Goal: Information Seeking & Learning: Learn about a topic

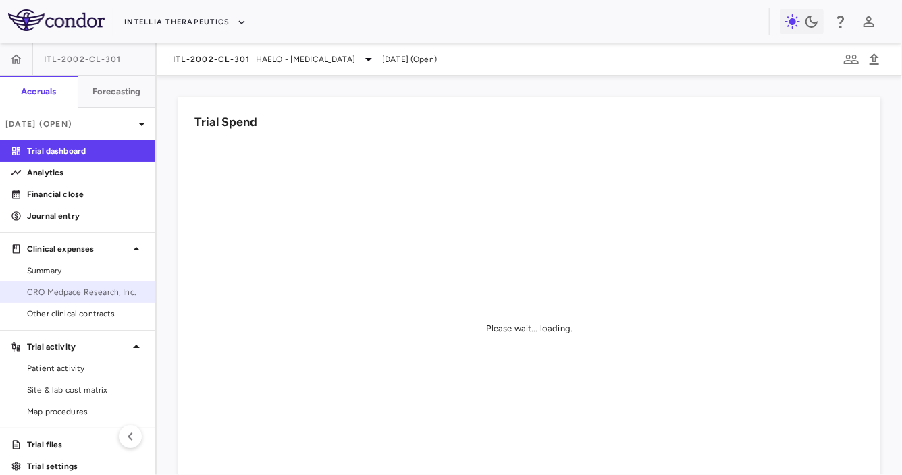
click at [78, 288] on span "CRO Medpace Research, Inc." at bounding box center [85, 292] width 117 height 12
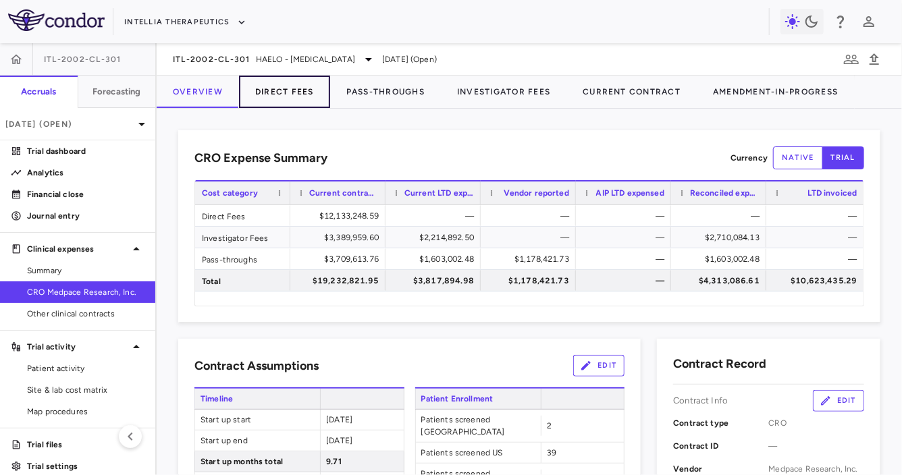
click at [281, 94] on button "Direct Fees" at bounding box center [284, 92] width 91 height 32
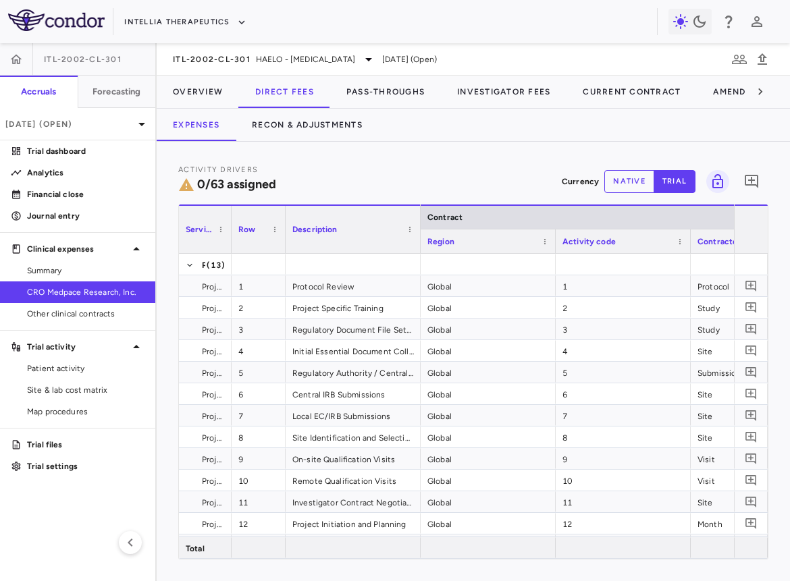
drag, startPoint x: 312, startPoint y: 236, endPoint x: 225, endPoint y: 242, distance: 87.3
click at [228, 242] on div at bounding box center [230, 229] width 5 height 47
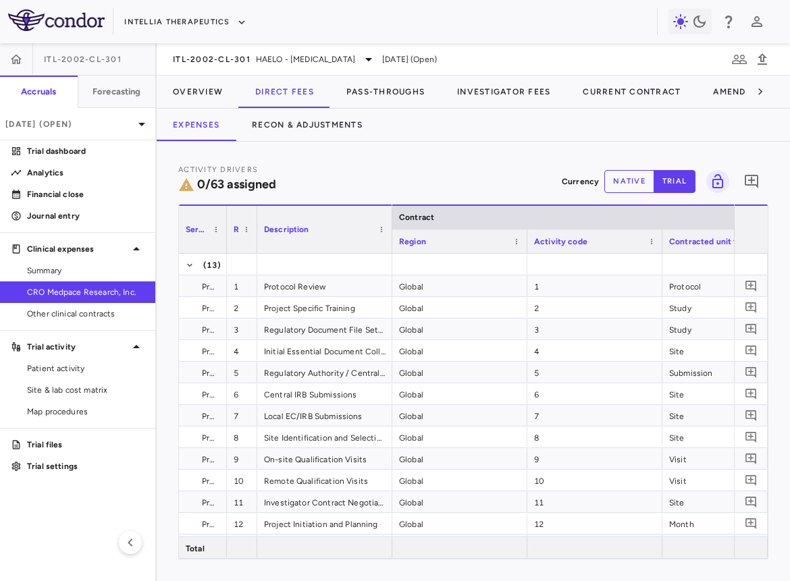
drag, startPoint x: 277, startPoint y: 240, endPoint x: 251, endPoint y: 241, distance: 26.3
click at [254, 241] on div at bounding box center [256, 229] width 5 height 47
drag, startPoint x: 388, startPoint y: 239, endPoint x: 420, endPoint y: 241, distance: 32.5
click at [395, 240] on div at bounding box center [391, 229] width 5 height 47
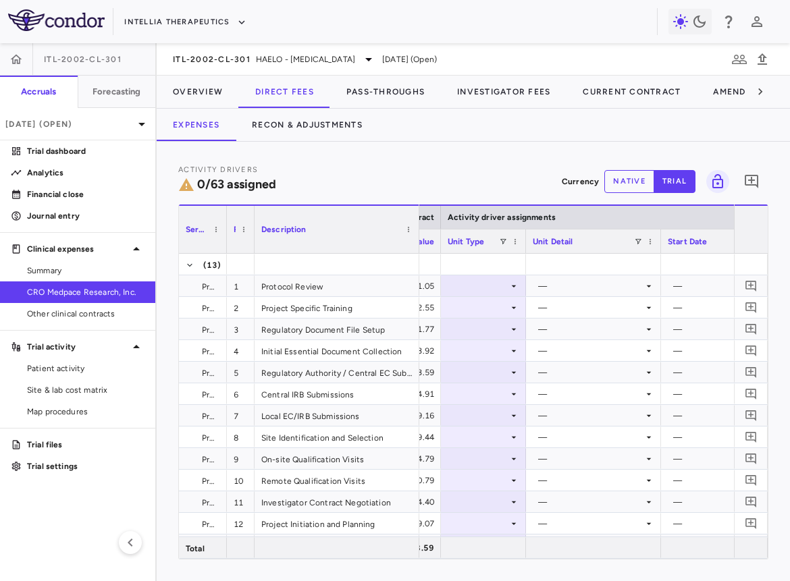
drag, startPoint x: 573, startPoint y: 247, endPoint x: 520, endPoint y: 248, distance: 53.3
click at [522, 248] on div at bounding box center [524, 241] width 5 height 24
drag, startPoint x: 653, startPoint y: 244, endPoint x: 607, endPoint y: 248, distance: 46.0
click at [611, 248] on div at bounding box center [613, 241] width 5 height 24
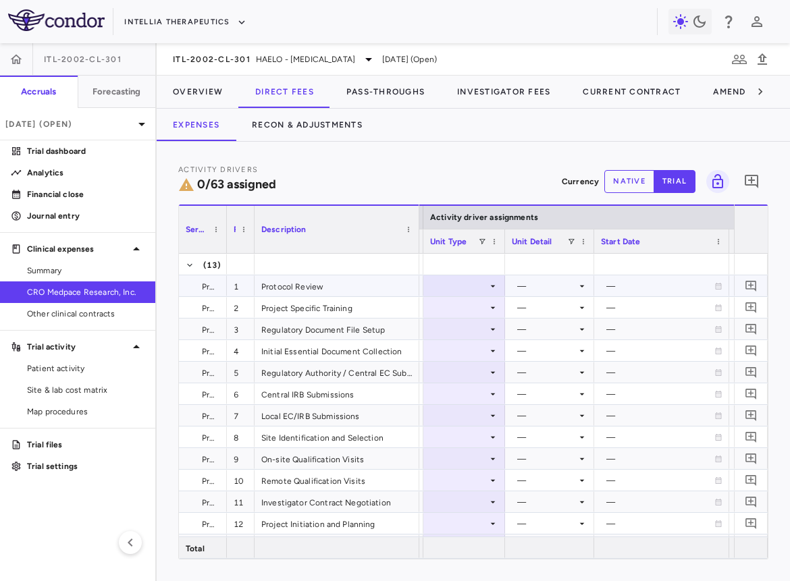
click at [483, 287] on div at bounding box center [464, 286] width 68 height 20
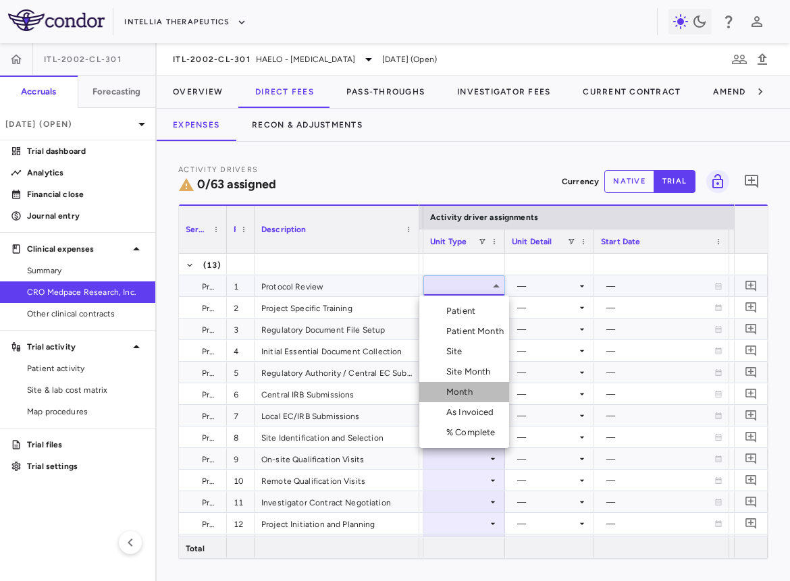
click at [470, 389] on div "Month" at bounding box center [462, 392] width 32 height 12
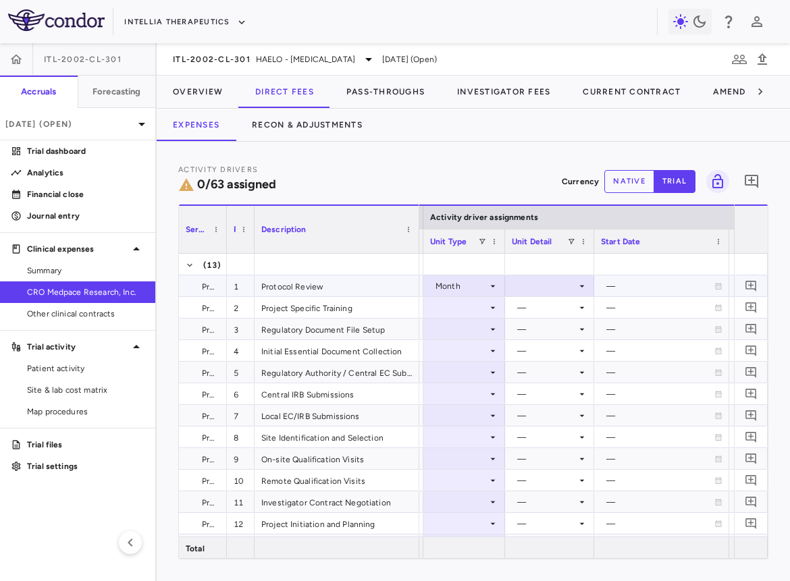
click at [538, 282] on div at bounding box center [550, 286] width 76 height 20
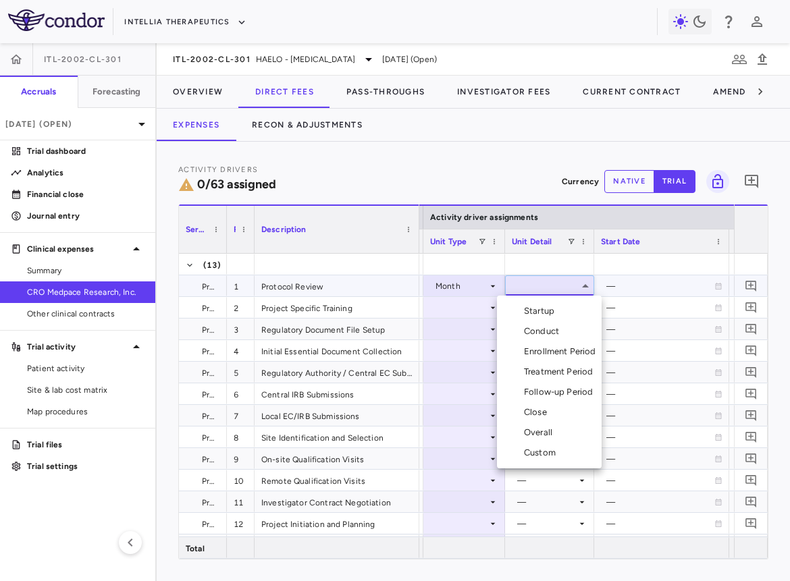
click at [538, 313] on div "Startup" at bounding box center [542, 311] width 36 height 12
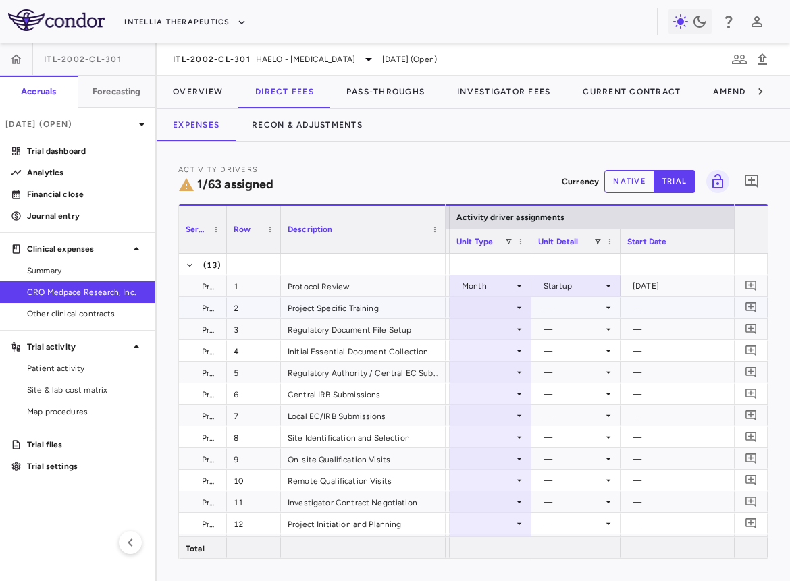
click at [468, 314] on div at bounding box center [490, 308] width 68 height 20
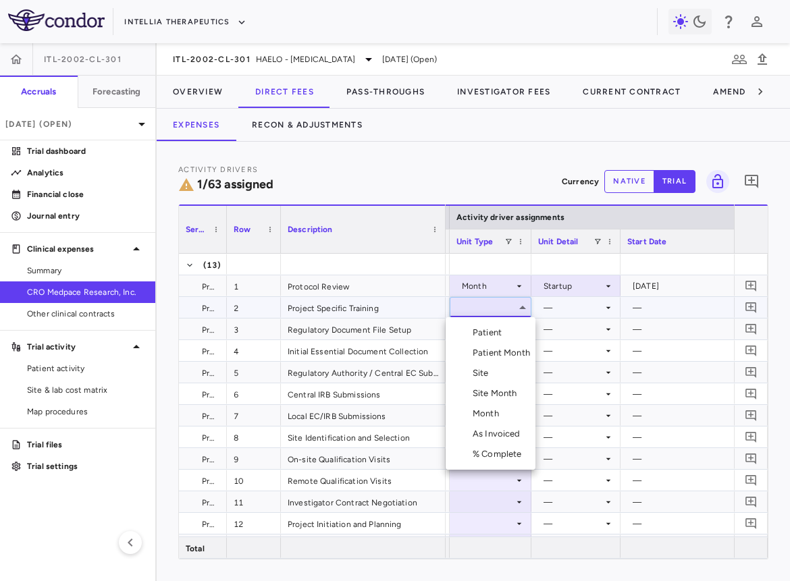
click at [482, 411] on div "Month" at bounding box center [488, 414] width 32 height 12
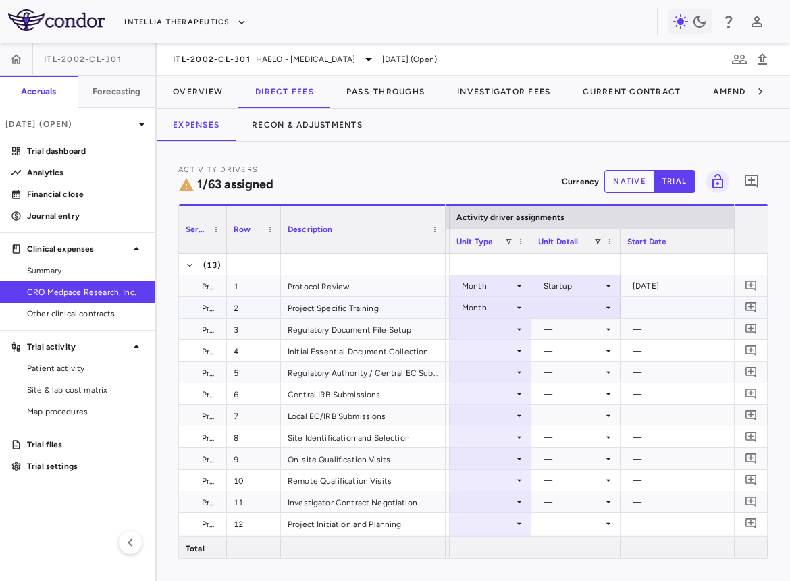
click at [559, 310] on div at bounding box center [576, 308] width 76 height 20
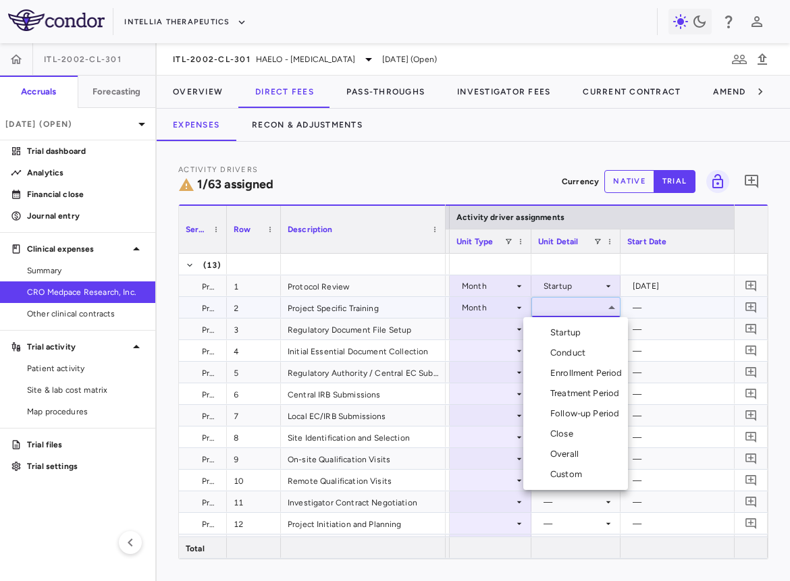
click at [559, 324] on li "Startup" at bounding box center [575, 333] width 105 height 20
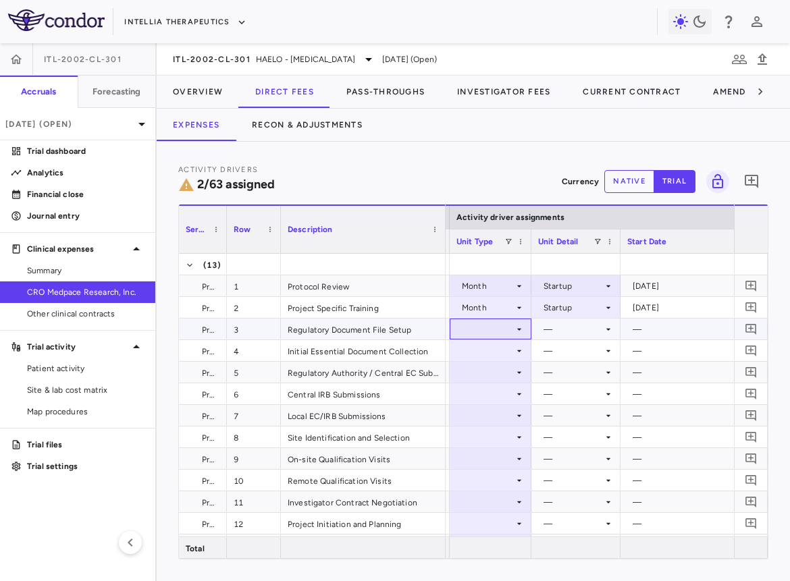
click at [483, 328] on div at bounding box center [490, 329] width 68 height 20
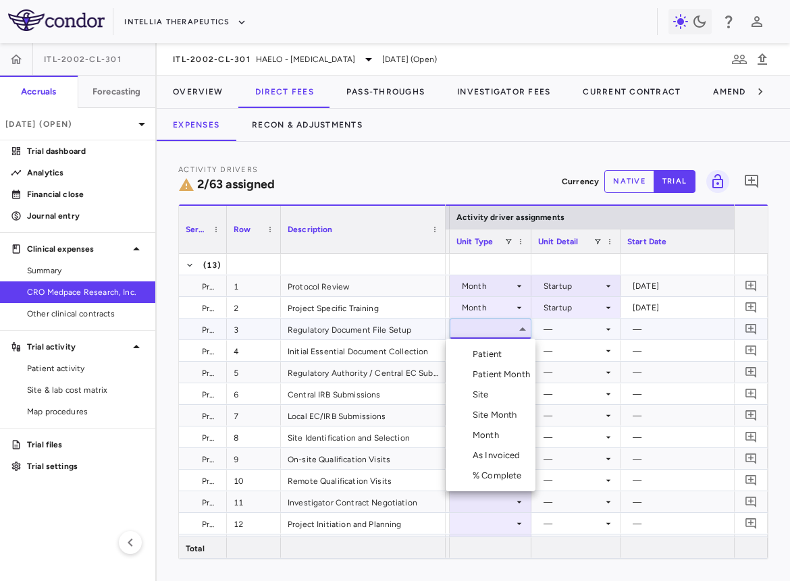
click at [485, 433] on div "Month" at bounding box center [488, 435] width 32 height 12
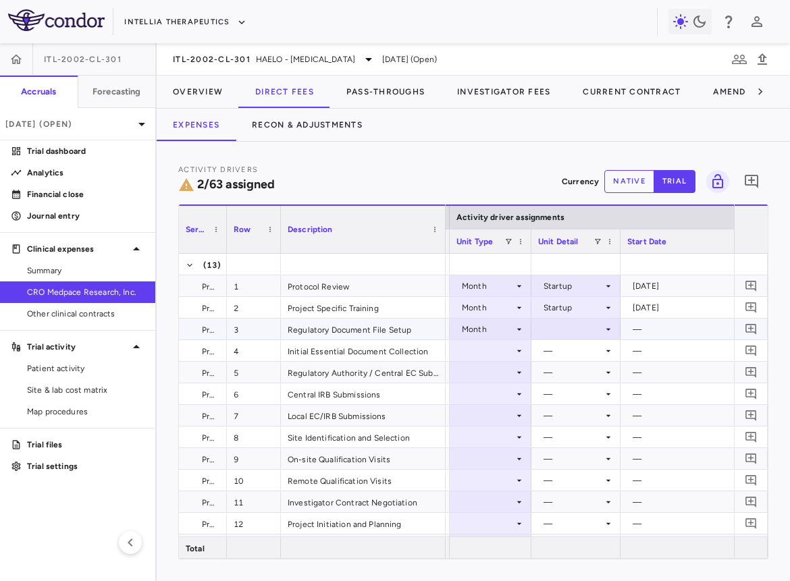
click at [576, 329] on div at bounding box center [576, 329] width 76 height 20
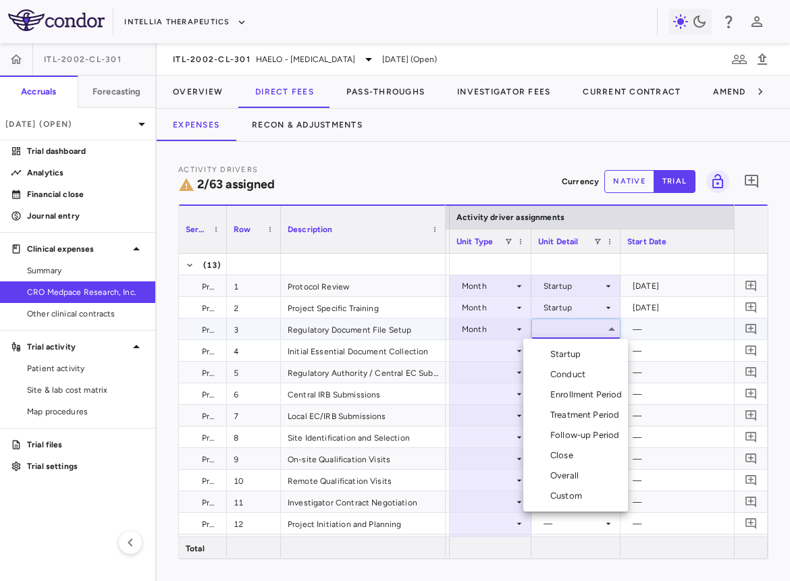
click at [580, 352] on div "Startup" at bounding box center [568, 354] width 36 height 12
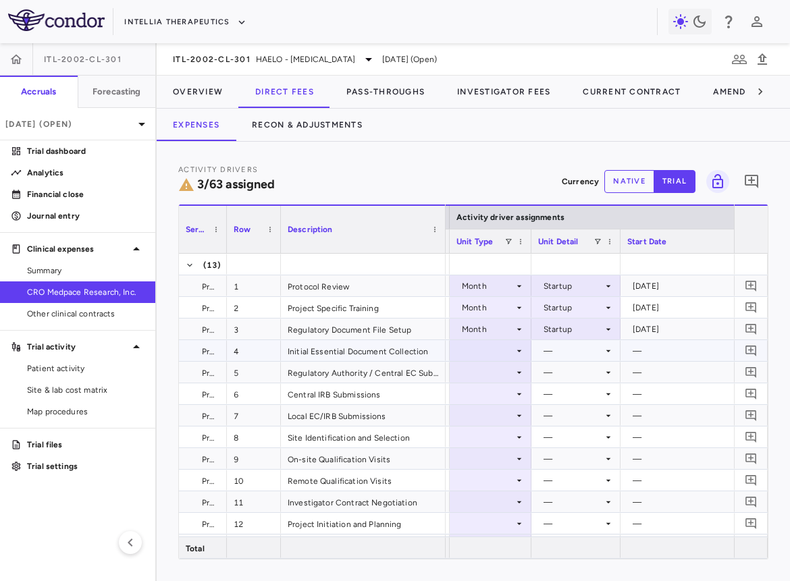
click at [499, 350] on div at bounding box center [490, 351] width 68 height 20
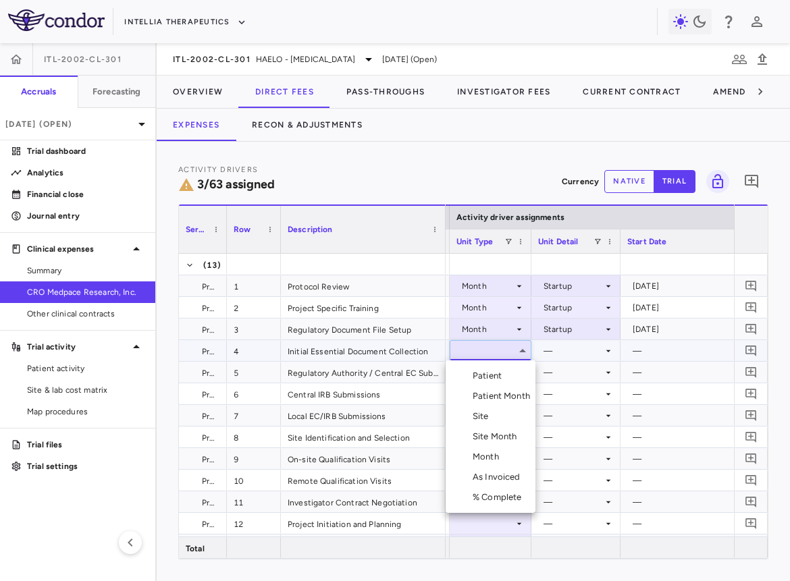
click at [493, 420] on div "Site" at bounding box center [483, 416] width 22 height 12
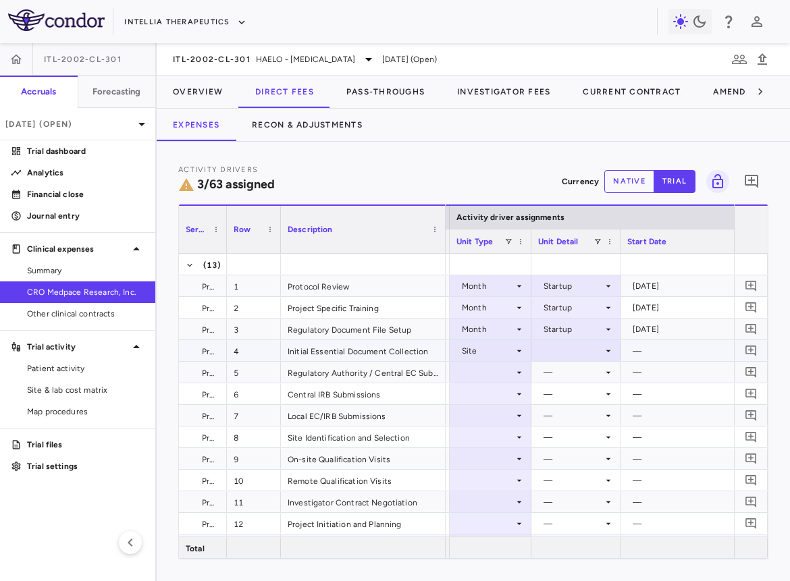
click at [564, 348] on div at bounding box center [576, 351] width 76 height 20
click at [566, 395] on div "Initiated" at bounding box center [577, 396] width 39 height 12
click at [497, 368] on div at bounding box center [490, 372] width 68 height 20
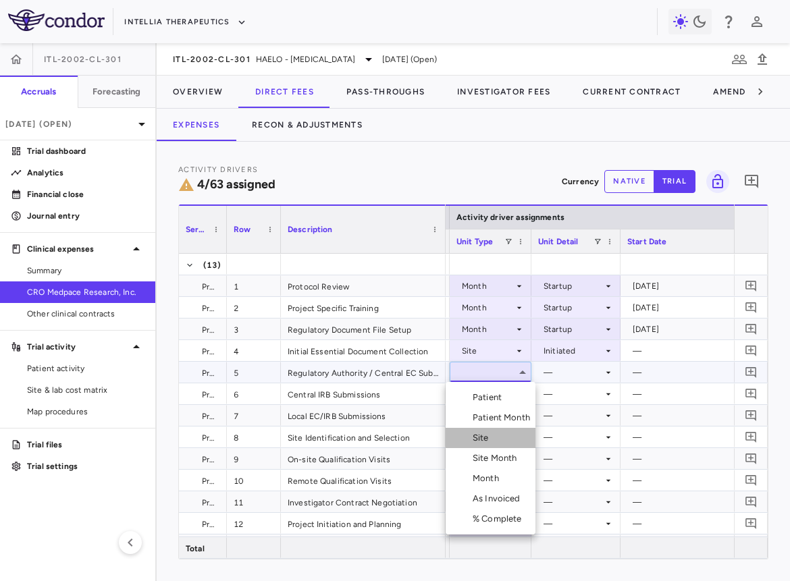
click at [494, 441] on li "Site" at bounding box center [490, 438] width 90 height 20
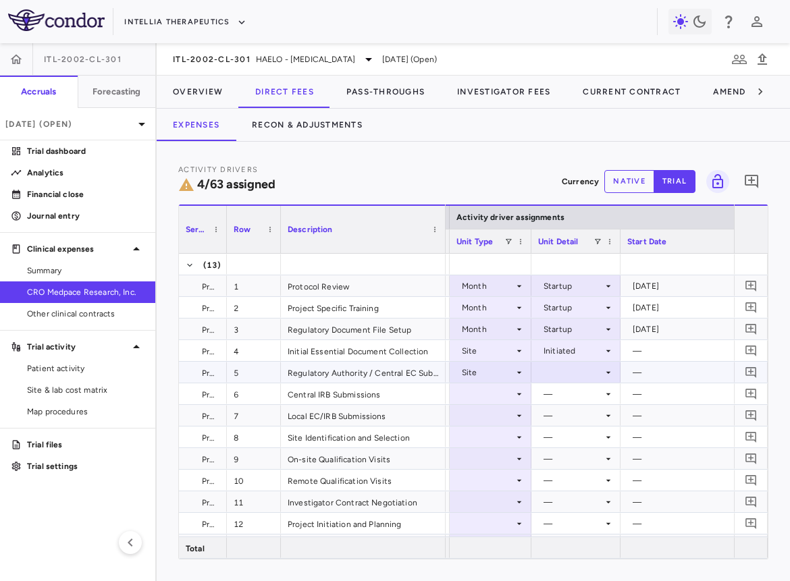
click at [574, 368] on div at bounding box center [576, 372] width 76 height 20
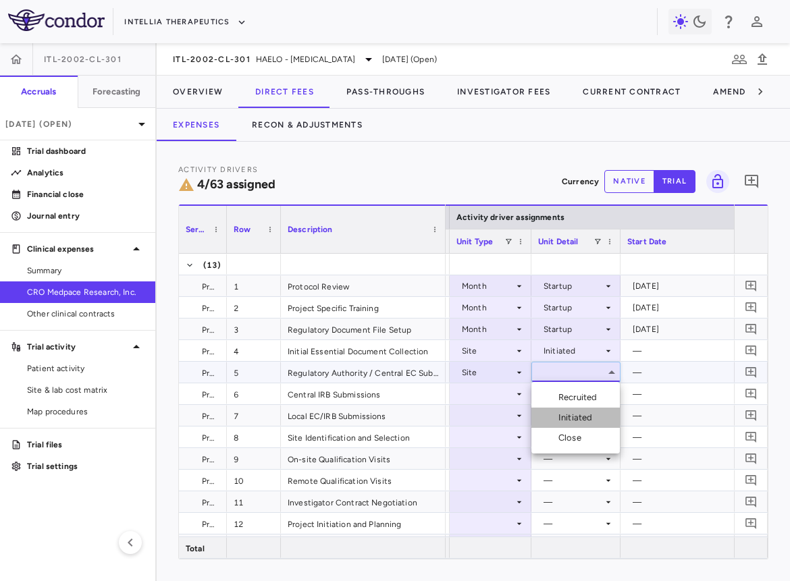
click at [574, 408] on li "Initiated" at bounding box center [575, 418] width 88 height 20
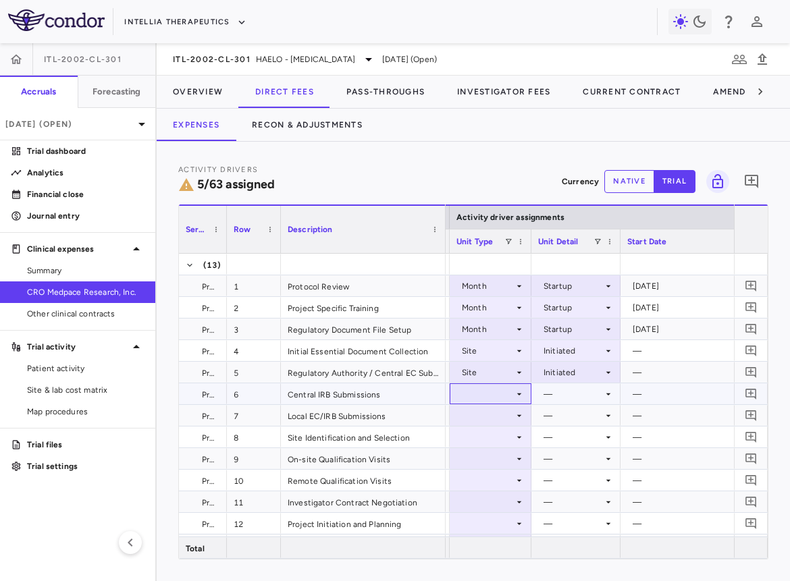
click at [485, 389] on div at bounding box center [490, 394] width 68 height 20
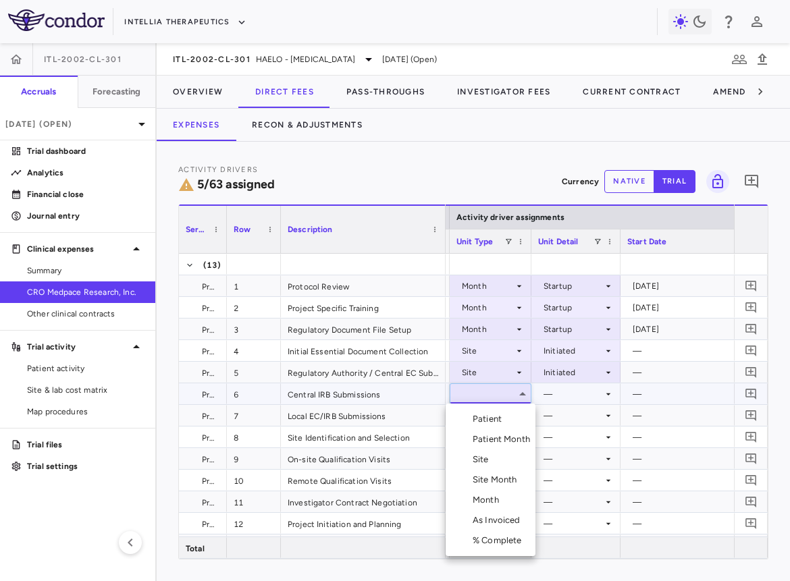
click at [483, 457] on div "Site" at bounding box center [483, 460] width 22 height 12
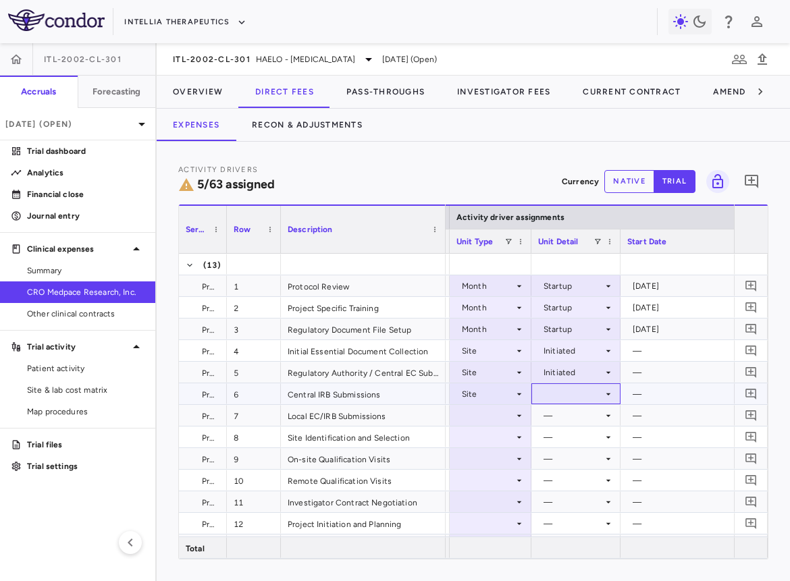
click at [576, 389] on div at bounding box center [576, 394] width 76 height 20
click at [576, 443] on div "Initiated" at bounding box center [577, 439] width 39 height 12
click at [496, 413] on div at bounding box center [490, 416] width 68 height 20
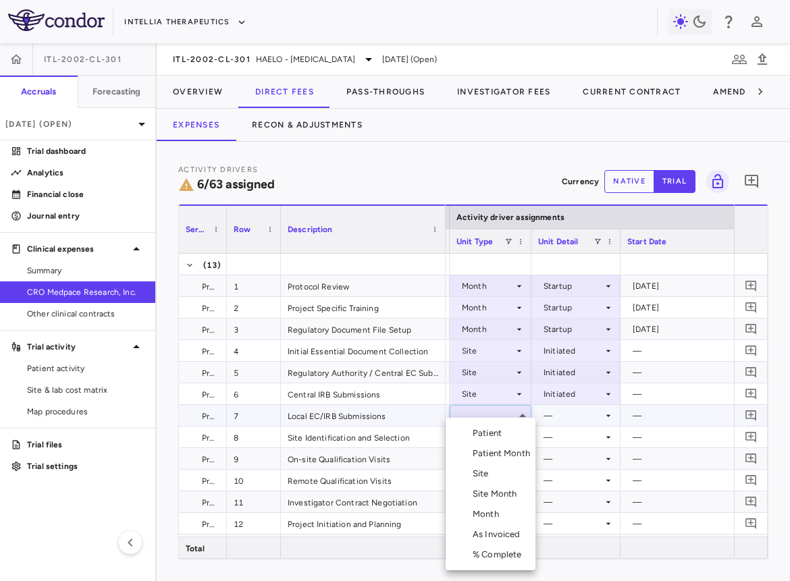
click at [489, 474] on div "Site" at bounding box center [483, 474] width 22 height 12
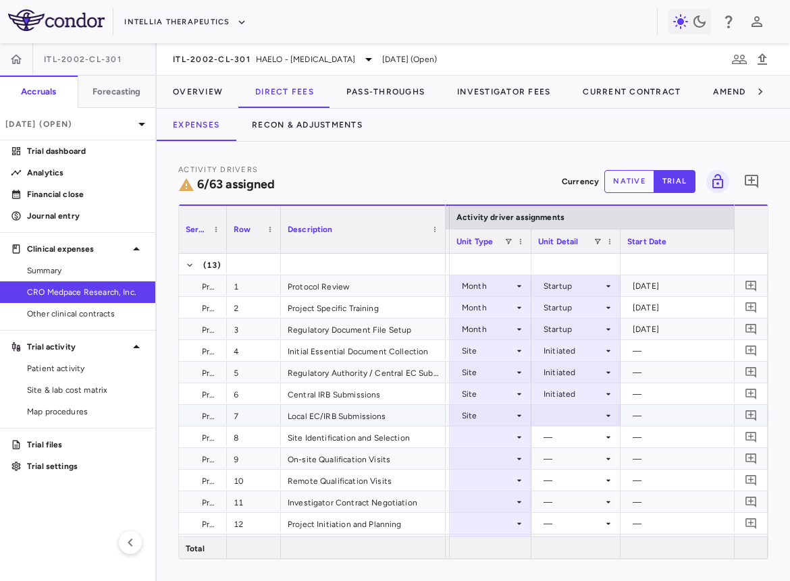
click at [553, 424] on div at bounding box center [576, 416] width 76 height 20
click at [561, 460] on div "Initiated" at bounding box center [577, 461] width 39 height 12
click at [481, 431] on div at bounding box center [490, 437] width 68 height 20
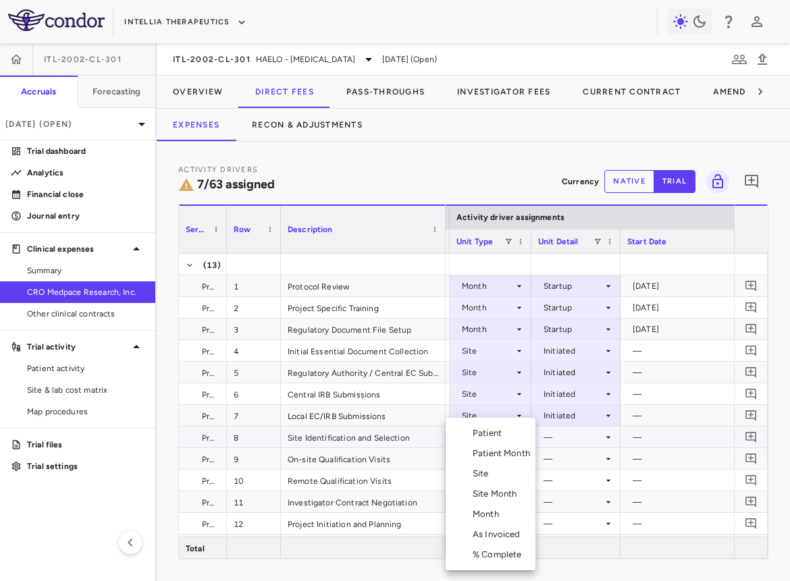
click at [489, 474] on div "Site" at bounding box center [483, 474] width 22 height 12
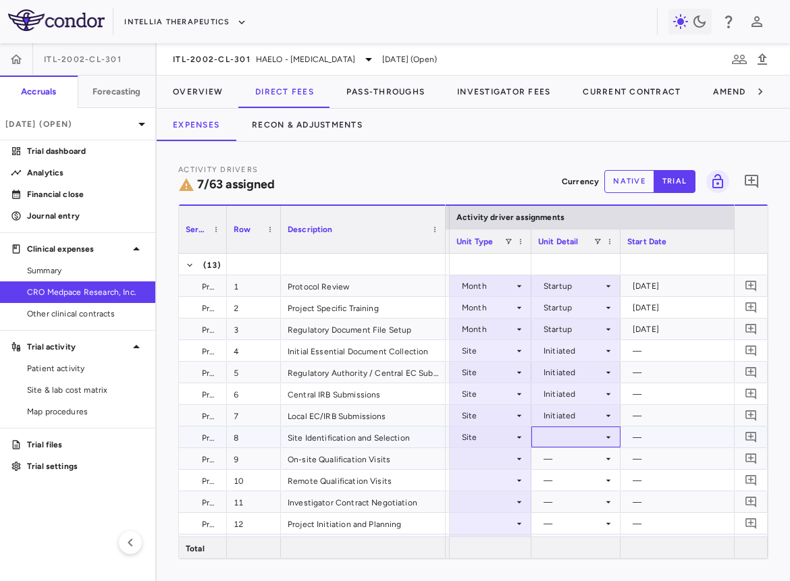
click at [563, 442] on div at bounding box center [576, 437] width 76 height 20
click at [564, 474] on li "Initiated" at bounding box center [575, 482] width 88 height 20
click at [483, 450] on div at bounding box center [490, 459] width 68 height 20
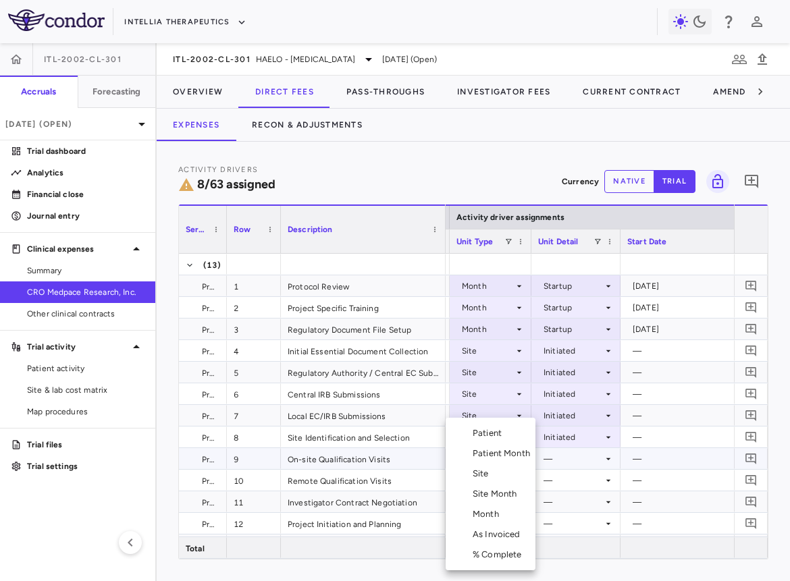
click at [483, 474] on div "Site" at bounding box center [483, 474] width 22 height 12
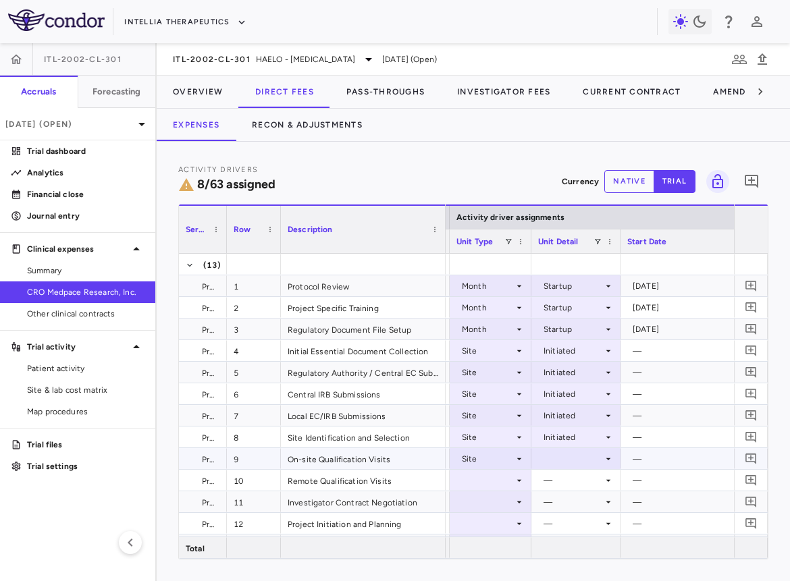
click at [543, 464] on div at bounding box center [576, 459] width 76 height 20
click at [571, 474] on div "Initiated" at bounding box center [577, 504] width 39 height 12
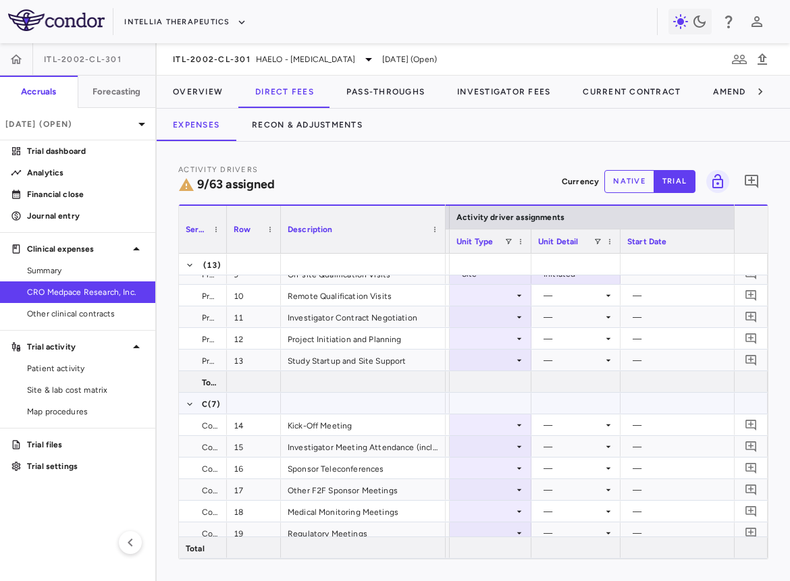
scroll to position [192, 0]
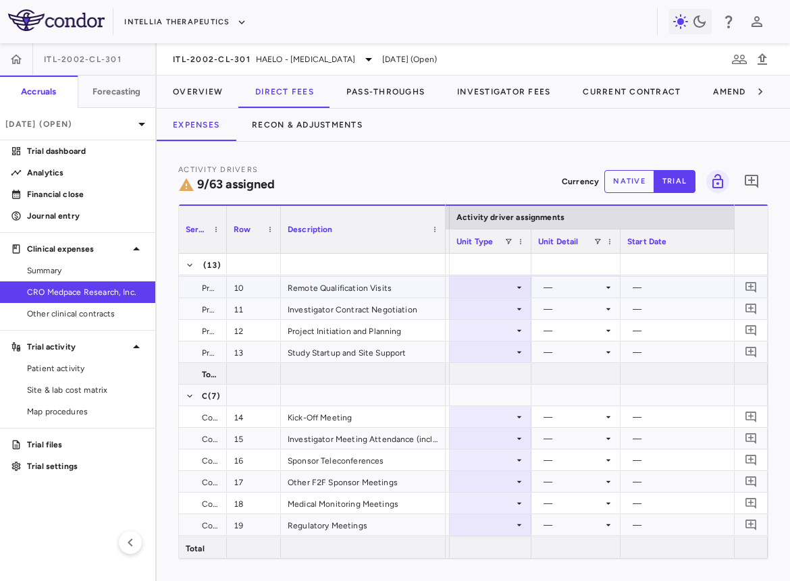
click at [497, 292] on div at bounding box center [490, 287] width 68 height 20
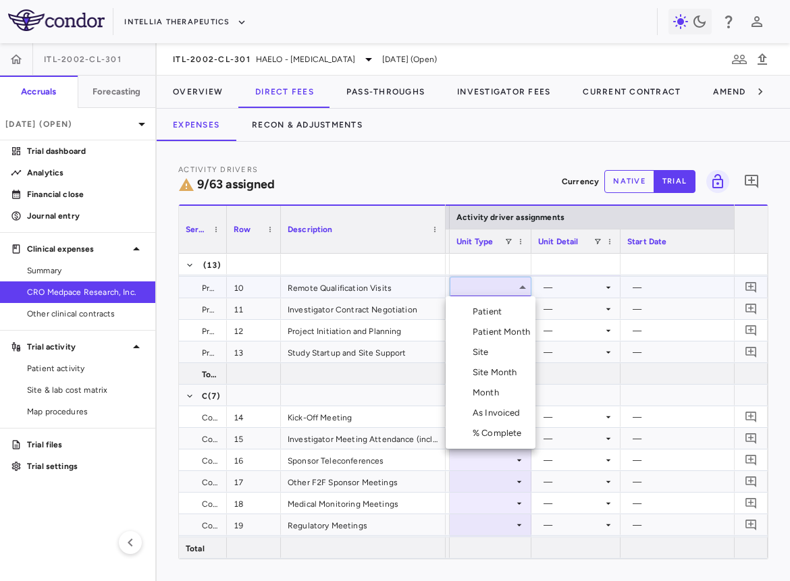
click at [485, 350] on div "Site" at bounding box center [483, 352] width 22 height 12
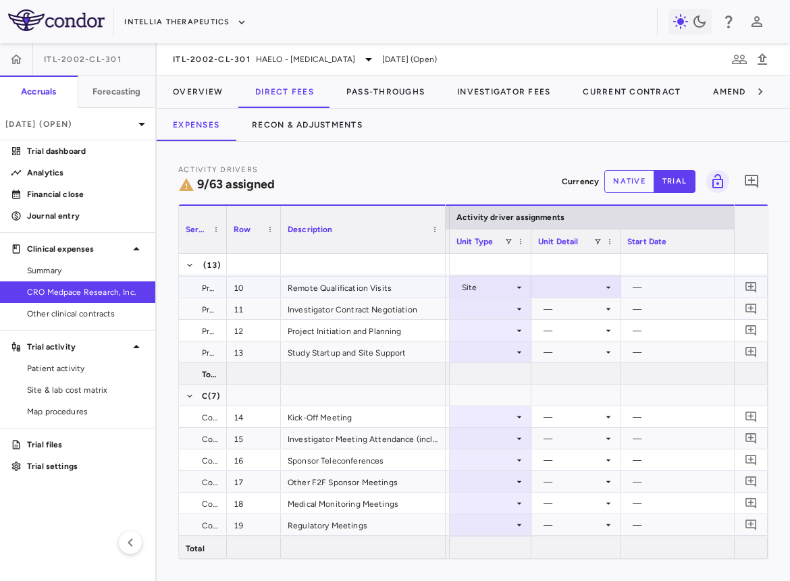
click at [567, 288] on div at bounding box center [576, 287] width 76 height 20
click at [576, 335] on div "Initiated" at bounding box center [577, 332] width 39 height 12
click at [494, 301] on div at bounding box center [490, 309] width 68 height 20
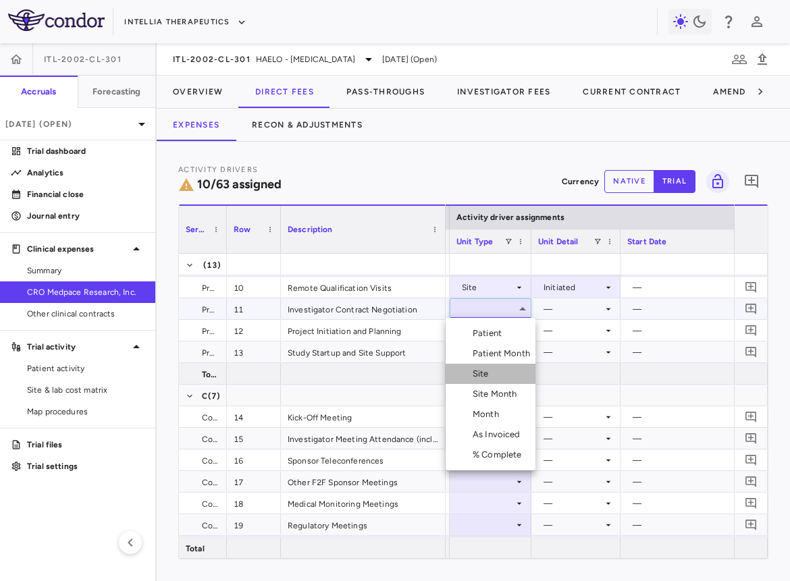
click at [485, 368] on div "Site" at bounding box center [483, 374] width 22 height 12
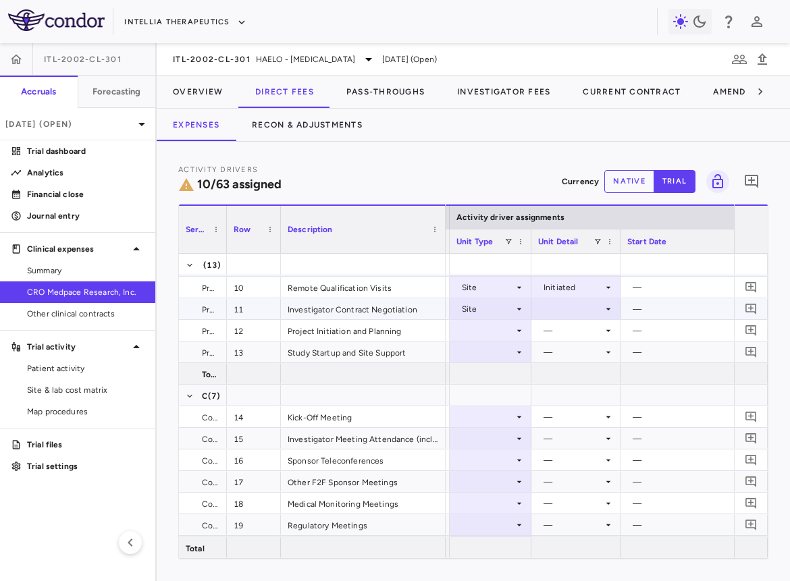
click at [563, 308] on div at bounding box center [576, 309] width 76 height 20
click at [570, 350] on div "Initiated" at bounding box center [577, 354] width 39 height 12
click at [476, 329] on div at bounding box center [490, 331] width 68 height 20
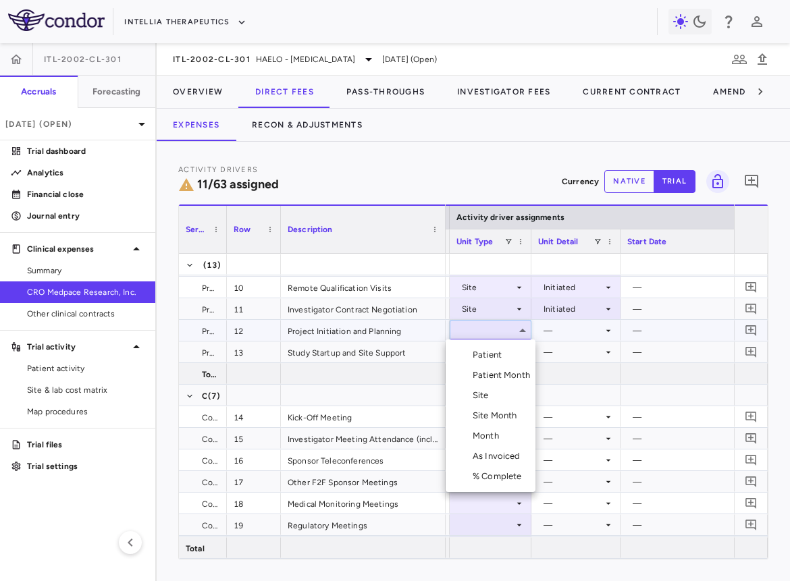
click at [487, 433] on div "Month" at bounding box center [488, 436] width 32 height 12
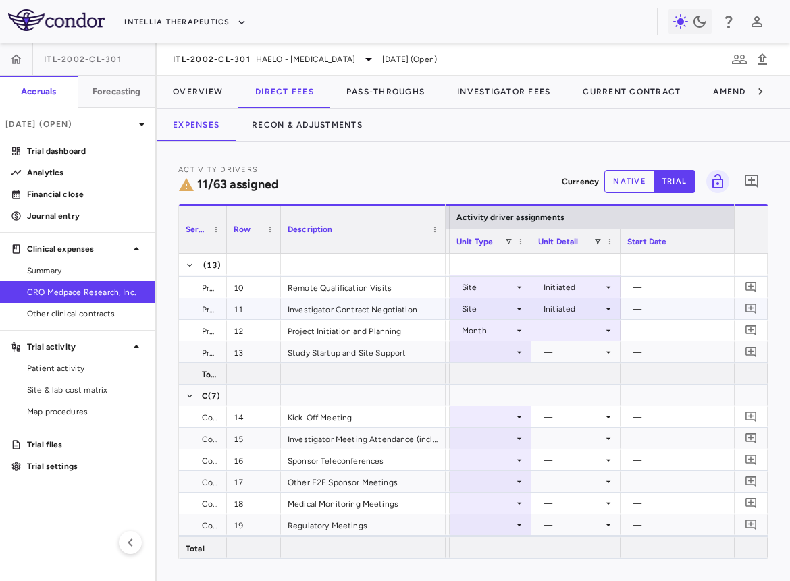
click at [555, 316] on div "Initiated" at bounding box center [572, 309] width 59 height 22
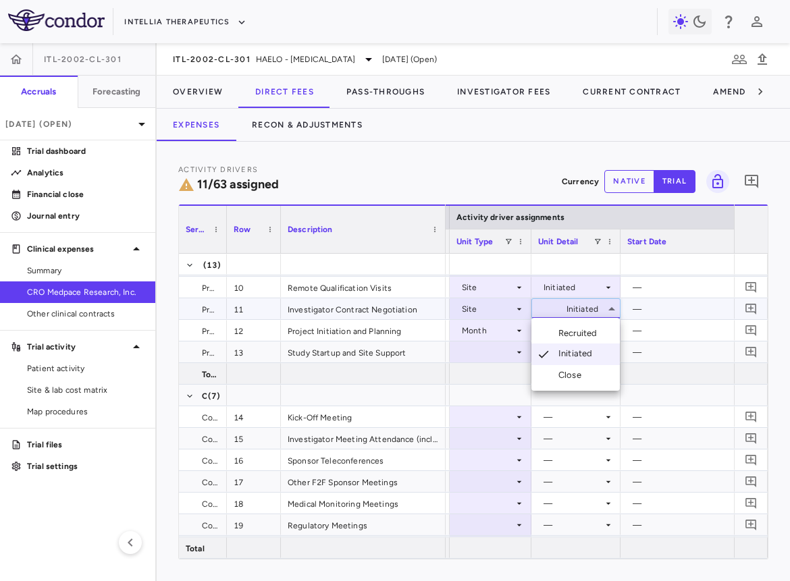
click at [555, 308] on div at bounding box center [395, 290] width 790 height 581
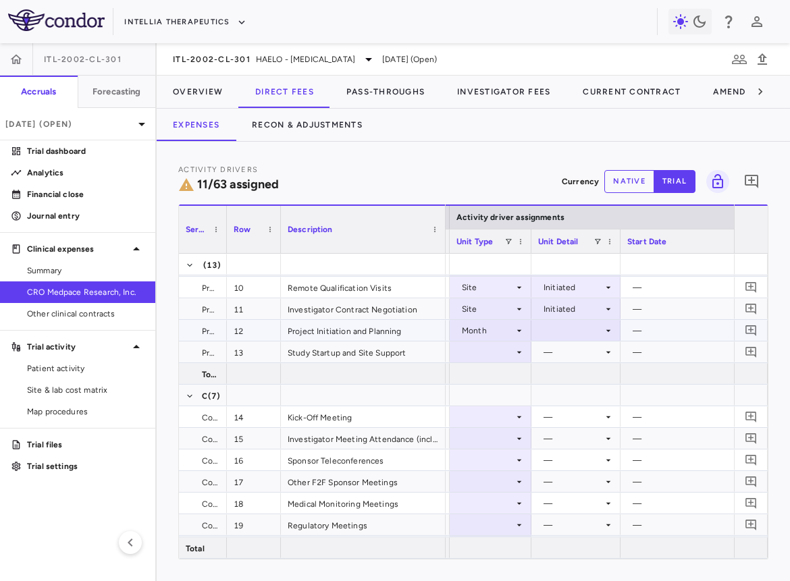
click at [555, 330] on div at bounding box center [576, 331] width 76 height 20
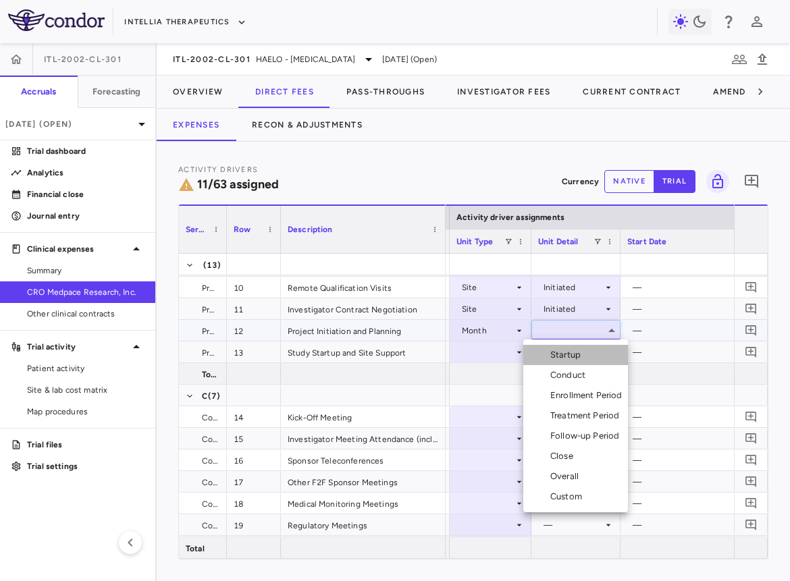
click at [555, 353] on div "Startup" at bounding box center [568, 355] width 36 height 12
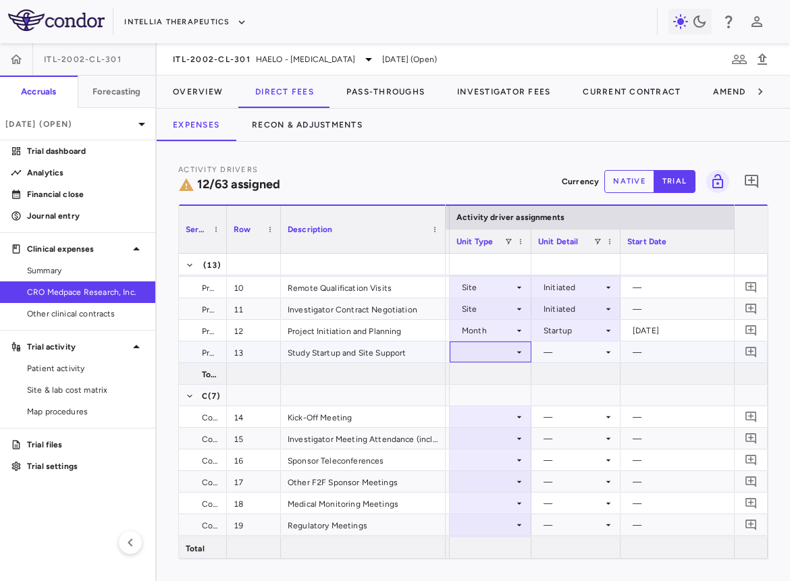
click at [482, 348] on div at bounding box center [490, 352] width 68 height 20
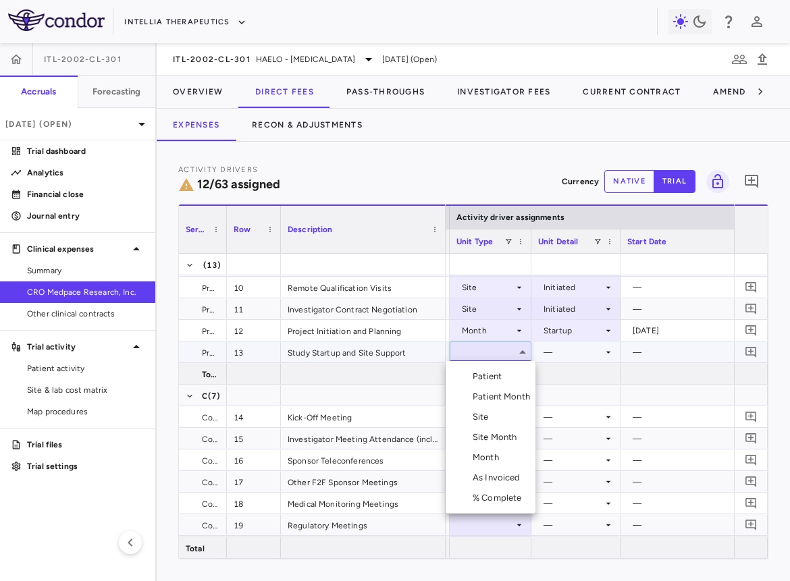
click at [483, 458] on div "Month" at bounding box center [488, 457] width 32 height 12
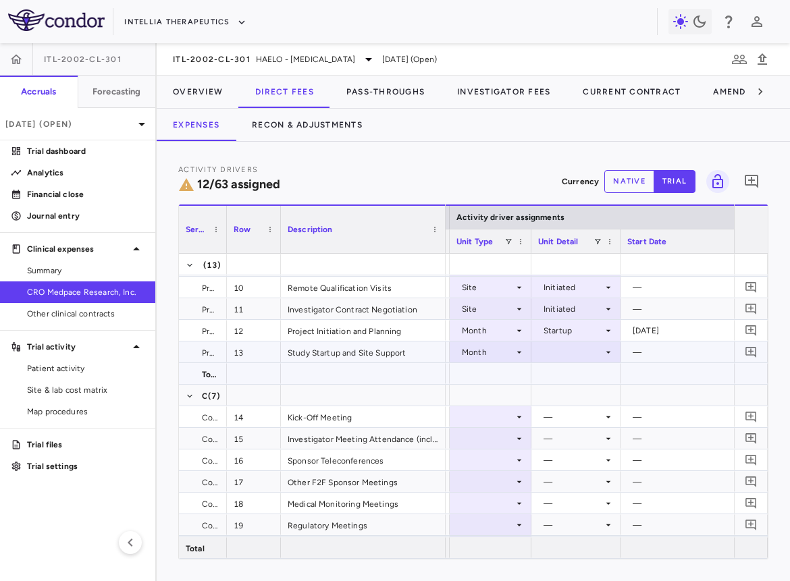
click at [570, 348] on div at bounding box center [576, 352] width 76 height 20
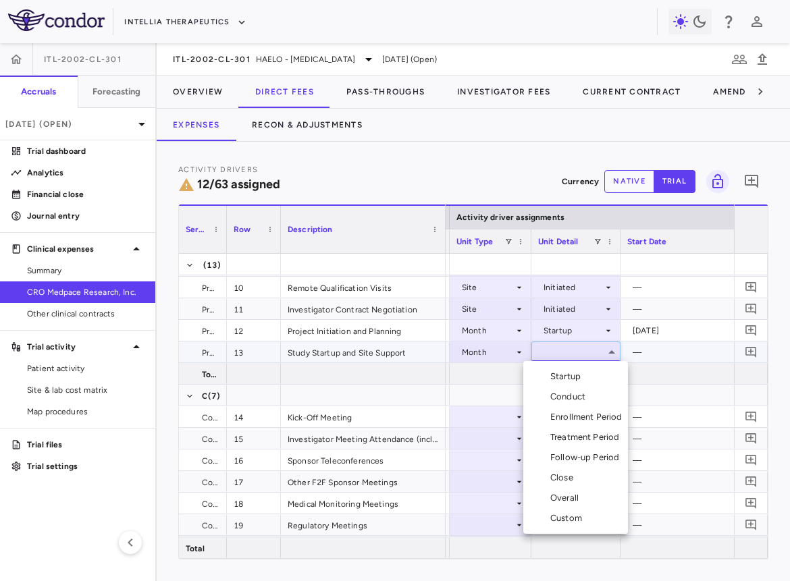
click at [570, 366] on li "Startup" at bounding box center [575, 376] width 105 height 20
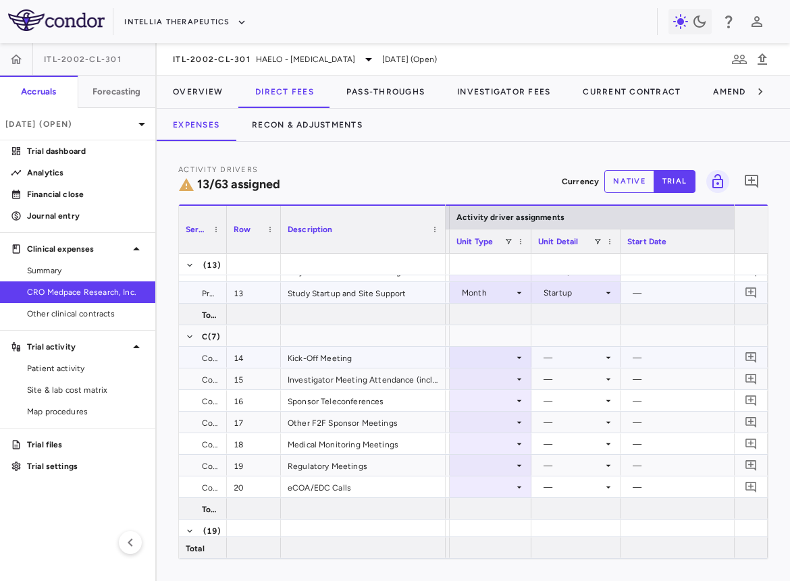
scroll to position [311, 0]
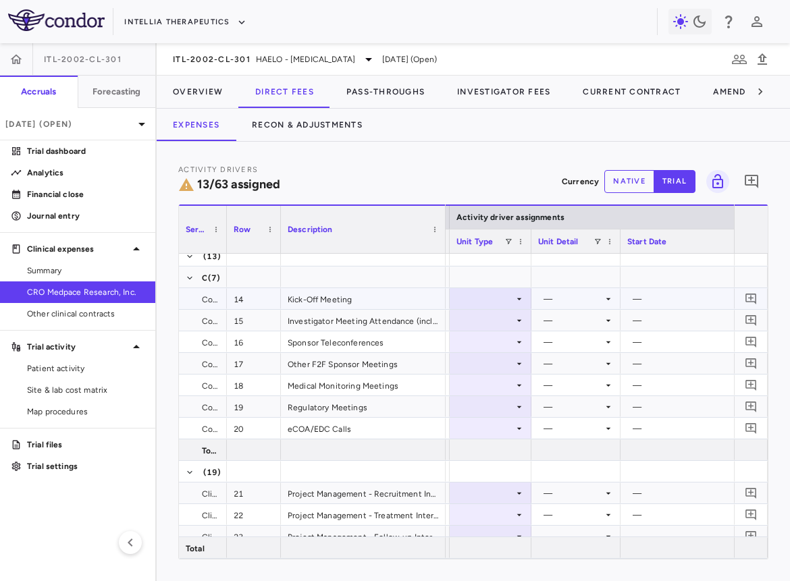
click at [497, 301] on div at bounding box center [490, 299] width 68 height 20
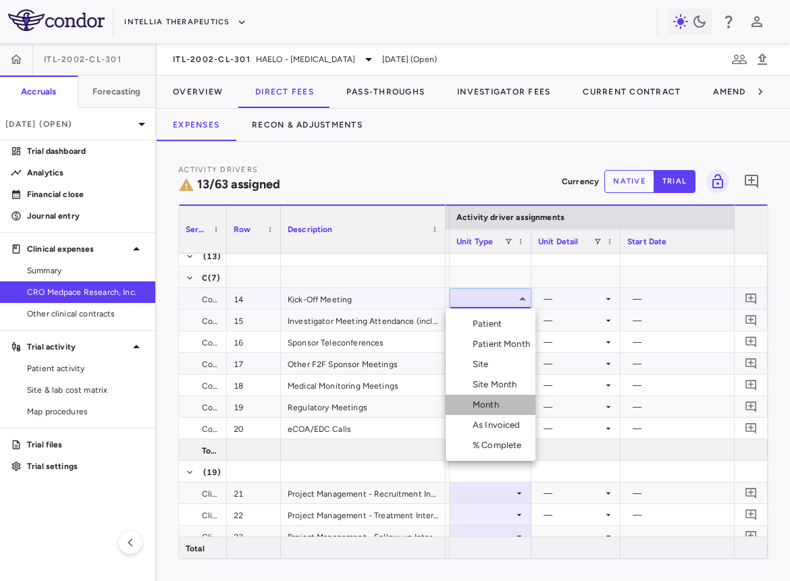
click at [510, 405] on li "Month" at bounding box center [490, 405] width 90 height 20
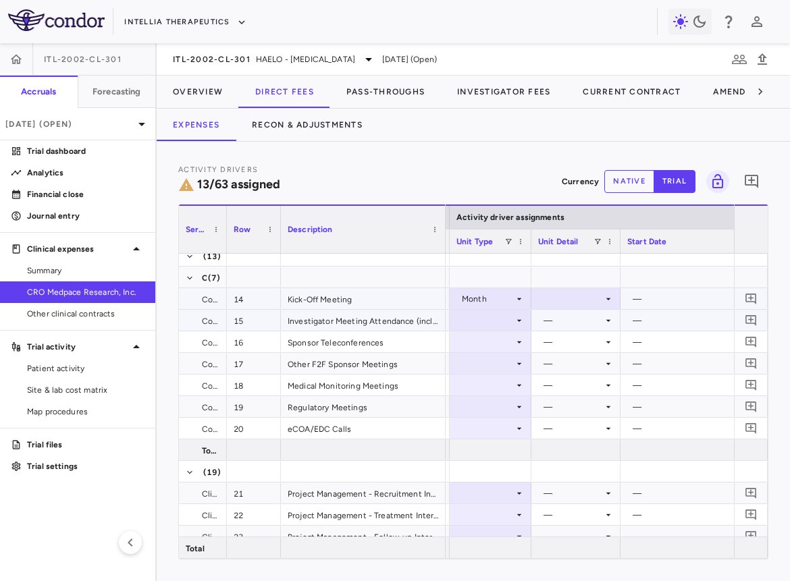
click at [568, 300] on div at bounding box center [576, 299] width 76 height 20
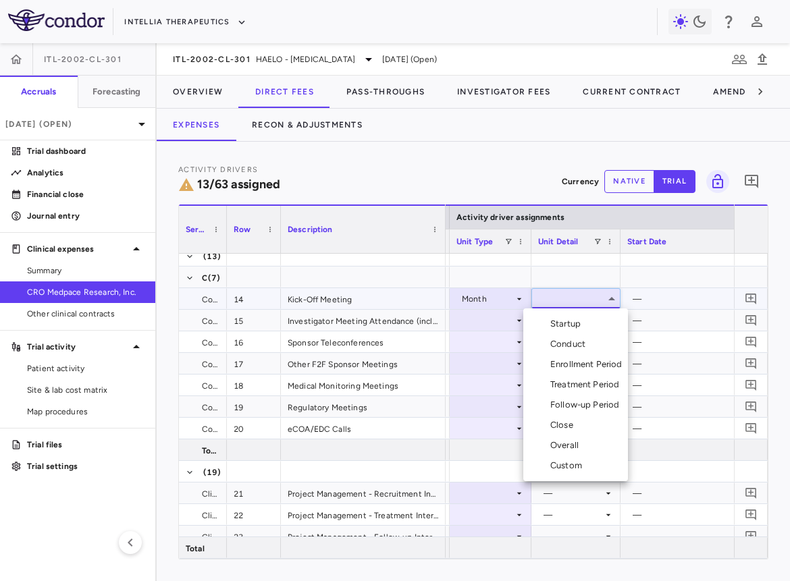
click at [568, 315] on li "Startup" at bounding box center [575, 324] width 105 height 20
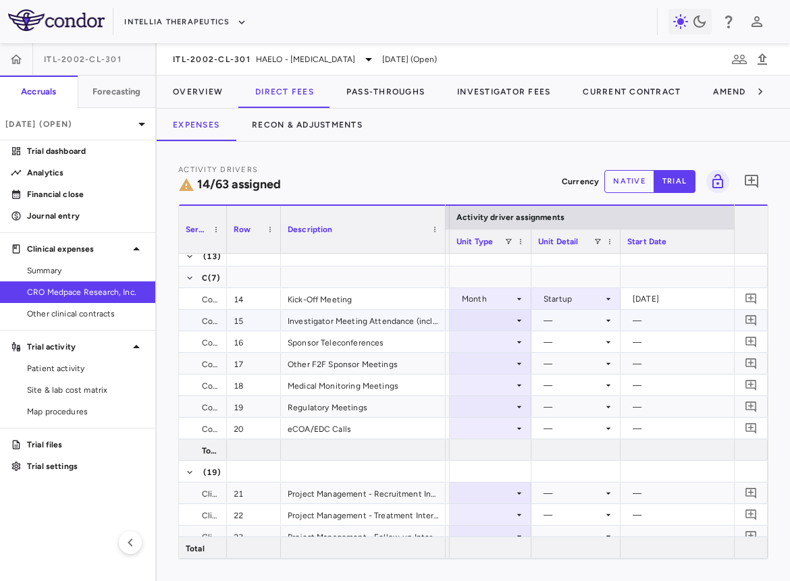
click at [488, 324] on div at bounding box center [490, 320] width 68 height 20
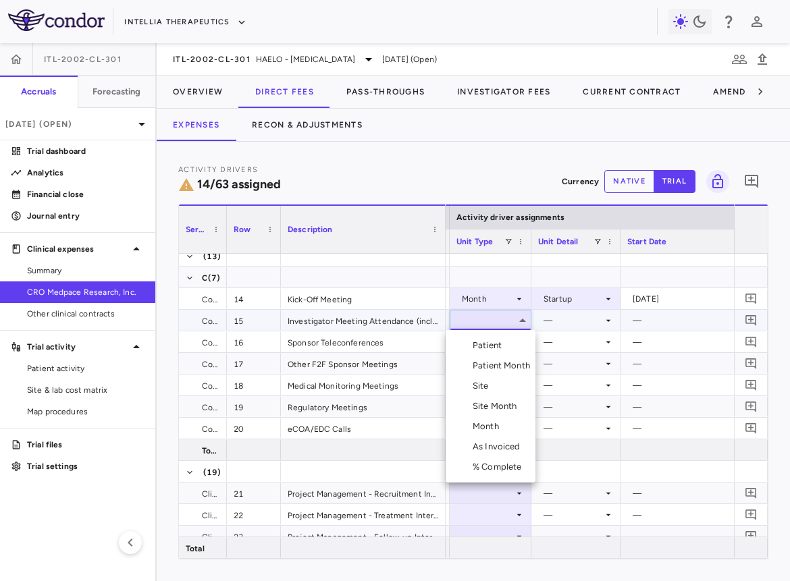
click at [487, 470] on div "% Complete" at bounding box center [499, 467] width 55 height 12
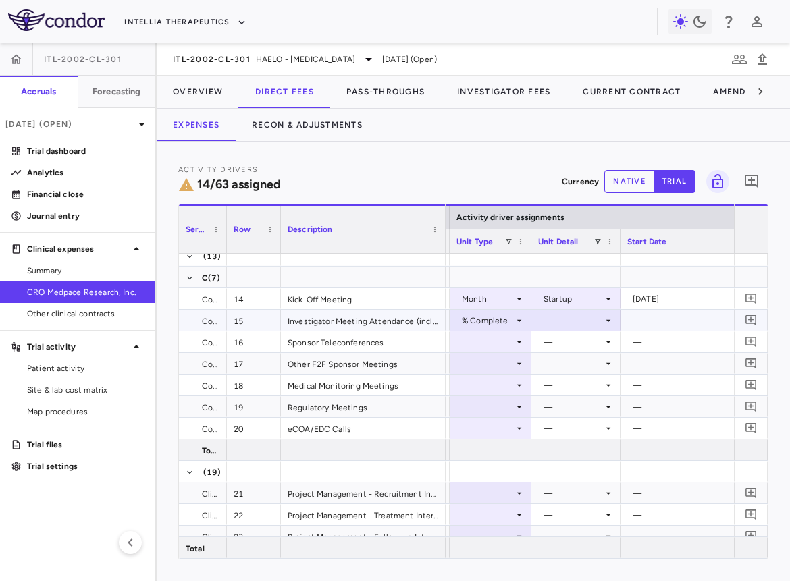
click at [567, 323] on div at bounding box center [576, 320] width 76 height 20
click at [567, 347] on div "As occurred" at bounding box center [585, 345] width 54 height 12
click at [476, 341] on div at bounding box center [490, 342] width 68 height 20
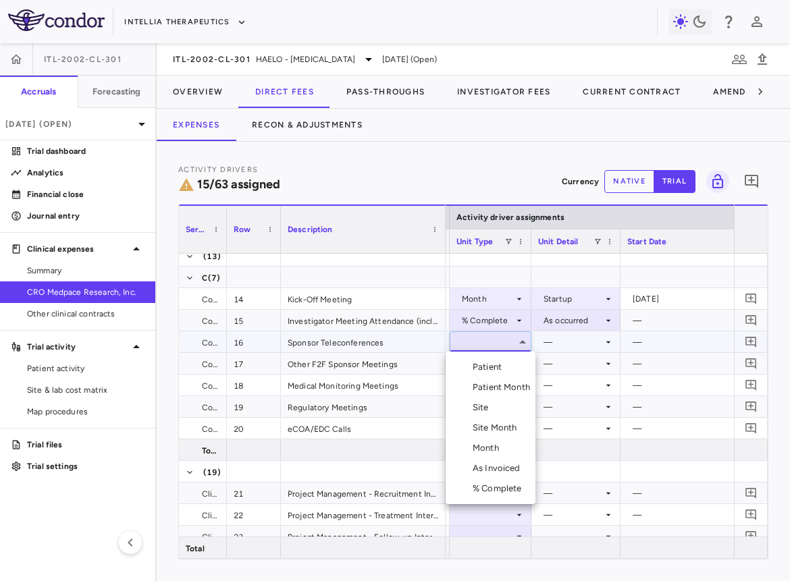
click at [480, 443] on div "Month" at bounding box center [488, 448] width 32 height 12
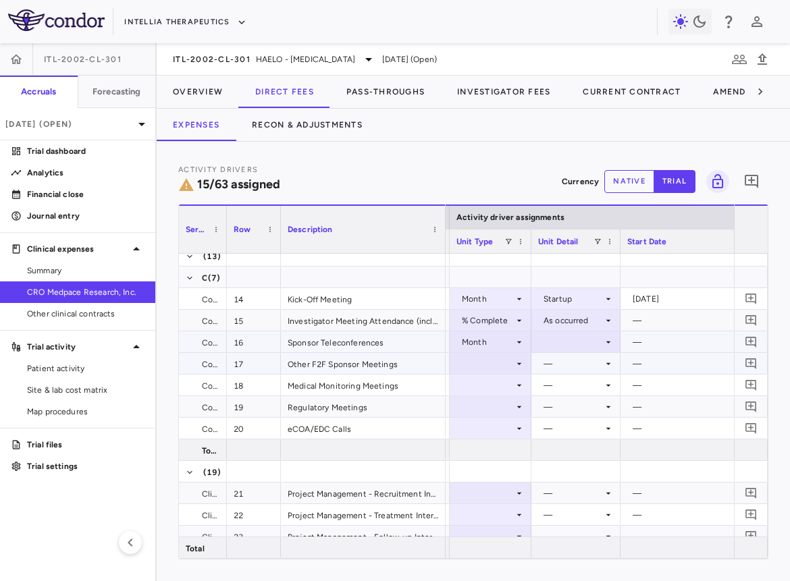
click at [570, 341] on div at bounding box center [576, 342] width 76 height 20
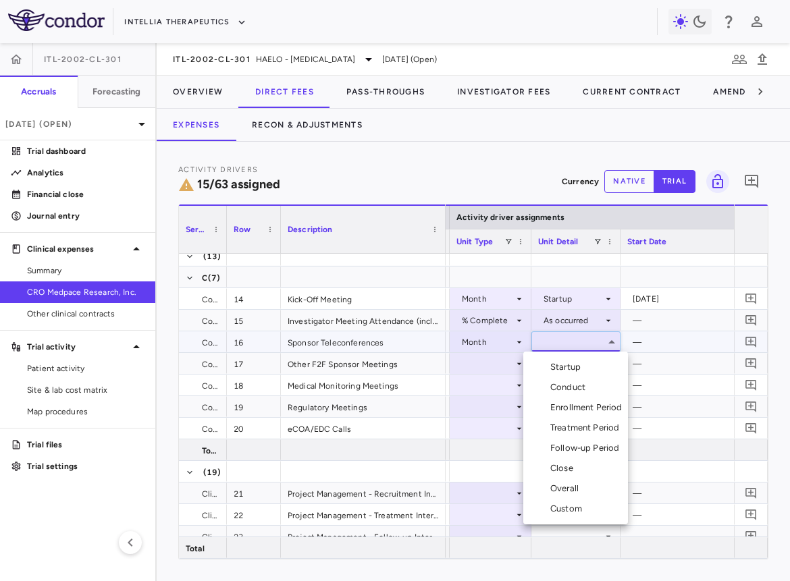
click at [570, 474] on div "Overall" at bounding box center [567, 489] width 34 height 12
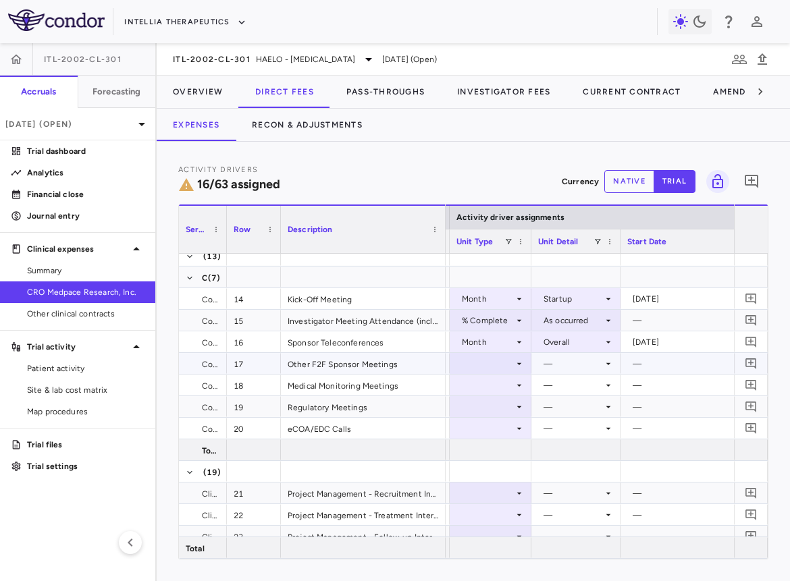
click at [494, 361] on div at bounding box center [490, 364] width 68 height 20
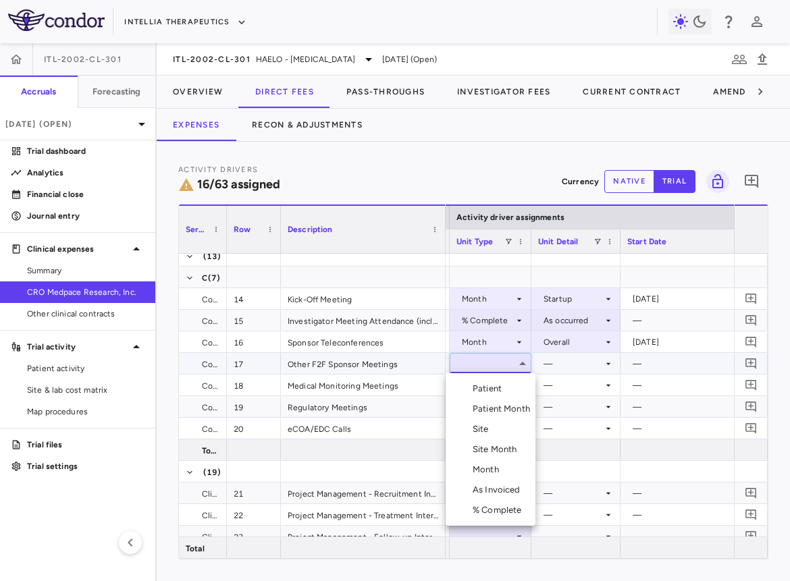
click at [491, 474] on div "% Complete" at bounding box center [499, 510] width 55 height 12
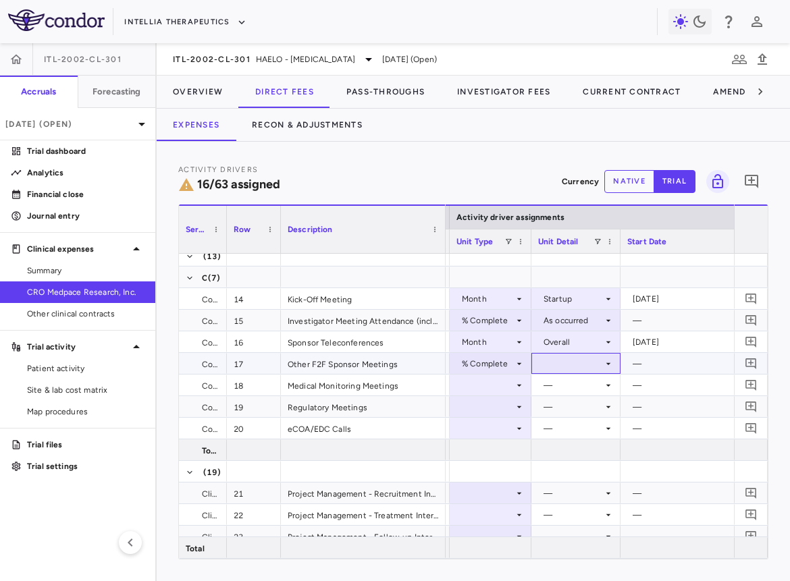
click at [558, 362] on div at bounding box center [576, 364] width 76 height 20
click at [563, 396] on li "As occurred" at bounding box center [575, 389] width 88 height 20
click at [488, 385] on div at bounding box center [490, 385] width 68 height 20
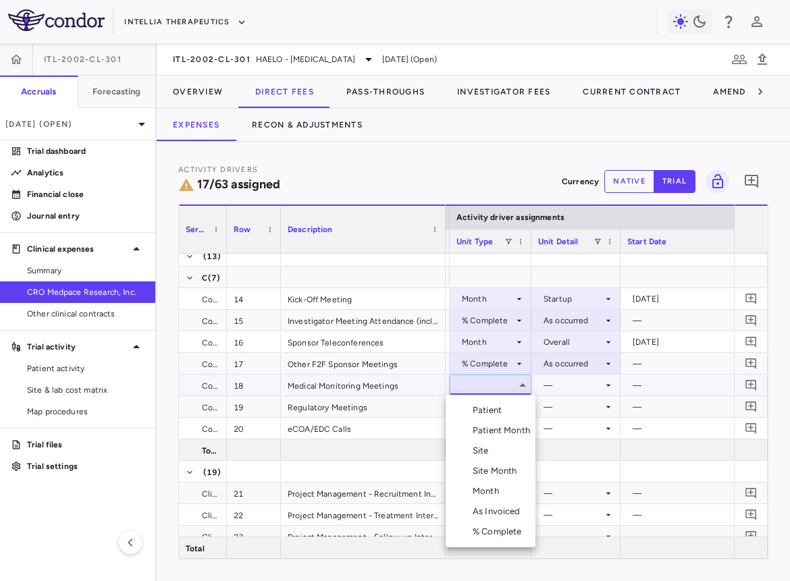
click at [488, 474] on div "Month" at bounding box center [488, 491] width 32 height 12
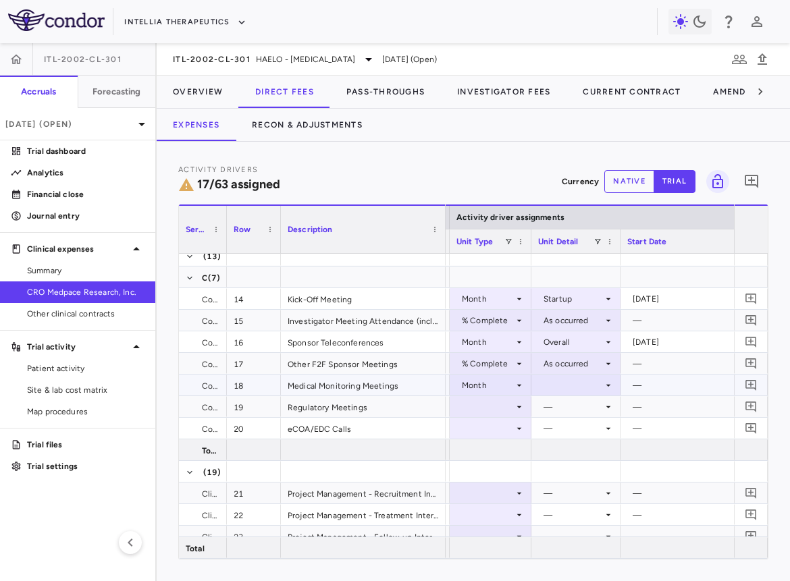
click at [564, 390] on div at bounding box center [576, 385] width 76 height 20
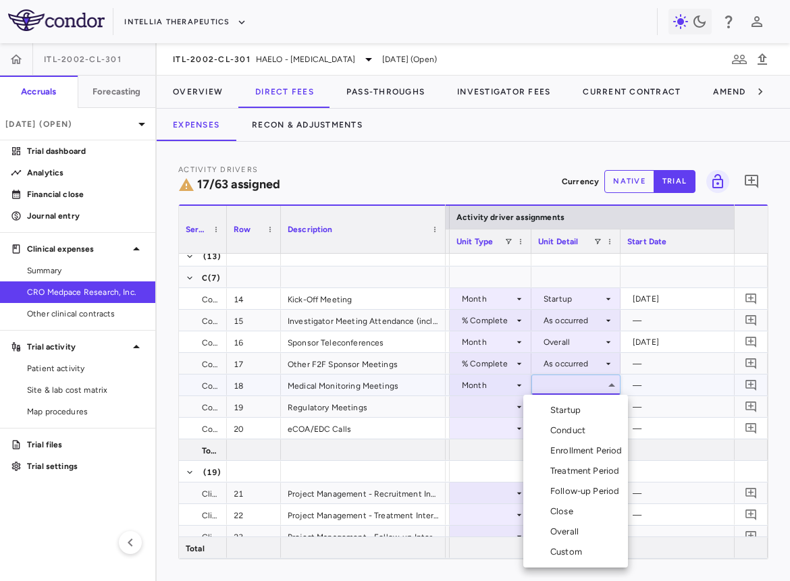
click at [570, 474] on div "Overall" at bounding box center [567, 532] width 34 height 12
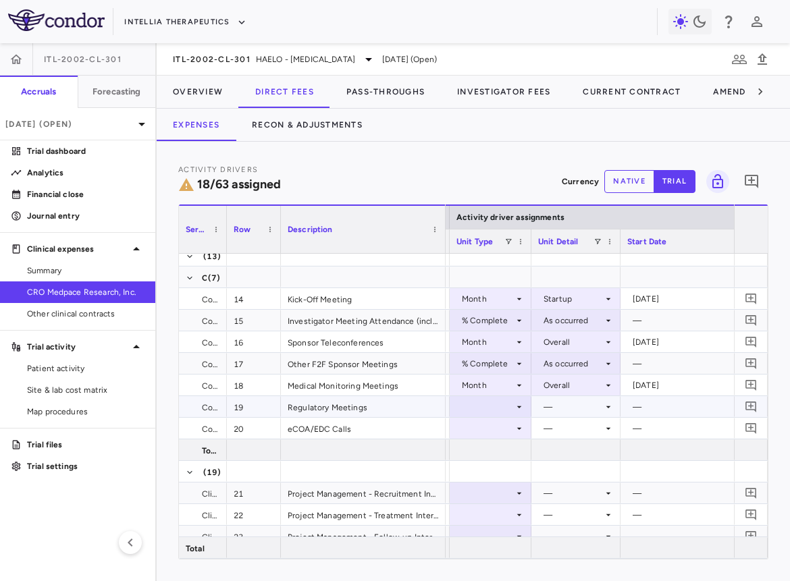
click at [495, 408] on div at bounding box center [490, 407] width 68 height 20
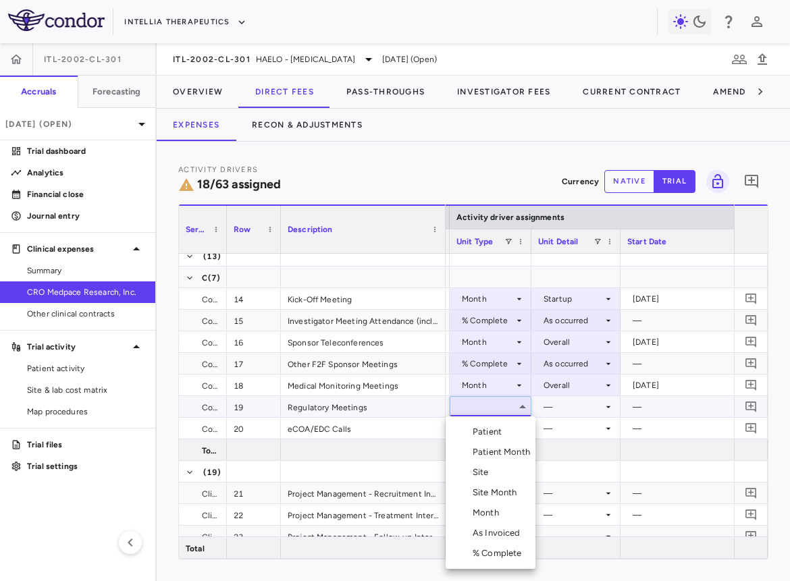
click at [507, 474] on li "As Invoiced" at bounding box center [490, 533] width 90 height 20
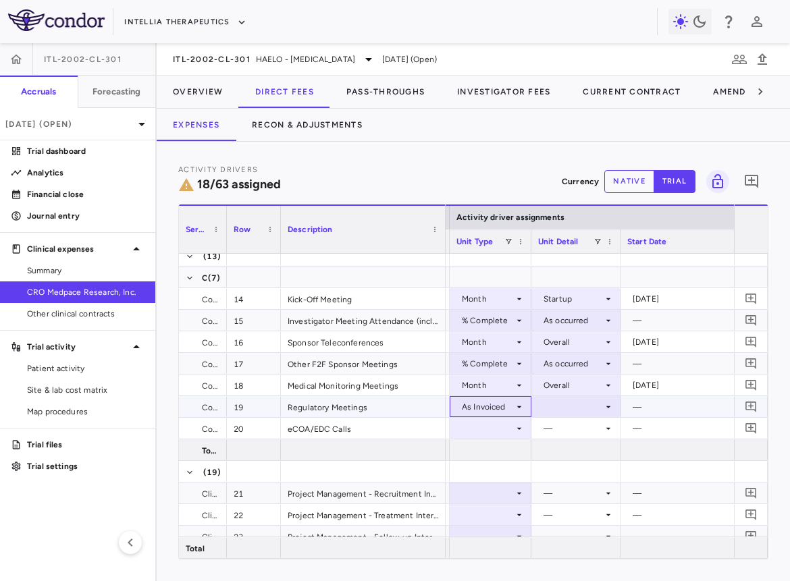
click at [514, 407] on icon at bounding box center [519, 407] width 11 height 11
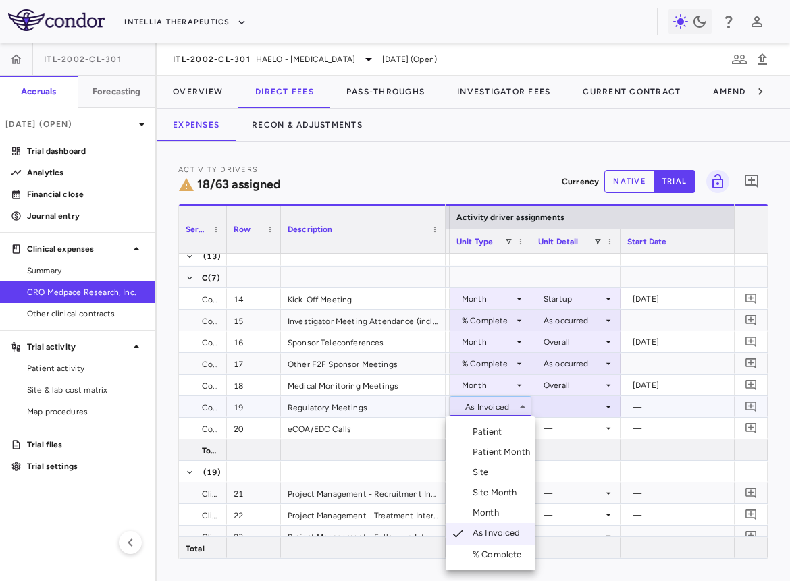
click at [501, 474] on div "Month" at bounding box center [488, 513] width 32 height 12
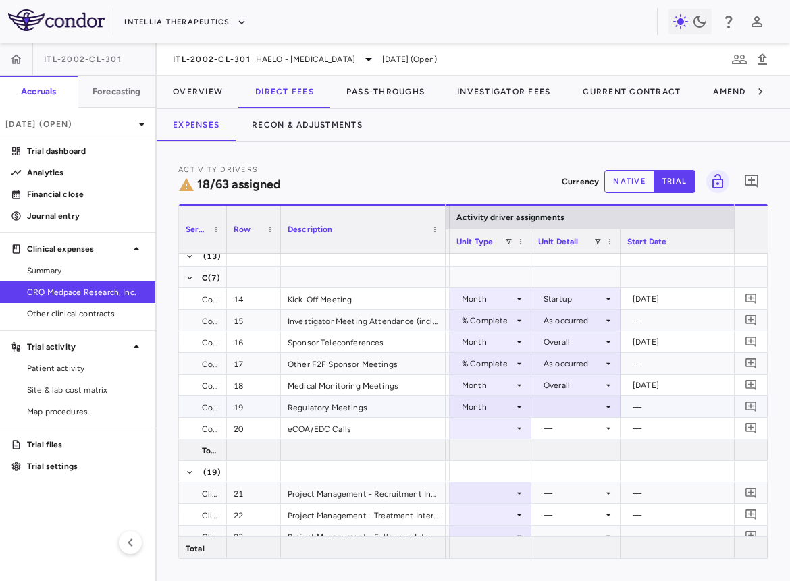
click at [576, 405] on div at bounding box center [576, 407] width 76 height 20
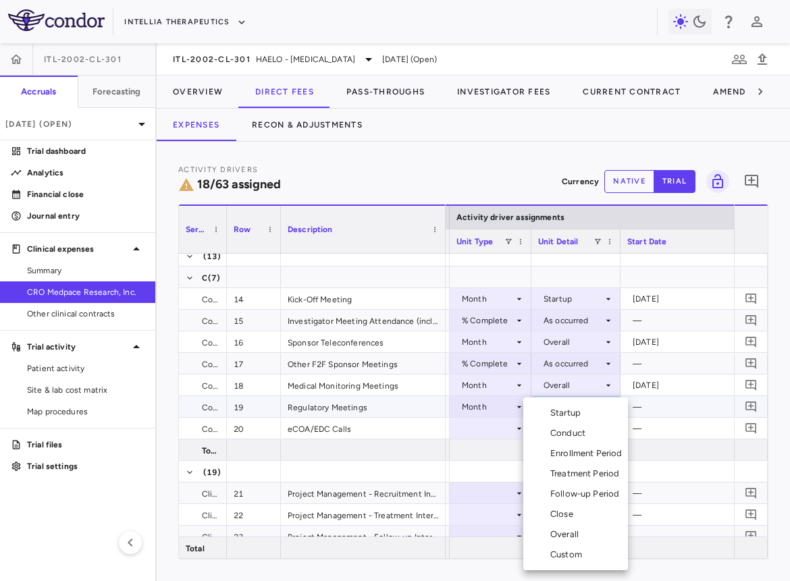
click at [570, 474] on div "Overall" at bounding box center [567, 534] width 34 height 12
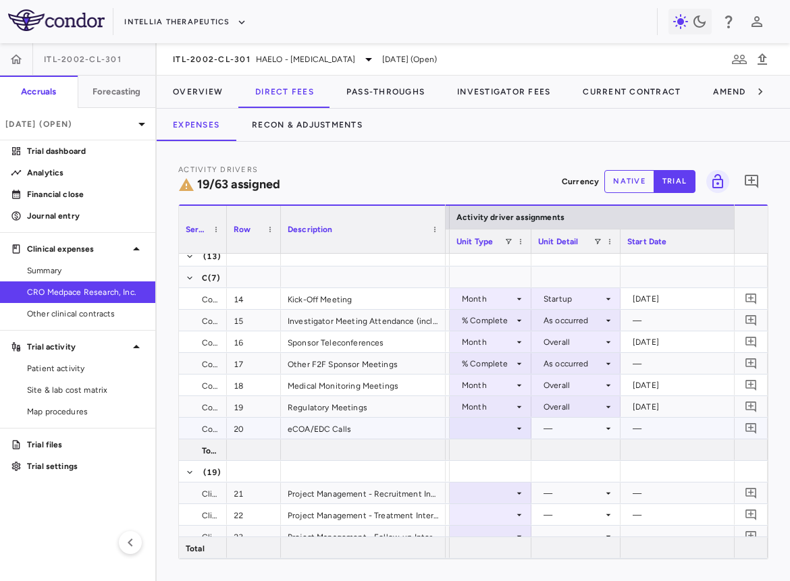
click at [497, 434] on div at bounding box center [490, 428] width 68 height 20
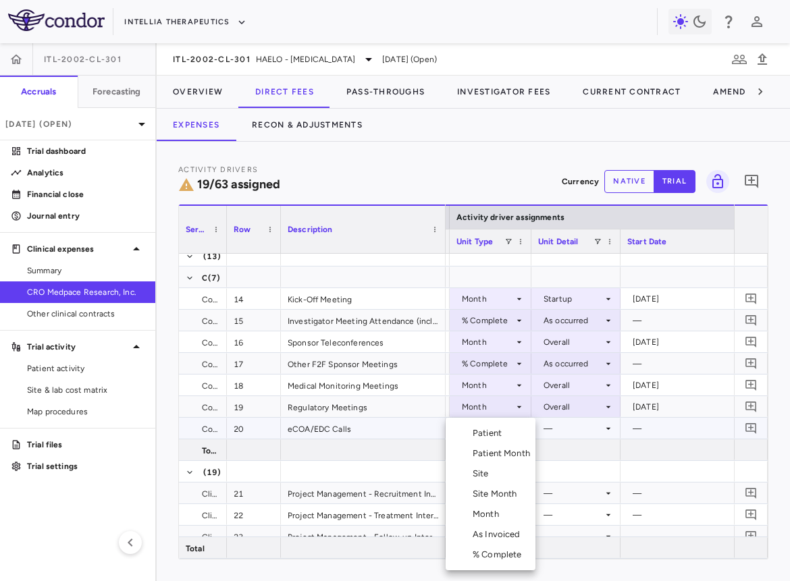
click at [497, 474] on div "Month" at bounding box center [488, 514] width 32 height 12
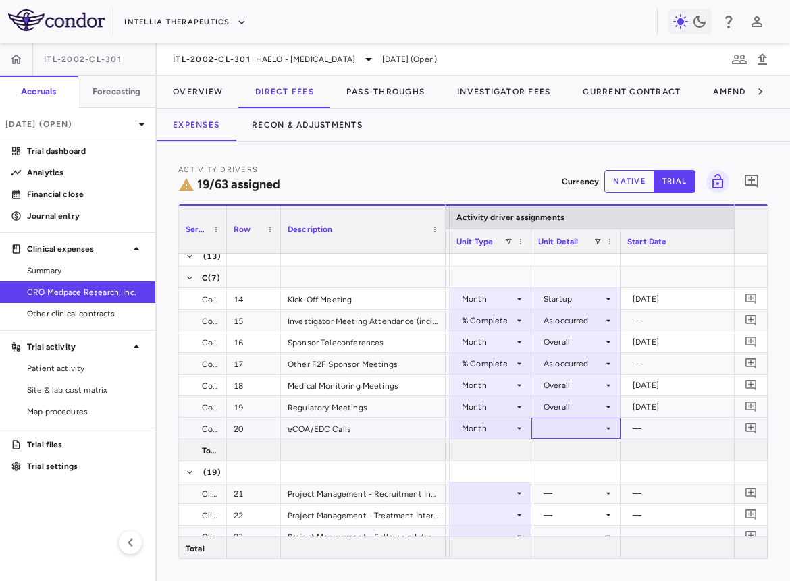
click at [572, 431] on div at bounding box center [576, 428] width 76 height 20
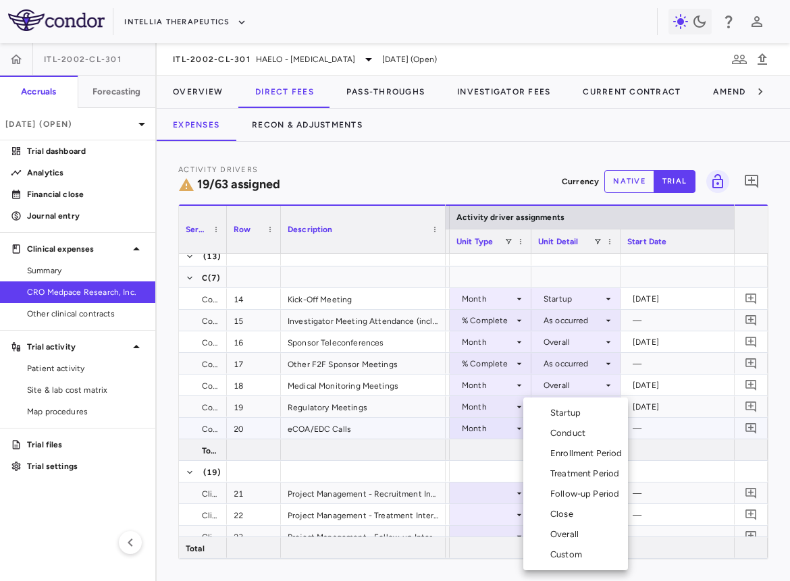
click at [571, 474] on li "Overall" at bounding box center [575, 534] width 105 height 20
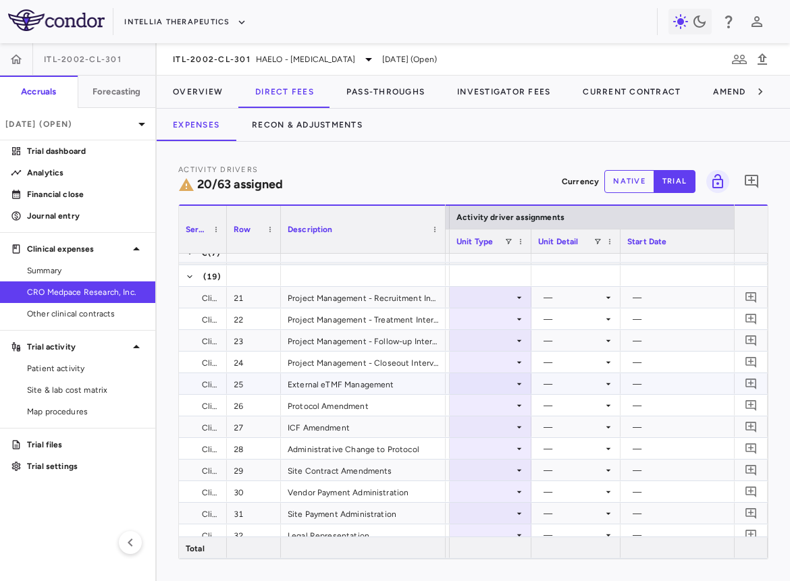
scroll to position [515, 0]
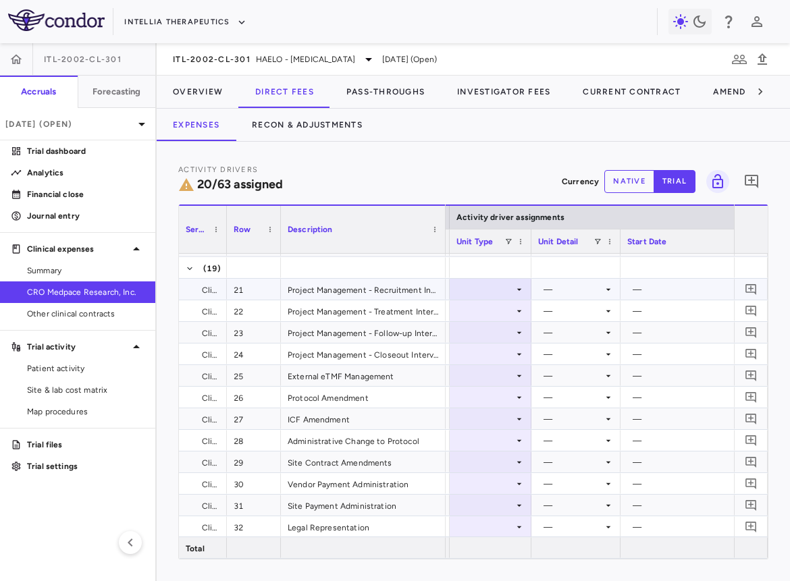
click at [502, 288] on div at bounding box center [490, 289] width 68 height 20
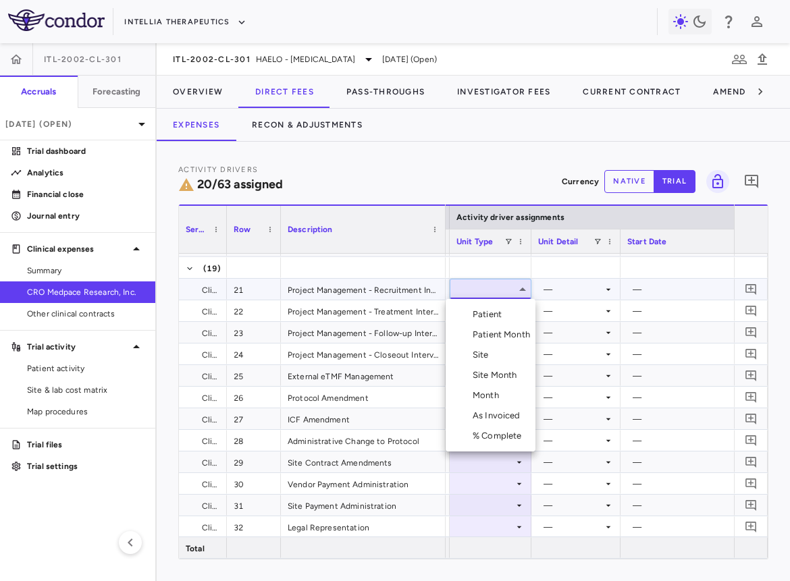
click at [501, 399] on div "Month" at bounding box center [488, 395] width 32 height 12
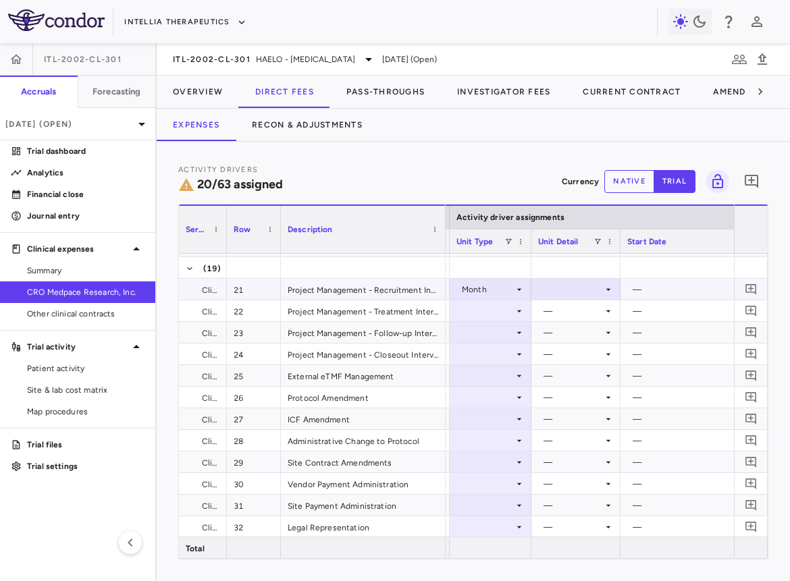
click at [570, 281] on div at bounding box center [576, 289] width 76 height 20
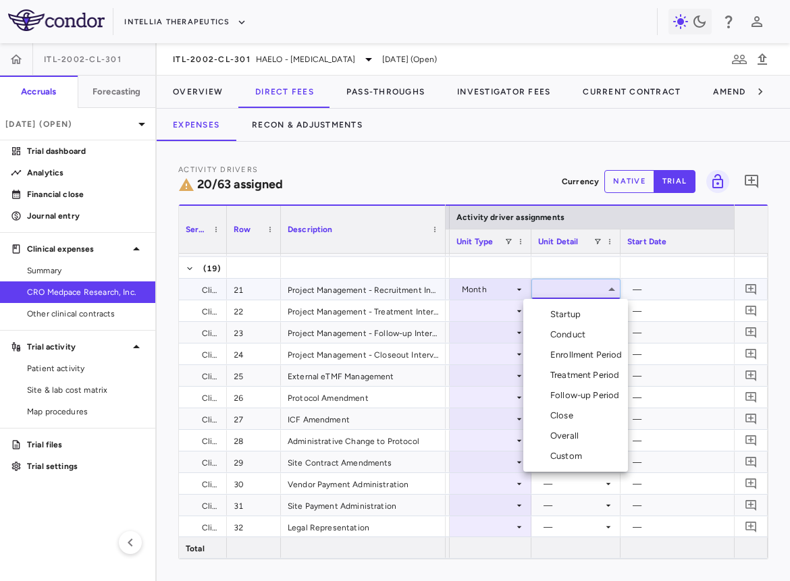
click at [574, 359] on div "Enrollment Period" at bounding box center [589, 355] width 78 height 12
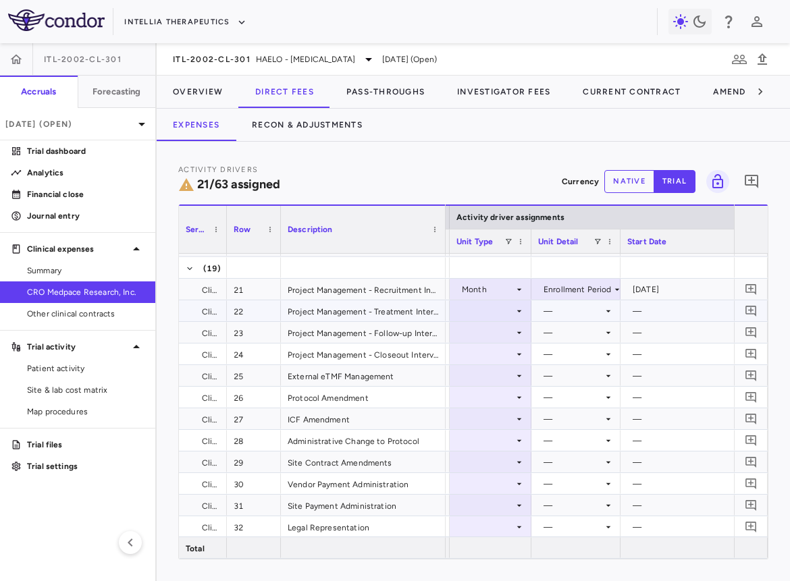
click at [499, 312] on div at bounding box center [490, 311] width 68 height 20
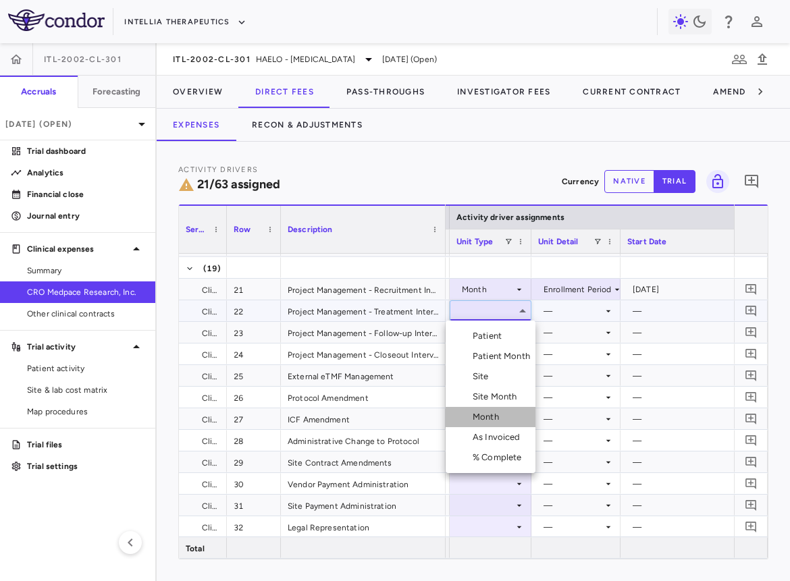
click at [497, 424] on li "Month" at bounding box center [490, 417] width 90 height 20
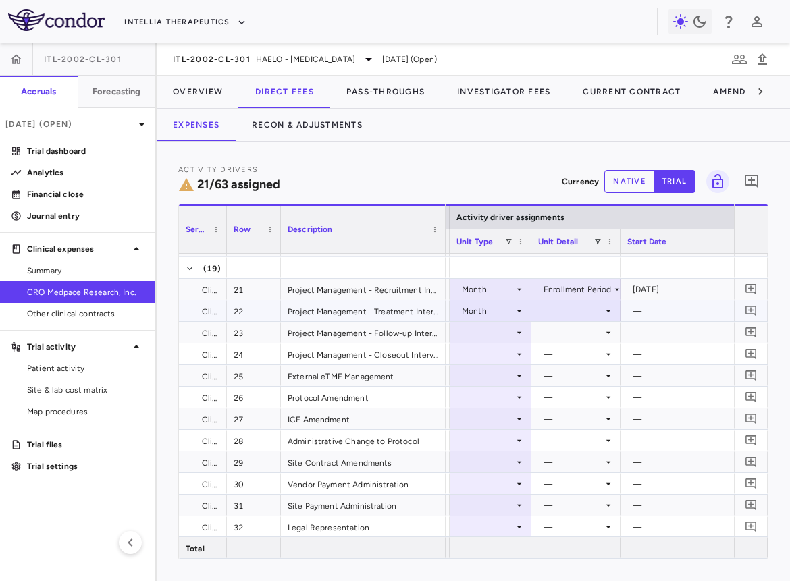
click at [564, 307] on div at bounding box center [576, 311] width 76 height 20
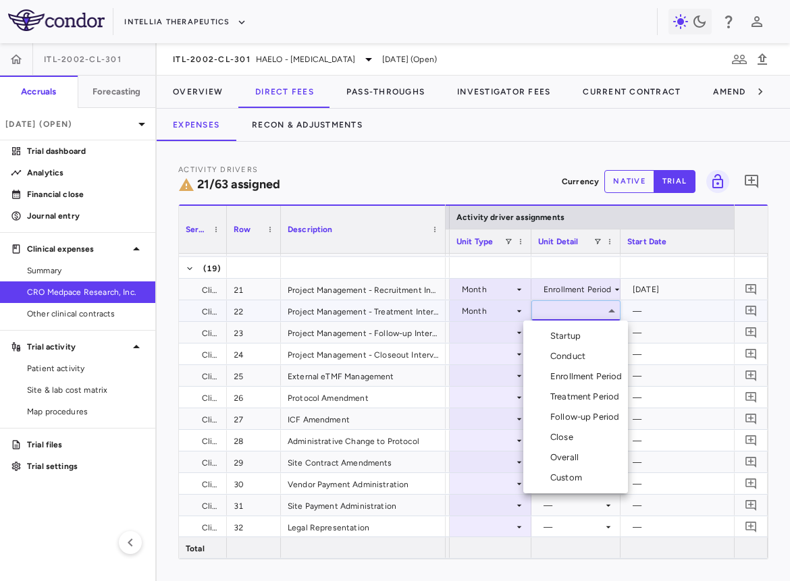
click at [574, 401] on div "Treatment Period" at bounding box center [587, 397] width 74 height 12
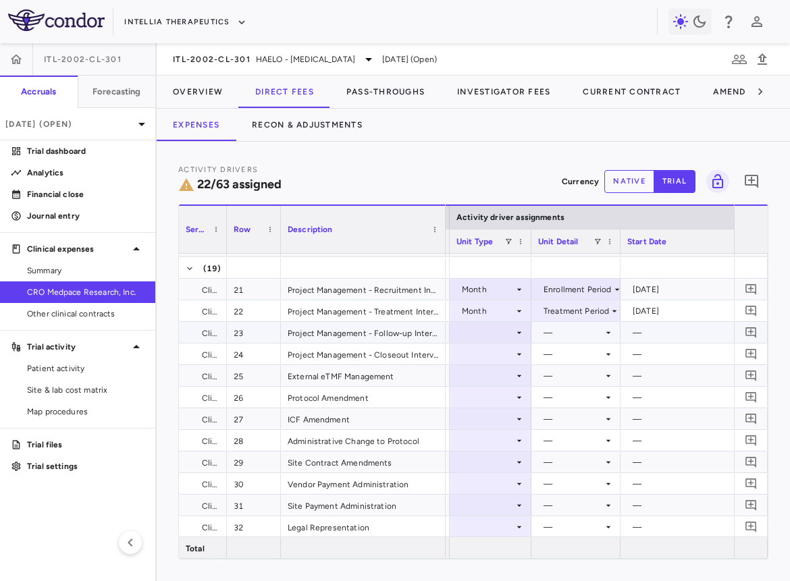
click at [490, 329] on div at bounding box center [490, 333] width 68 height 20
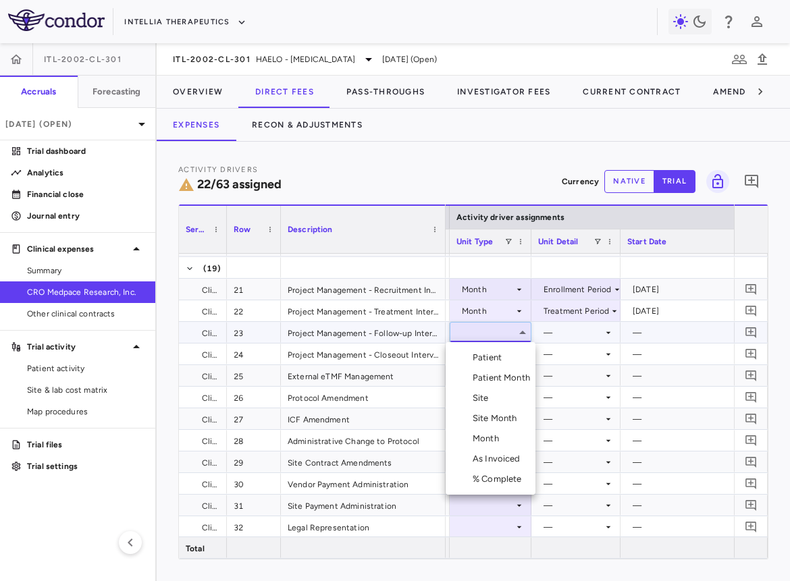
click at [495, 445] on li "Month" at bounding box center [490, 439] width 90 height 20
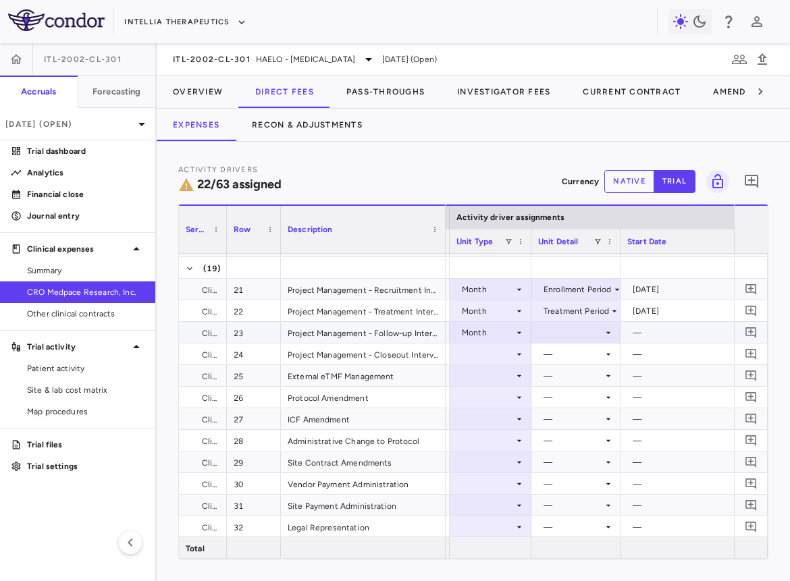
click at [576, 329] on div at bounding box center [576, 333] width 76 height 20
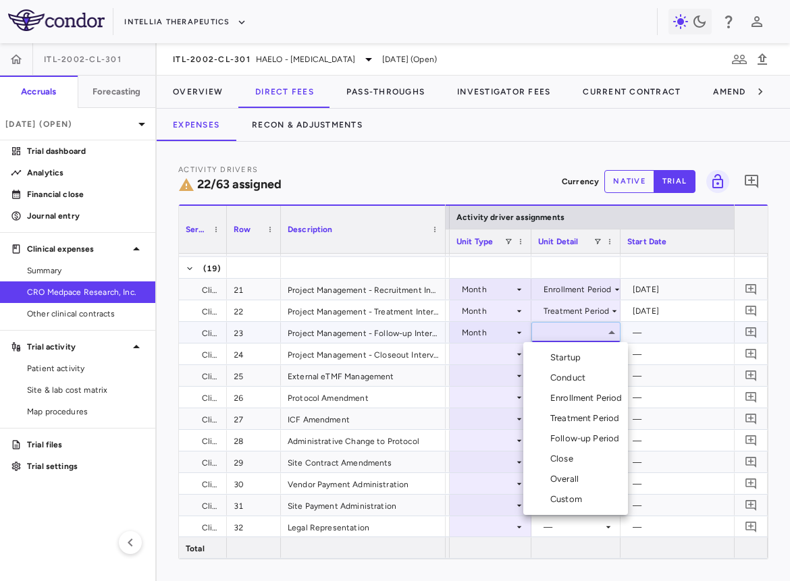
click at [586, 433] on div "Follow-up Period" at bounding box center [587, 439] width 74 height 12
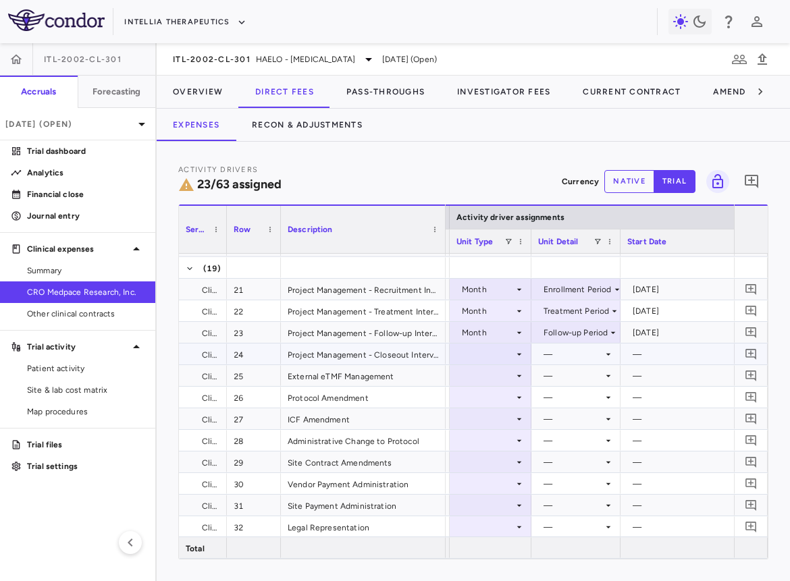
click at [497, 355] on div at bounding box center [490, 354] width 68 height 20
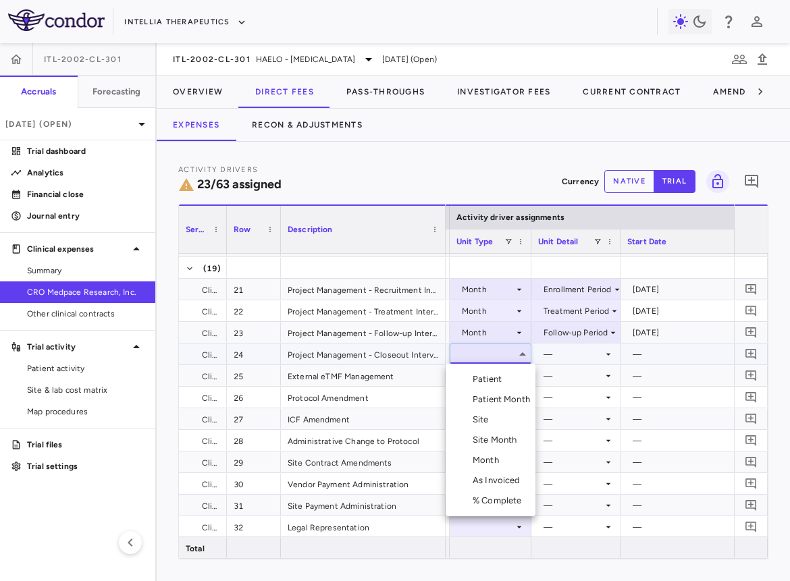
click at [501, 456] on div "Month" at bounding box center [488, 460] width 32 height 12
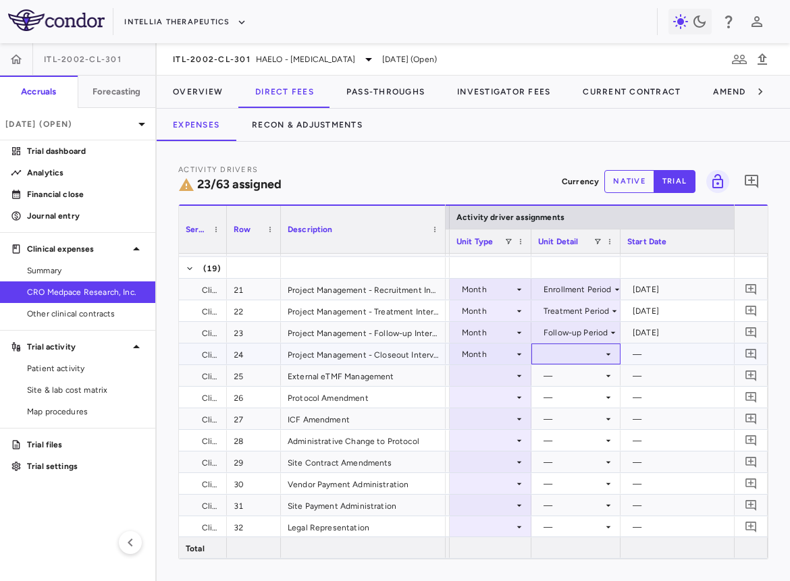
click at [566, 354] on div at bounding box center [576, 354] width 76 height 20
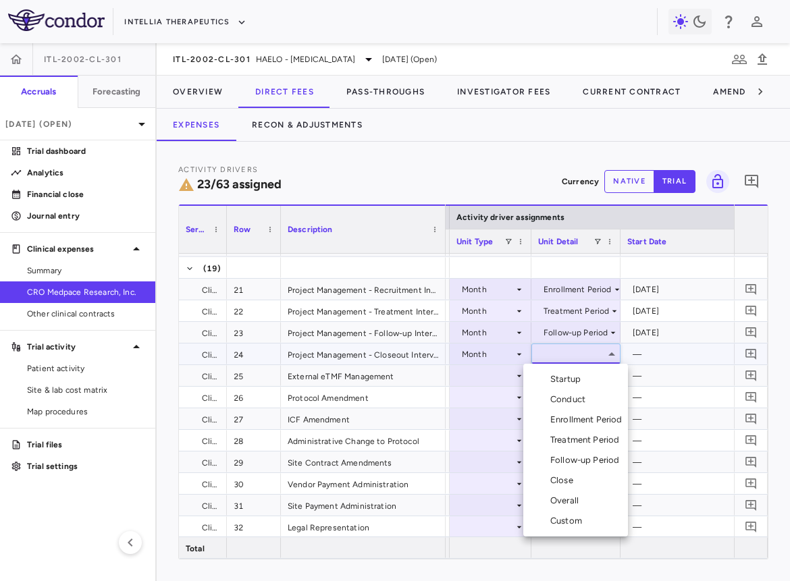
click at [571, 474] on div "Close" at bounding box center [564, 480] width 28 height 12
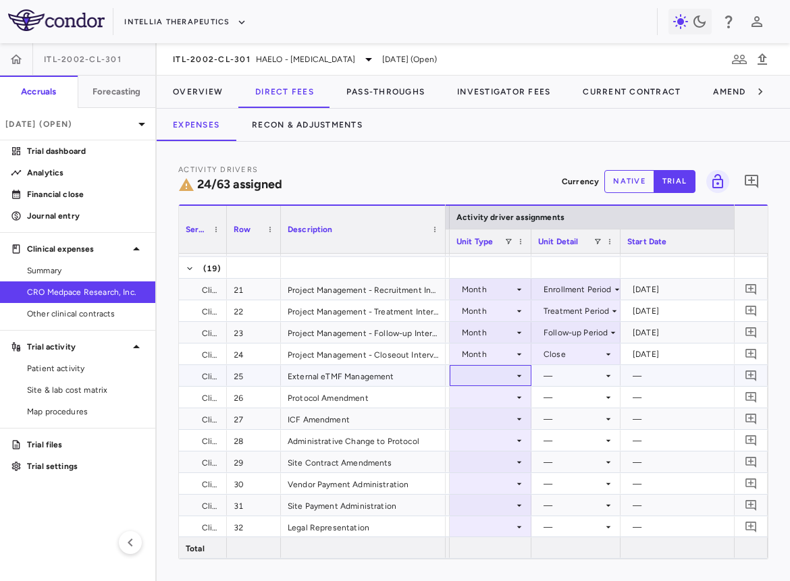
click at [497, 379] on div at bounding box center [490, 376] width 68 height 20
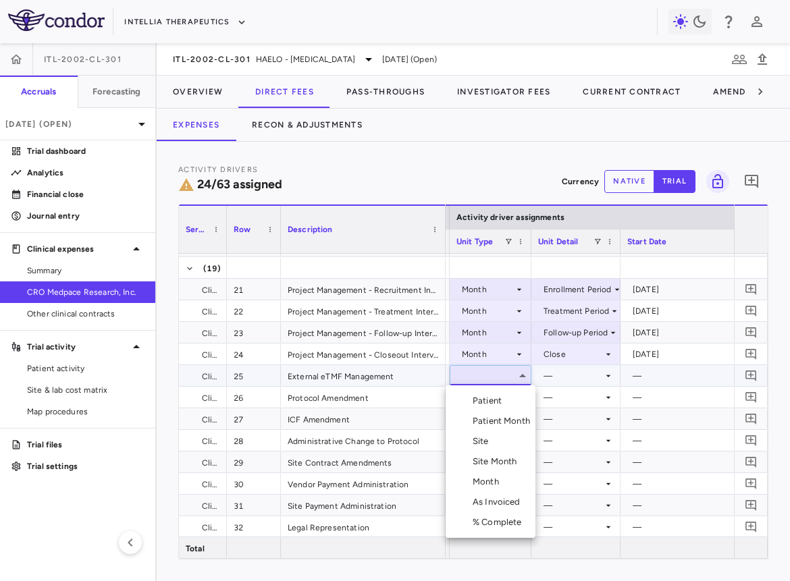
click at [493, 474] on li "Month" at bounding box center [490, 482] width 90 height 20
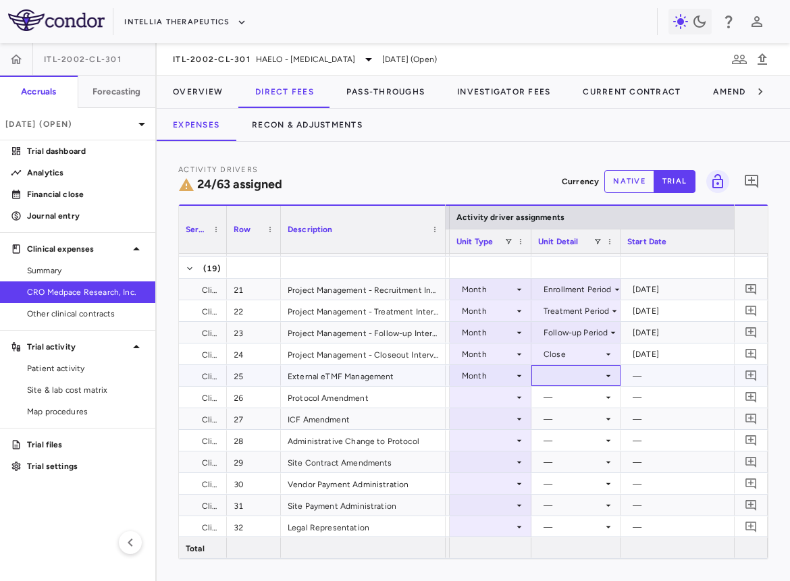
click at [557, 381] on div at bounding box center [576, 376] width 76 height 20
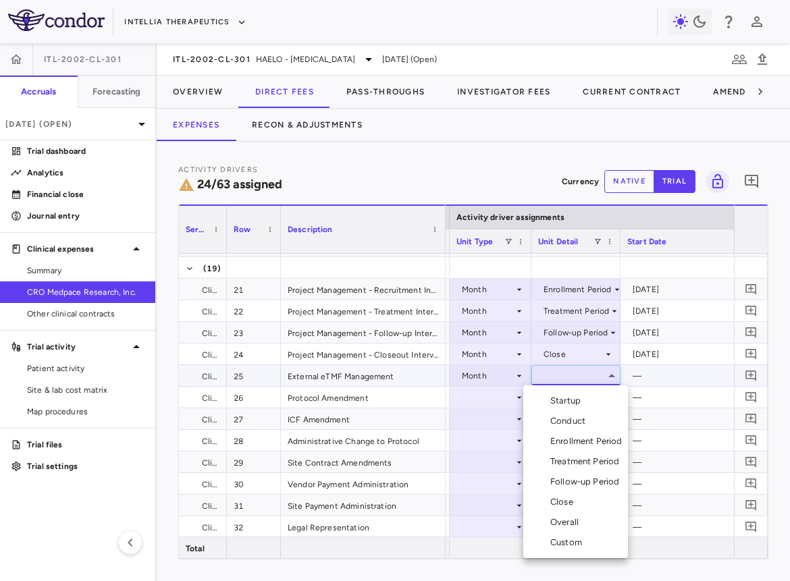
click at [566, 474] on div "Overall" at bounding box center [567, 522] width 34 height 12
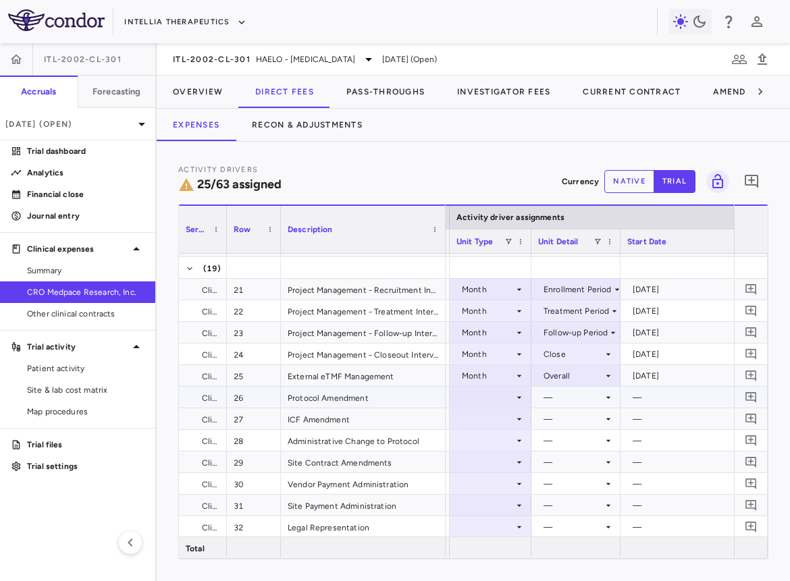
click at [478, 400] on div at bounding box center [490, 397] width 68 height 20
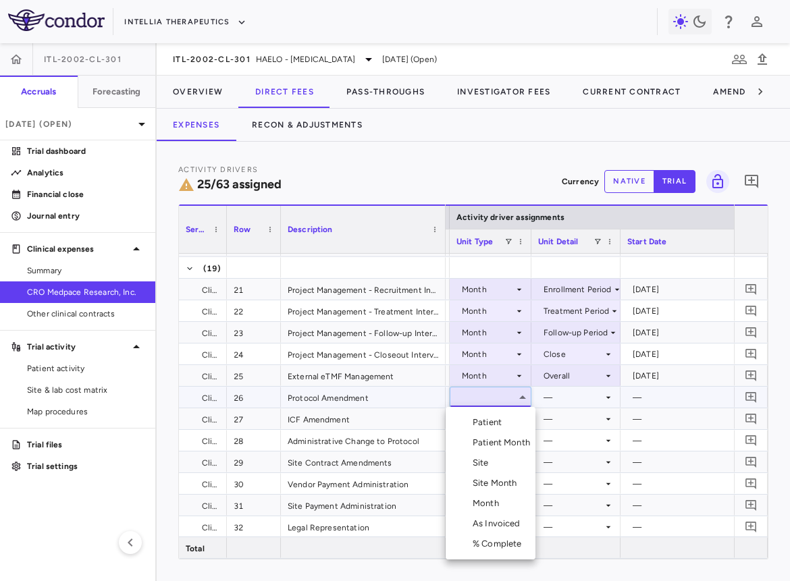
click at [490, 474] on div "As Invoiced" at bounding box center [498, 524] width 53 height 12
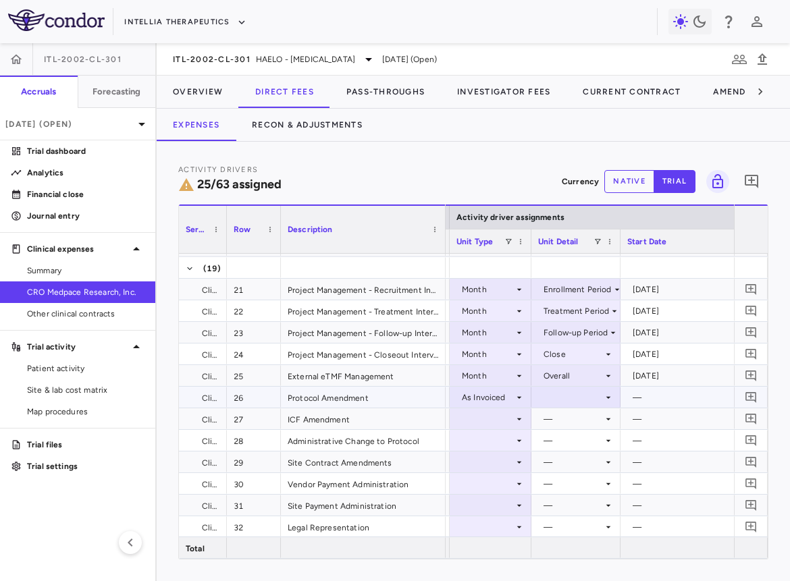
click at [572, 395] on div at bounding box center [576, 397] width 76 height 20
click at [572, 416] on div "As occurred" at bounding box center [585, 422] width 54 height 12
click at [485, 416] on div at bounding box center [490, 419] width 68 height 20
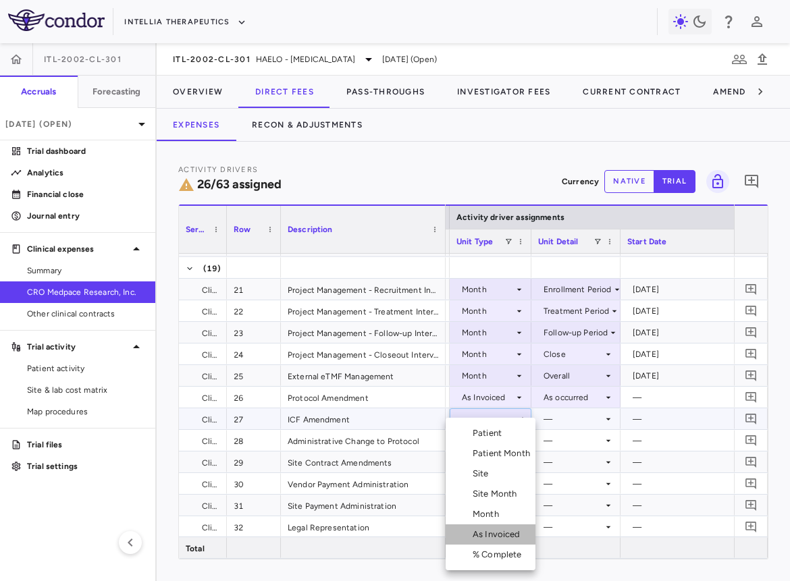
click at [487, 474] on div "As Invoiced" at bounding box center [498, 534] width 53 height 12
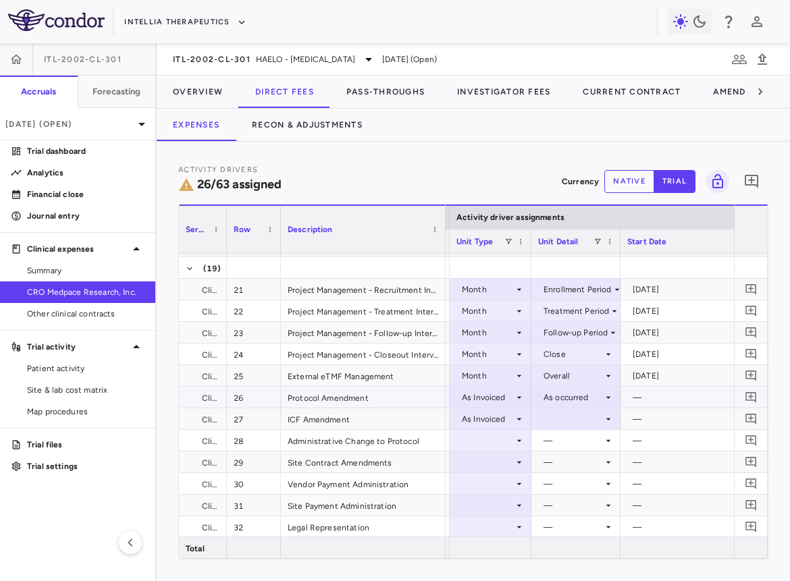
click at [553, 397] on div "As occurred" at bounding box center [572, 398] width 59 height 22
click at [553, 397] on div at bounding box center [395, 290] width 790 height 581
click at [553, 414] on div at bounding box center [576, 419] width 76 height 20
click at [565, 449] on div "As occurred" at bounding box center [585, 444] width 54 height 12
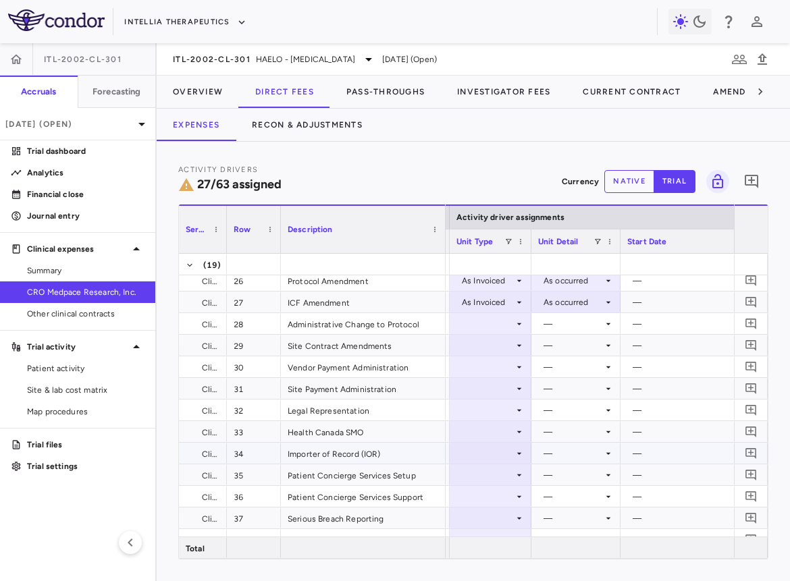
scroll to position [636, 0]
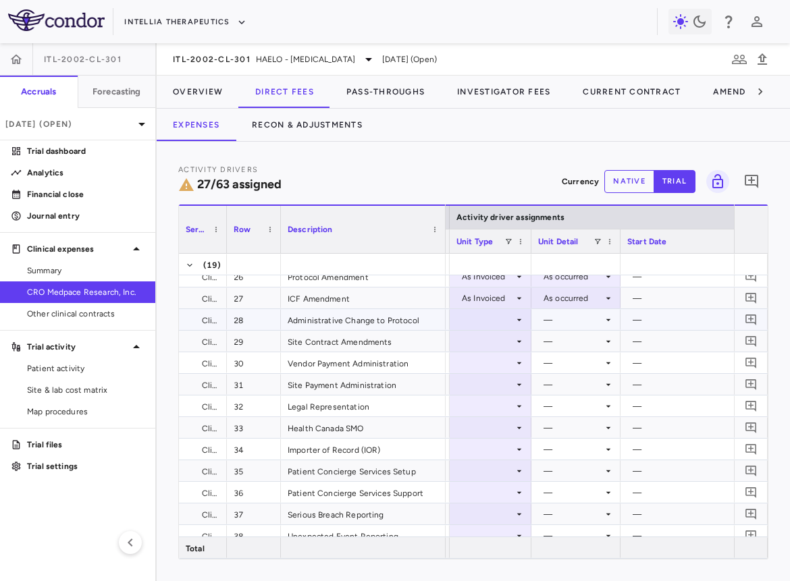
click at [490, 312] on div at bounding box center [490, 320] width 68 height 20
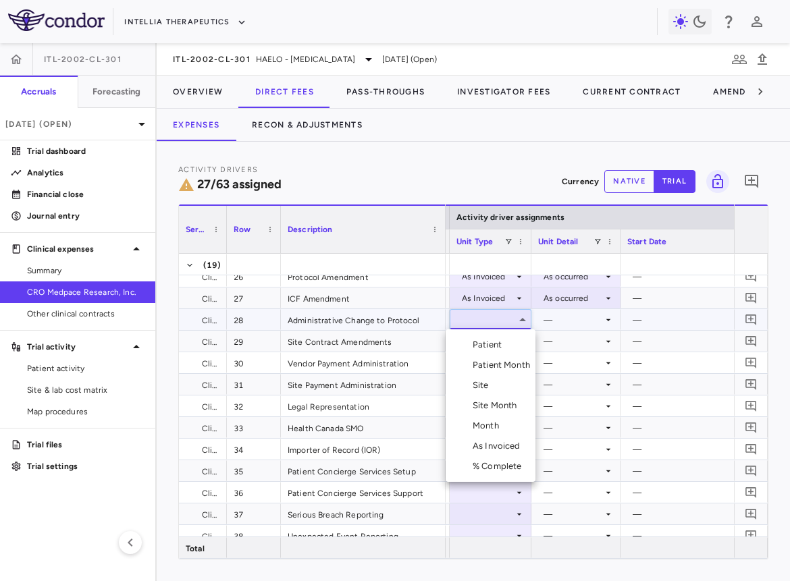
click at [496, 453] on li "As Invoiced" at bounding box center [490, 446] width 90 height 20
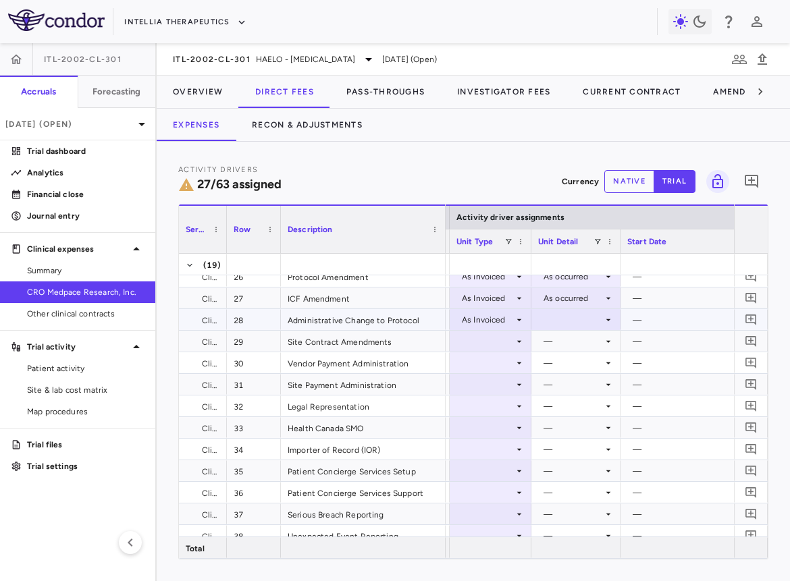
click at [562, 323] on div at bounding box center [576, 320] width 76 height 20
click at [568, 354] on li "As occurred" at bounding box center [575, 345] width 88 height 20
click at [507, 341] on div at bounding box center [490, 341] width 68 height 20
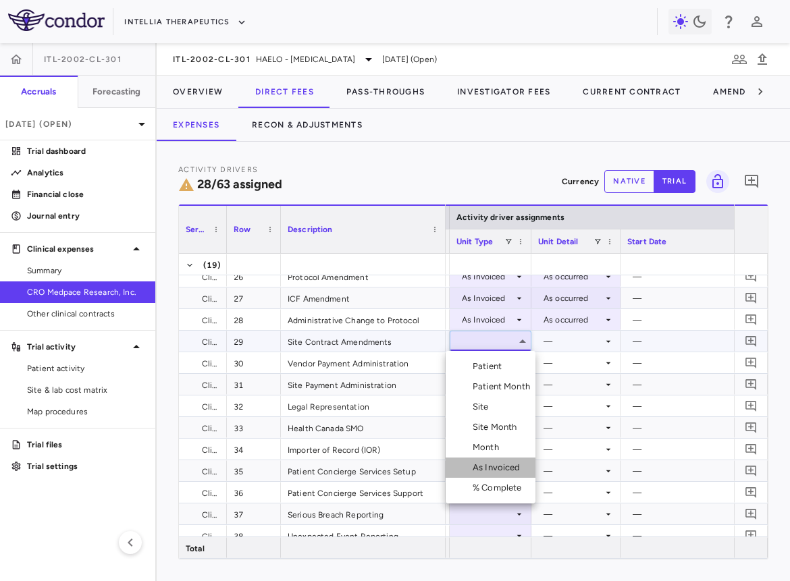
click at [499, 463] on div "As Invoiced" at bounding box center [498, 468] width 53 height 12
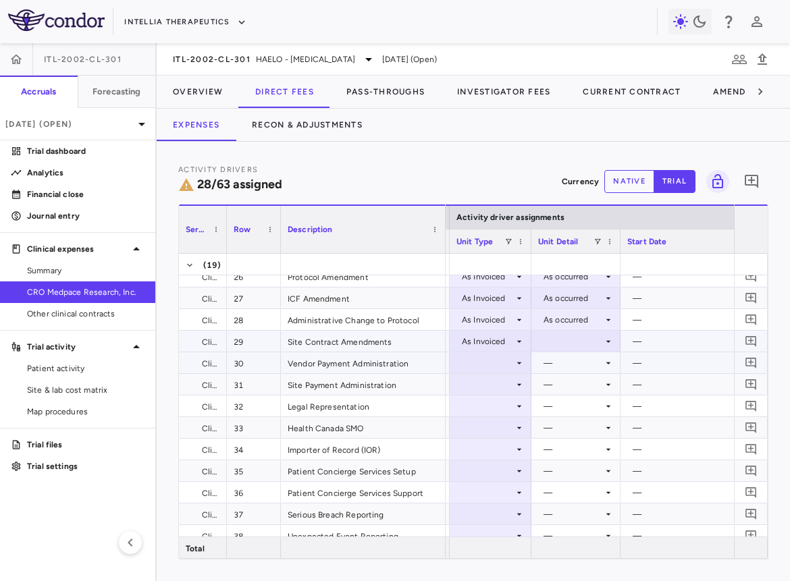
click at [569, 352] on div "—" at bounding box center [572, 363] width 59 height 22
click at [572, 333] on div at bounding box center [576, 341] width 76 height 20
click at [572, 366] on div "As occurred" at bounding box center [585, 366] width 54 height 12
click at [485, 362] on div at bounding box center [490, 363] width 68 height 20
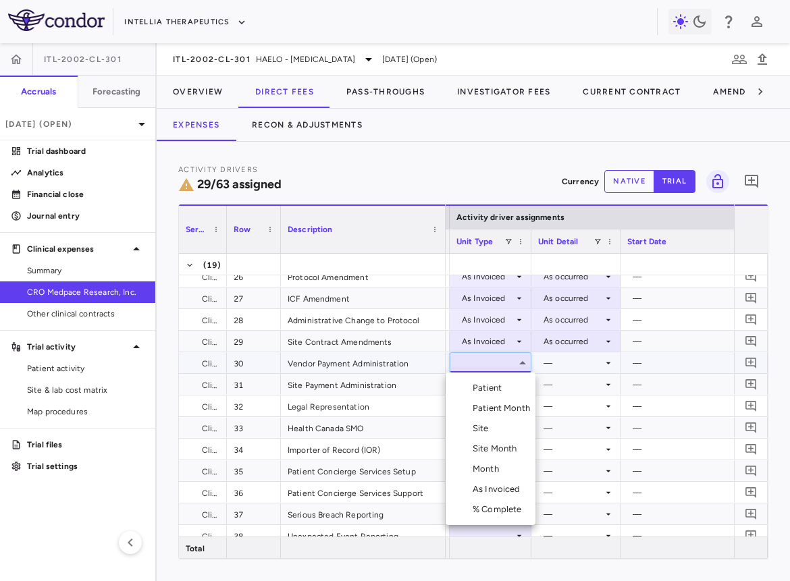
click at [484, 462] on li "Month" at bounding box center [490, 469] width 90 height 20
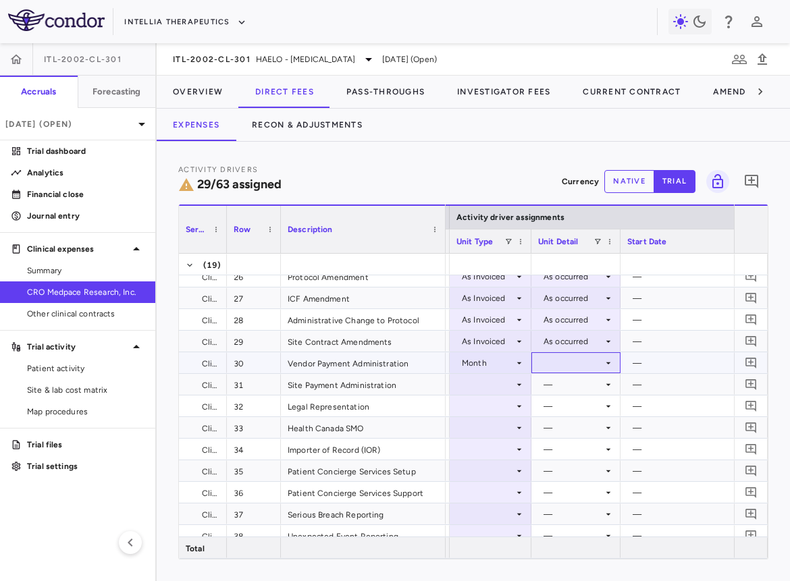
click at [560, 362] on div at bounding box center [576, 363] width 76 height 20
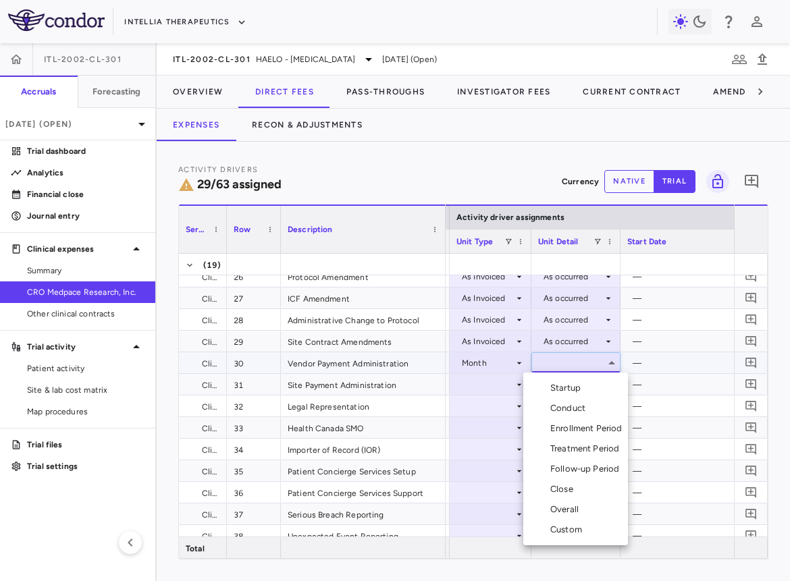
click at [566, 474] on div "Overall" at bounding box center [567, 509] width 34 height 12
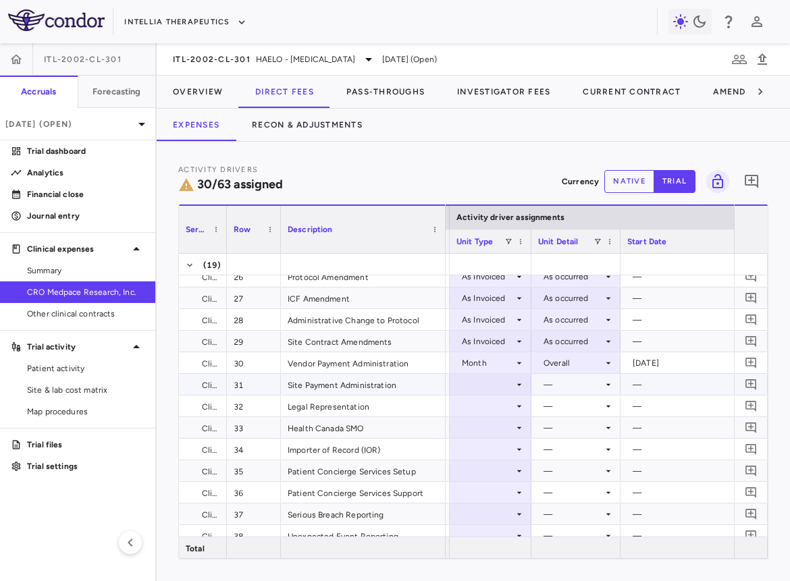
click at [495, 389] on div at bounding box center [490, 385] width 68 height 20
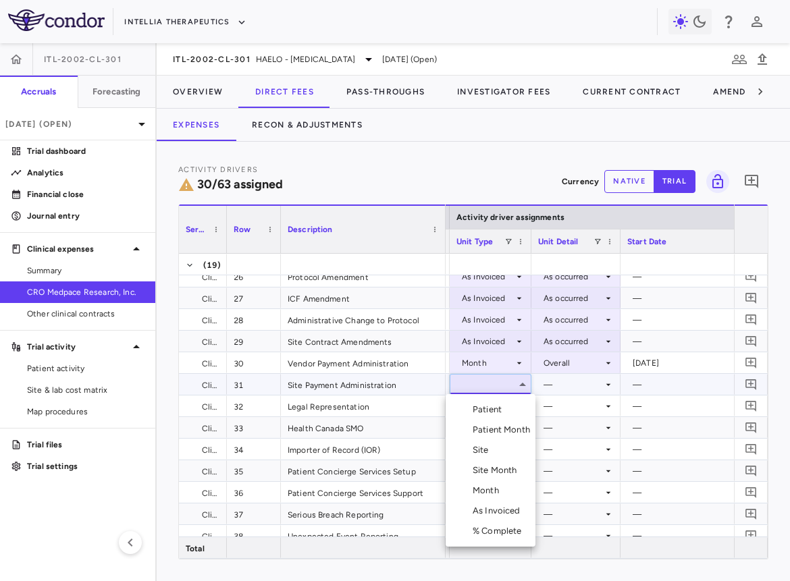
click at [490, 472] on div "Site Month" at bounding box center [497, 470] width 50 height 12
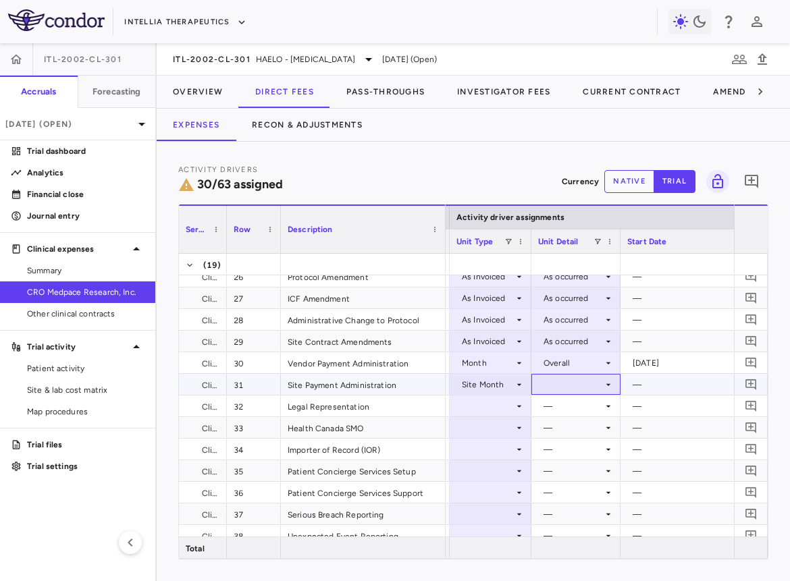
click at [559, 391] on div at bounding box center [576, 385] width 76 height 20
click at [564, 402] on li "As Initiated" at bounding box center [575, 410] width 88 height 20
click at [489, 402] on div at bounding box center [490, 406] width 68 height 20
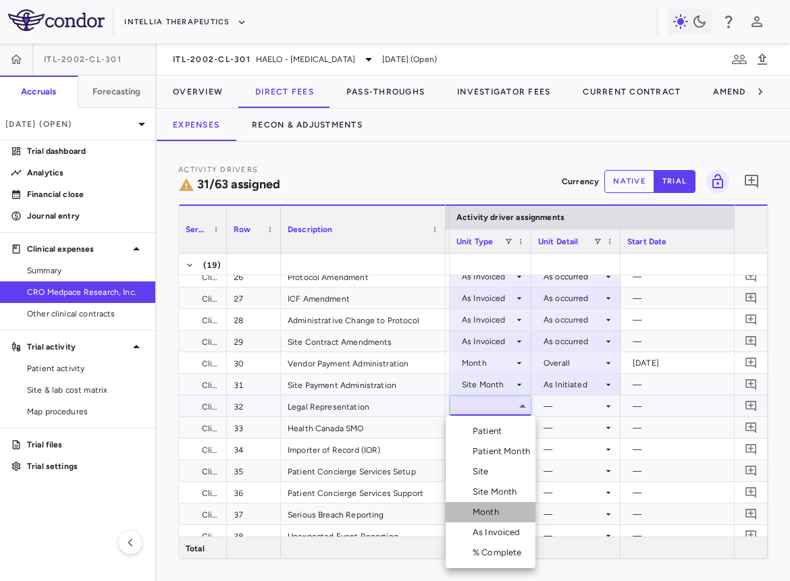
click at [486, 474] on div "Month" at bounding box center [488, 512] width 32 height 12
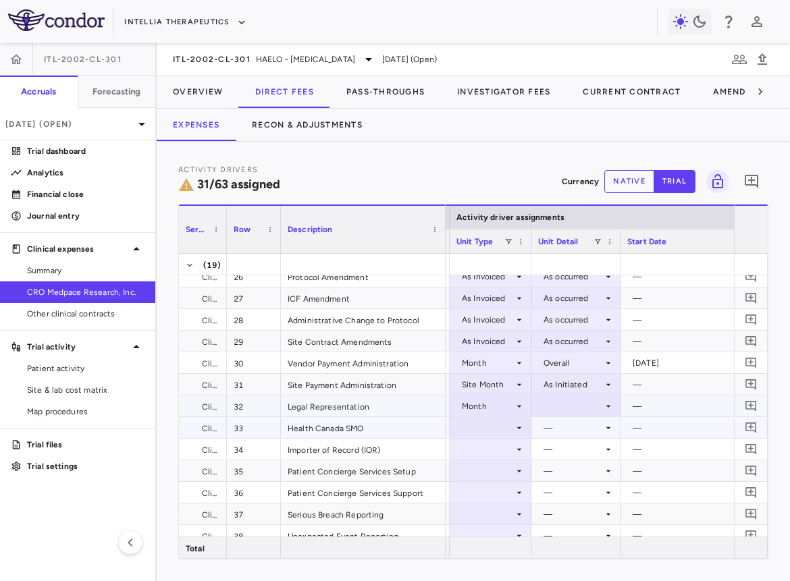
click at [567, 407] on div at bounding box center [576, 406] width 76 height 20
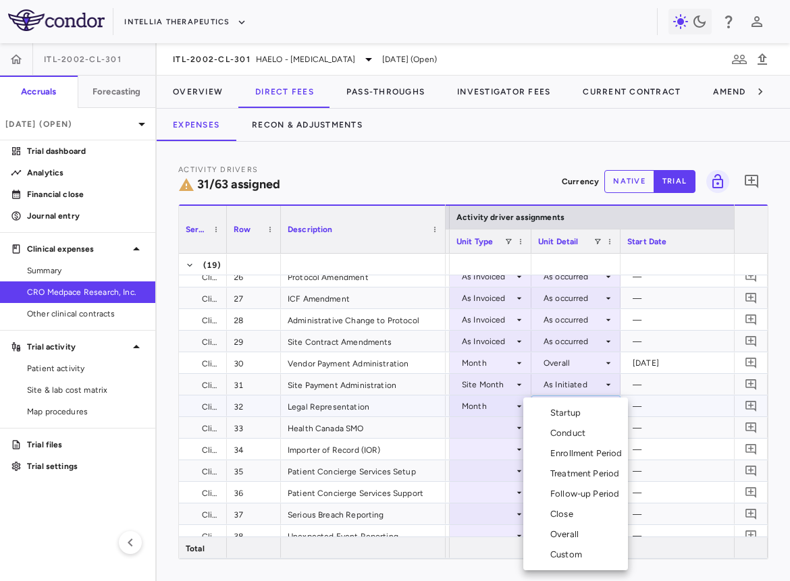
click at [568, 474] on div "Overall" at bounding box center [567, 534] width 34 height 12
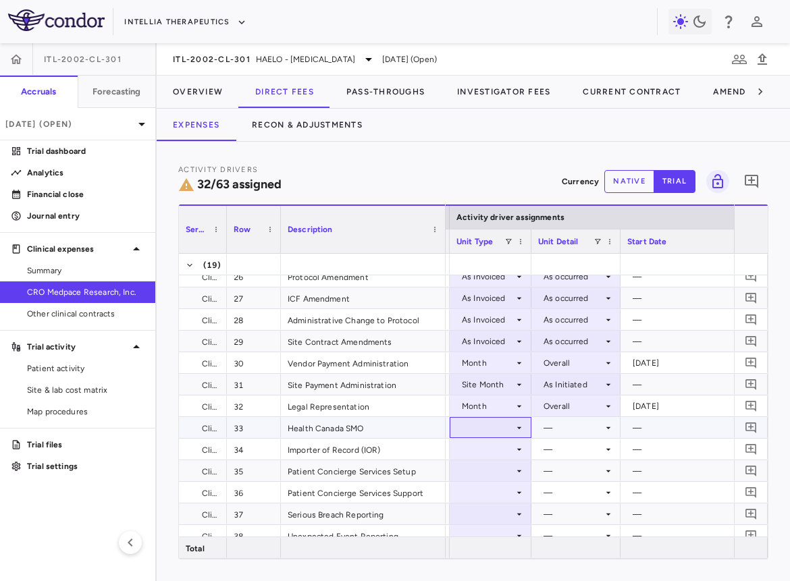
click at [499, 426] on div at bounding box center [490, 428] width 68 height 20
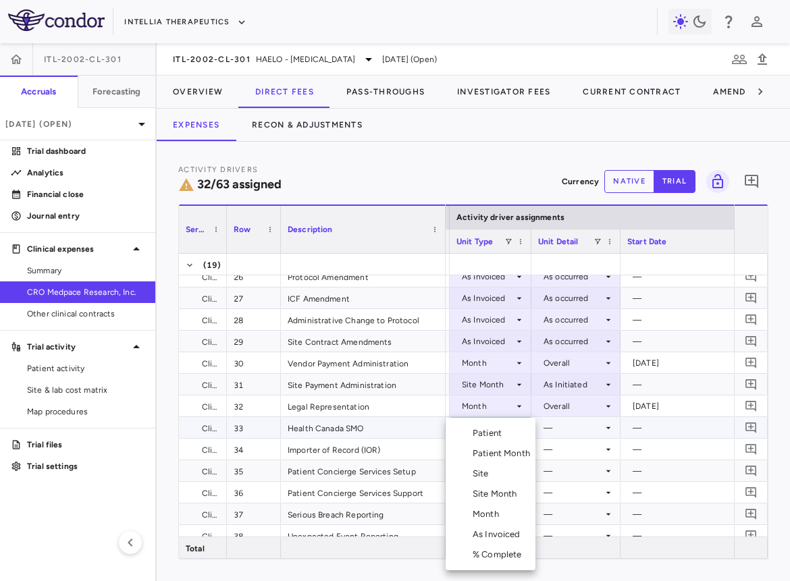
click at [497, 474] on div "Month" at bounding box center [488, 514] width 32 height 12
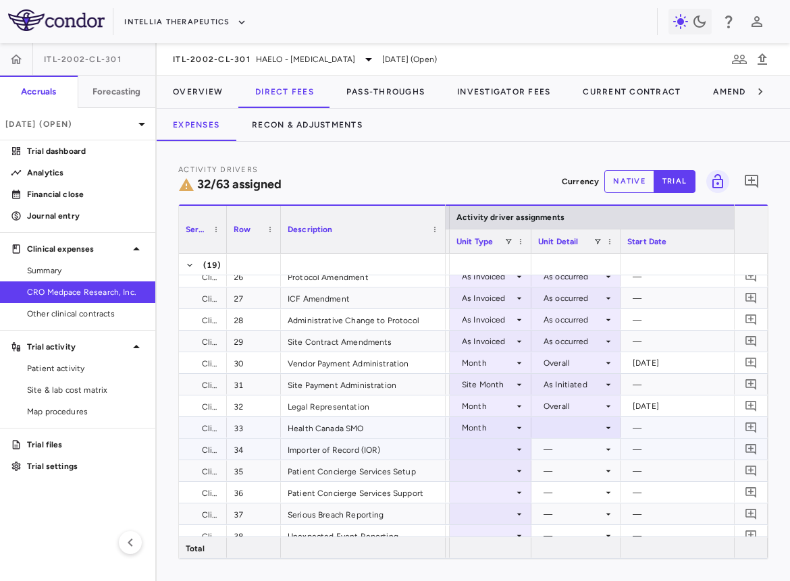
click at [559, 433] on div at bounding box center [576, 428] width 76 height 20
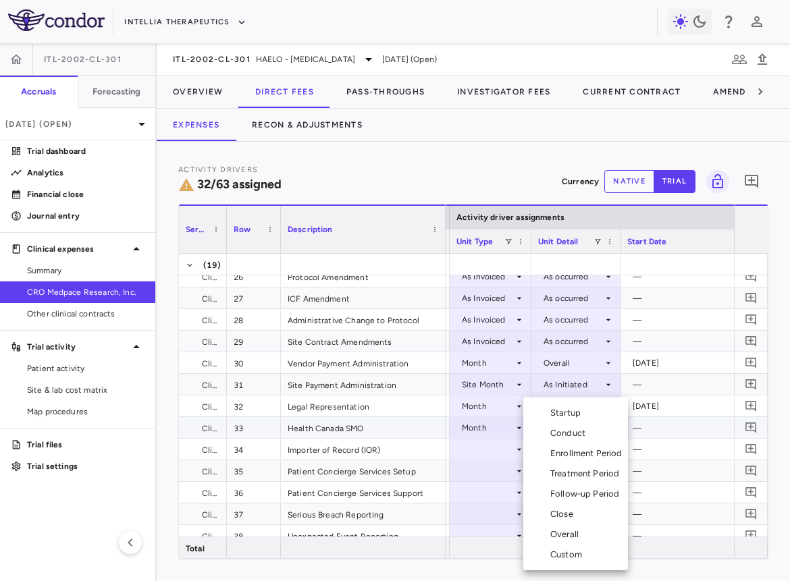
click at [559, 445] on li "Enrollment Period" at bounding box center [575, 453] width 105 height 20
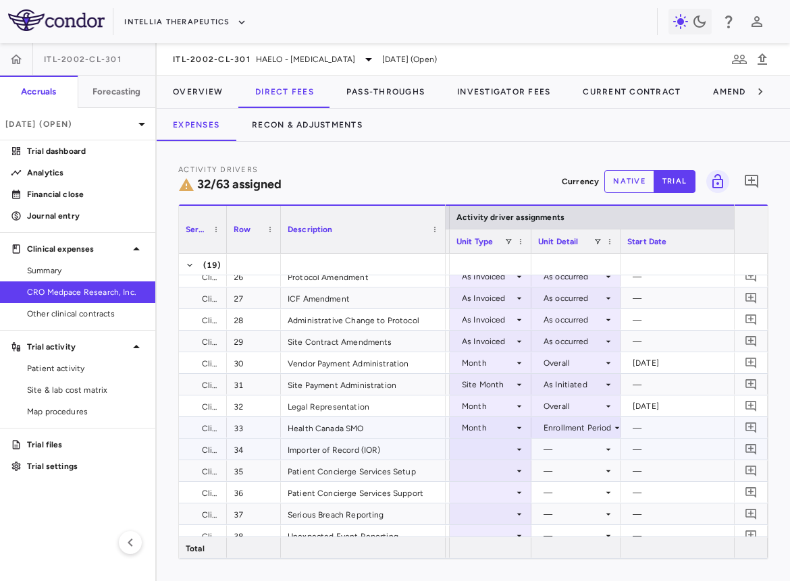
click at [559, 445] on div "—" at bounding box center [572, 450] width 59 height 22
click at [561, 427] on div "Enrollment Period" at bounding box center [577, 428] width 68 height 22
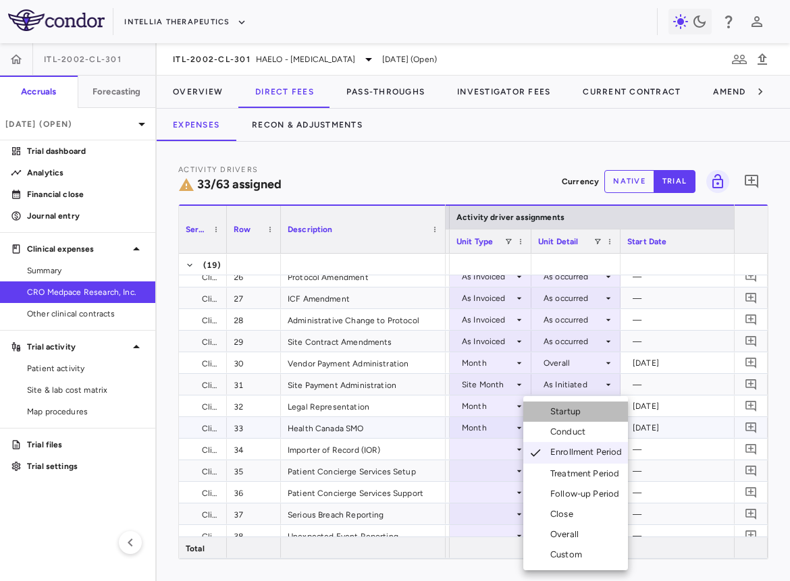
click at [568, 409] on div "Startup" at bounding box center [568, 412] width 36 height 12
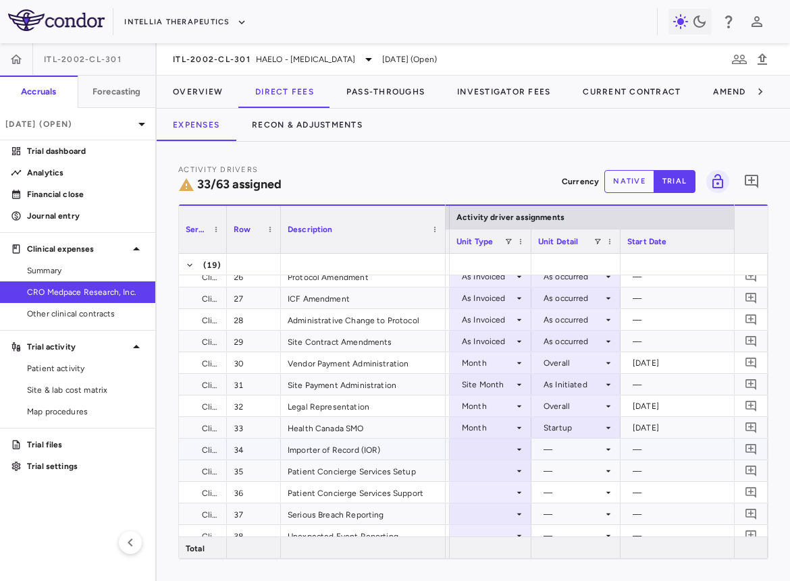
click at [491, 451] on div at bounding box center [490, 449] width 68 height 20
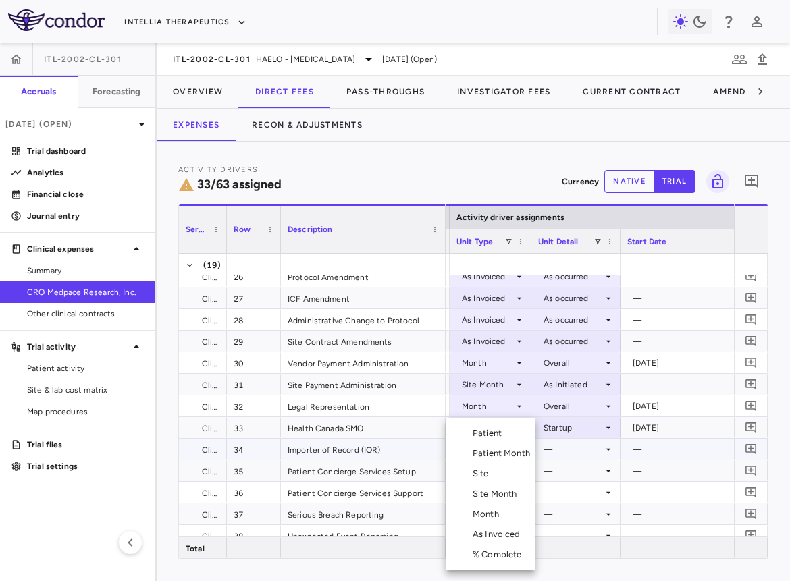
click at [491, 474] on div "Month" at bounding box center [488, 514] width 32 height 12
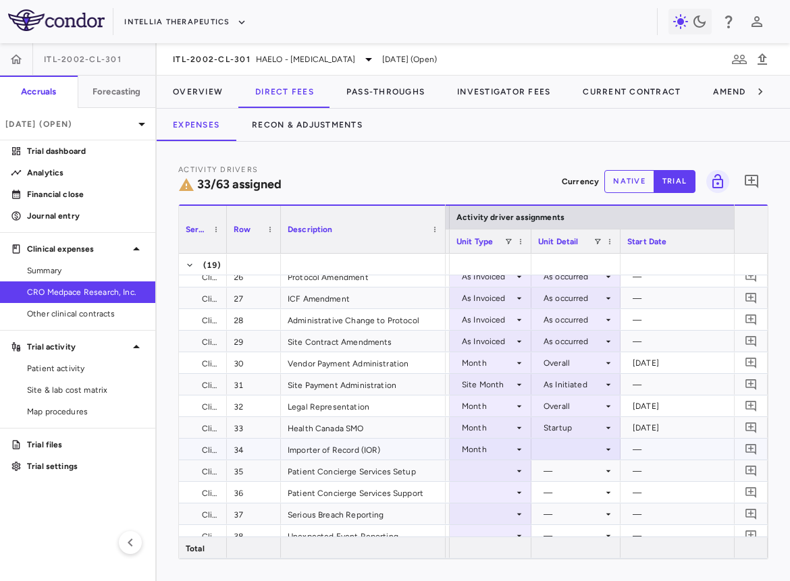
click at [564, 449] on div at bounding box center [576, 449] width 76 height 20
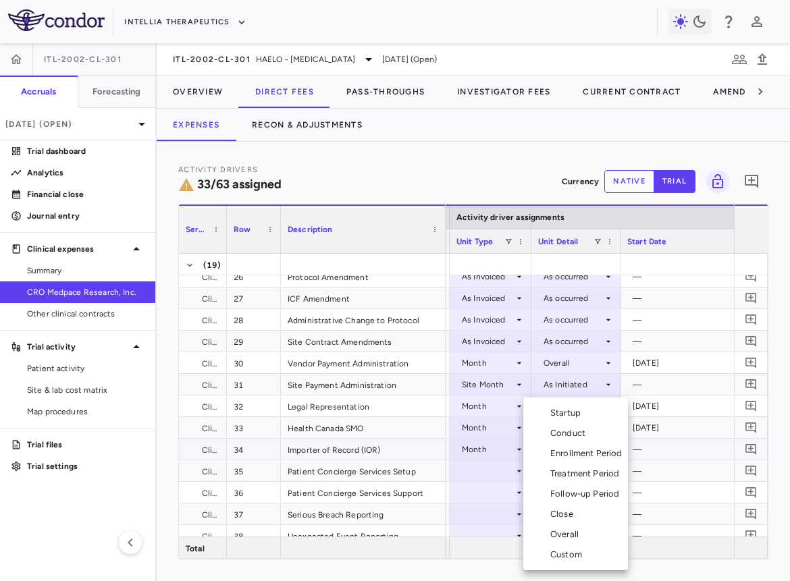
click at [579, 474] on div "Overall" at bounding box center [567, 534] width 34 height 12
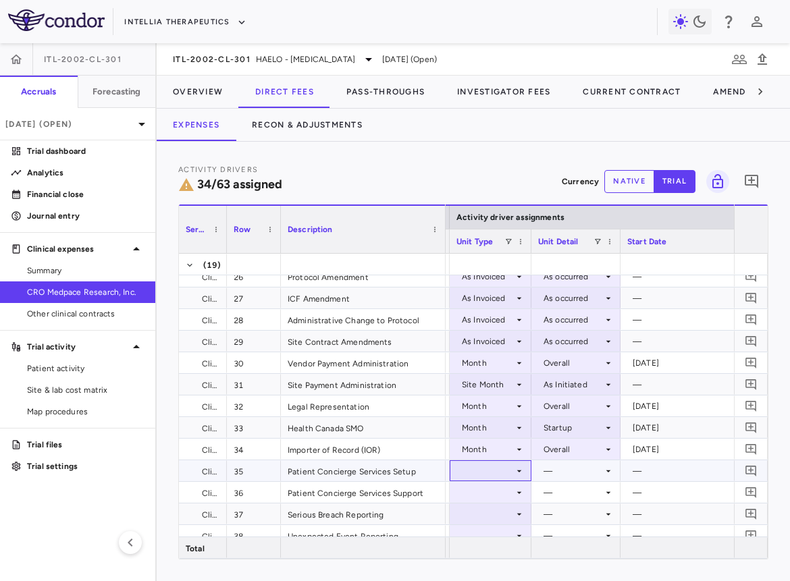
click at [509, 474] on div at bounding box center [490, 471] width 68 height 20
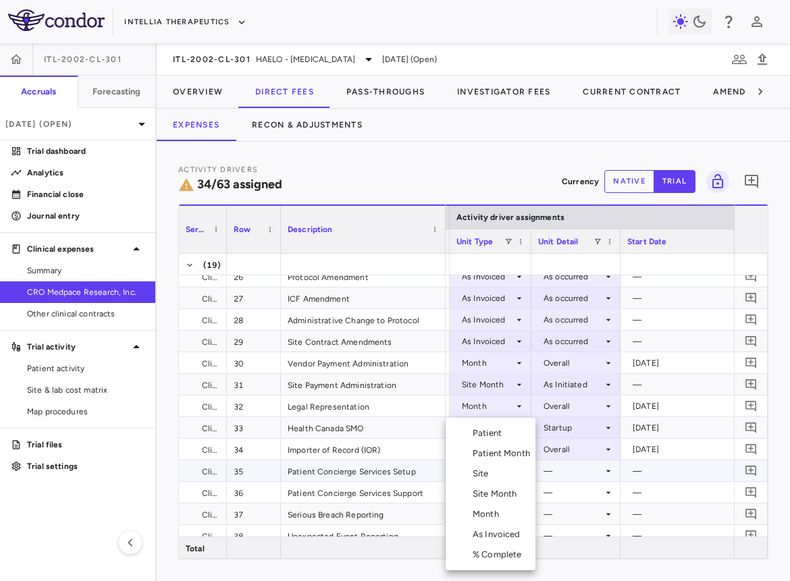
click at [505, 474] on li "Month" at bounding box center [490, 514] width 90 height 20
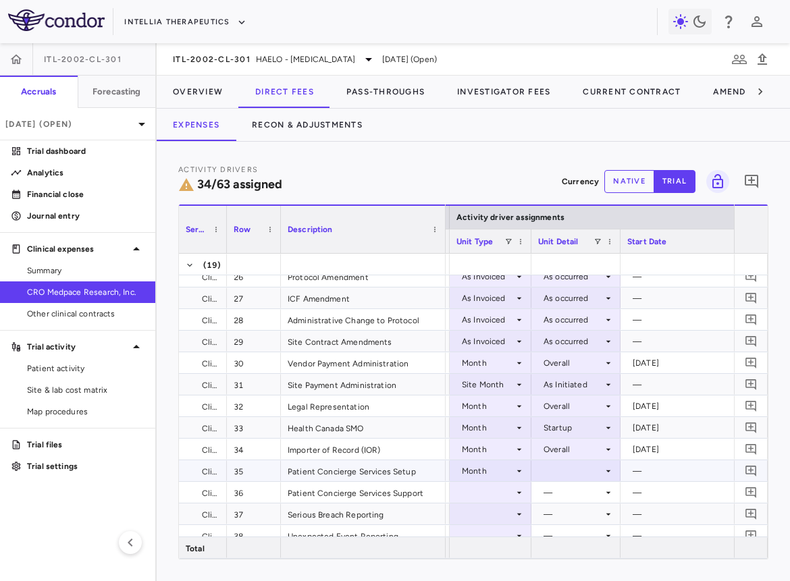
click at [565, 471] on div at bounding box center [576, 471] width 76 height 20
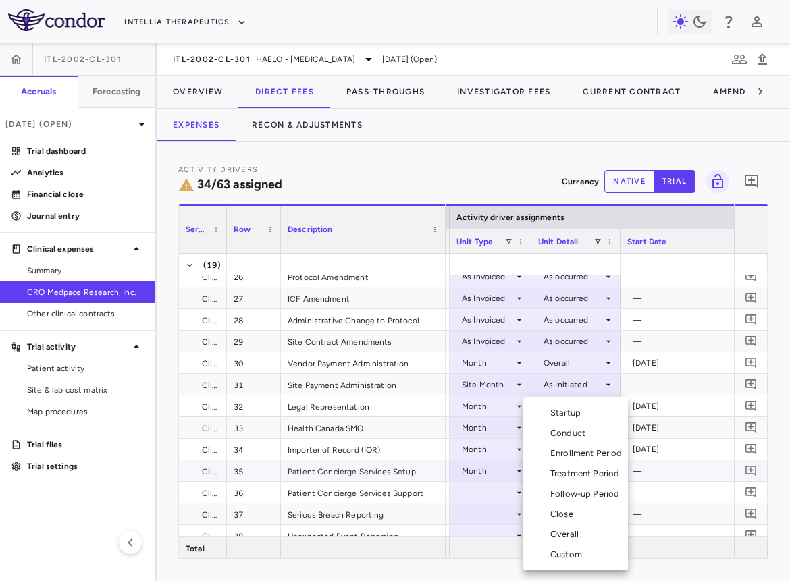
click at [581, 410] on div "Startup" at bounding box center [568, 413] width 36 height 12
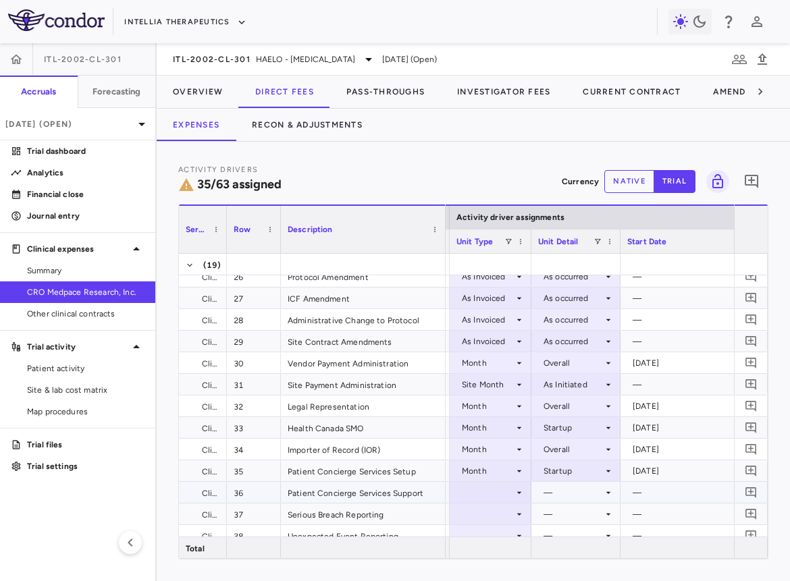
click at [486, 474] on div at bounding box center [490, 493] width 68 height 20
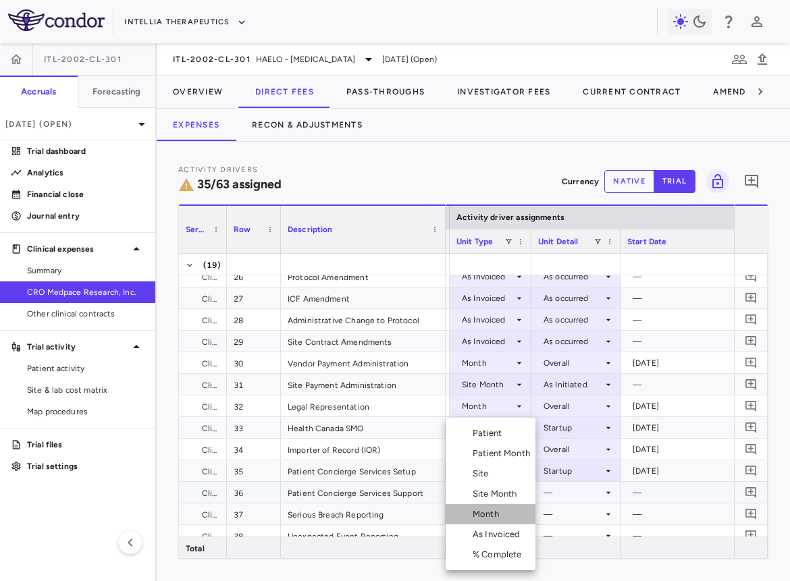
click at [490, 474] on div "Month" at bounding box center [488, 514] width 32 height 12
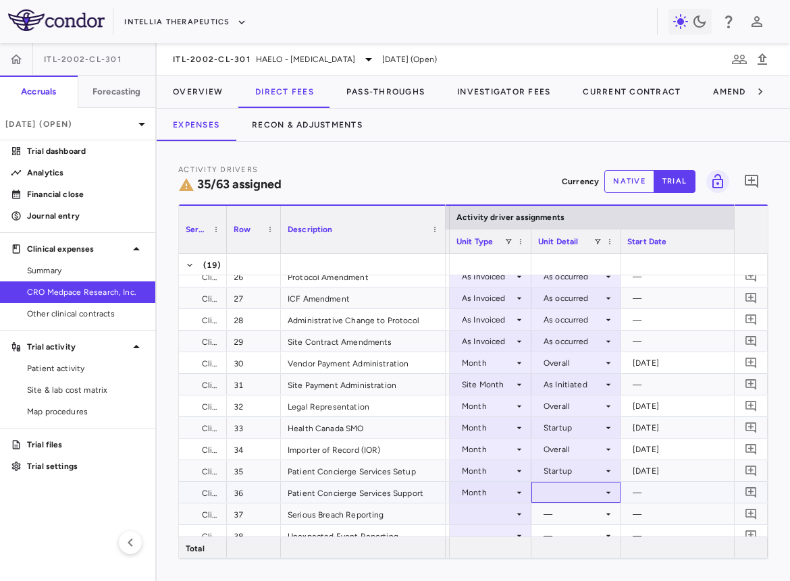
click at [572, 474] on div at bounding box center [576, 493] width 76 height 20
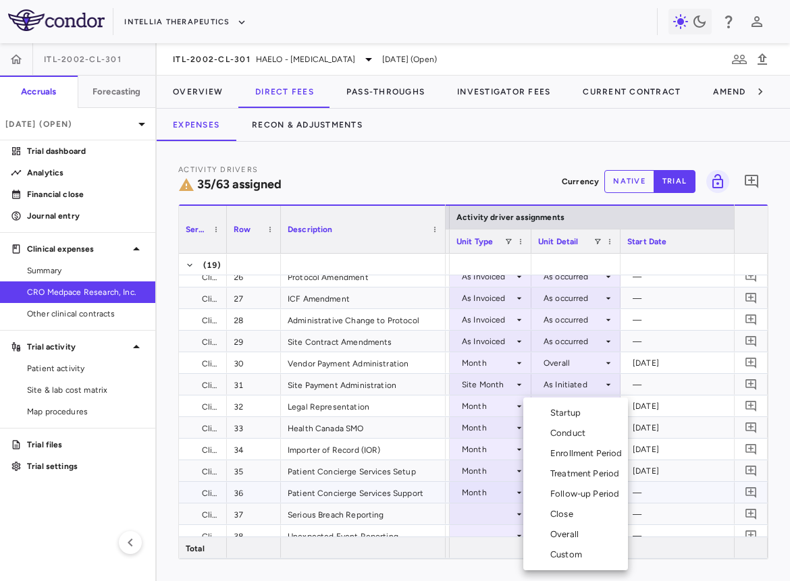
click at [586, 434] on div "Conduct" at bounding box center [570, 433] width 40 height 12
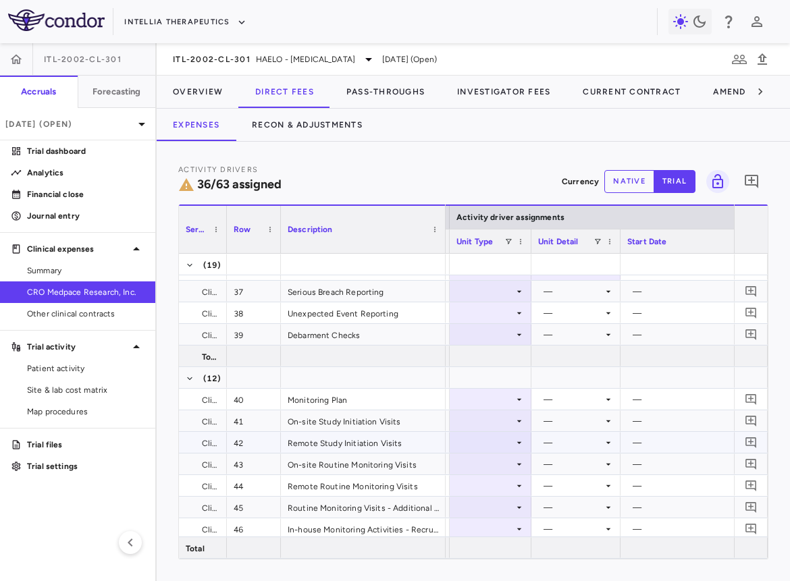
scroll to position [861, 0]
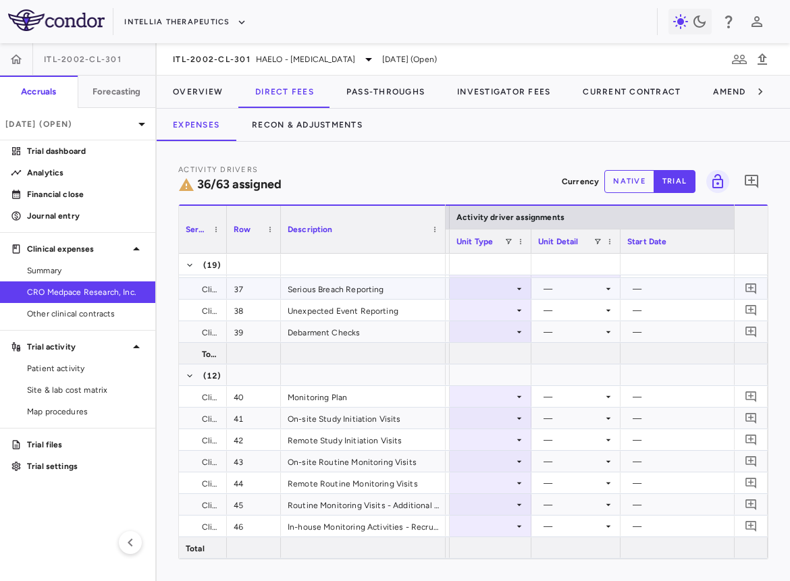
click at [495, 288] on div at bounding box center [490, 289] width 68 height 20
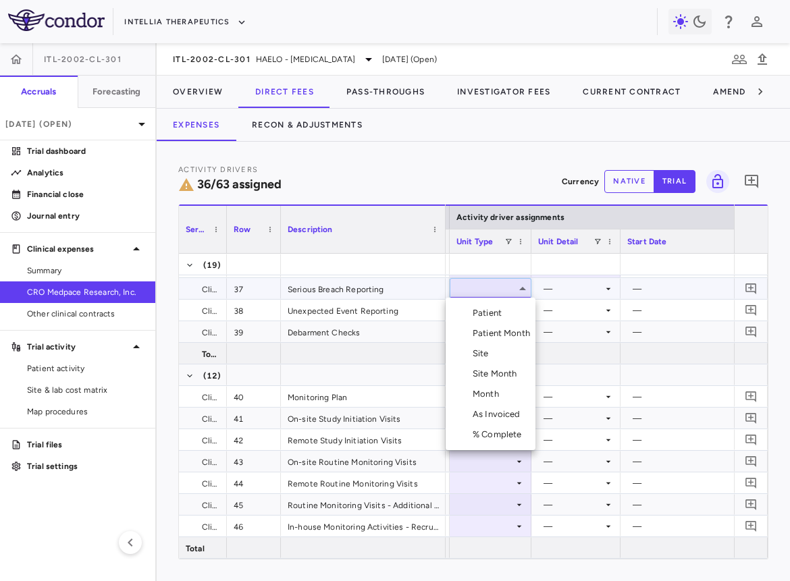
drag, startPoint x: 499, startPoint y: 404, endPoint x: 498, endPoint y: 411, distance: 7.5
click at [498, 411] on ul "Select Patient Patient Month Site Site Month Month As Invoiced % Complete" at bounding box center [490, 374] width 90 height 153
click at [498, 411] on div "As Invoiced" at bounding box center [498, 414] width 53 height 12
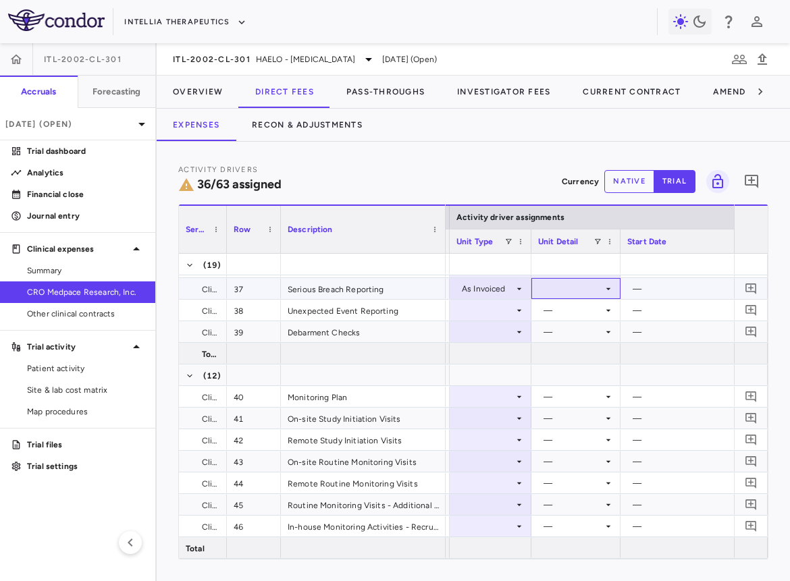
click at [574, 285] on div at bounding box center [576, 289] width 76 height 20
click at [574, 307] on div "As occurred" at bounding box center [585, 313] width 54 height 12
click at [487, 306] on div at bounding box center [490, 310] width 68 height 20
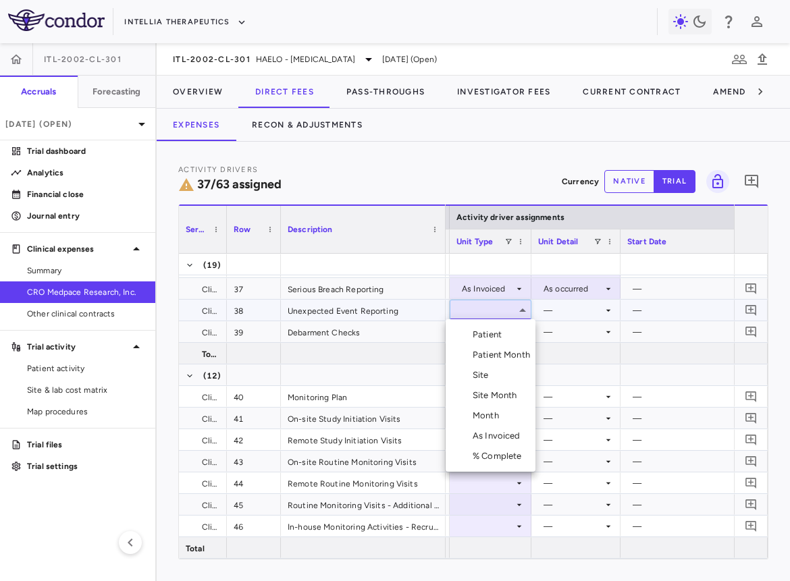
click at [495, 435] on div "As Invoiced" at bounding box center [498, 436] width 53 height 12
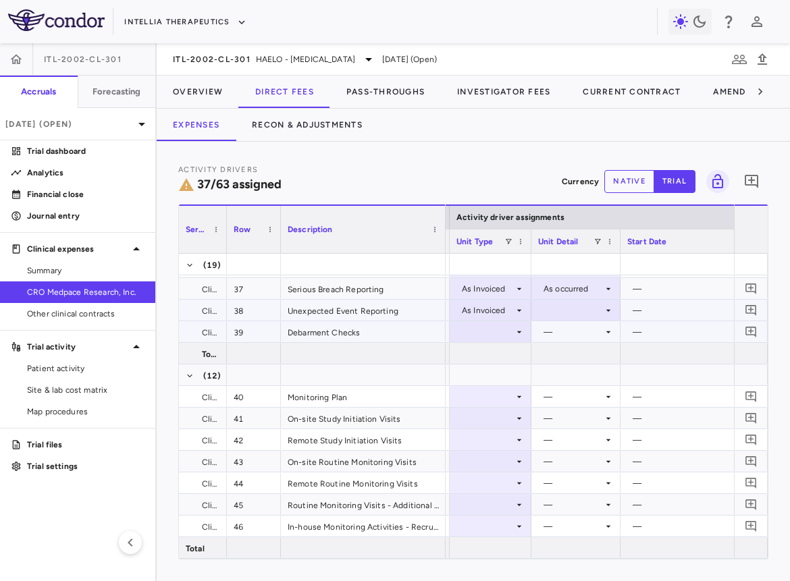
click at [560, 308] on div at bounding box center [576, 310] width 76 height 20
click at [560, 321] on ul "Select As occurred" at bounding box center [575, 334] width 88 height 31
click at [560, 329] on div "As occurred" at bounding box center [585, 335] width 54 height 12
click at [485, 330] on div at bounding box center [490, 332] width 68 height 20
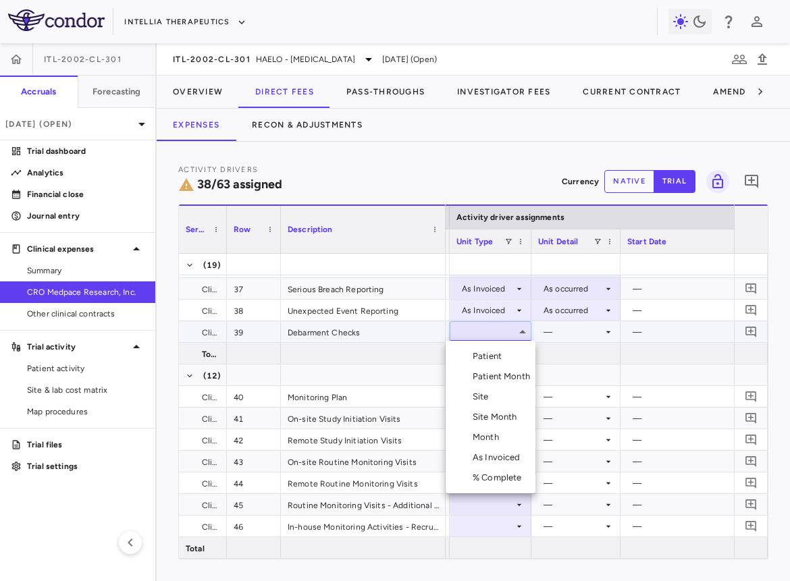
click at [500, 441] on div "Month" at bounding box center [488, 437] width 32 height 12
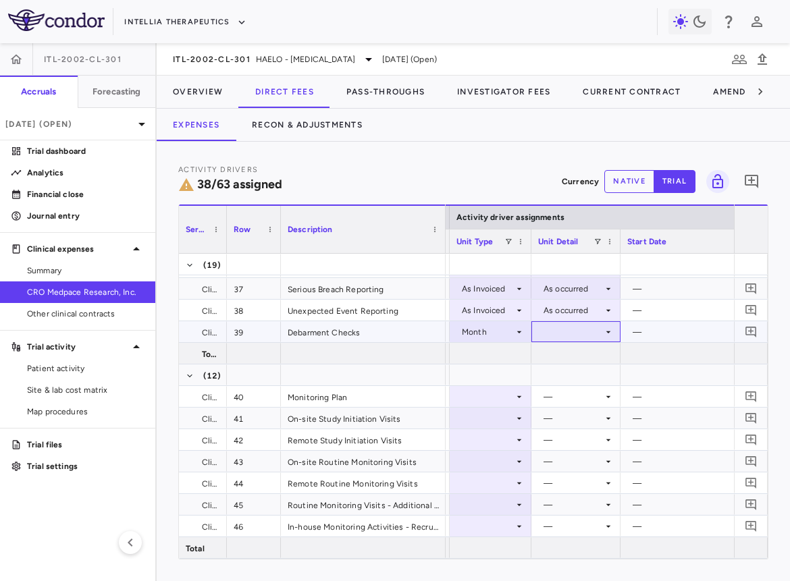
click at [564, 327] on div at bounding box center [576, 332] width 76 height 20
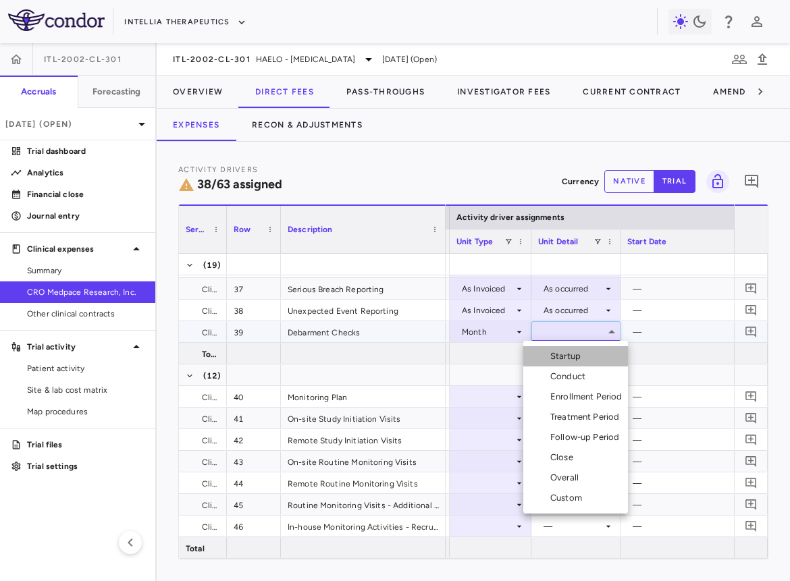
click at [564, 348] on li "Startup" at bounding box center [575, 356] width 105 height 20
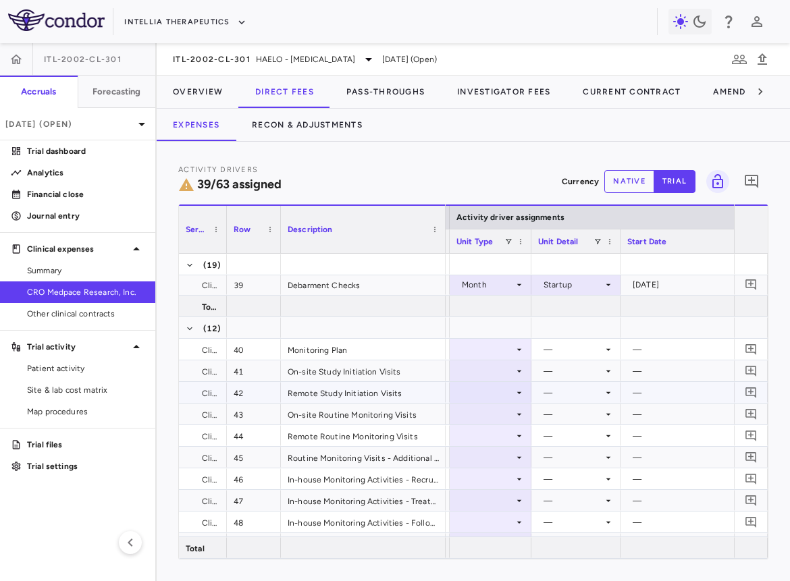
scroll to position [959, 0]
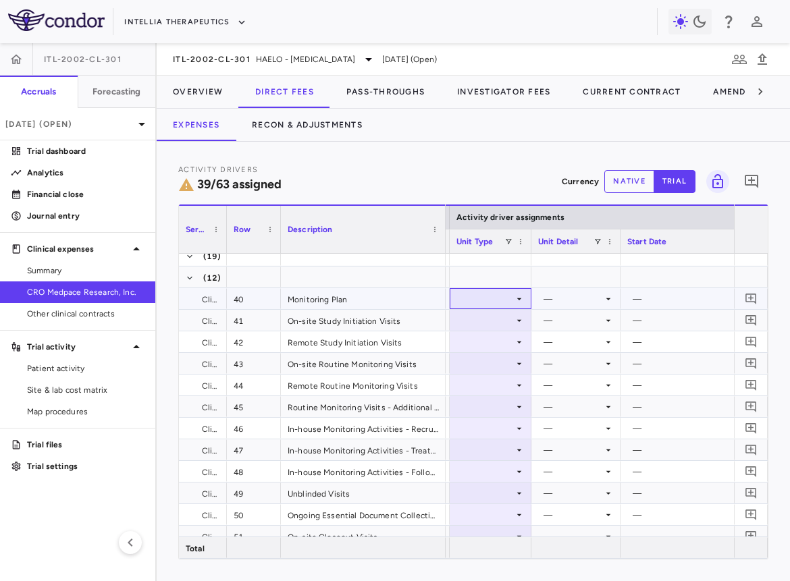
click at [510, 298] on div at bounding box center [490, 299] width 68 height 20
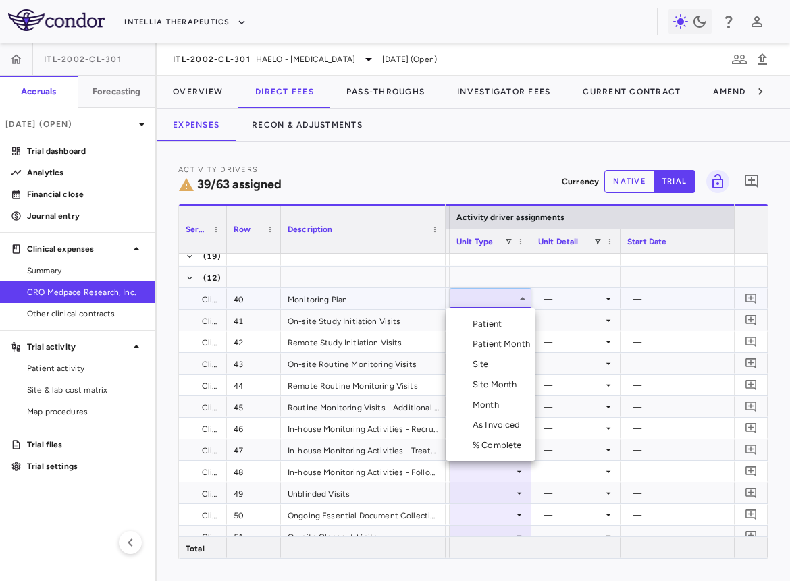
click at [492, 400] on div "Month" at bounding box center [488, 405] width 32 height 12
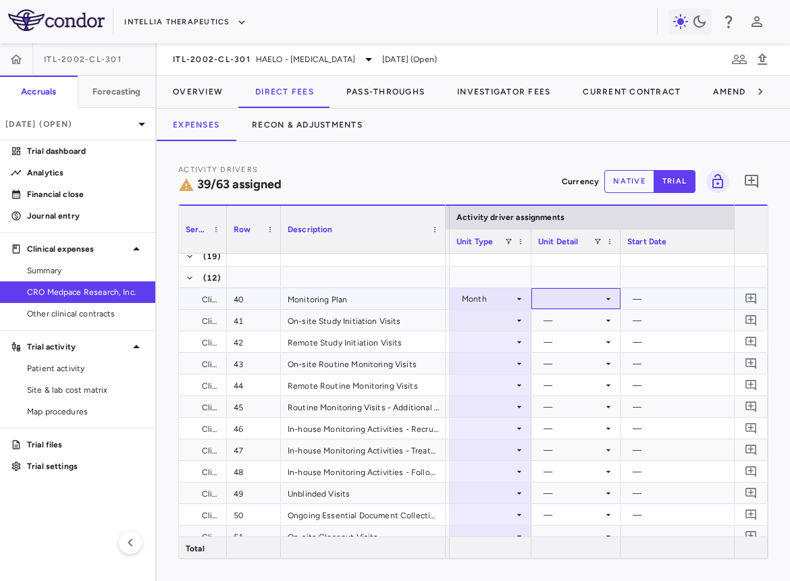
click at [561, 295] on div at bounding box center [576, 299] width 76 height 20
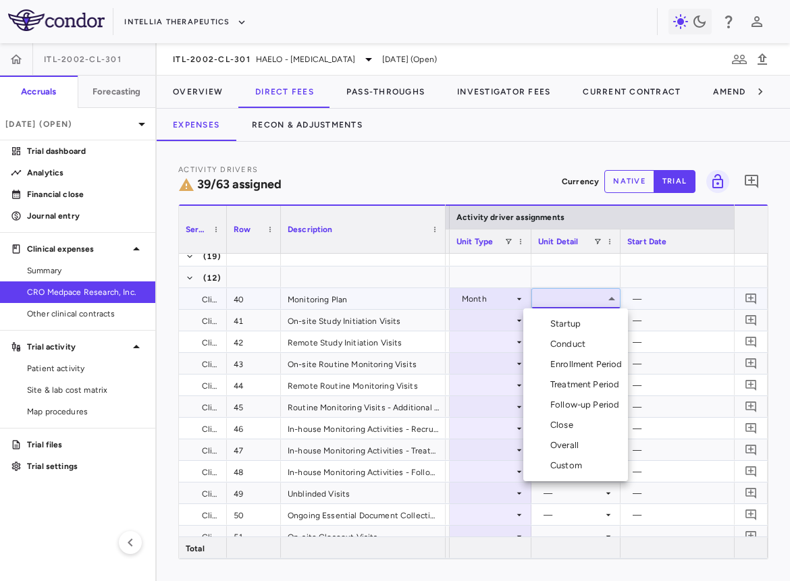
click at [565, 326] on div "Startup" at bounding box center [568, 324] width 36 height 12
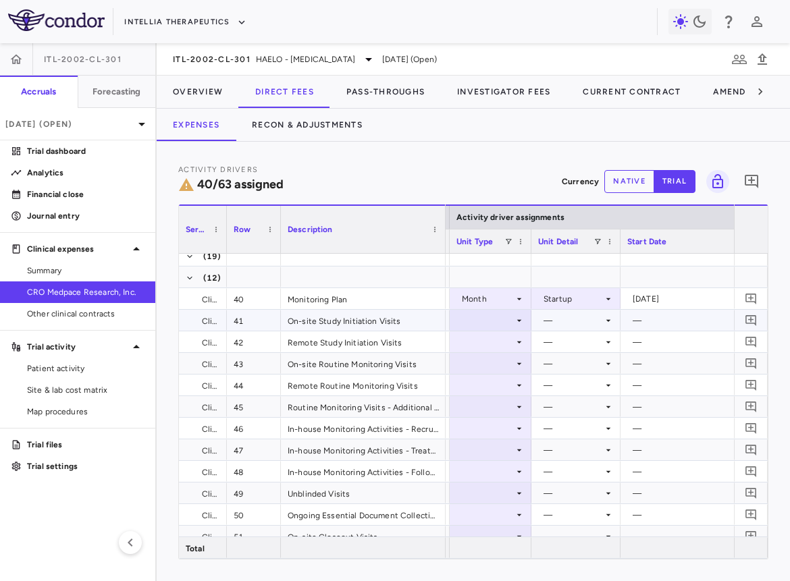
click at [489, 324] on div at bounding box center [490, 320] width 68 height 20
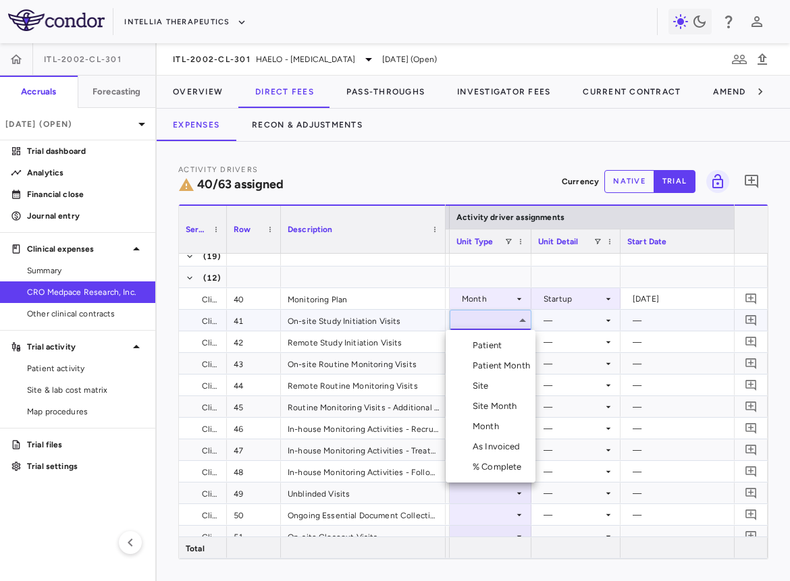
click at [489, 389] on div "Site" at bounding box center [483, 386] width 22 height 12
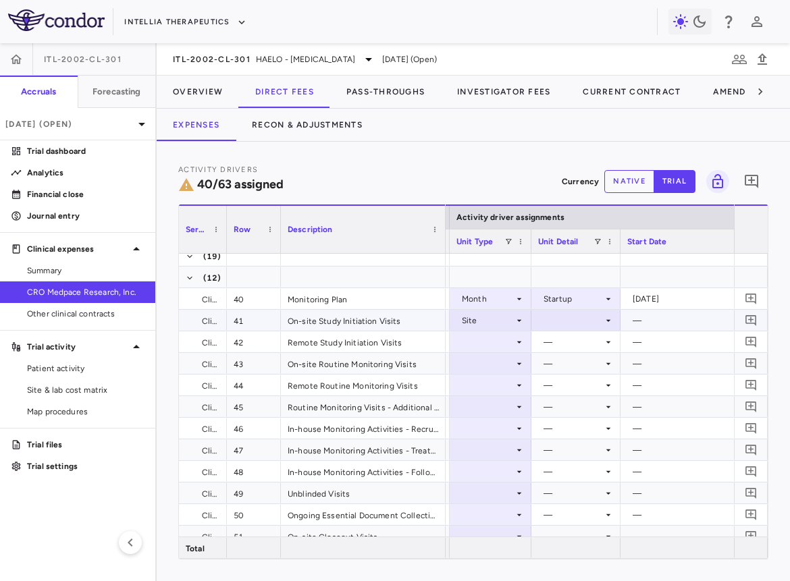
click at [570, 319] on div at bounding box center [576, 320] width 76 height 20
click at [570, 366] on div "Initiated" at bounding box center [577, 366] width 39 height 12
click at [484, 344] on div at bounding box center [490, 342] width 68 height 20
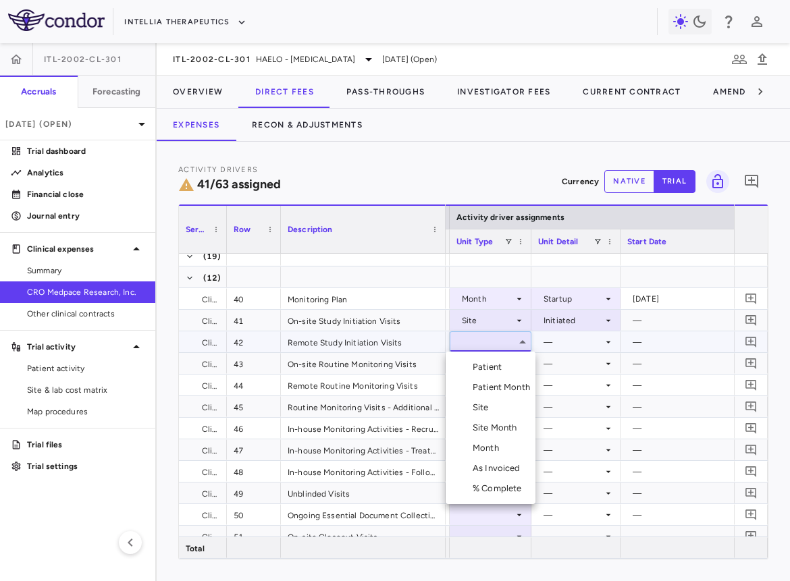
click at [480, 416] on li "Site" at bounding box center [490, 407] width 90 height 20
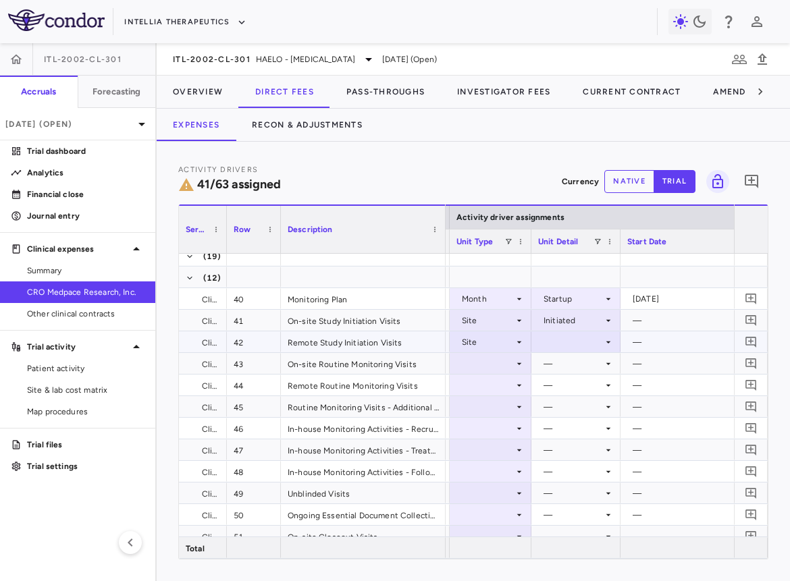
click at [568, 337] on div at bounding box center [576, 342] width 76 height 20
click at [568, 382] on div "Initiated" at bounding box center [577, 387] width 39 height 12
click at [500, 361] on div at bounding box center [490, 364] width 68 height 20
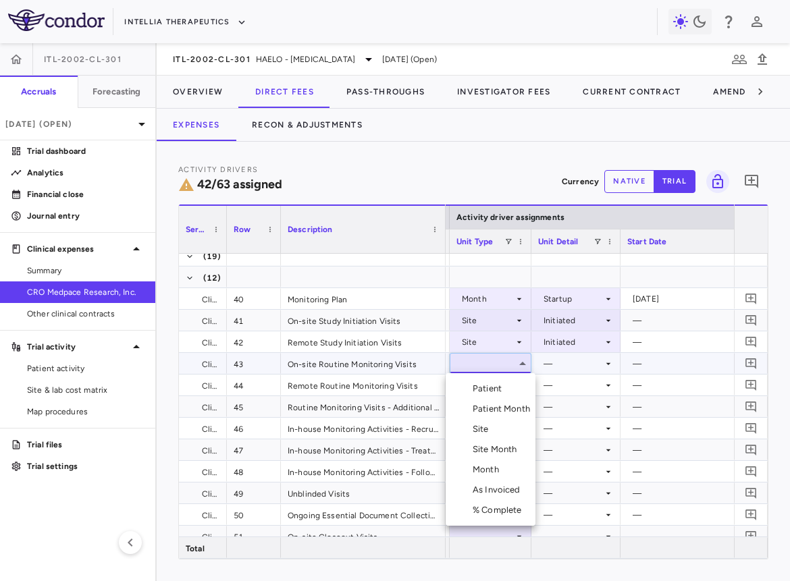
click at [495, 451] on div "Site Month" at bounding box center [497, 449] width 50 height 12
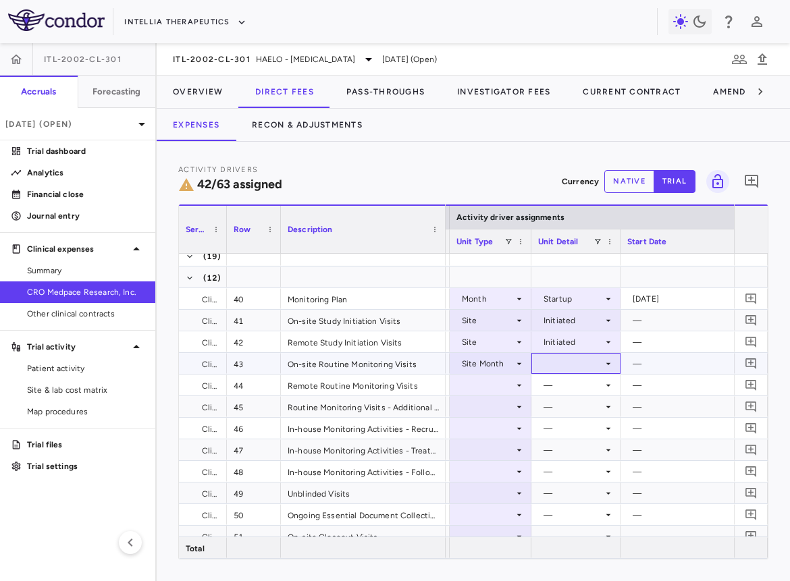
click at [564, 367] on div at bounding box center [576, 364] width 76 height 20
click at [564, 383] on div "As Initiated" at bounding box center [584, 389] width 52 height 12
click at [489, 385] on div at bounding box center [490, 385] width 68 height 20
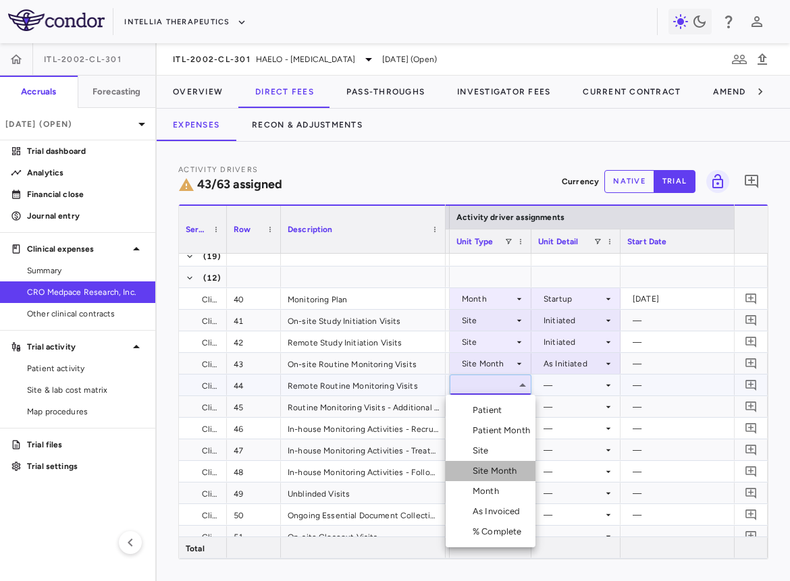
click at [497, 465] on div "Site Month" at bounding box center [497, 471] width 50 height 12
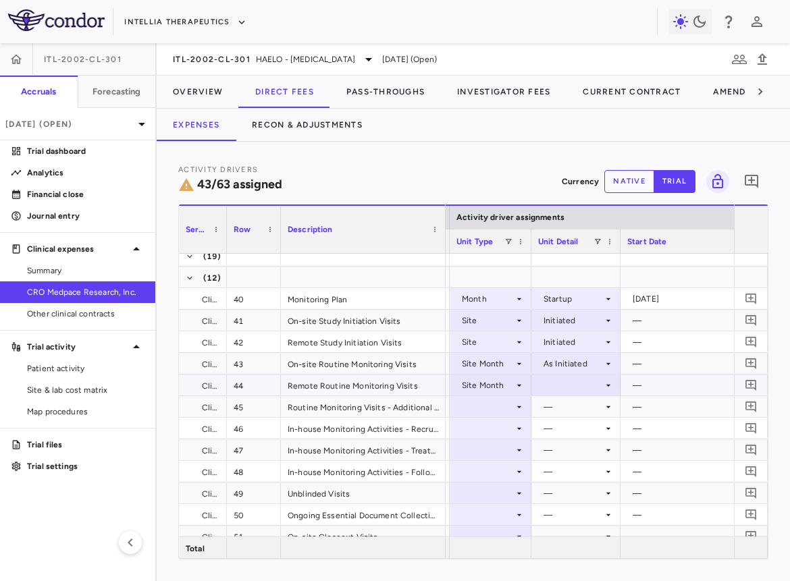
click at [566, 385] on div at bounding box center [576, 385] width 76 height 20
click at [568, 406] on div "As Initiated" at bounding box center [584, 410] width 52 height 12
click at [488, 407] on div at bounding box center [490, 407] width 68 height 20
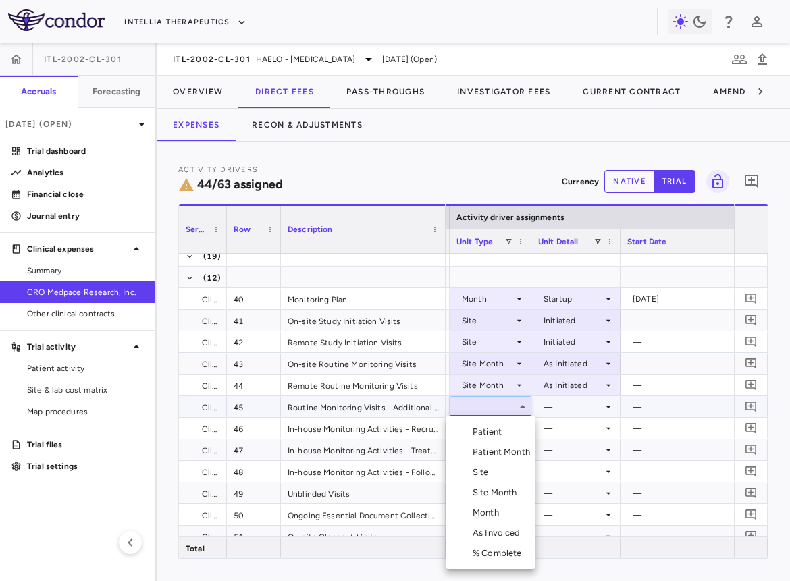
click at [491, 429] on div "Patient" at bounding box center [489, 432] width 34 height 12
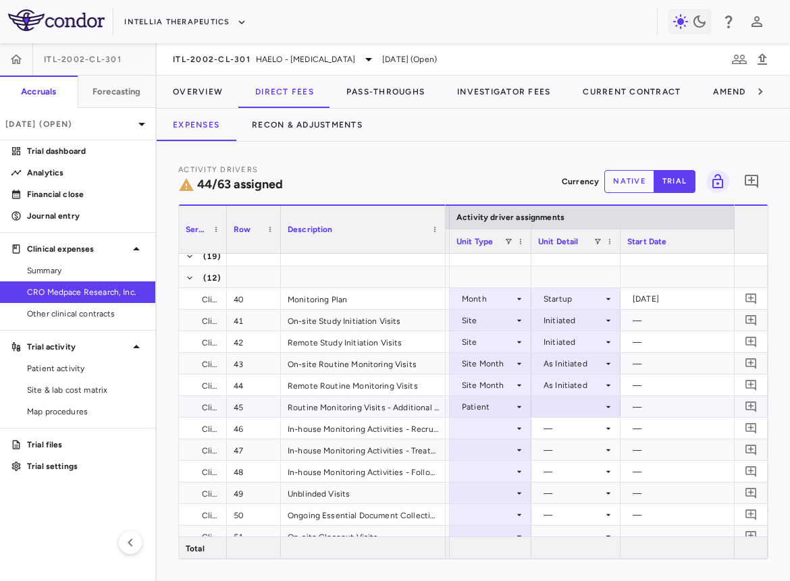
click at [561, 406] on div at bounding box center [576, 407] width 76 height 20
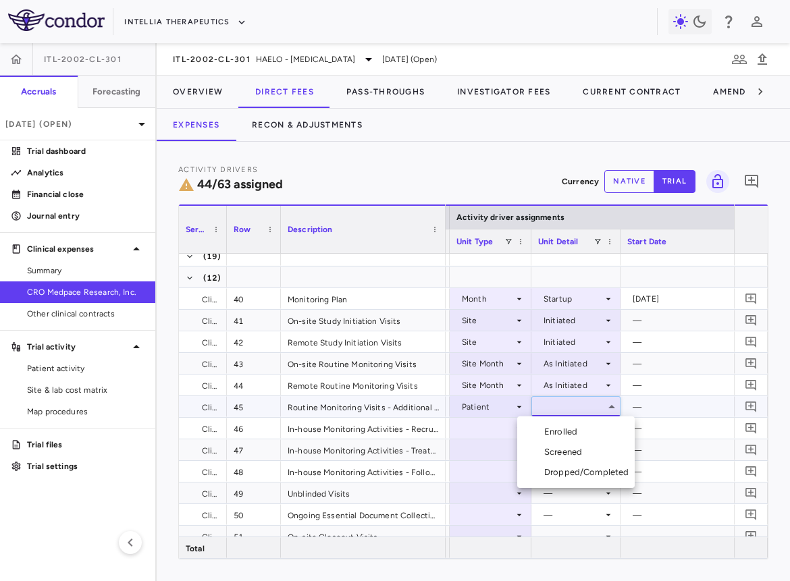
click at [495, 416] on div at bounding box center [395, 290] width 790 height 581
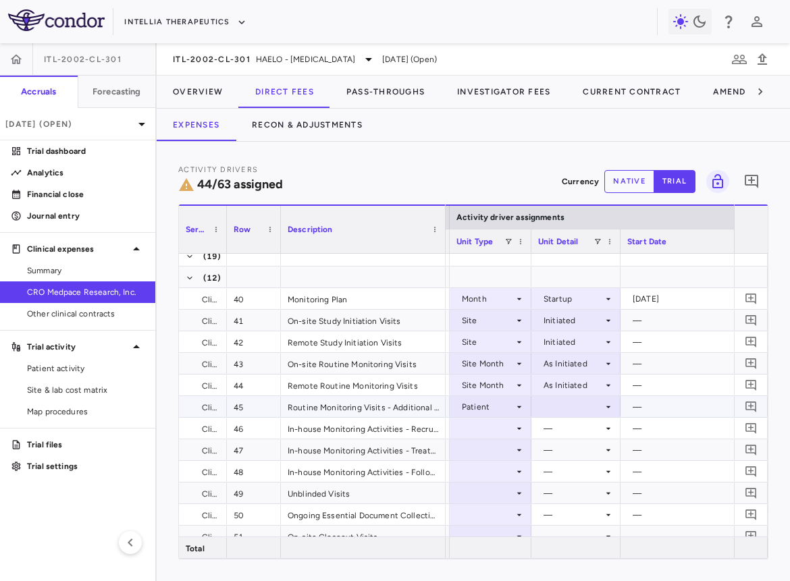
click at [493, 408] on div "Patient" at bounding box center [488, 407] width 52 height 22
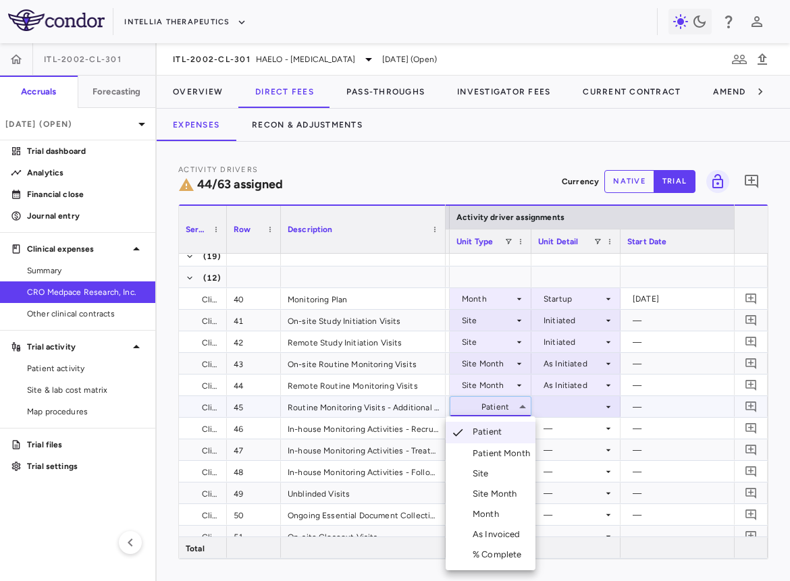
click at [510, 455] on div "Patient Month" at bounding box center [503, 453] width 63 height 12
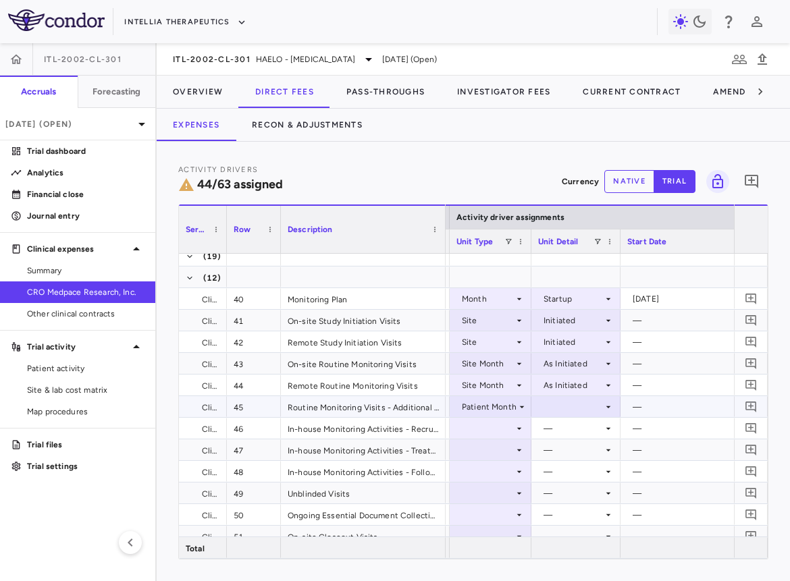
click at [566, 400] on div at bounding box center [576, 407] width 76 height 20
click at [568, 439] on li "As occurred" at bounding box center [575, 432] width 88 height 20
click at [507, 424] on div at bounding box center [490, 428] width 68 height 20
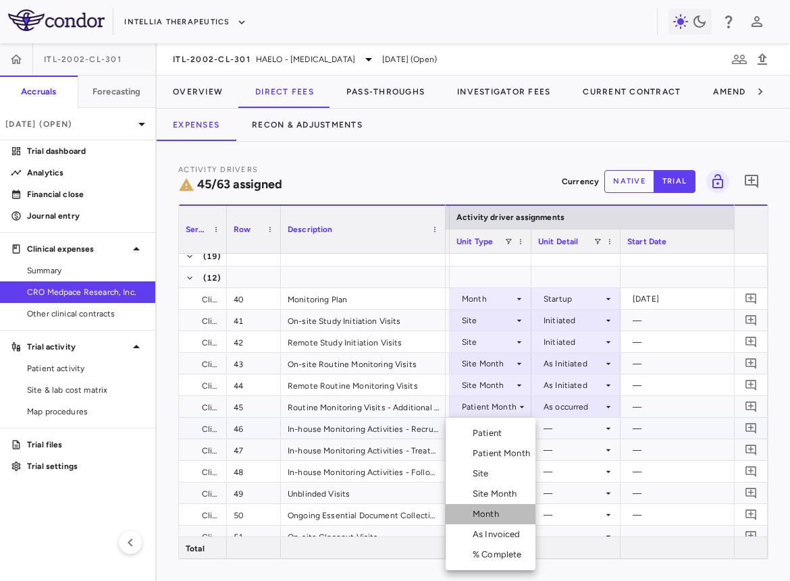
click at [497, 474] on div "Month" at bounding box center [488, 514] width 32 height 12
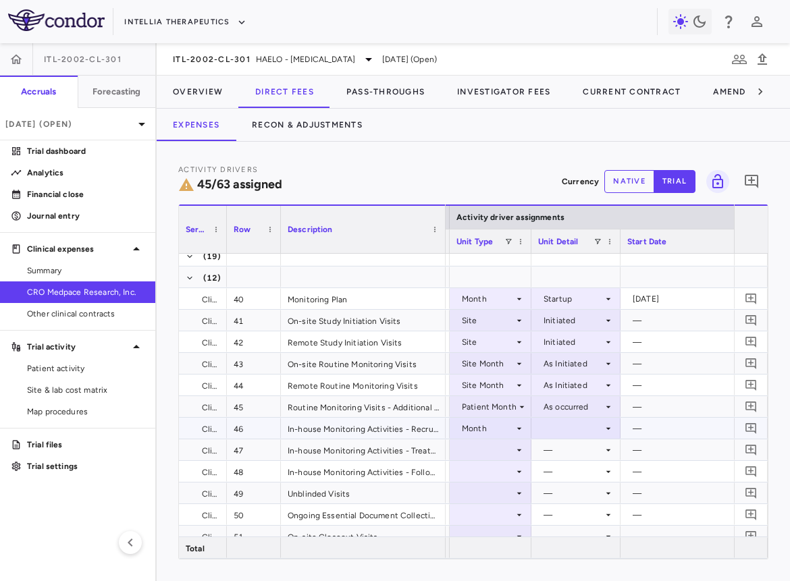
click at [573, 428] on div at bounding box center [576, 428] width 76 height 20
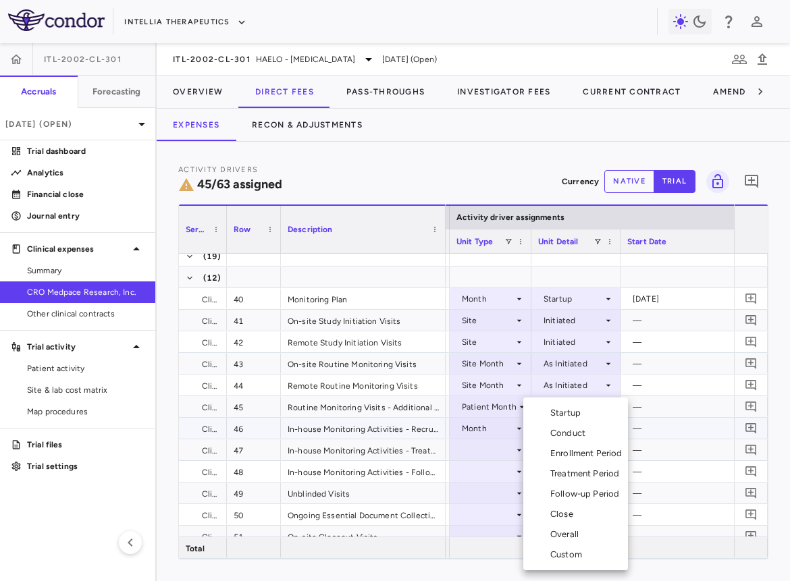
click at [575, 458] on div "Enrollment Period" at bounding box center [589, 453] width 78 height 12
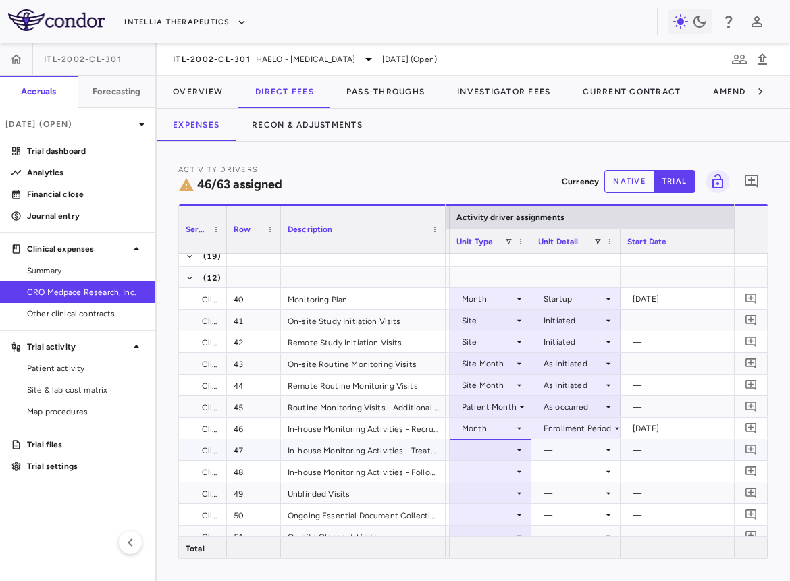
click at [492, 453] on div at bounding box center [490, 450] width 68 height 20
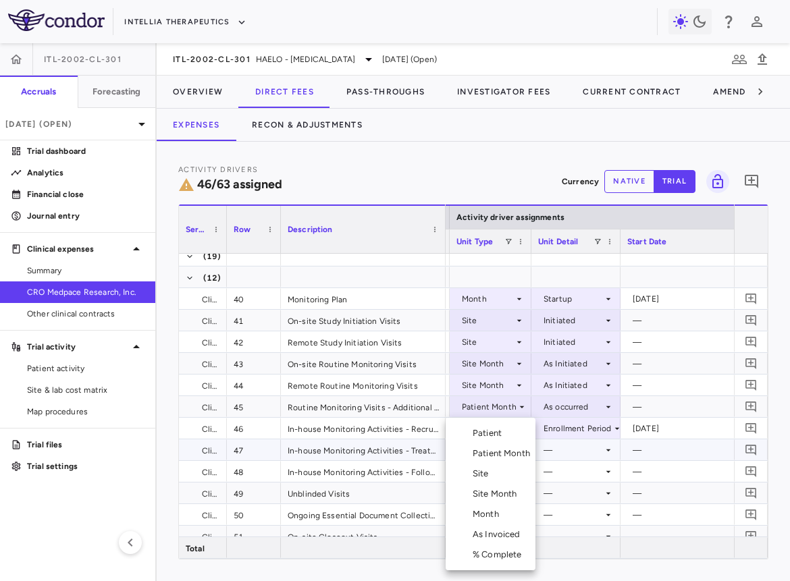
click at [491, 474] on div "Month" at bounding box center [488, 514] width 32 height 12
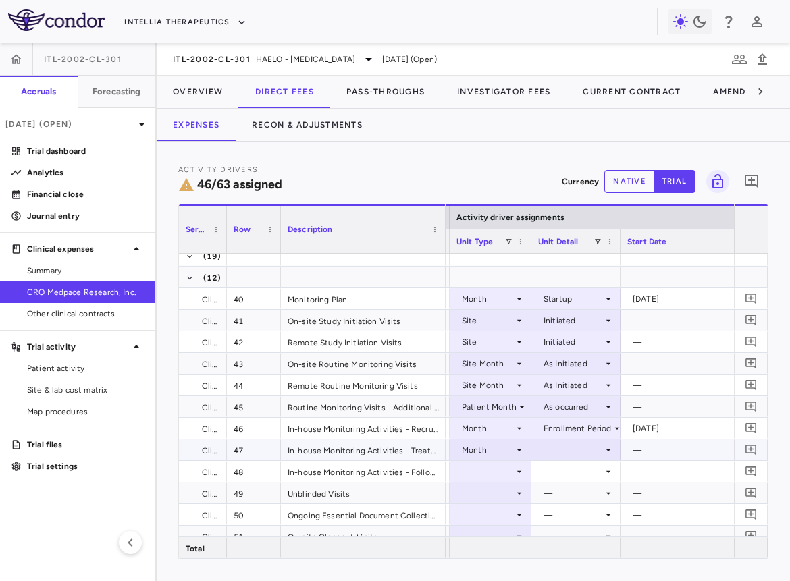
click at [578, 447] on div at bounding box center [576, 450] width 76 height 20
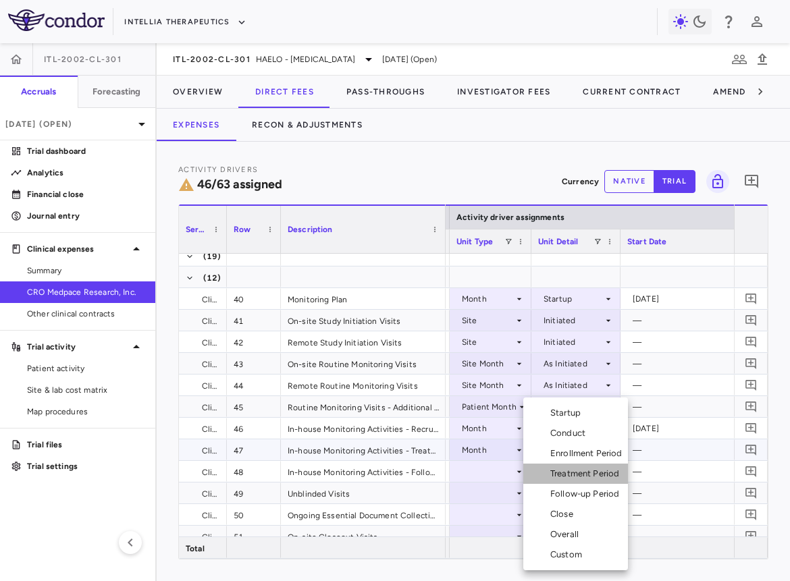
click at [576, 474] on div "Treatment Period" at bounding box center [587, 474] width 74 height 12
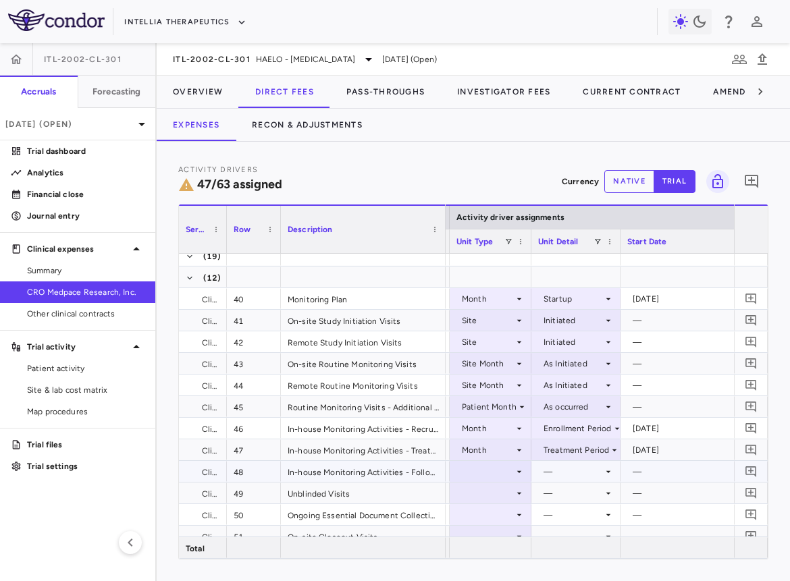
click at [493, 474] on div at bounding box center [490, 472] width 68 height 20
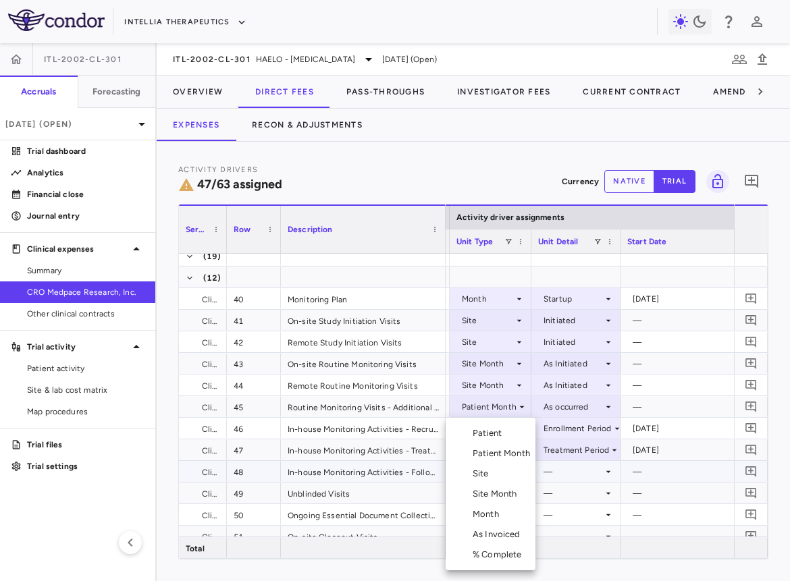
click at [493, 474] on div "Month" at bounding box center [488, 514] width 32 height 12
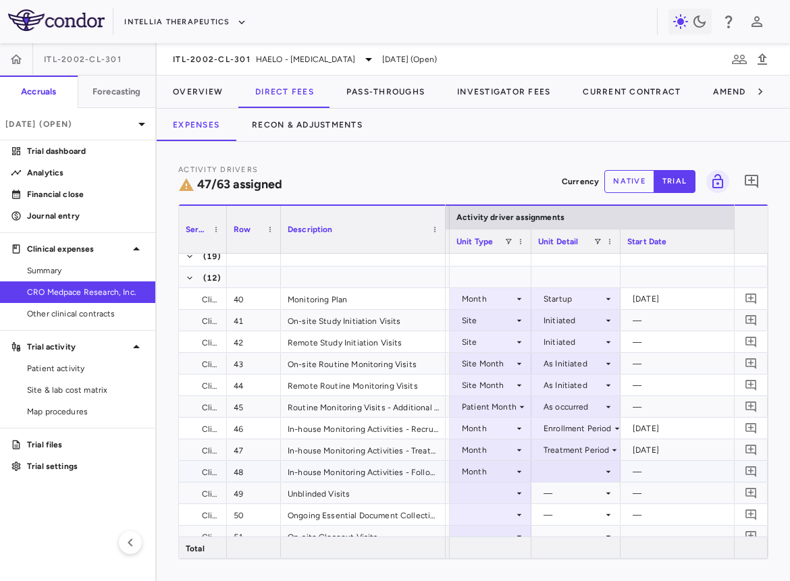
click at [570, 462] on div at bounding box center [576, 472] width 76 height 20
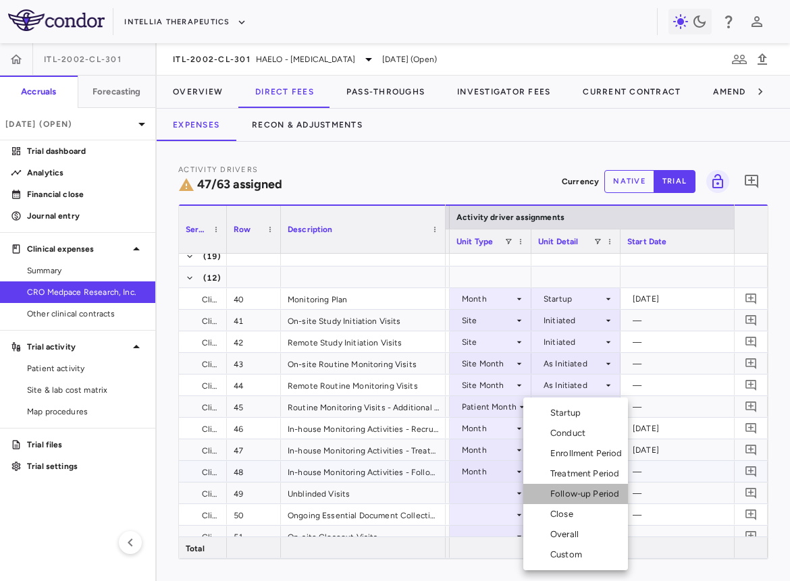
click at [566, 474] on div "Follow-up Period" at bounding box center [587, 494] width 74 height 12
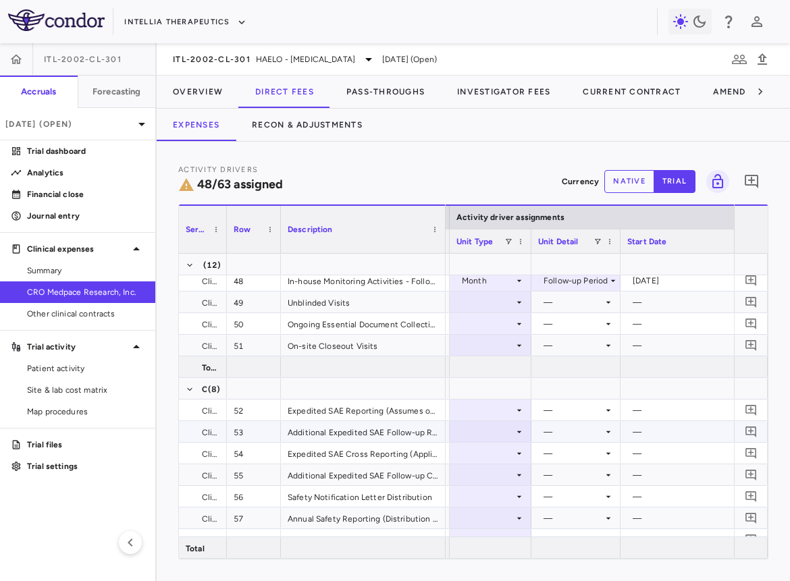
scroll to position [1161, 0]
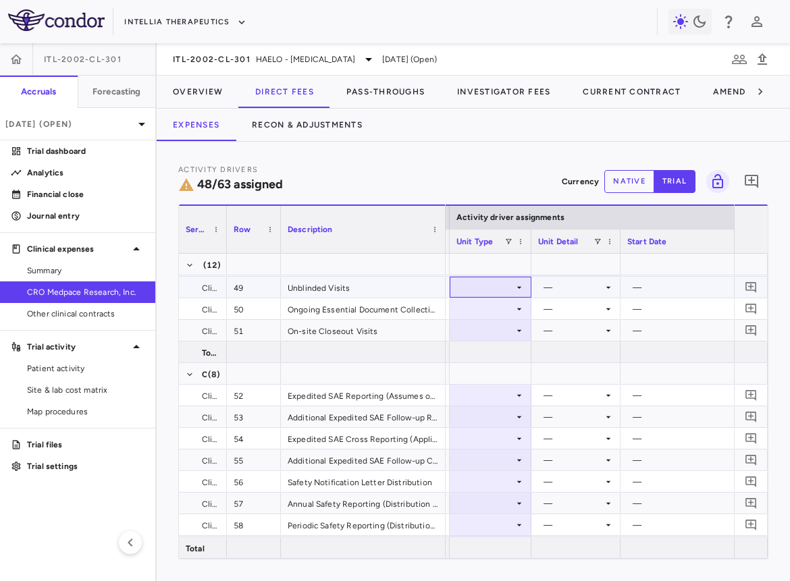
click at [505, 289] on div at bounding box center [490, 287] width 68 height 20
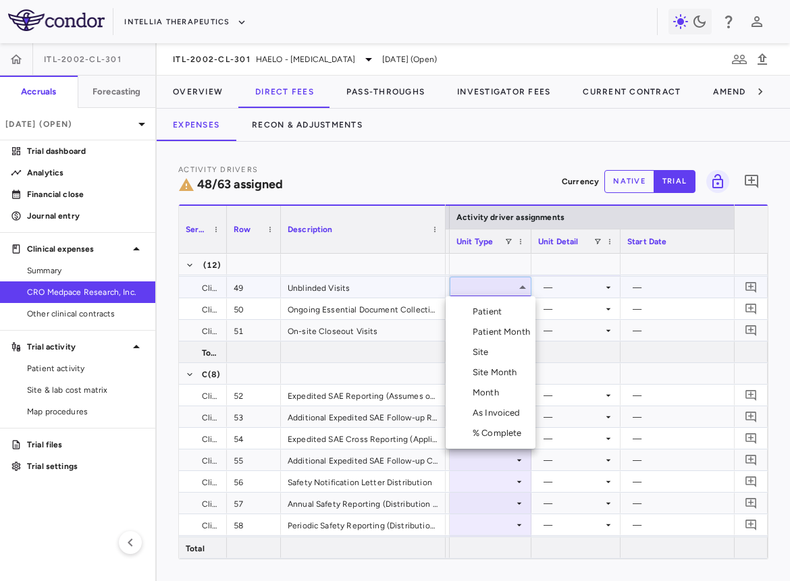
click at [505, 329] on div "Patient Month" at bounding box center [503, 332] width 63 height 12
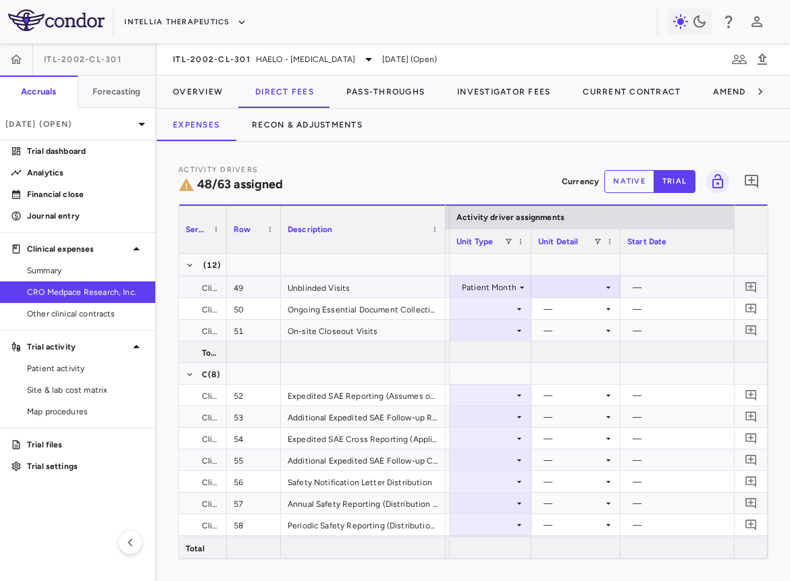
click at [565, 283] on div at bounding box center [576, 287] width 76 height 20
click at [565, 304] on li "As occurred" at bounding box center [575, 312] width 88 height 20
click at [495, 305] on div at bounding box center [490, 309] width 68 height 20
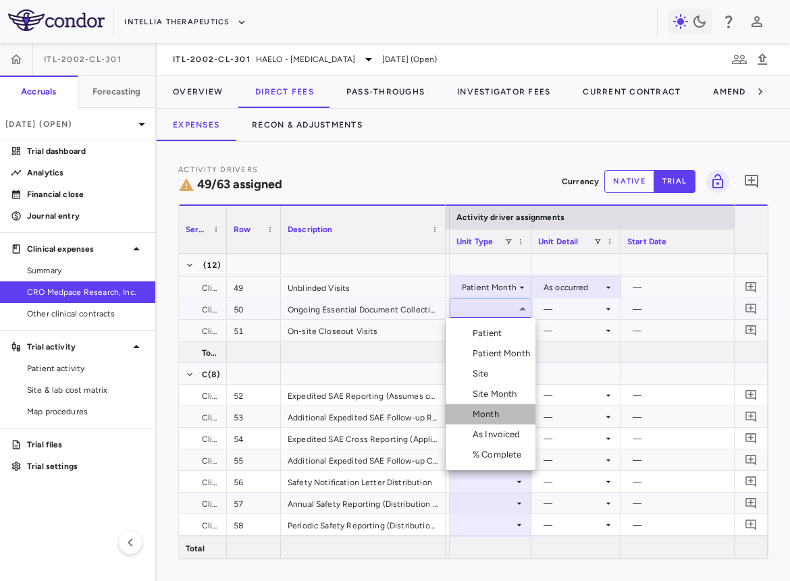
click at [496, 410] on div "Month" at bounding box center [488, 414] width 32 height 12
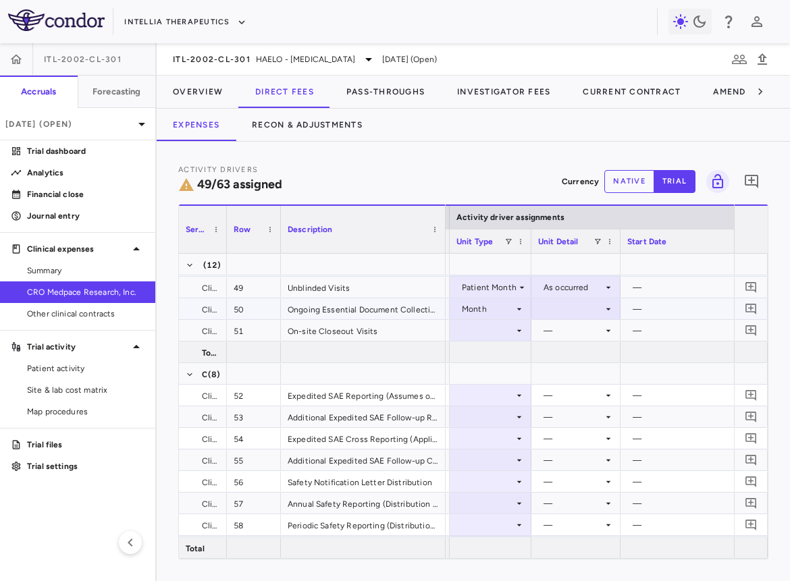
click at [577, 306] on div at bounding box center [576, 309] width 76 height 20
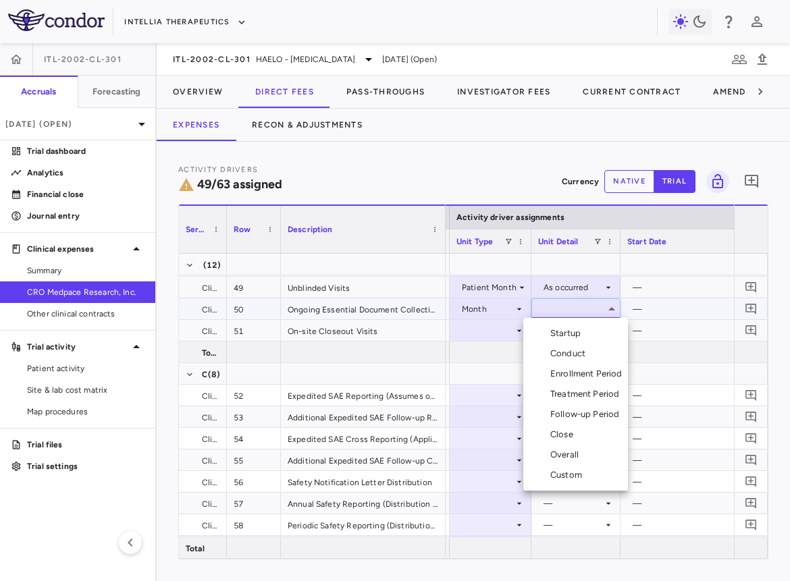
click at [573, 348] on div "Conduct" at bounding box center [570, 354] width 40 height 12
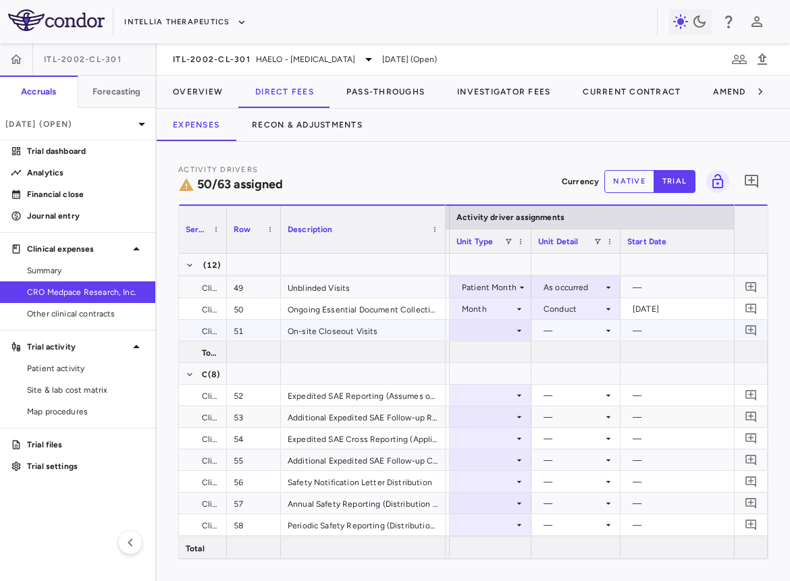
click at [497, 331] on div at bounding box center [490, 331] width 68 height 20
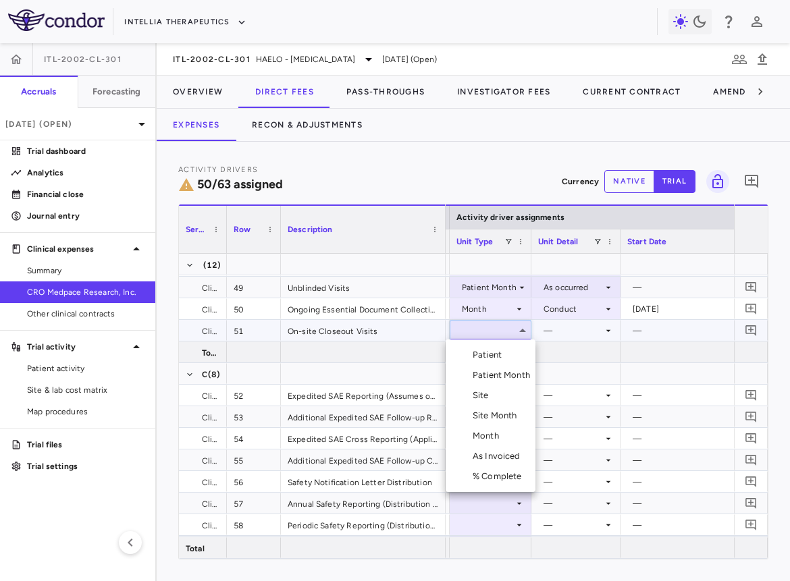
click at [487, 393] on div "Site" at bounding box center [483, 395] width 22 height 12
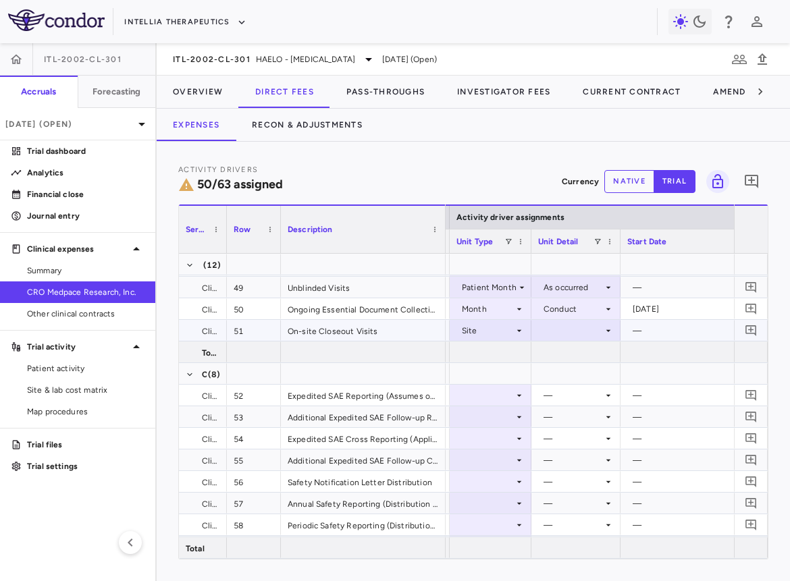
click at [567, 331] on div at bounding box center [576, 331] width 76 height 20
click at [574, 397] on div "Close" at bounding box center [572, 395] width 28 height 12
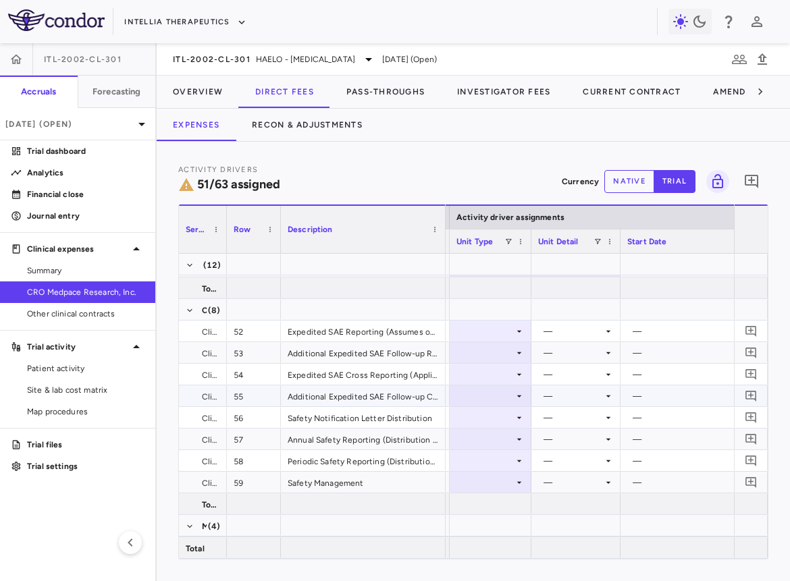
scroll to position [1251, 0]
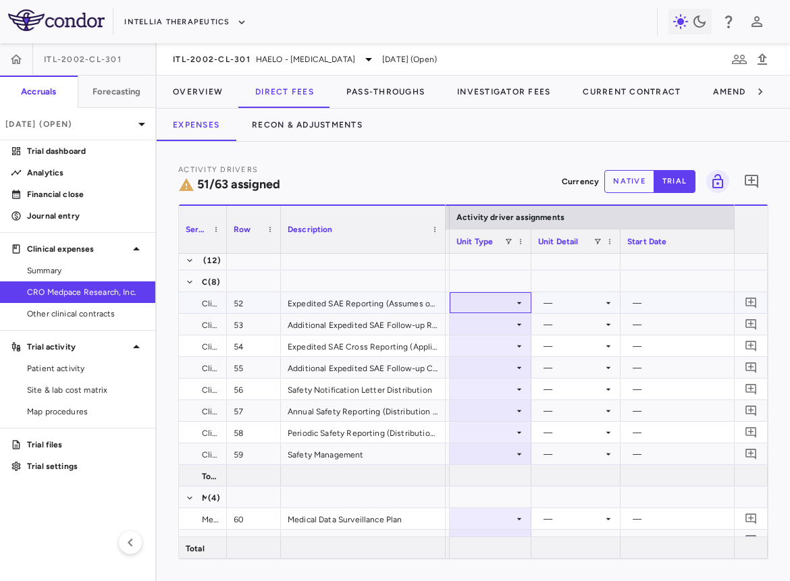
click at [481, 298] on div at bounding box center [490, 303] width 68 height 20
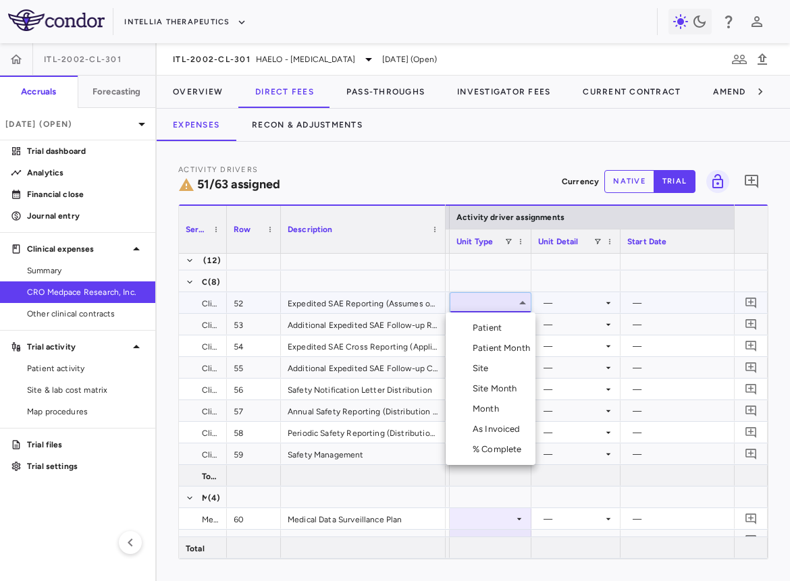
click at [505, 350] on div "Patient Month" at bounding box center [503, 348] width 63 height 12
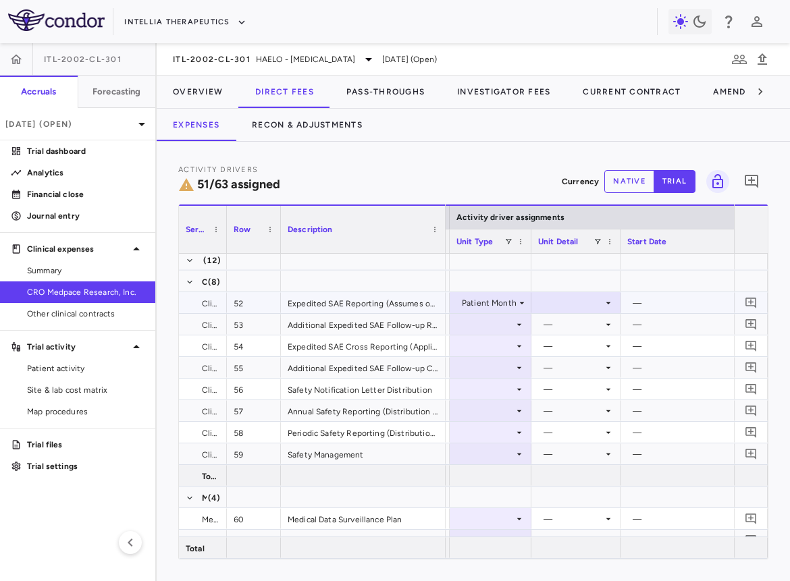
click at [559, 295] on div at bounding box center [576, 303] width 76 height 20
click at [570, 324] on div "As occurred" at bounding box center [585, 328] width 54 height 12
click at [484, 331] on div at bounding box center [490, 324] width 68 height 20
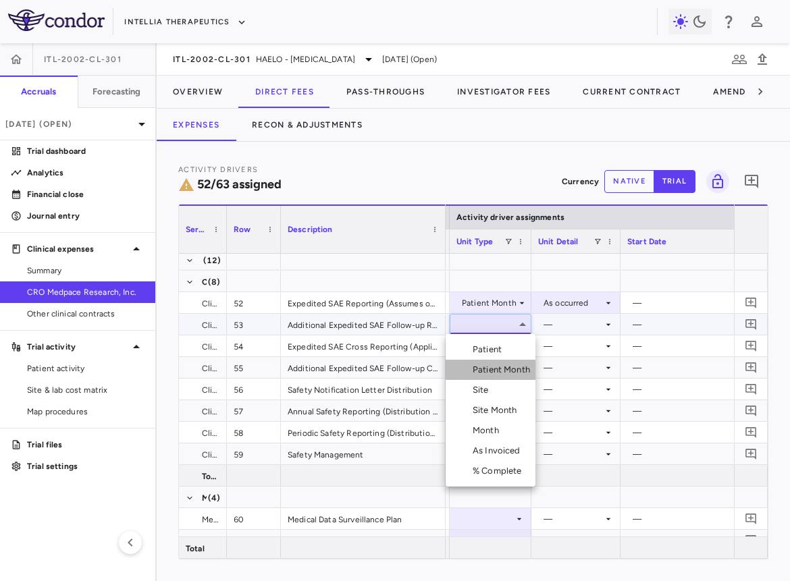
click at [492, 364] on div "Patient Month" at bounding box center [503, 370] width 63 height 12
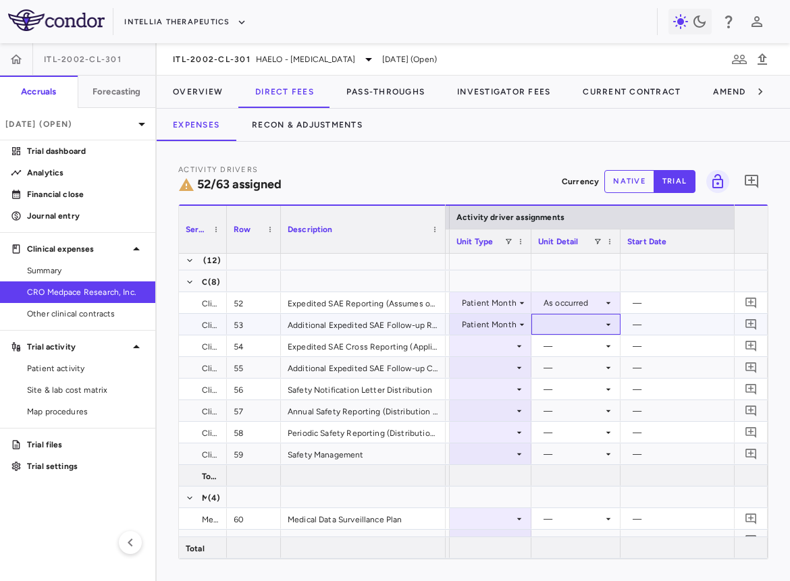
click at [570, 320] on div at bounding box center [576, 324] width 76 height 20
click at [571, 350] on div "As occurred" at bounding box center [585, 350] width 54 height 12
click at [497, 346] on div at bounding box center [490, 346] width 68 height 20
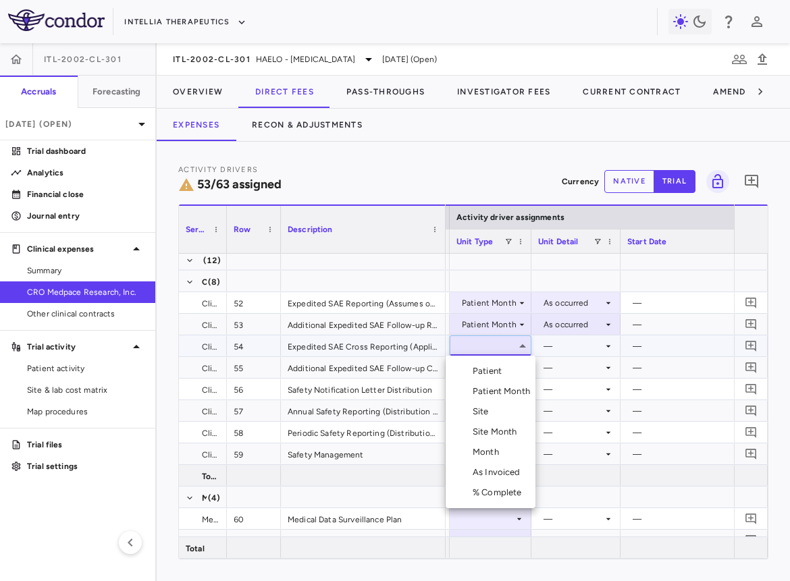
click at [497, 393] on div "Patient Month" at bounding box center [503, 391] width 63 height 12
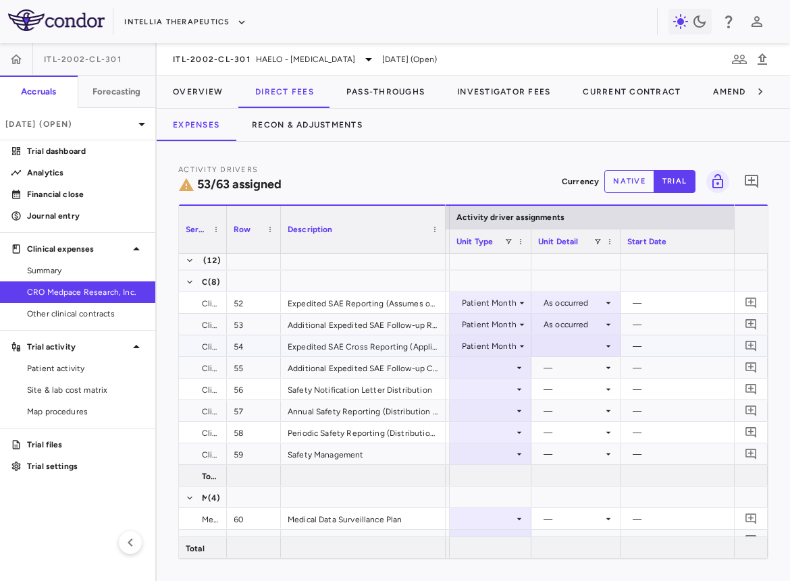
click at [562, 343] on div at bounding box center [576, 346] width 76 height 20
click at [563, 368] on div "As occurred" at bounding box center [585, 371] width 54 height 12
click at [494, 366] on div at bounding box center [490, 368] width 68 height 20
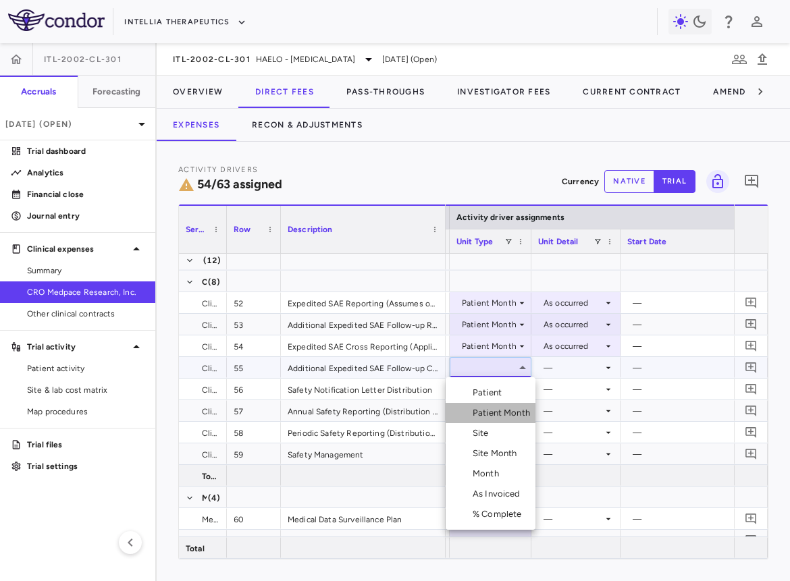
click at [495, 406] on li "Patient Month" at bounding box center [490, 413] width 90 height 20
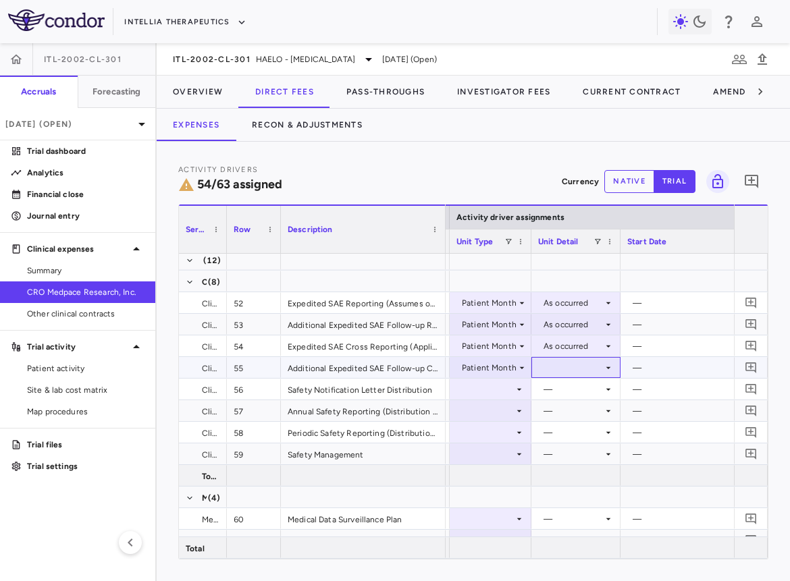
click at [565, 371] on div at bounding box center [576, 368] width 76 height 20
click at [566, 385] on li "As occurred" at bounding box center [575, 393] width 88 height 20
click at [503, 381] on div at bounding box center [490, 389] width 68 height 20
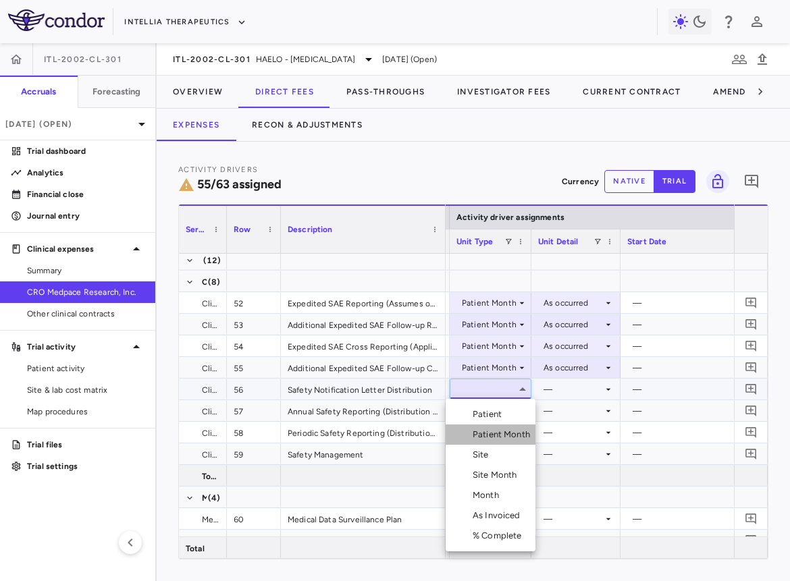
drag, startPoint x: 506, startPoint y: 424, endPoint x: 504, endPoint y: 433, distance: 9.0
click at [504, 433] on li "Patient Month" at bounding box center [490, 434] width 90 height 20
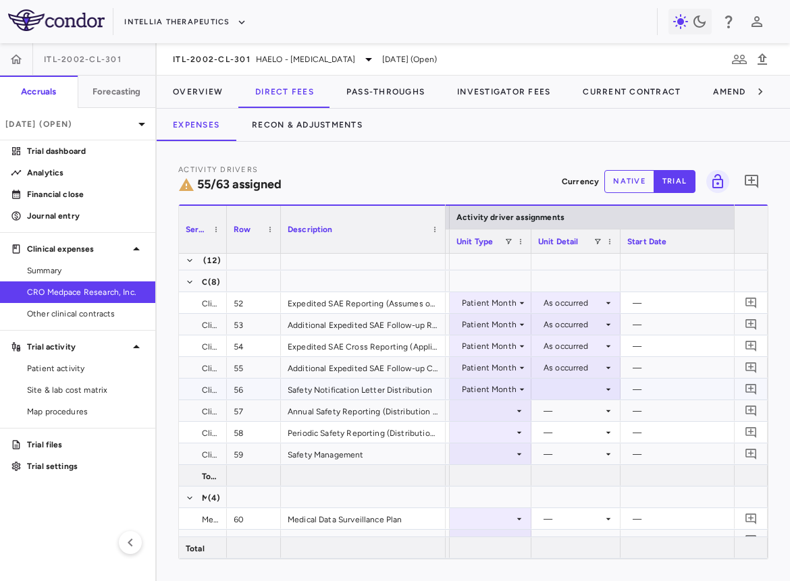
click at [566, 393] on div at bounding box center [576, 389] width 76 height 20
click at [566, 411] on div "As occurred" at bounding box center [585, 414] width 54 height 12
click at [499, 406] on div at bounding box center [490, 411] width 68 height 20
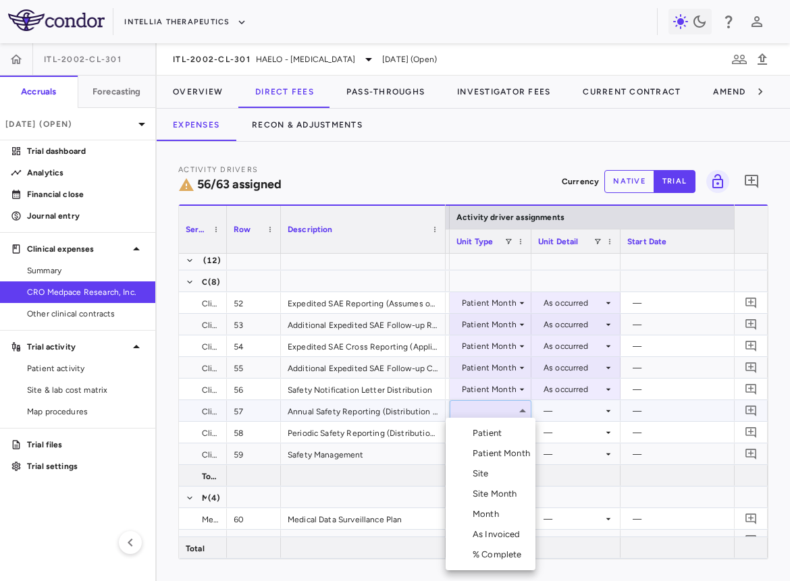
click at [493, 474] on div "Month" at bounding box center [488, 514] width 32 height 12
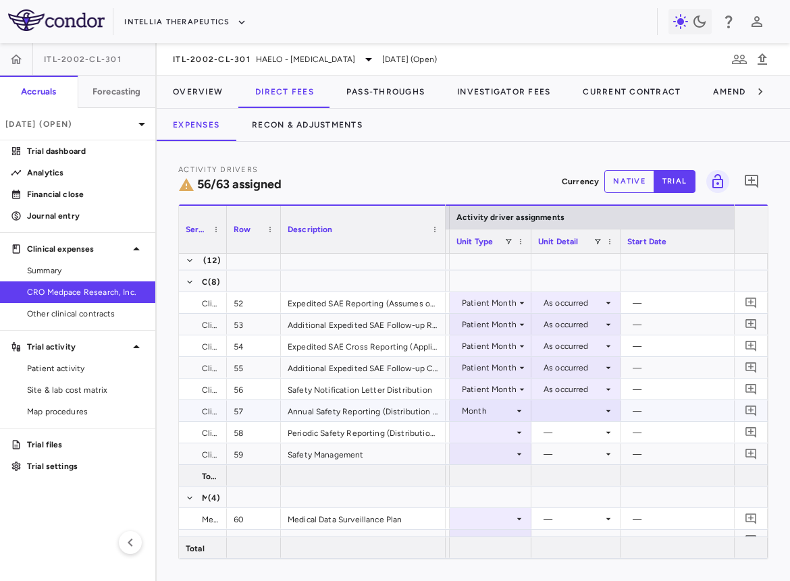
click at [564, 409] on div at bounding box center [576, 411] width 76 height 20
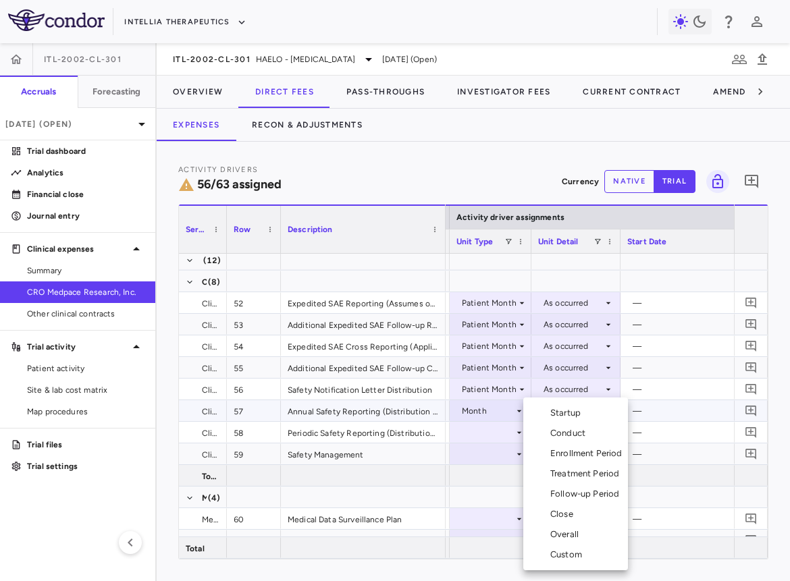
click at [571, 431] on div "Conduct" at bounding box center [570, 433] width 40 height 12
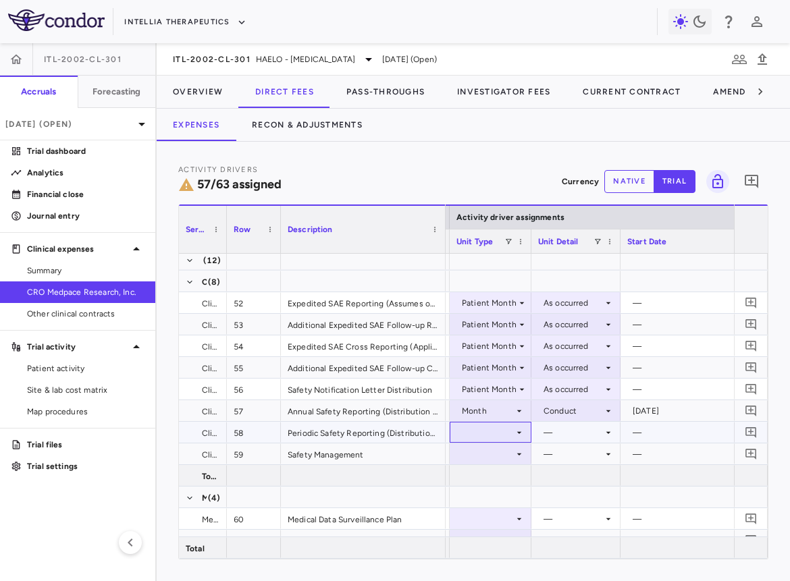
click at [499, 434] on div at bounding box center [490, 432] width 68 height 20
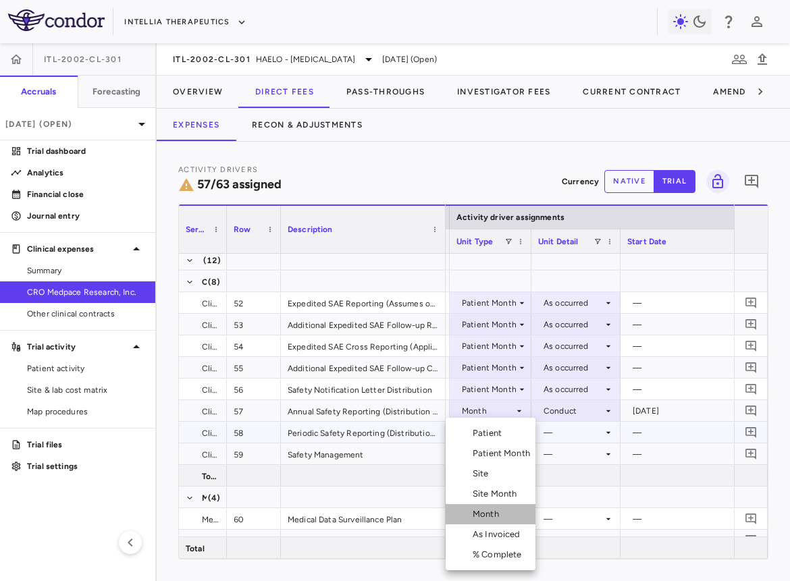
click at [507, 474] on li "Month" at bounding box center [490, 514] width 90 height 20
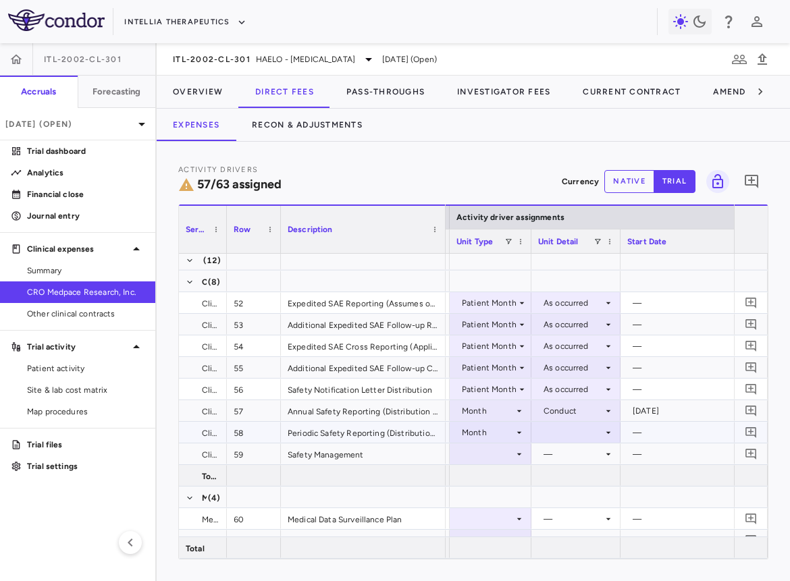
click at [568, 436] on div at bounding box center [576, 432] width 76 height 20
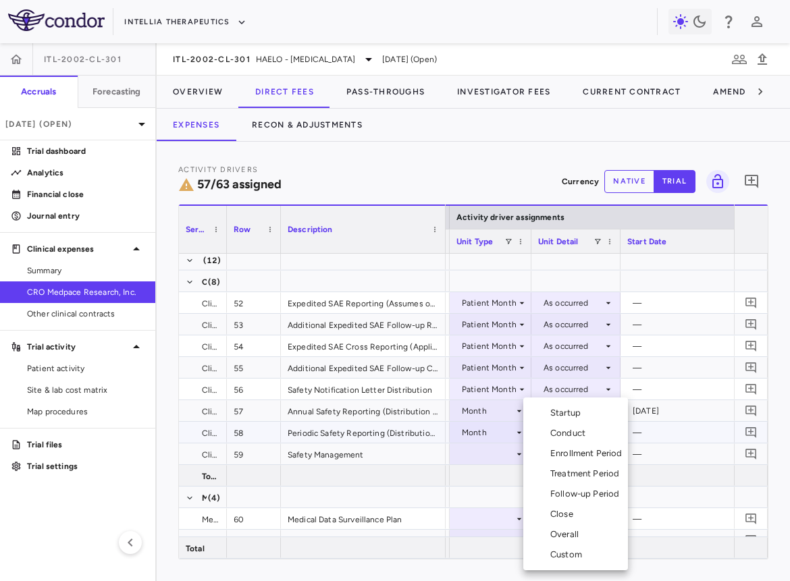
click at [572, 430] on div "Conduct" at bounding box center [570, 433] width 40 height 12
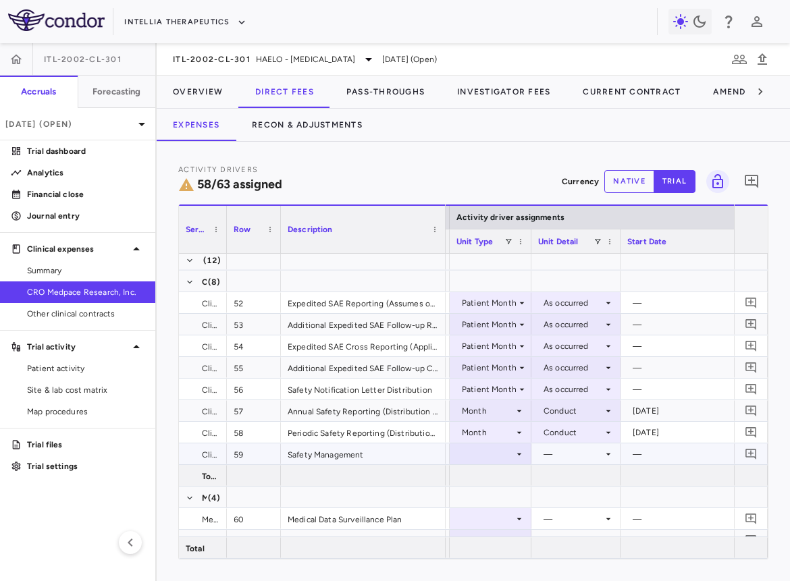
click at [501, 451] on div at bounding box center [490, 454] width 68 height 20
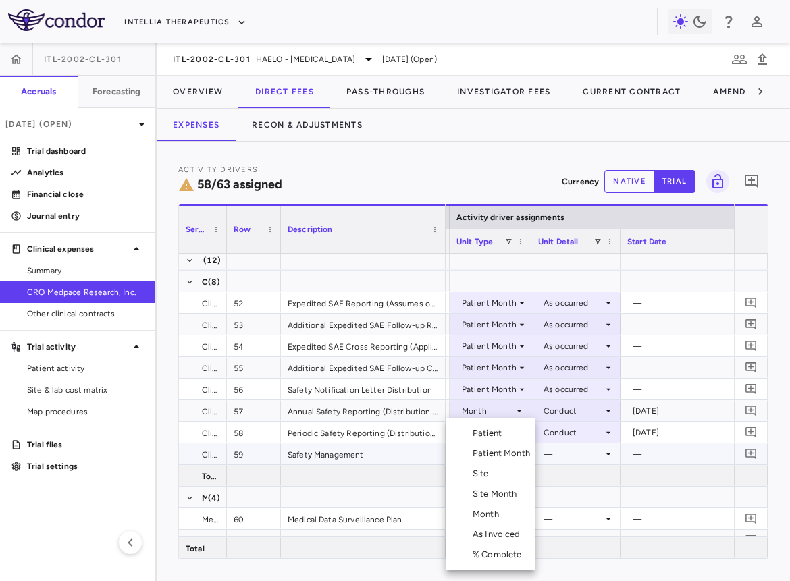
click at [499, 474] on div "Month" at bounding box center [488, 514] width 32 height 12
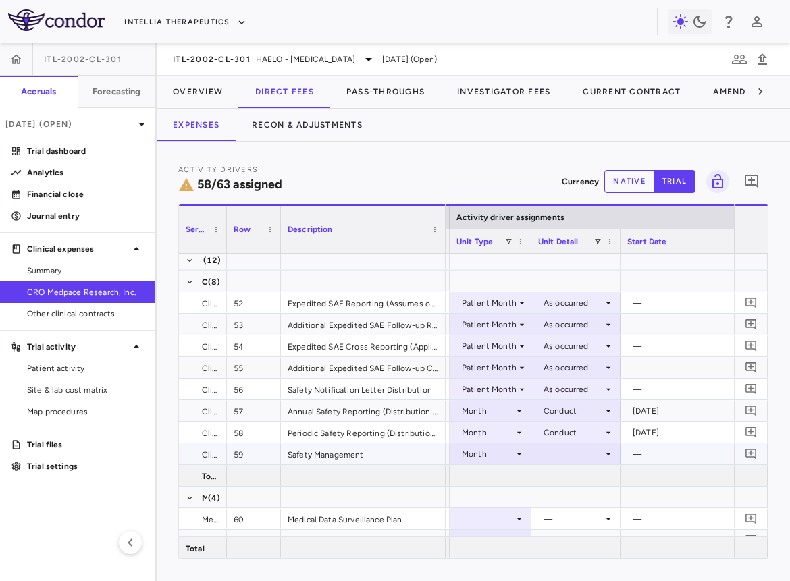
click at [549, 460] on div at bounding box center [576, 454] width 76 height 20
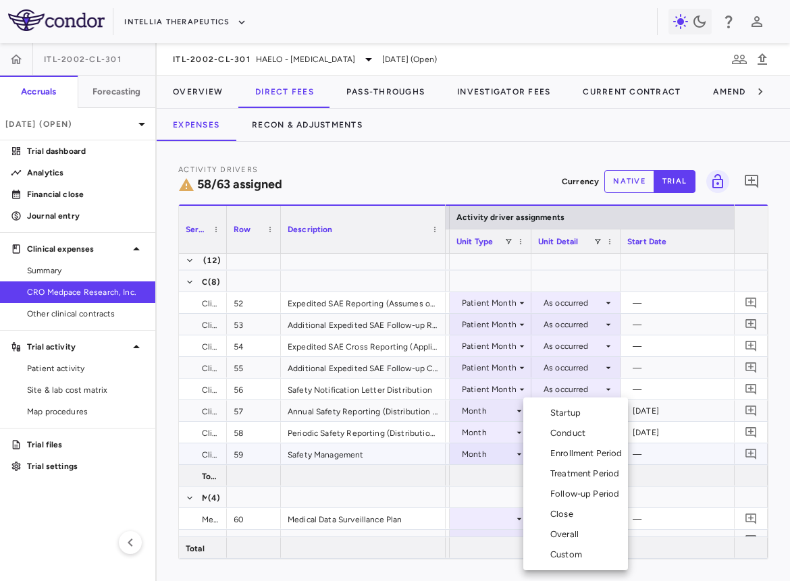
click at [574, 430] on div "Conduct" at bounding box center [570, 433] width 40 height 12
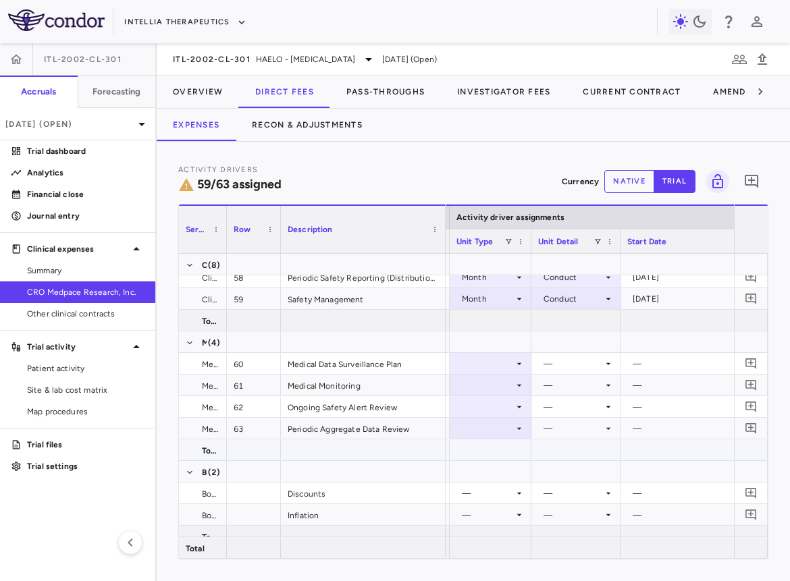
scroll to position [1421, 0]
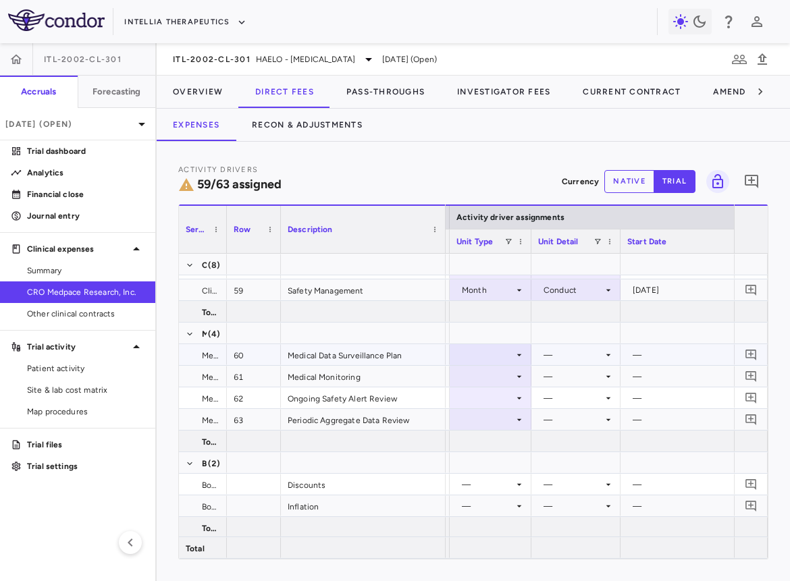
click at [502, 364] on div at bounding box center [490, 354] width 82 height 21
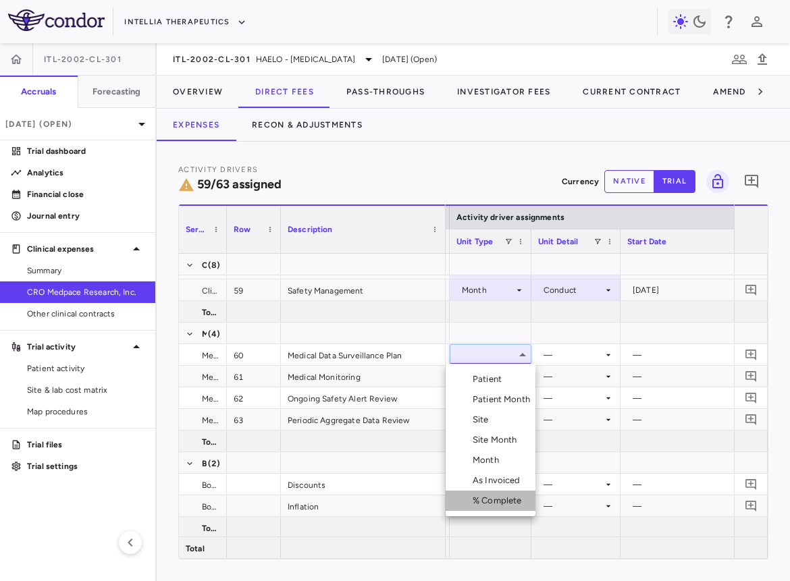
click at [485, 474] on div "% Complete" at bounding box center [499, 501] width 55 height 12
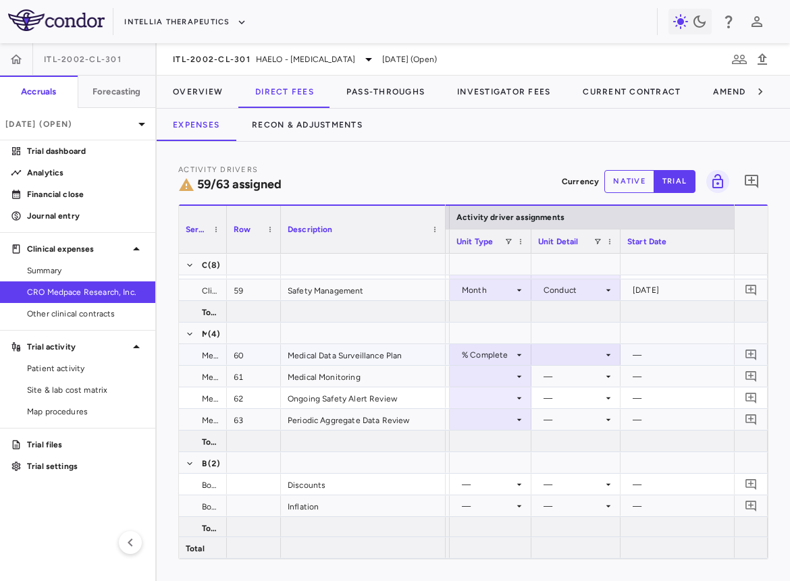
click at [595, 352] on div at bounding box center [576, 355] width 76 height 20
click at [592, 373] on div "As occurred" at bounding box center [585, 379] width 54 height 12
click at [478, 374] on div at bounding box center [490, 376] width 68 height 20
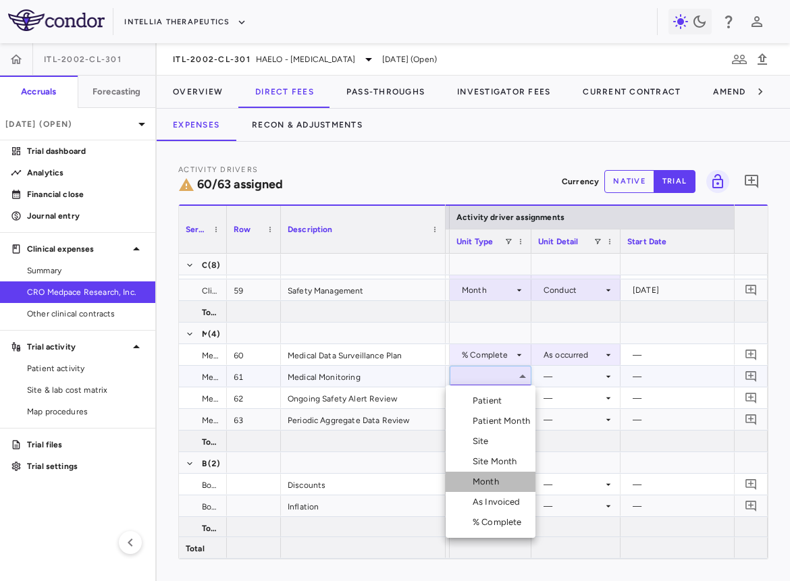
click at [494, 474] on div "Month" at bounding box center [488, 482] width 32 height 12
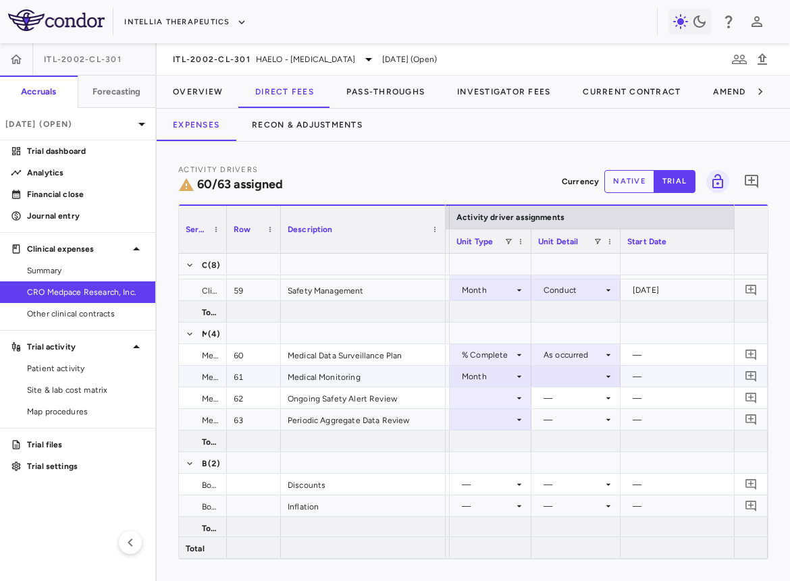
click at [567, 373] on div at bounding box center [576, 376] width 76 height 20
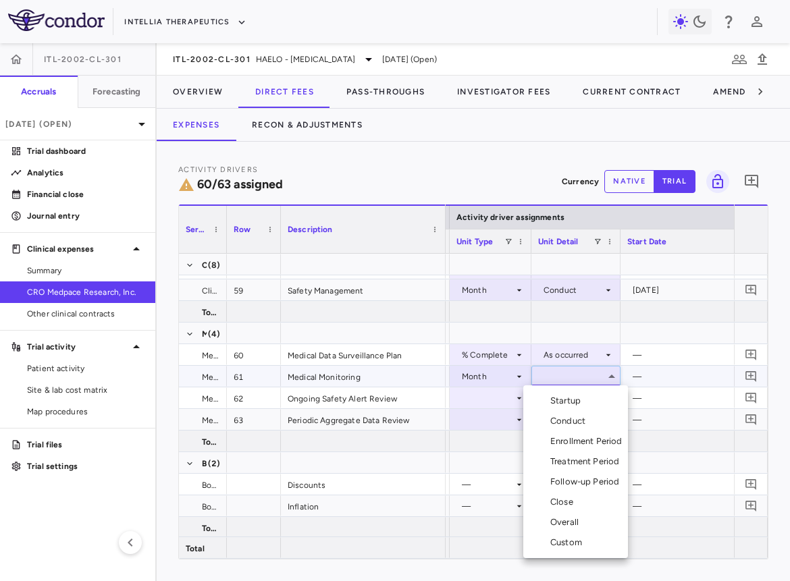
click at [566, 421] on div "Conduct" at bounding box center [570, 421] width 40 height 12
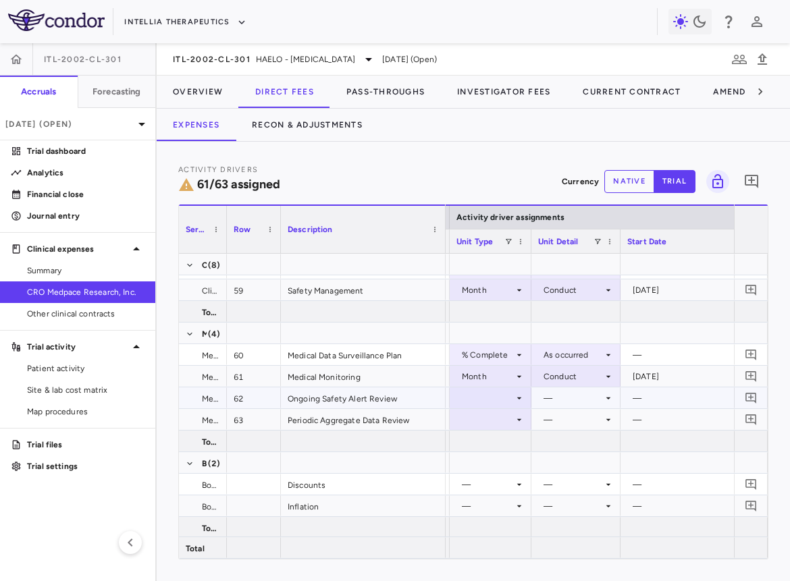
click at [505, 397] on div at bounding box center [490, 398] width 68 height 20
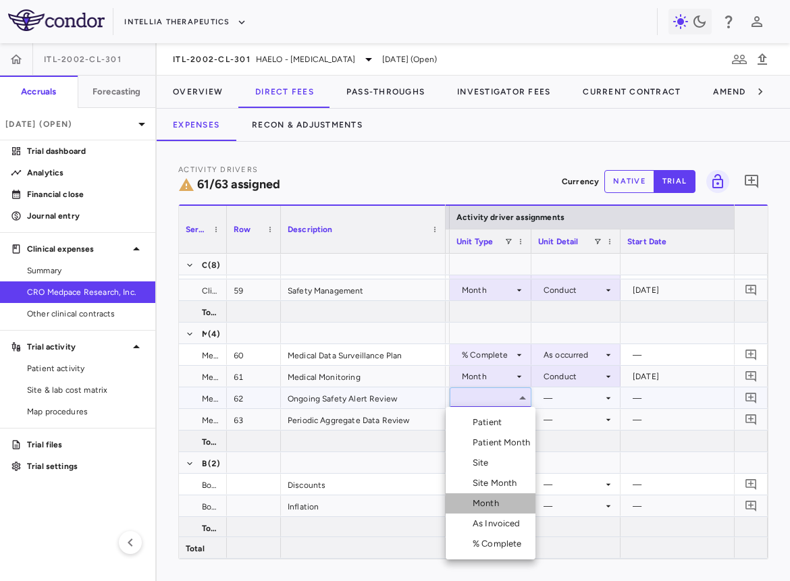
click at [501, 474] on div "Month" at bounding box center [488, 503] width 32 height 12
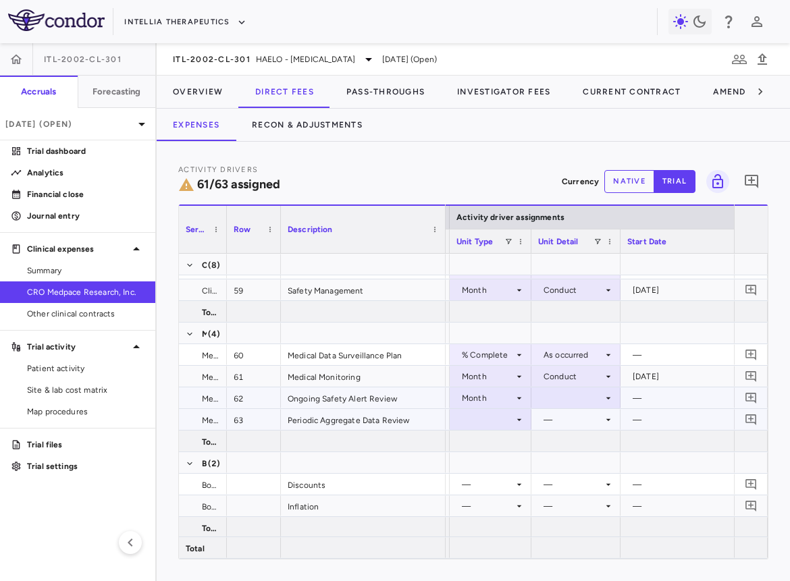
click at [568, 395] on div at bounding box center [576, 398] width 76 height 20
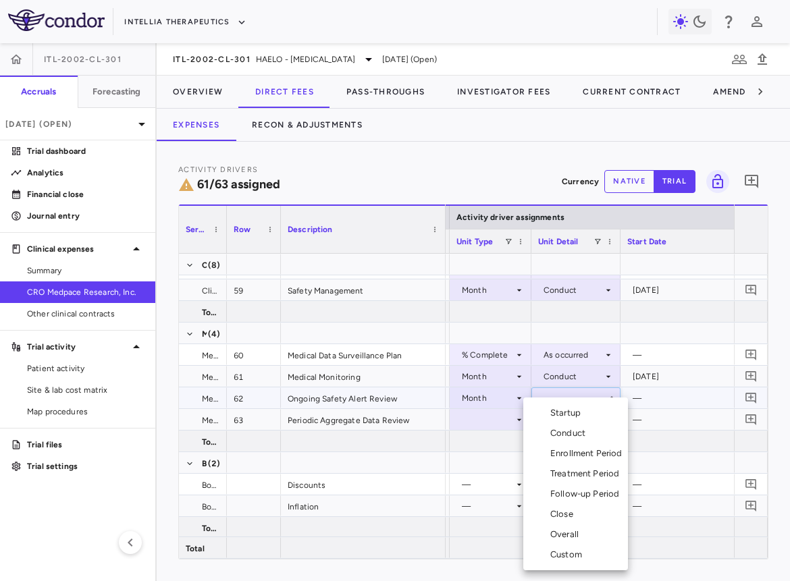
click at [566, 431] on div "Conduct" at bounding box center [570, 433] width 40 height 12
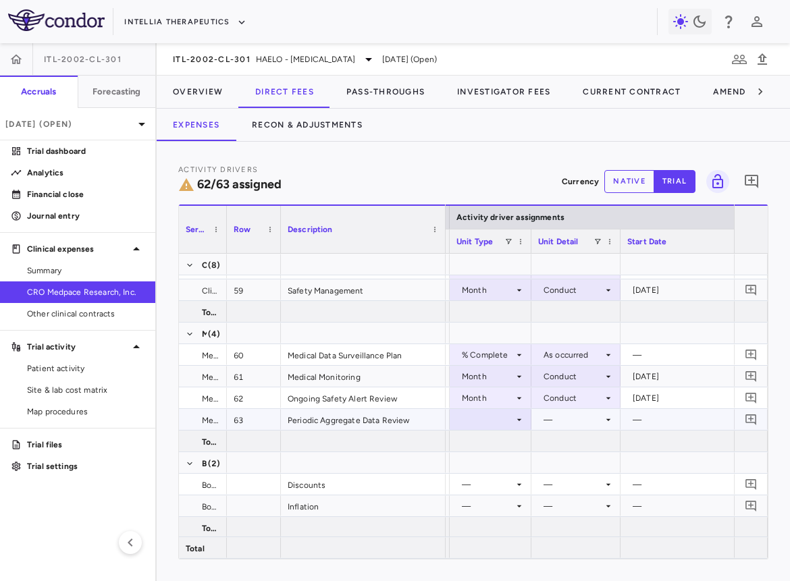
click at [491, 416] on div at bounding box center [490, 420] width 68 height 20
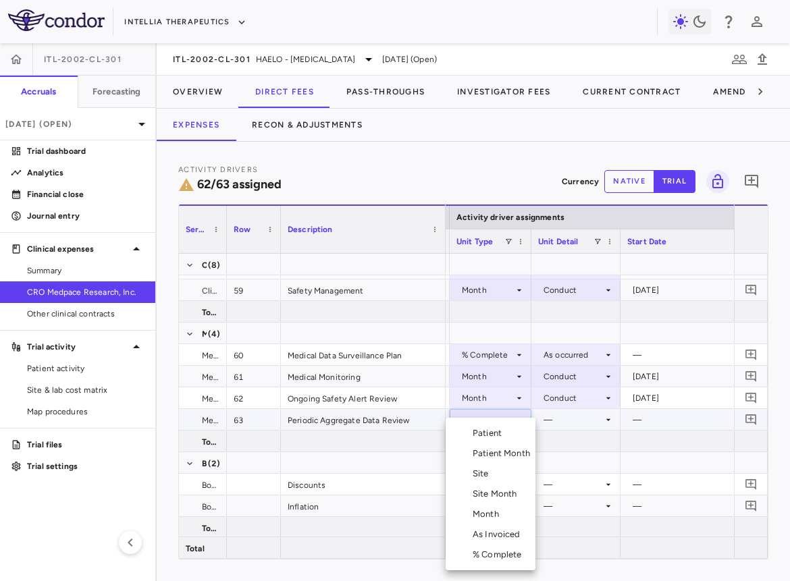
click at [489, 474] on div "Month" at bounding box center [488, 514] width 32 height 12
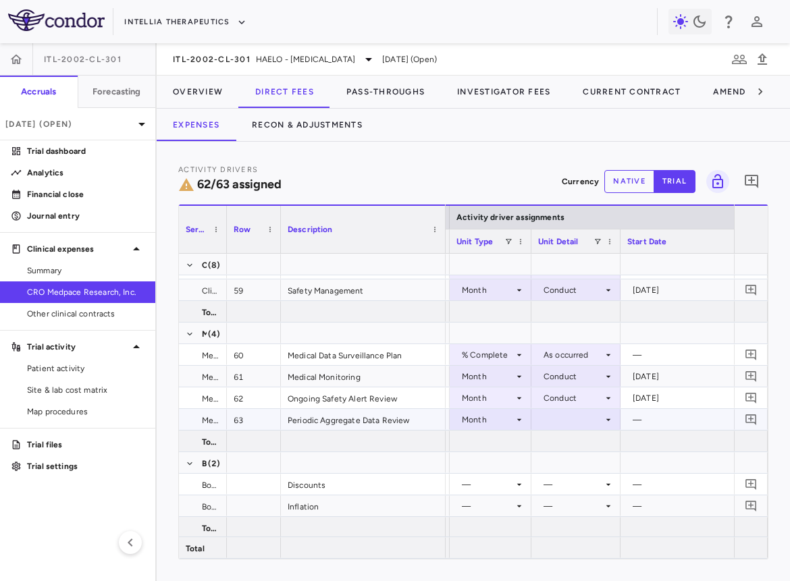
click at [563, 419] on div at bounding box center [576, 420] width 76 height 20
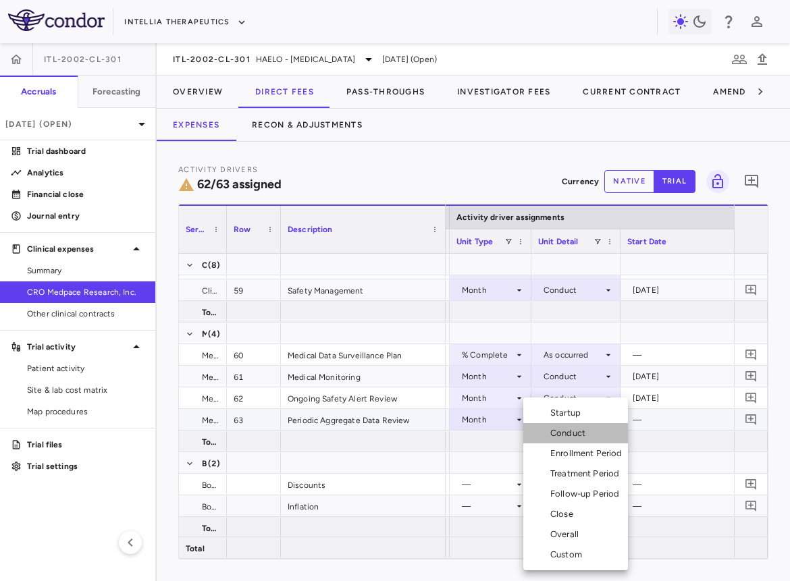
click at [569, 437] on div "Conduct" at bounding box center [570, 433] width 40 height 12
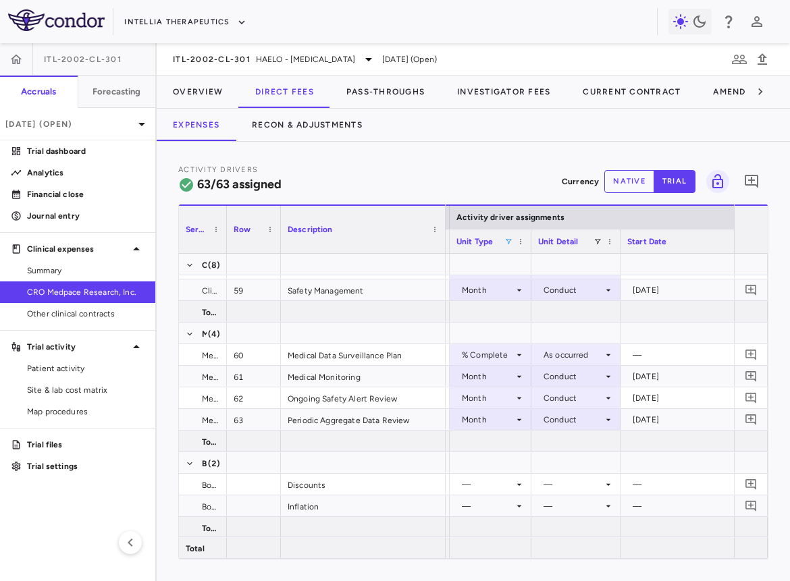
click at [507, 242] on span at bounding box center [508, 242] width 8 height 8
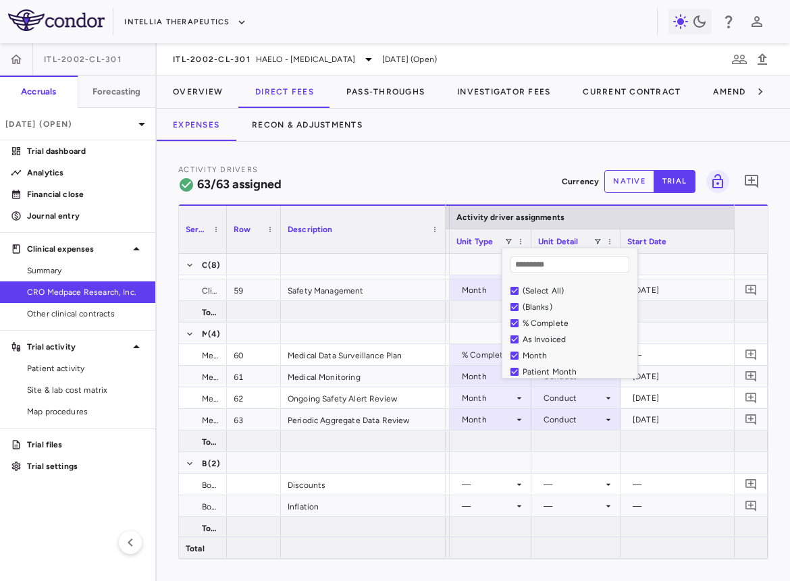
click at [549, 283] on div "(Select All)" at bounding box center [573, 291] width 127 height 16
click at [549, 286] on div "(Select All)" at bounding box center [577, 290] width 111 height 9
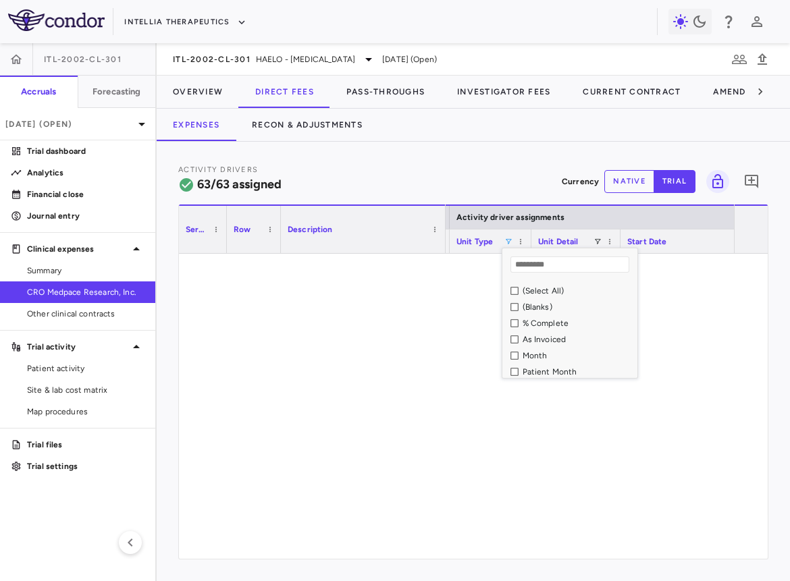
scroll to position [0, 0]
click at [544, 323] on div "% Complete" at bounding box center [577, 323] width 111 height 9
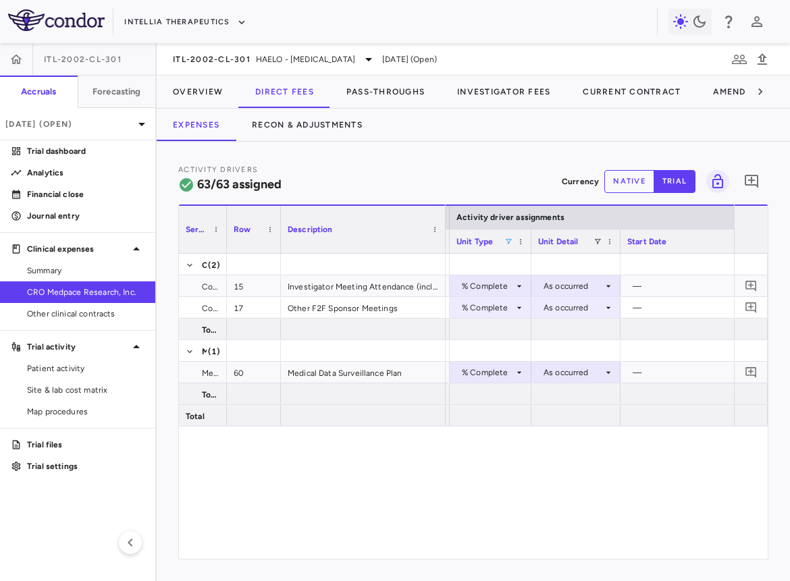
click at [514, 161] on div "Activity Drivers 63/63 assigned Currency native trial 0 Press ENTER to sort. Pr…" at bounding box center [473, 361] width 633 height 439
click at [507, 244] on span at bounding box center [508, 242] width 8 height 8
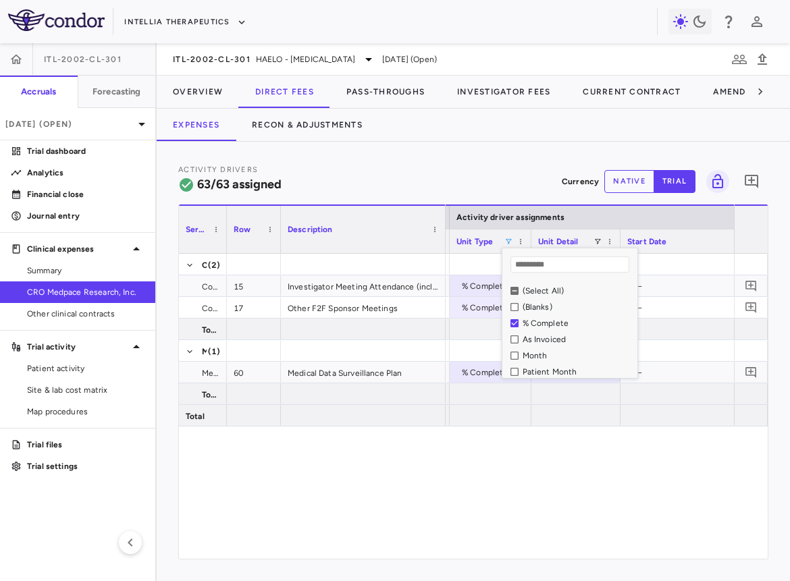
click at [546, 340] on div "As Invoiced" at bounding box center [577, 339] width 111 height 9
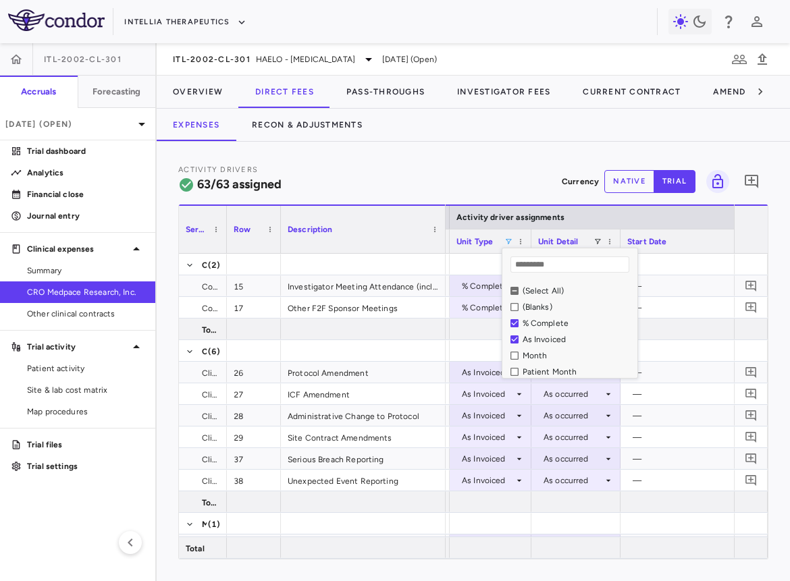
click at [546, 322] on div "% Complete" at bounding box center [577, 323] width 111 height 9
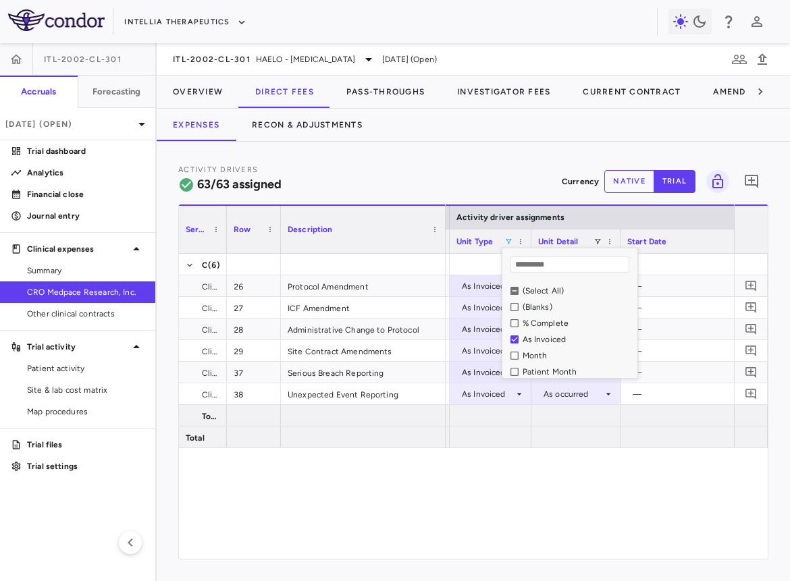
click at [486, 170] on div "Activity Drivers 63/63 assigned Currency native trial 0" at bounding box center [473, 181] width 590 height 36
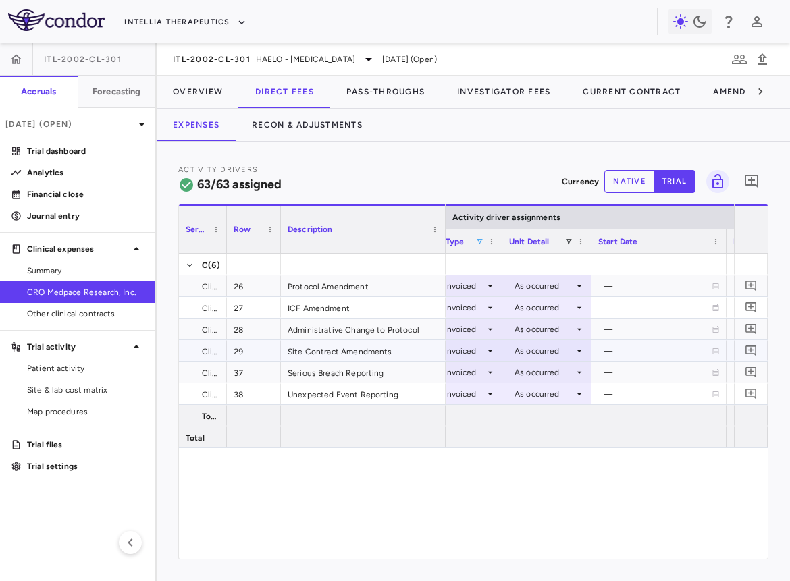
scroll to position [0, 769]
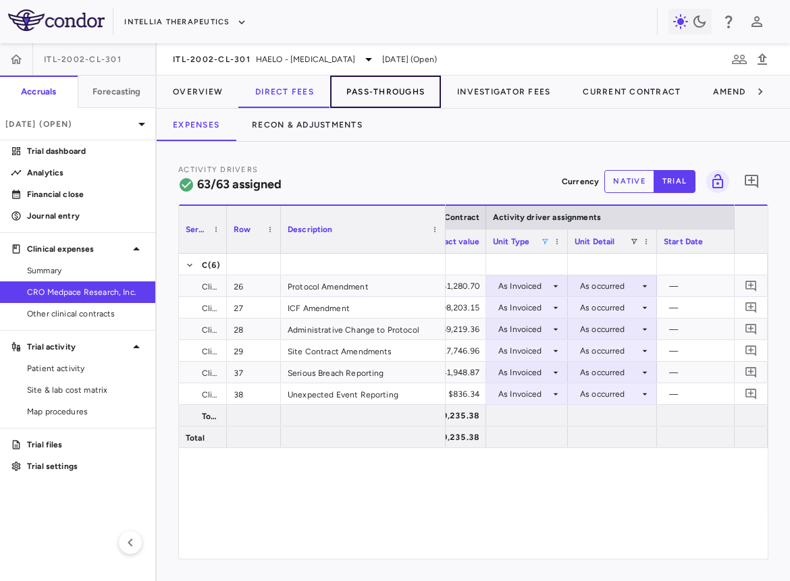
click at [397, 96] on button "Pass-Throughs" at bounding box center [385, 92] width 111 height 32
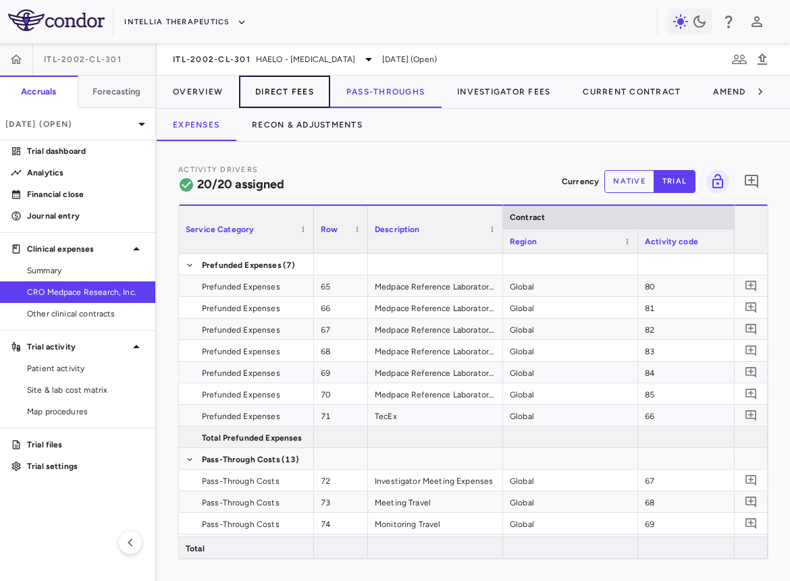
click at [302, 89] on button "Direct Fees" at bounding box center [284, 92] width 91 height 32
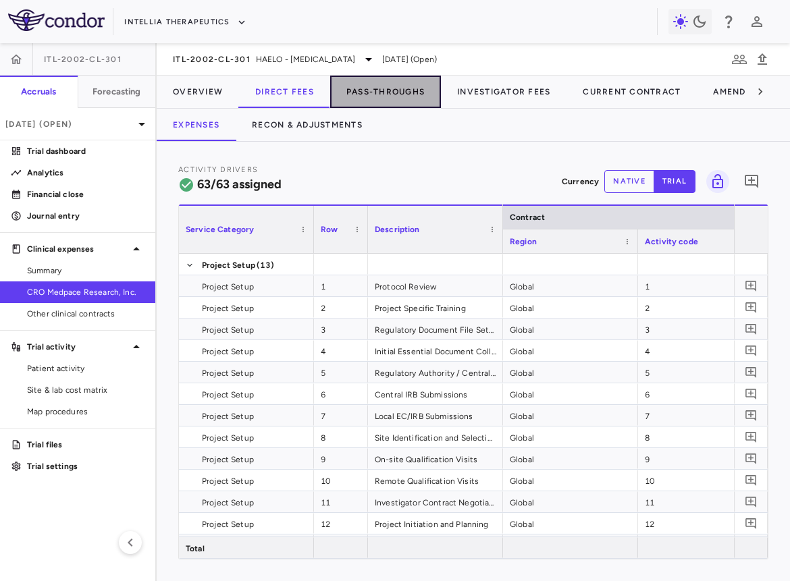
click at [383, 92] on button "Pass-Throughs" at bounding box center [385, 92] width 111 height 32
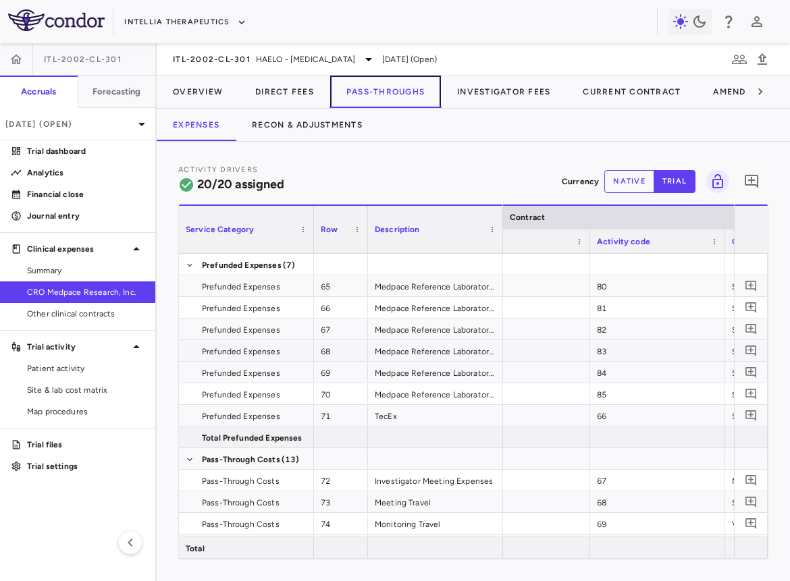
scroll to position [0, 115]
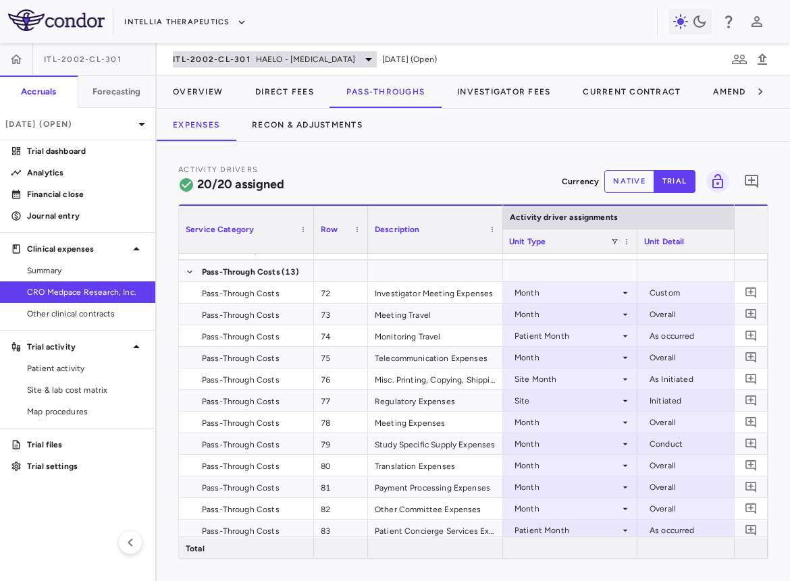
click at [256, 66] on div "ITL-2002-CL-301 HAELO - Hereditary Angioedema" at bounding box center [275, 59] width 204 height 16
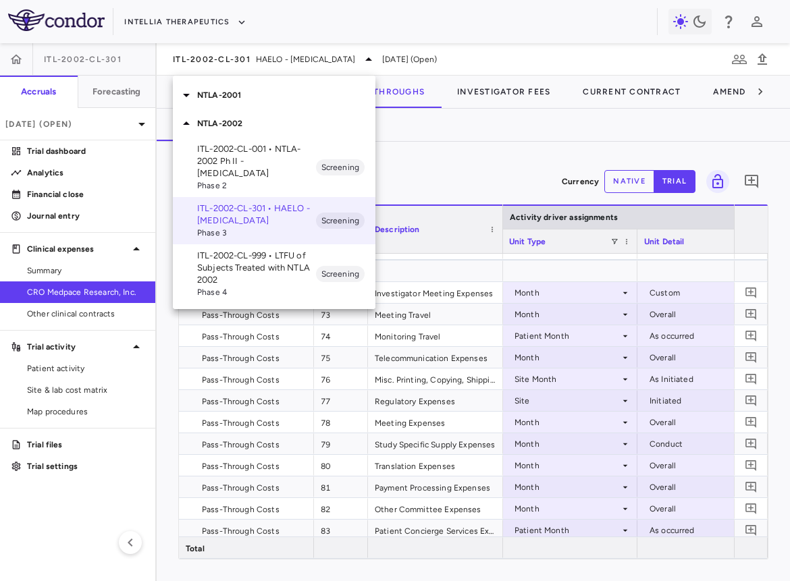
click at [260, 103] on div "NTLA-2001" at bounding box center [274, 95] width 202 height 28
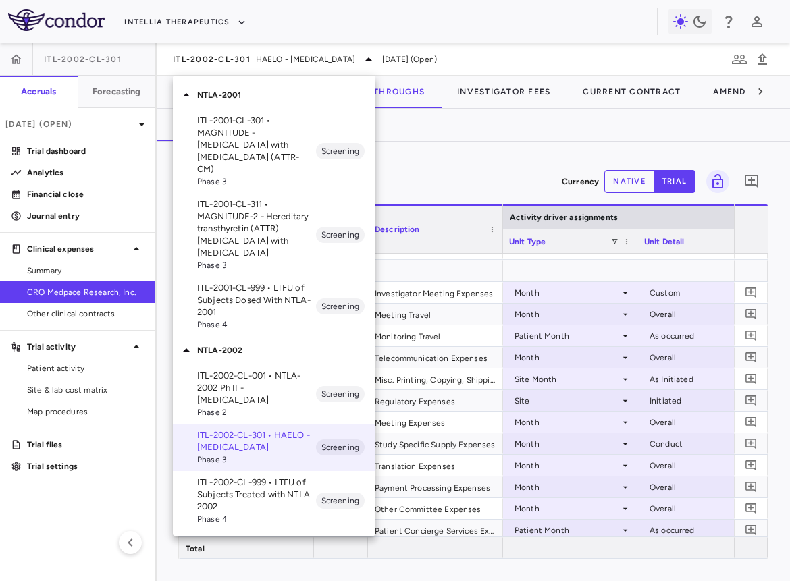
click at [257, 221] on p "ITL-2001-CL-311 • MAGNITUDE-2 - Hereditary transthyretin (ATTR) amyloidosis wit…" at bounding box center [256, 228] width 119 height 61
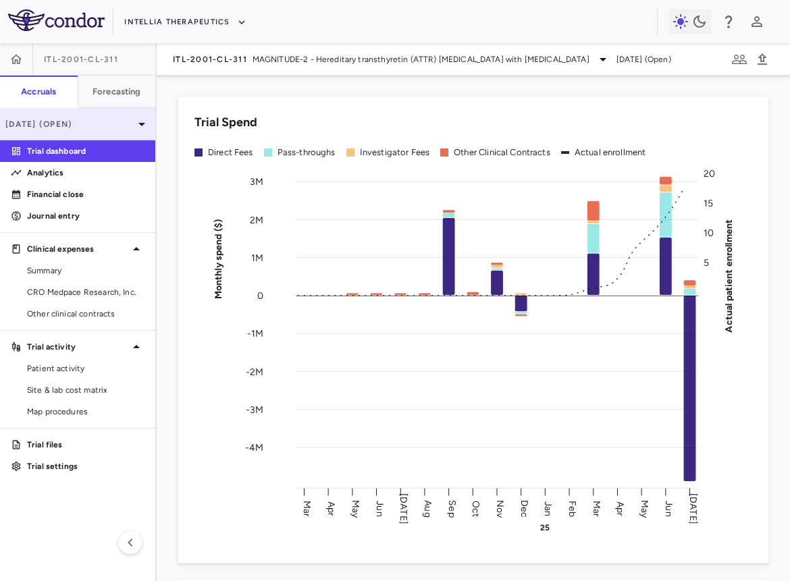
click at [75, 123] on p "[DATE] (Open)" at bounding box center [69, 124] width 128 height 12
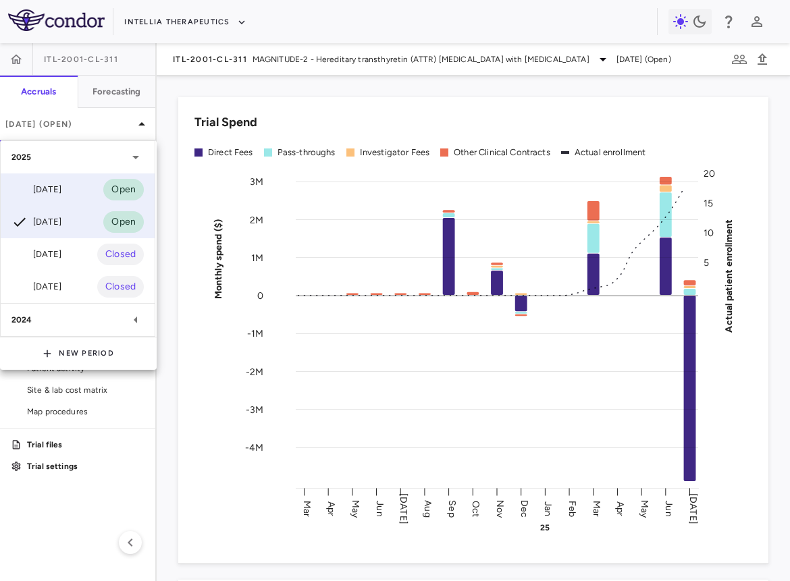
click at [74, 194] on div "[DATE] Open" at bounding box center [78, 189] width 154 height 32
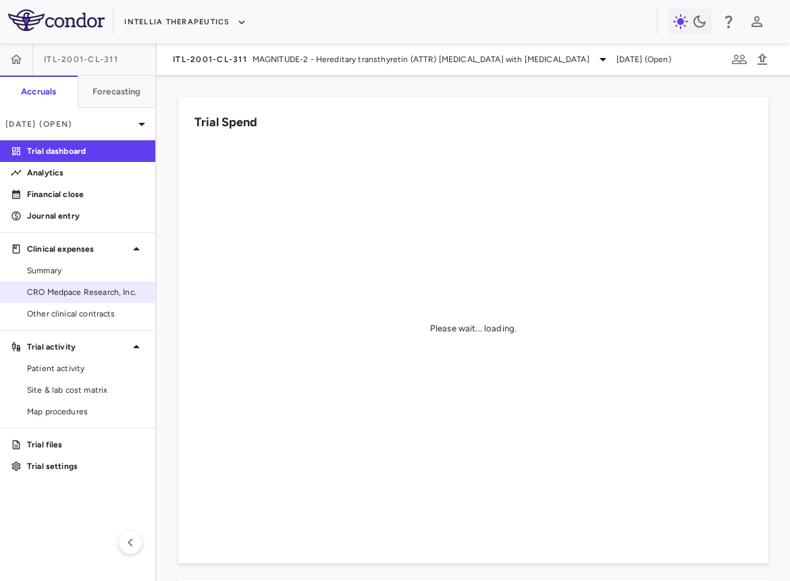
click at [91, 292] on span "CRO Medpace Research, Inc." at bounding box center [85, 292] width 117 height 12
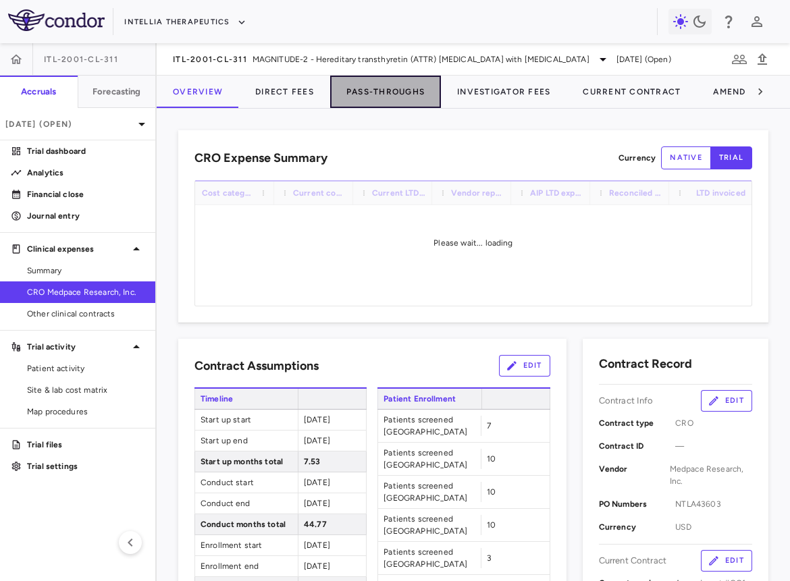
click at [377, 97] on button "Pass-Throughs" at bounding box center [385, 92] width 111 height 32
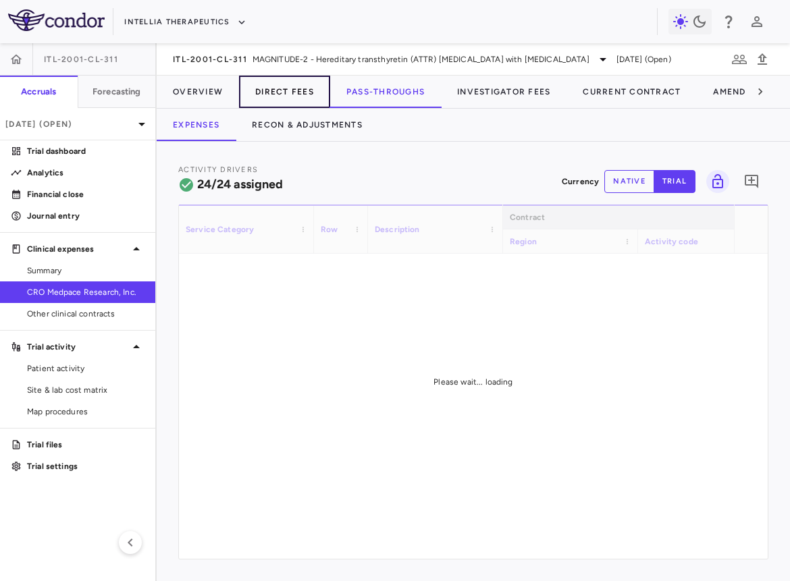
click at [293, 84] on button "Direct Fees" at bounding box center [284, 92] width 91 height 32
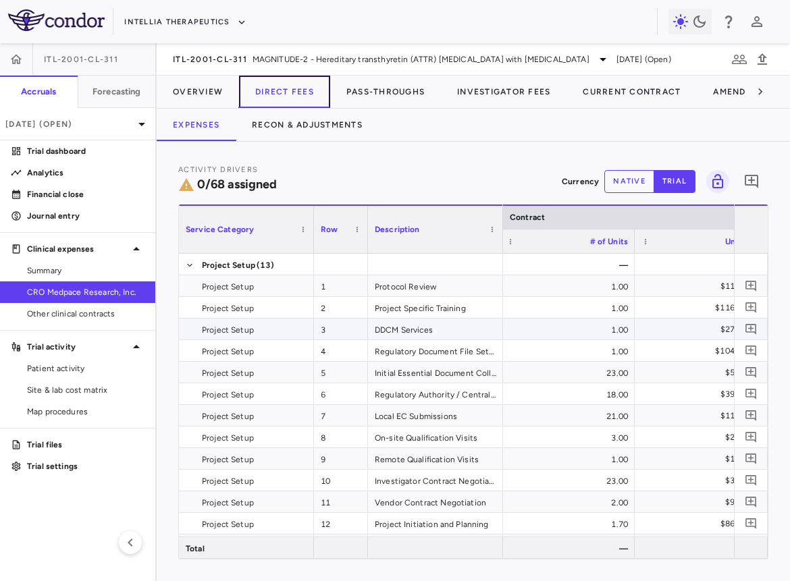
scroll to position [0, 429]
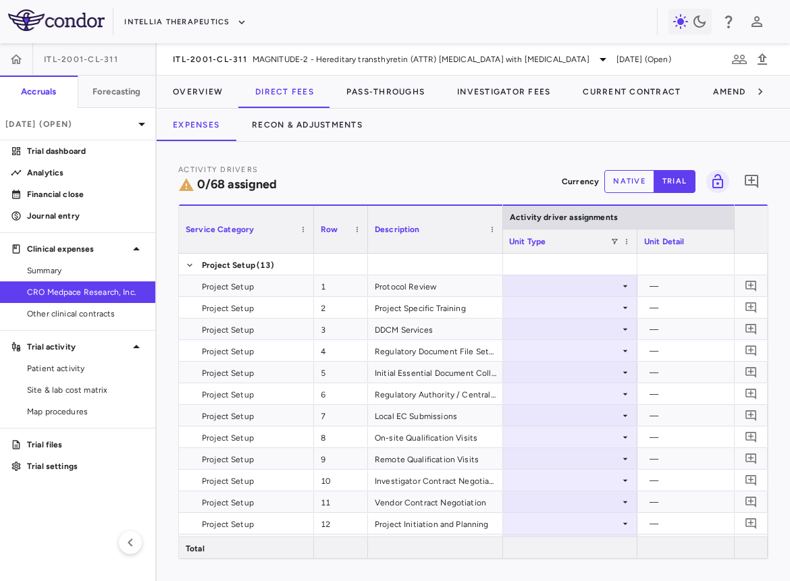
drag, startPoint x: 636, startPoint y: 250, endPoint x: 566, endPoint y: 252, distance: 69.5
click at [634, 252] on div at bounding box center [636, 241] width 5 height 24
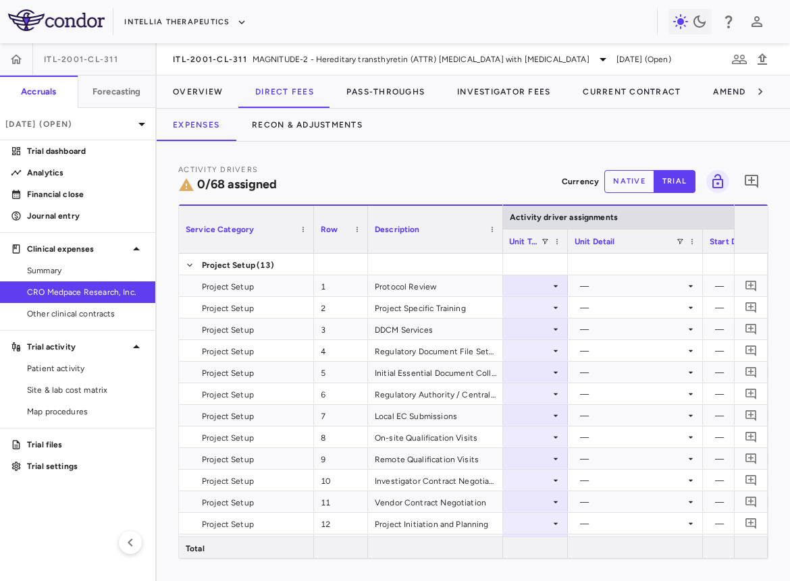
drag, startPoint x: 701, startPoint y: 240, endPoint x: 628, endPoint y: 249, distance: 74.1
click at [699, 249] on div at bounding box center [701, 241] width 5 height 24
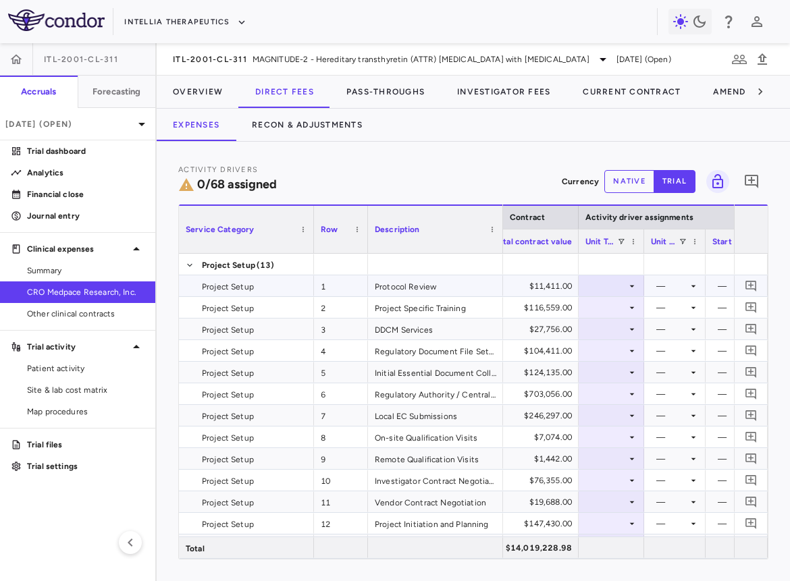
click at [617, 281] on div at bounding box center [611, 286] width 52 height 20
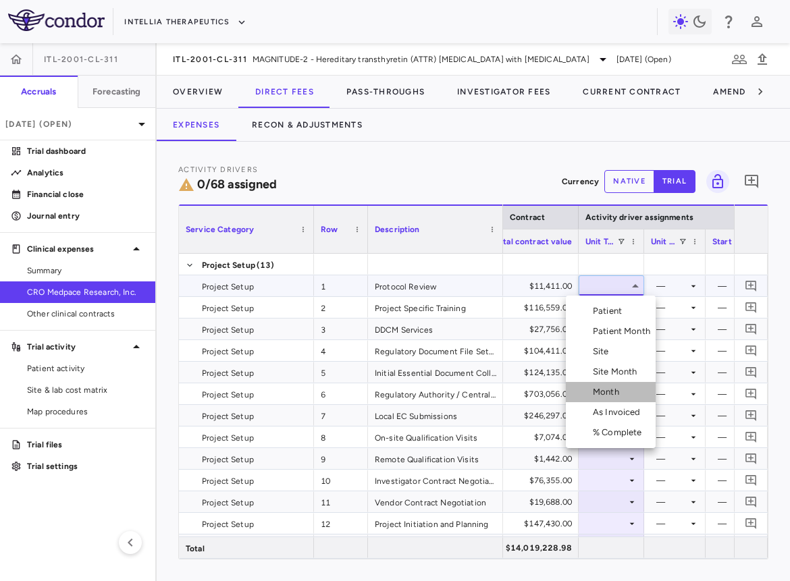
click at [620, 397] on div "Month" at bounding box center [609, 392] width 32 height 12
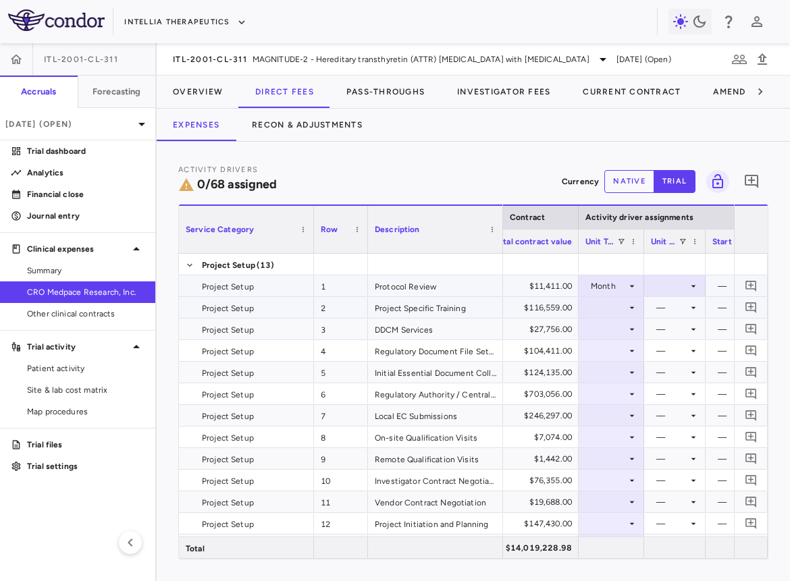
click at [659, 287] on div at bounding box center [675, 286] width 48 height 20
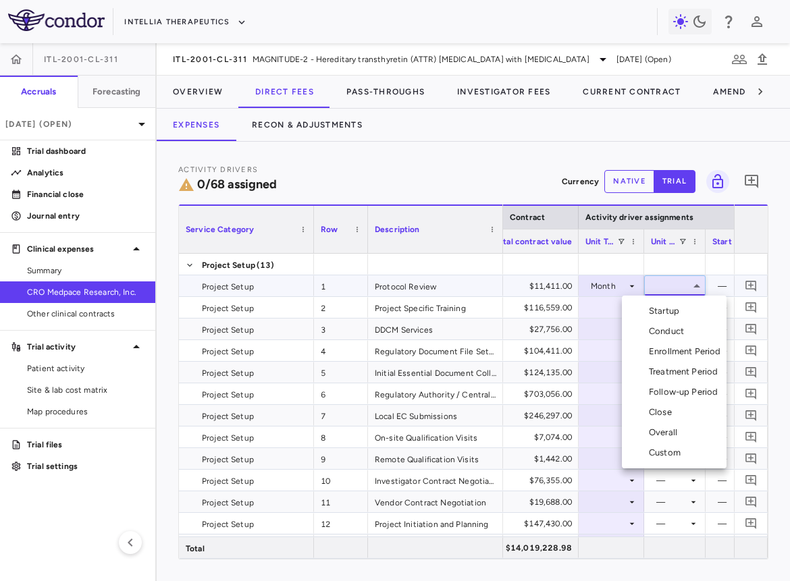
click at [659, 310] on div "Startup" at bounding box center [667, 311] width 36 height 12
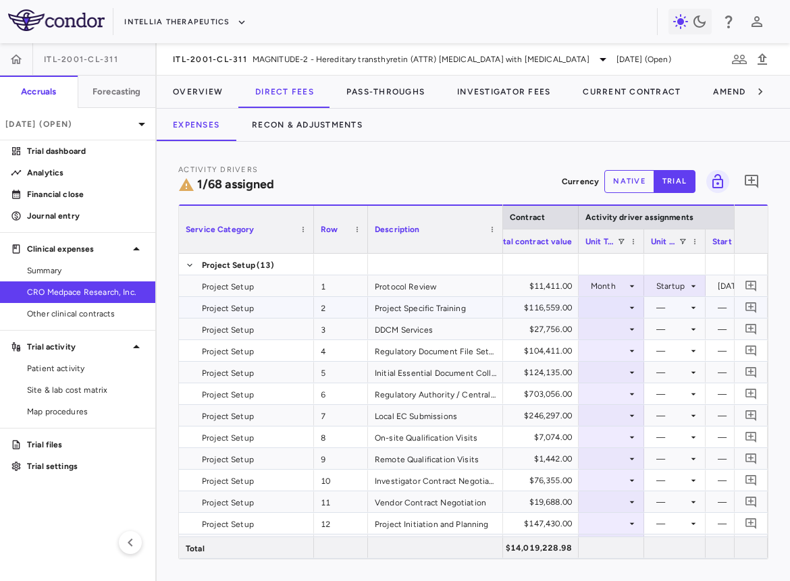
click at [609, 305] on div at bounding box center [611, 308] width 52 height 20
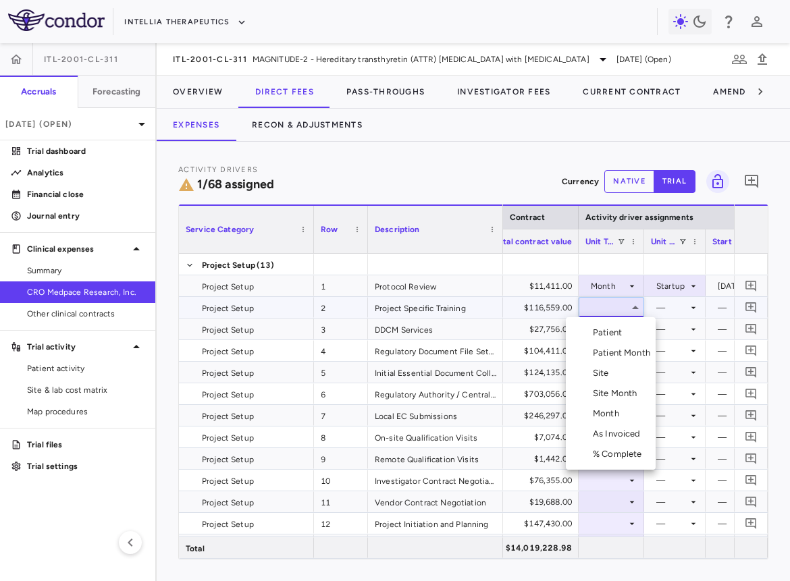
click at [599, 408] on div "Month" at bounding box center [609, 414] width 32 height 12
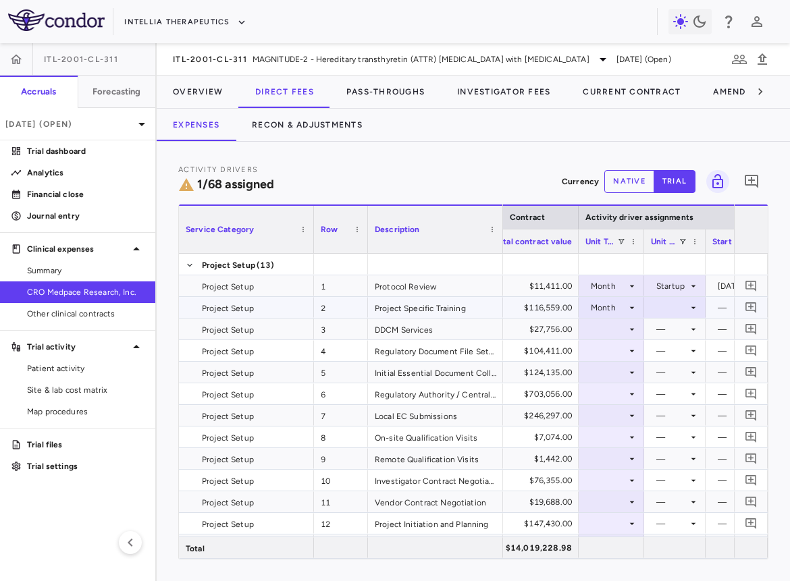
click at [674, 302] on div at bounding box center [675, 308] width 48 height 20
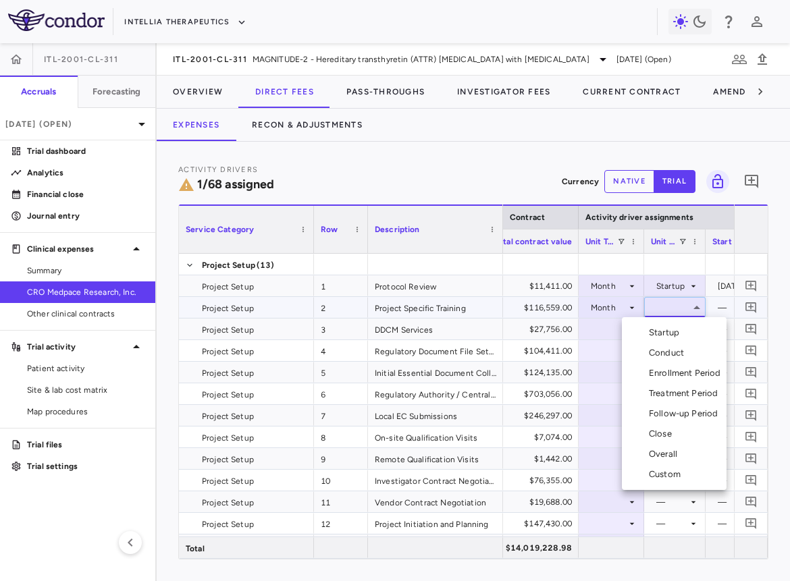
click at [664, 340] on li "Startup" at bounding box center [674, 333] width 105 height 20
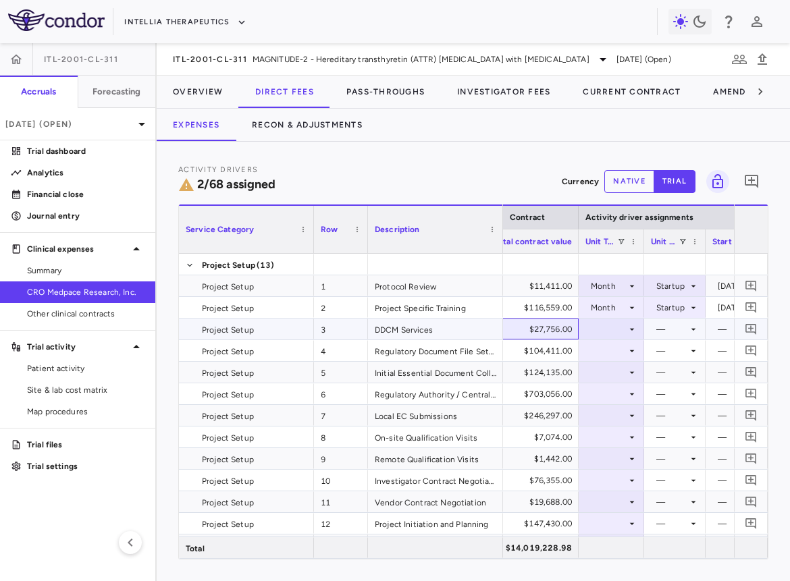
click at [572, 331] on div "$27,756.00" at bounding box center [510, 329] width 135 height 21
click at [595, 331] on div at bounding box center [611, 329] width 52 height 20
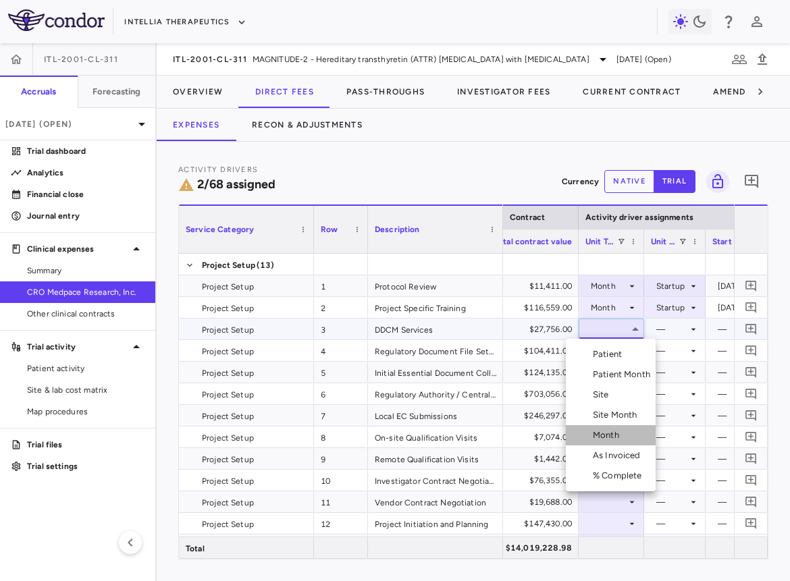
click at [609, 436] on div "Month" at bounding box center [609, 435] width 32 height 12
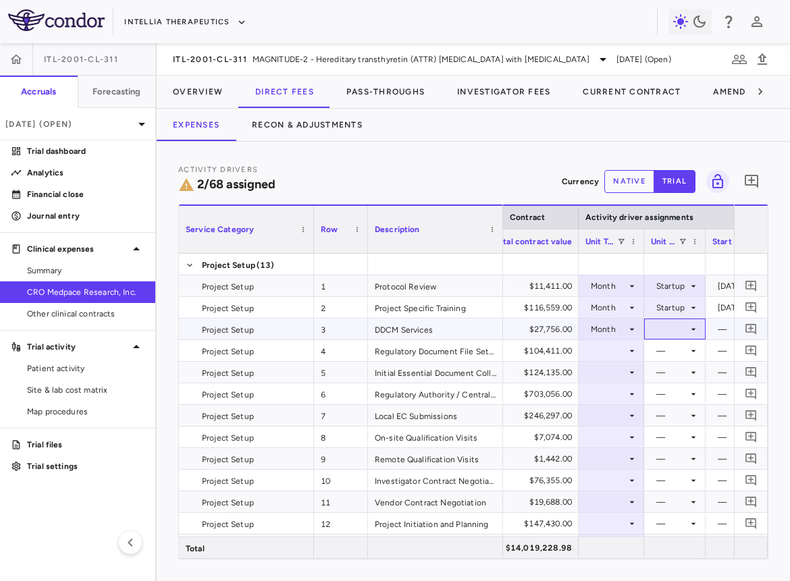
click at [680, 319] on div at bounding box center [675, 329] width 48 height 20
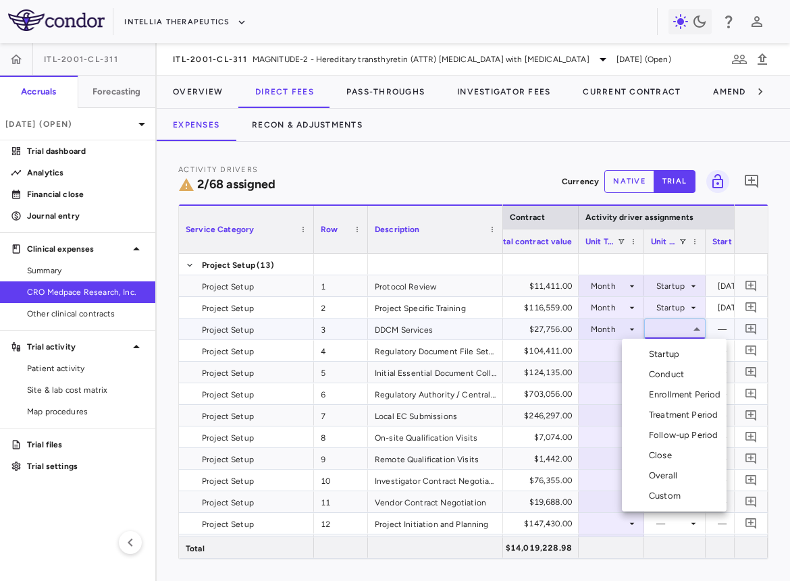
click at [676, 348] on div "Startup" at bounding box center [667, 354] width 36 height 12
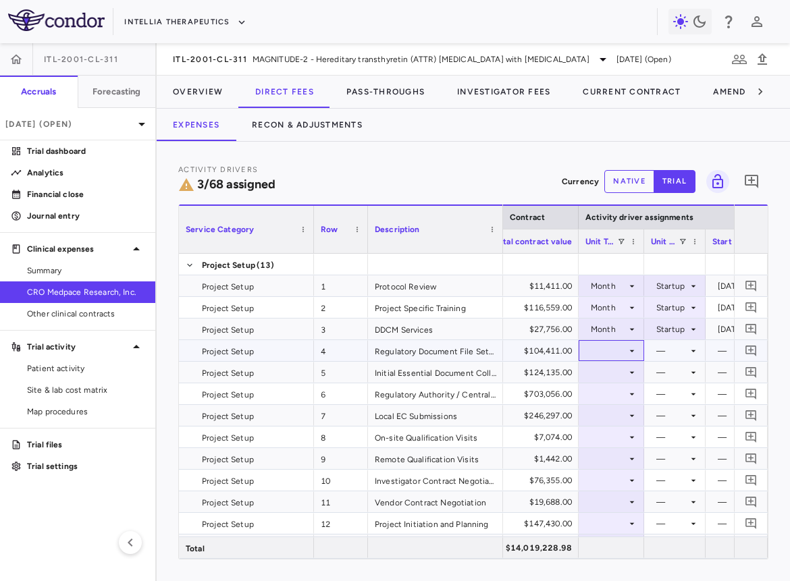
click at [609, 354] on div at bounding box center [611, 351] width 52 height 20
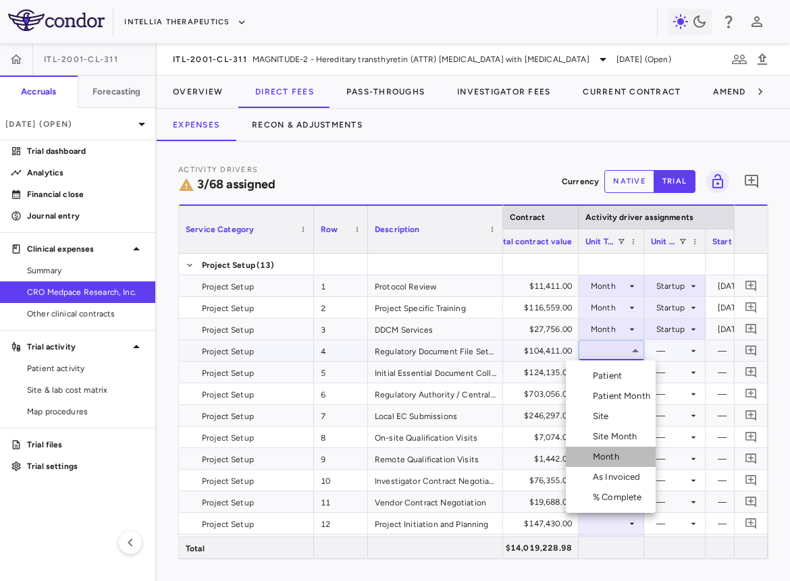
click at [613, 455] on div "Month" at bounding box center [609, 457] width 32 height 12
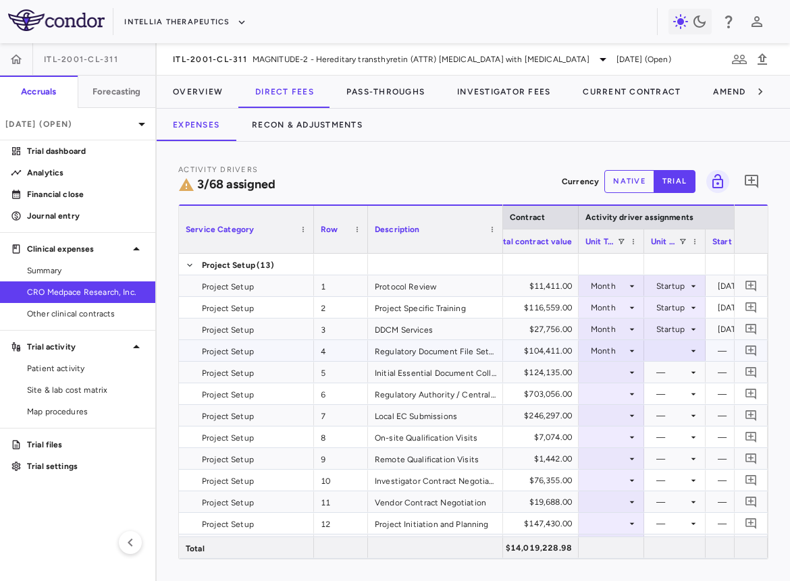
click at [667, 357] on div at bounding box center [675, 351] width 48 height 20
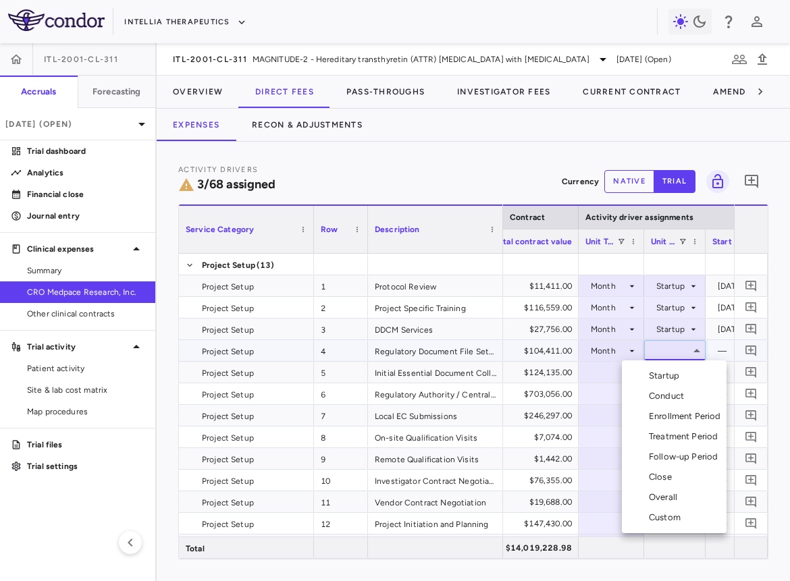
click at [667, 372] on div "Startup" at bounding box center [667, 376] width 36 height 12
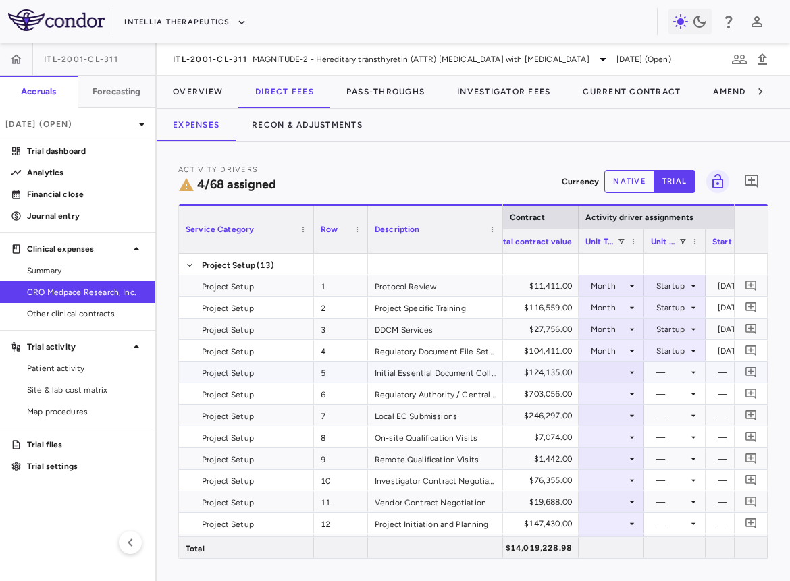
click at [615, 375] on div at bounding box center [611, 372] width 52 height 20
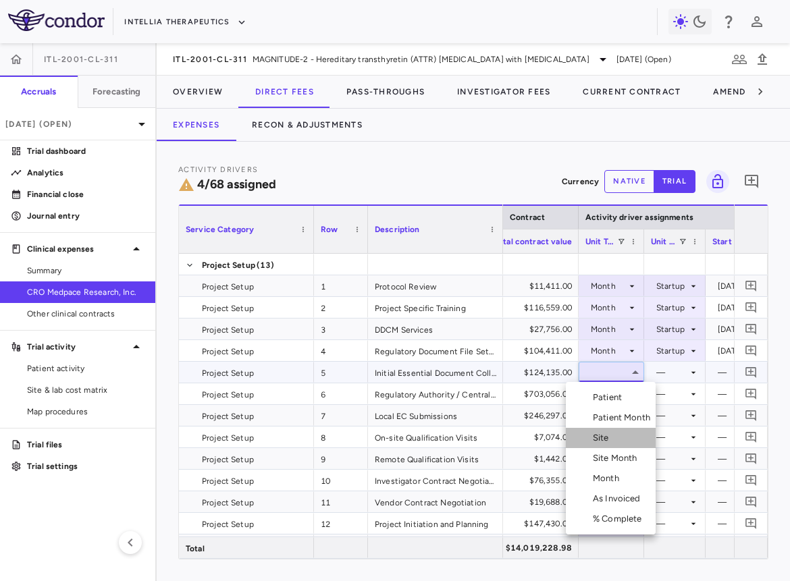
click at [610, 434] on div "Site" at bounding box center [604, 438] width 22 height 12
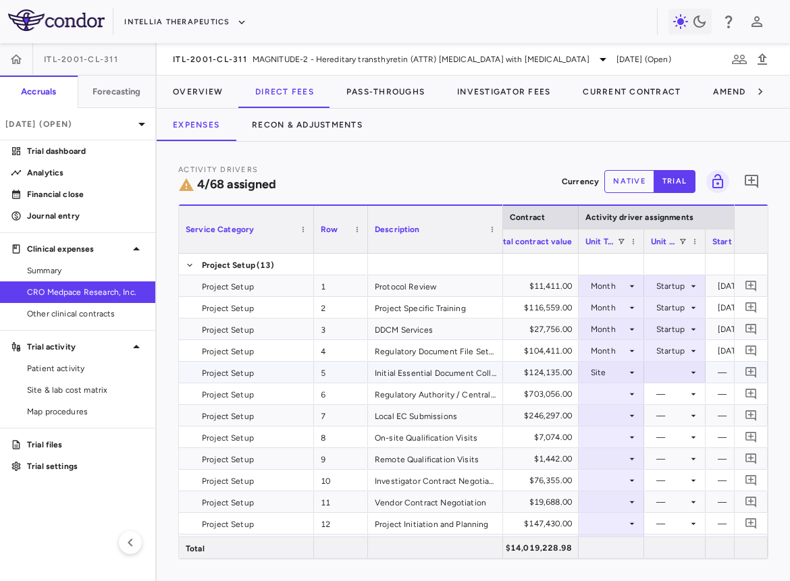
click at [672, 366] on div at bounding box center [675, 372] width 48 height 20
click at [673, 423] on div "Initiated" at bounding box center [684, 418] width 39 height 12
click at [619, 391] on div at bounding box center [611, 394] width 52 height 20
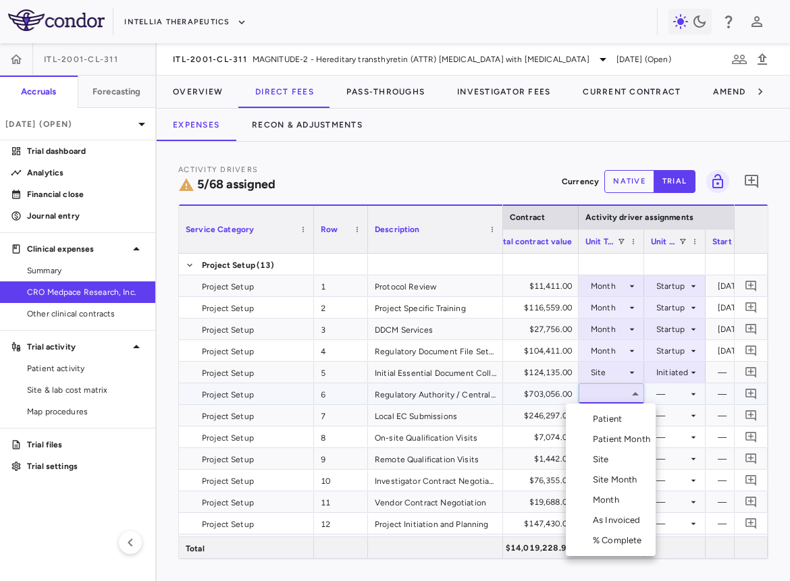
click at [608, 458] on div "Site" at bounding box center [604, 460] width 22 height 12
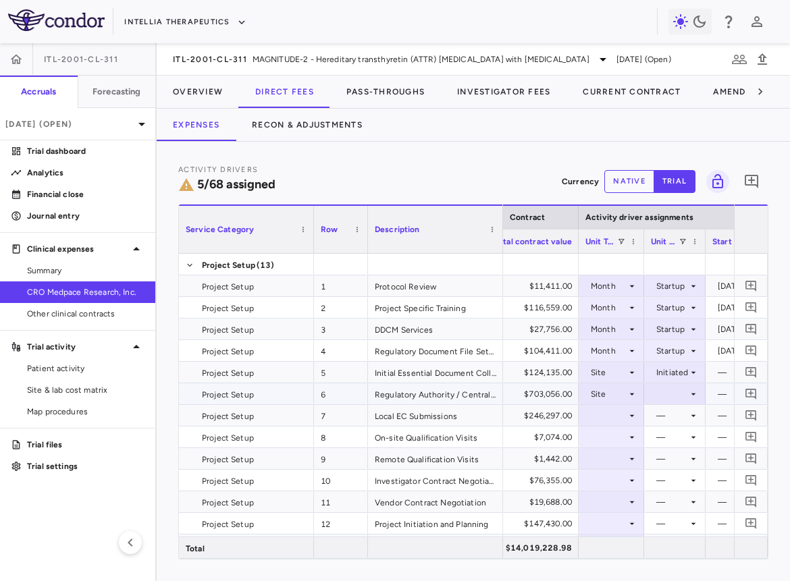
click at [670, 394] on div at bounding box center [675, 394] width 48 height 20
click at [682, 441] on div "Initiated" at bounding box center [684, 439] width 39 height 12
click at [615, 415] on div at bounding box center [611, 416] width 52 height 20
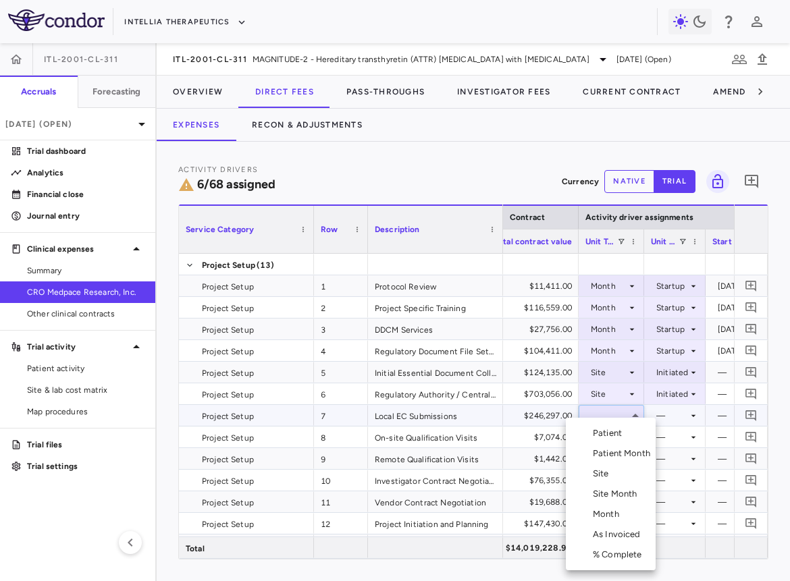
click at [605, 471] on div "Site" at bounding box center [604, 474] width 22 height 12
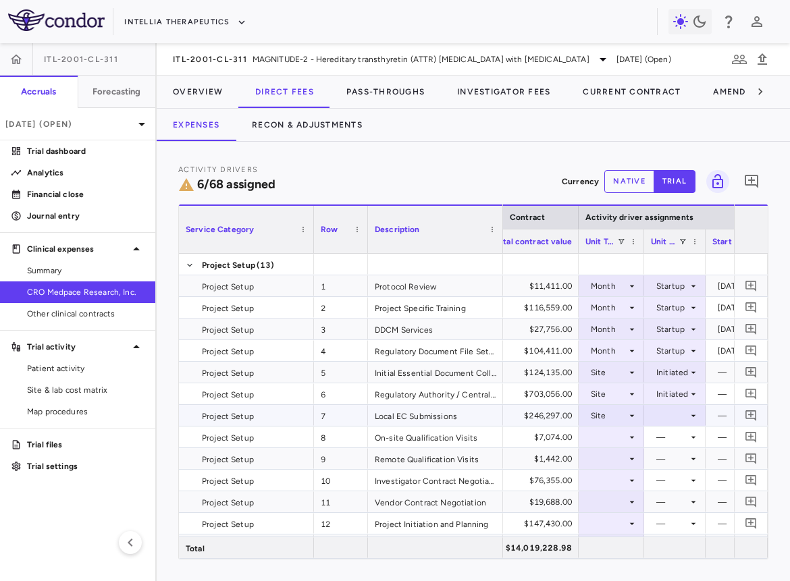
click at [667, 422] on div at bounding box center [675, 416] width 48 height 20
click at [671, 458] on div "Initiated" at bounding box center [684, 461] width 39 height 12
click at [612, 433] on div at bounding box center [611, 437] width 52 height 20
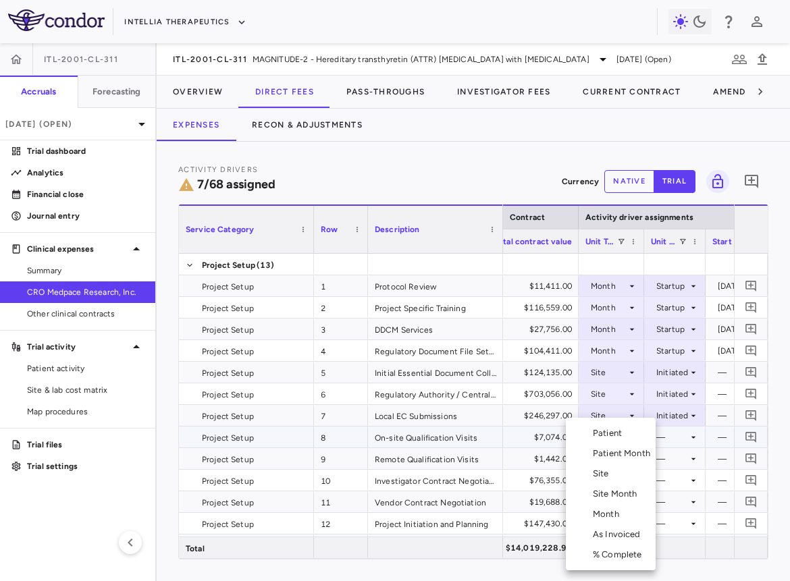
click at [606, 474] on div "Month" at bounding box center [609, 514] width 32 height 12
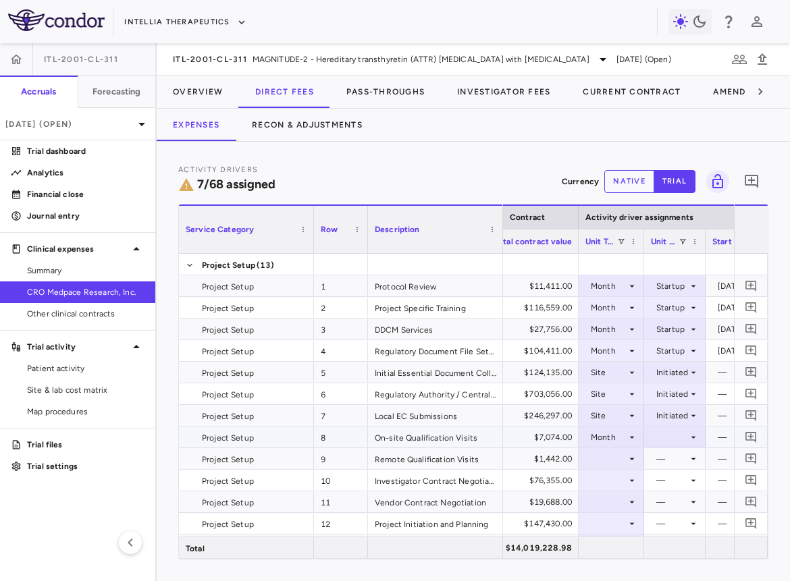
click at [665, 431] on div at bounding box center [675, 437] width 48 height 20
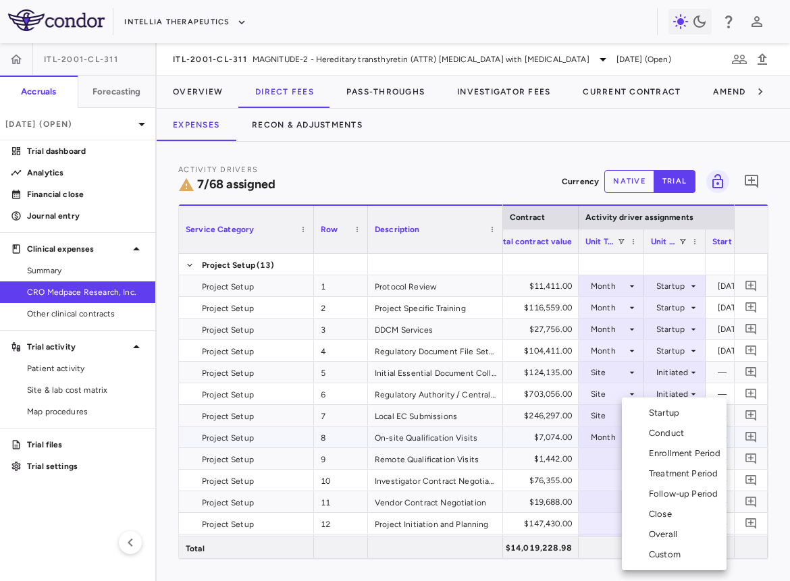
click at [665, 412] on div "Startup" at bounding box center [667, 413] width 36 height 12
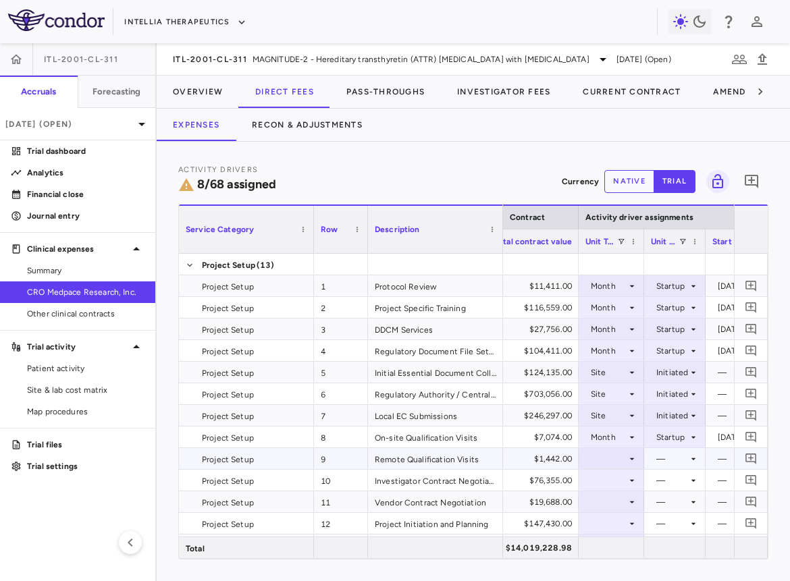
click at [613, 456] on div at bounding box center [611, 459] width 52 height 20
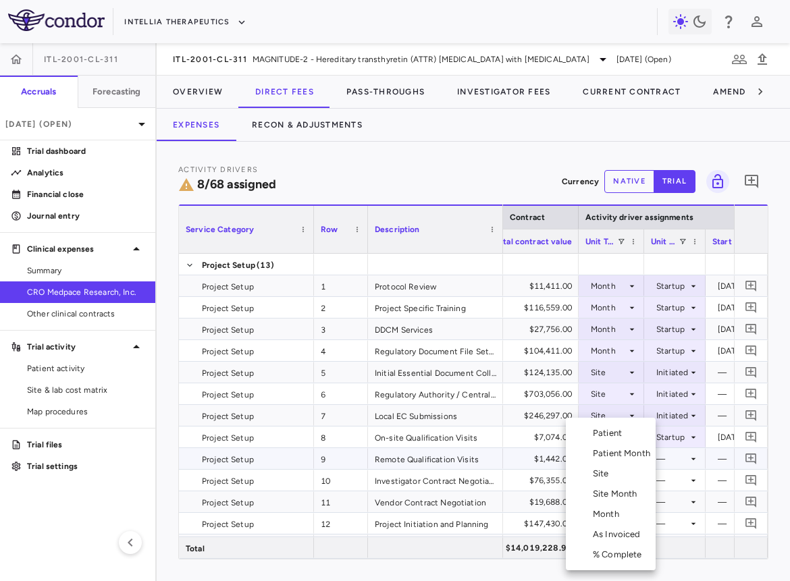
click at [612, 474] on div "Month" at bounding box center [609, 514] width 32 height 12
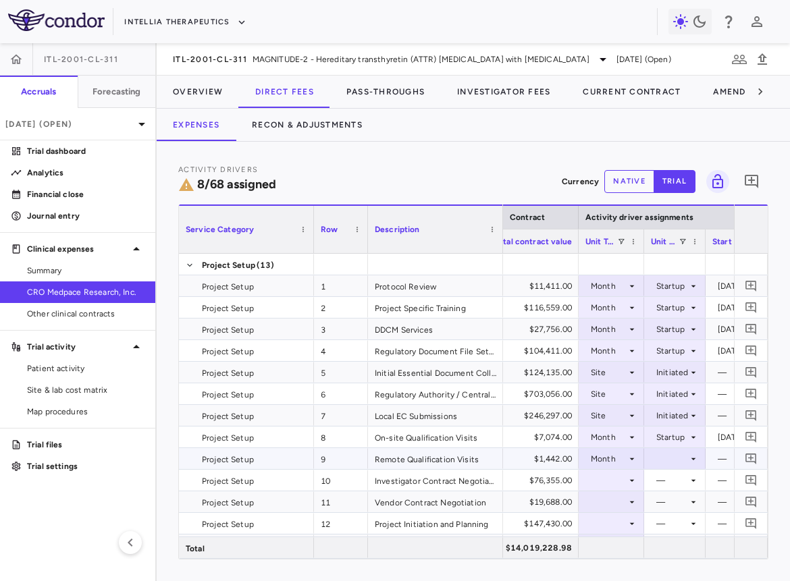
click at [661, 460] on div at bounding box center [675, 459] width 48 height 20
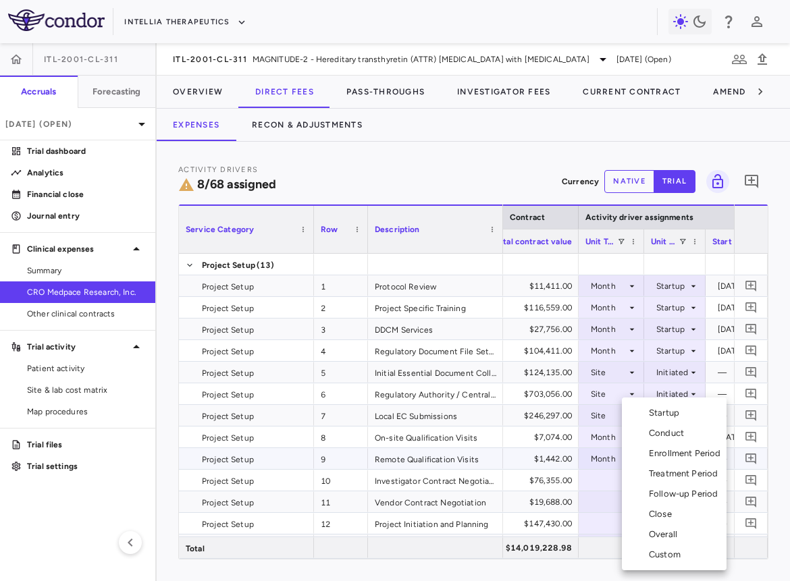
click at [674, 410] on div "Startup" at bounding box center [667, 413] width 36 height 12
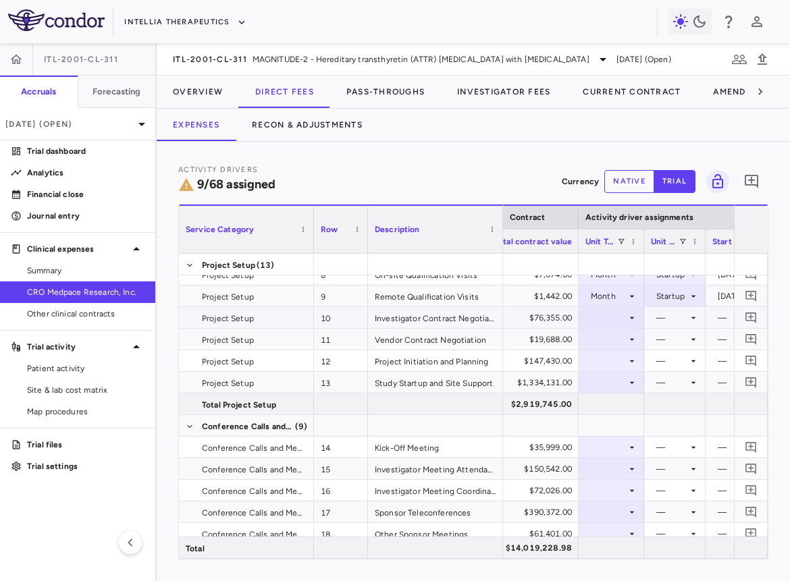
click at [609, 312] on div at bounding box center [611, 318] width 52 height 20
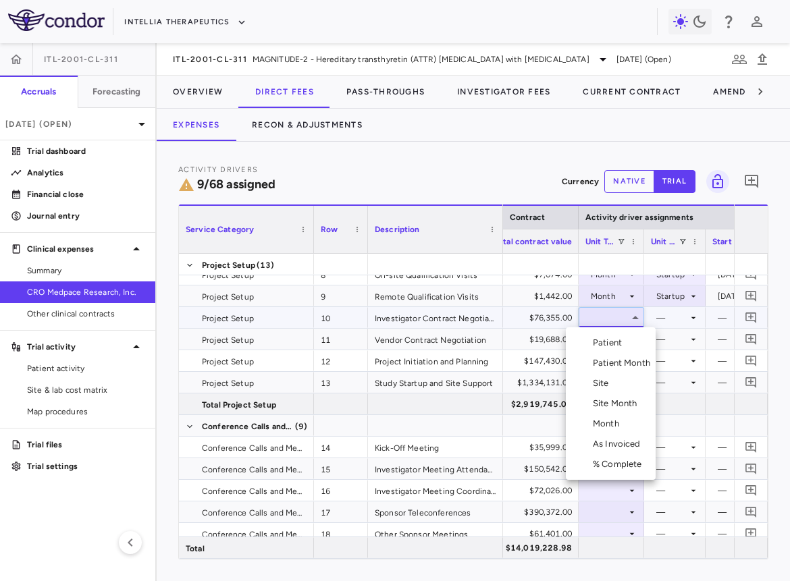
click at [611, 383] on div "Site" at bounding box center [604, 383] width 22 height 12
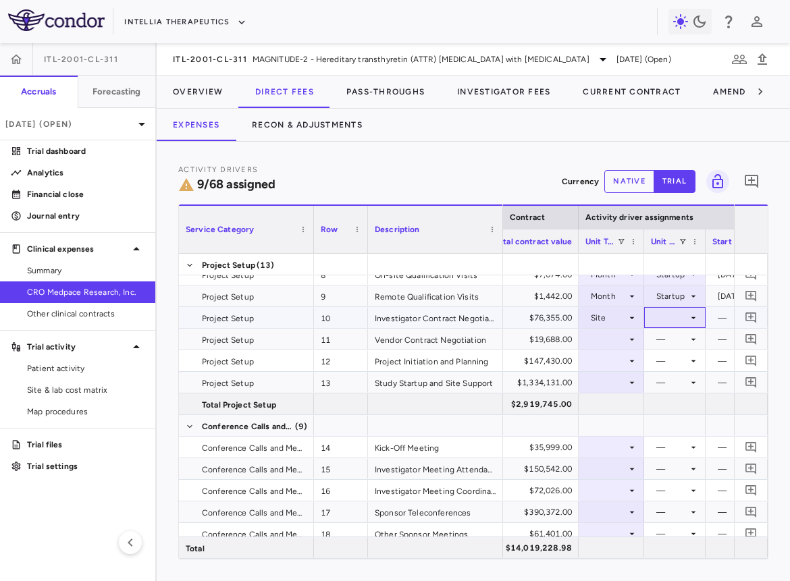
click at [673, 317] on div at bounding box center [675, 318] width 48 height 20
click at [674, 369] on li "Initiated" at bounding box center [673, 363] width 71 height 20
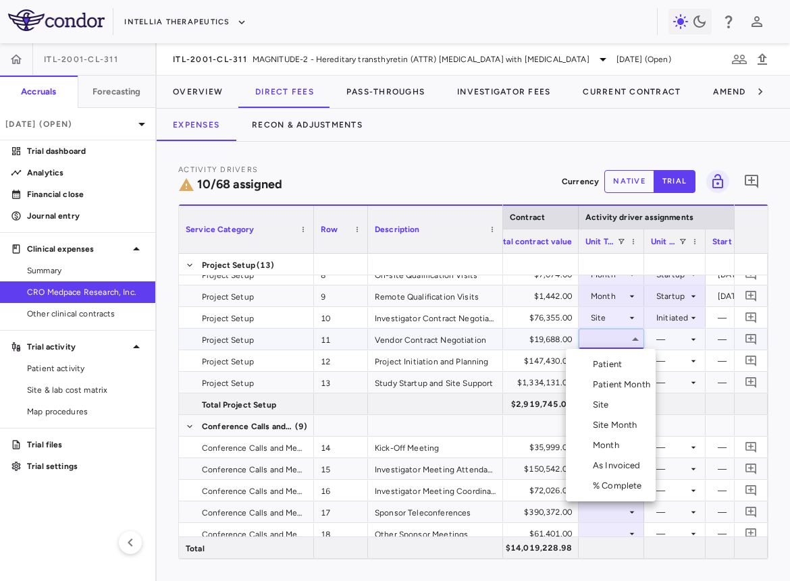
click at [614, 437] on li "Month" at bounding box center [611, 445] width 90 height 20
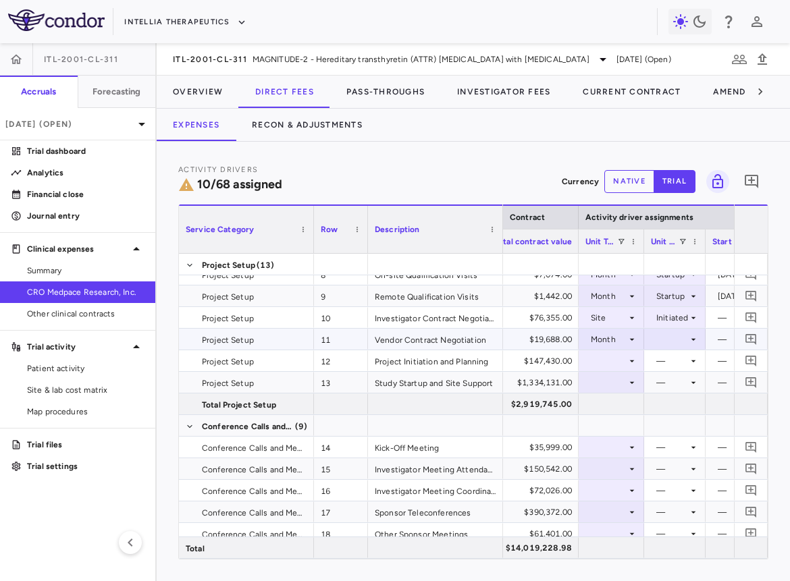
click at [667, 341] on div at bounding box center [675, 339] width 48 height 20
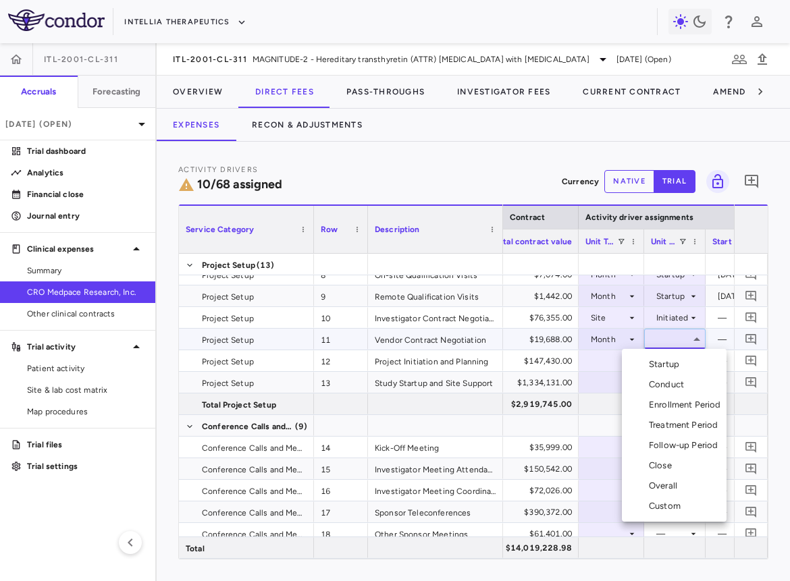
click at [667, 360] on div "Startup" at bounding box center [667, 364] width 36 height 12
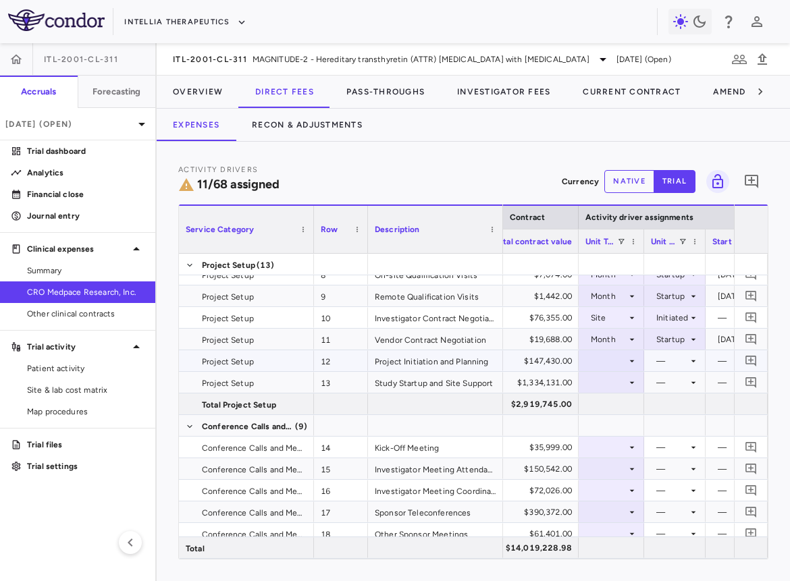
click at [613, 362] on div at bounding box center [611, 361] width 52 height 20
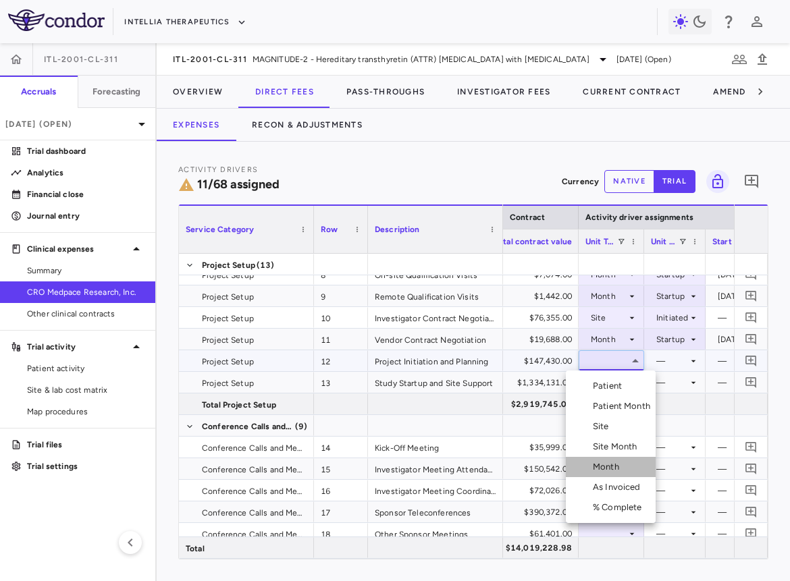
click at [605, 466] on div "Month" at bounding box center [609, 467] width 32 height 12
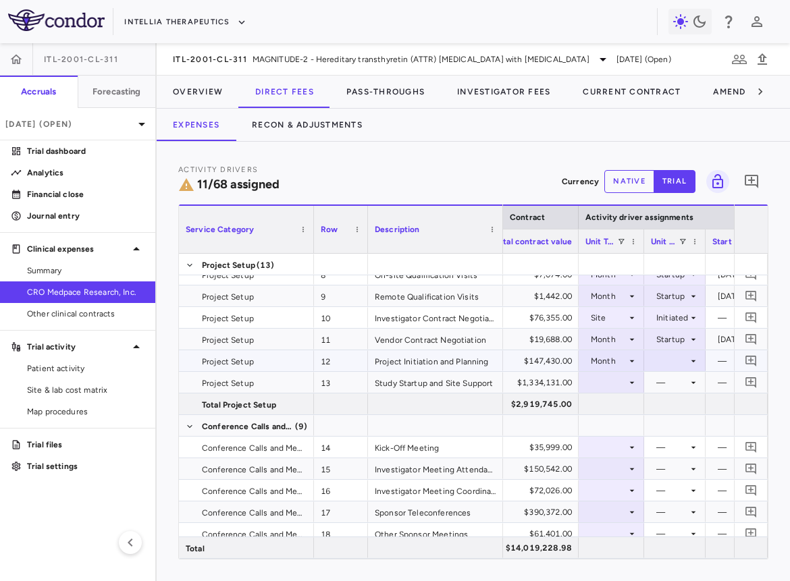
click at [663, 361] on div at bounding box center [675, 361] width 48 height 20
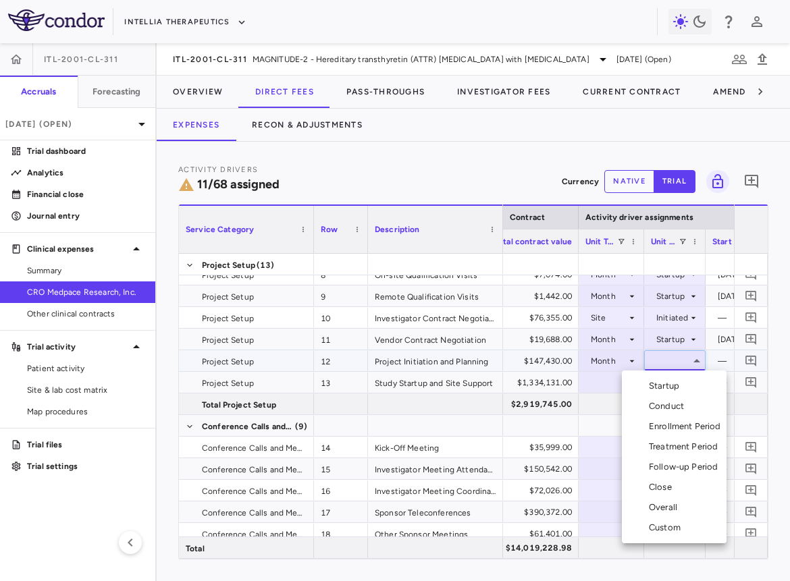
click at [663, 375] on ul "Select Startup Conduct Enrollment Period Treatment Period Follow-up Period Clos…" at bounding box center [674, 457] width 105 height 173
click at [663, 380] on div "Startup" at bounding box center [667, 386] width 36 height 12
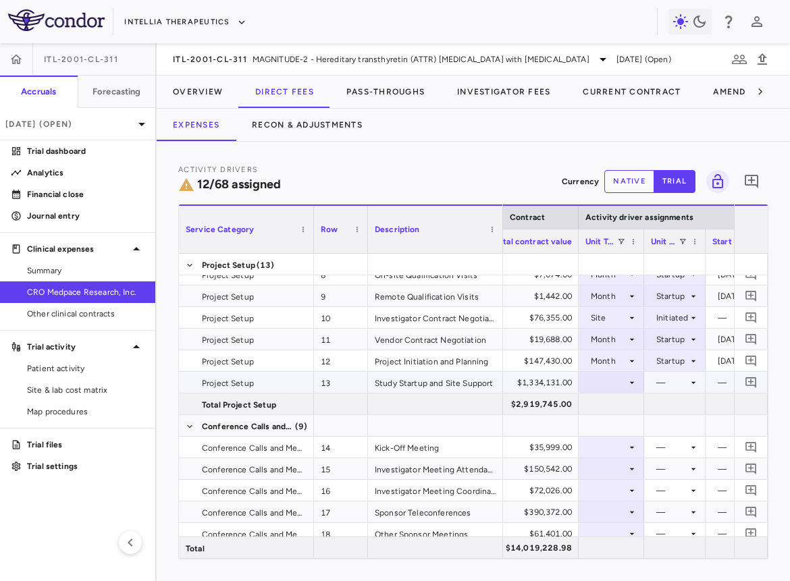
click at [612, 380] on div at bounding box center [611, 383] width 52 height 20
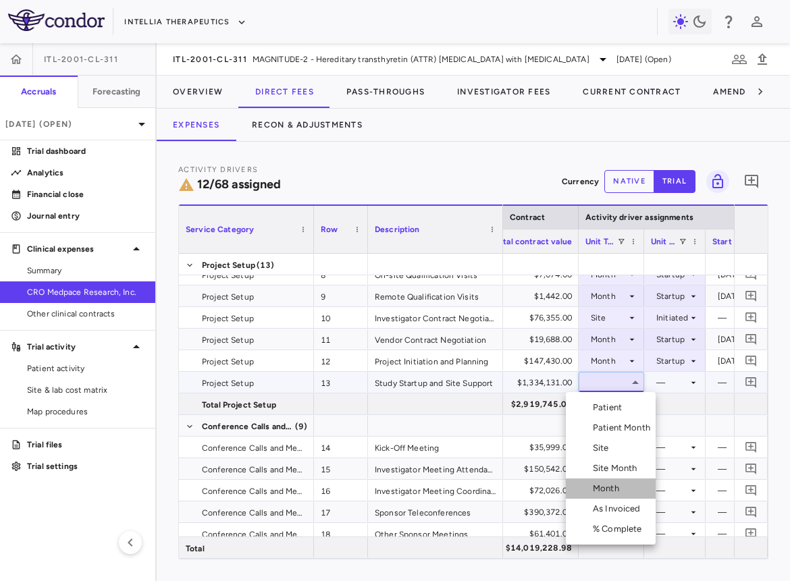
click at [624, 474] on li "Month" at bounding box center [611, 488] width 90 height 20
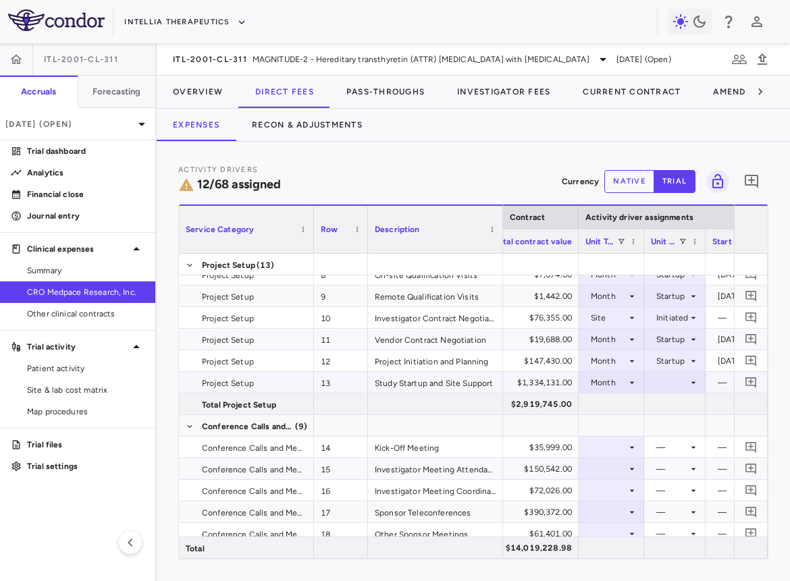
click at [676, 381] on div at bounding box center [675, 383] width 48 height 20
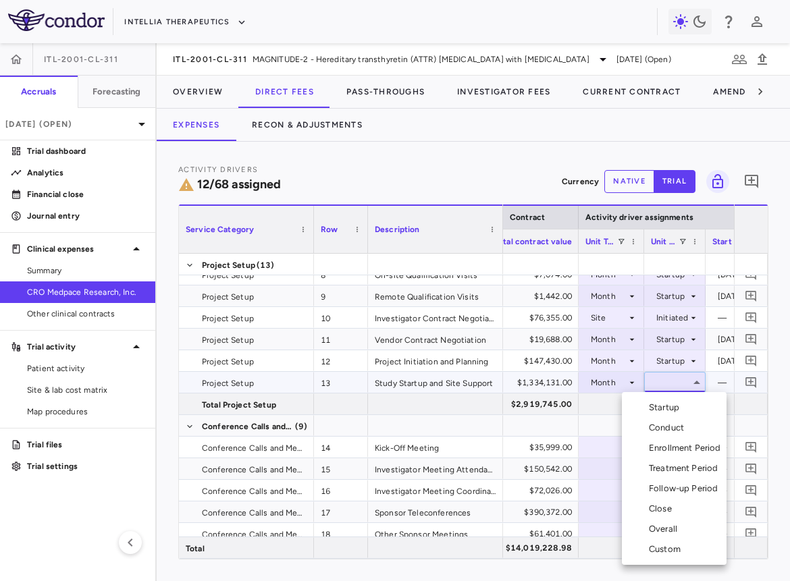
click at [669, 407] on div "Startup" at bounding box center [667, 408] width 36 height 12
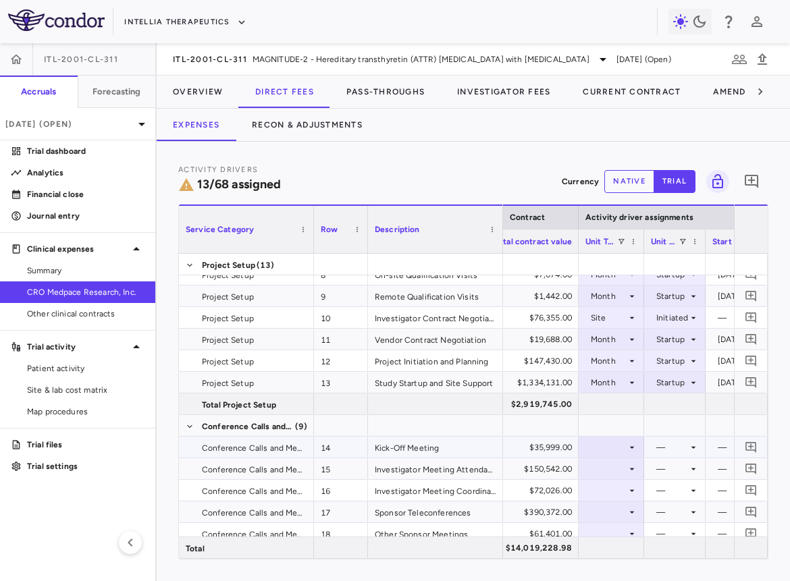
click at [621, 450] on div at bounding box center [611, 447] width 52 height 20
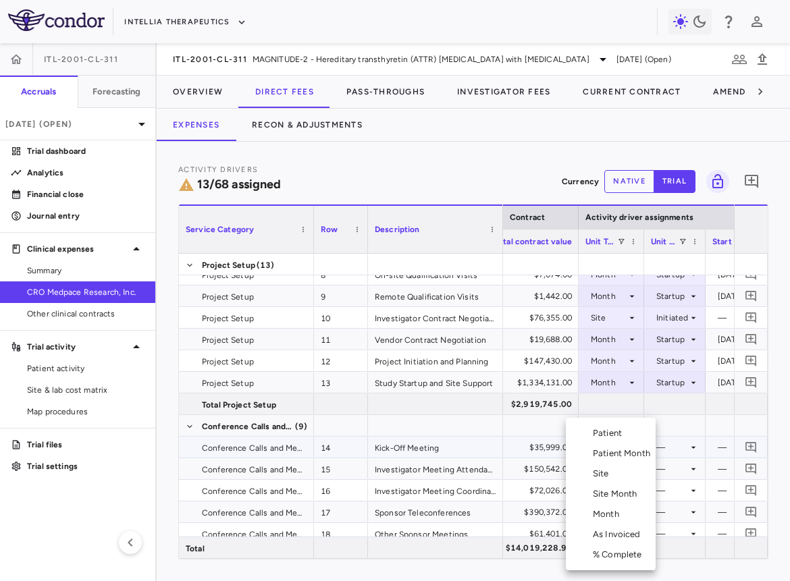
click at [619, 474] on div "Month" at bounding box center [609, 514] width 32 height 12
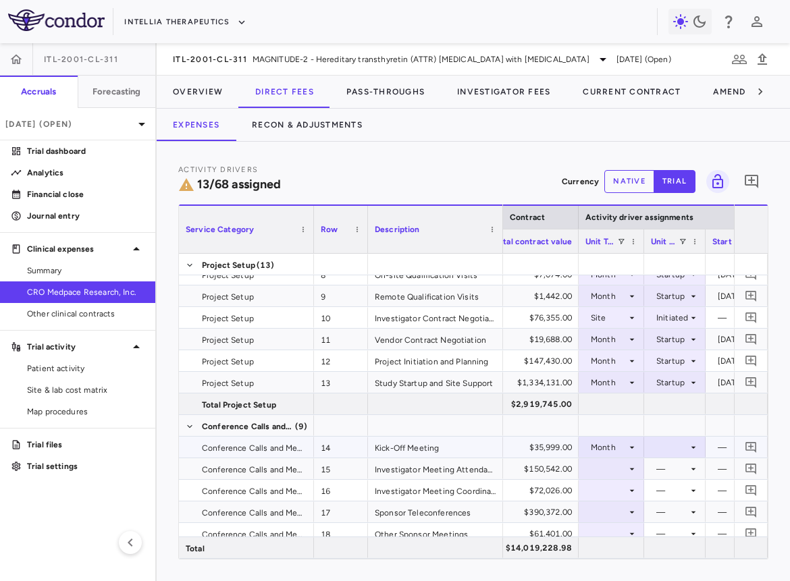
click at [677, 441] on div at bounding box center [675, 447] width 48 height 20
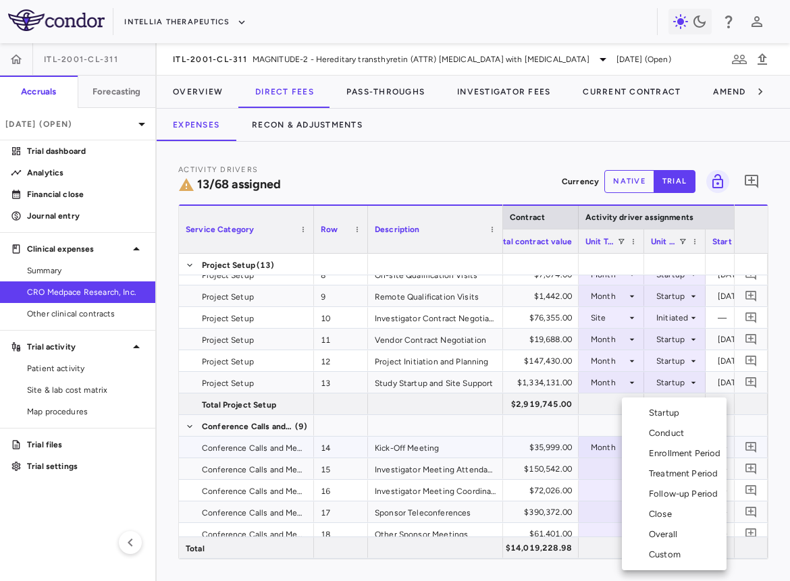
click at [668, 474] on div "Custom" at bounding box center [667, 555] width 37 height 12
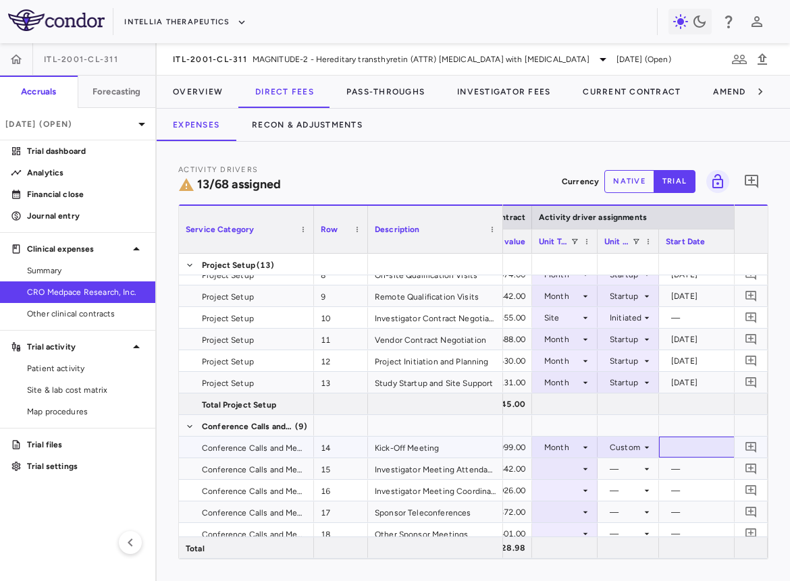
click at [684, 445] on div at bounding box center [725, 447] width 121 height 20
click at [680, 448] on input "**********" at bounding box center [713, 448] width 109 height 22
type input "**********"
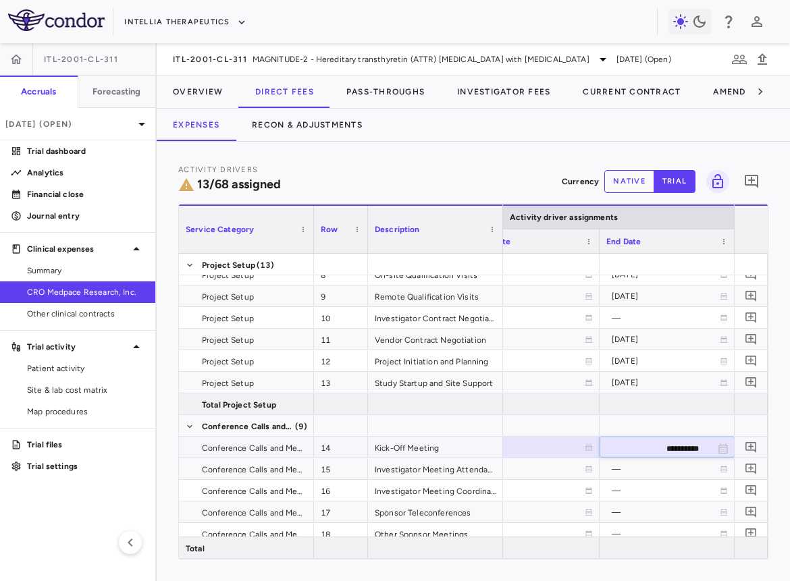
type input "**********"
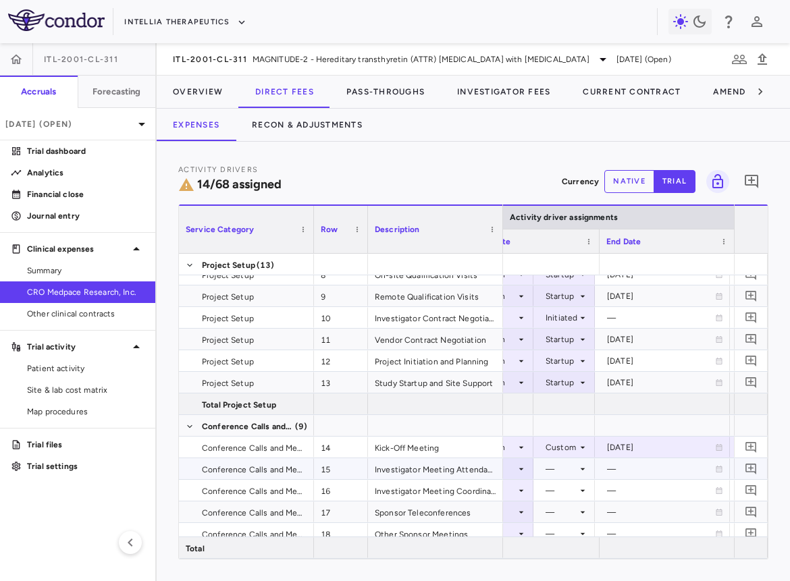
scroll to position [0, 721]
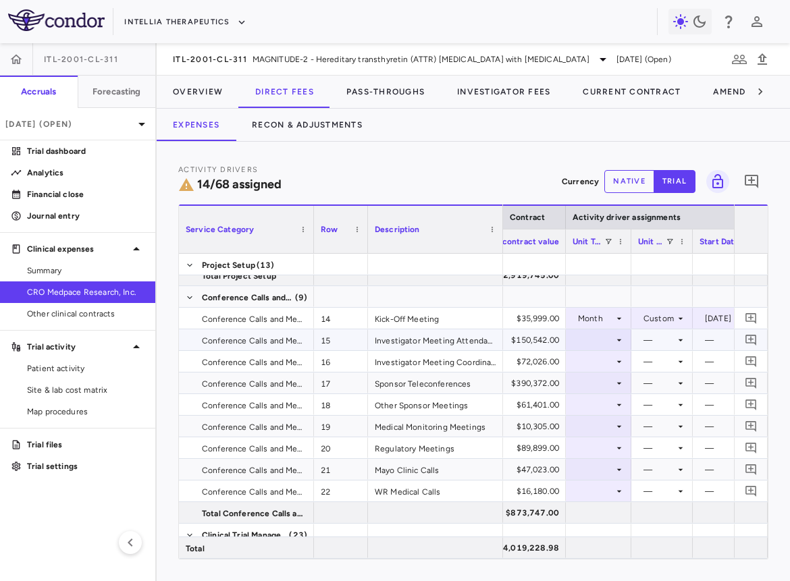
click at [607, 330] on div at bounding box center [598, 340] width 52 height 20
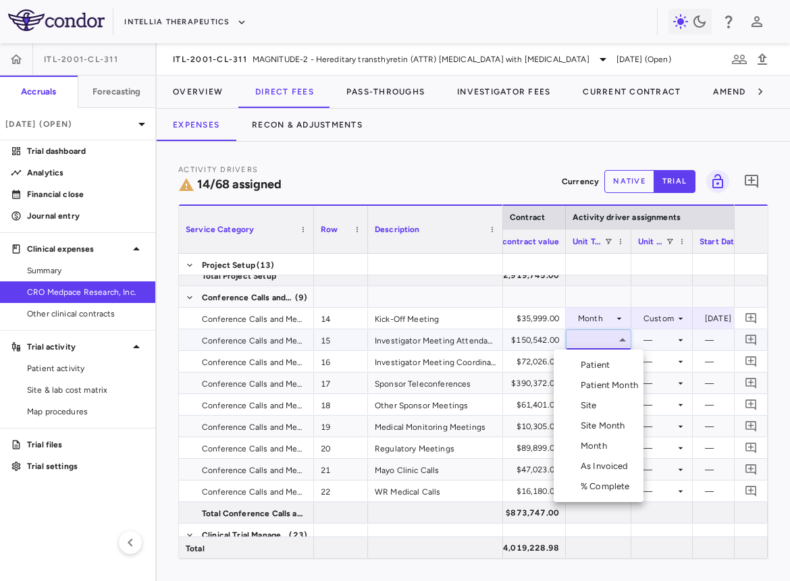
click at [602, 474] on div "% Complete" at bounding box center [607, 487] width 55 height 12
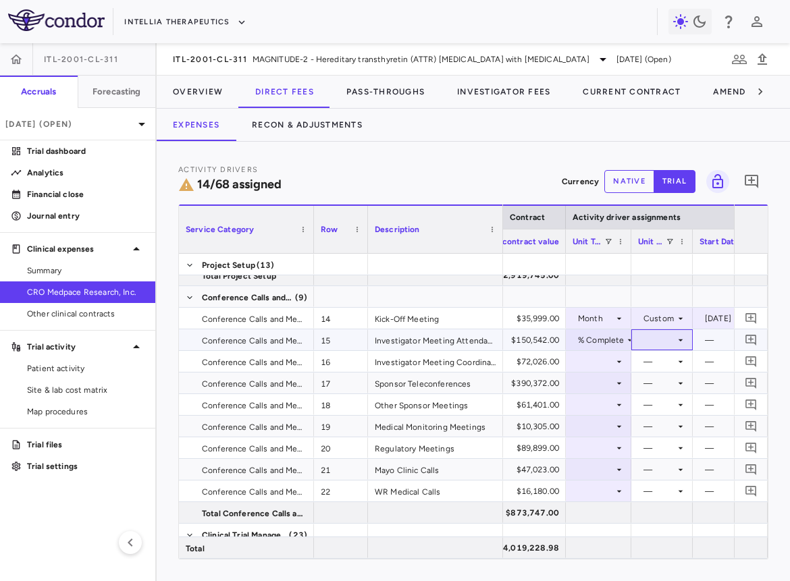
click at [649, 347] on div at bounding box center [662, 340] width 48 height 20
click at [653, 365] on div "As occurred" at bounding box center [675, 365] width 54 height 12
click at [607, 358] on div at bounding box center [598, 362] width 52 height 20
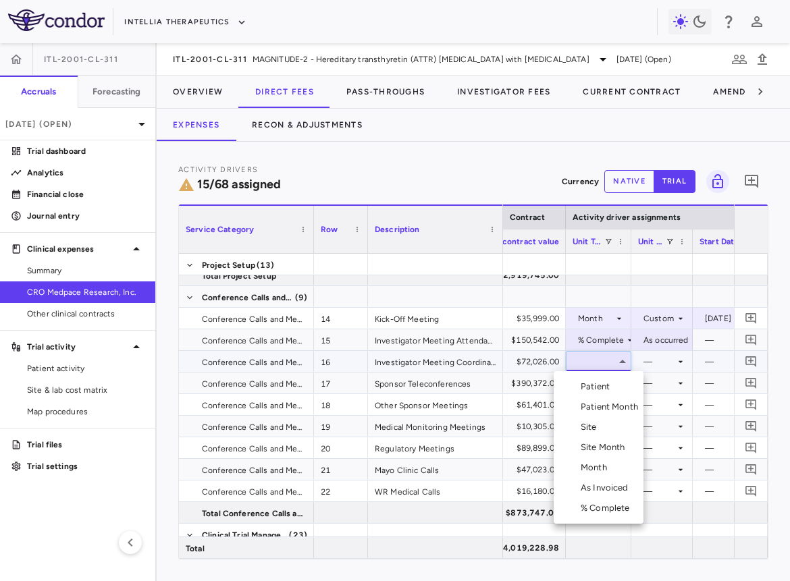
click at [604, 474] on div "% Complete" at bounding box center [607, 508] width 55 height 12
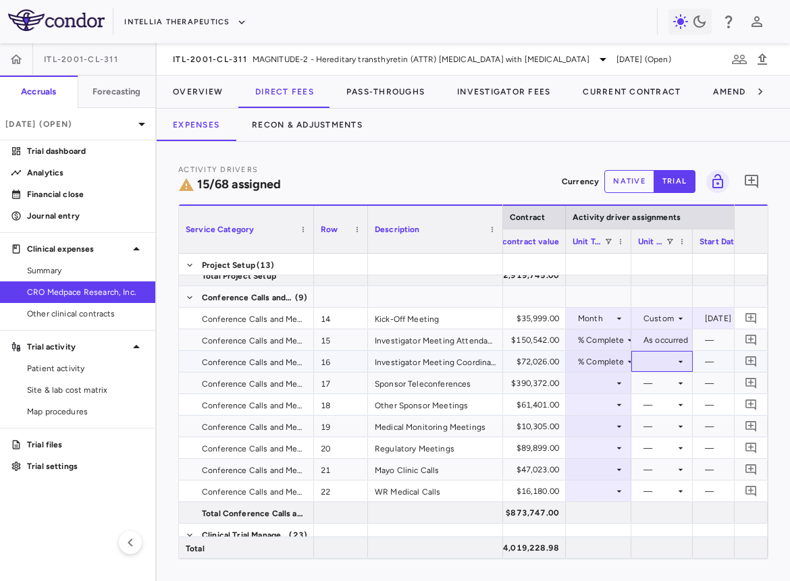
click at [669, 358] on div at bounding box center [662, 362] width 48 height 20
click at [669, 382] on div "As occurred" at bounding box center [675, 387] width 54 height 12
click at [608, 383] on div at bounding box center [598, 383] width 52 height 20
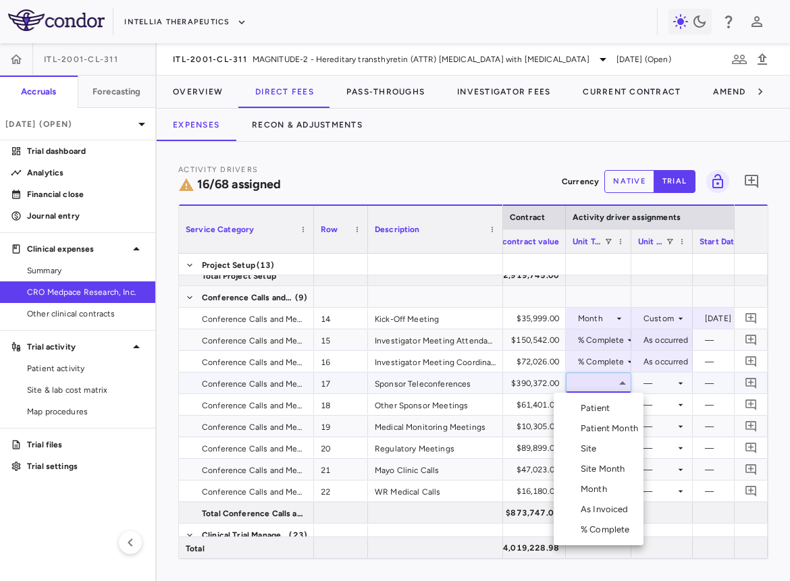
click at [601, 474] on div "Month" at bounding box center [596, 489] width 32 height 12
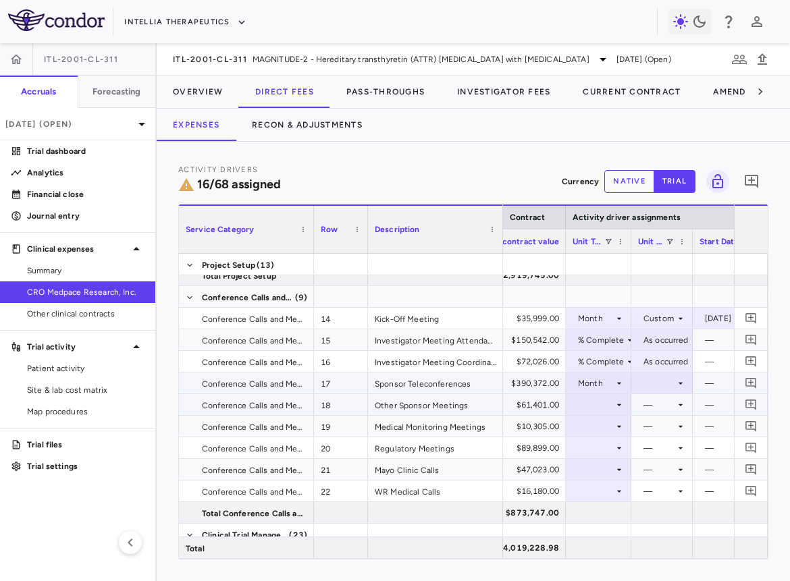
click at [656, 387] on div at bounding box center [662, 383] width 48 height 20
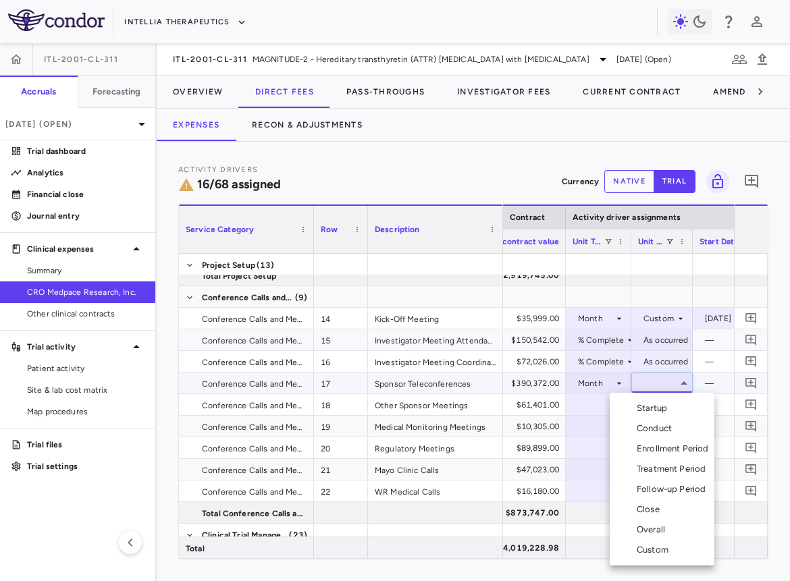
click at [654, 474] on div "Overall" at bounding box center [653, 530] width 34 height 12
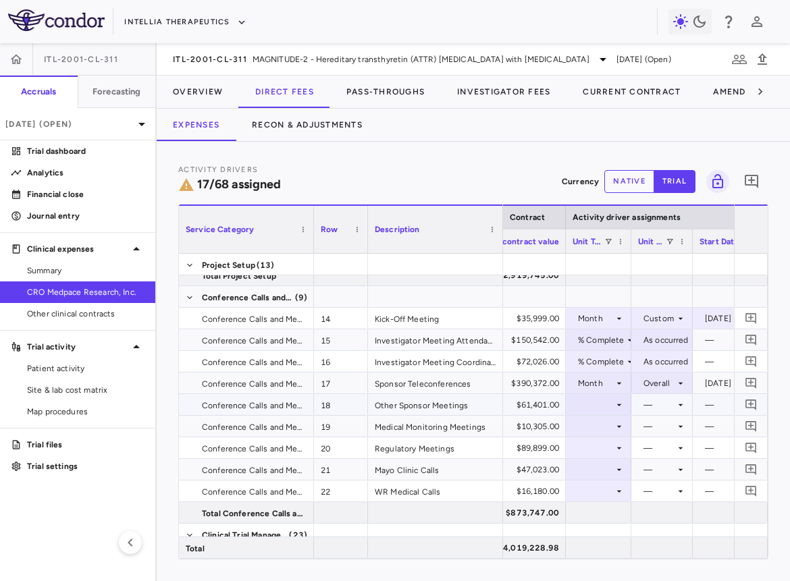
click at [602, 401] on div at bounding box center [598, 405] width 52 height 20
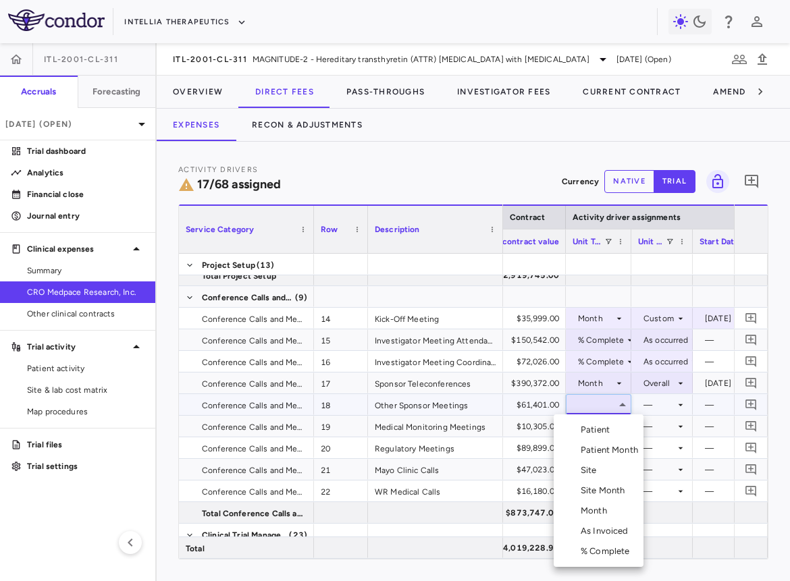
drag, startPoint x: 604, startPoint y: 529, endPoint x: 597, endPoint y: 550, distance: 22.0
click at [597, 474] on ul "Select Patient Patient Month Site Site Month Month As Invoiced % Complete" at bounding box center [598, 490] width 90 height 153
click at [597, 474] on div "% Complete" at bounding box center [607, 551] width 55 height 12
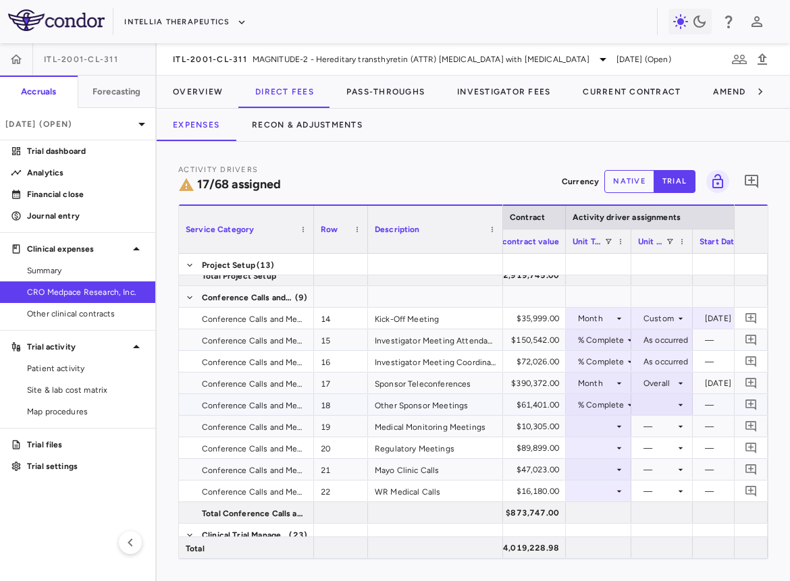
click at [667, 406] on div at bounding box center [662, 405] width 48 height 20
click at [667, 431] on div "As occurred" at bounding box center [675, 430] width 54 height 12
click at [593, 427] on div at bounding box center [598, 426] width 52 height 20
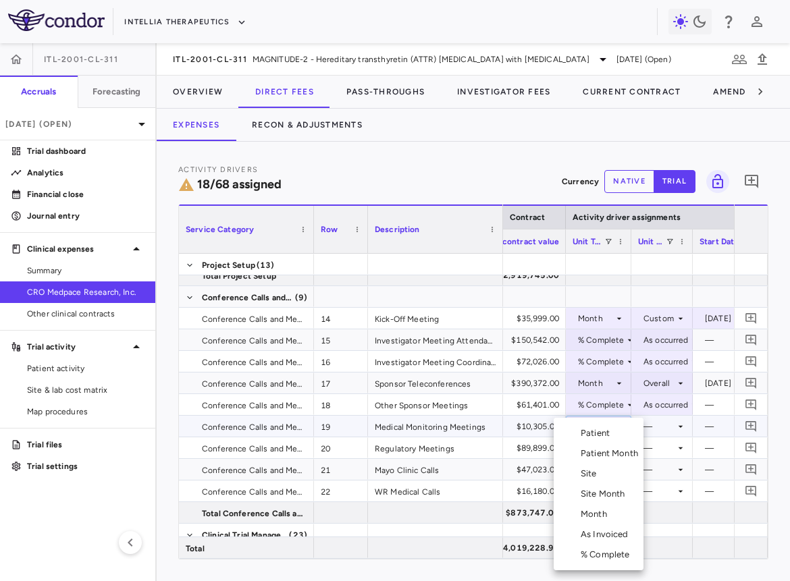
click at [597, 474] on div "Month" at bounding box center [596, 514] width 32 height 12
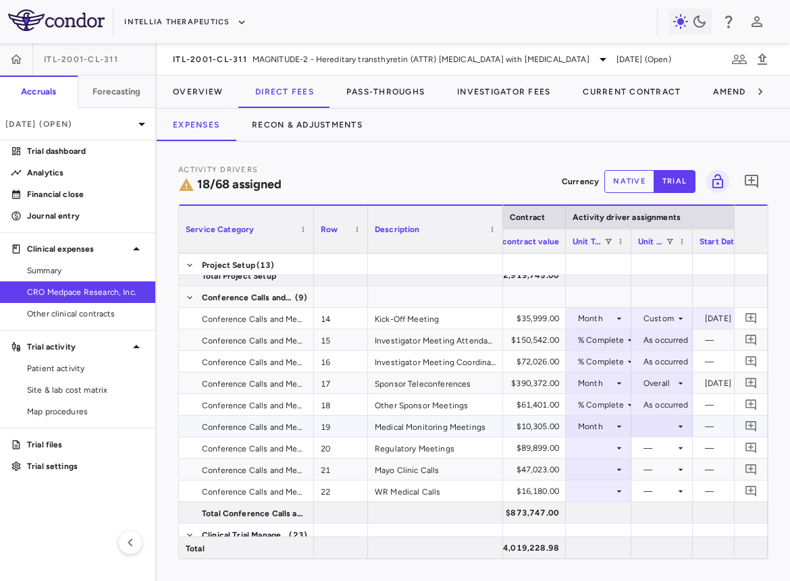
click at [658, 423] on div at bounding box center [662, 426] width 48 height 20
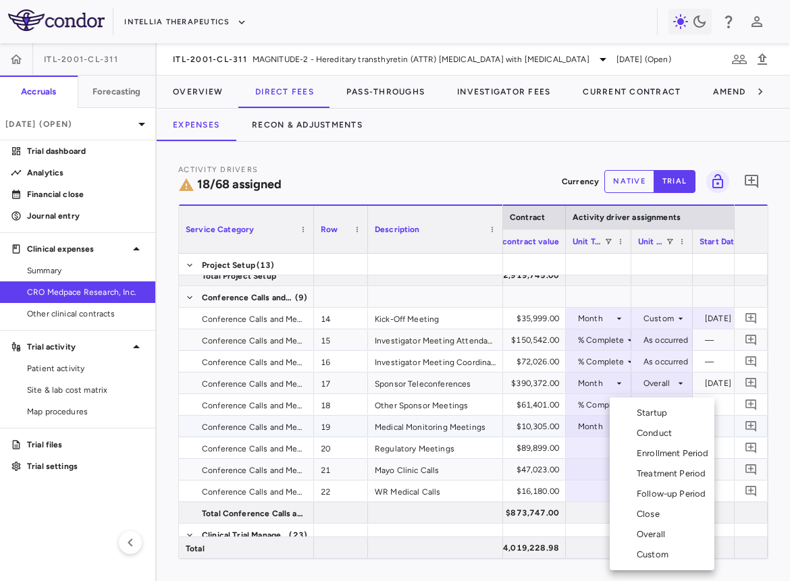
click at [667, 474] on div "Overall" at bounding box center [653, 534] width 34 height 12
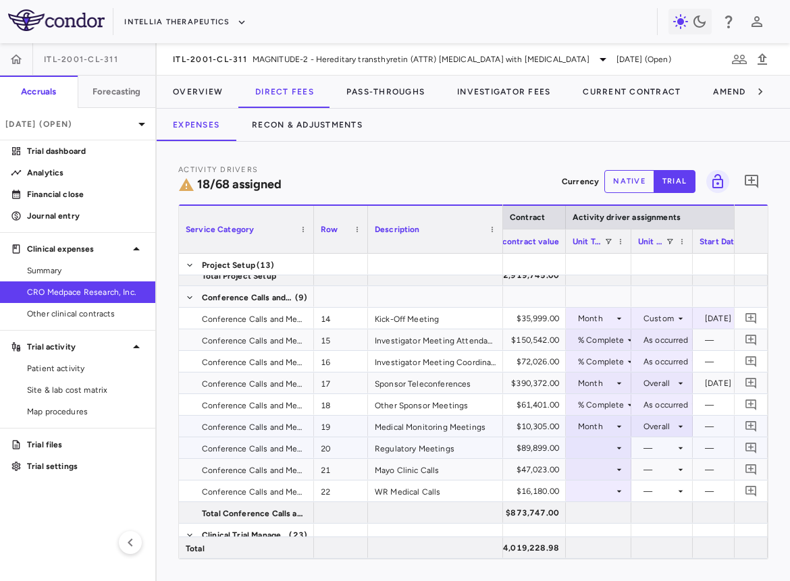
click at [595, 447] on div at bounding box center [598, 448] width 52 height 20
click at [603, 446] on div at bounding box center [598, 448] width 52 height 20
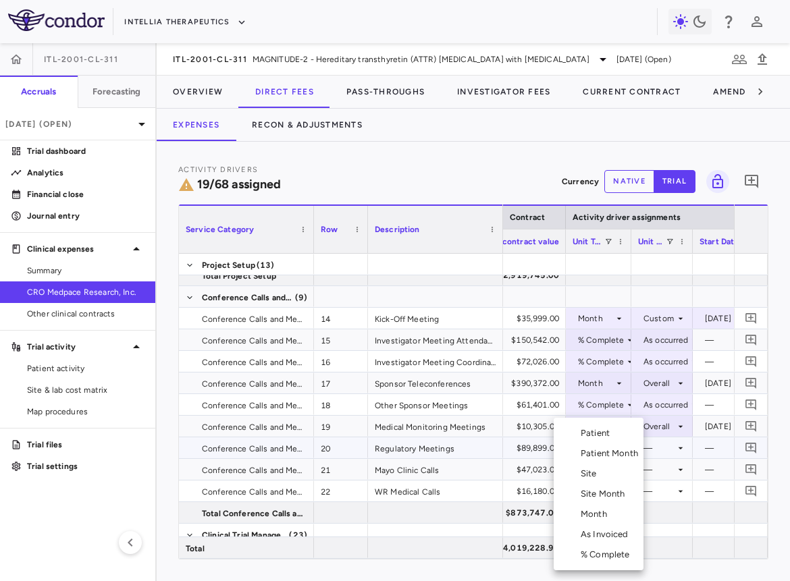
click at [603, 474] on div "Month" at bounding box center [596, 514] width 32 height 12
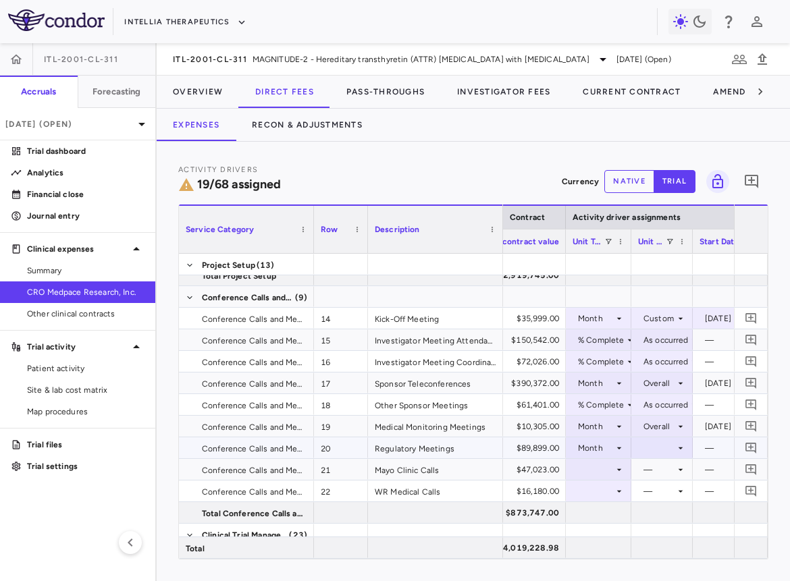
click at [663, 445] on div at bounding box center [662, 448] width 48 height 20
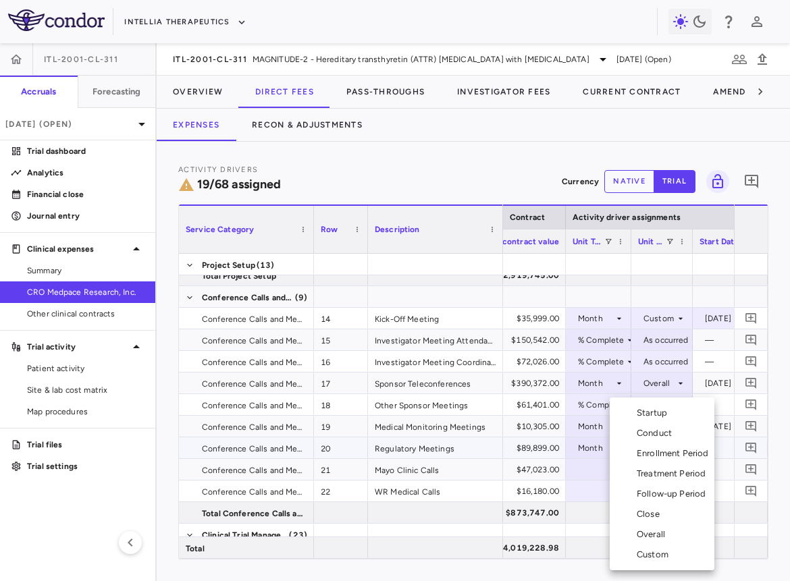
click at [659, 474] on div "Overall" at bounding box center [653, 534] width 34 height 12
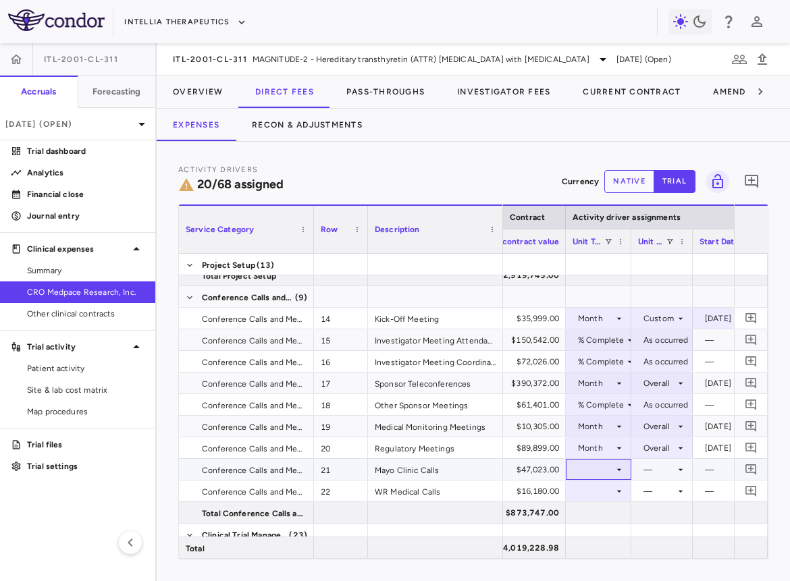
click at [604, 468] on div at bounding box center [598, 470] width 52 height 20
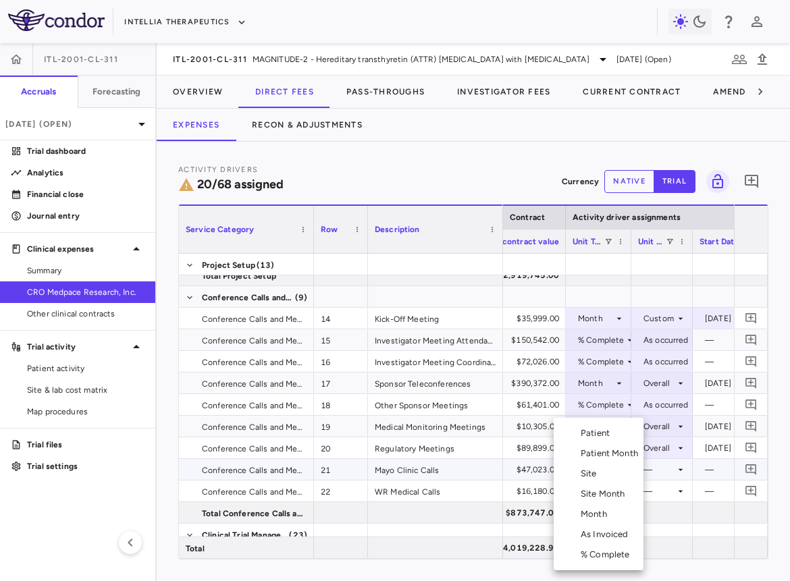
click at [604, 474] on div "Month" at bounding box center [596, 514] width 32 height 12
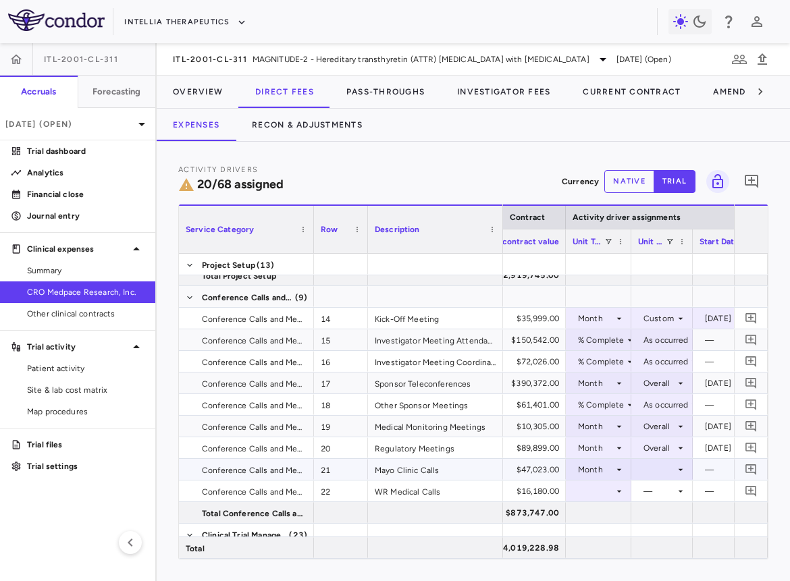
click at [660, 463] on div at bounding box center [662, 470] width 48 height 20
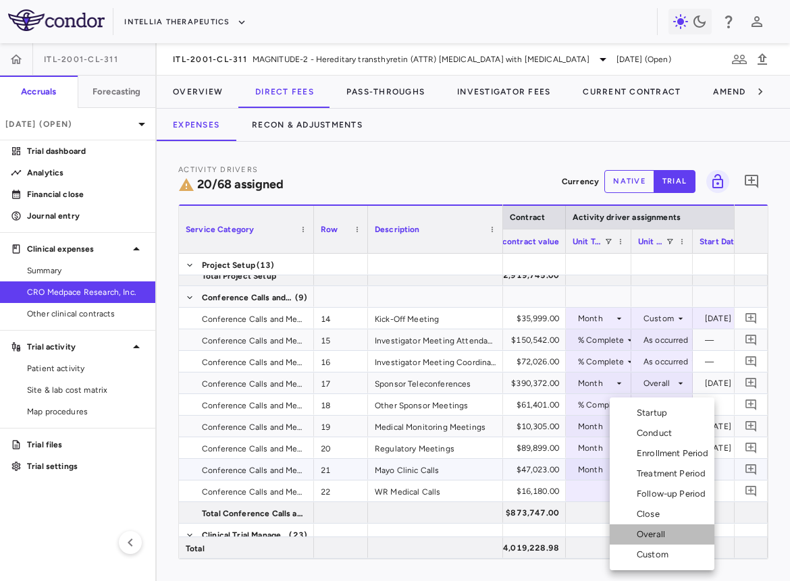
click at [659, 474] on div "Overall" at bounding box center [653, 534] width 34 height 12
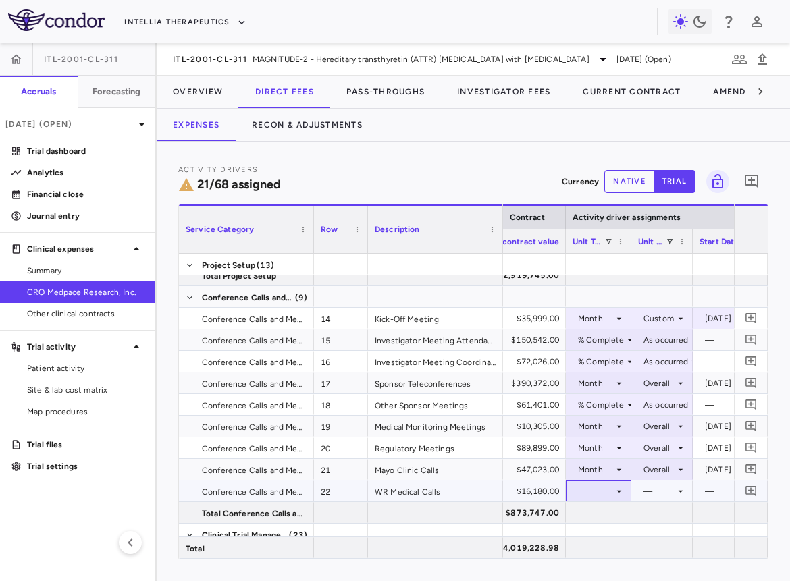
click at [612, 474] on div at bounding box center [598, 491] width 52 height 20
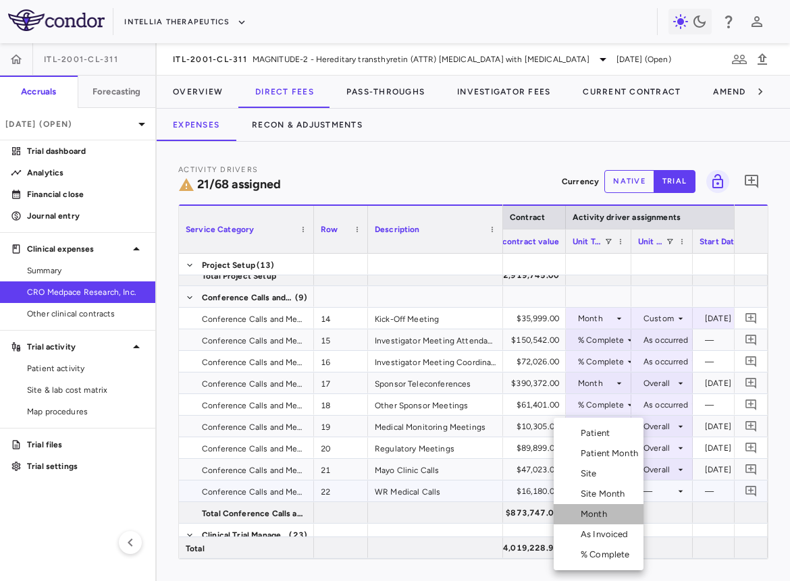
click at [611, 474] on div "Month" at bounding box center [596, 514] width 32 height 12
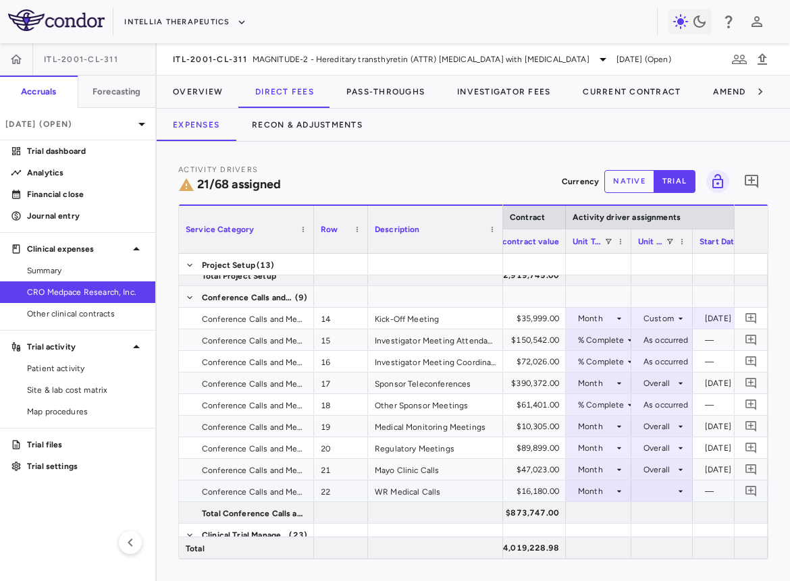
click at [660, 474] on div at bounding box center [662, 491] width 48 height 20
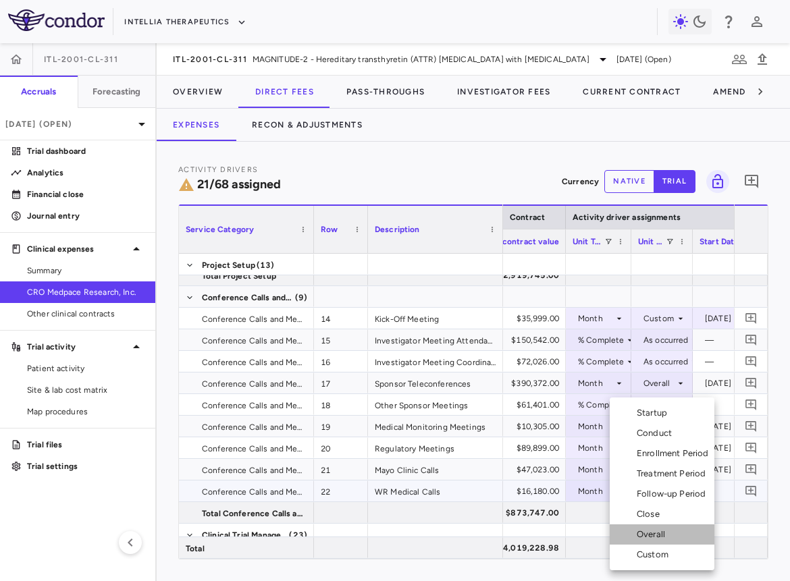
click at [663, 474] on div "Overall" at bounding box center [653, 534] width 34 height 12
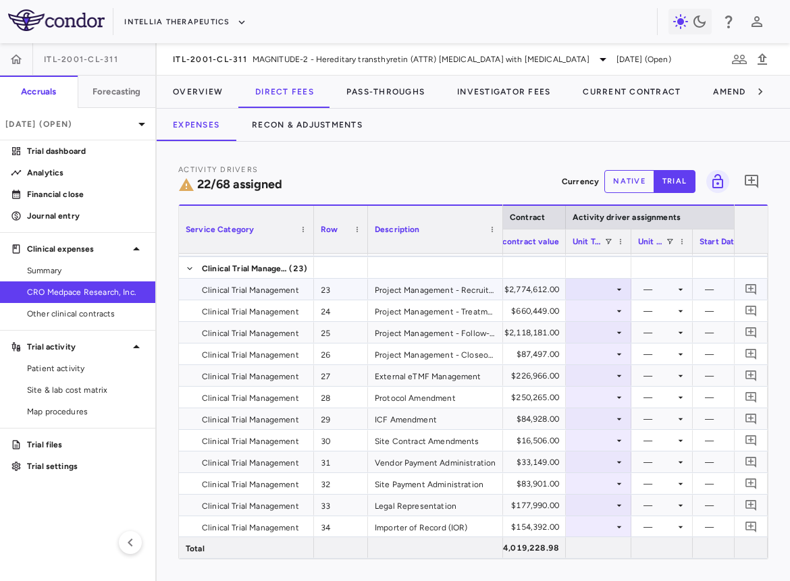
click at [583, 294] on div at bounding box center [598, 289] width 52 height 20
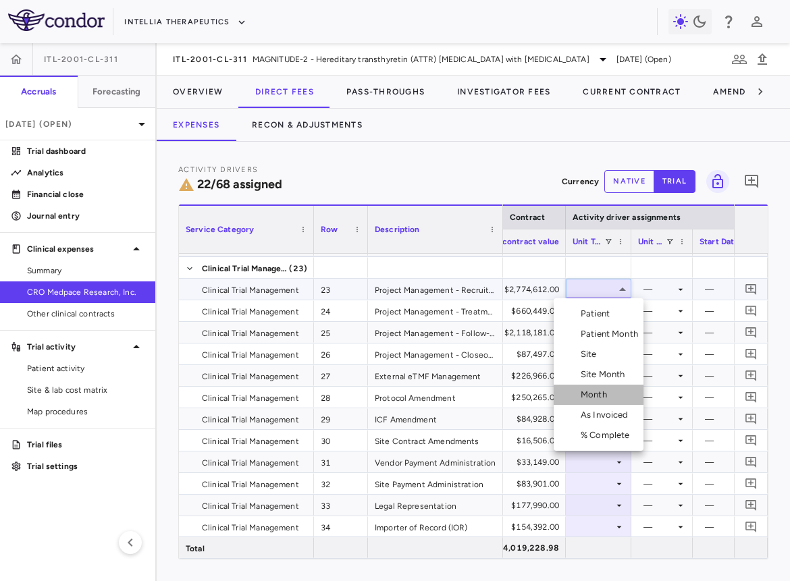
click at [592, 394] on div "Month" at bounding box center [596, 395] width 32 height 12
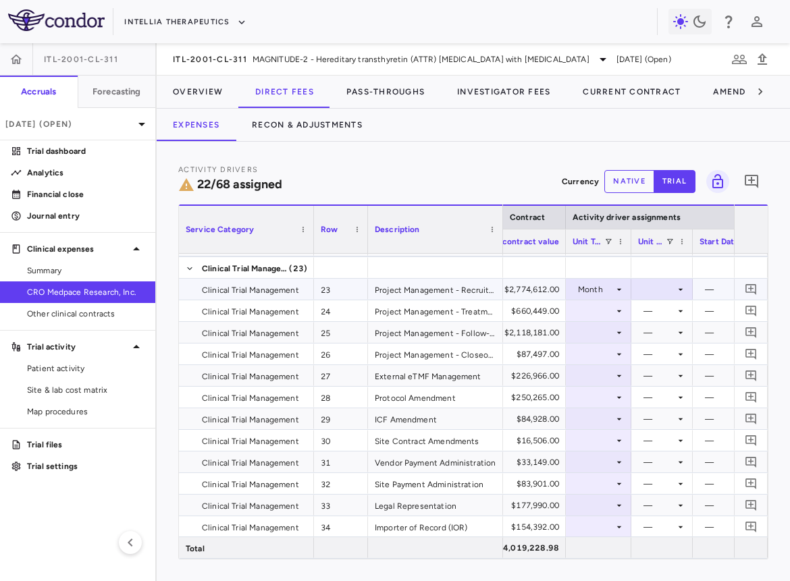
click at [667, 283] on div at bounding box center [662, 289] width 48 height 20
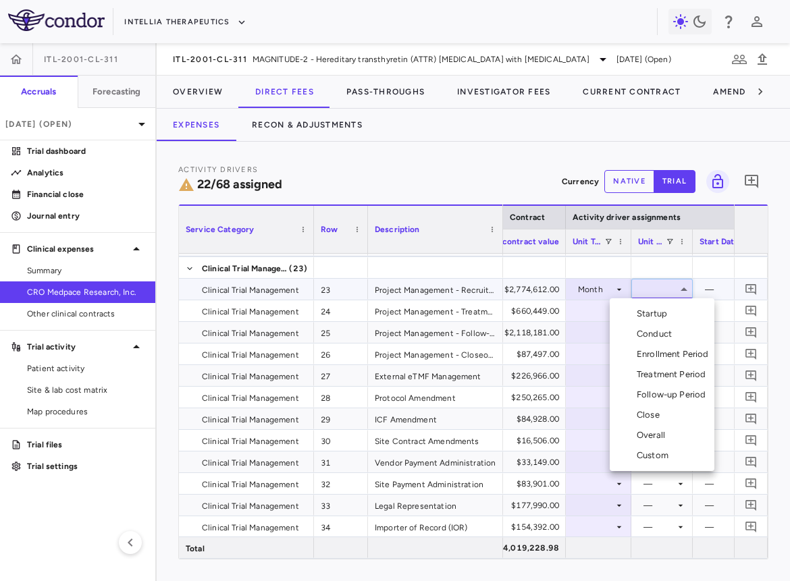
click at [667, 354] on div "Enrollment Period" at bounding box center [675, 354] width 78 height 12
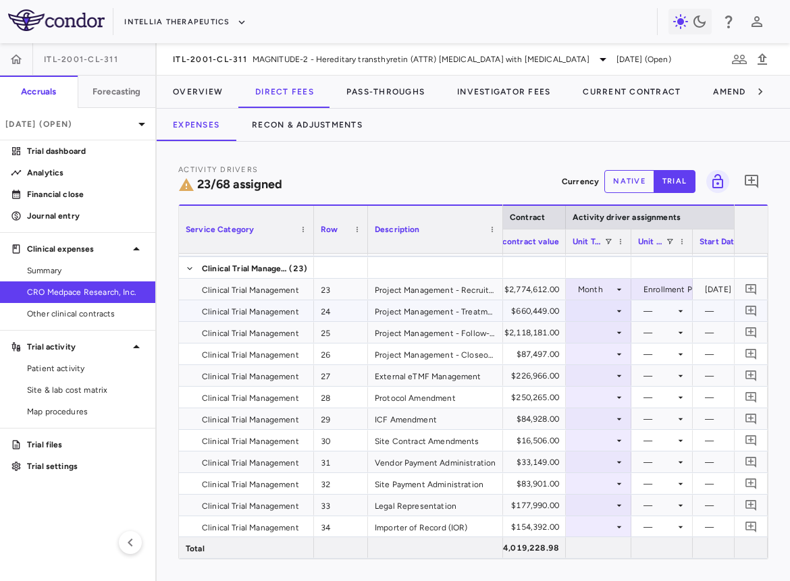
click at [610, 312] on div at bounding box center [598, 311] width 52 height 20
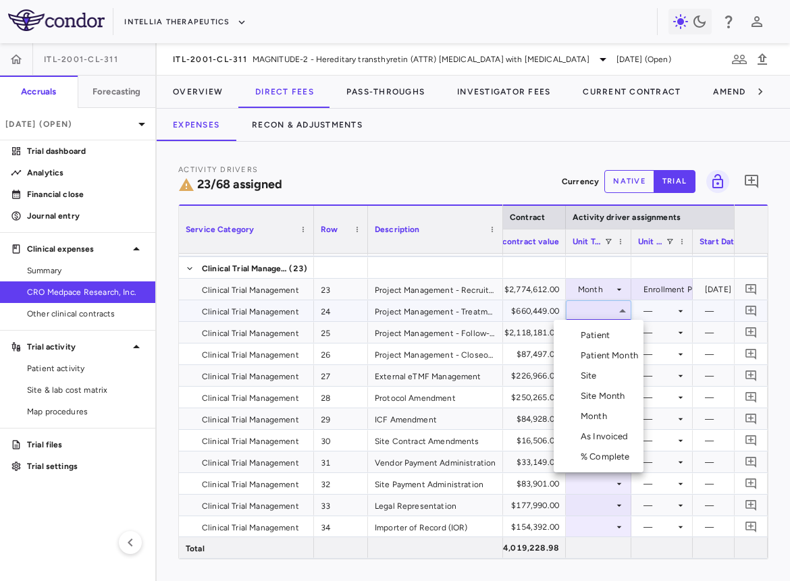
click at [616, 397] on div "Site Month" at bounding box center [605, 396] width 50 height 12
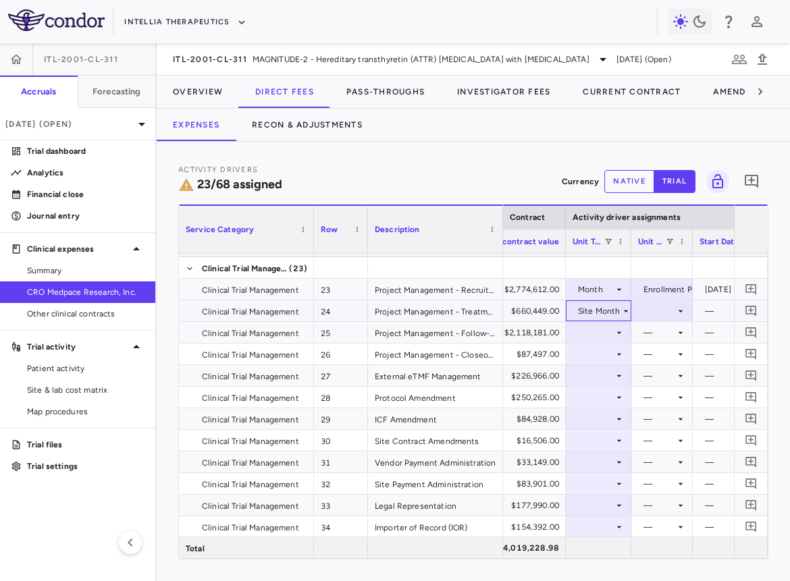
click at [610, 309] on div "Site Month" at bounding box center [599, 311] width 43 height 22
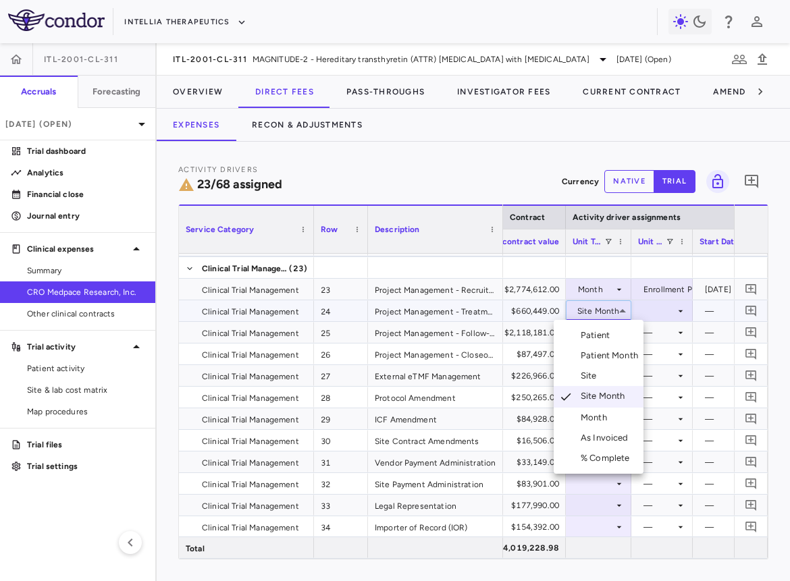
click at [598, 417] on div "Month" at bounding box center [596, 418] width 32 height 12
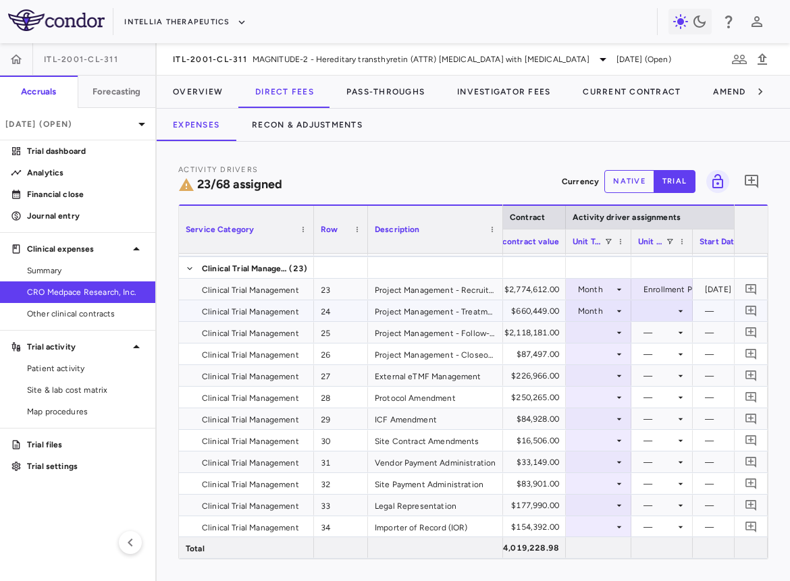
click at [657, 311] on div at bounding box center [662, 311] width 48 height 20
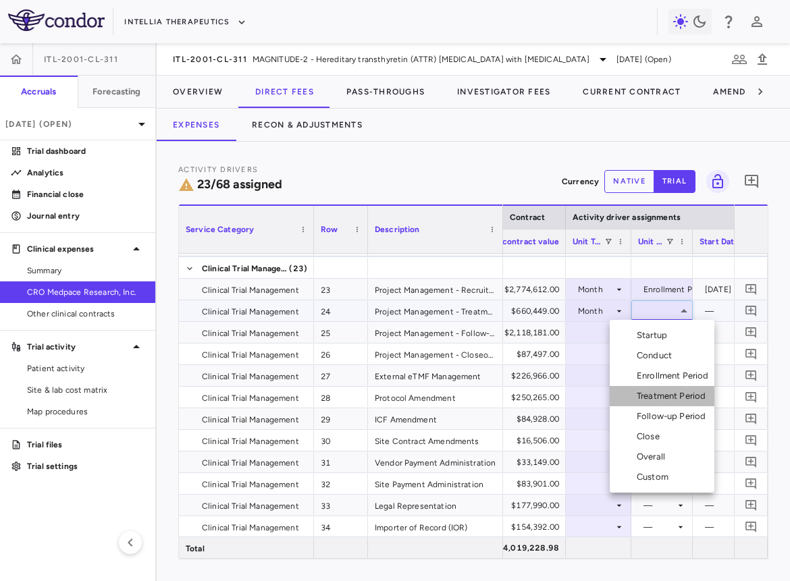
click at [661, 388] on li "Treatment Period" at bounding box center [661, 396] width 105 height 20
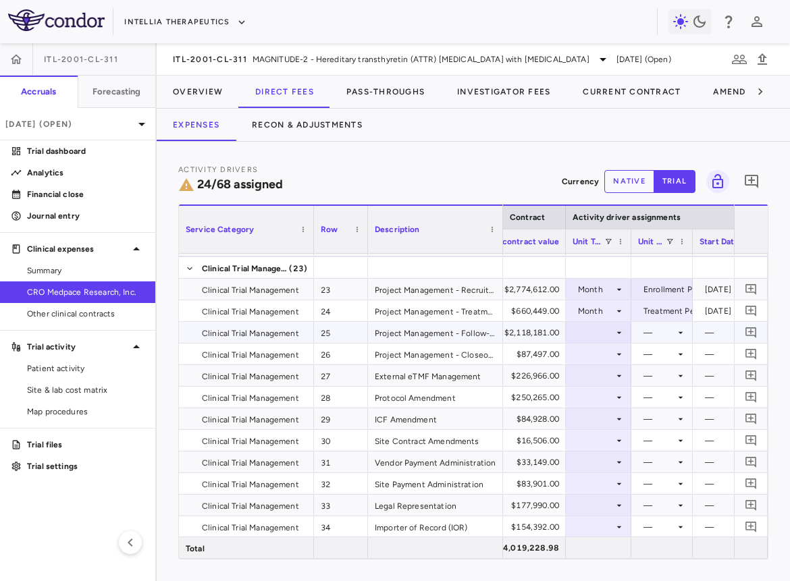
click at [584, 336] on div at bounding box center [598, 333] width 52 height 20
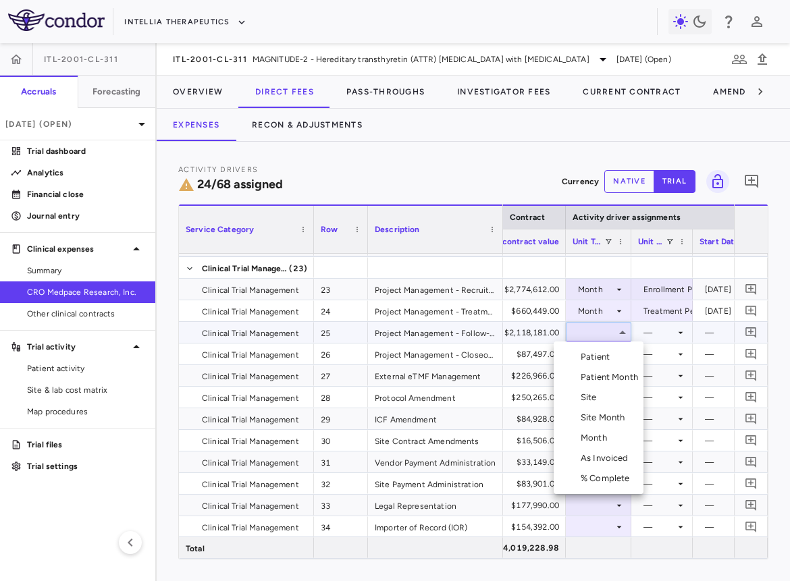
click at [606, 437] on div "Month" at bounding box center [596, 438] width 32 height 12
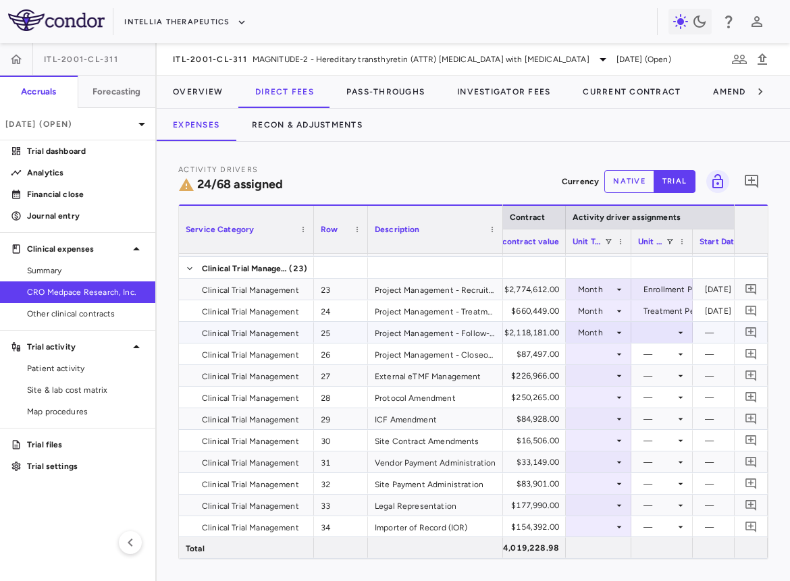
click at [664, 330] on div at bounding box center [662, 333] width 48 height 20
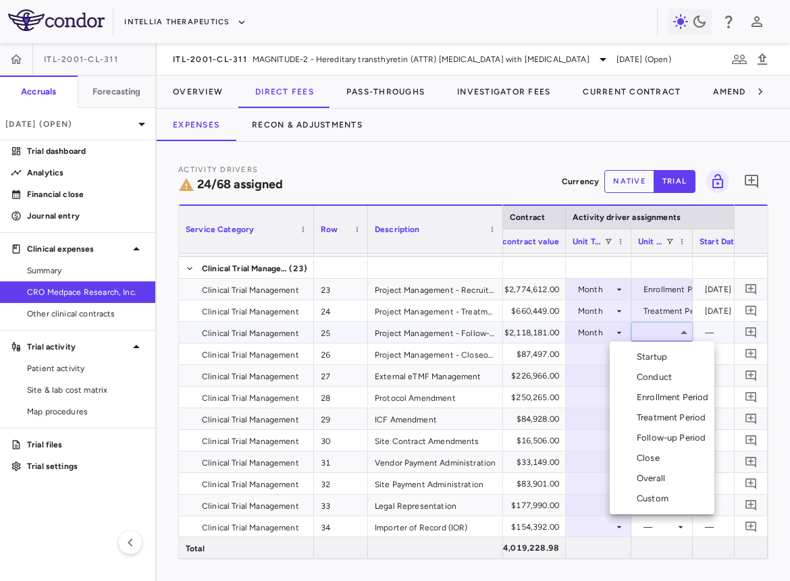
click at [673, 440] on div "Follow-up Period" at bounding box center [673, 438] width 74 height 12
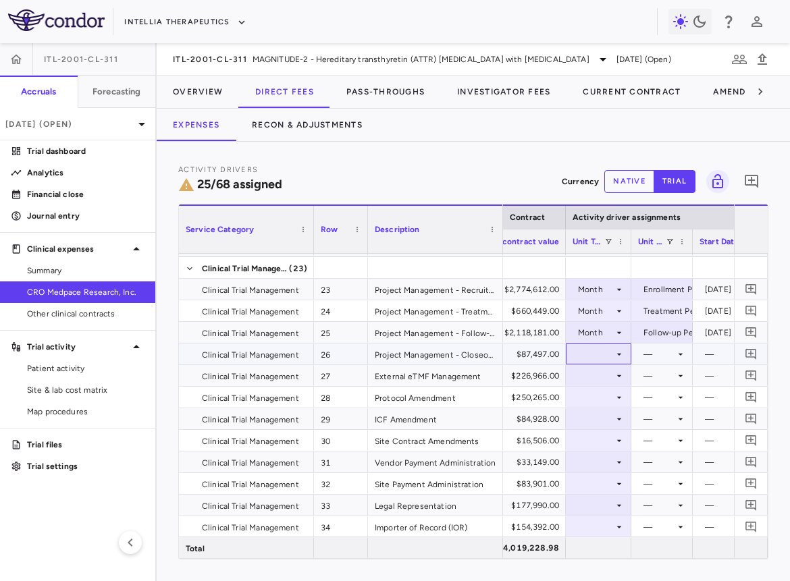
click at [615, 352] on icon at bounding box center [618, 354] width 11 height 11
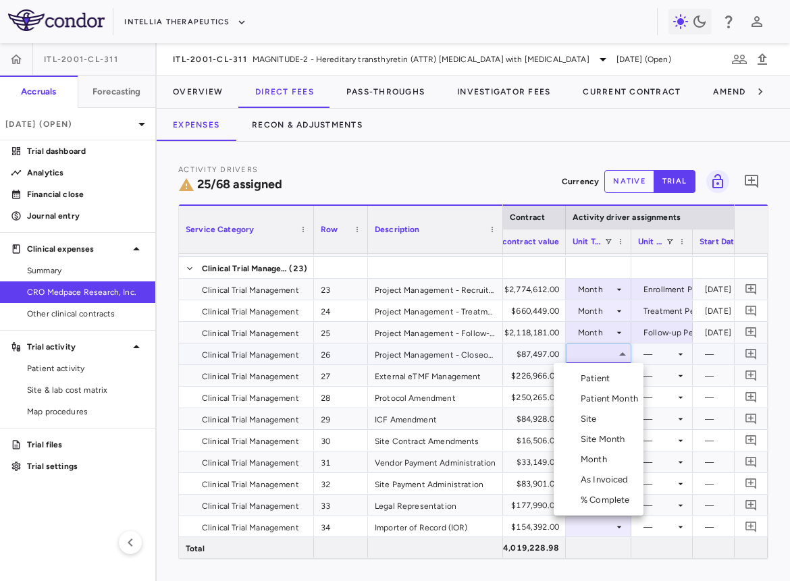
click at [616, 454] on li "Month" at bounding box center [598, 459] width 90 height 20
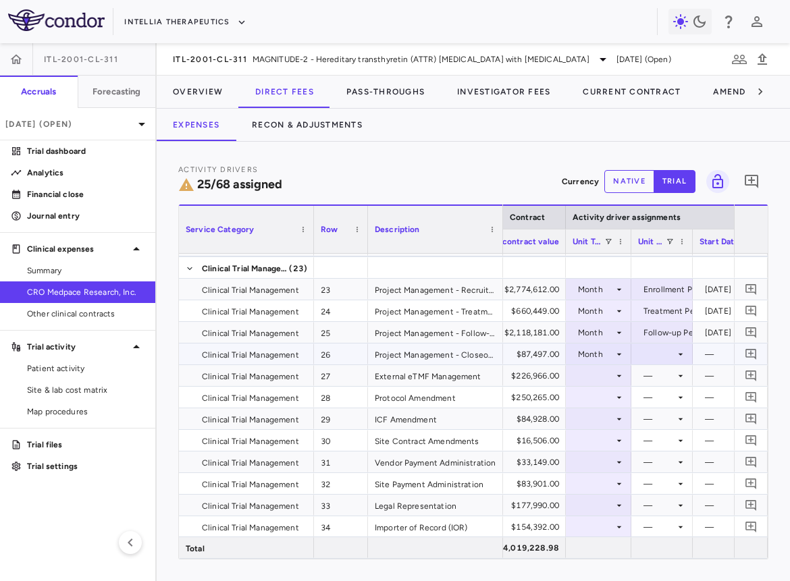
click at [657, 349] on div at bounding box center [662, 354] width 48 height 20
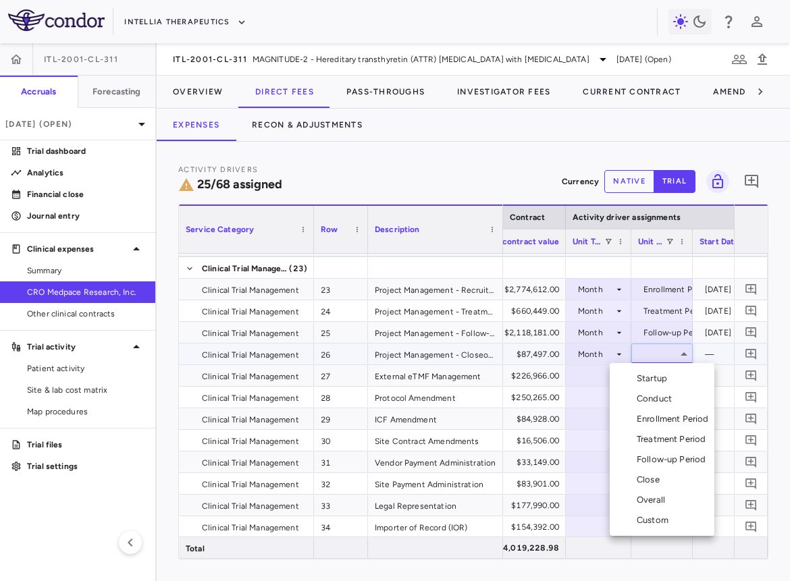
click at [653, 474] on div "Close" at bounding box center [650, 480] width 28 height 12
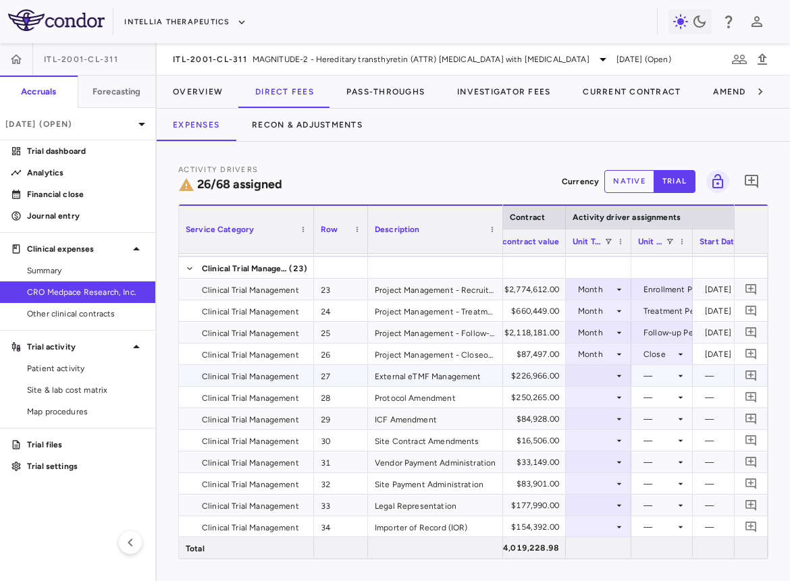
click at [611, 373] on div at bounding box center [598, 376] width 52 height 20
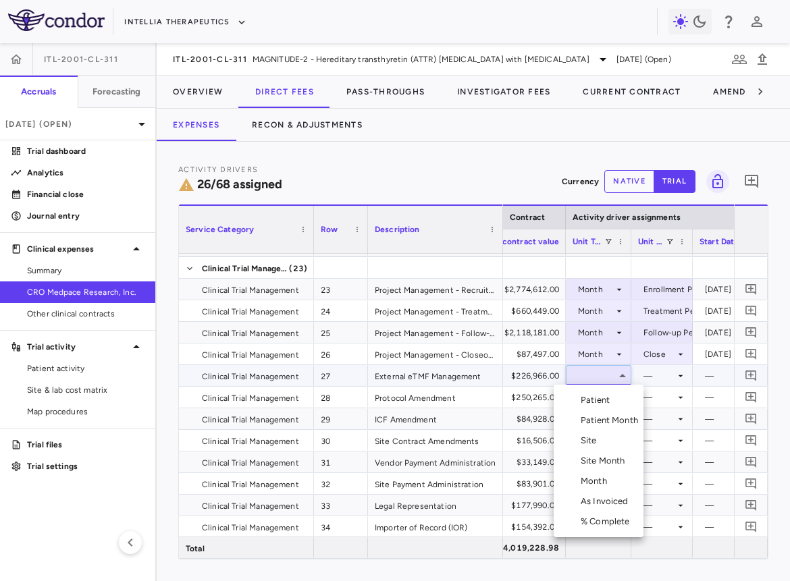
click at [611, 474] on div "Month" at bounding box center [596, 481] width 32 height 12
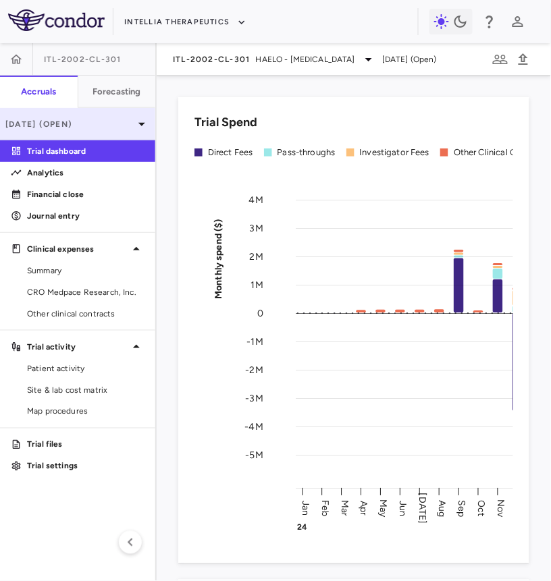
click at [90, 133] on div "[DATE] (Open)" at bounding box center [77, 124] width 155 height 32
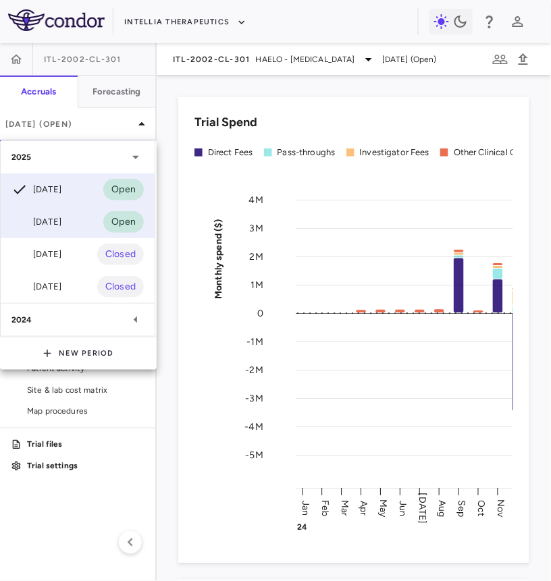
click at [80, 220] on div "Jul 2025 Open" at bounding box center [78, 222] width 154 height 32
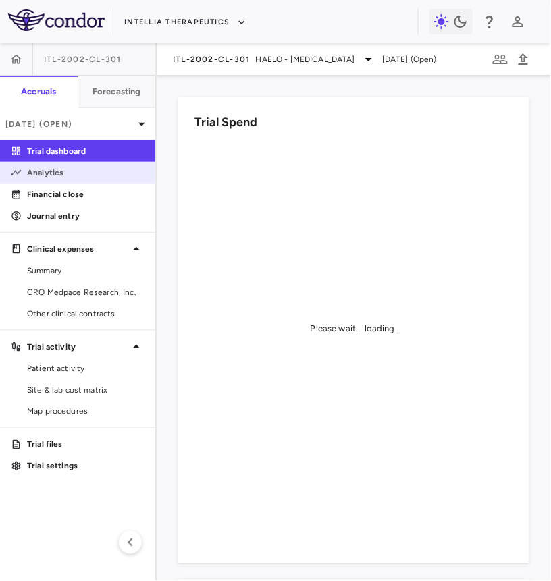
click at [93, 182] on link "Analytics" at bounding box center [77, 173] width 155 height 20
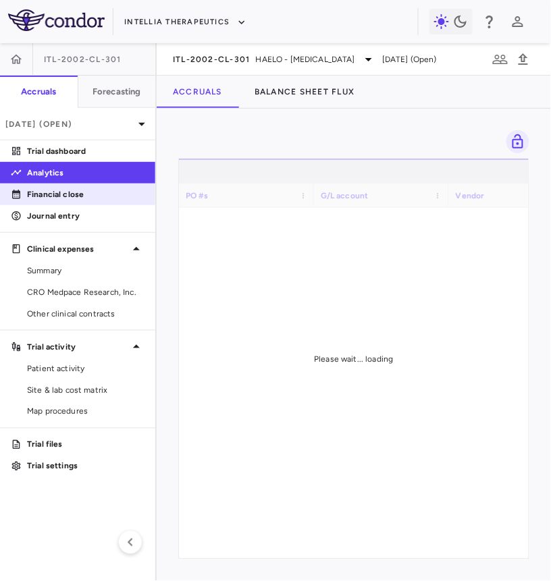
click at [87, 191] on p "Financial close" at bounding box center [85, 194] width 117 height 12
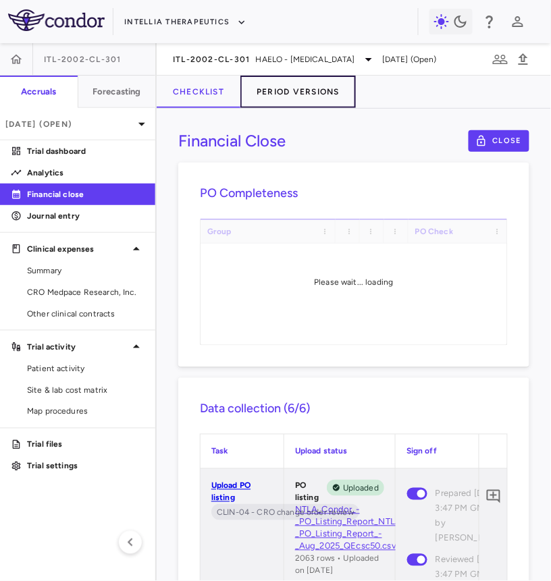
click at [299, 92] on button "Period Versions" at bounding box center [297, 92] width 115 height 32
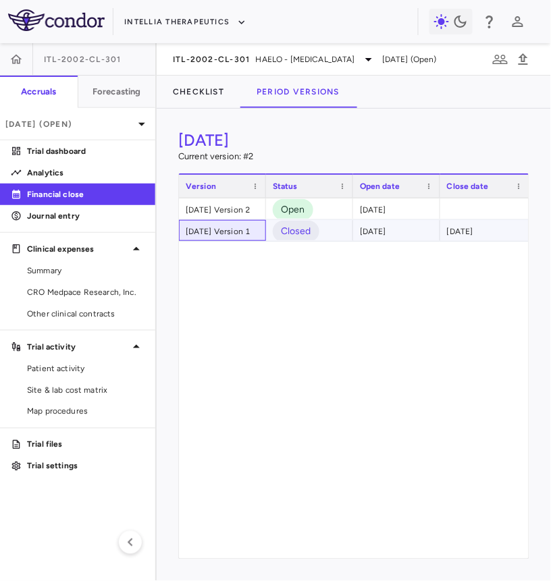
click at [233, 231] on div "July 2025 Version 1" at bounding box center [222, 230] width 87 height 21
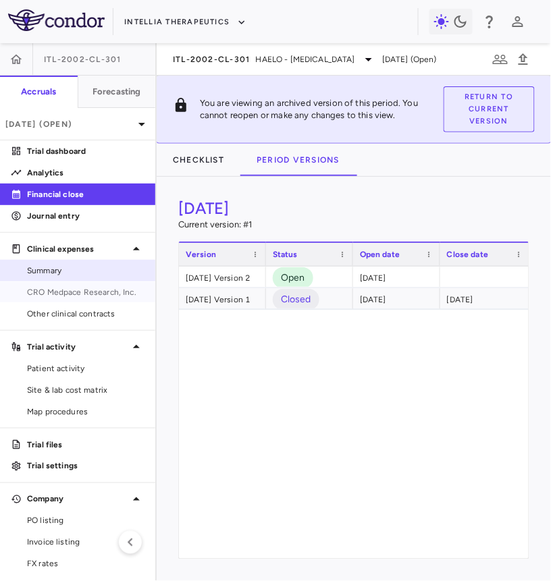
click at [104, 292] on span "CRO Medpace Research, Inc." at bounding box center [85, 292] width 117 height 12
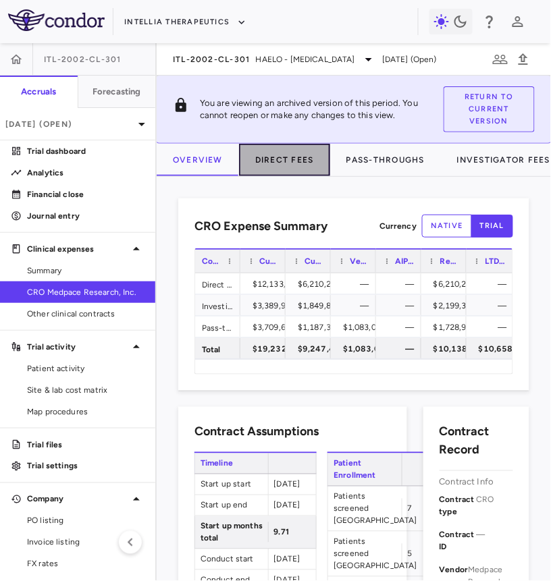
click at [314, 165] on button "Direct Fees" at bounding box center [284, 160] width 91 height 32
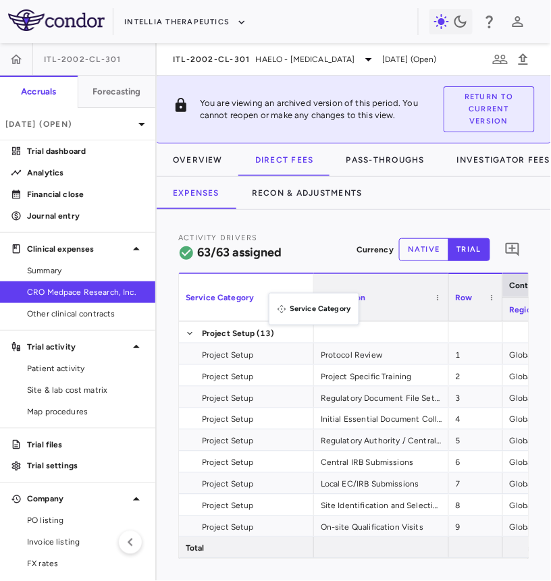
drag, startPoint x: 410, startPoint y: 298, endPoint x: 275, endPoint y: 300, distance: 135.0
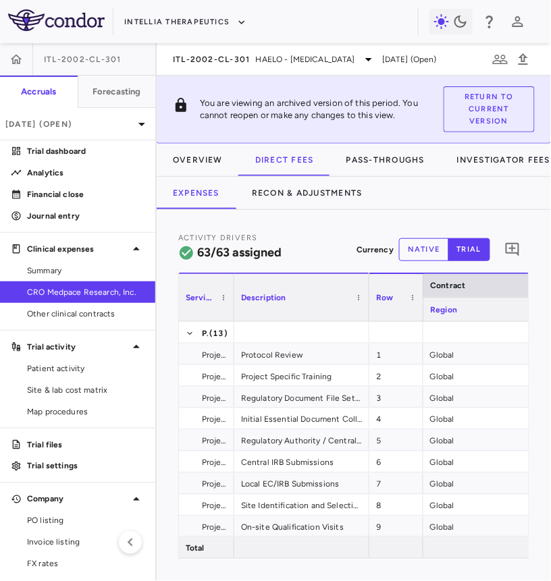
drag, startPoint x: 311, startPoint y: 312, endPoint x: 231, endPoint y: 325, distance: 81.3
click at [231, 325] on div "Service Category Description Contract Region 1" at bounding box center [354, 416] width 350 height 286
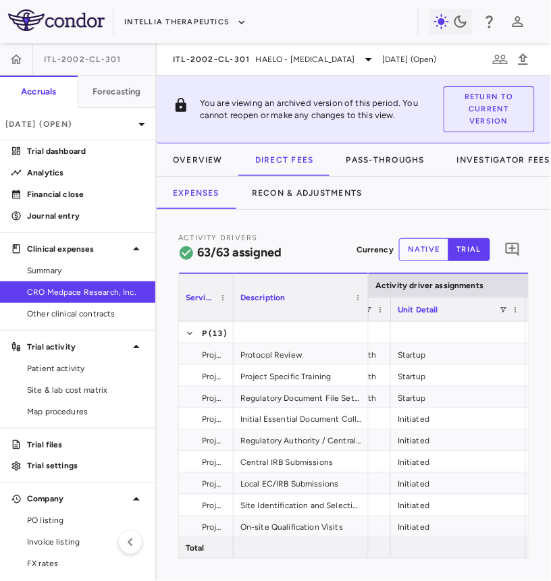
drag, startPoint x: 476, startPoint y: 310, endPoint x: 387, endPoint y: 319, distance: 90.2
click at [387, 319] on div at bounding box center [389, 310] width 5 height 24
click at [519, 310] on div "Unit Detail" at bounding box center [457, 309] width 135 height 24
drag, startPoint x: 522, startPoint y: 309, endPoint x: 441, endPoint y: 327, distance: 82.9
click at [441, 327] on div "Service Category Description Activity driver assignments Contract Total contrac…" at bounding box center [354, 416] width 350 height 286
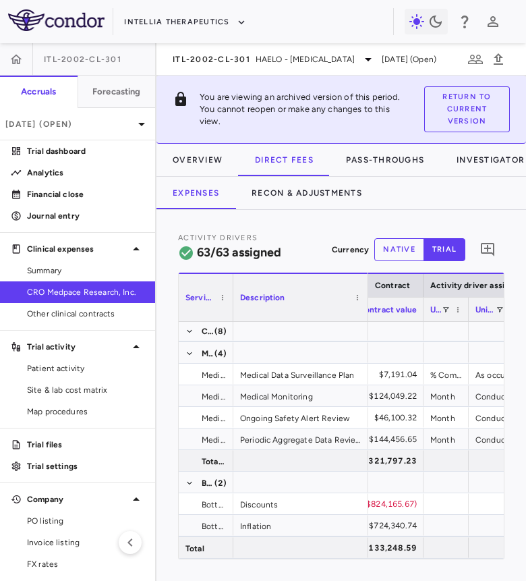
scroll to position [0, 799]
click at [437, 306] on span at bounding box center [441, 310] width 8 height 8
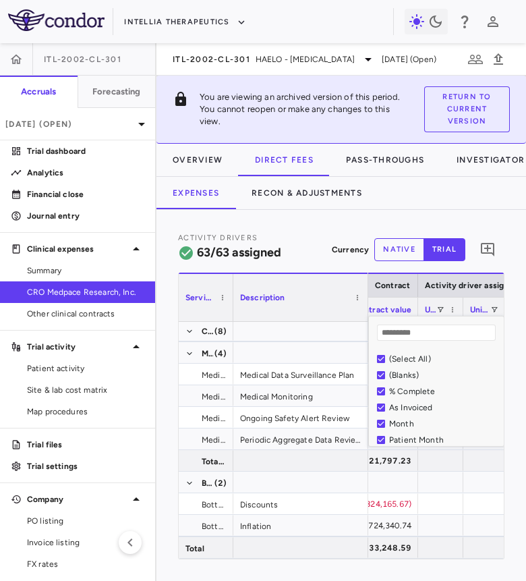
click at [412, 357] on div "(Select All)" at bounding box center [444, 358] width 111 height 9
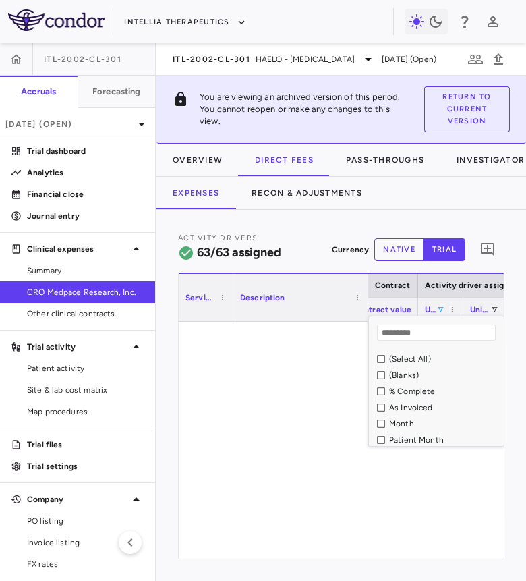
click at [412, 389] on div "% Complete" at bounding box center [444, 391] width 111 height 9
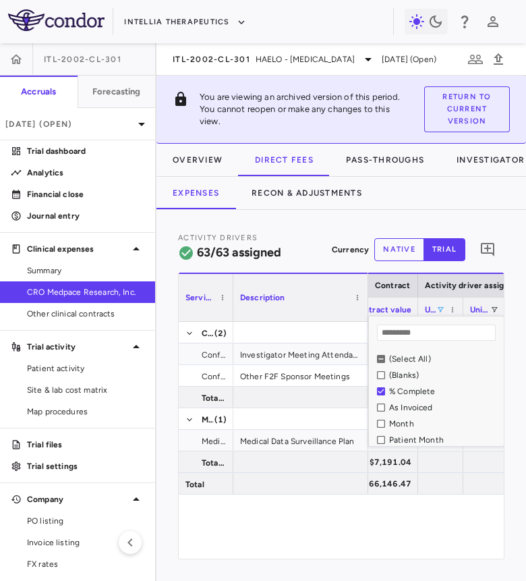
click at [325, 253] on div "Activity Drivers 63/63 assigned Currency native trial 0" at bounding box center [341, 249] width 327 height 36
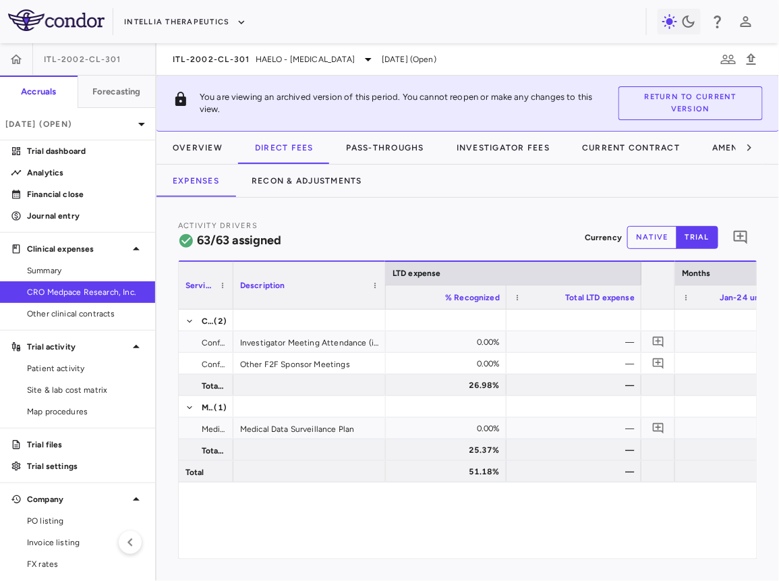
drag, startPoint x: 364, startPoint y: 298, endPoint x: 382, endPoint y: 327, distance: 34.5
click at [382, 327] on div "Service Category Description Activity driver assignments LTD expense Months Uni…" at bounding box center [468, 409] width 578 height 298
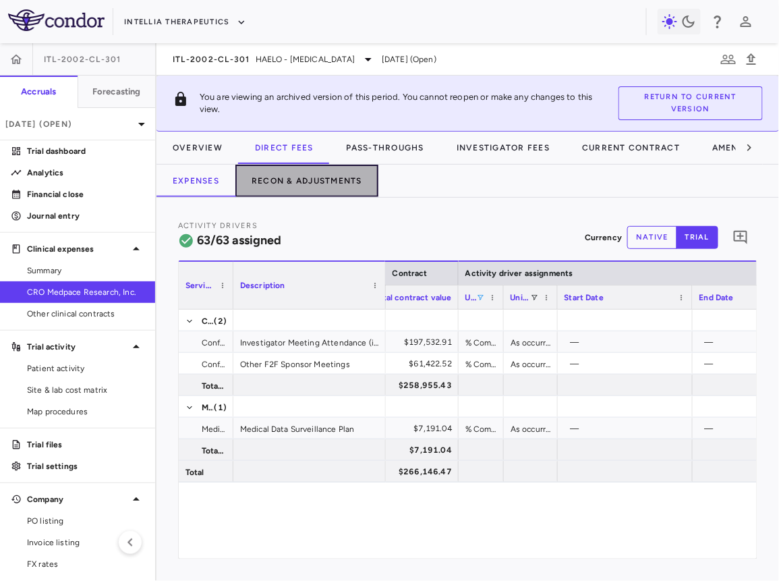
click at [332, 180] on button "Recon & Adjustments" at bounding box center [307, 181] width 143 height 32
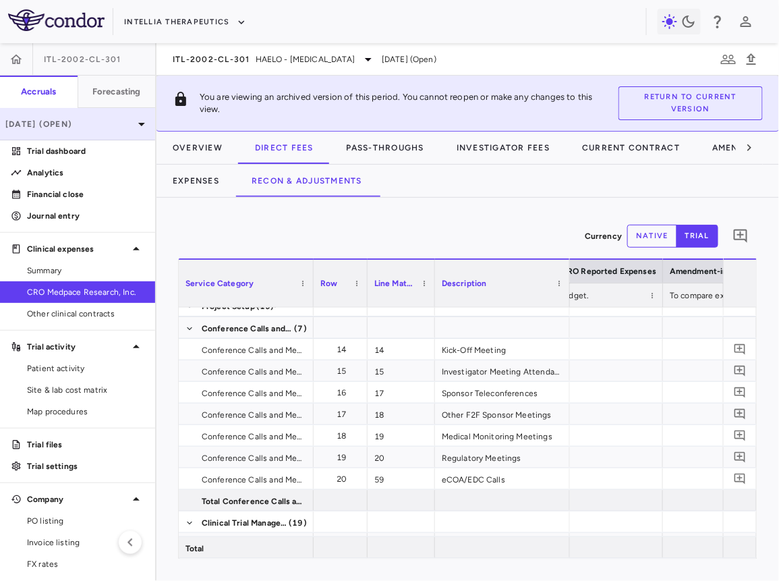
click at [106, 119] on p "[DATE] (Open)" at bounding box center [69, 124] width 128 height 12
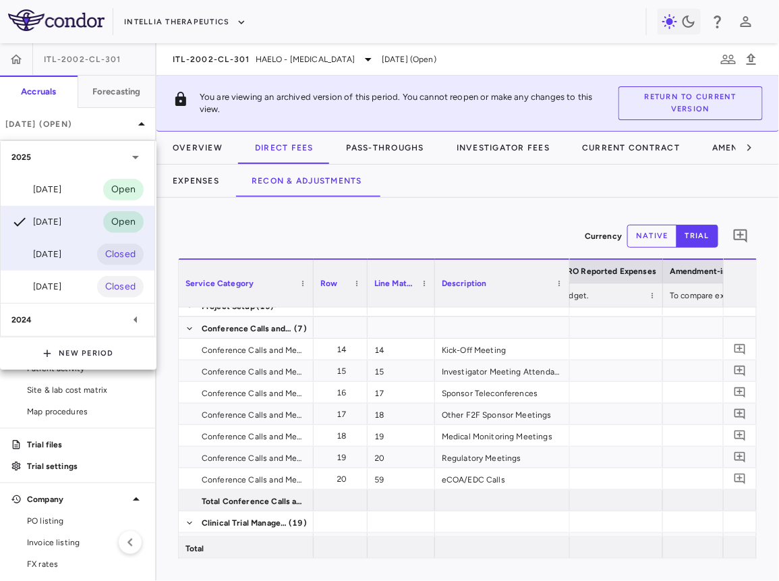
click at [61, 246] on div "[DATE]" at bounding box center [36, 254] width 50 height 16
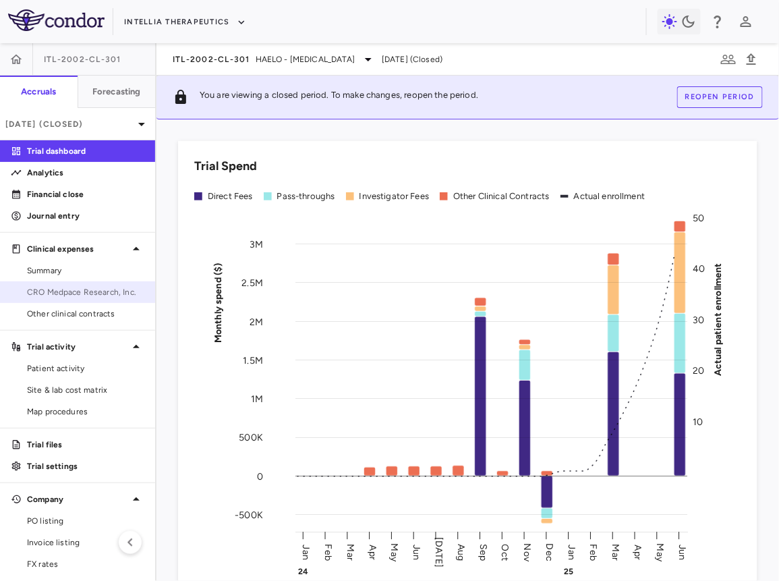
click at [107, 294] on span "CRO Medpace Research, Inc." at bounding box center [85, 292] width 117 height 12
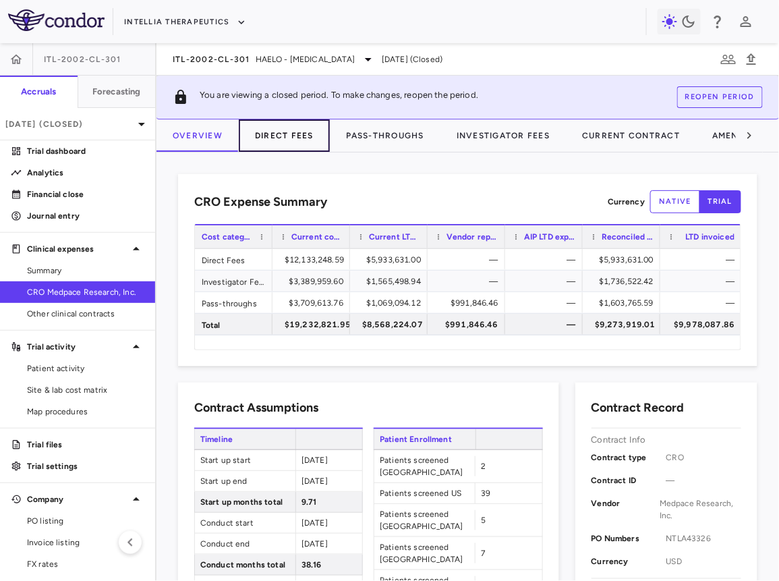
click at [297, 130] on button "Direct Fees" at bounding box center [284, 135] width 91 height 32
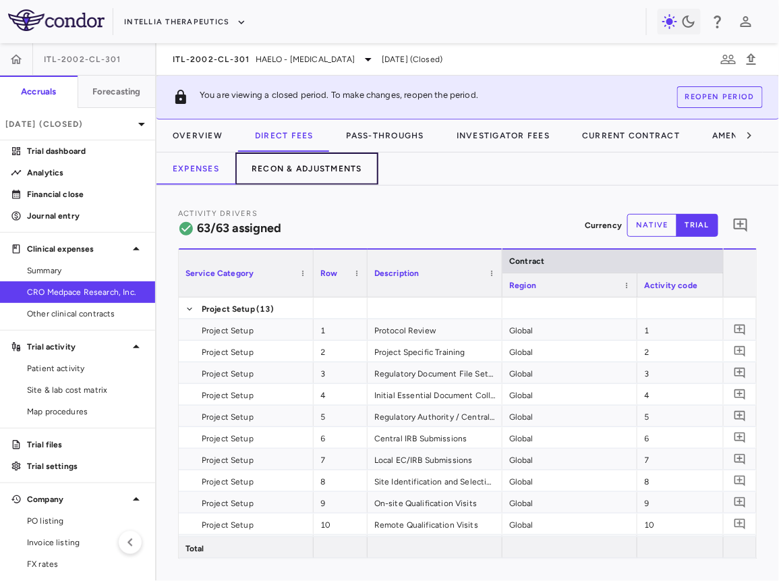
click at [316, 159] on button "Recon & Adjustments" at bounding box center [307, 169] width 143 height 32
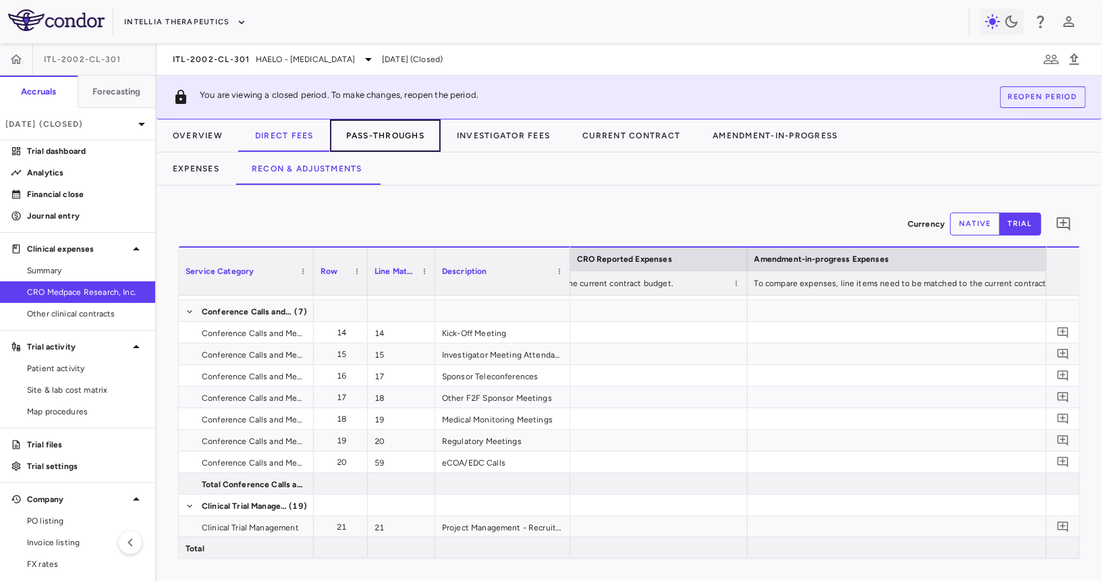
click at [362, 130] on button "Pass-Throughs" at bounding box center [385, 135] width 111 height 32
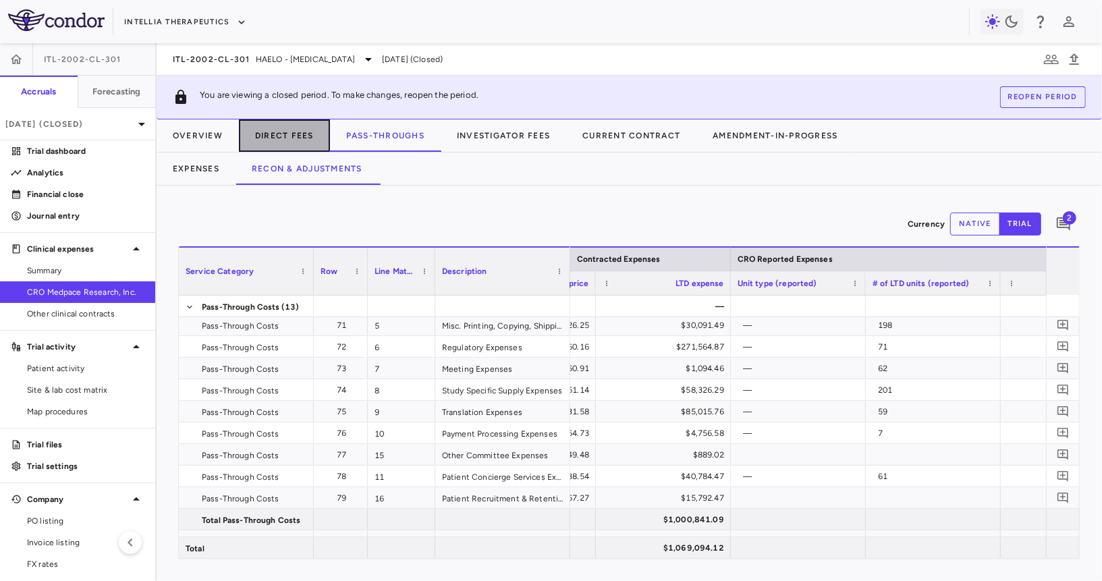
click at [300, 131] on button "Direct Fees" at bounding box center [284, 135] width 91 height 32
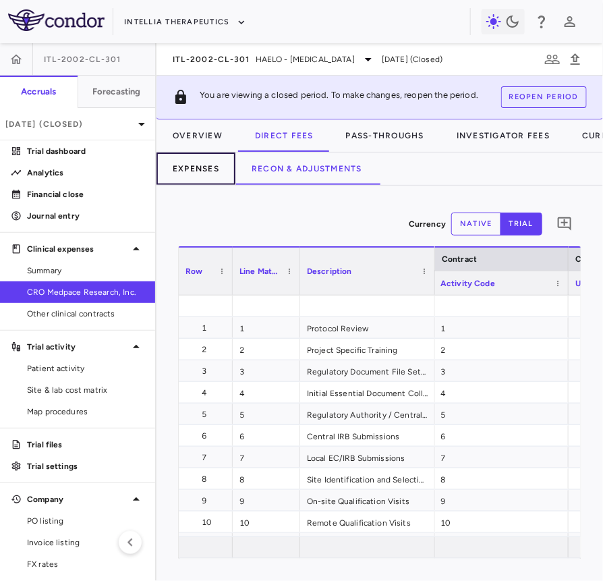
click at [215, 175] on button "Expenses" at bounding box center [196, 169] width 79 height 32
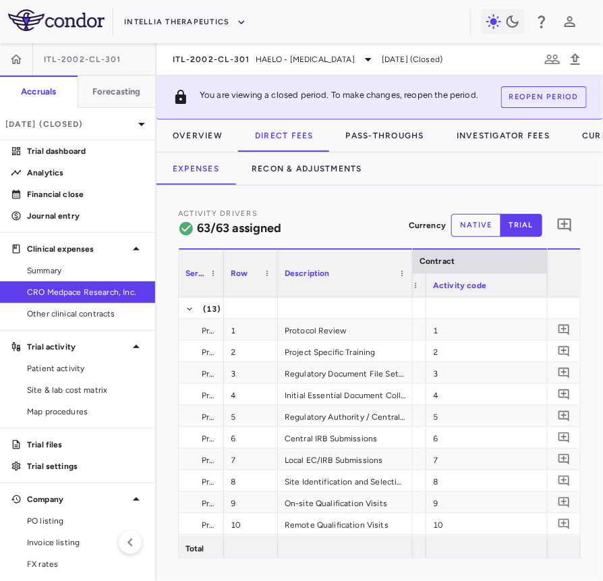
drag, startPoint x: 311, startPoint y: 278, endPoint x: 221, endPoint y: 288, distance: 90.3
click at [221, 288] on div at bounding box center [223, 273] width 5 height 47
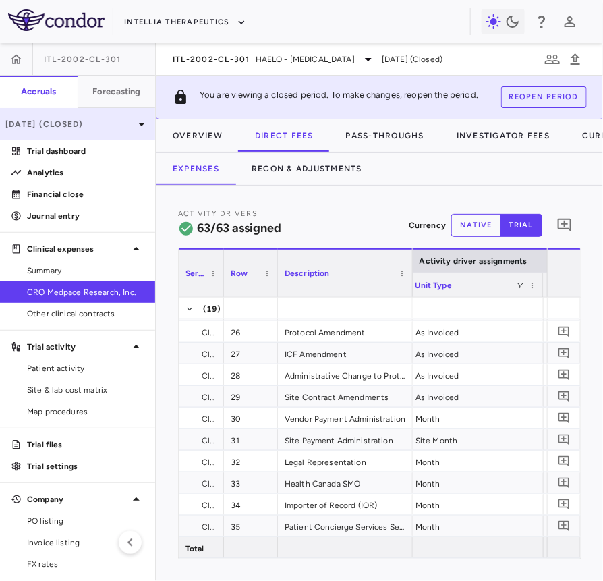
click at [117, 123] on p "Jun 2025 (Closed)" at bounding box center [69, 124] width 128 height 12
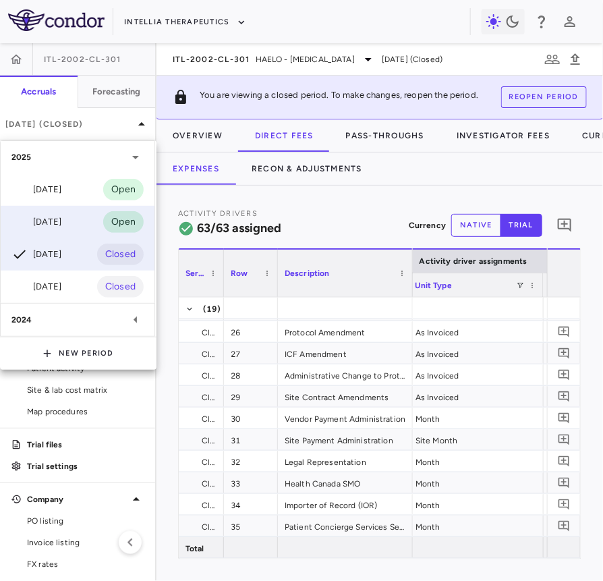
click at [67, 219] on div "Jul 2025 Open" at bounding box center [78, 222] width 154 height 32
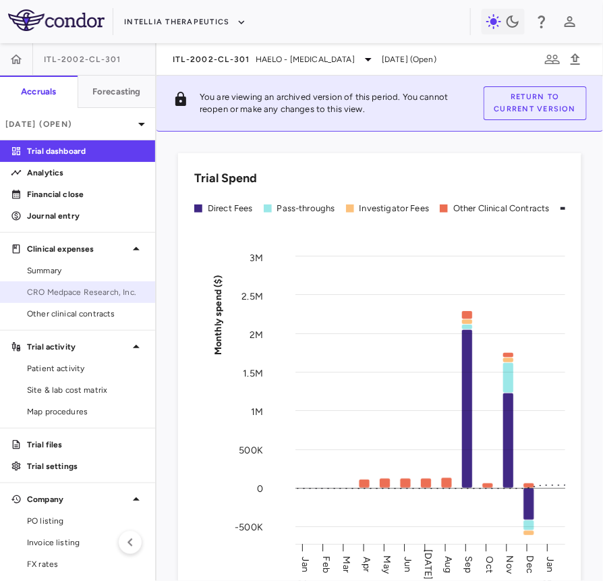
click at [79, 293] on span "CRO Medpace Research, Inc." at bounding box center [85, 292] width 117 height 12
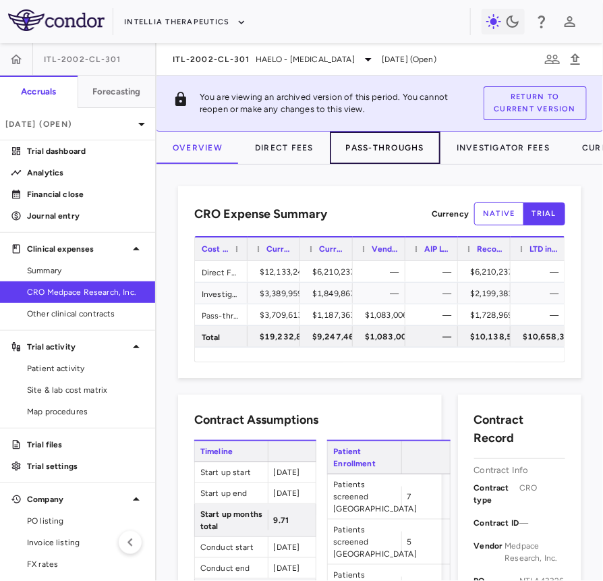
click at [368, 154] on button "Pass-Throughs" at bounding box center [385, 148] width 111 height 32
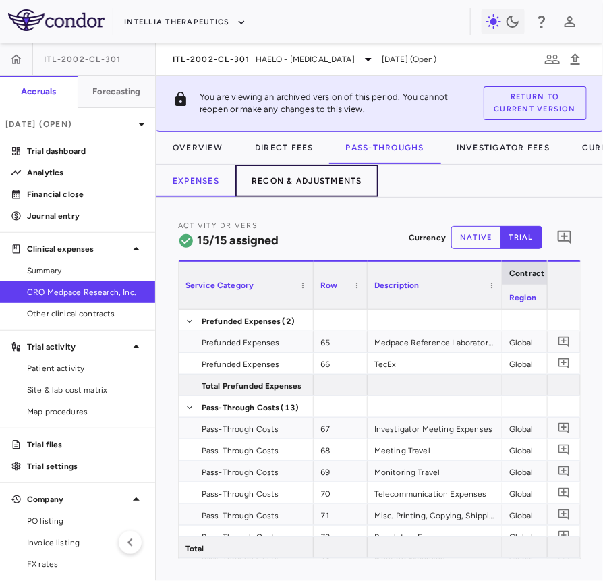
click at [333, 182] on button "Recon & Adjustments" at bounding box center [307, 181] width 143 height 32
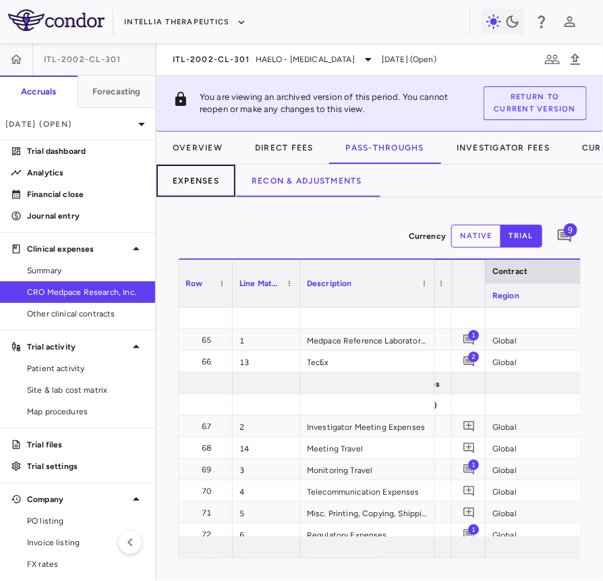
click at [205, 178] on button "Expenses" at bounding box center [196, 181] width 79 height 32
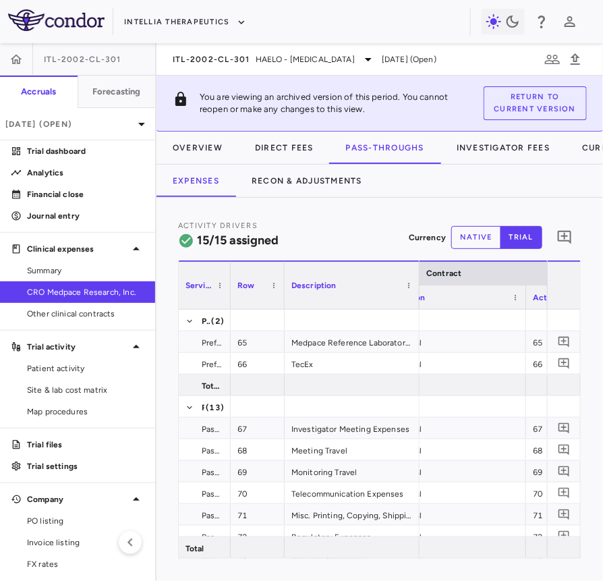
drag, startPoint x: 311, startPoint y: 298, endPoint x: 221, endPoint y: 307, distance: 90.9
click at [227, 307] on div at bounding box center [229, 285] width 5 height 47
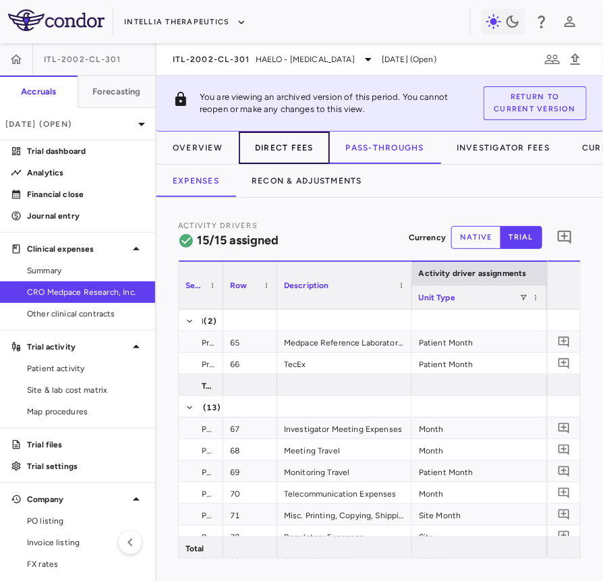
click at [279, 151] on button "Direct Fees" at bounding box center [284, 148] width 91 height 32
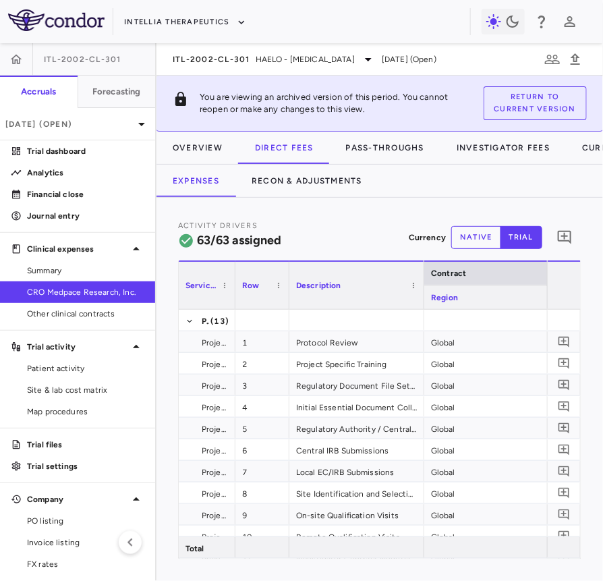
drag, startPoint x: 310, startPoint y: 292, endPoint x: 223, endPoint y: 302, distance: 88.2
click at [232, 302] on div at bounding box center [234, 285] width 5 height 47
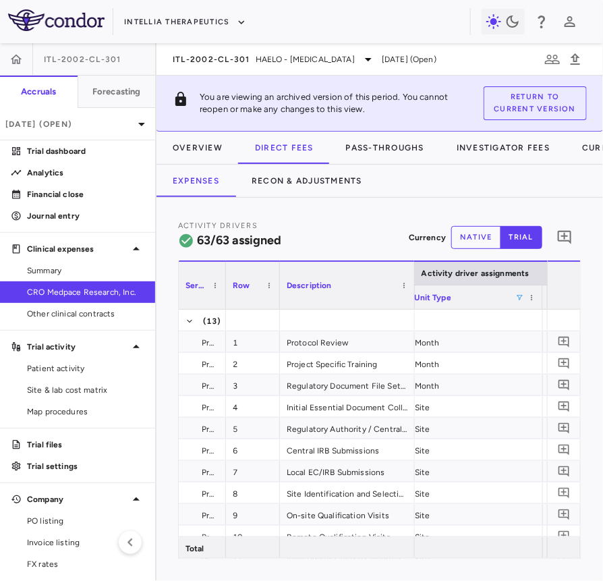
click at [522, 294] on span at bounding box center [520, 298] width 8 height 8
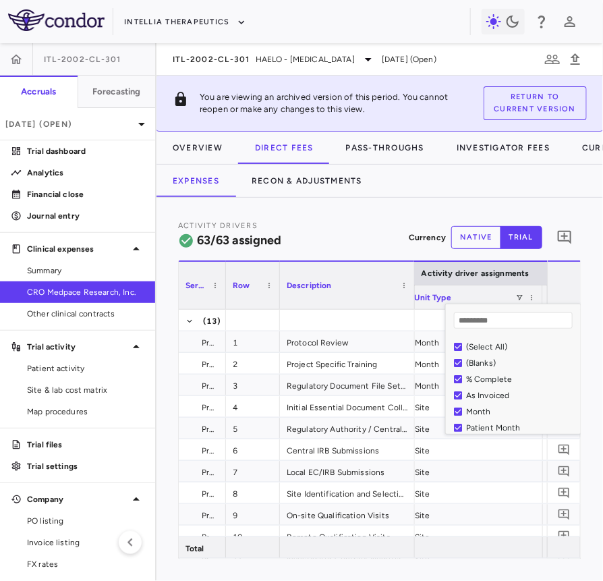
click at [494, 346] on div "(Select All)" at bounding box center [521, 346] width 111 height 9
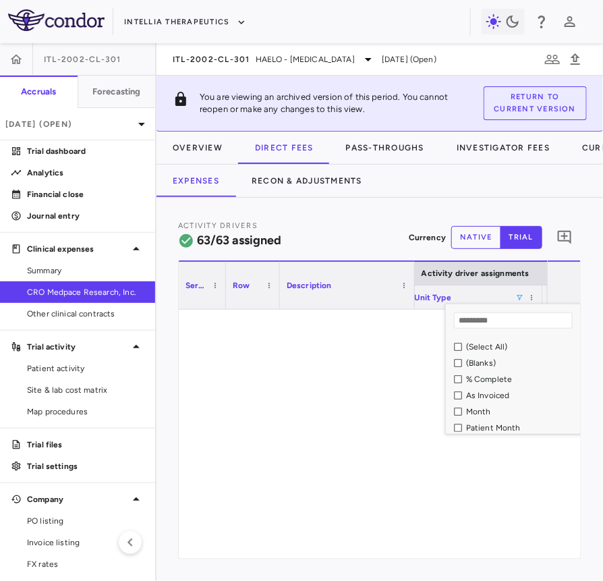
click at [491, 394] on div "As Invoiced" at bounding box center [521, 395] width 111 height 9
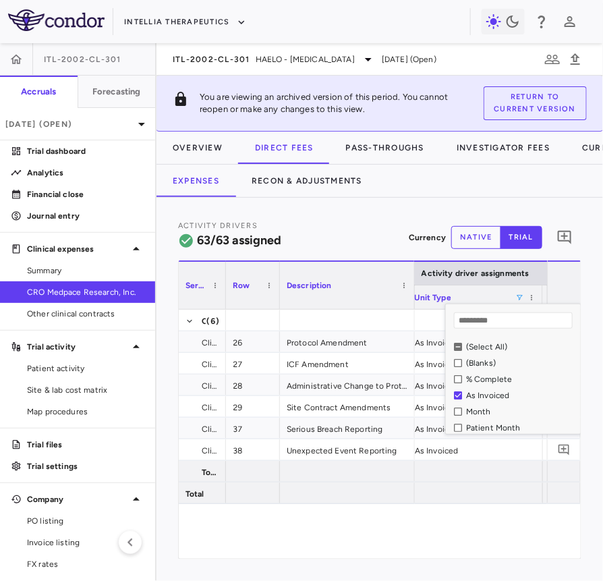
click at [383, 240] on div "Activity Drivers 63/63 assigned Currency native trial 0" at bounding box center [380, 237] width 404 height 36
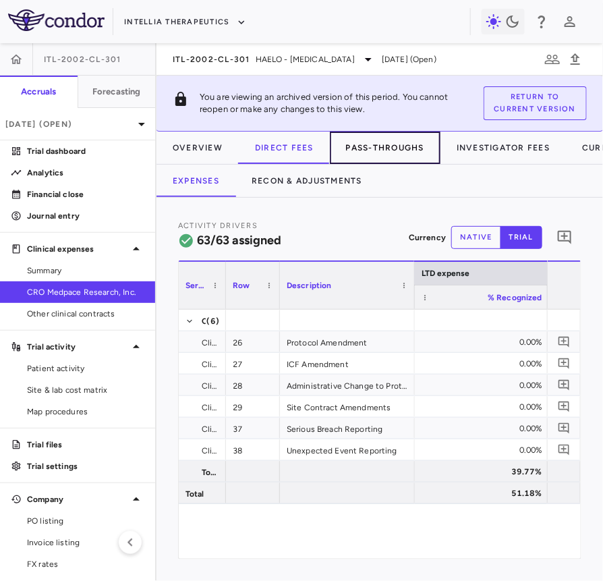
click at [386, 157] on button "Pass-Throughs" at bounding box center [385, 148] width 111 height 32
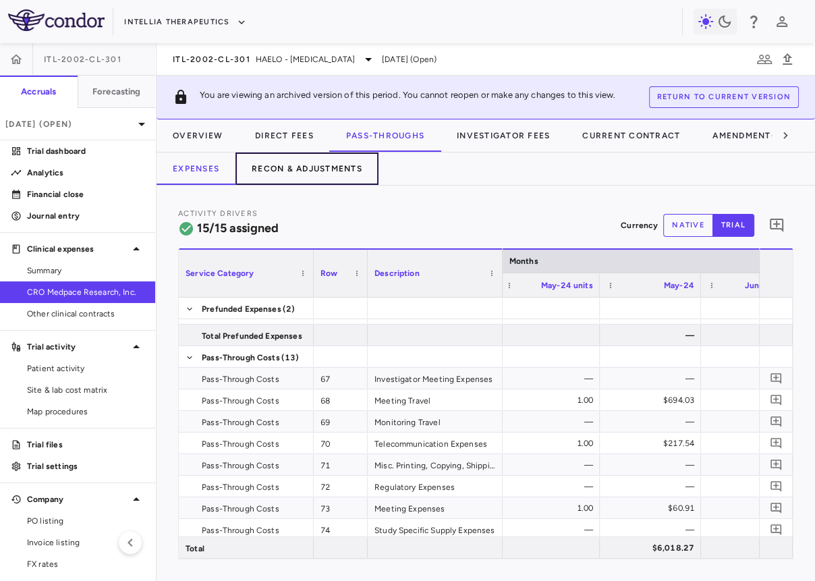
click at [334, 169] on button "Recon & Adjustments" at bounding box center [307, 169] width 143 height 32
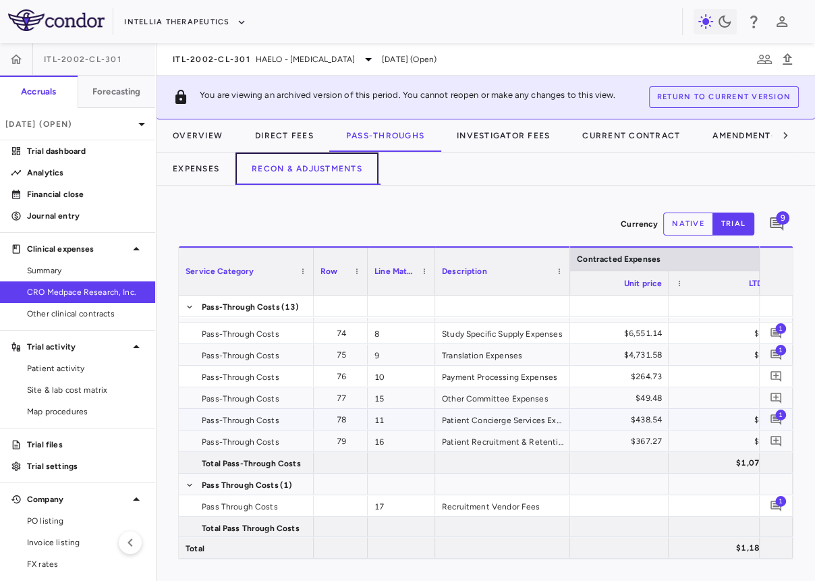
scroll to position [252, 0]
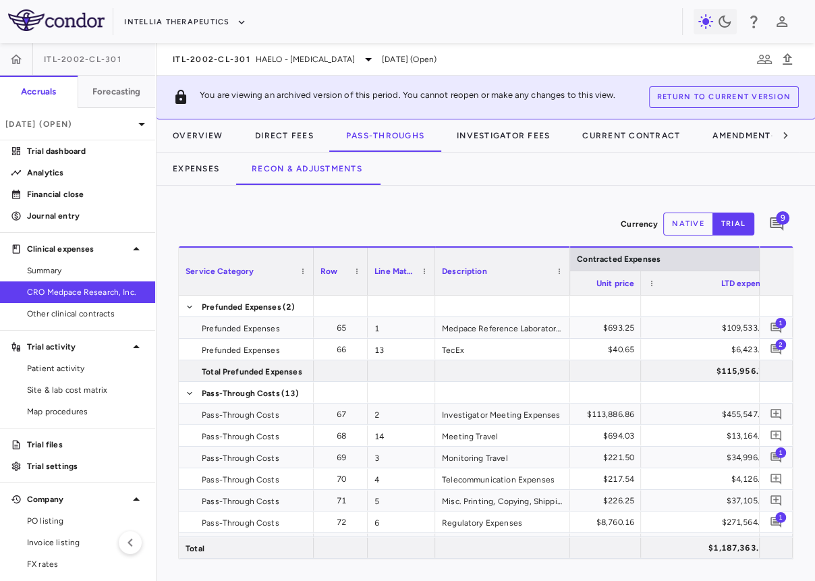
click at [323, 51] on div "ITL-2002-CL-301 HAELO - Hereditary Angioedema Jul 2025 (Open)" at bounding box center [486, 59] width 659 height 32
click at [316, 61] on span "HAELO - [MEDICAL_DATA]" at bounding box center [305, 59] width 99 height 12
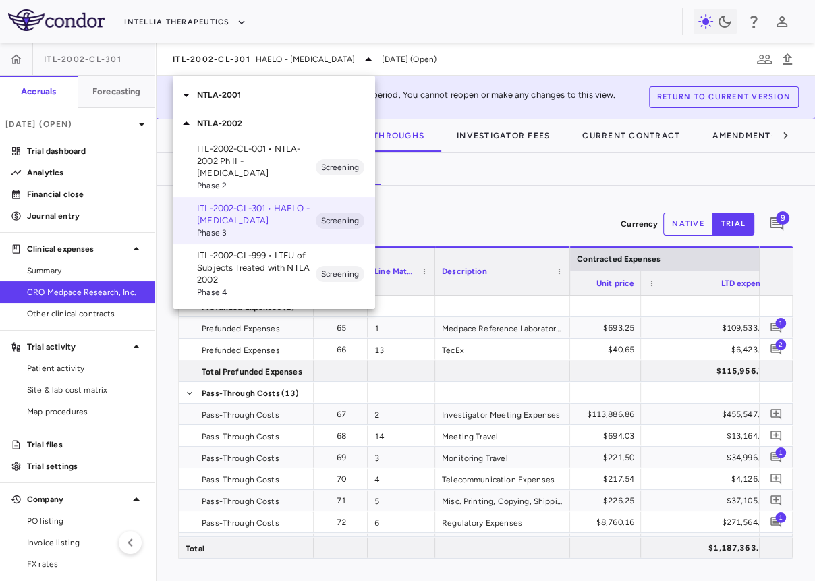
click at [282, 103] on div "NTLA-2001" at bounding box center [274, 95] width 202 height 28
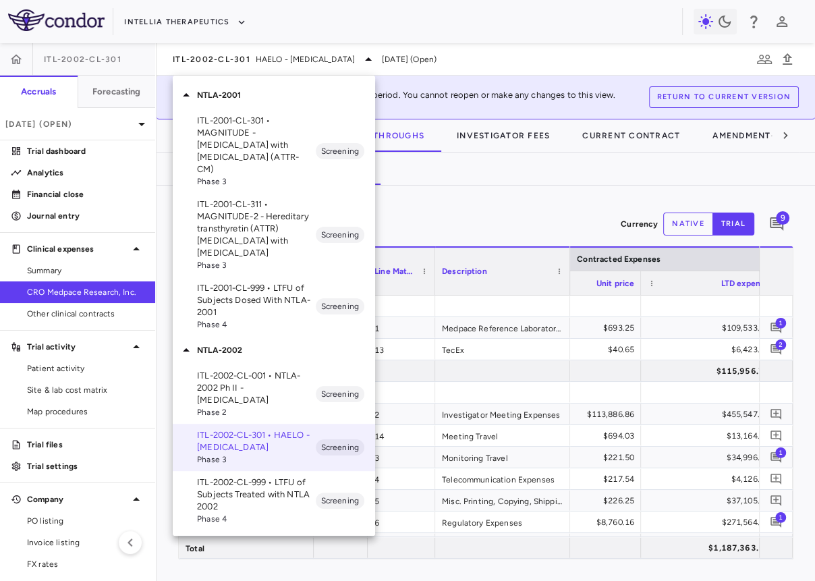
click at [273, 222] on p "ITL-2001-CL-311 • MAGNITUDE-2 - Hereditary transthyretin (ATTR) [MEDICAL_DATA] …" at bounding box center [256, 228] width 119 height 61
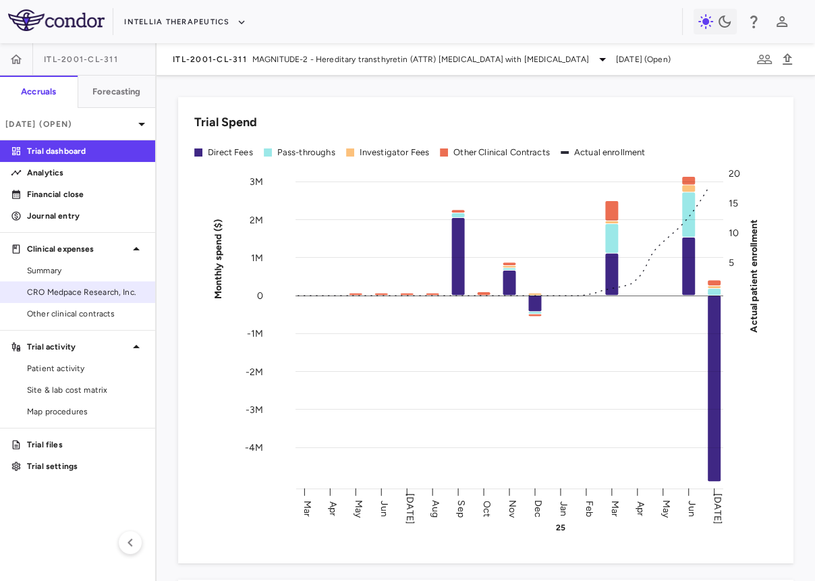
click at [94, 281] on ul "Summary CRO Medpace Research, Inc. Other clinical contracts" at bounding box center [77, 292] width 155 height 65
click at [95, 294] on span "CRO Medpace Research, Inc." at bounding box center [85, 292] width 117 height 12
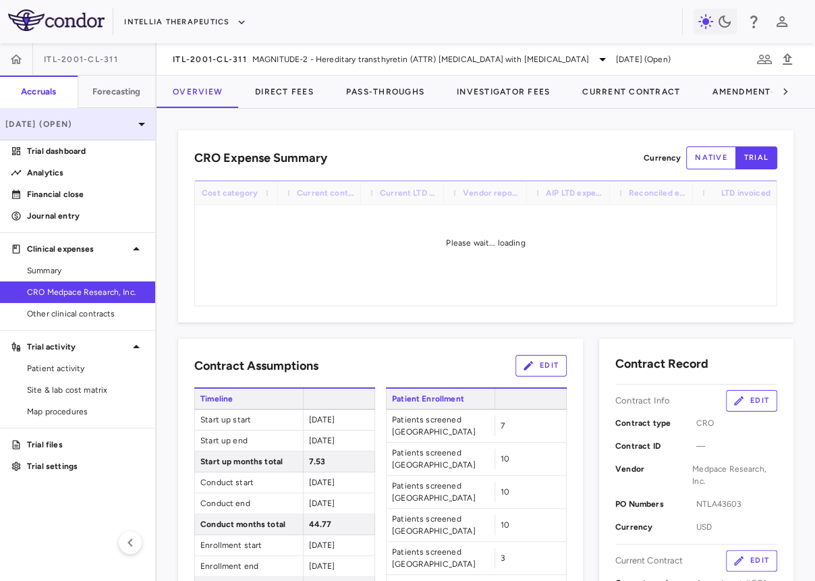
click at [69, 117] on div "[DATE] (Open)" at bounding box center [77, 124] width 155 height 32
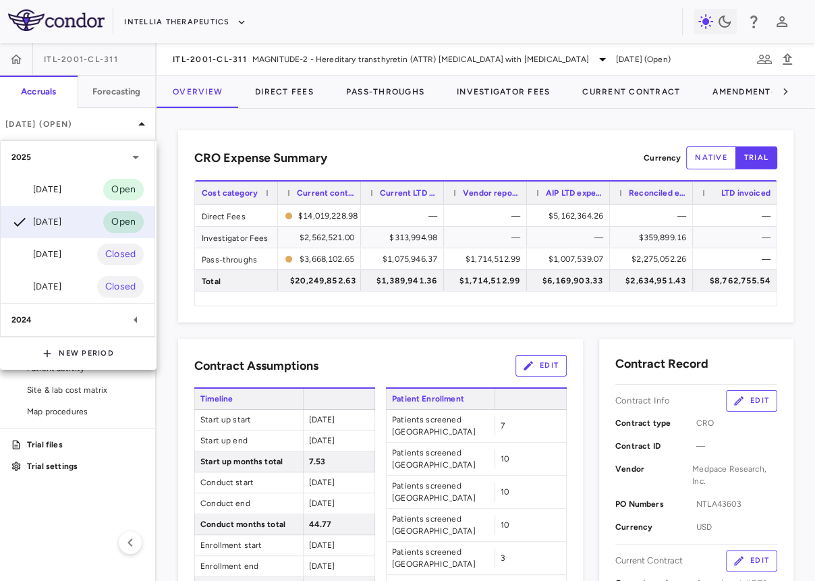
click at [206, 145] on div at bounding box center [407, 290] width 815 height 581
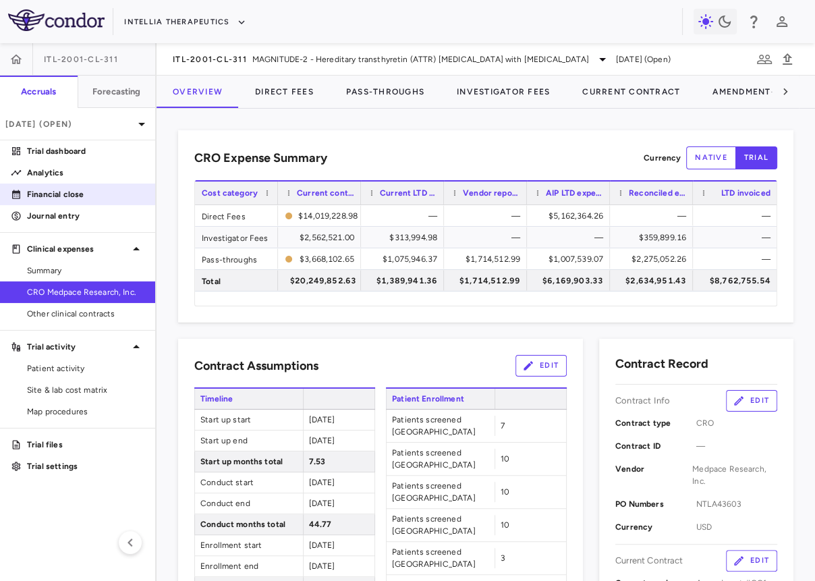
click at [121, 194] on p "Financial close" at bounding box center [85, 194] width 117 height 12
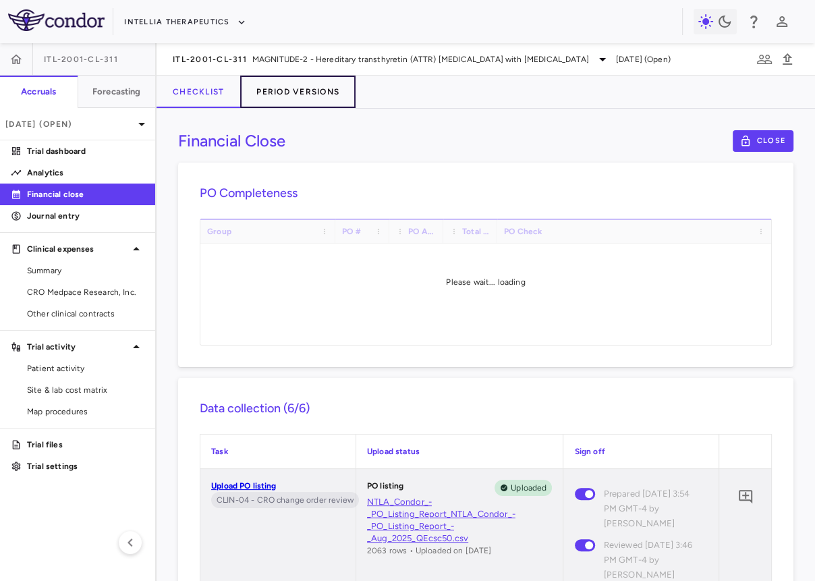
click at [306, 82] on button "Period Versions" at bounding box center [297, 92] width 115 height 32
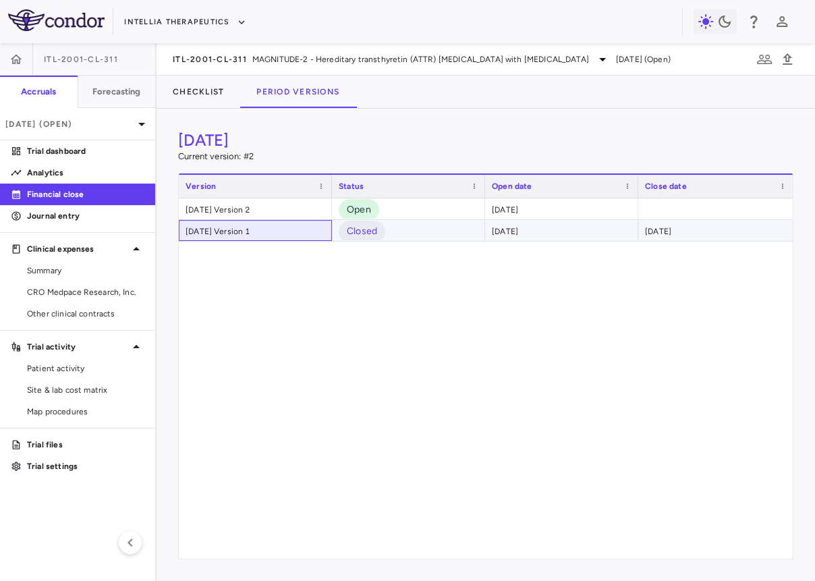
click at [272, 226] on div "July 2025 Version 1" at bounding box center [255, 230] width 153 height 21
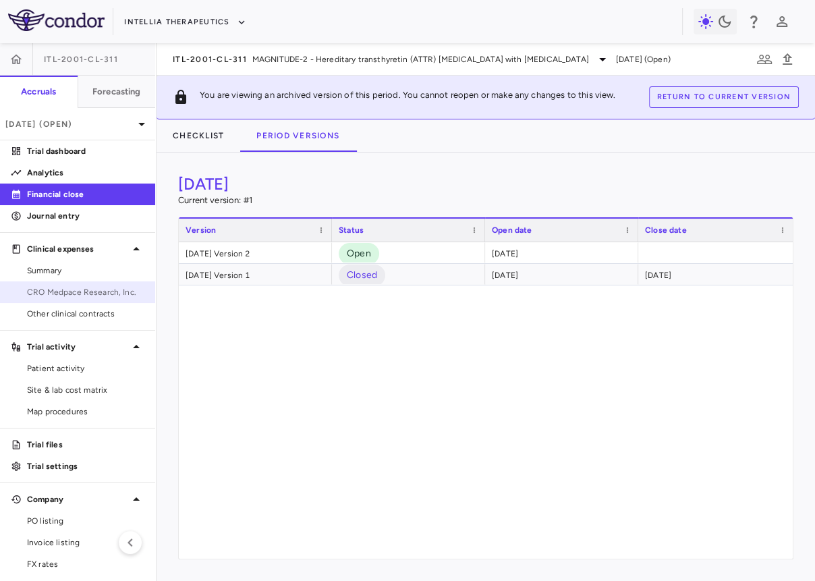
click at [101, 296] on span "CRO Medpace Research, Inc." at bounding box center [85, 292] width 117 height 12
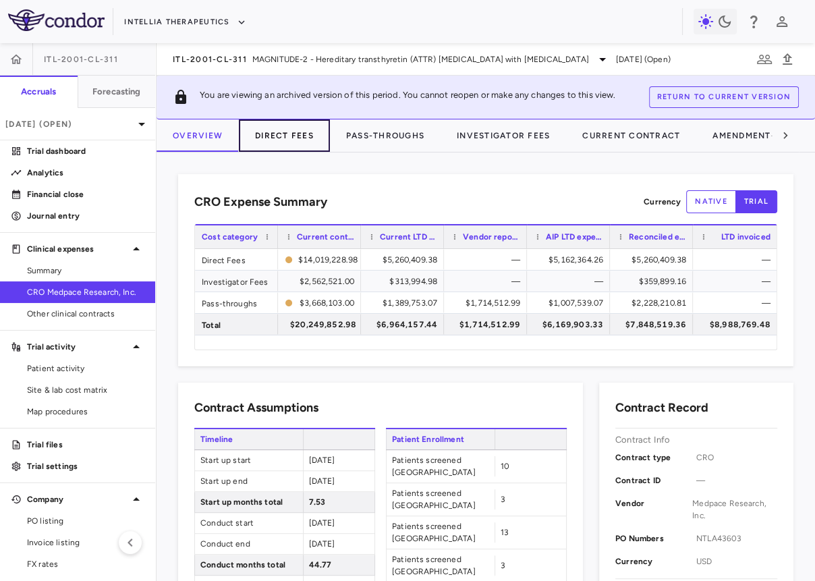
click at [298, 140] on button "Direct Fees" at bounding box center [284, 135] width 91 height 32
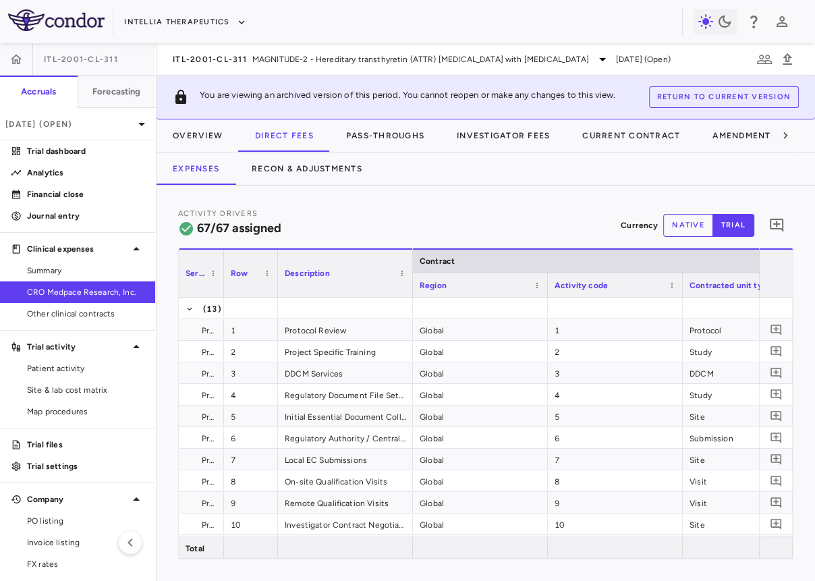
drag, startPoint x: 311, startPoint y: 281, endPoint x: 221, endPoint y: 290, distance: 90.2
click at [221, 290] on div at bounding box center [223, 273] width 5 height 47
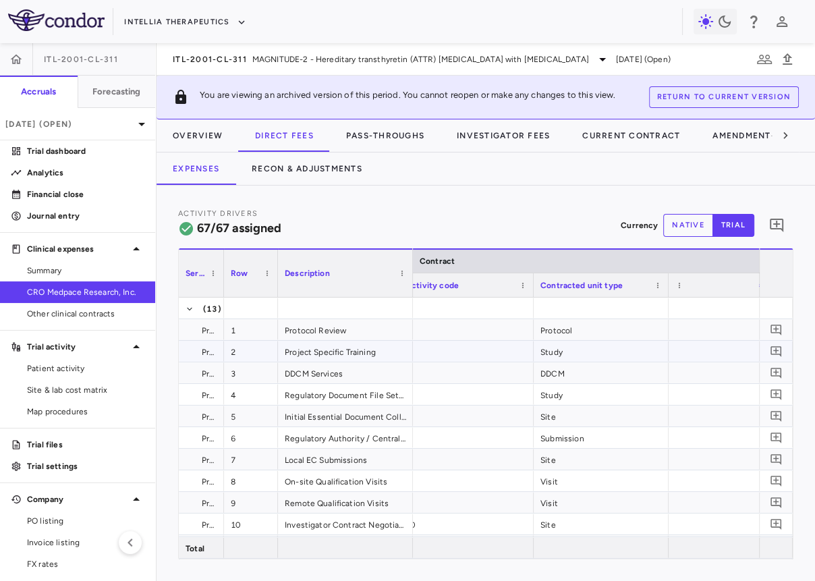
scroll to position [0, 187]
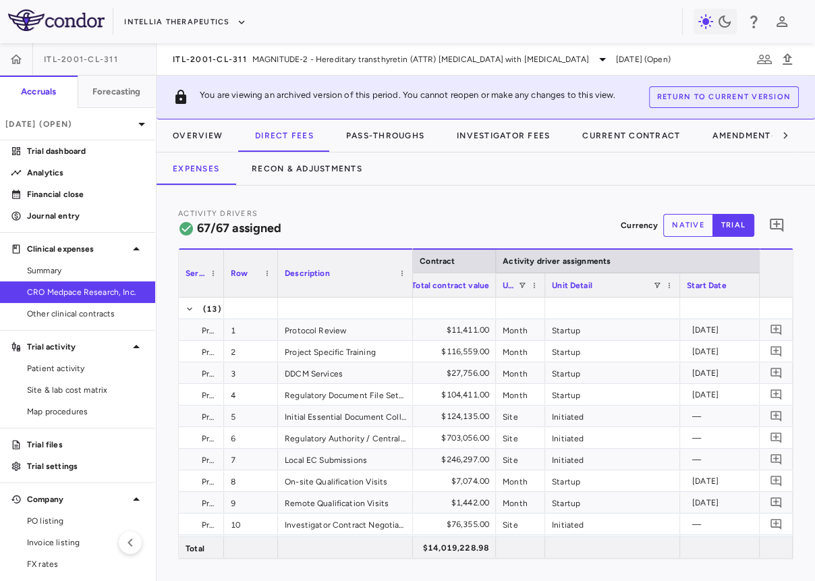
drag, startPoint x: 628, startPoint y: 289, endPoint x: 543, endPoint y: 294, distance: 85.9
click at [543, 294] on div at bounding box center [544, 285] width 5 height 24
drag, startPoint x: 678, startPoint y: 289, endPoint x: 599, endPoint y: 301, distance: 79.9
click at [599, 301] on div "Service Category Row Description Contract Activity driver assignments 1" at bounding box center [486, 403] width 614 height 310
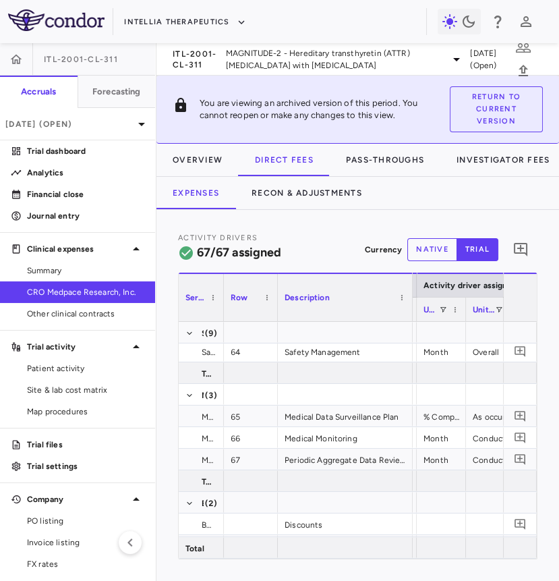
scroll to position [1560, 0]
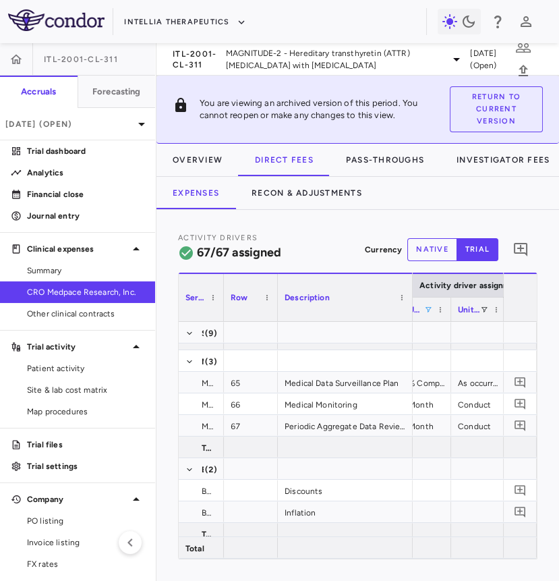
click at [428, 306] on span at bounding box center [428, 310] width 8 height 8
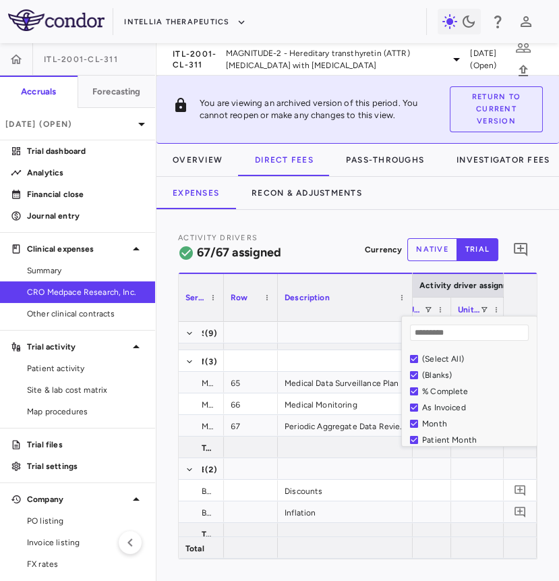
click at [429, 354] on div "(Select All)" at bounding box center [477, 358] width 111 height 9
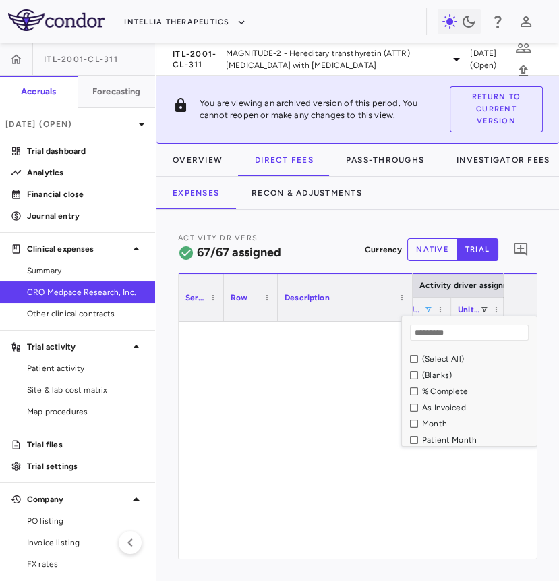
click at [432, 390] on div "% Complete" at bounding box center [477, 391] width 111 height 9
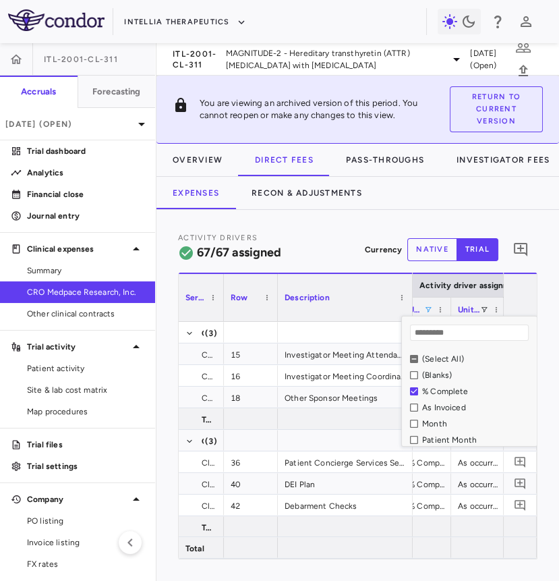
click at [433, 405] on div "As Invoiced" at bounding box center [477, 407] width 111 height 9
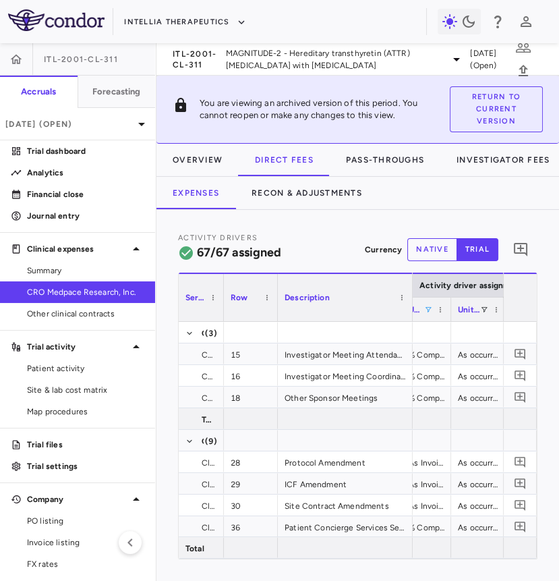
click at [348, 253] on div "Activity Drivers 67/67 assigned Currency native trial 0" at bounding box center [358, 249] width 360 height 36
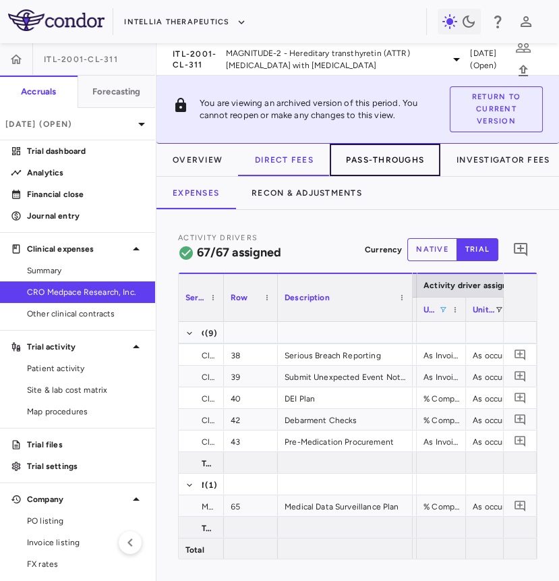
click at [374, 156] on button "Pass-Throughs" at bounding box center [385, 160] width 111 height 32
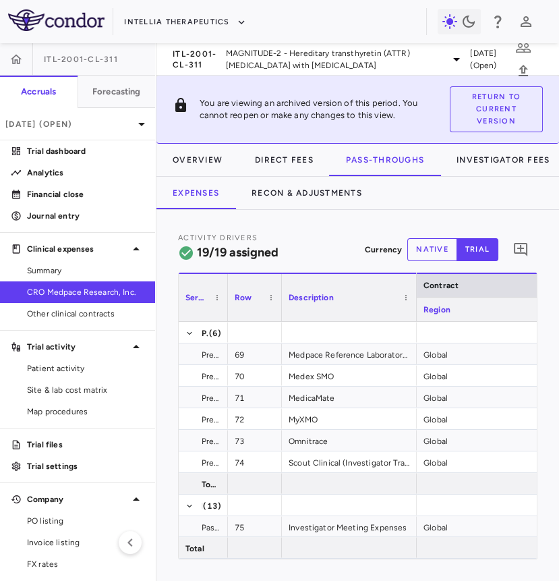
drag, startPoint x: 311, startPoint y: 304, endPoint x: 225, endPoint y: 322, distance: 88.3
click at [225, 322] on div "Service Category Row Description Contract" at bounding box center [358, 416] width 358 height 286
drag, startPoint x: 280, startPoint y: 310, endPoint x: 258, endPoint y: 311, distance: 21.6
click at [279, 311] on div at bounding box center [281, 297] width 5 height 47
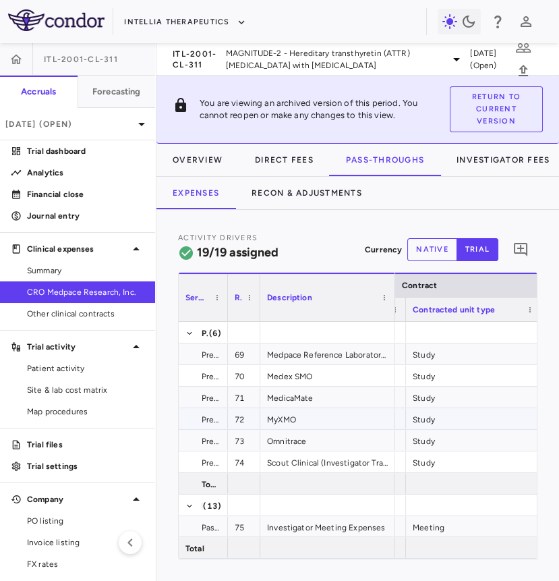
scroll to position [0, 371]
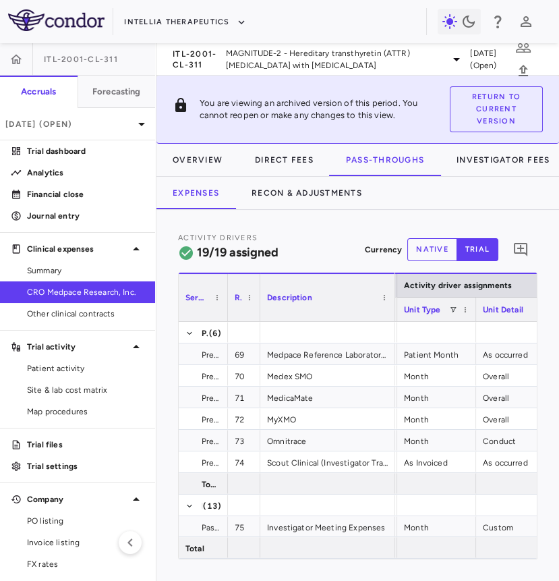
drag, startPoint x: 530, startPoint y: 309, endPoint x: 474, endPoint y: 319, distance: 56.9
click at [474, 319] on div at bounding box center [475, 310] width 5 height 24
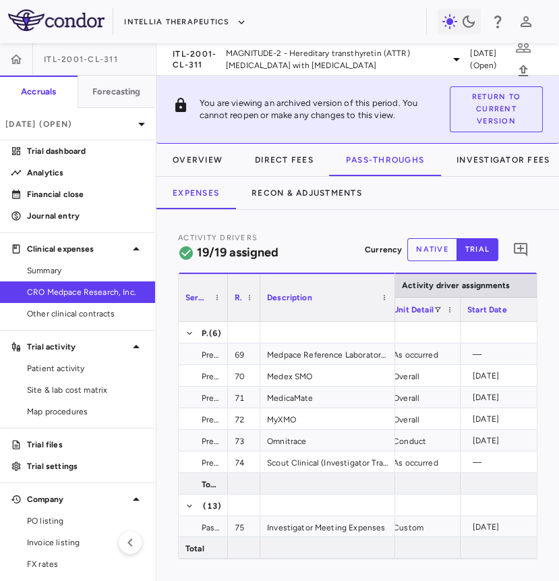
drag, startPoint x: 520, startPoint y: 310, endPoint x: 458, endPoint y: 325, distance: 63.0
click at [458, 325] on div "Service Category Row Description Contract Activity driver assignments 69" at bounding box center [358, 416] width 358 height 286
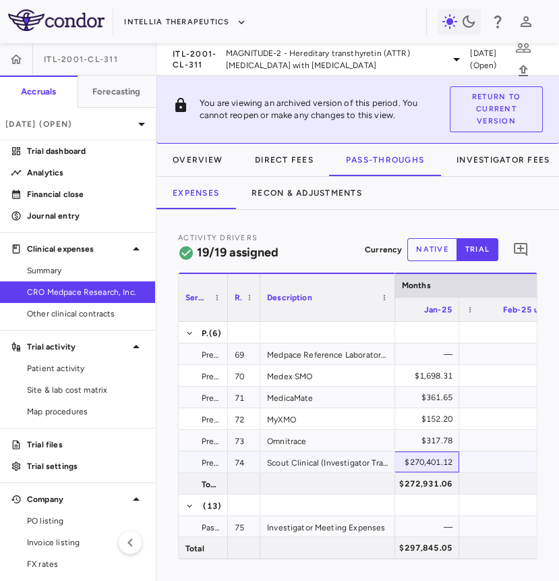
click at [414, 464] on div "$270,401.12" at bounding box center [412, 462] width 82 height 22
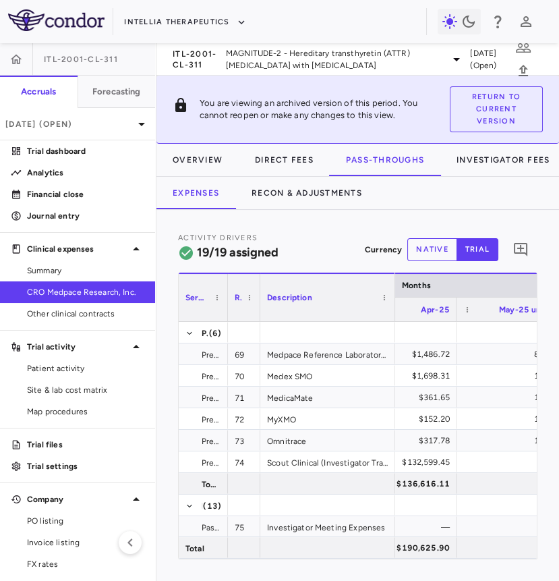
click at [431, 460] on div "$132,599.45" at bounding box center [409, 462] width 82 height 22
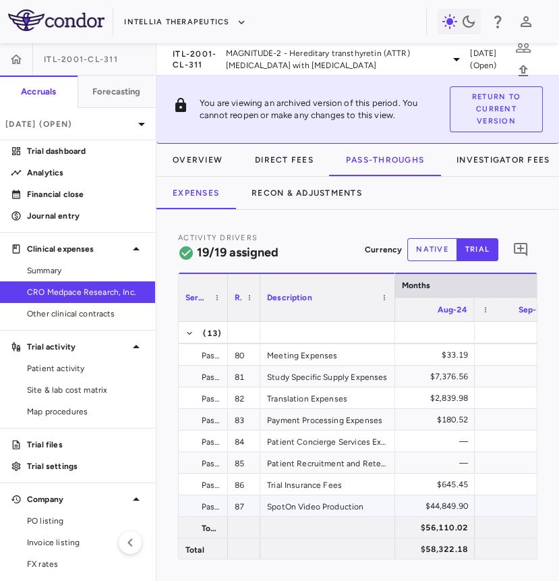
click at [420, 474] on div "$44,849.90" at bounding box center [427, 506] width 82 height 22
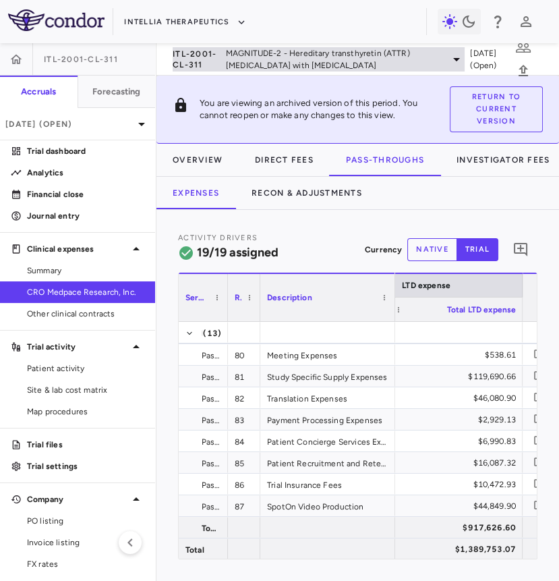
click at [236, 65] on span "MAGNITUDE-2 - Hereditary transthyretin (ATTR) [MEDICAL_DATA] with [MEDICAL_DATA]" at bounding box center [334, 59] width 217 height 24
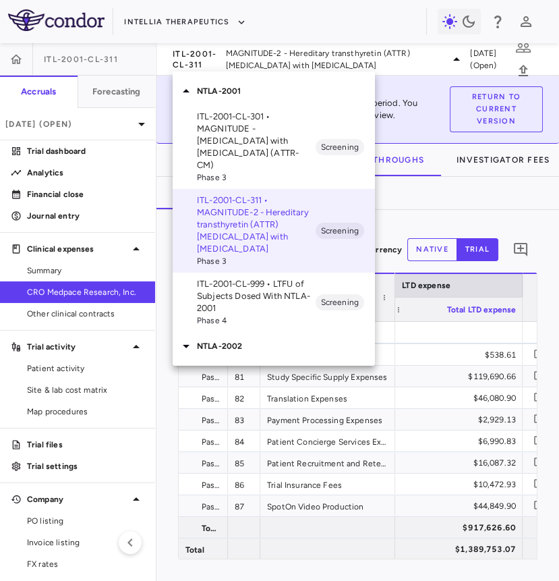
click at [244, 130] on p "ITL-2001-CL-301 • MAGNITUDE - [MEDICAL_DATA] with [MEDICAL_DATA] (ATTR-CM)" at bounding box center [256, 141] width 119 height 61
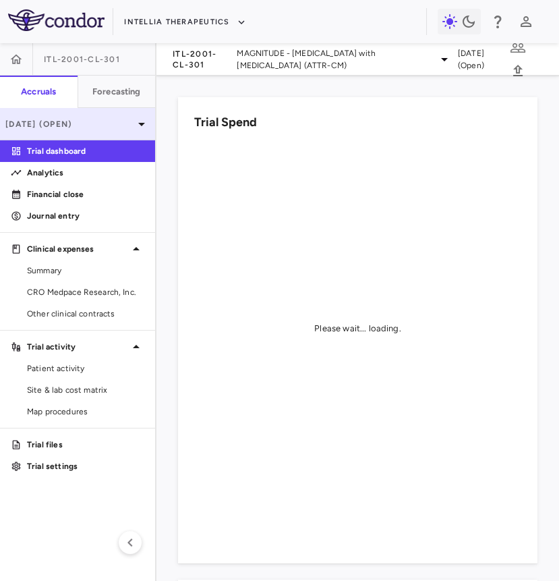
click at [112, 130] on div "[DATE] (Open)" at bounding box center [77, 124] width 155 height 32
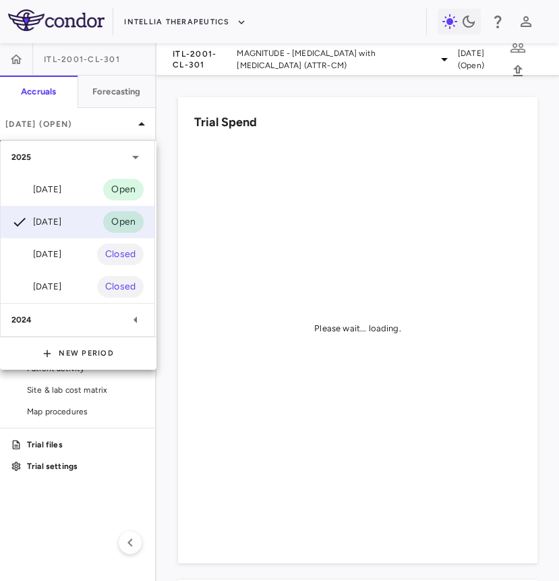
click at [330, 161] on div at bounding box center [279, 290] width 559 height 581
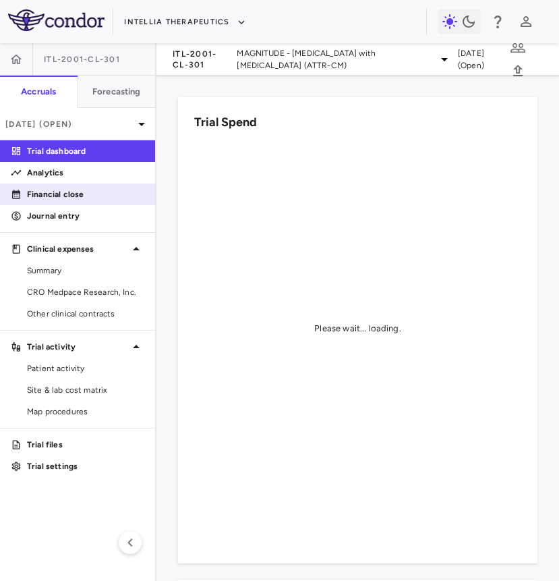
click at [89, 200] on link "Financial close" at bounding box center [77, 194] width 155 height 20
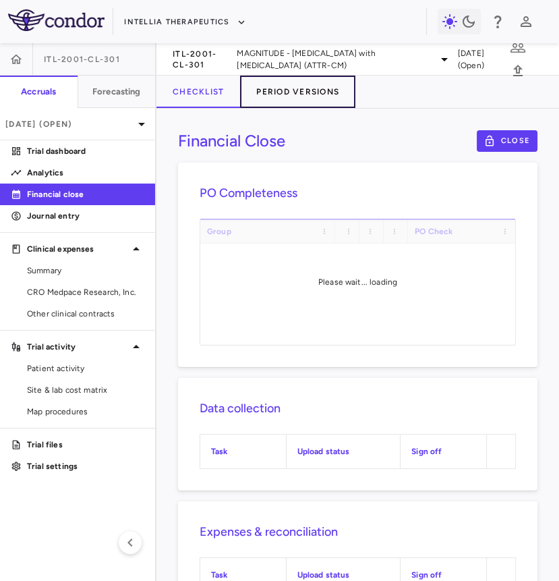
click at [334, 92] on button "Period Versions" at bounding box center [297, 92] width 115 height 32
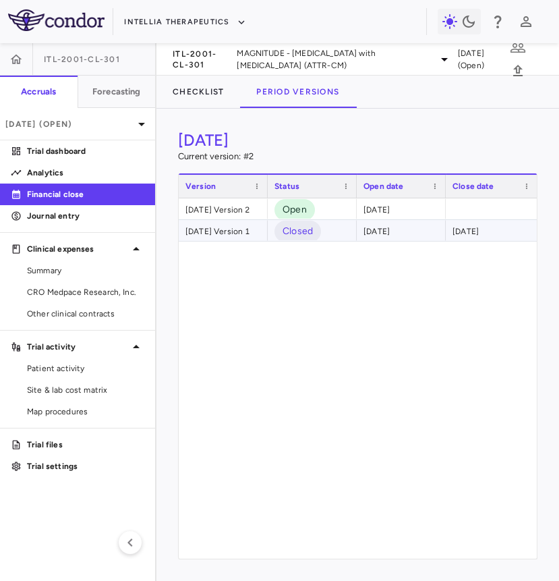
click at [225, 234] on div "July 2025 Version 1" at bounding box center [223, 230] width 89 height 21
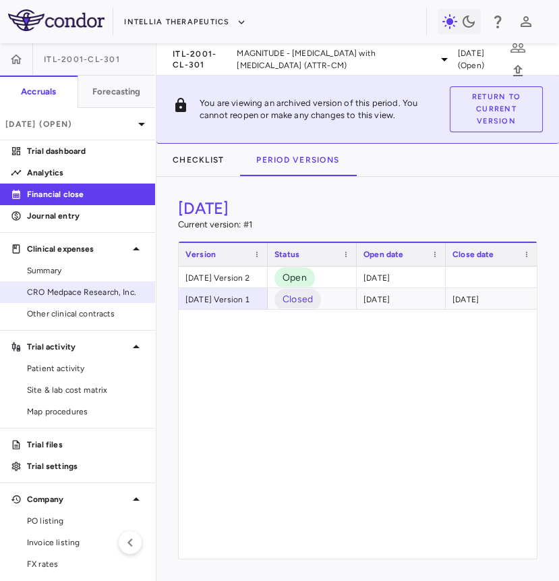
click at [63, 292] on span "CRO Medpace Research, Inc." at bounding box center [85, 292] width 117 height 12
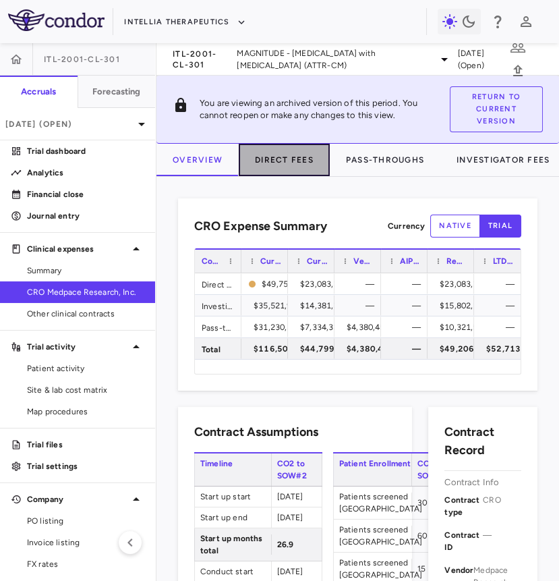
click at [300, 166] on button "Direct Fees" at bounding box center [284, 160] width 91 height 32
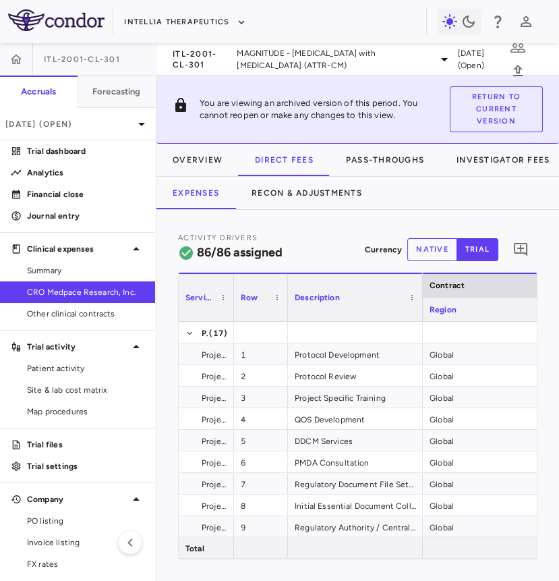
drag, startPoint x: 310, startPoint y: 302, endPoint x: 227, endPoint y: 315, distance: 84.0
click at [231, 315] on div at bounding box center [233, 297] width 5 height 47
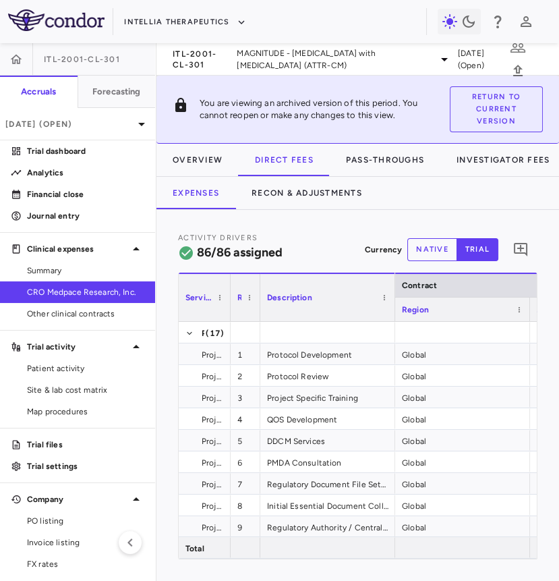
drag, startPoint x: 283, startPoint y: 309, endPoint x: 255, endPoint y: 314, distance: 28.9
click at [257, 314] on div at bounding box center [259, 297] width 5 height 47
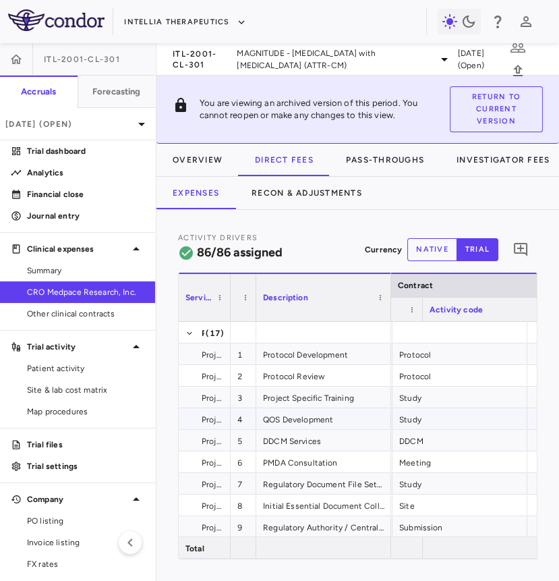
scroll to position [0, 269]
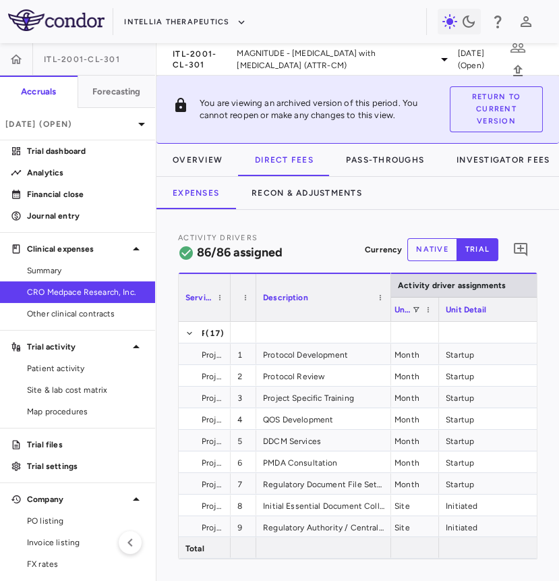
drag, startPoint x: 518, startPoint y: 314, endPoint x: 435, endPoint y: 327, distance: 84.8
click at [435, 327] on div "Service Category Row Description Contract Activity driver assignments 1" at bounding box center [358, 416] width 358 height 286
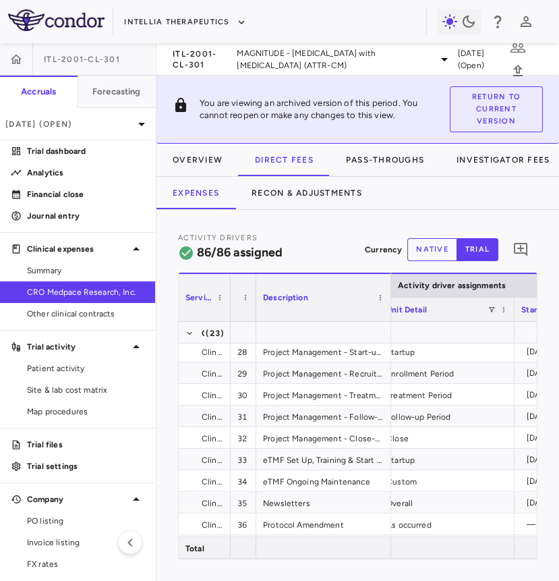
scroll to position [0, 929]
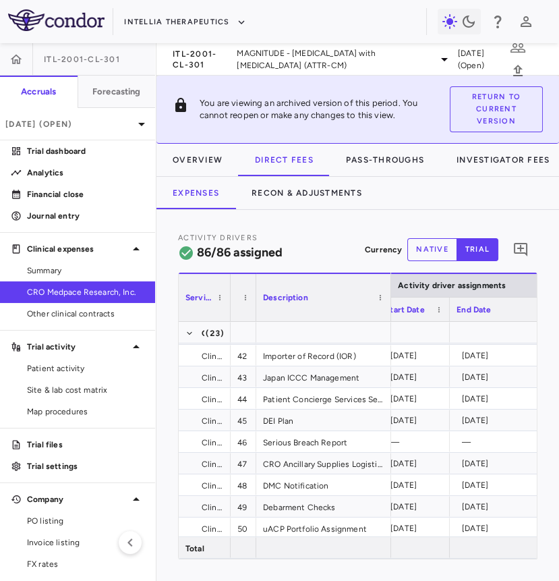
drag, startPoint x: 510, startPoint y: 308, endPoint x: 446, endPoint y: 316, distance: 63.9
click at [447, 316] on div at bounding box center [449, 310] width 5 height 24
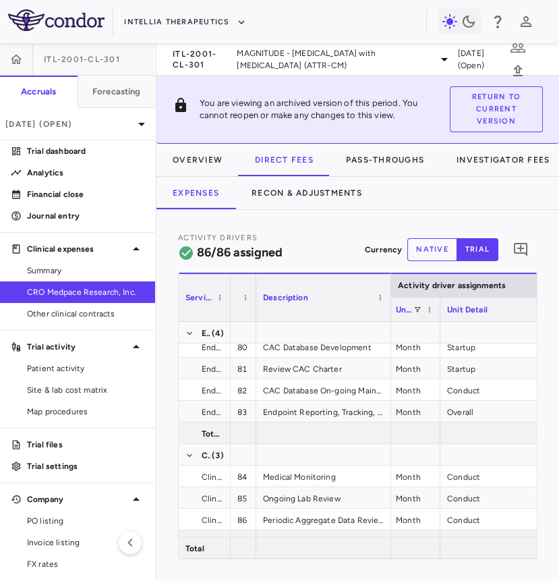
scroll to position [2051, 0]
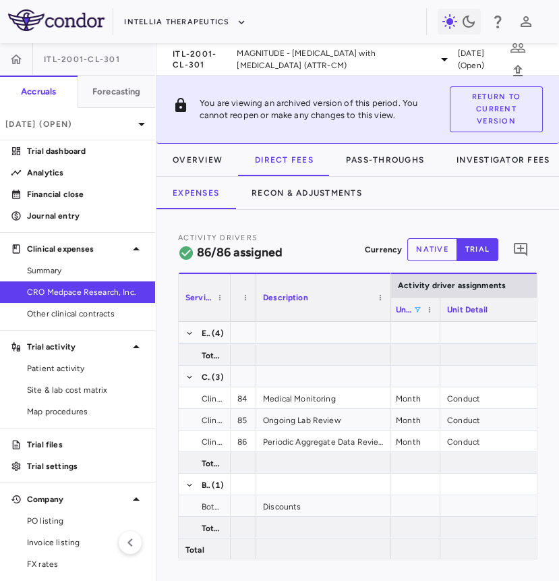
click at [419, 310] on span at bounding box center [418, 310] width 8 height 8
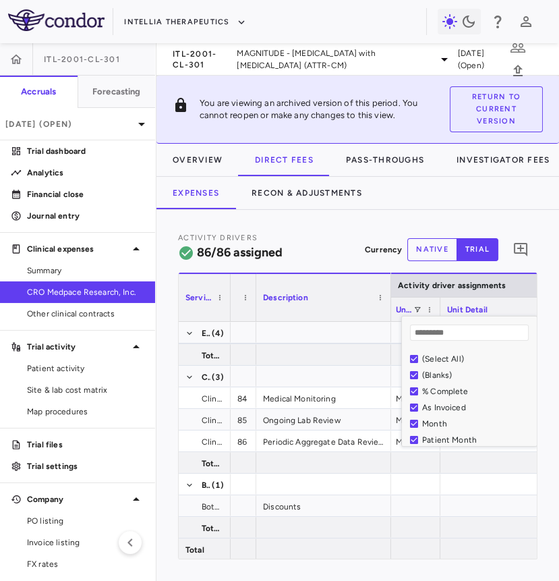
click at [445, 356] on div "(Select All)" at bounding box center [477, 358] width 111 height 9
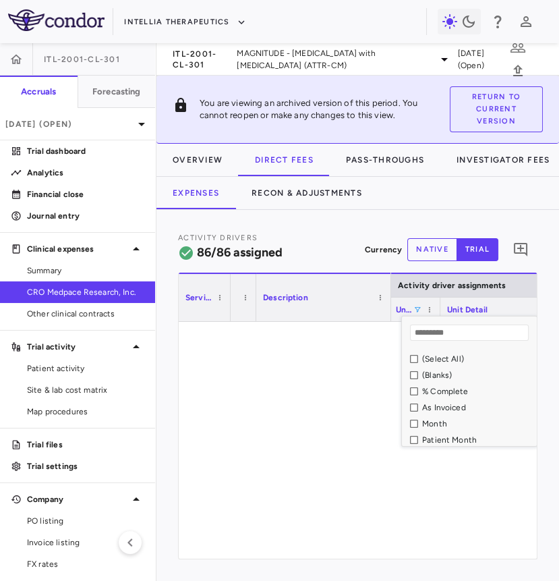
click at [445, 392] on div "% Complete" at bounding box center [477, 391] width 111 height 9
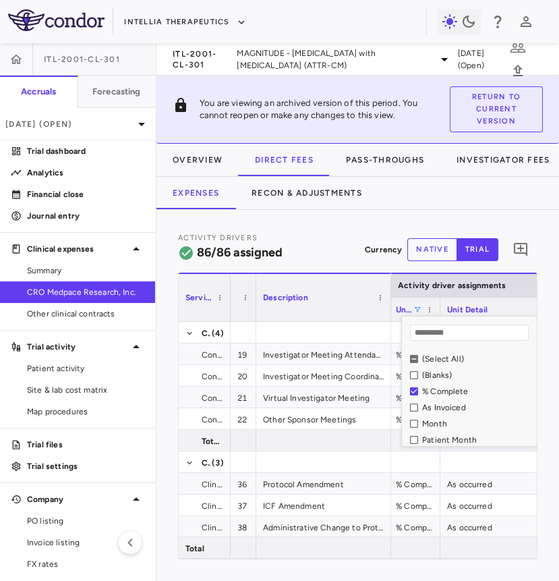
click at [446, 400] on div "As Invoiced" at bounding box center [473, 408] width 127 height 16
click at [445, 404] on div "As Invoiced" at bounding box center [477, 407] width 111 height 9
click at [342, 238] on div "Activity Drivers 86/86 assigned Currency native trial 0" at bounding box center [358, 249] width 360 height 36
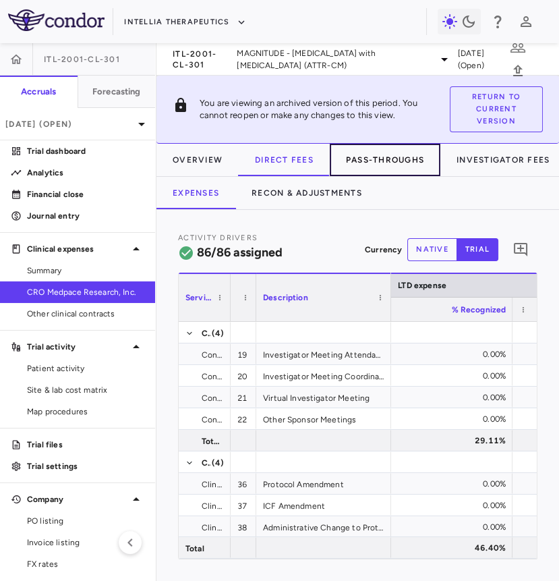
click at [370, 163] on button "Pass-Throughs" at bounding box center [385, 160] width 111 height 32
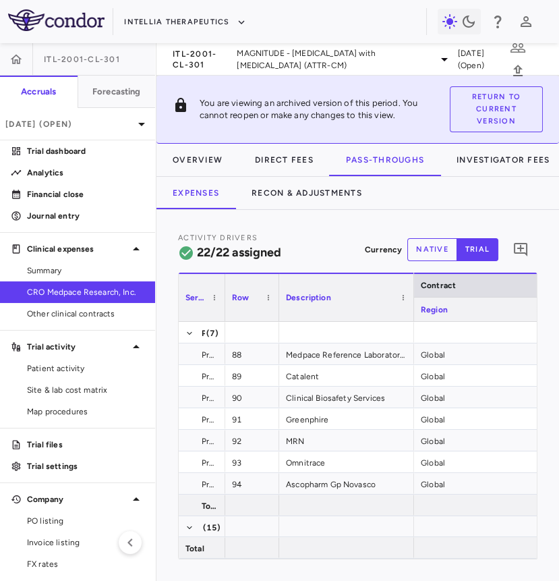
drag, startPoint x: 311, startPoint y: 307, endPoint x: 223, endPoint y: 328, distance: 90.8
click at [223, 328] on div "Service Category Row Description Contract" at bounding box center [358, 416] width 358 height 286
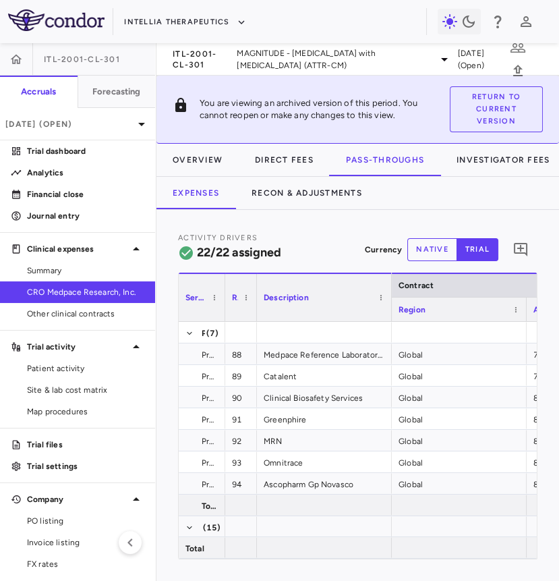
drag, startPoint x: 277, startPoint y: 310, endPoint x: 253, endPoint y: 316, distance: 24.4
click at [254, 316] on div at bounding box center [256, 297] width 5 height 47
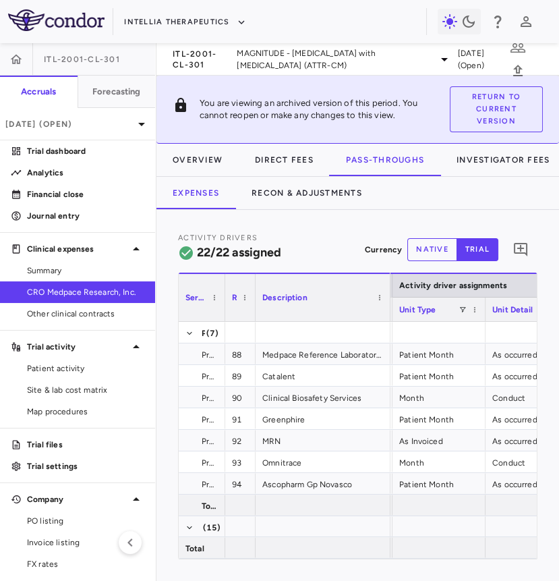
drag, startPoint x: 520, startPoint y: 313, endPoint x: 477, endPoint y: 316, distance: 43.3
click at [483, 316] on div at bounding box center [485, 310] width 5 height 24
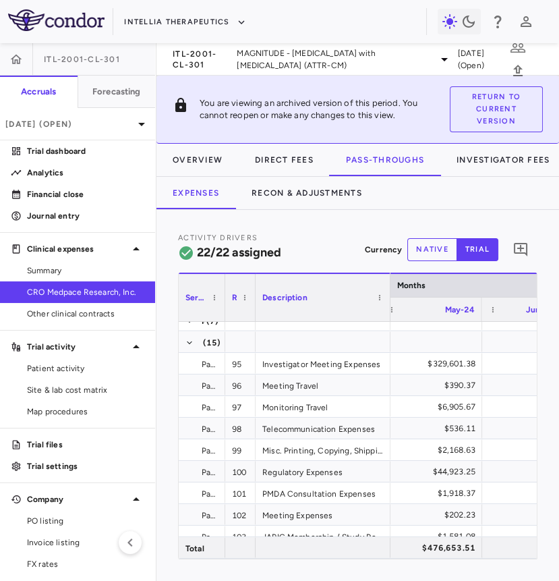
click at [437, 358] on div "$329,601.38" at bounding box center [434, 364] width 82 height 22
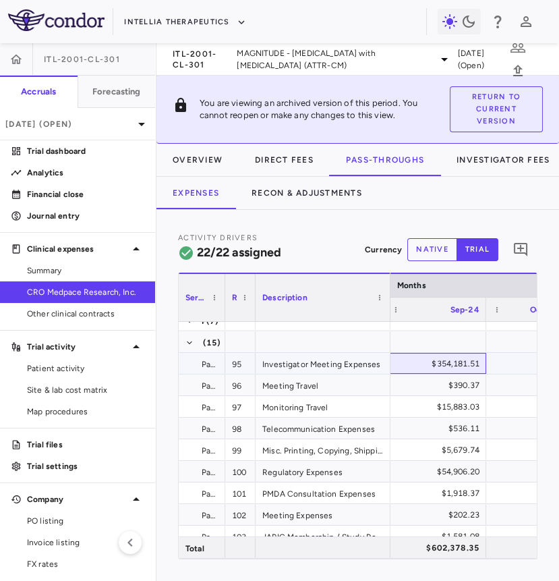
click at [452, 366] on div "$354,181.51" at bounding box center [438, 364] width 82 height 22
click at [456, 364] on div "$354,103.54" at bounding box center [430, 364] width 82 height 22
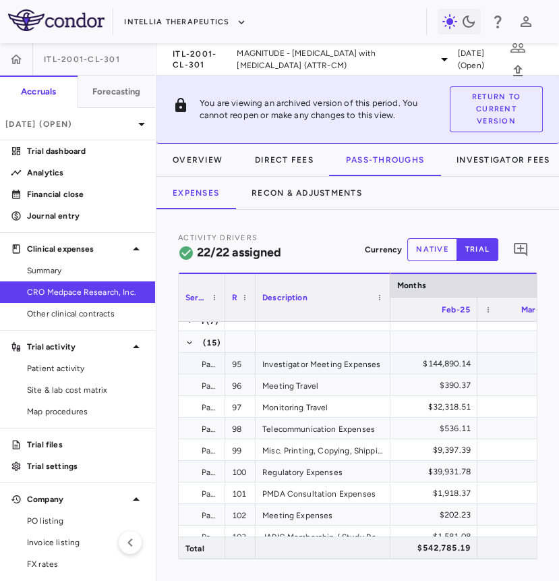
click at [441, 361] on div "$144,890.14" at bounding box center [430, 364] width 82 height 22
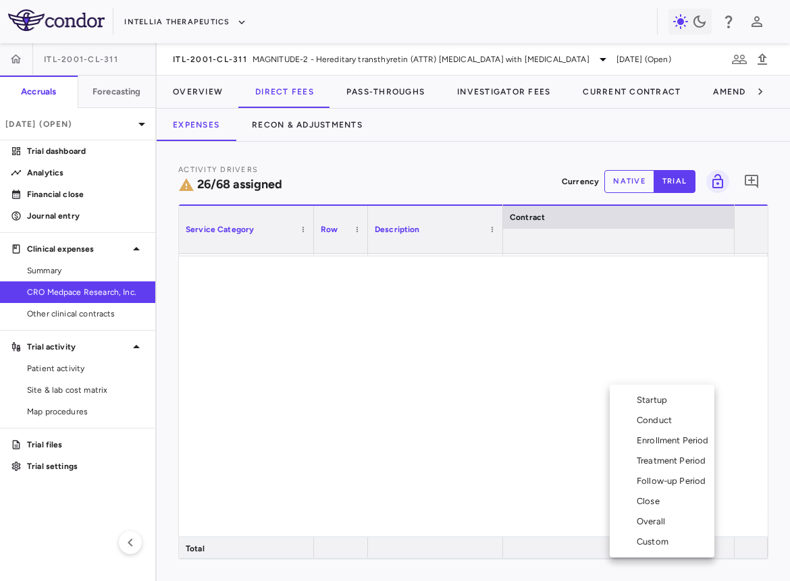
scroll to position [0, 747]
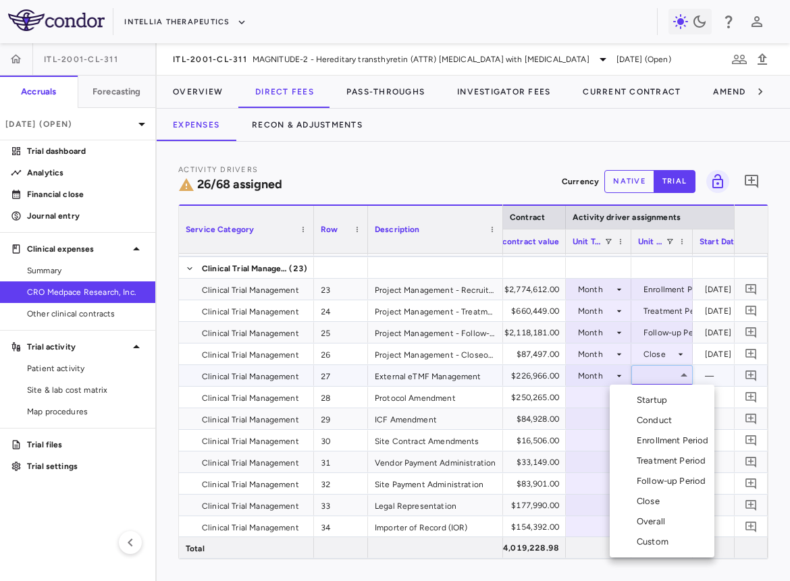
click at [657, 520] on div "Overall" at bounding box center [653, 522] width 34 height 12
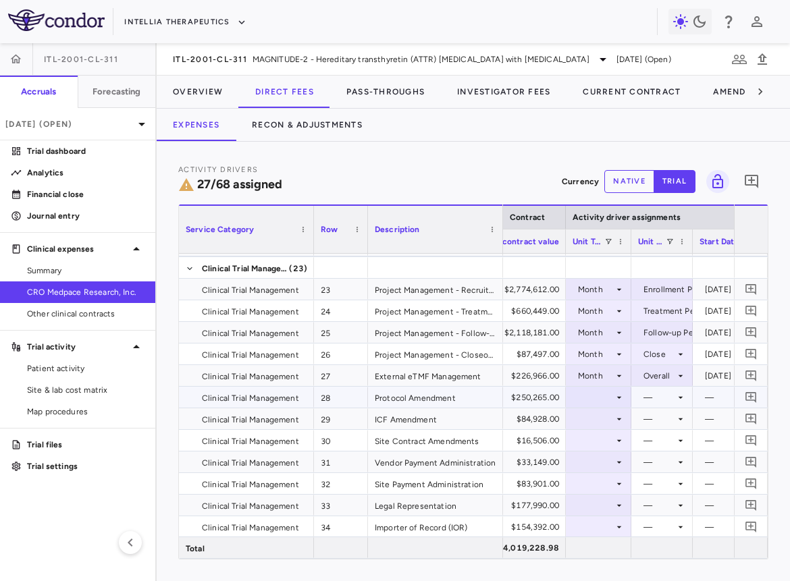
click at [606, 394] on div at bounding box center [598, 397] width 52 height 20
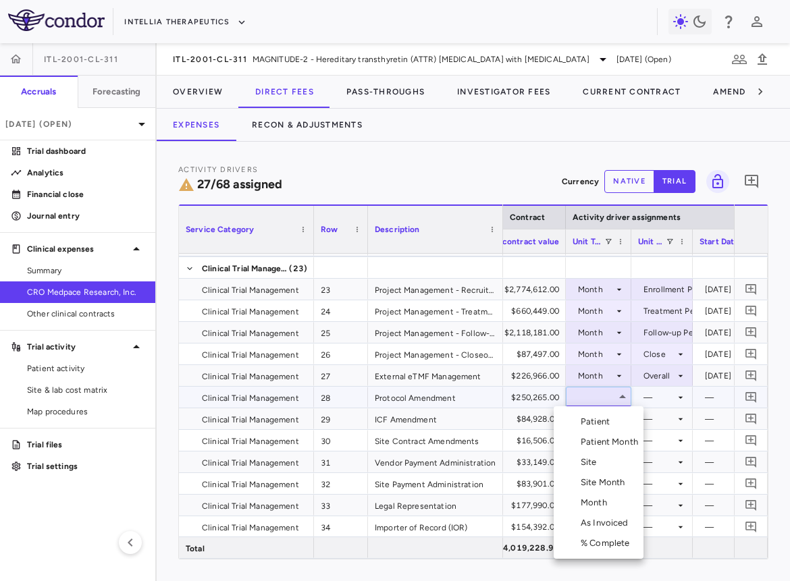
click at [605, 522] on div "As Invoiced" at bounding box center [606, 523] width 53 height 12
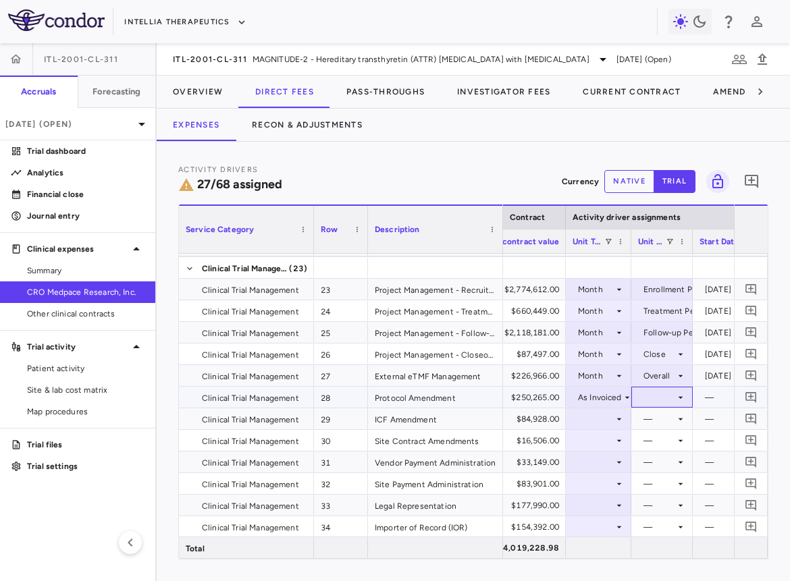
click at [654, 398] on div at bounding box center [662, 397] width 48 height 20
click at [654, 418] on div "As occurred" at bounding box center [675, 422] width 54 height 12
click at [598, 418] on div at bounding box center [598, 419] width 52 height 20
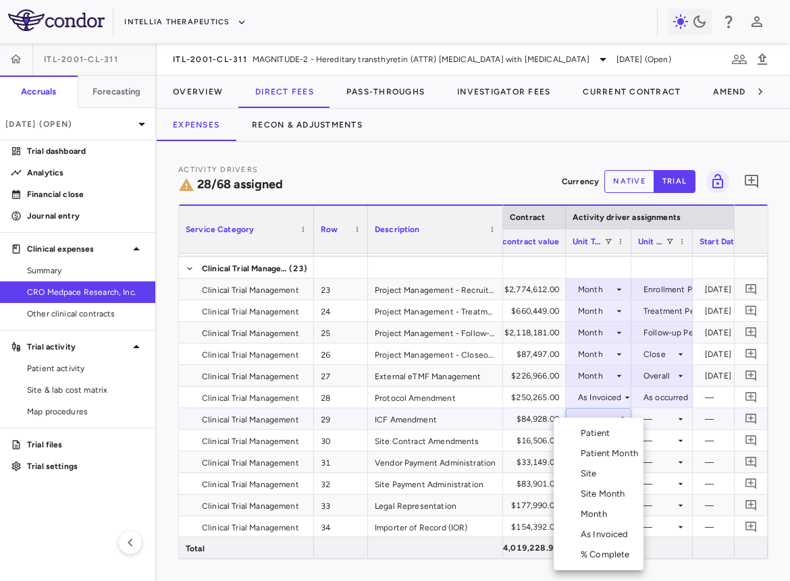
click at [599, 532] on div "As Invoiced" at bounding box center [606, 534] width 53 height 12
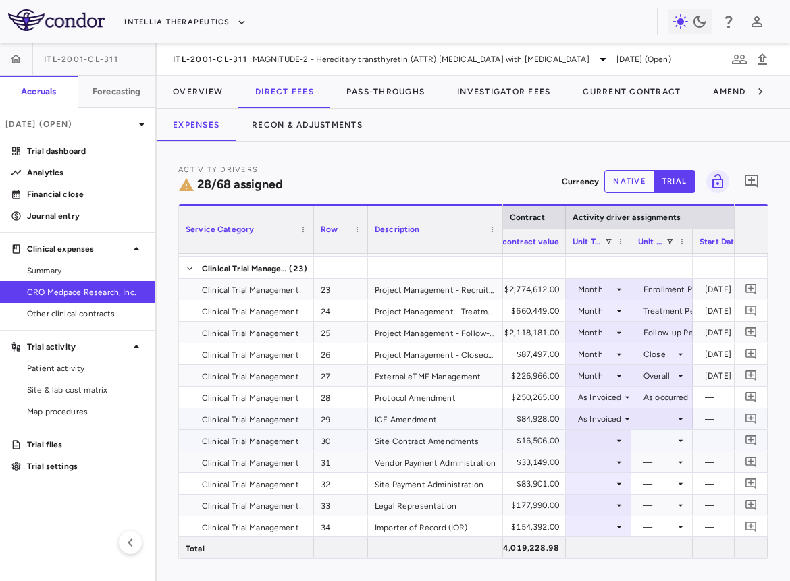
click at [647, 430] on div "—" at bounding box center [659, 441] width 32 height 22
click at [651, 424] on div at bounding box center [662, 419] width 48 height 20
click at [651, 444] on div "As occurred" at bounding box center [675, 443] width 54 height 12
click at [608, 439] on div at bounding box center [598, 441] width 52 height 20
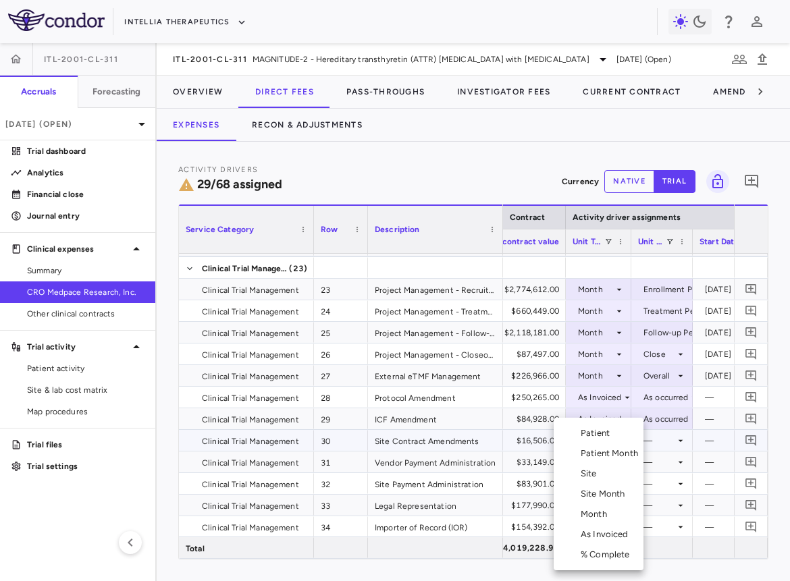
click at [599, 532] on div "As Invoiced" at bounding box center [606, 534] width 53 height 12
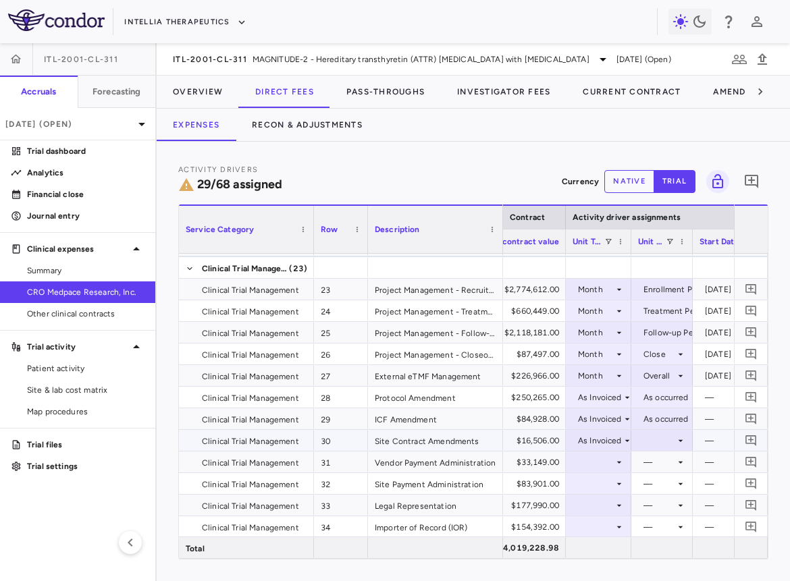
click at [657, 439] on div at bounding box center [662, 441] width 48 height 20
click at [657, 456] on li "As occurred" at bounding box center [661, 465] width 81 height 20
click at [597, 462] on div at bounding box center [598, 462] width 52 height 20
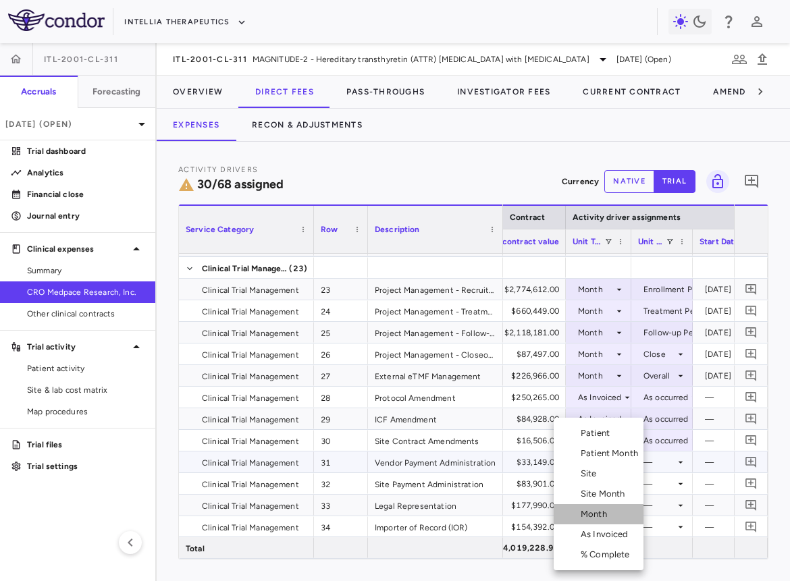
click at [597, 521] on li "Month" at bounding box center [598, 514] width 90 height 20
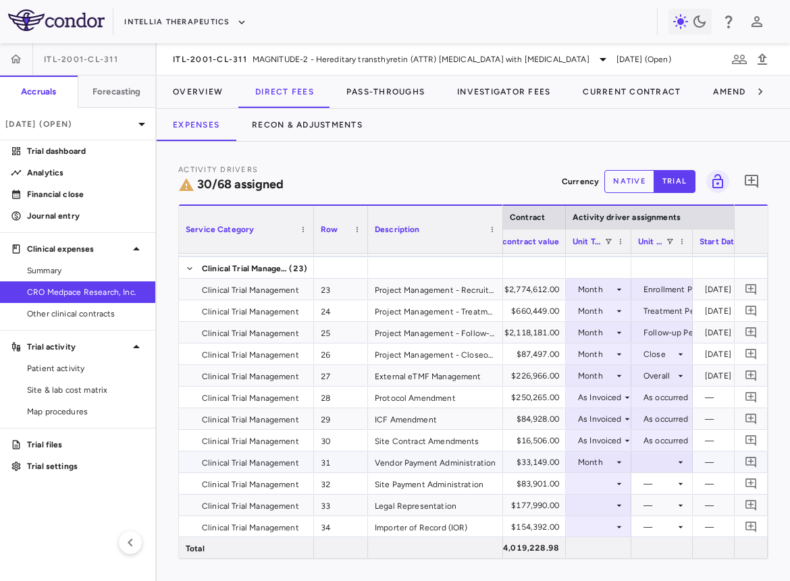
click at [660, 455] on div at bounding box center [662, 462] width 48 height 20
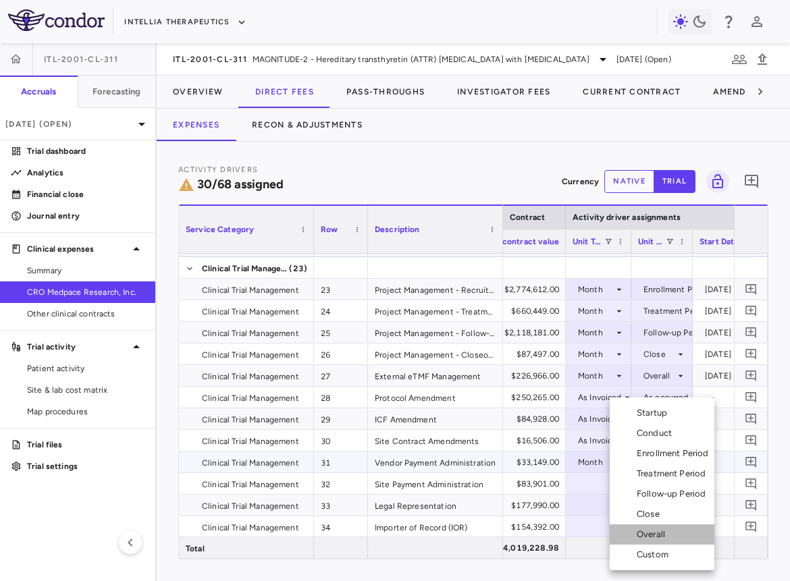
click at [660, 527] on li "Overall" at bounding box center [661, 534] width 105 height 20
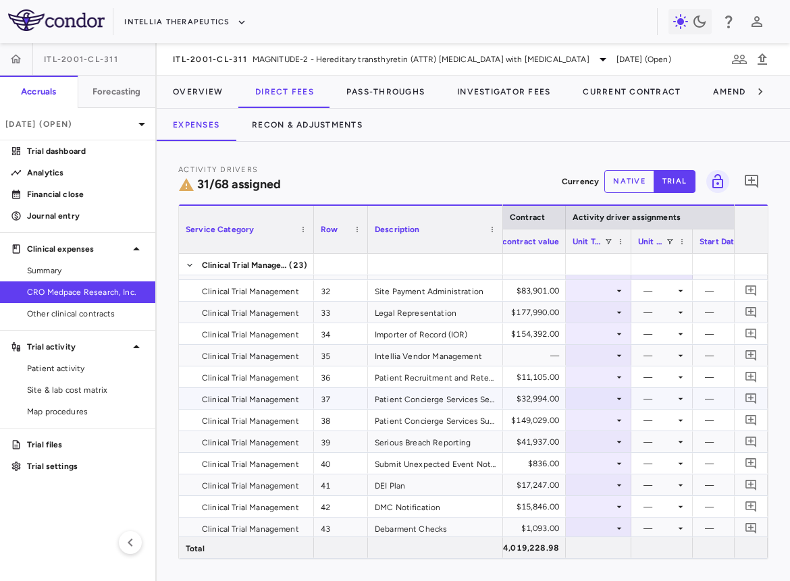
scroll to position [752, 0]
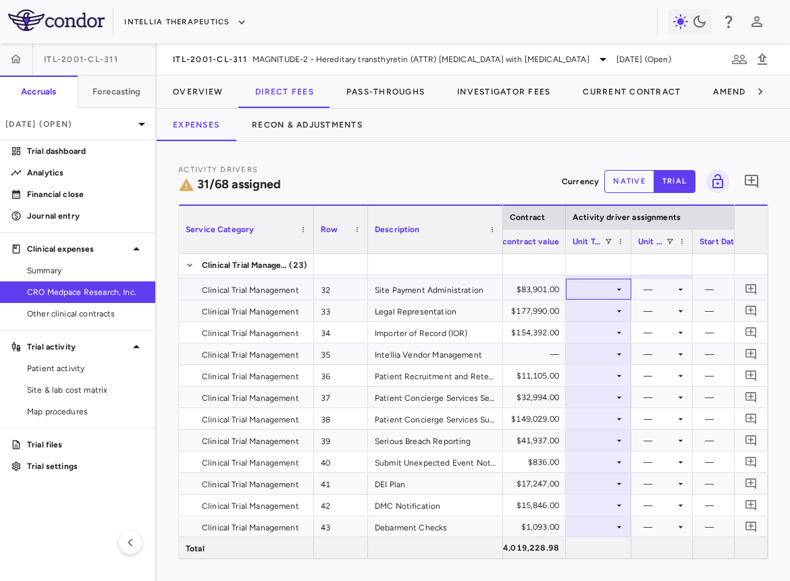
click at [585, 285] on div at bounding box center [598, 289] width 52 height 20
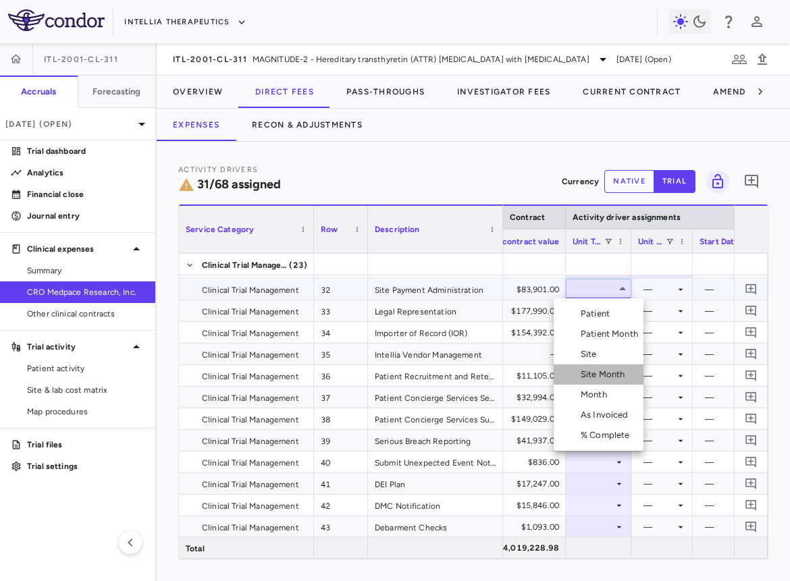
click at [619, 380] on div "Site Month" at bounding box center [605, 374] width 50 height 12
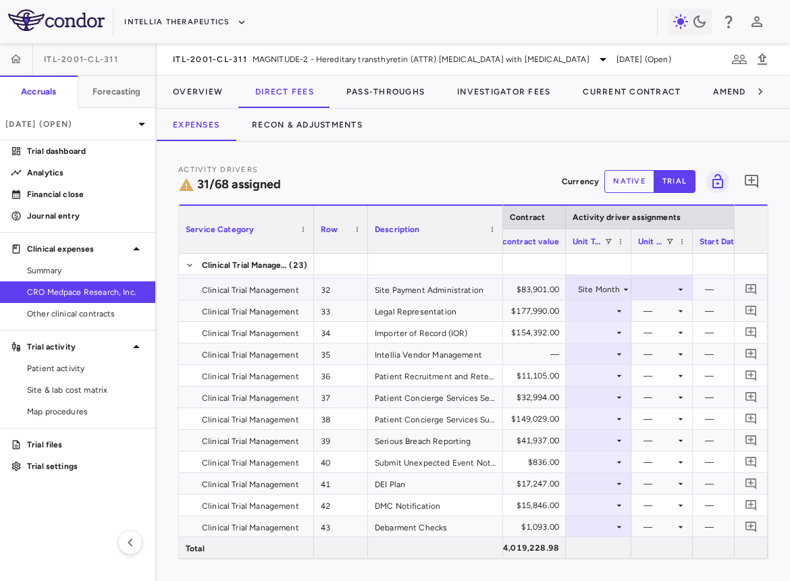
click at [667, 290] on div at bounding box center [662, 289] width 48 height 20
click at [667, 306] on li "As Initiated" at bounding box center [662, 314] width 84 height 20
click at [602, 310] on div at bounding box center [598, 311] width 52 height 20
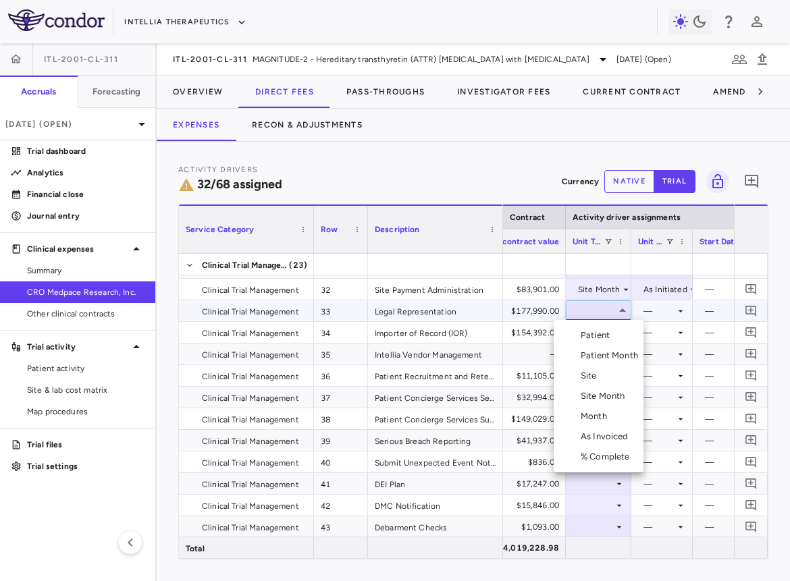
click at [597, 420] on div "Month" at bounding box center [596, 416] width 32 height 12
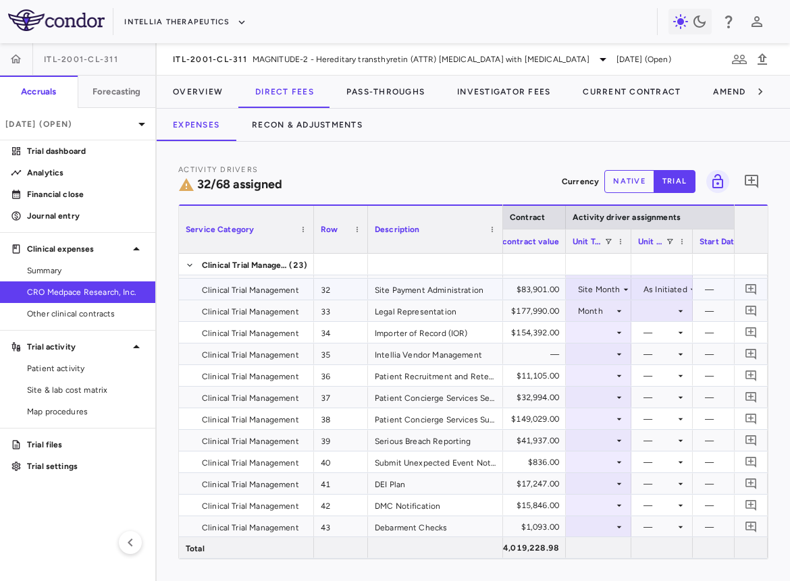
click at [659, 310] on div at bounding box center [662, 311] width 48 height 20
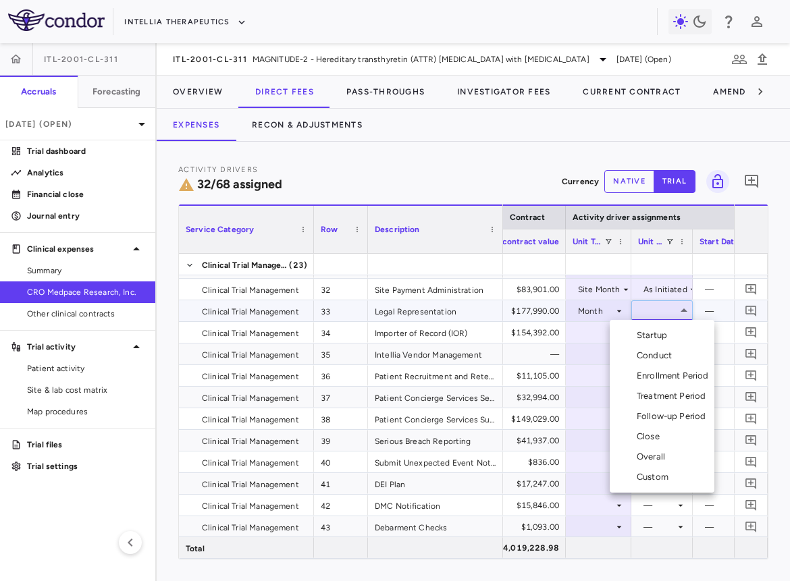
click at [659, 458] on div "Overall" at bounding box center [653, 457] width 34 height 12
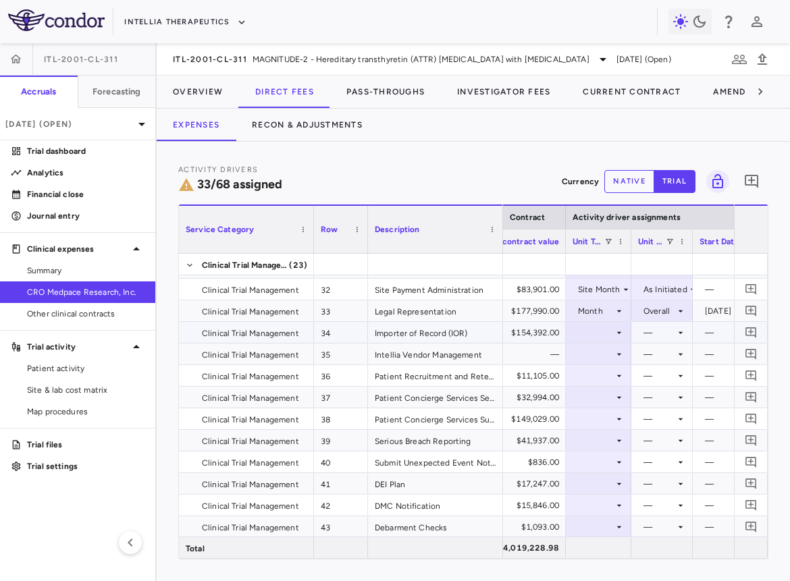
click at [599, 331] on div at bounding box center [598, 333] width 52 height 20
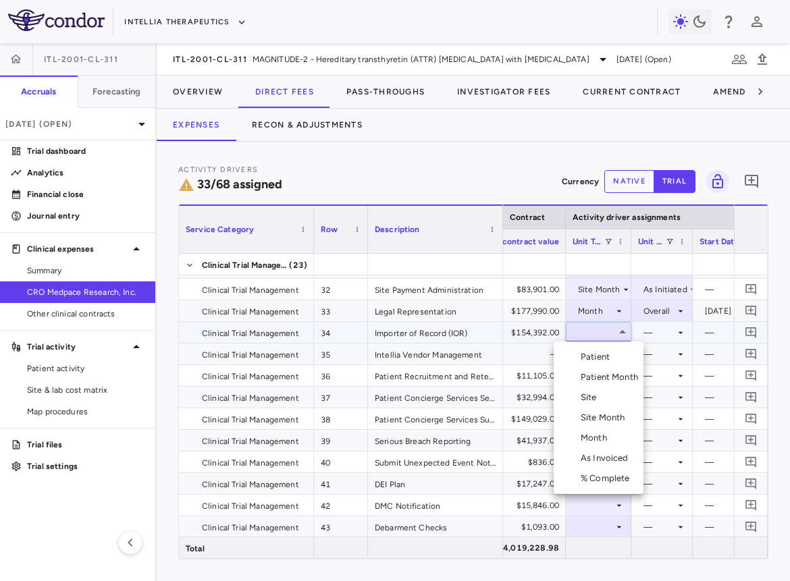
click at [605, 444] on li "Month" at bounding box center [598, 438] width 90 height 20
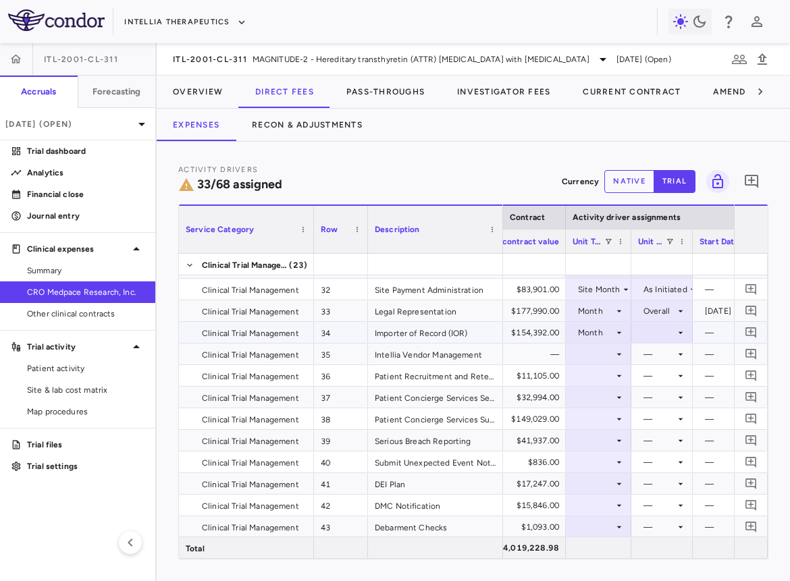
click at [667, 332] on div at bounding box center [662, 333] width 48 height 20
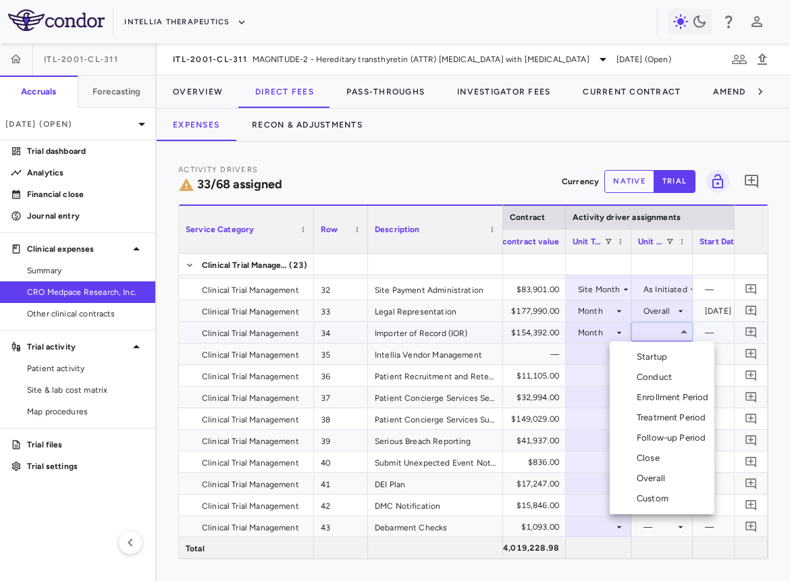
click at [657, 375] on div "Conduct" at bounding box center [656, 377] width 40 height 12
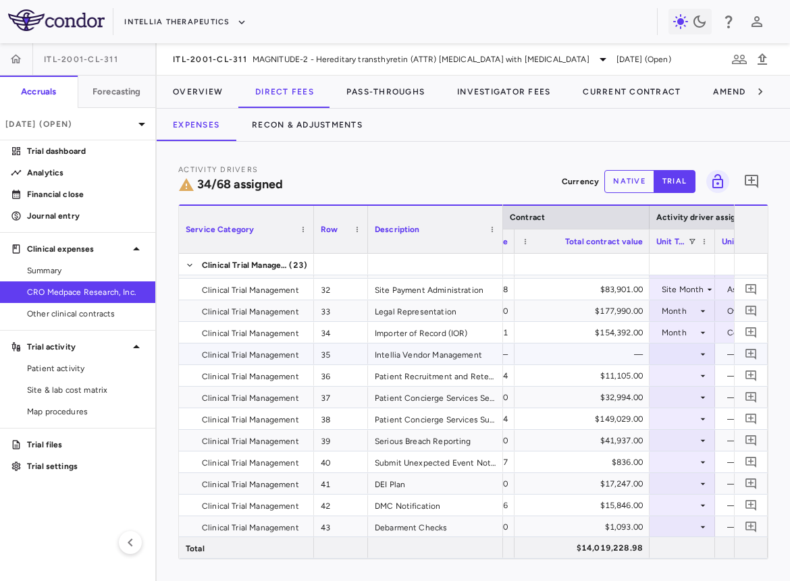
scroll to position [0, 0]
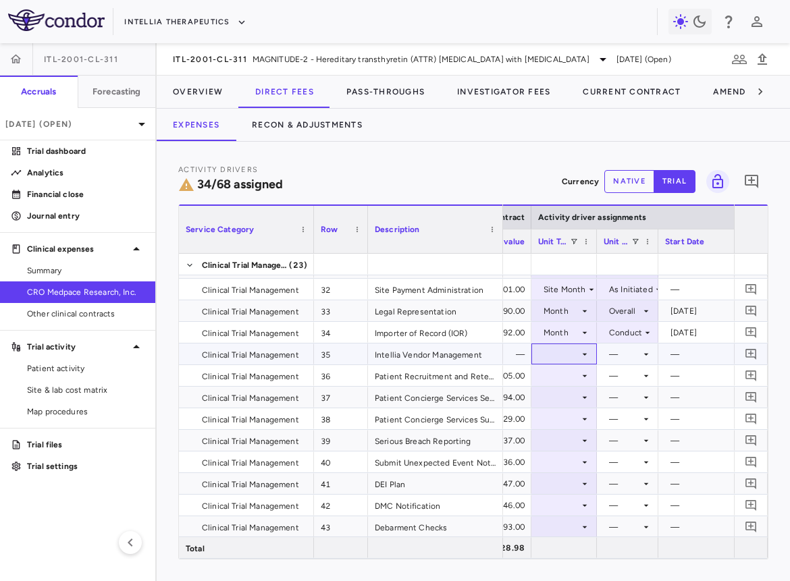
click at [568, 354] on div at bounding box center [564, 354] width 52 height 20
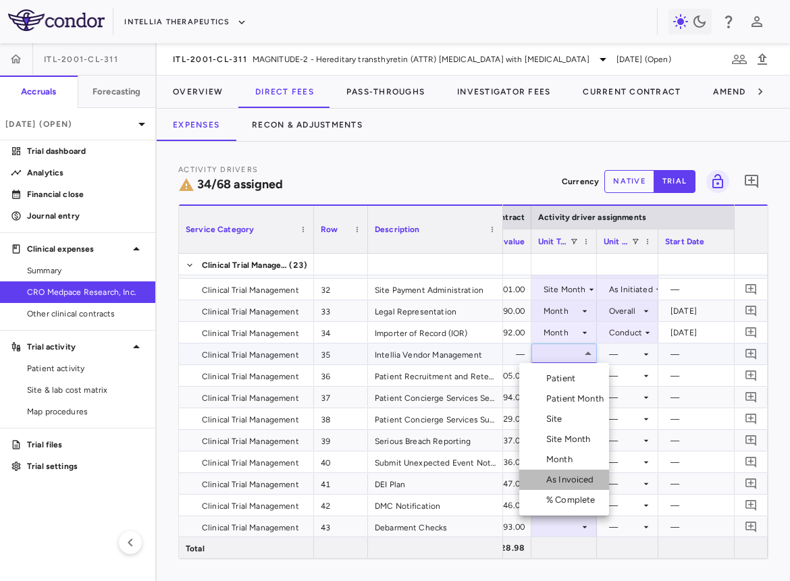
click at [566, 480] on div "As Invoiced" at bounding box center [572, 480] width 53 height 12
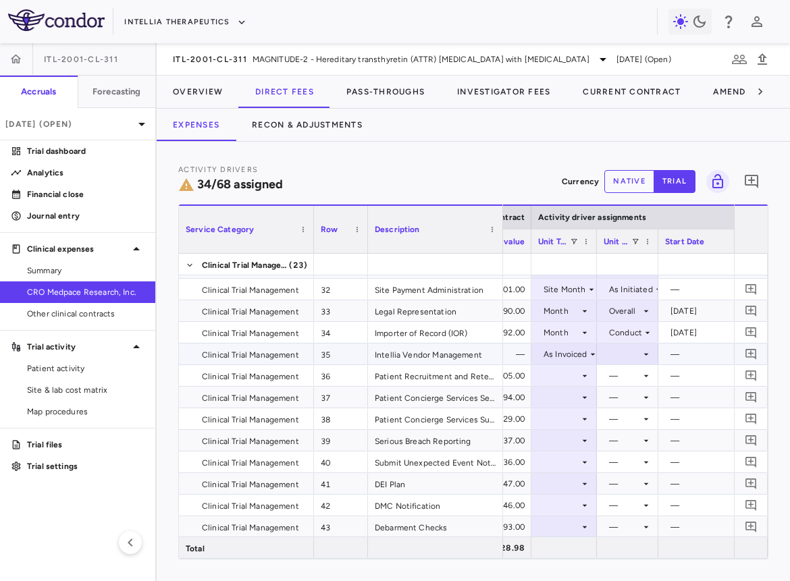
click at [632, 353] on div at bounding box center [627, 354] width 48 height 20
click at [632, 381] on div "As occurred" at bounding box center [640, 379] width 54 height 12
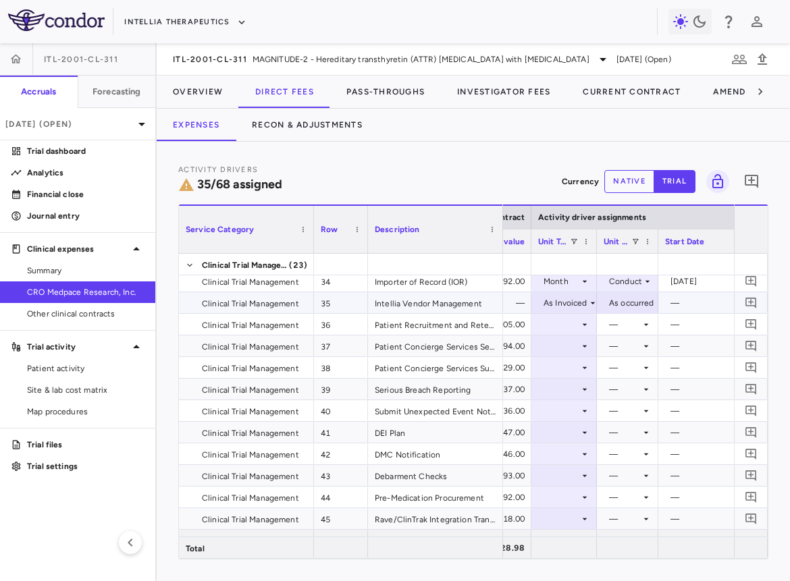
click at [552, 321] on div at bounding box center [564, 324] width 52 height 20
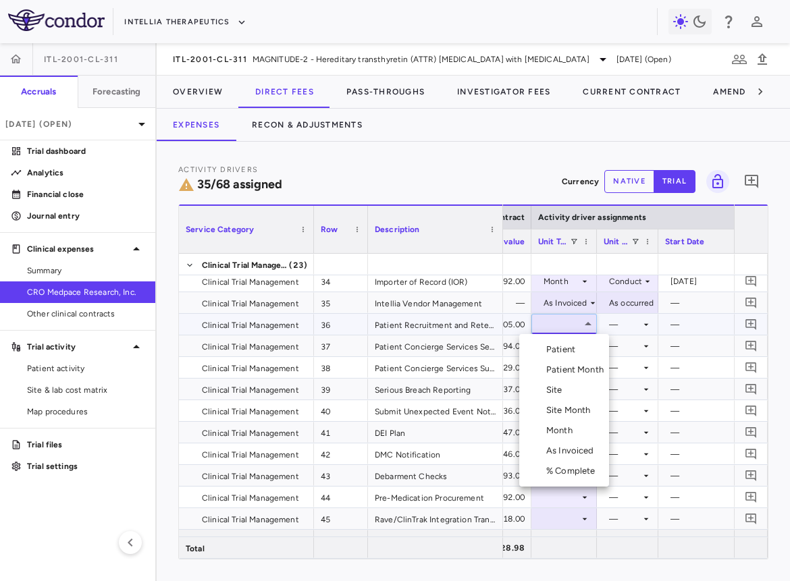
click at [563, 428] on div "Month" at bounding box center [562, 430] width 32 height 12
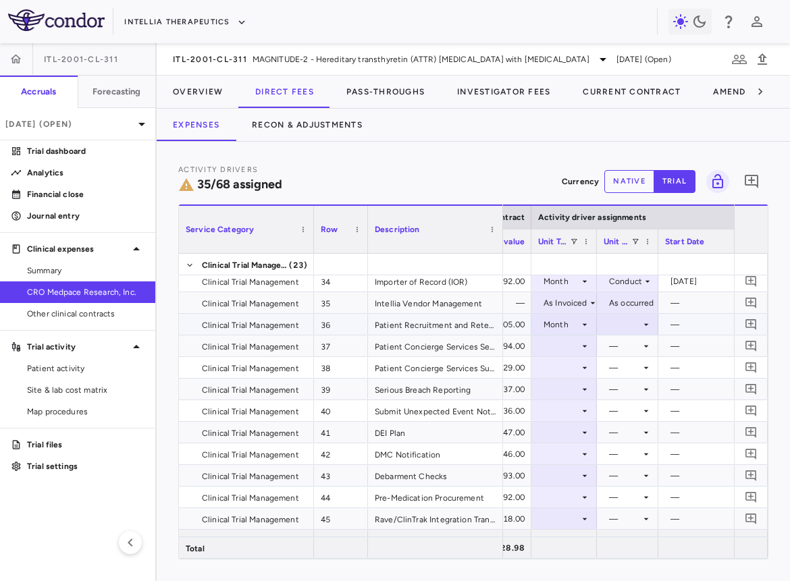
click at [619, 322] on div at bounding box center [627, 324] width 48 height 20
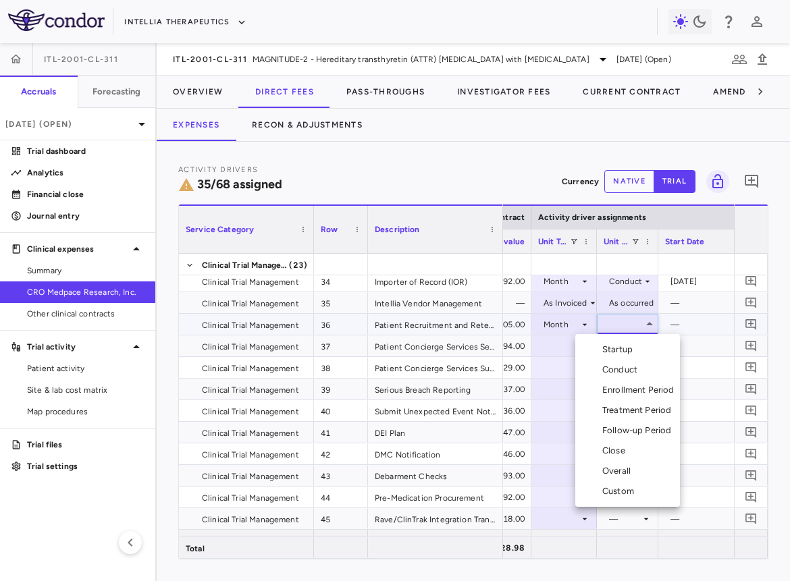
click at [628, 388] on div "Enrollment Period" at bounding box center [641, 390] width 78 height 12
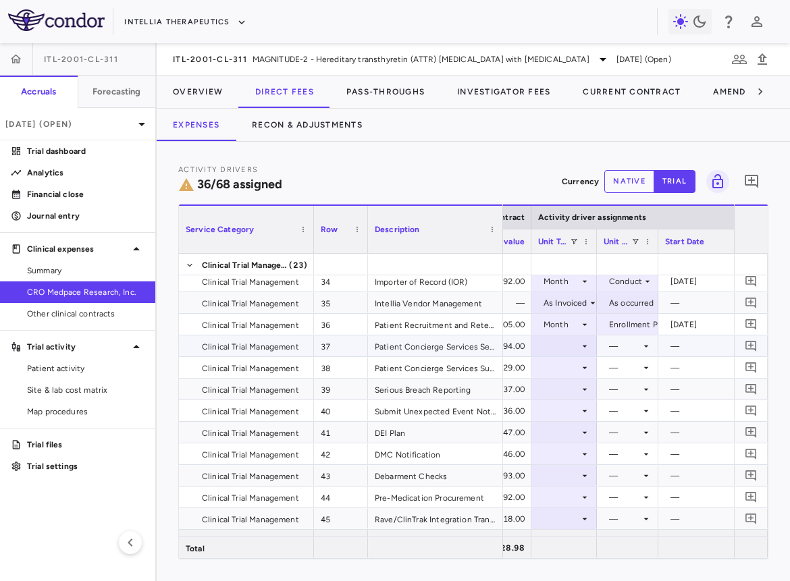
click at [578, 346] on div at bounding box center [564, 346] width 52 height 20
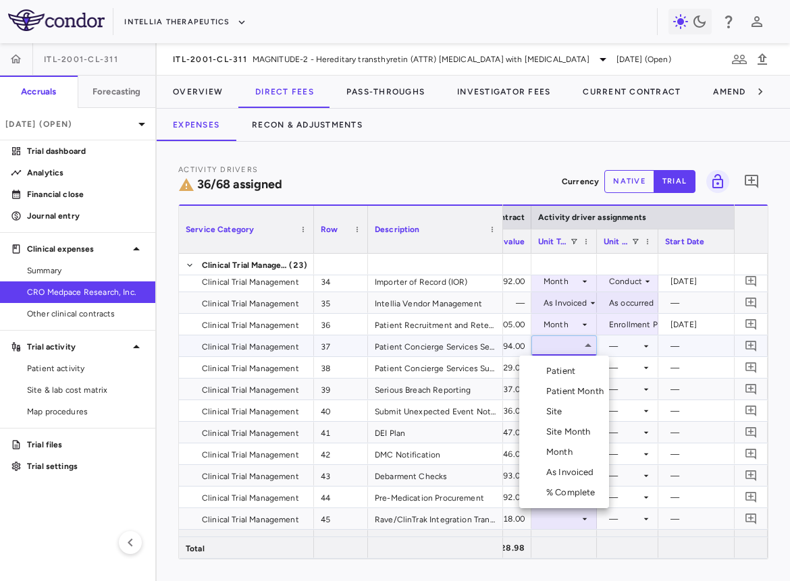
click at [572, 489] on div "% Complete" at bounding box center [573, 493] width 55 height 12
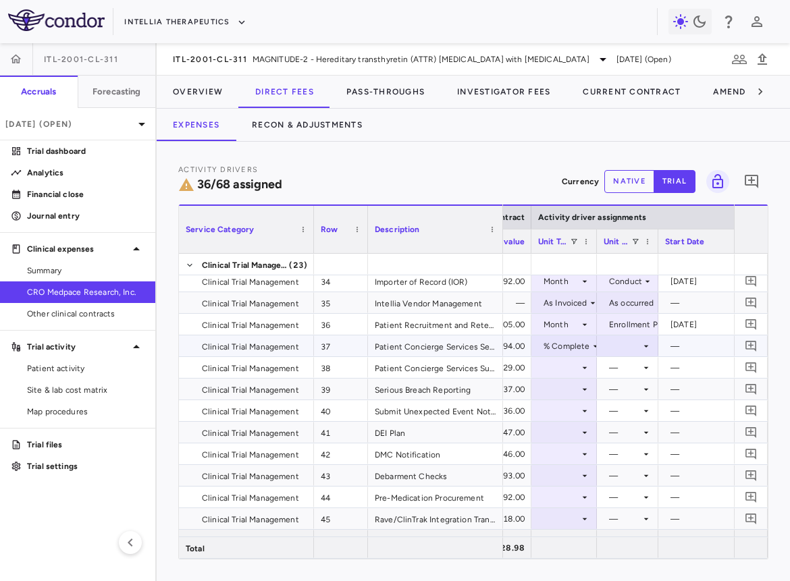
click at [620, 345] on div at bounding box center [627, 346] width 48 height 20
click at [620, 367] on div "As occurred" at bounding box center [640, 371] width 54 height 12
click at [577, 367] on div at bounding box center [564, 368] width 52 height 20
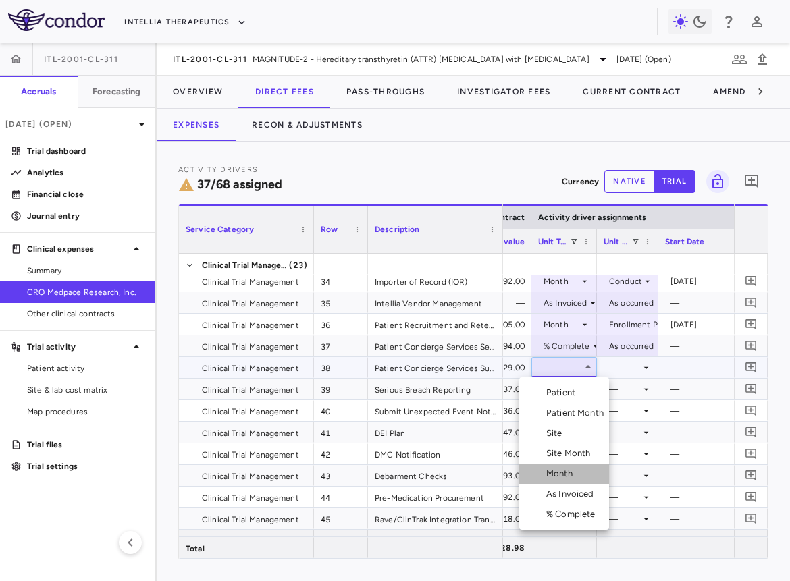
click at [565, 478] on div "Month" at bounding box center [562, 474] width 32 height 12
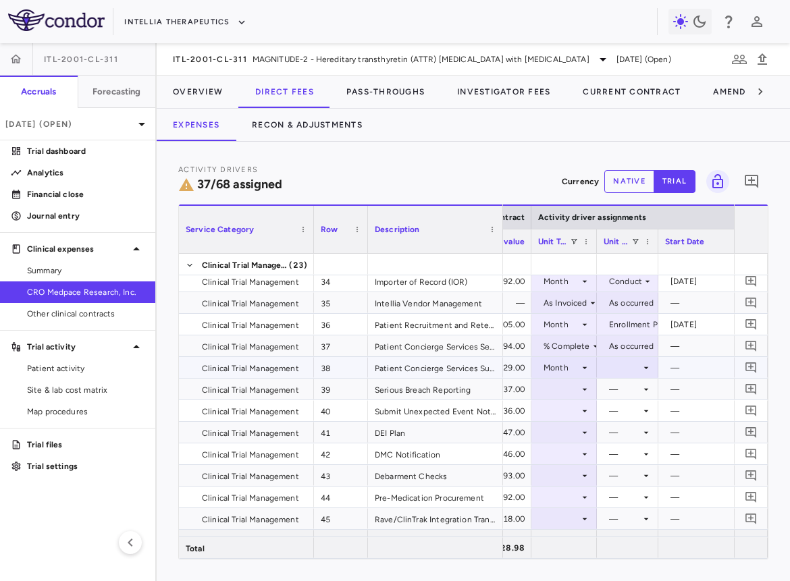
click at [624, 363] on div at bounding box center [627, 368] width 48 height 20
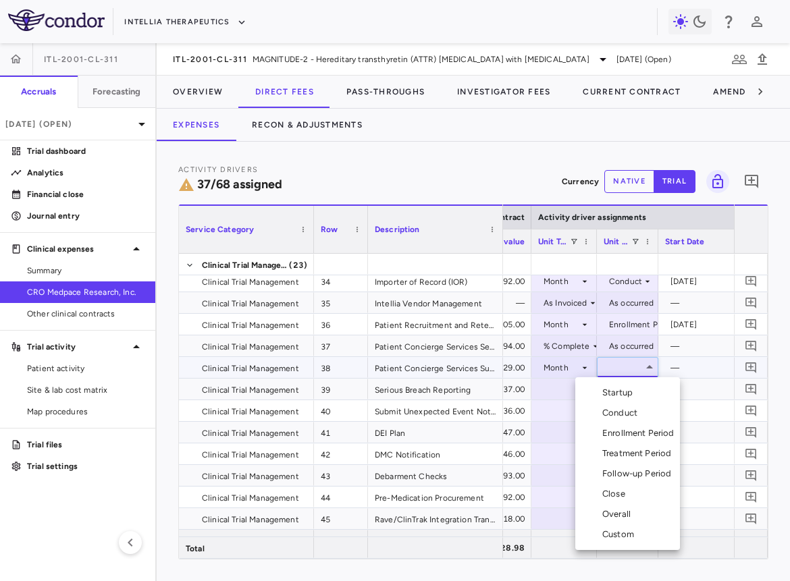
click at [625, 414] on div "Conduct" at bounding box center [622, 413] width 40 height 12
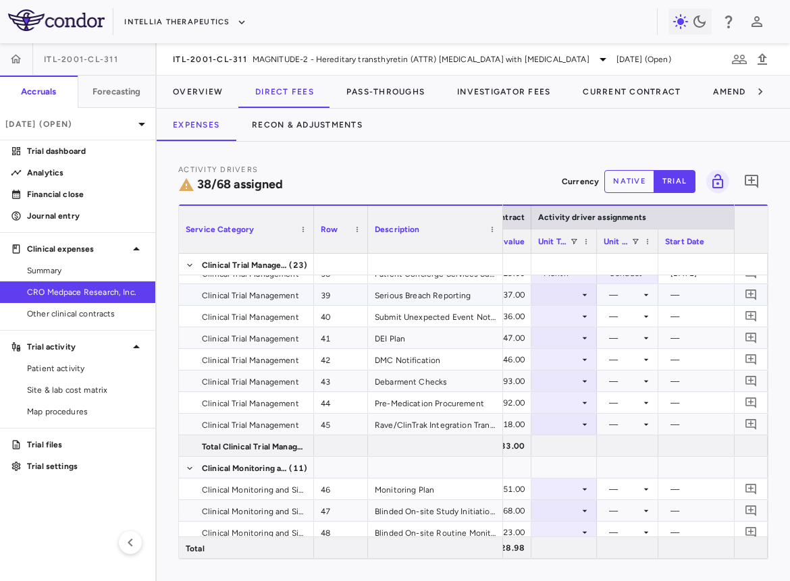
click at [576, 292] on div at bounding box center [564, 295] width 52 height 20
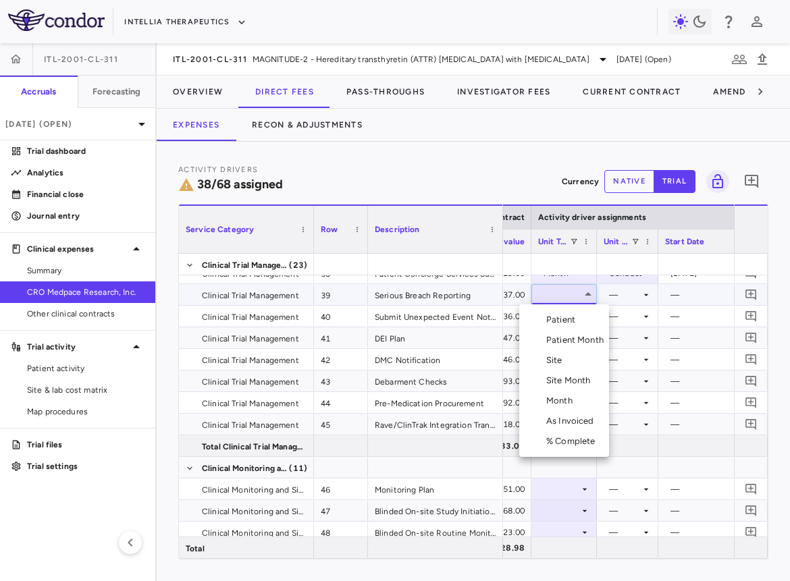
click at [578, 415] on div "As Invoiced" at bounding box center [572, 421] width 53 height 12
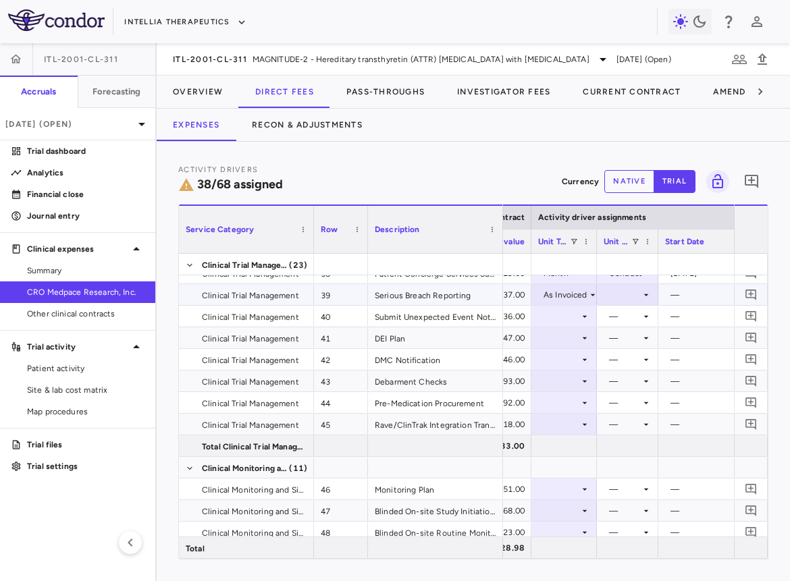
click at [624, 300] on div at bounding box center [627, 295] width 48 height 20
click at [624, 322] on div "As occurred" at bounding box center [640, 320] width 54 height 12
click at [572, 317] on div at bounding box center [564, 316] width 52 height 20
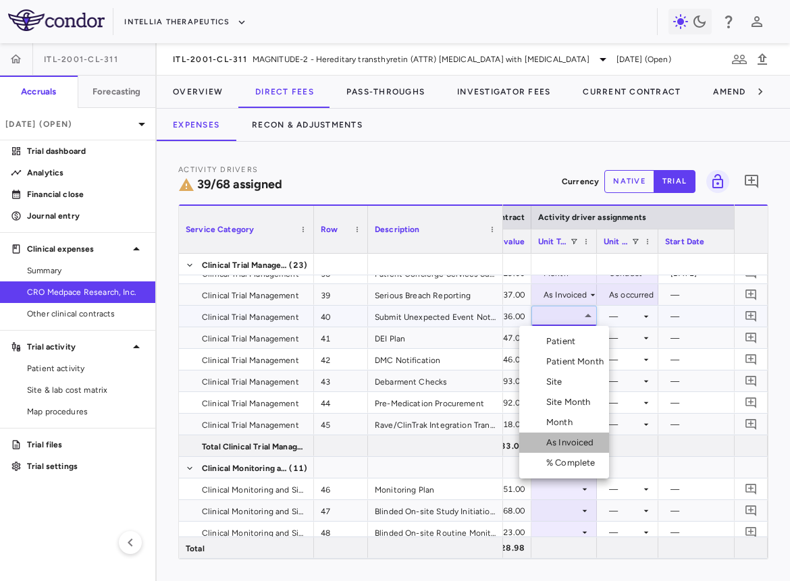
click at [578, 443] on div "As Invoiced" at bounding box center [572, 443] width 53 height 12
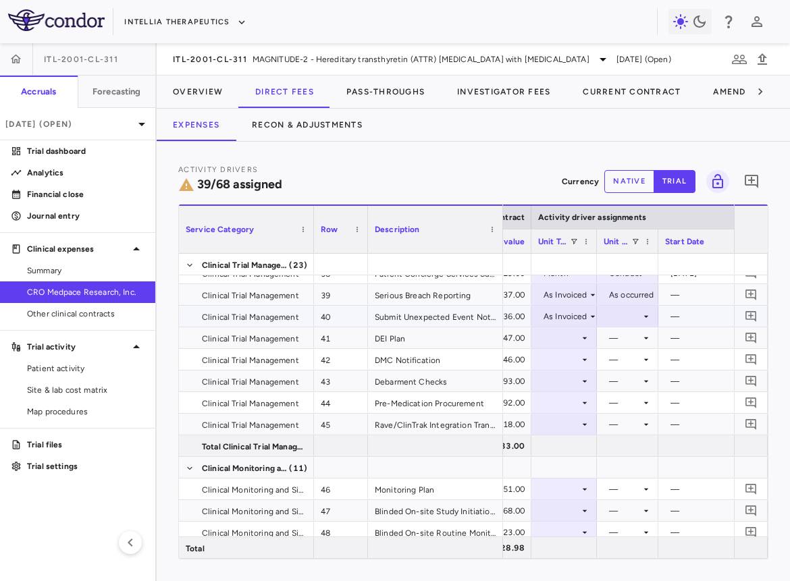
click at [628, 313] on div at bounding box center [627, 316] width 48 height 20
click at [628, 333] on li "As occurred" at bounding box center [626, 341] width 81 height 20
click at [578, 335] on div at bounding box center [564, 338] width 52 height 20
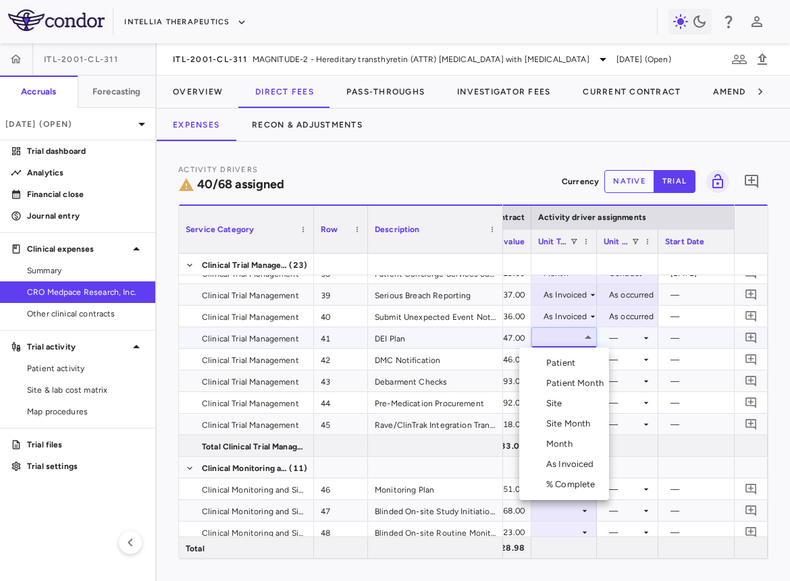
click at [570, 479] on div "% Complete" at bounding box center [573, 484] width 55 height 12
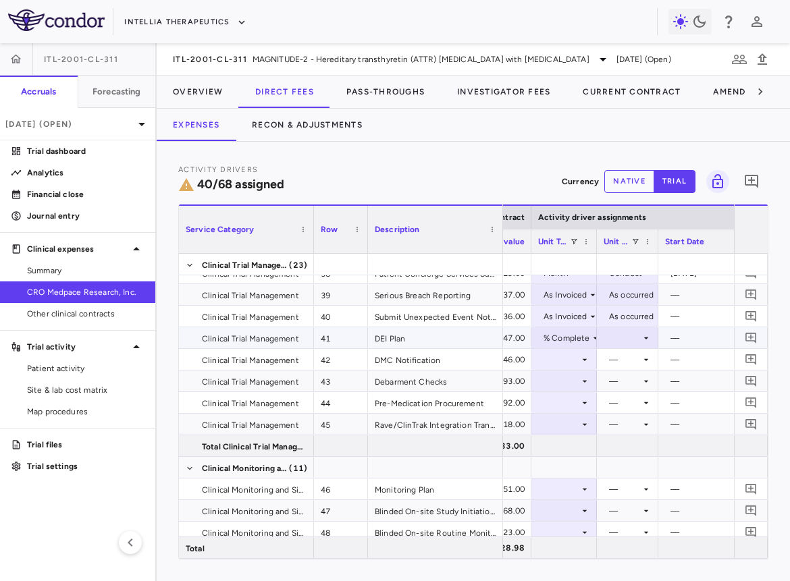
click at [625, 336] on div at bounding box center [627, 338] width 48 height 20
click at [625, 368] on div "As occurred" at bounding box center [640, 363] width 54 height 12
click at [577, 360] on div at bounding box center [564, 360] width 52 height 20
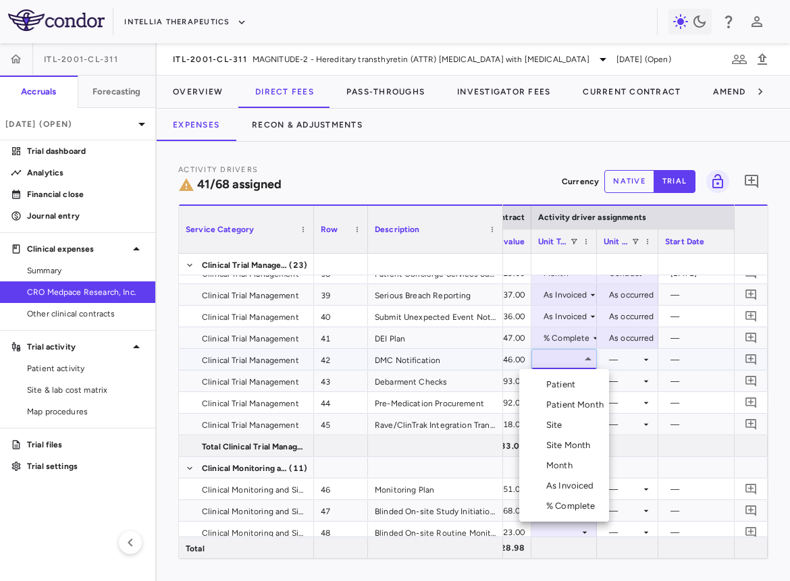
click at [568, 461] on div "Month" at bounding box center [562, 466] width 32 height 12
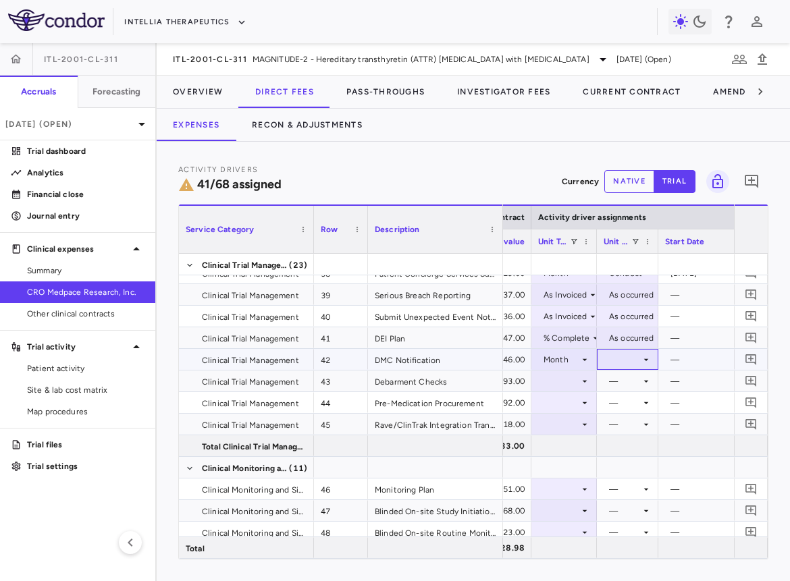
click at [638, 352] on div at bounding box center [627, 360] width 48 height 20
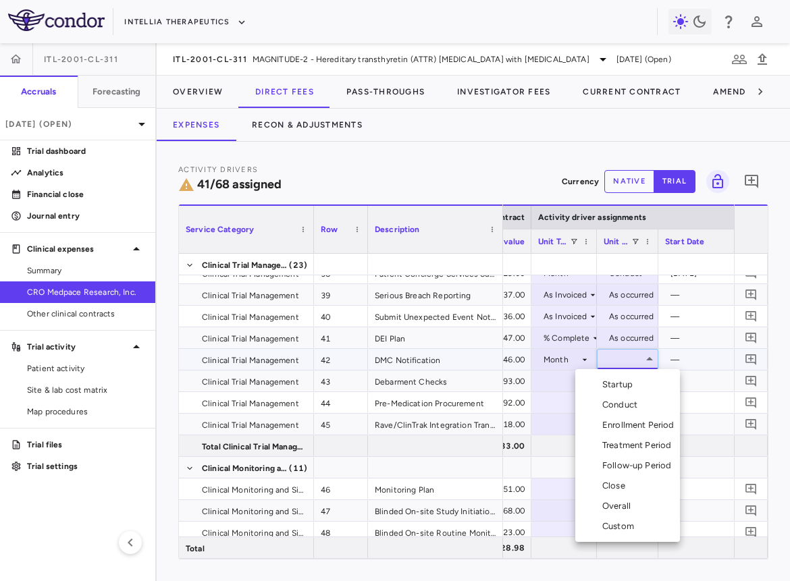
click at [621, 508] on div "Overall" at bounding box center [619, 506] width 34 height 12
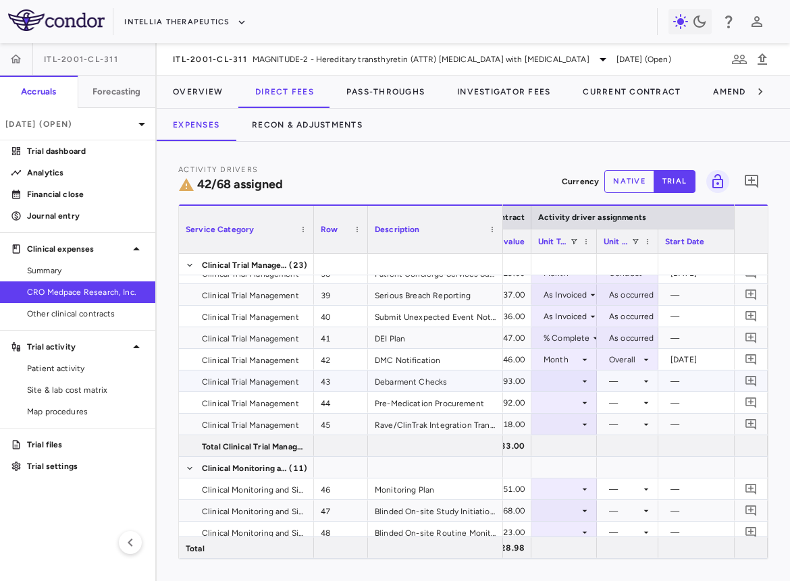
click at [570, 383] on div at bounding box center [564, 381] width 52 height 20
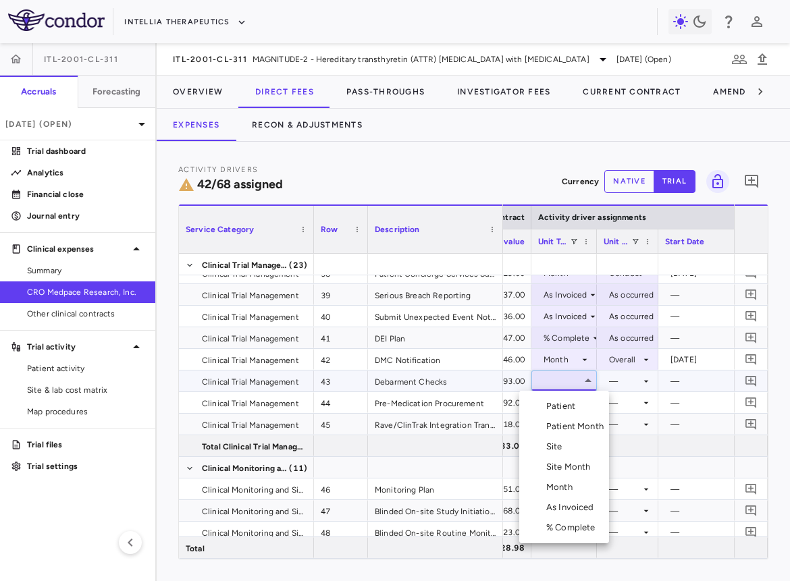
click at [564, 532] on div "% Complete" at bounding box center [573, 528] width 55 height 12
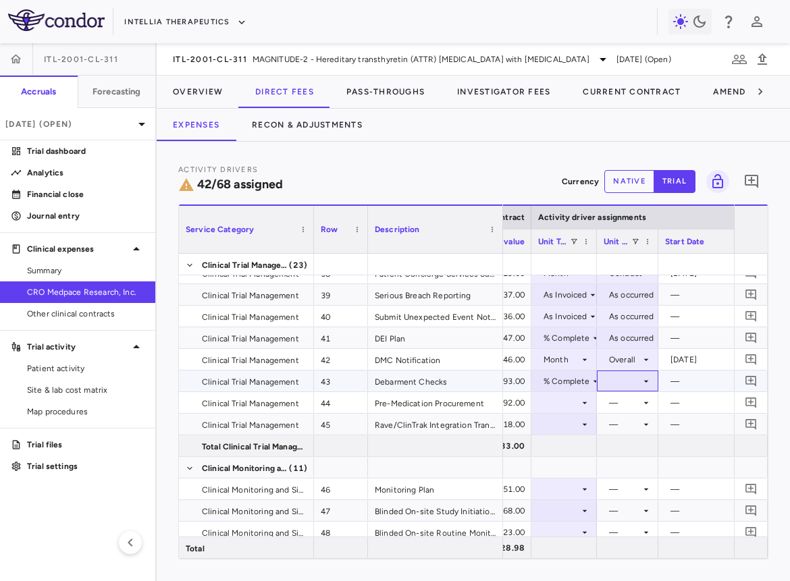
click at [615, 379] on div at bounding box center [627, 381] width 48 height 20
click at [615, 403] on div "As occurred" at bounding box center [640, 406] width 54 height 12
click at [574, 401] on div at bounding box center [564, 403] width 52 height 20
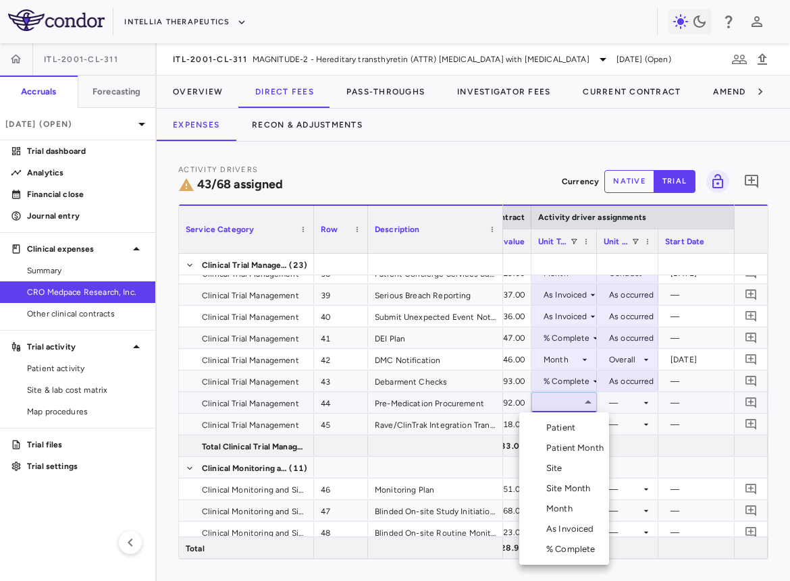
click at [557, 528] on div "As Invoiced" at bounding box center [572, 529] width 53 height 12
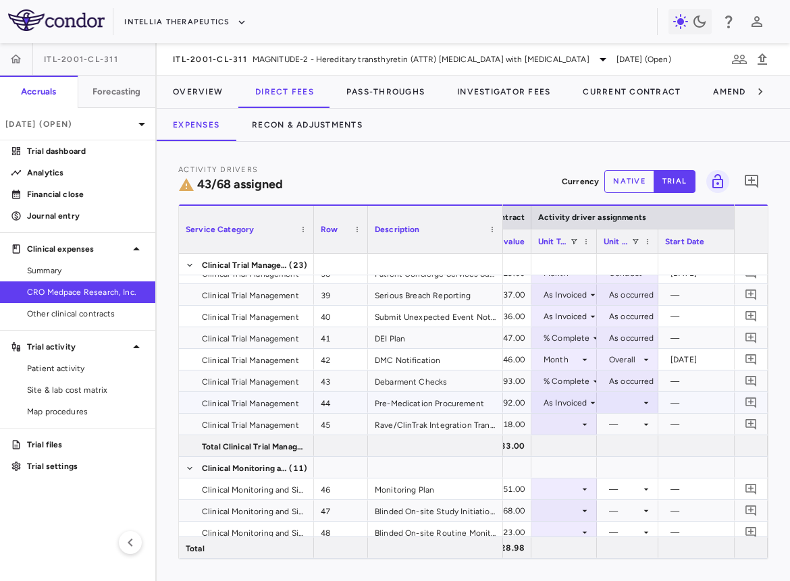
click at [620, 398] on div at bounding box center [627, 403] width 48 height 20
click at [620, 423] on div "As occurred" at bounding box center [640, 428] width 54 height 12
click at [576, 422] on div at bounding box center [564, 424] width 52 height 20
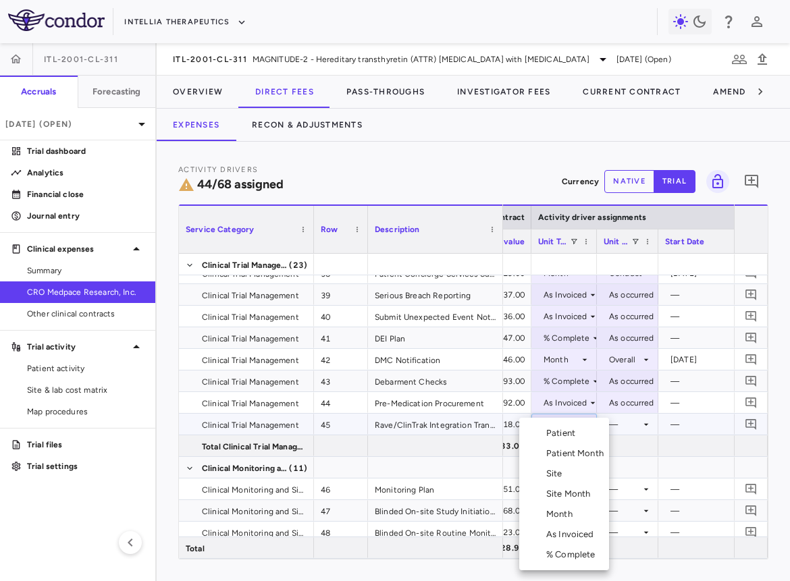
click at [566, 511] on div "Month" at bounding box center [562, 514] width 32 height 12
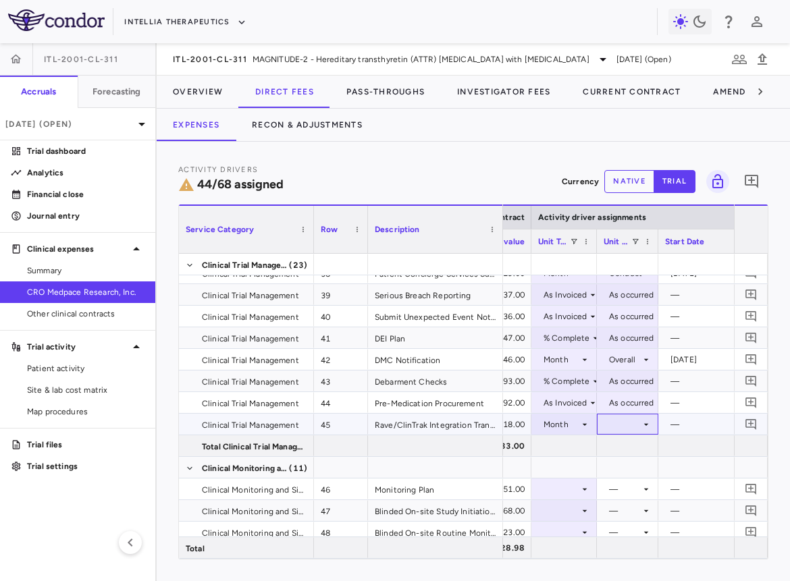
click at [613, 420] on div at bounding box center [627, 424] width 48 height 20
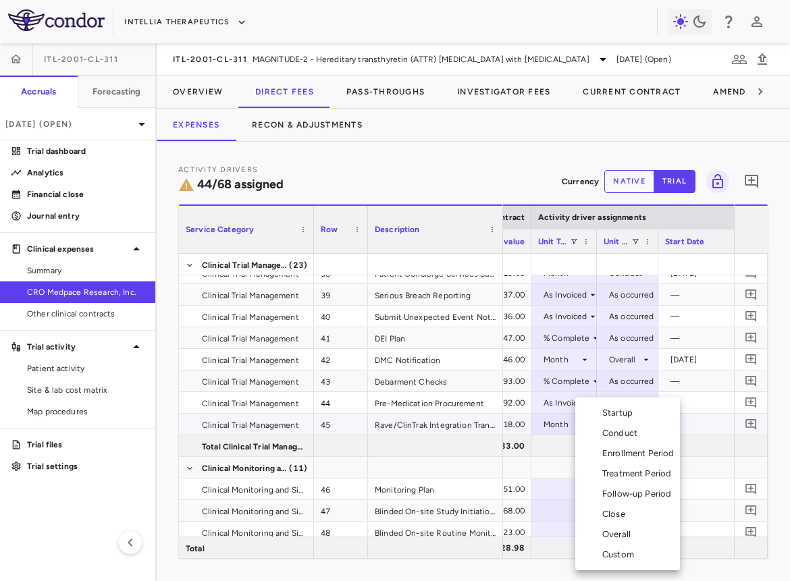
click at [633, 435] on div "Conduct" at bounding box center [622, 433] width 40 height 12
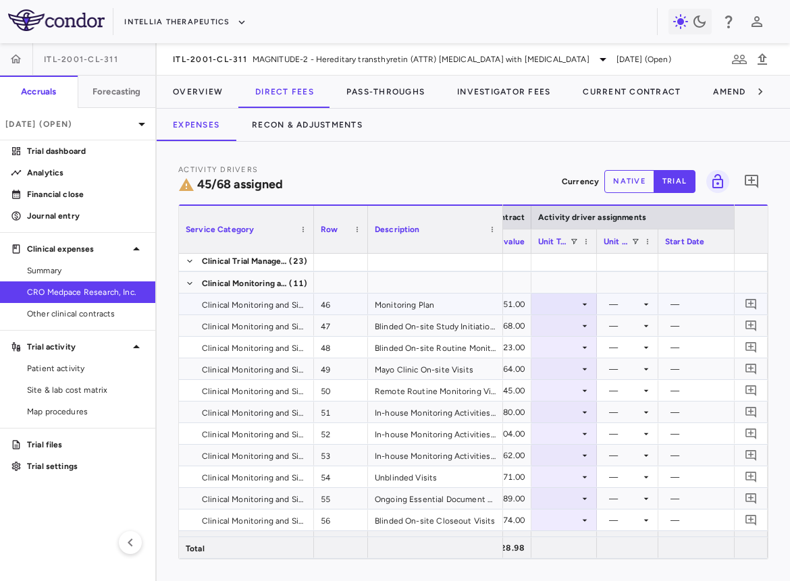
click at [573, 307] on div at bounding box center [564, 304] width 52 height 20
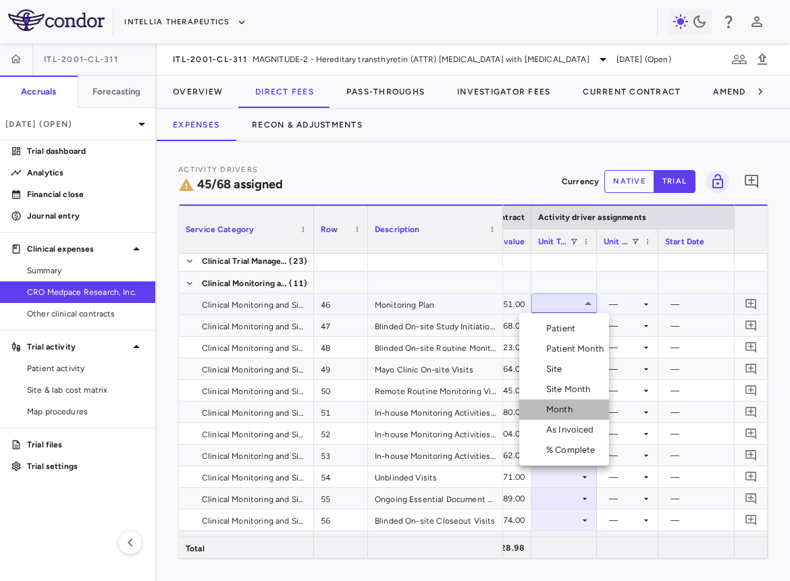
click at [566, 408] on div "Month" at bounding box center [562, 410] width 32 height 12
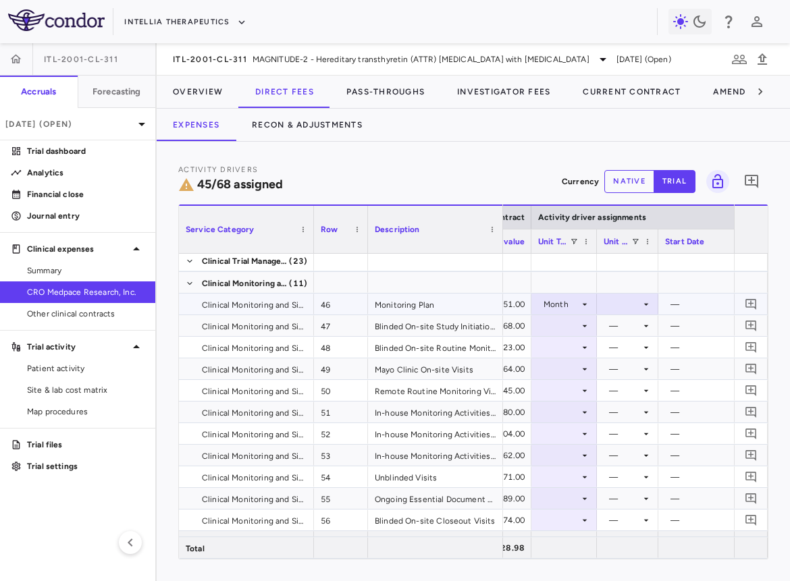
click at [632, 296] on div at bounding box center [627, 304] width 48 height 20
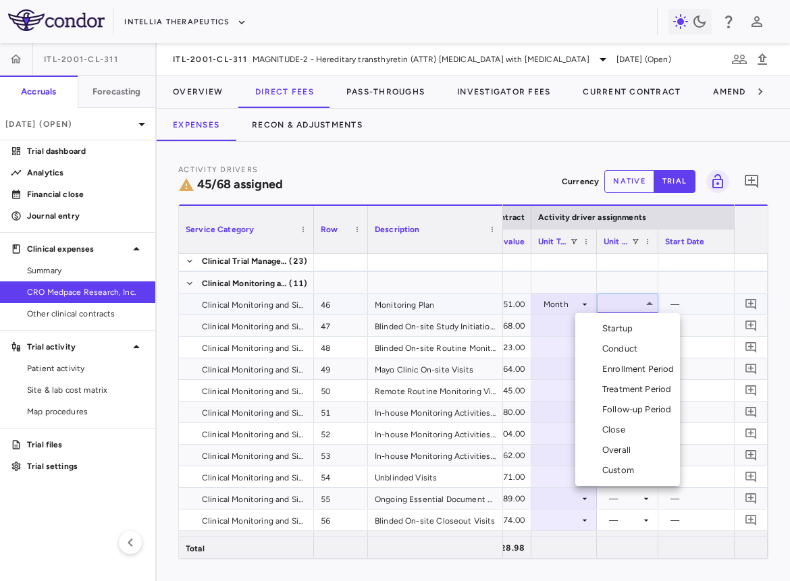
click at [632, 314] on ul "Select Startup Conduct Enrollment Period Treatment Period Follow-up Period Clos…" at bounding box center [627, 399] width 105 height 173
click at [623, 326] on div "Startup" at bounding box center [620, 329] width 36 height 12
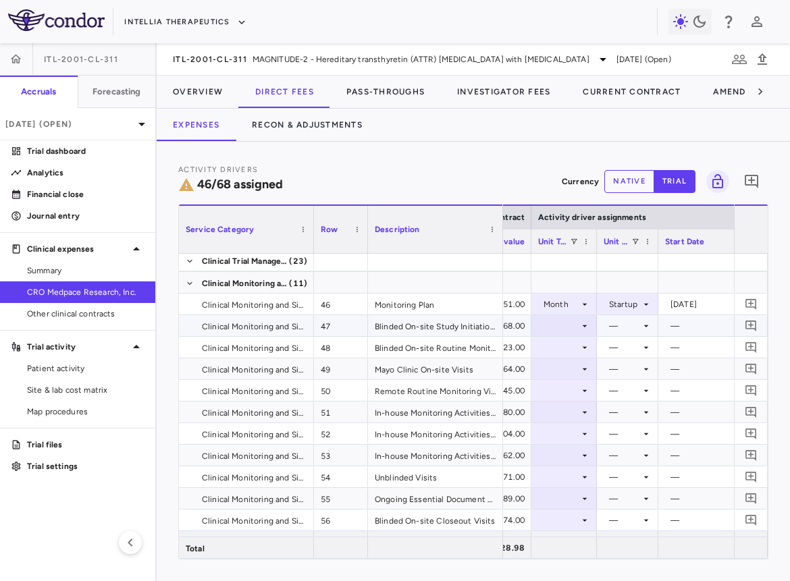
click at [571, 329] on div at bounding box center [564, 326] width 52 height 20
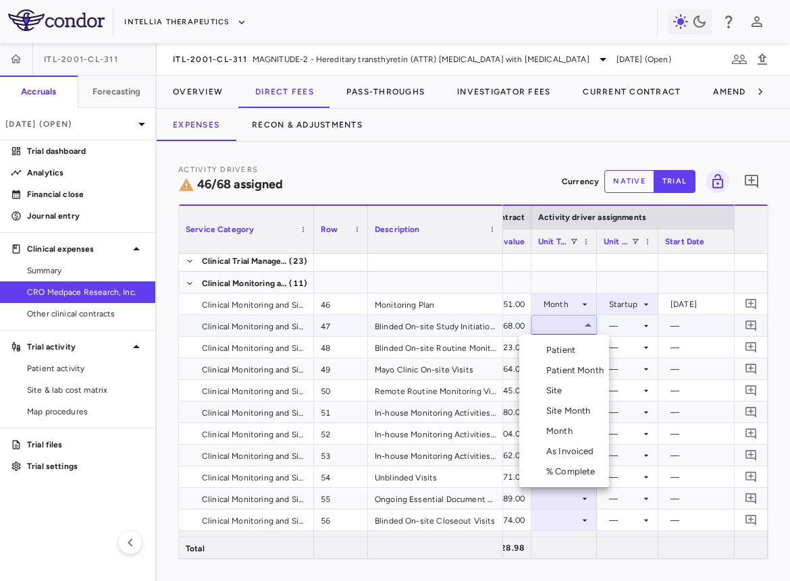
click at [567, 393] on div "Site" at bounding box center [557, 391] width 22 height 12
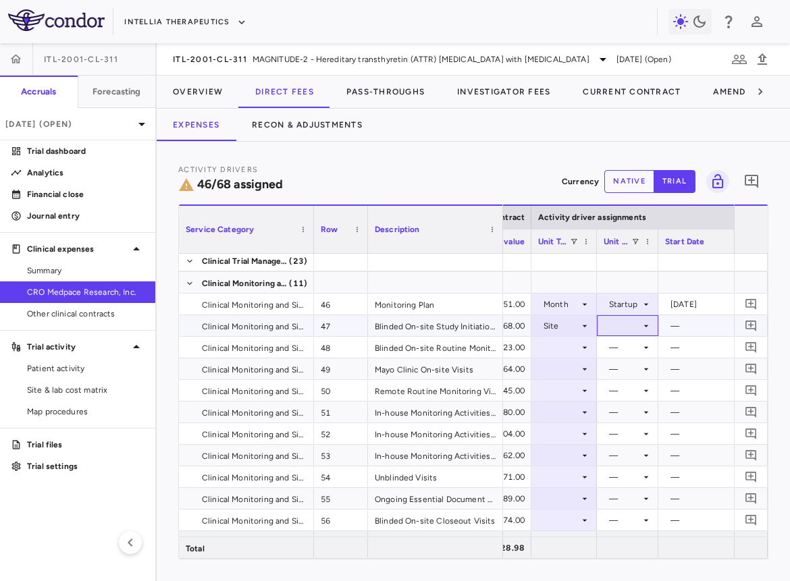
click at [624, 325] on div at bounding box center [627, 326] width 48 height 20
click at [624, 367] on div "Initiated" at bounding box center [637, 370] width 39 height 12
click at [566, 352] on div at bounding box center [564, 347] width 52 height 20
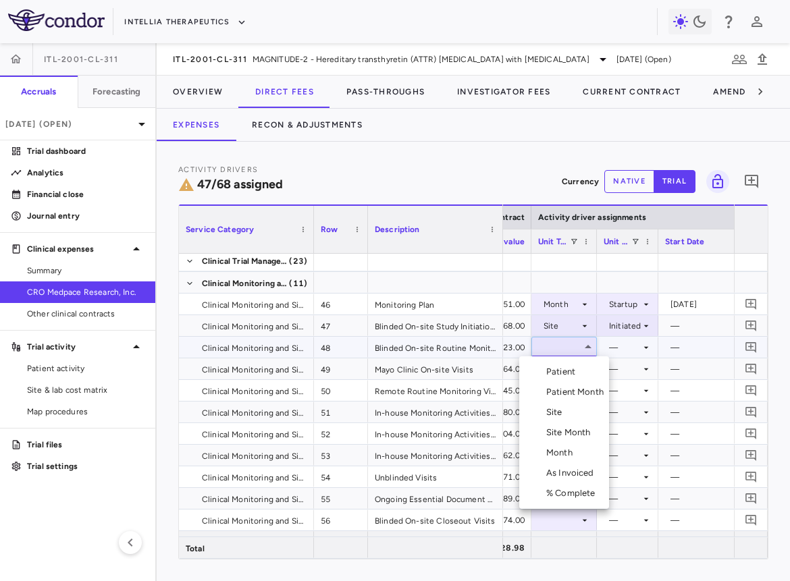
click at [566, 427] on div "Site Month" at bounding box center [571, 433] width 50 height 12
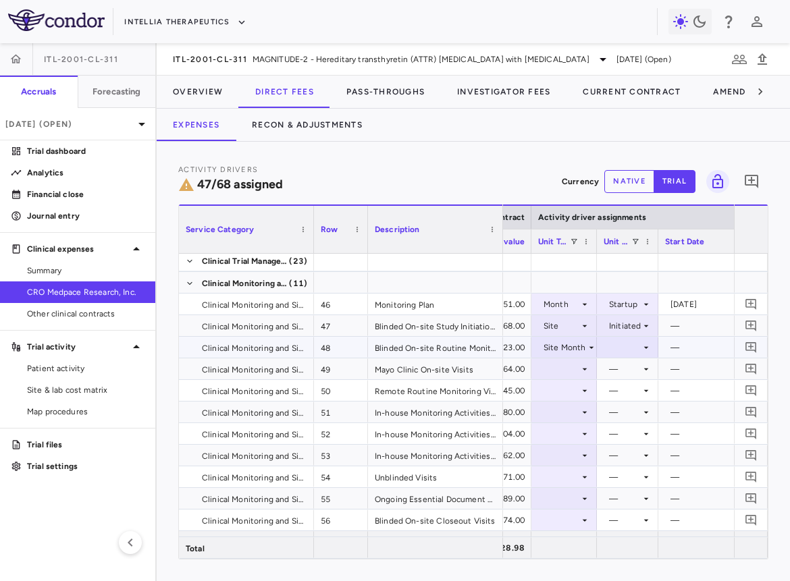
click at [621, 347] on div at bounding box center [627, 347] width 48 height 20
click at [622, 373] on div "As Initiated" at bounding box center [638, 372] width 52 height 12
click at [579, 371] on icon at bounding box center [584, 369] width 11 height 11
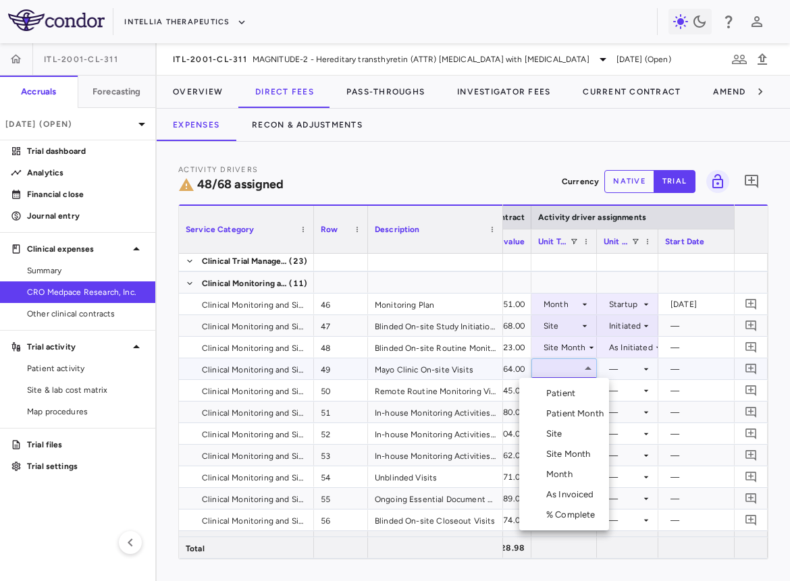
click at [563, 470] on div "Month" at bounding box center [562, 474] width 32 height 12
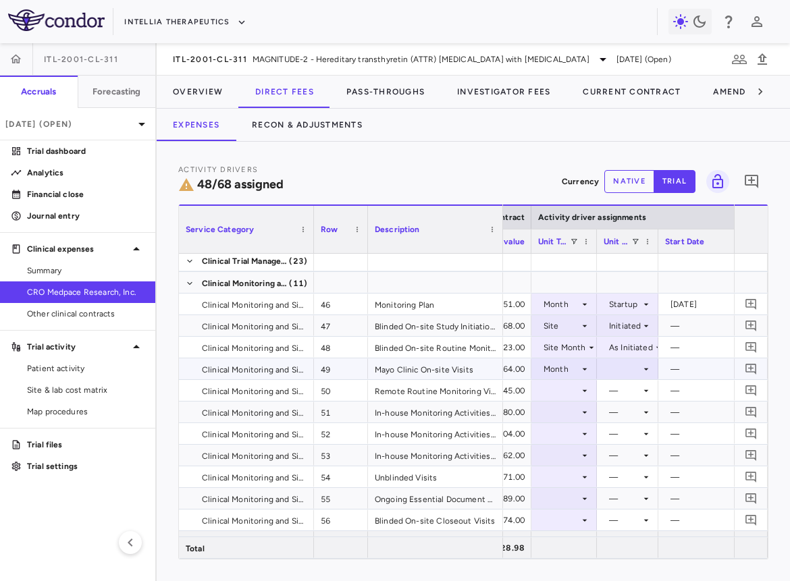
click at [628, 367] on div at bounding box center [627, 369] width 48 height 20
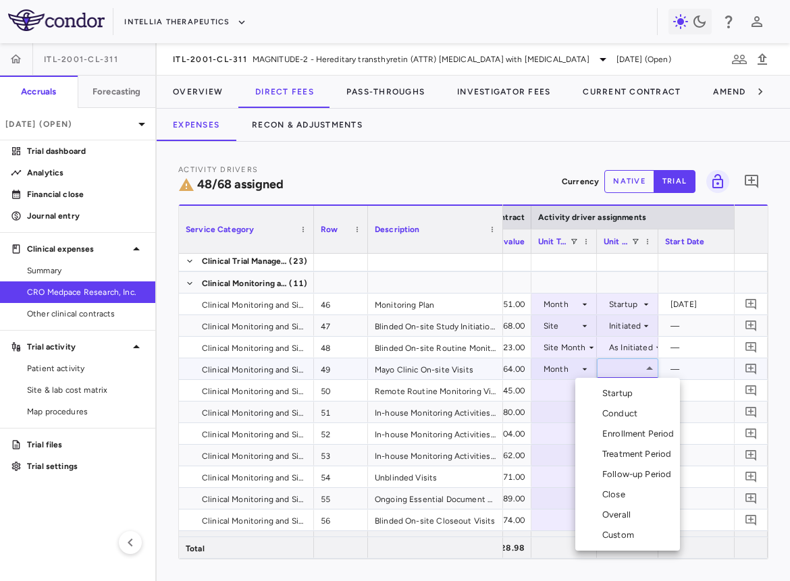
click at [626, 412] on div "Conduct" at bounding box center [622, 414] width 40 height 12
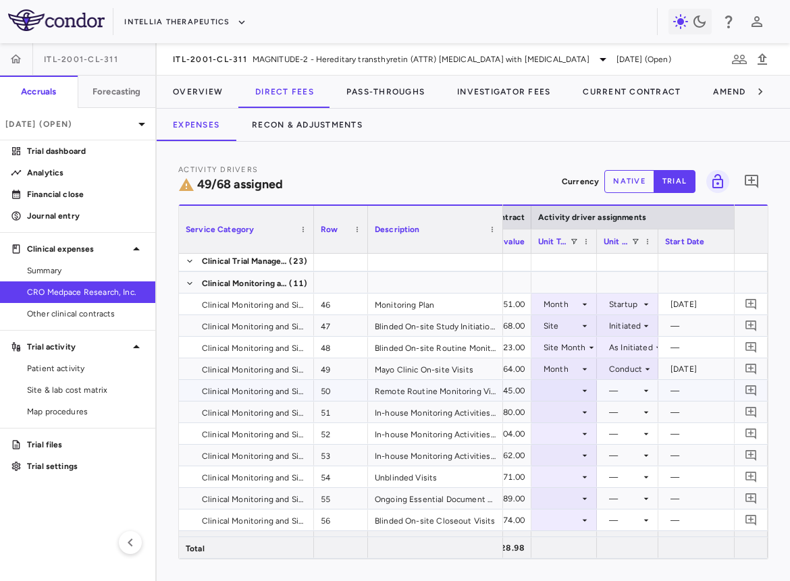
click at [574, 391] on div at bounding box center [564, 391] width 52 height 20
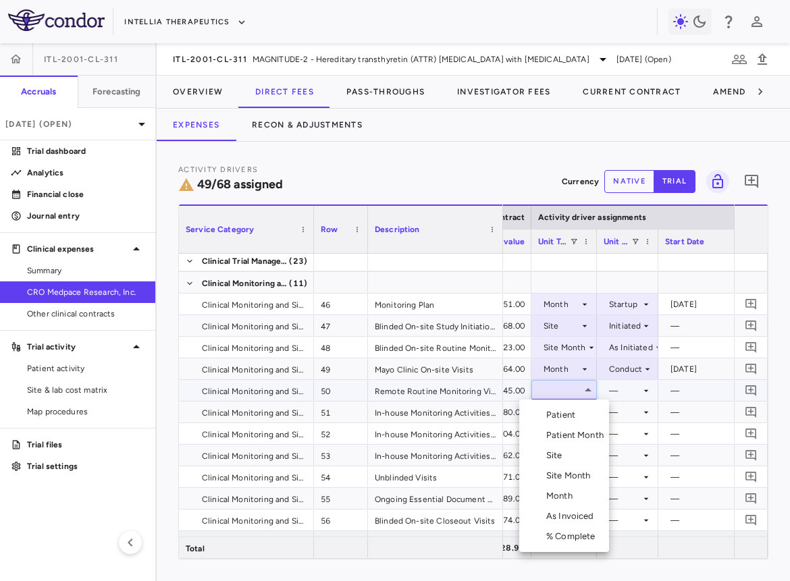
click at [575, 474] on div "Site Month" at bounding box center [571, 476] width 50 height 12
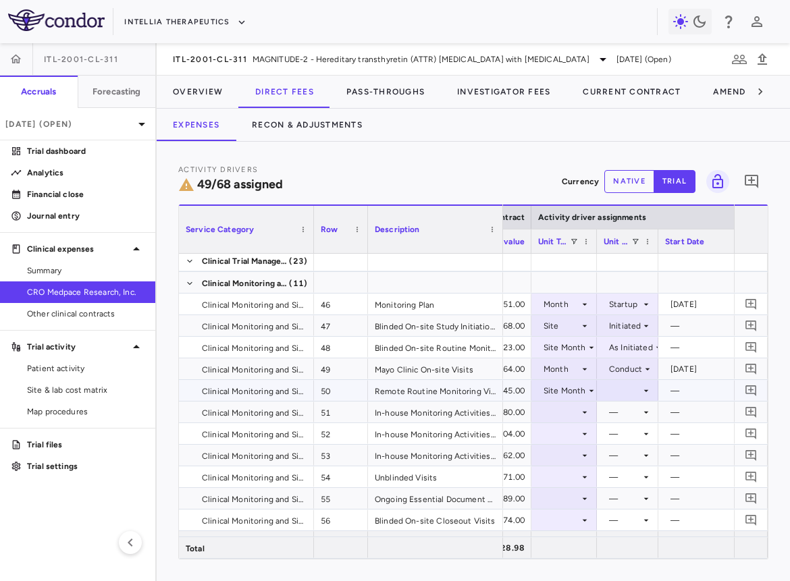
click at [617, 394] on div at bounding box center [627, 391] width 48 height 20
click at [619, 410] on div "As Initiated" at bounding box center [638, 415] width 52 height 12
click at [573, 411] on div at bounding box center [564, 412] width 52 height 20
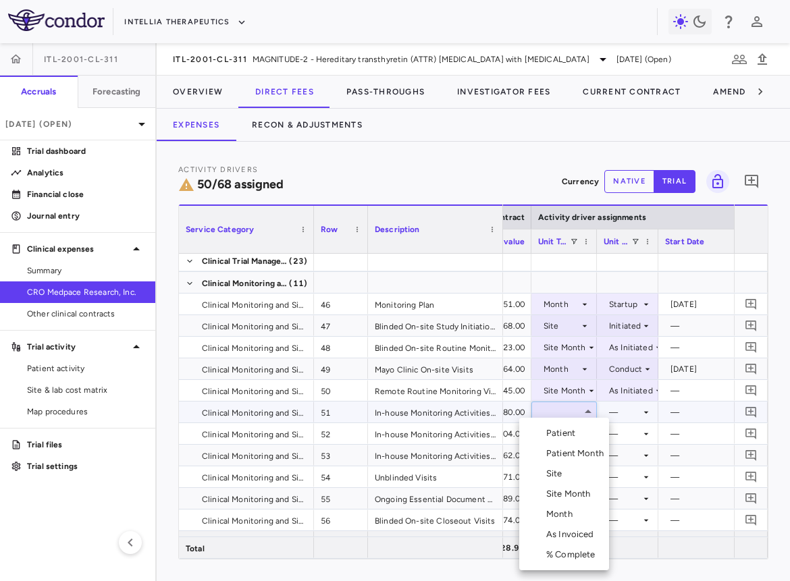
click at [566, 509] on div "Month" at bounding box center [562, 514] width 32 height 12
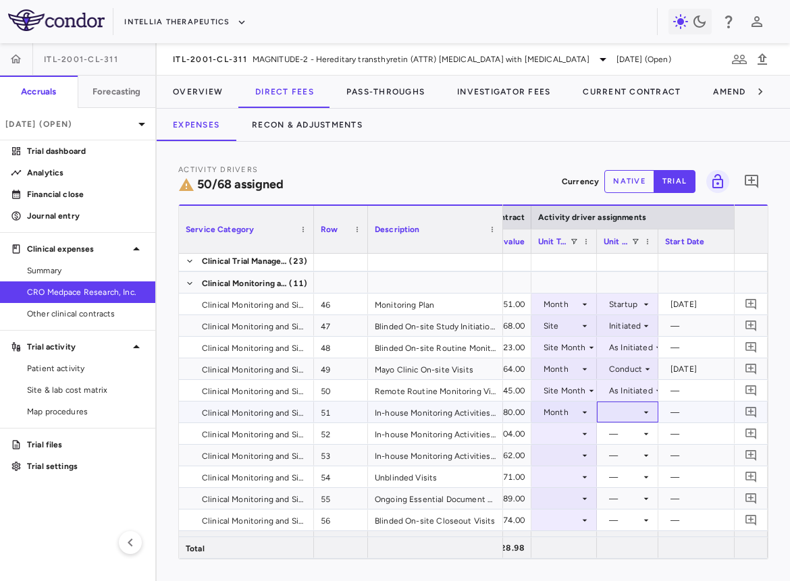
click at [630, 414] on div at bounding box center [627, 412] width 48 height 20
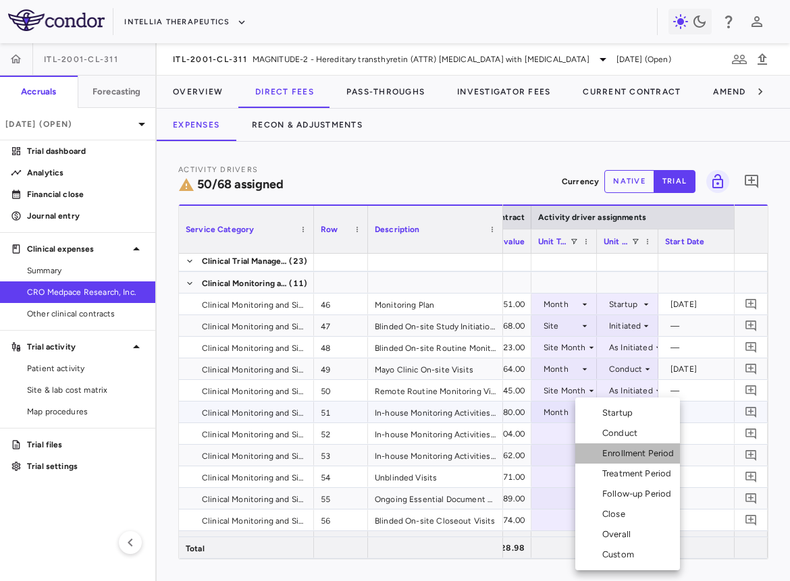
click at [632, 461] on li "Enrollment Period" at bounding box center [627, 453] width 105 height 20
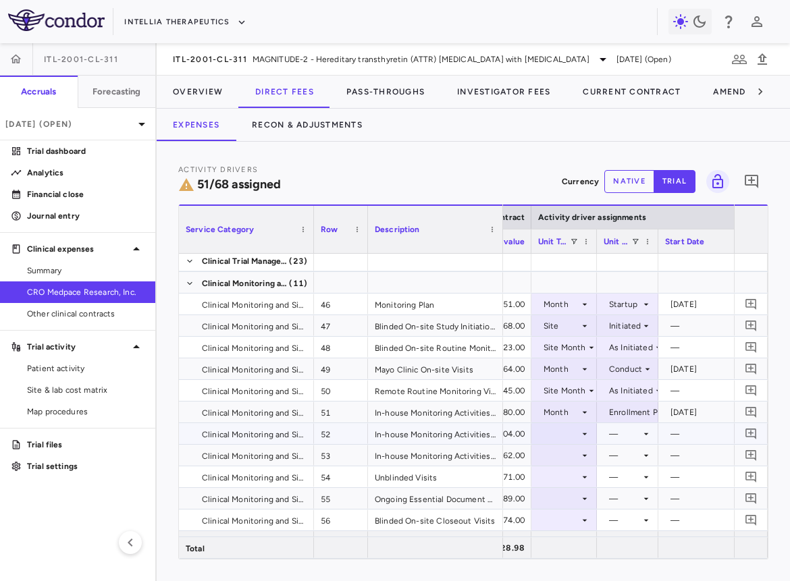
click at [574, 437] on div at bounding box center [564, 434] width 52 height 20
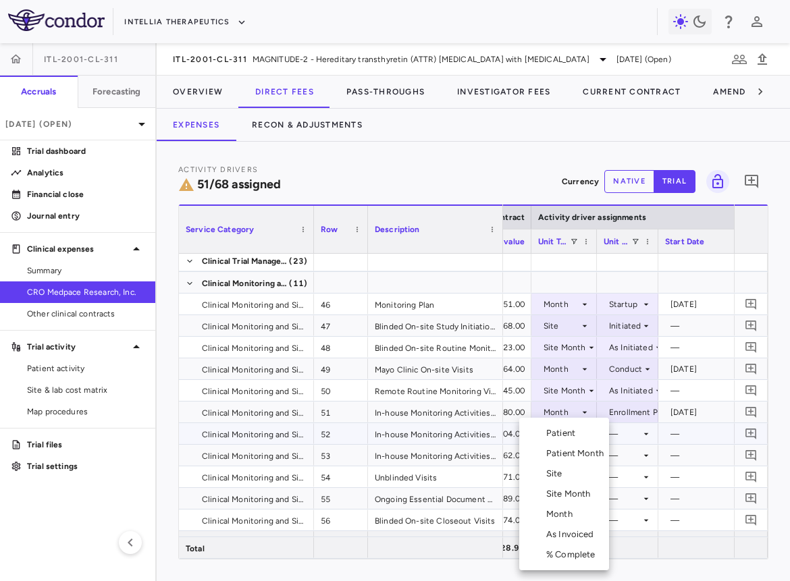
click at [563, 519] on div "Month" at bounding box center [562, 514] width 32 height 12
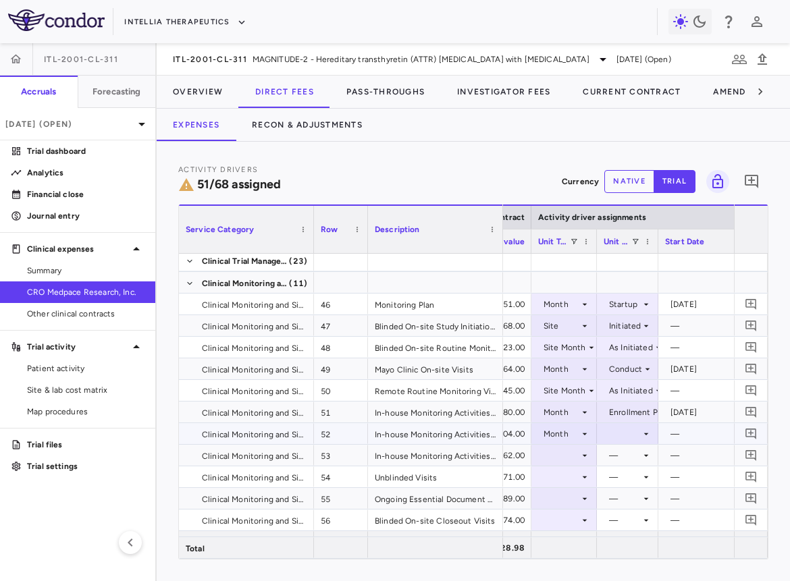
click at [621, 433] on div at bounding box center [627, 434] width 48 height 20
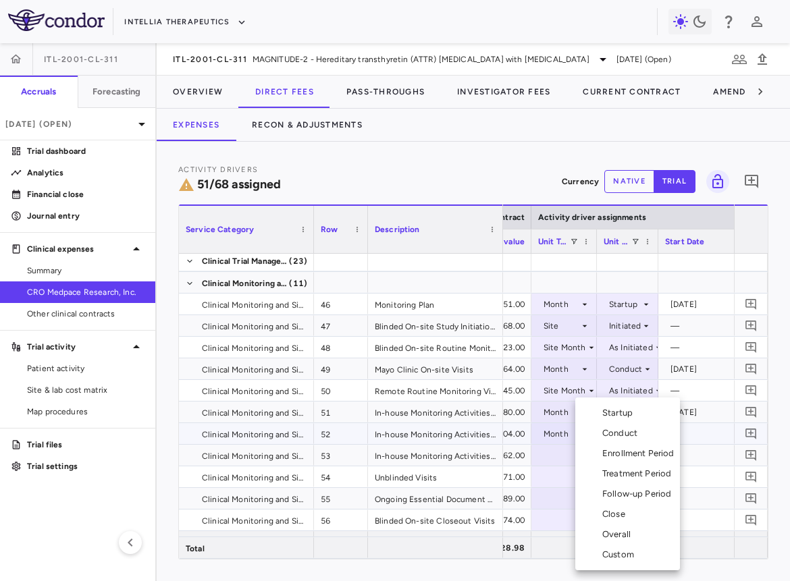
click at [637, 476] on div "Treatment Period" at bounding box center [639, 474] width 74 height 12
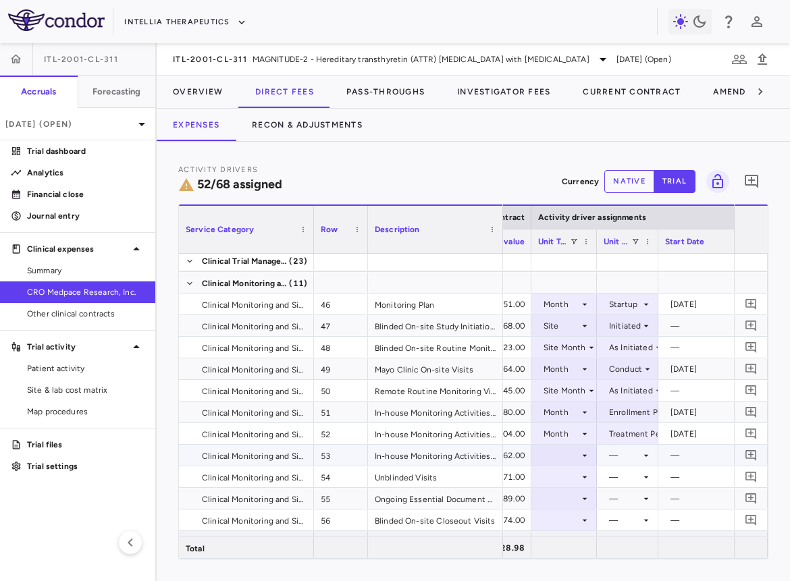
click at [576, 451] on div at bounding box center [564, 455] width 52 height 20
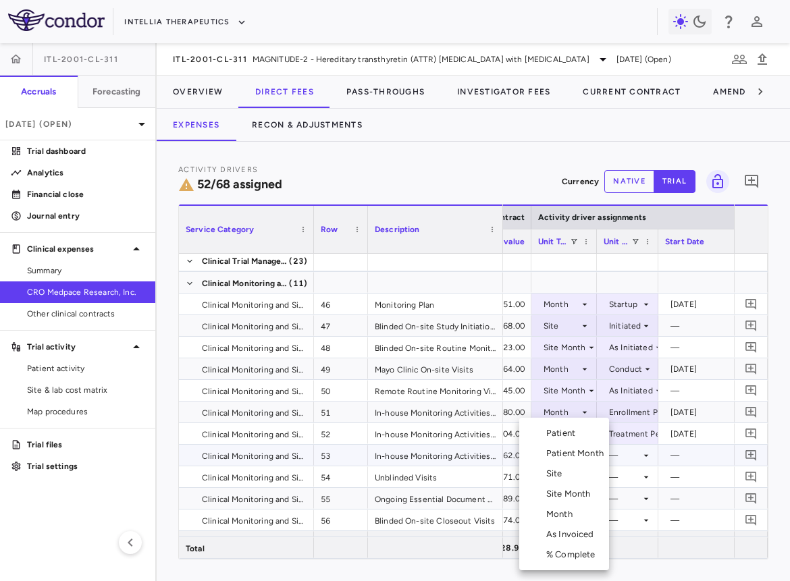
click at [565, 514] on div "Month" at bounding box center [562, 514] width 32 height 12
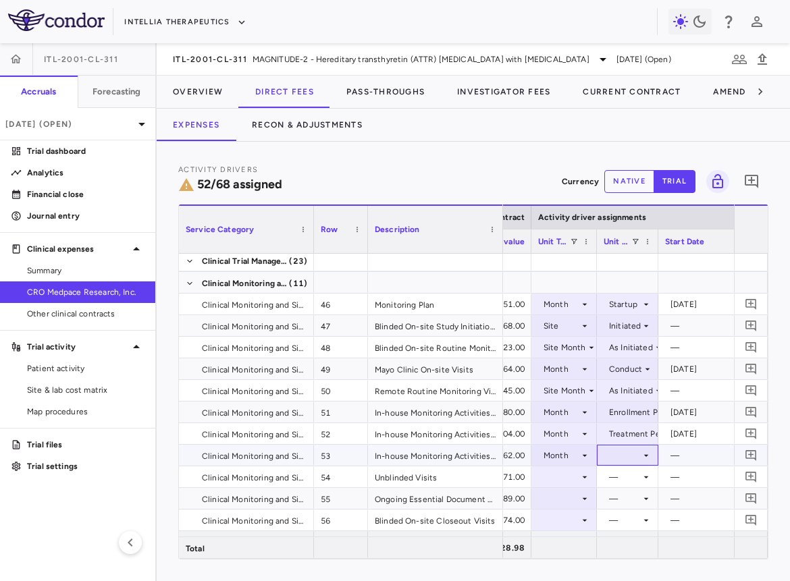
click at [620, 459] on div at bounding box center [627, 455] width 48 height 20
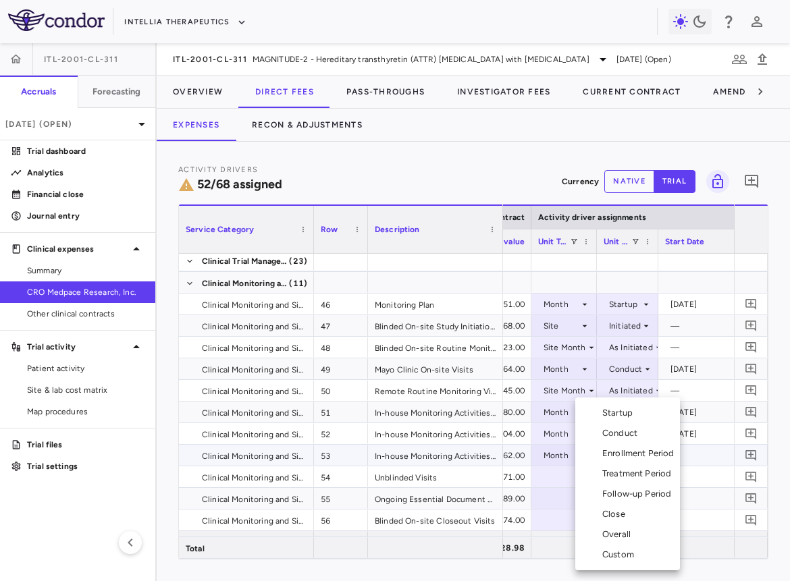
click at [630, 494] on div "Follow-up Period" at bounding box center [639, 494] width 74 height 12
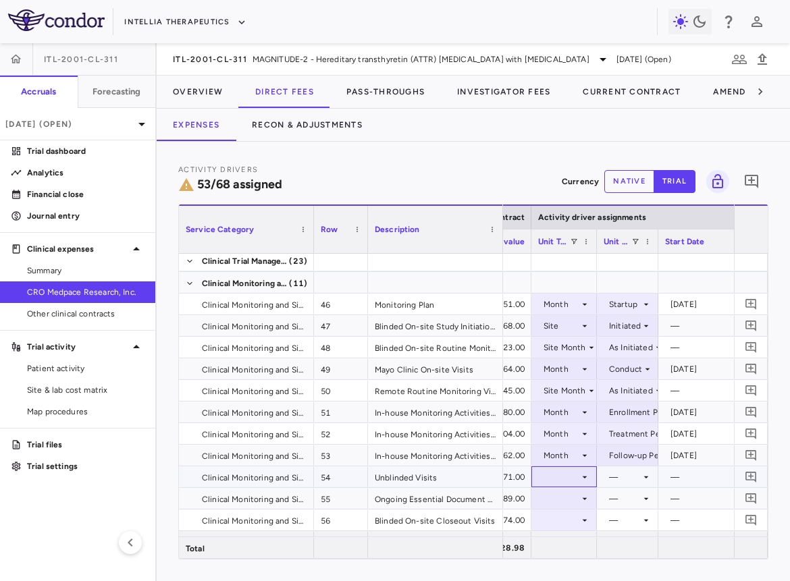
click at [562, 476] on div at bounding box center [564, 477] width 52 height 20
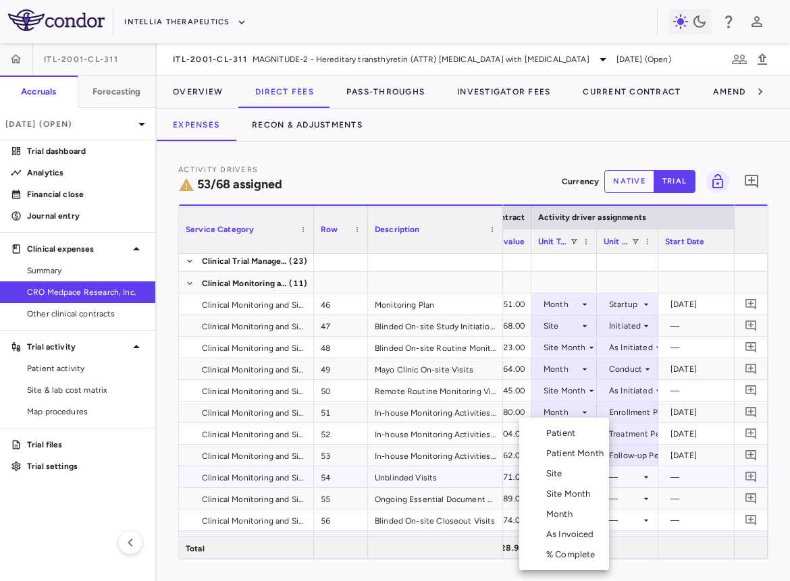
click at [561, 491] on div "Site Month" at bounding box center [571, 494] width 50 height 12
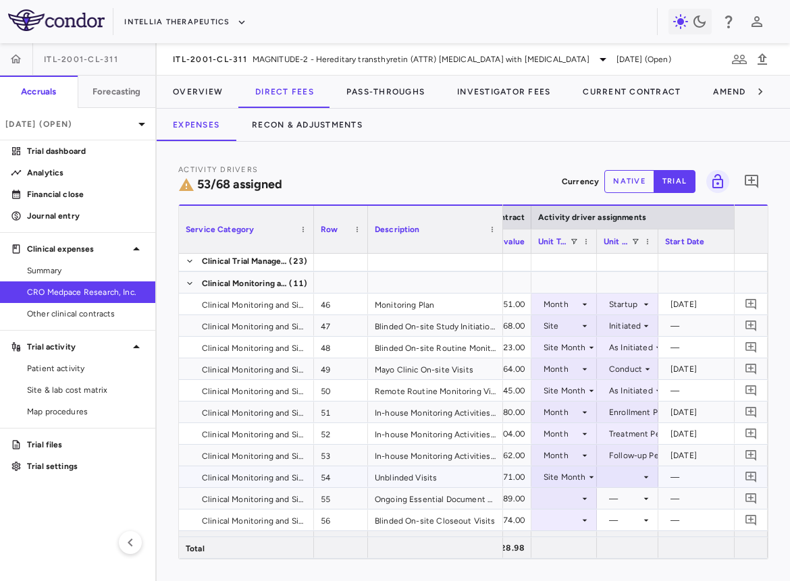
click at [613, 467] on div at bounding box center [627, 477] width 48 height 20
click at [624, 499] on div "As Initiated" at bounding box center [638, 501] width 52 height 12
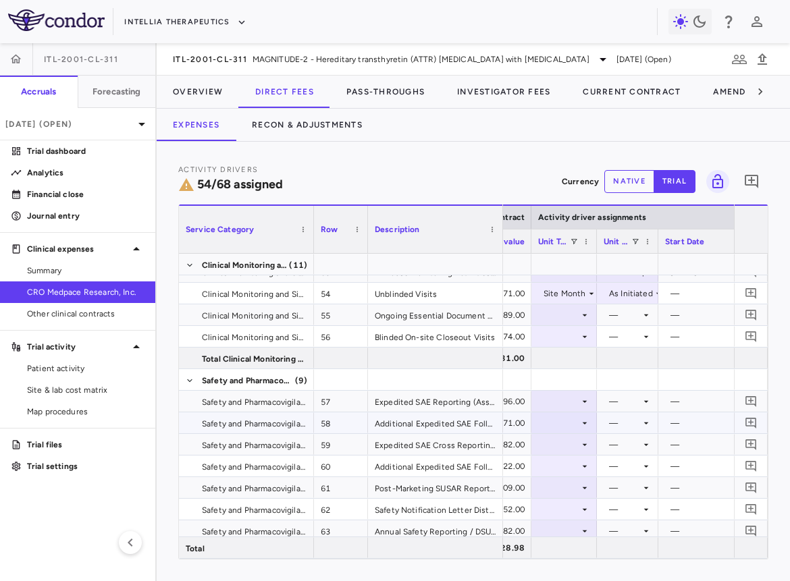
scroll to position [1280, 0]
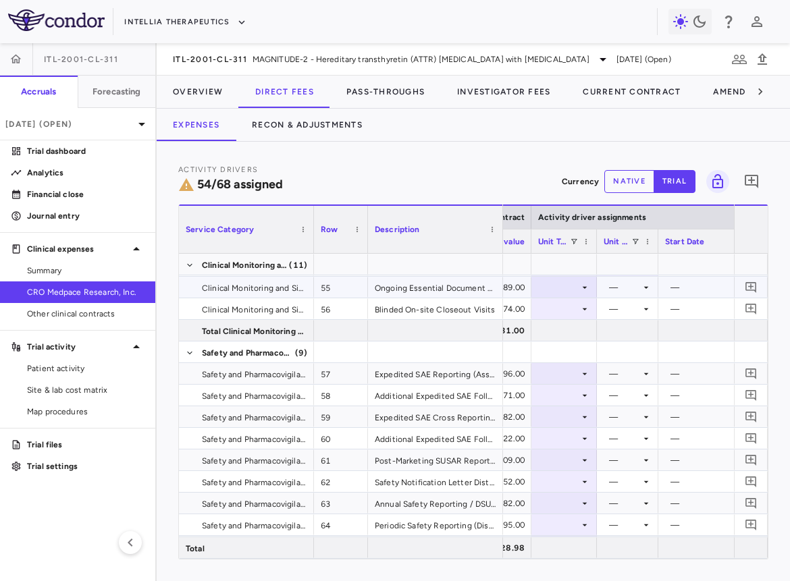
click at [566, 281] on div at bounding box center [564, 287] width 52 height 20
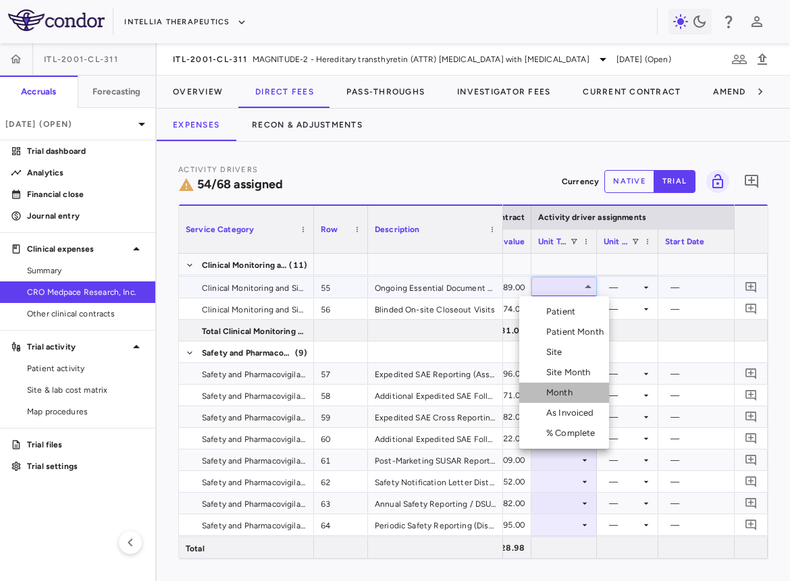
click at [570, 386] on li "Month" at bounding box center [564, 393] width 90 height 20
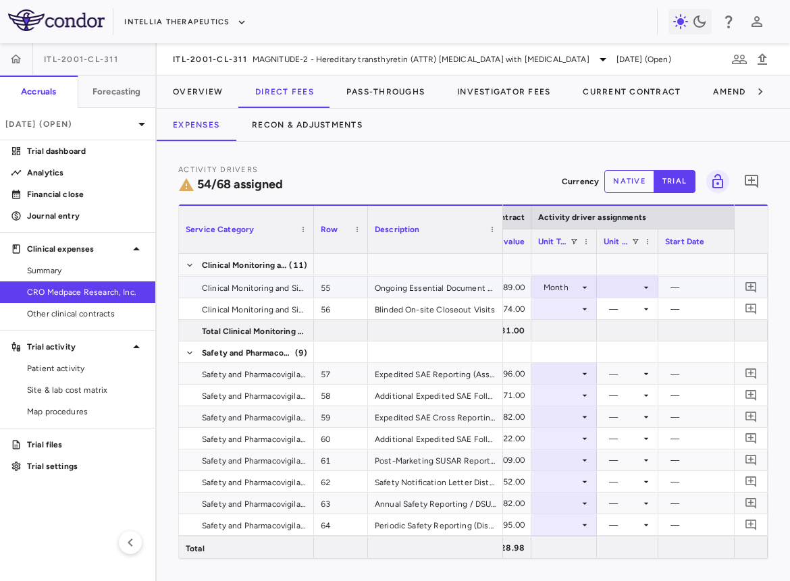
click at [620, 289] on div at bounding box center [627, 287] width 48 height 20
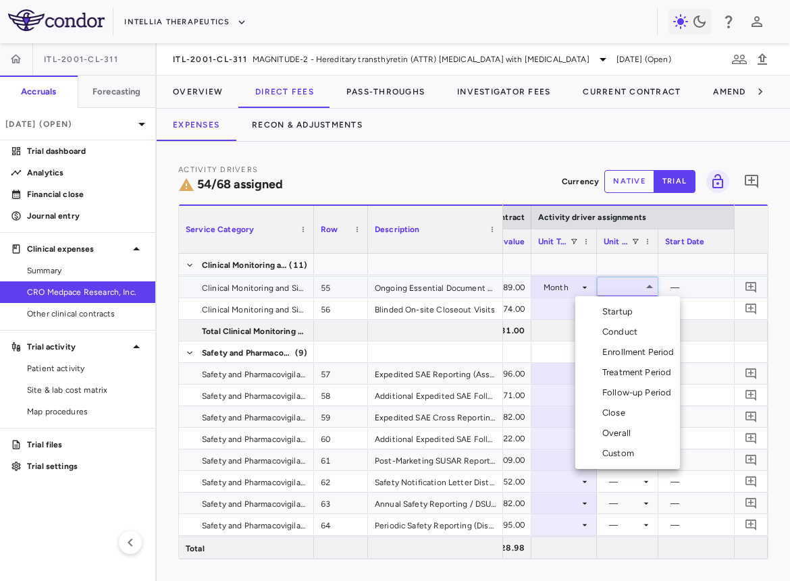
click at [619, 329] on div "Conduct" at bounding box center [622, 332] width 40 height 12
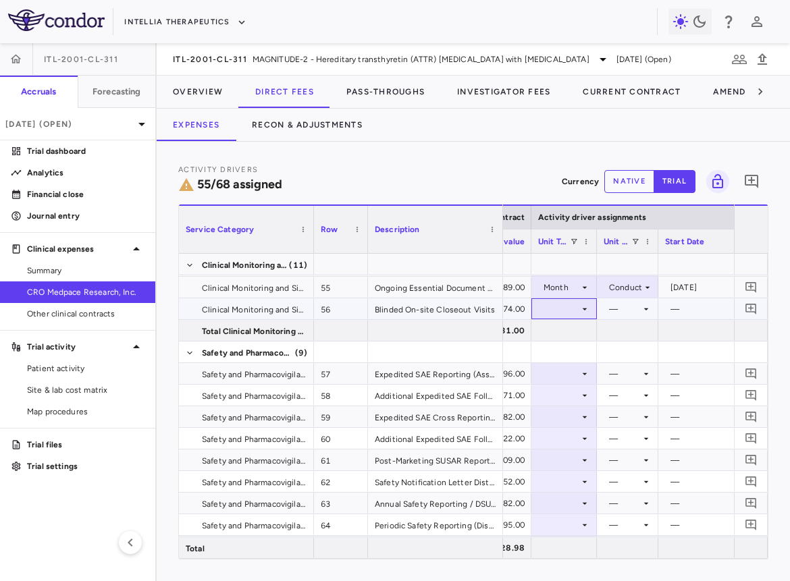
click at [570, 304] on div at bounding box center [564, 309] width 52 height 20
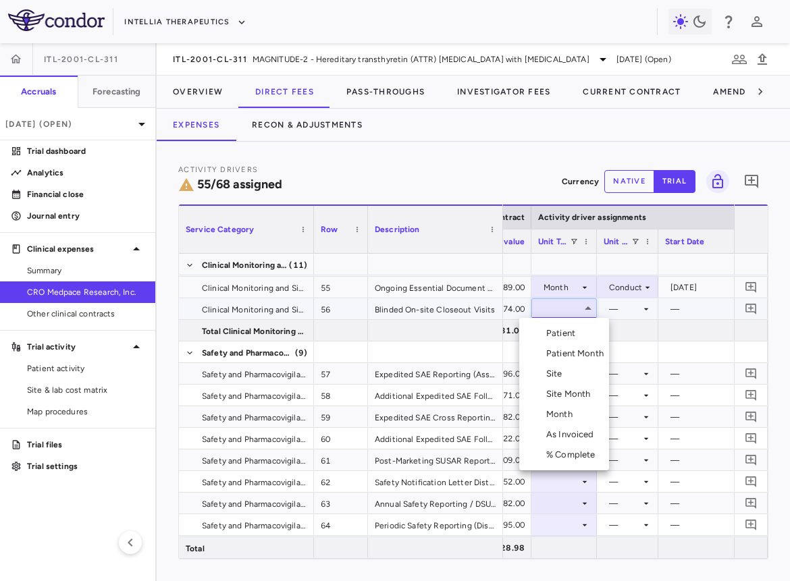
click at [561, 371] on div "Site" at bounding box center [557, 374] width 22 height 12
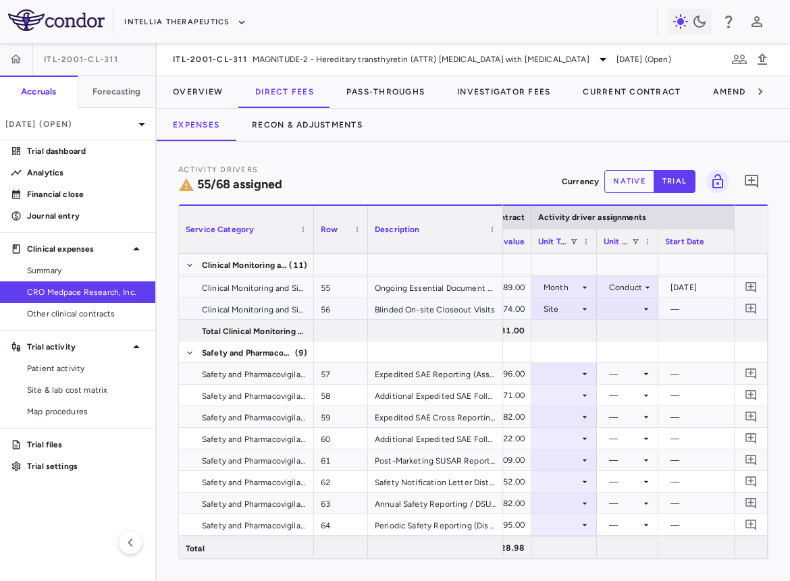
click at [626, 311] on div at bounding box center [627, 309] width 48 height 20
click at [632, 380] on li "Close" at bounding box center [626, 374] width 71 height 20
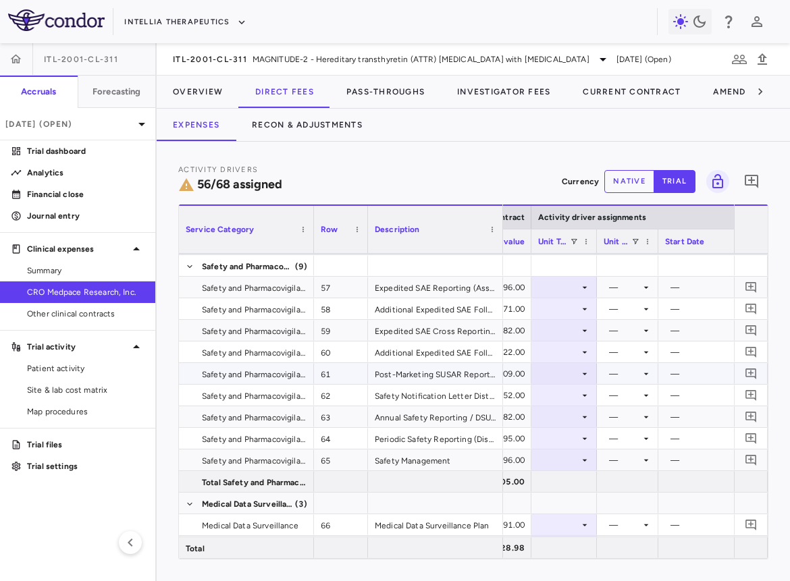
scroll to position [1381, 0]
click at [570, 286] on div at bounding box center [564, 287] width 52 height 20
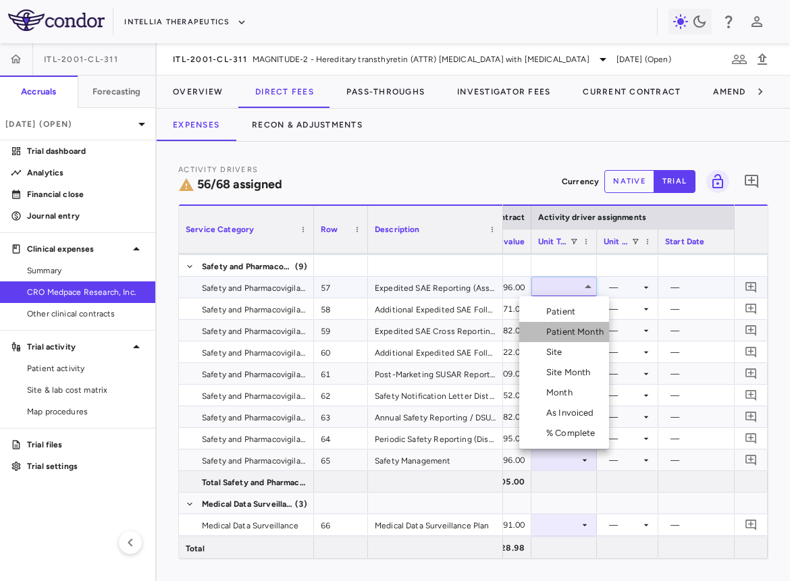
click at [569, 331] on div "Patient Month" at bounding box center [577, 332] width 63 height 12
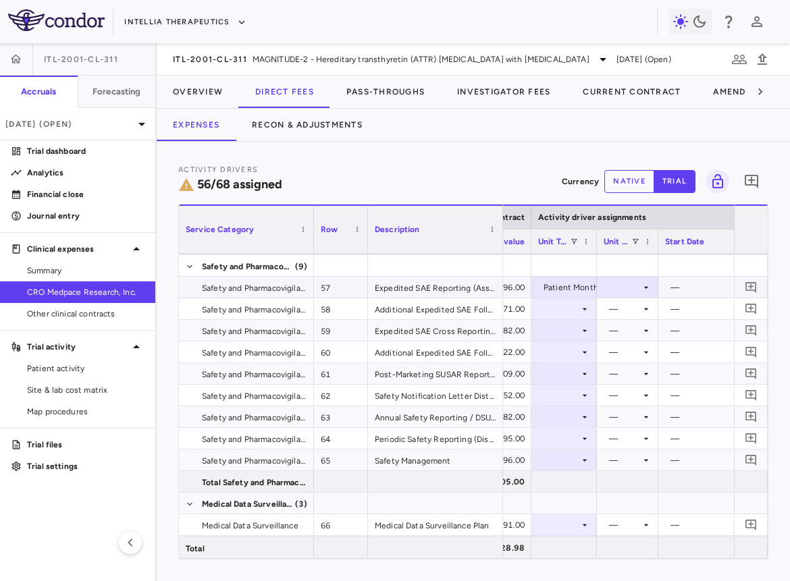
click at [622, 283] on div at bounding box center [627, 287] width 48 height 20
click at [624, 309] on div "As occurred" at bounding box center [640, 312] width 54 height 12
click at [556, 312] on div at bounding box center [564, 309] width 52 height 20
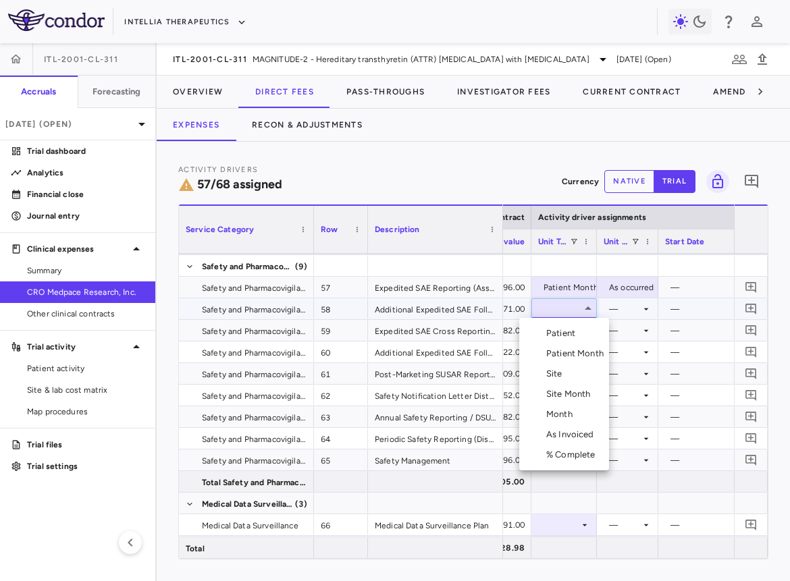
click at [561, 352] on div "Patient Month" at bounding box center [577, 354] width 63 height 12
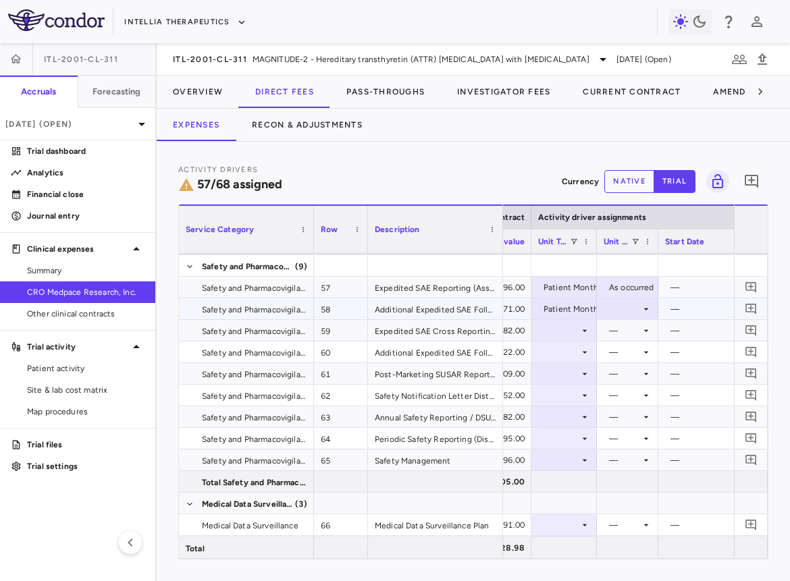
click at [615, 313] on div at bounding box center [627, 309] width 48 height 20
click at [615, 324] on li "As occurred" at bounding box center [626, 333] width 81 height 20
click at [571, 327] on div at bounding box center [564, 331] width 52 height 20
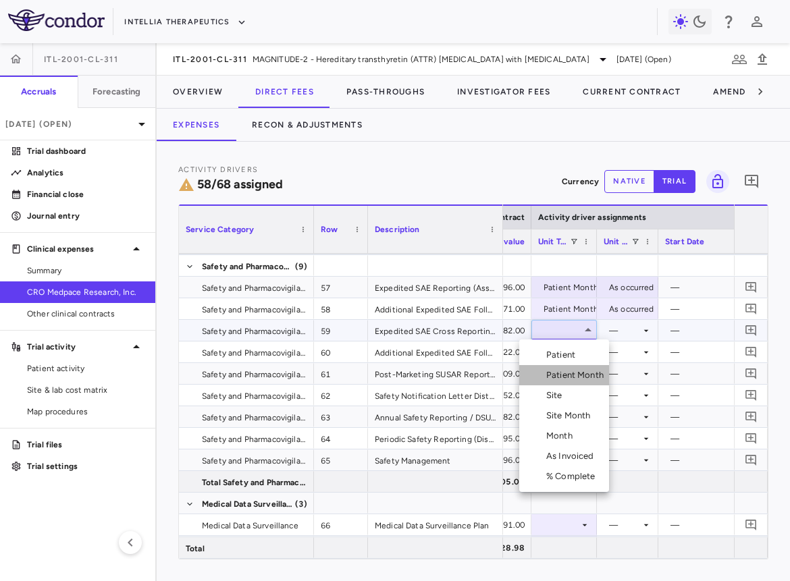
click at [569, 370] on div "Patient Month" at bounding box center [577, 375] width 63 height 12
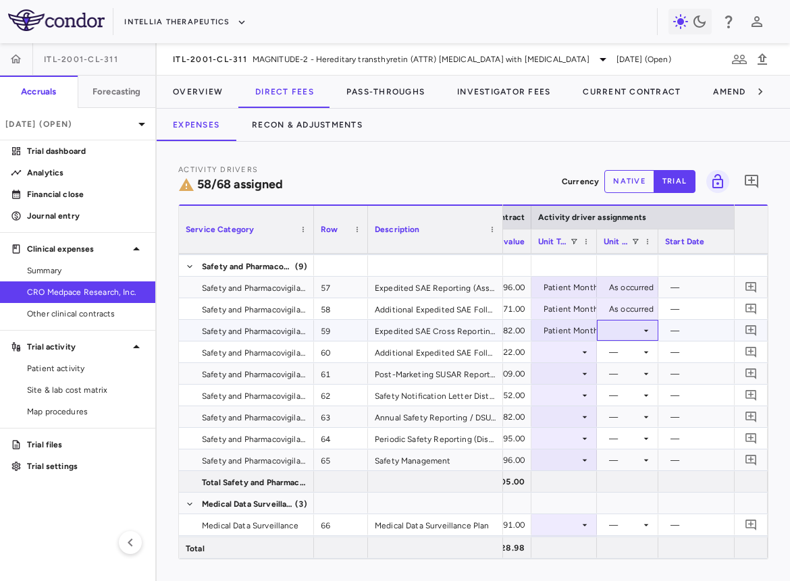
click at [626, 327] on div at bounding box center [627, 331] width 48 height 20
click at [625, 350] on div "As occurred" at bounding box center [640, 355] width 54 height 12
click at [564, 350] on div at bounding box center [564, 352] width 52 height 20
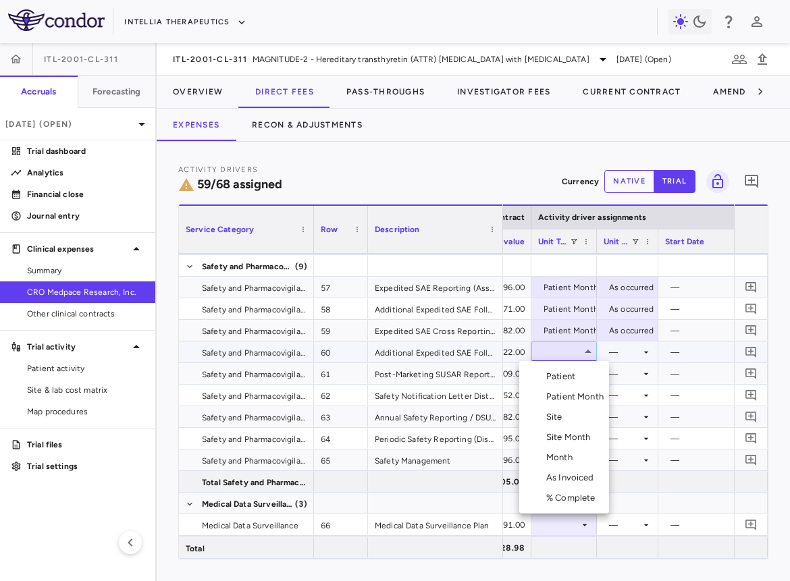
click at [568, 396] on div "Patient Month" at bounding box center [577, 397] width 63 height 12
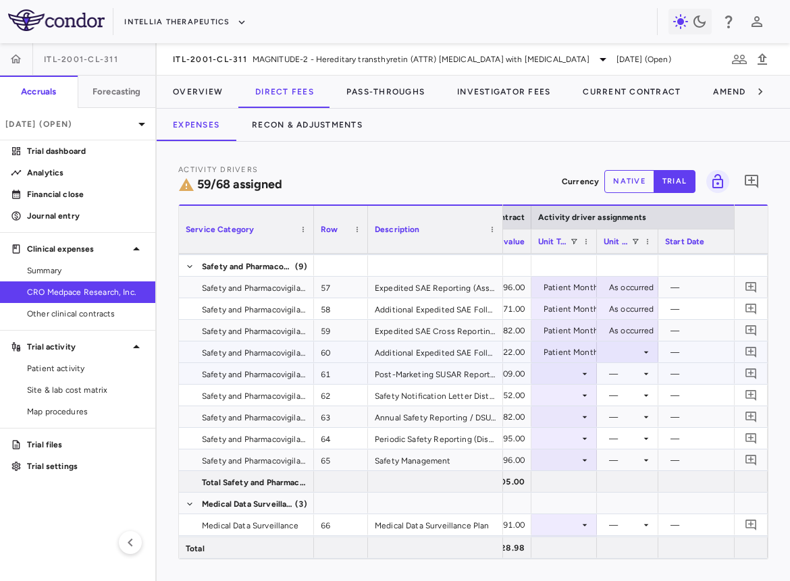
click at [613, 358] on div at bounding box center [627, 352] width 48 height 20
click at [615, 367] on li "As occurred" at bounding box center [626, 376] width 81 height 20
click at [557, 373] on div at bounding box center [564, 374] width 52 height 20
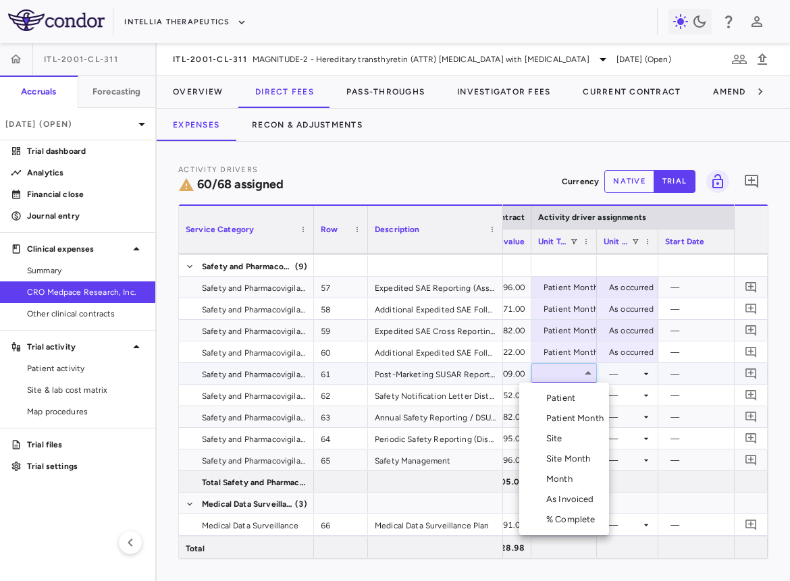
click at [559, 413] on div "Patient Month" at bounding box center [577, 418] width 63 height 12
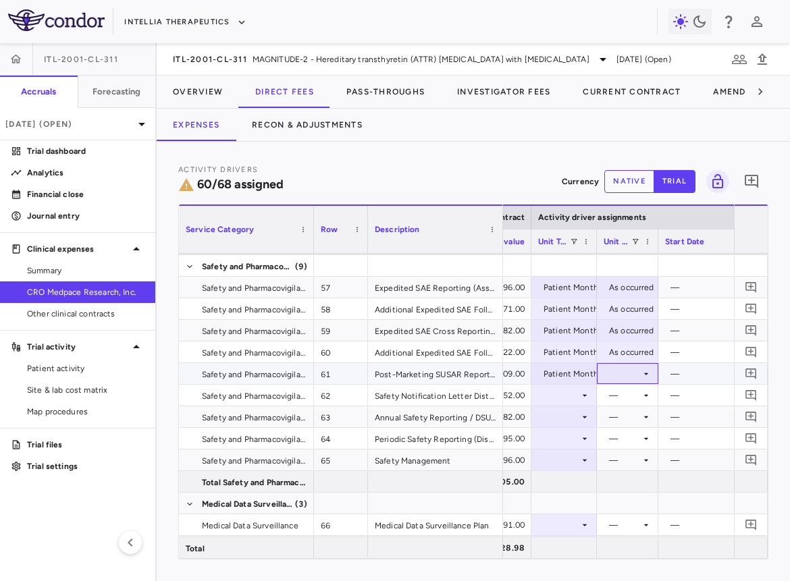
click at [620, 375] on div at bounding box center [627, 374] width 48 height 20
click at [620, 391] on li "As occurred" at bounding box center [626, 398] width 81 height 20
click at [567, 393] on div at bounding box center [564, 395] width 52 height 20
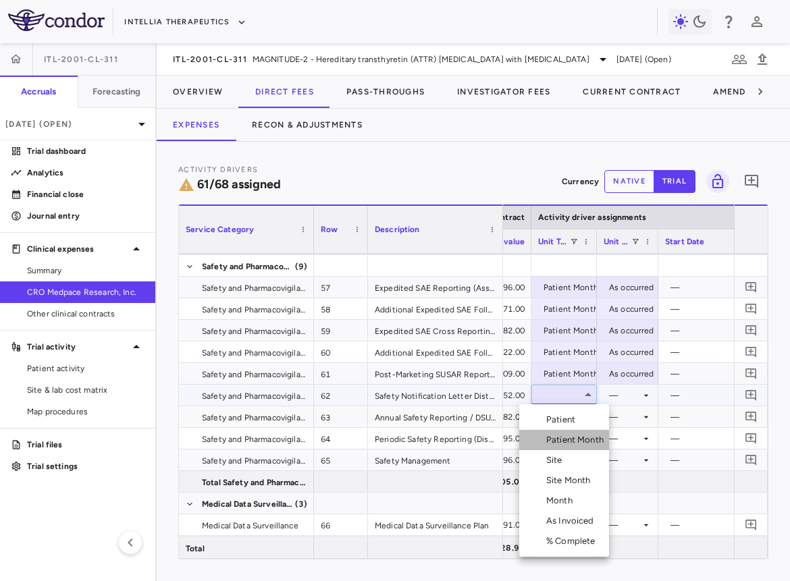
click at [566, 435] on div "Patient Month" at bounding box center [577, 440] width 63 height 12
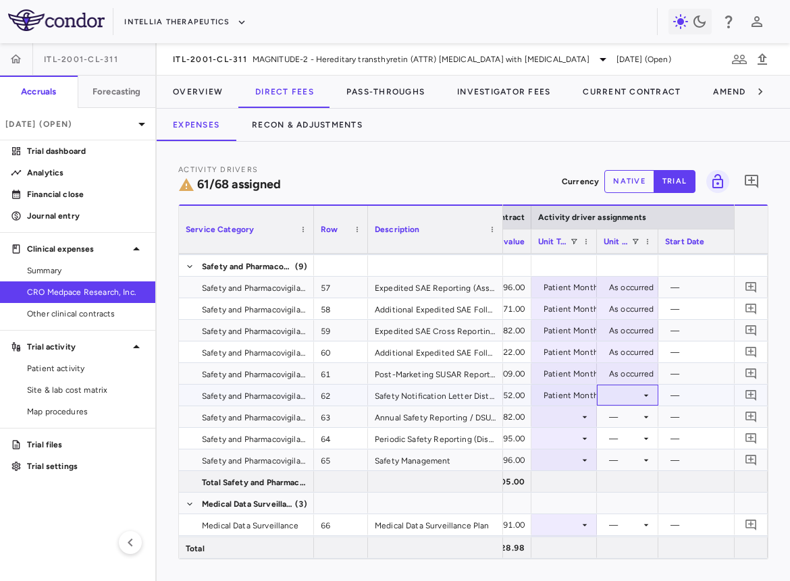
click at [615, 397] on div at bounding box center [627, 395] width 48 height 20
click at [618, 410] on li "As occurred" at bounding box center [626, 420] width 81 height 20
click at [571, 414] on div at bounding box center [564, 417] width 52 height 20
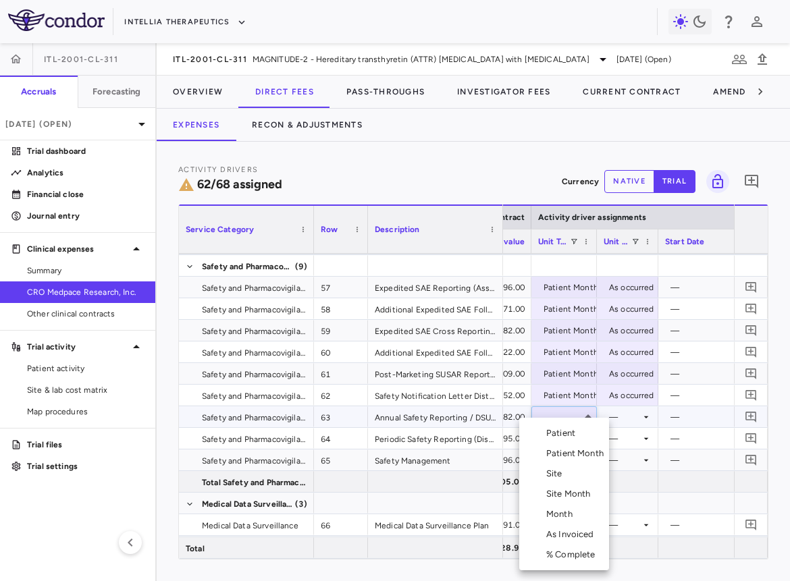
click at [565, 505] on li "Month" at bounding box center [564, 514] width 90 height 20
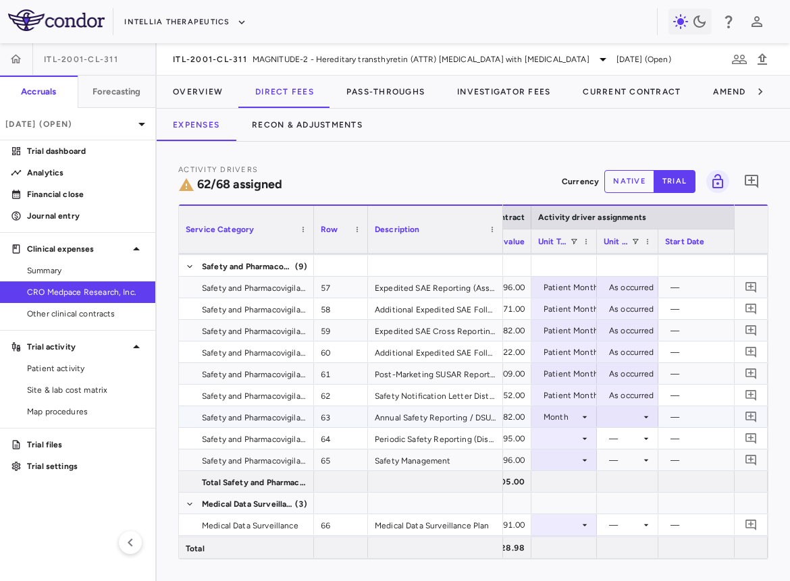
click at [634, 414] on div at bounding box center [627, 417] width 48 height 20
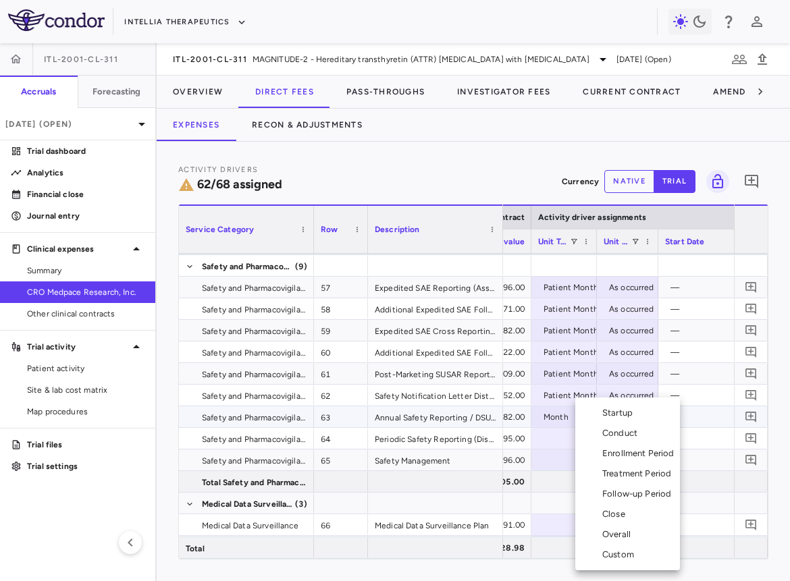
click at [632, 435] on div "Conduct" at bounding box center [622, 433] width 40 height 12
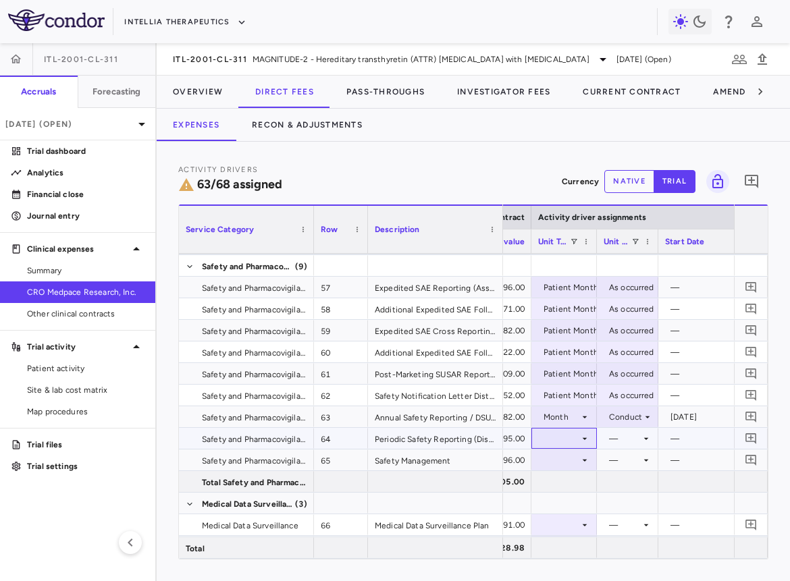
click at [559, 437] on div at bounding box center [564, 439] width 52 height 20
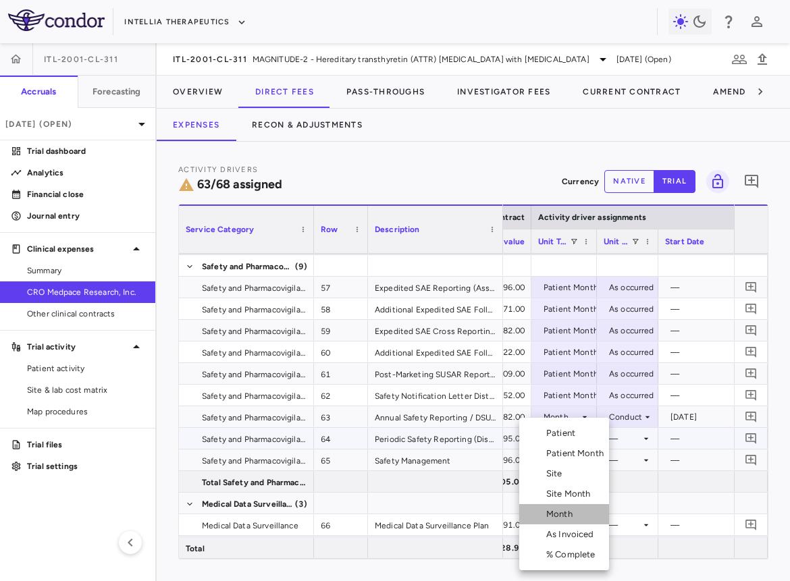
click at [564, 505] on li "Month" at bounding box center [564, 514] width 90 height 20
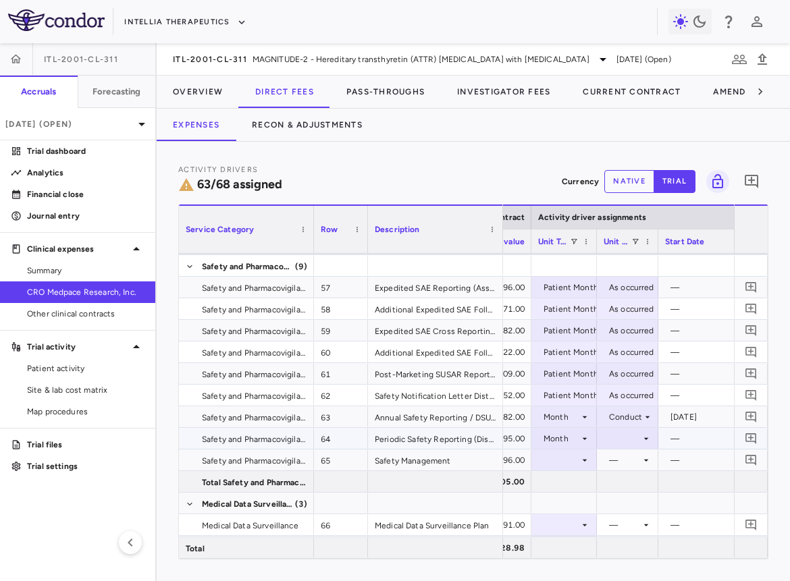
click at [634, 435] on div at bounding box center [627, 439] width 48 height 20
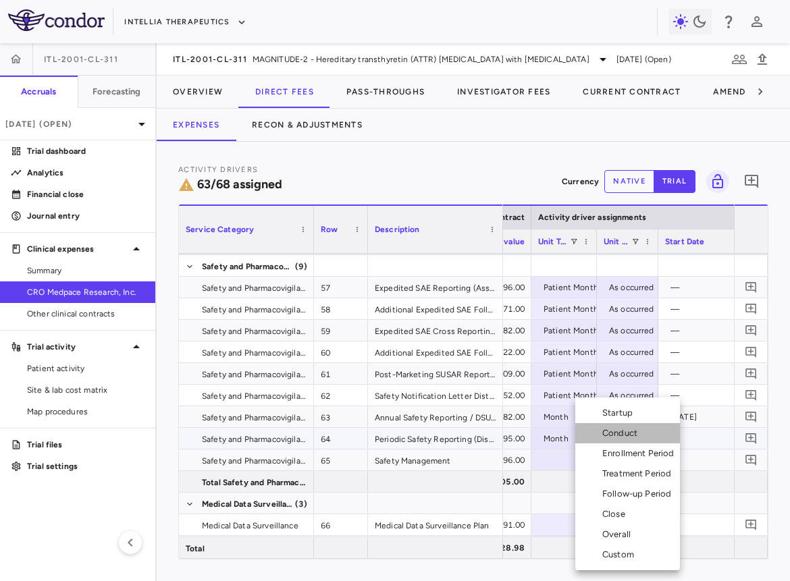
click at [631, 427] on div "Conduct" at bounding box center [622, 433] width 40 height 12
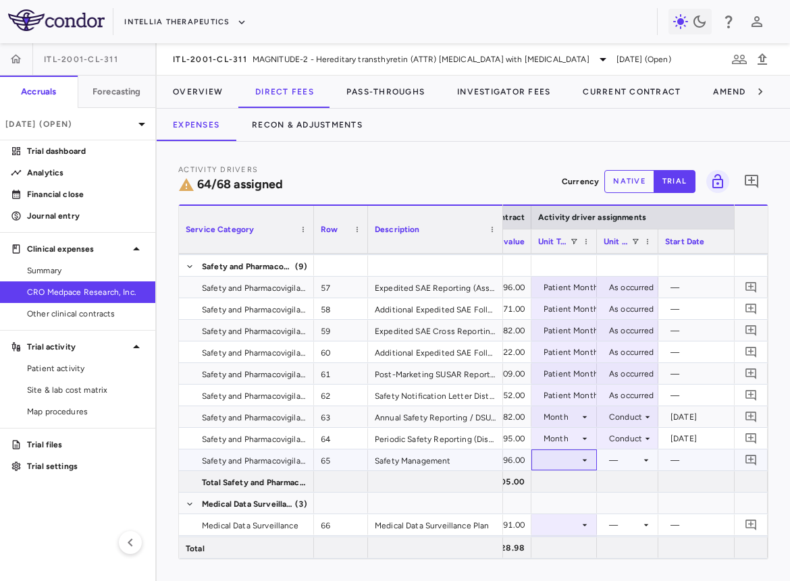
click at [566, 460] on div at bounding box center [564, 460] width 52 height 20
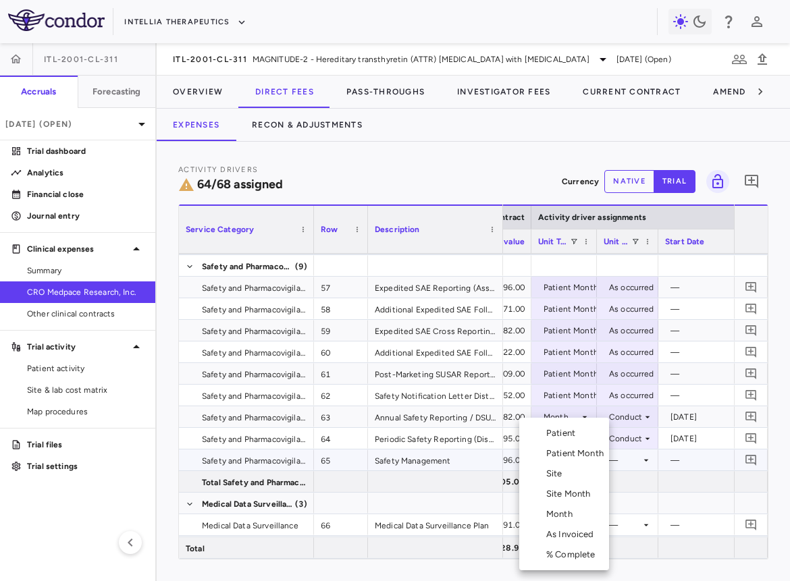
click at [564, 508] on div "Month" at bounding box center [562, 514] width 32 height 12
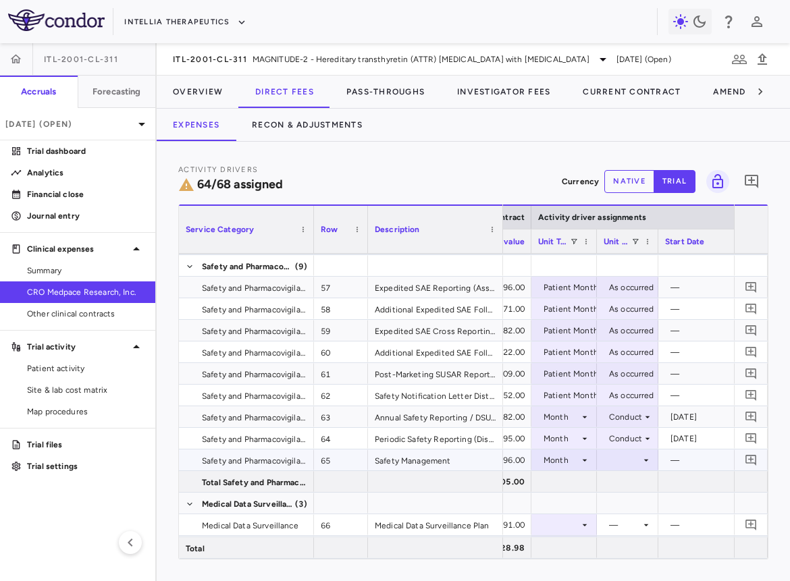
click at [618, 465] on div at bounding box center [627, 460] width 48 height 20
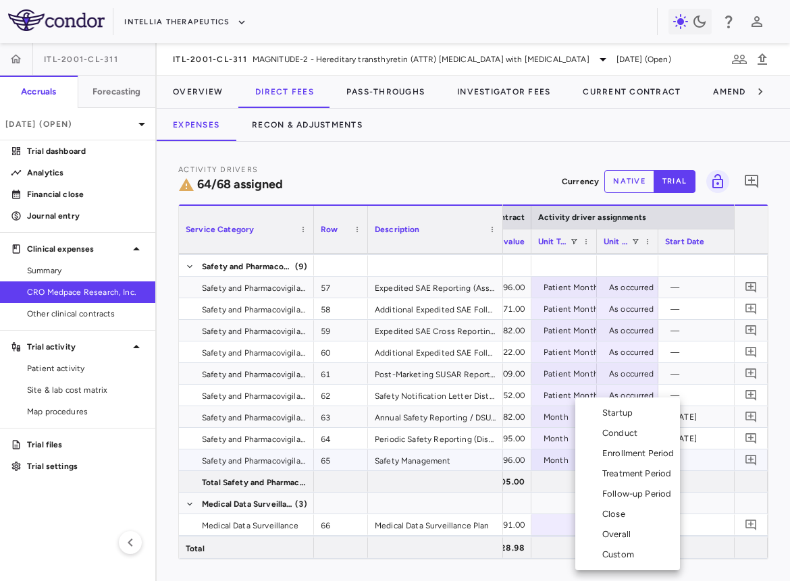
click at [622, 533] on div "Overall" at bounding box center [619, 534] width 34 height 12
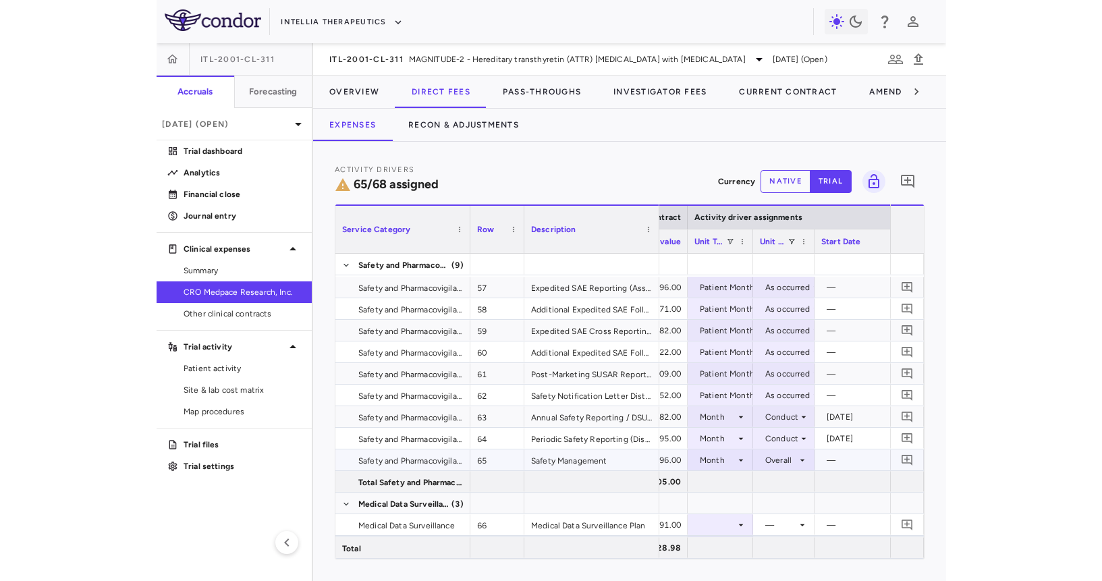
scroll to position [1529, 0]
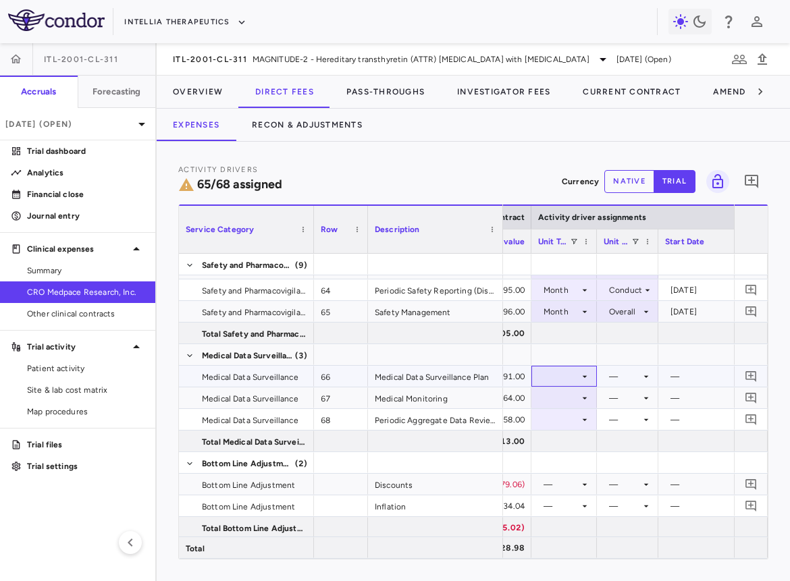
click at [570, 375] on div at bounding box center [564, 376] width 52 height 20
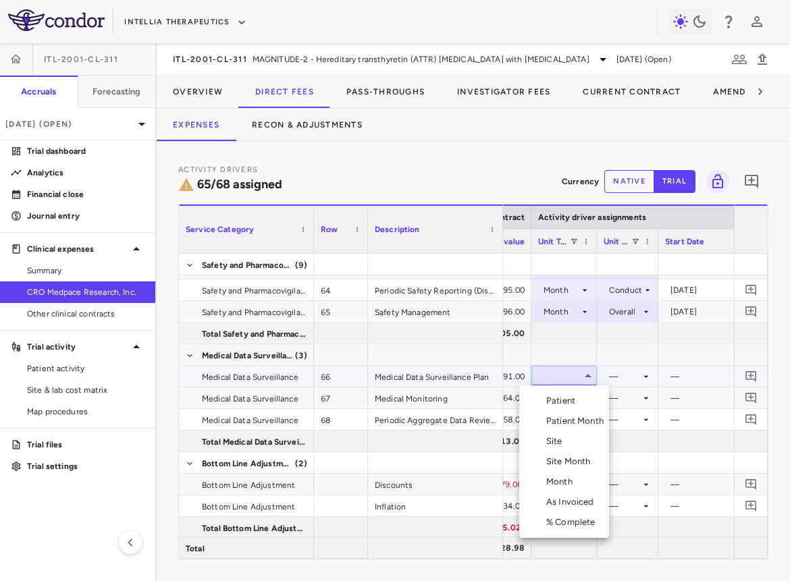
click at [564, 520] on div "% Complete" at bounding box center [573, 522] width 55 height 12
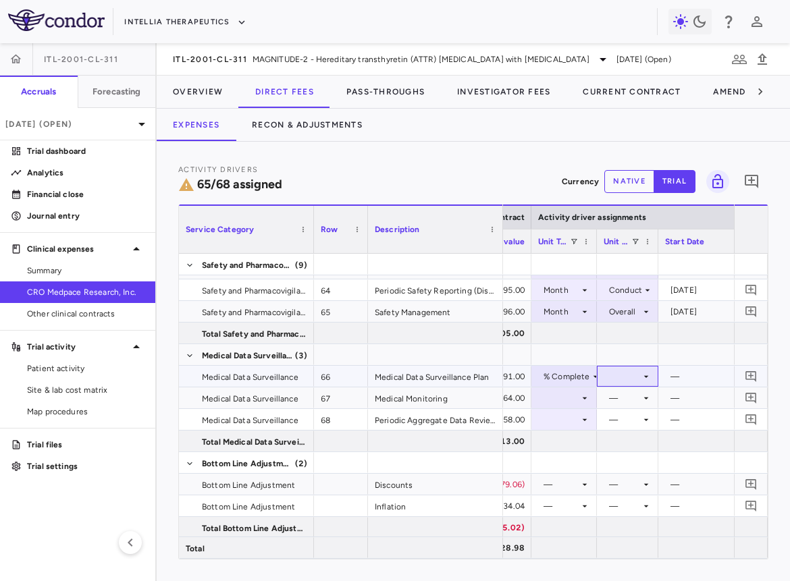
click at [632, 371] on div at bounding box center [627, 376] width 48 height 20
click at [630, 396] on div "As occurred" at bounding box center [640, 401] width 54 height 12
click at [574, 396] on div at bounding box center [564, 398] width 52 height 20
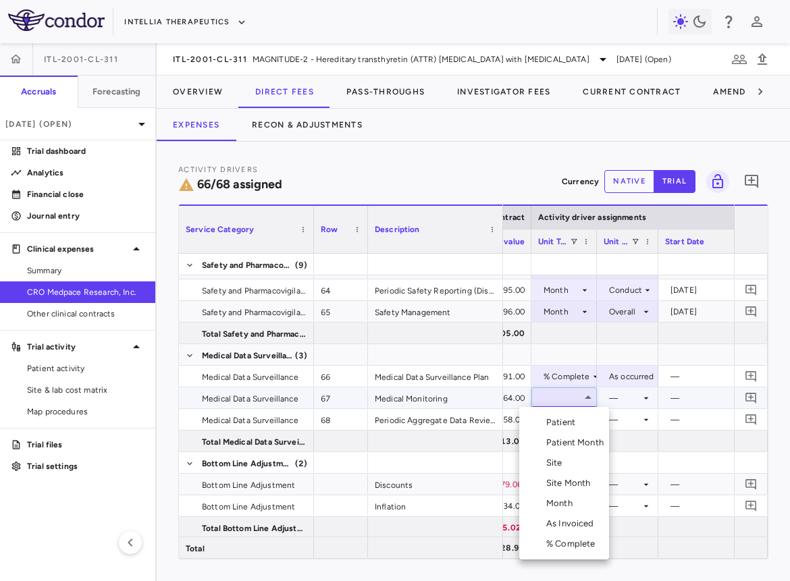
click at [561, 510] on li "Month" at bounding box center [564, 503] width 90 height 20
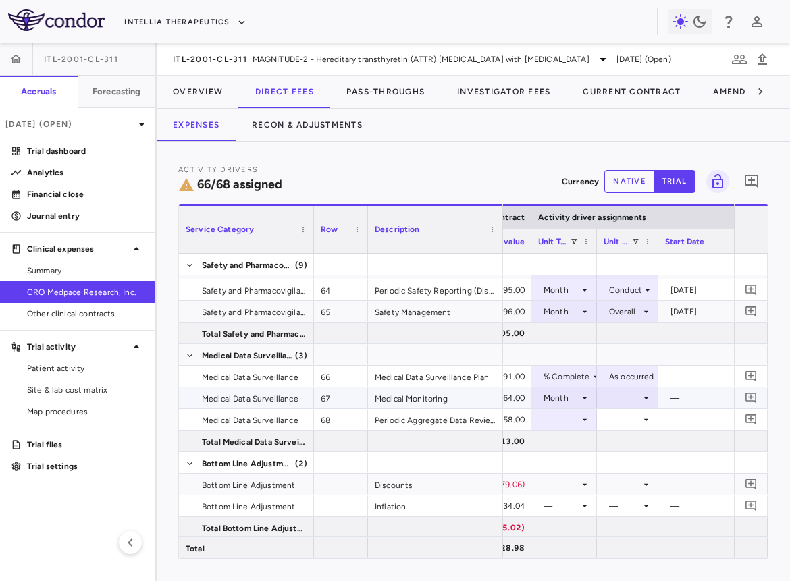
click at [626, 399] on div at bounding box center [627, 398] width 48 height 20
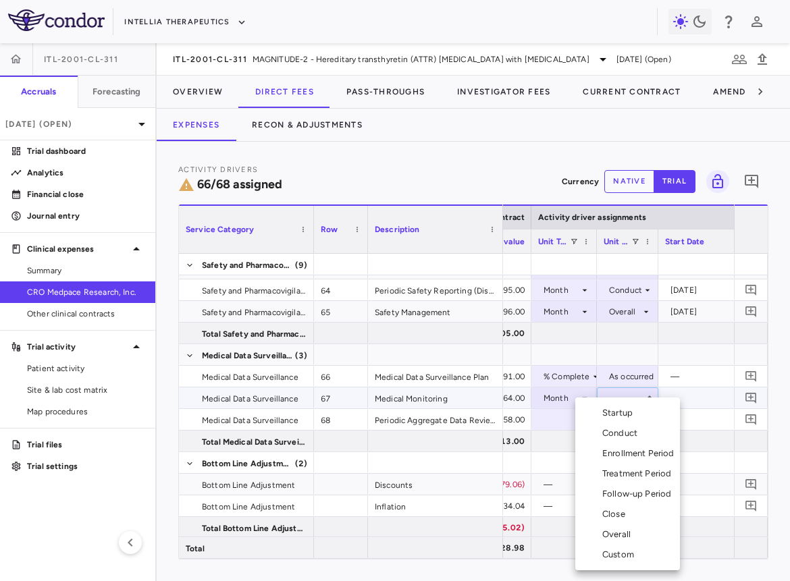
click at [623, 431] on div "Conduct" at bounding box center [622, 433] width 40 height 12
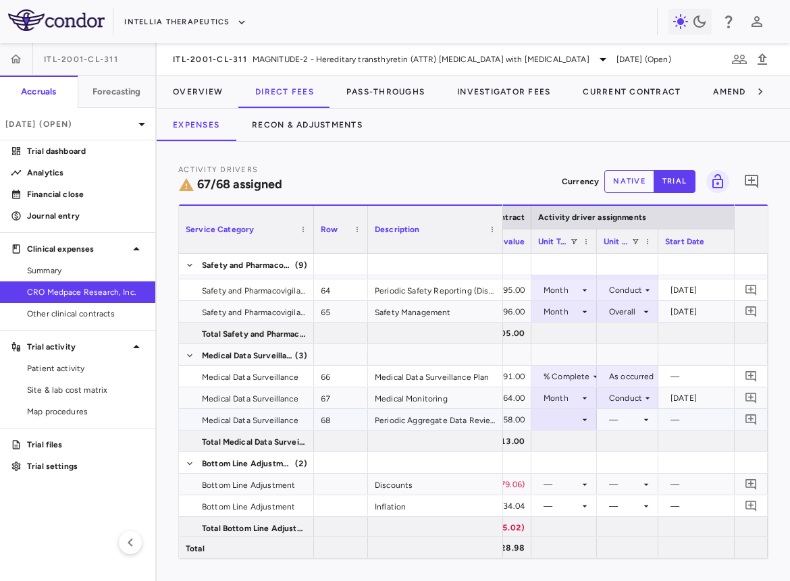
click at [574, 424] on div at bounding box center [564, 420] width 52 height 20
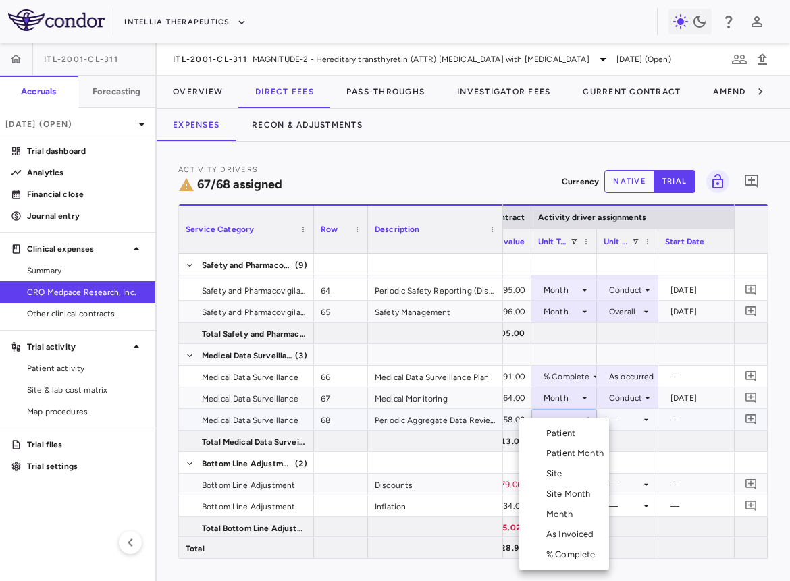
click at [565, 510] on div "Month" at bounding box center [562, 514] width 32 height 12
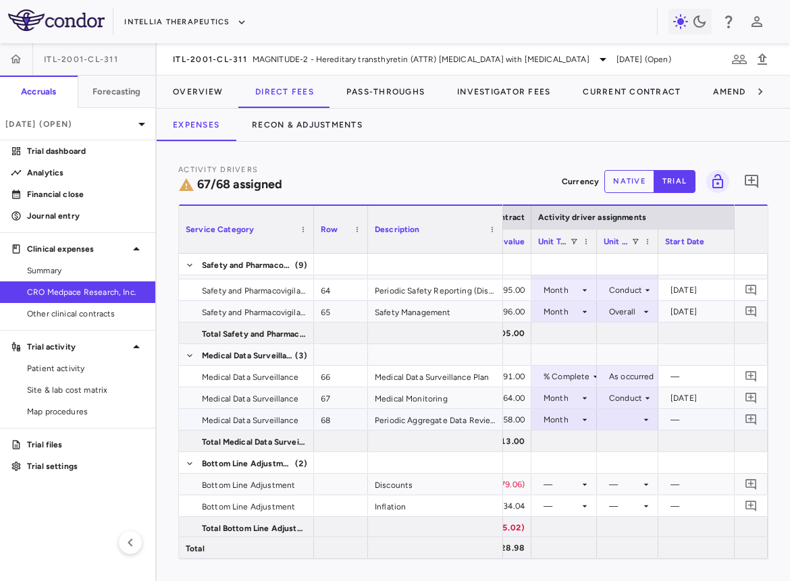
click at [628, 412] on div at bounding box center [627, 420] width 48 height 20
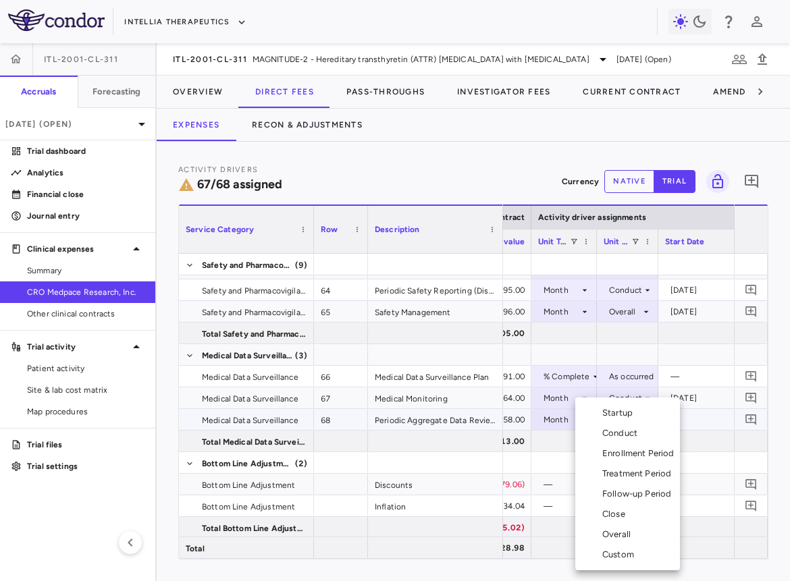
click at [628, 430] on div "Conduct" at bounding box center [622, 433] width 40 height 12
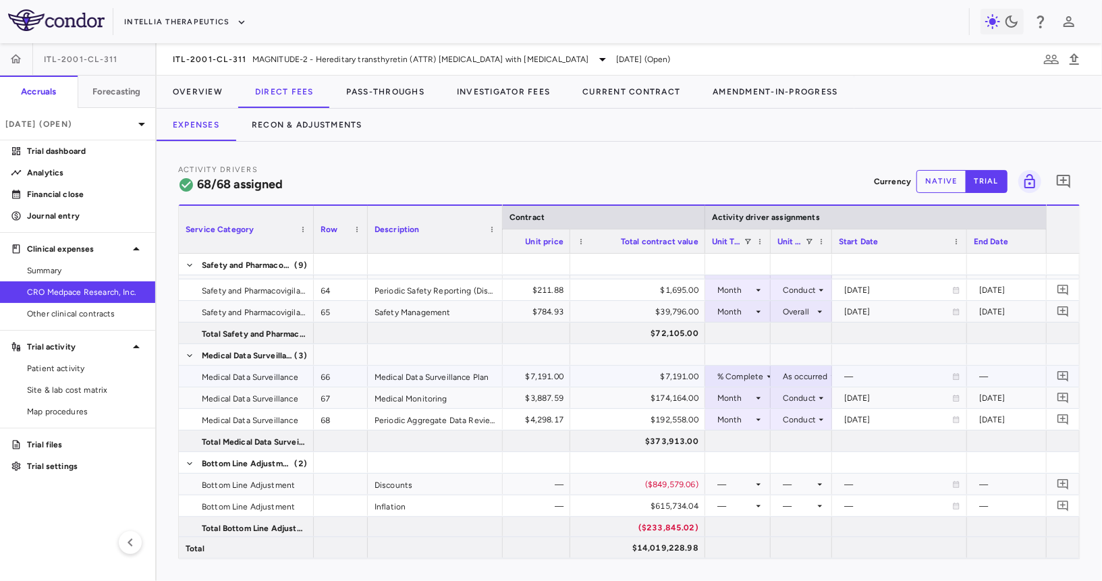
scroll to position [0, 437]
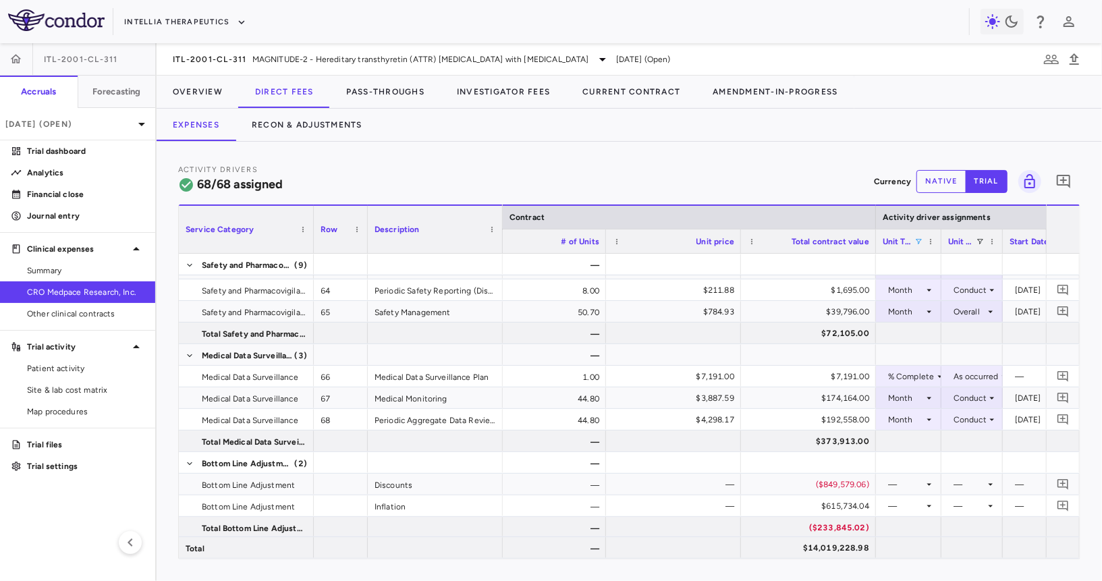
click at [789, 243] on span at bounding box center [918, 242] width 8 height 8
click at [789, 290] on div "(Select All)" at bounding box center [988, 290] width 111 height 9
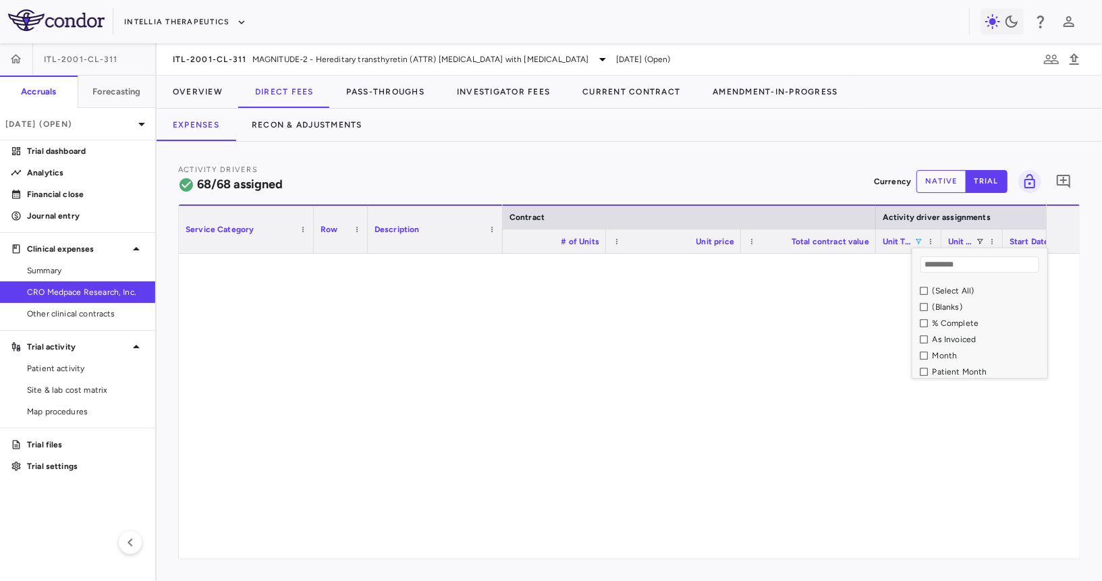
scroll to position [0, 0]
click at [789, 323] on div "% Complete" at bounding box center [988, 323] width 111 height 9
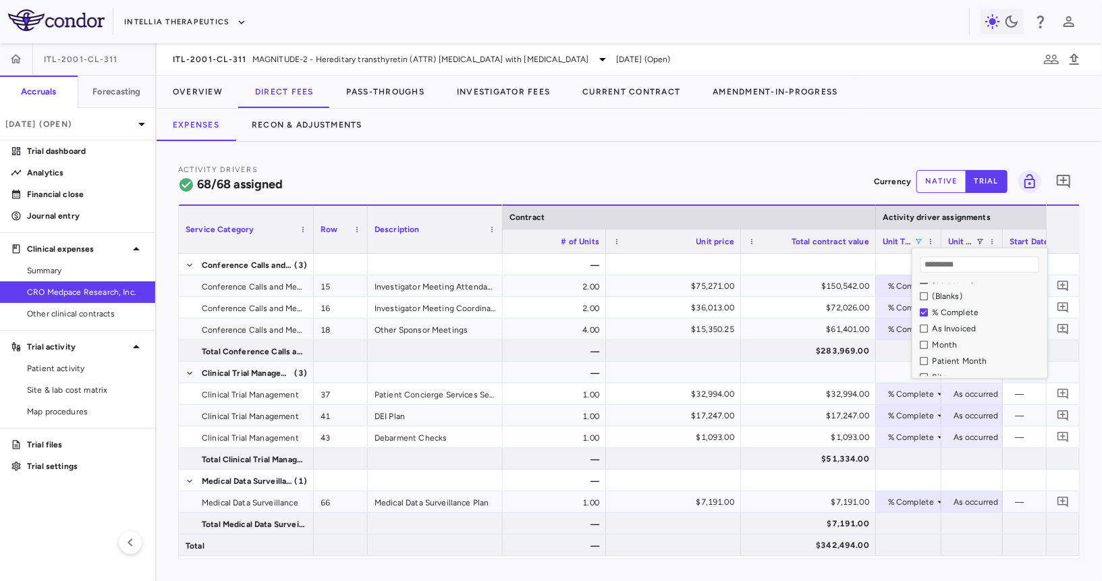
scroll to position [12, 0]
click at [789, 324] on div "As Invoiced" at bounding box center [988, 327] width 111 height 9
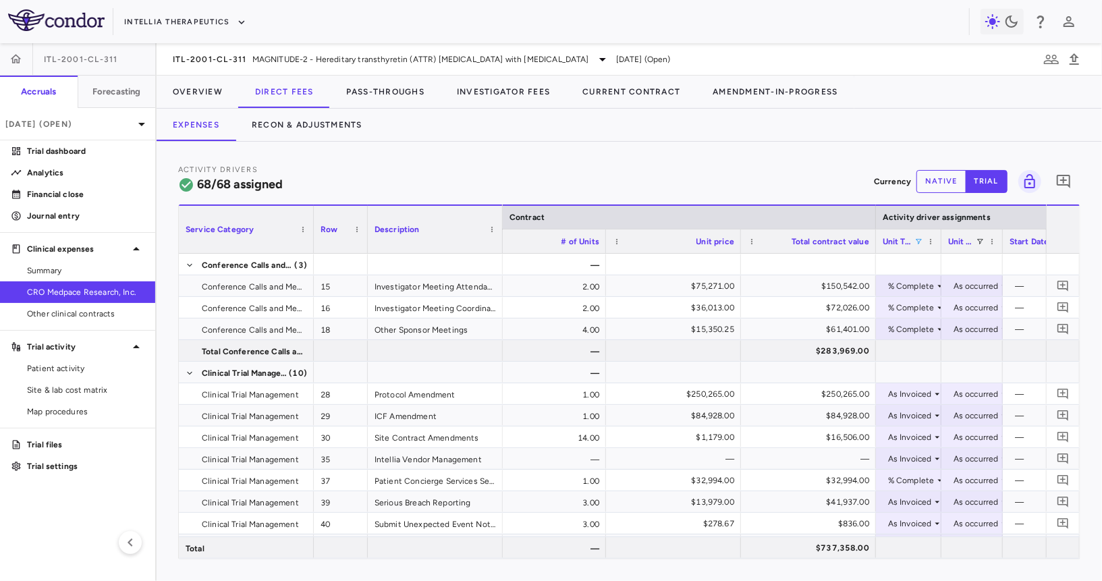
click at [779, 192] on div "Activity Drivers 68/68 assigned Currency native trial 0" at bounding box center [629, 181] width 902 height 36
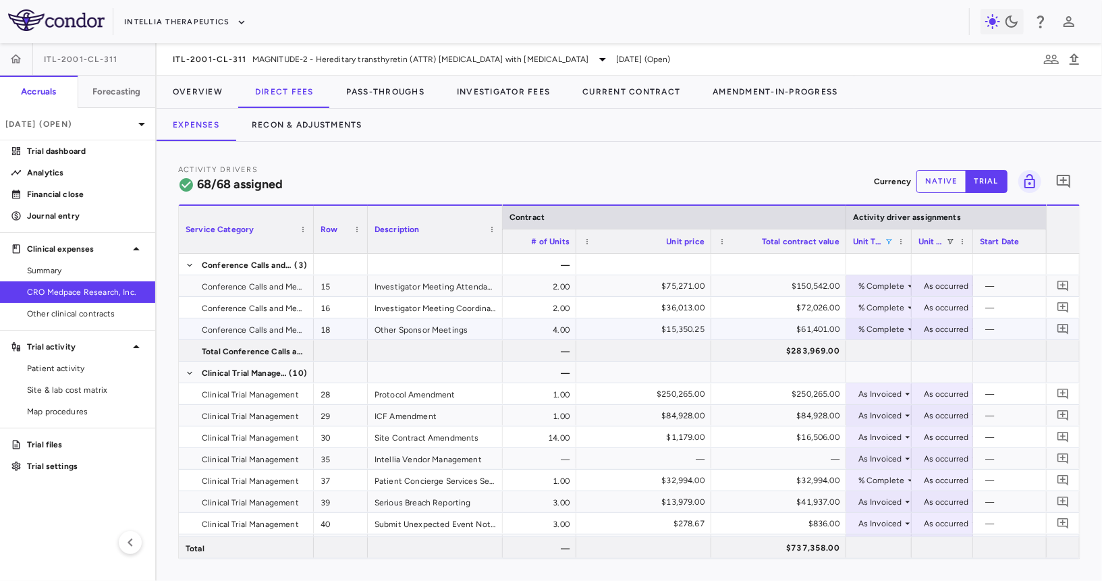
scroll to position [0, 524]
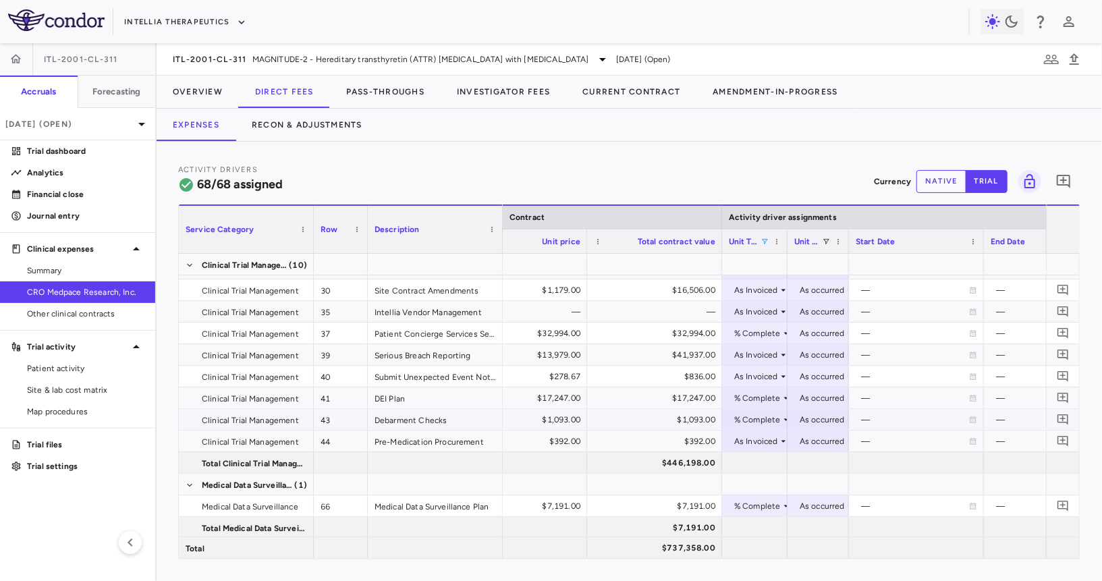
click at [767, 418] on div "% Complete" at bounding box center [757, 420] width 47 height 22
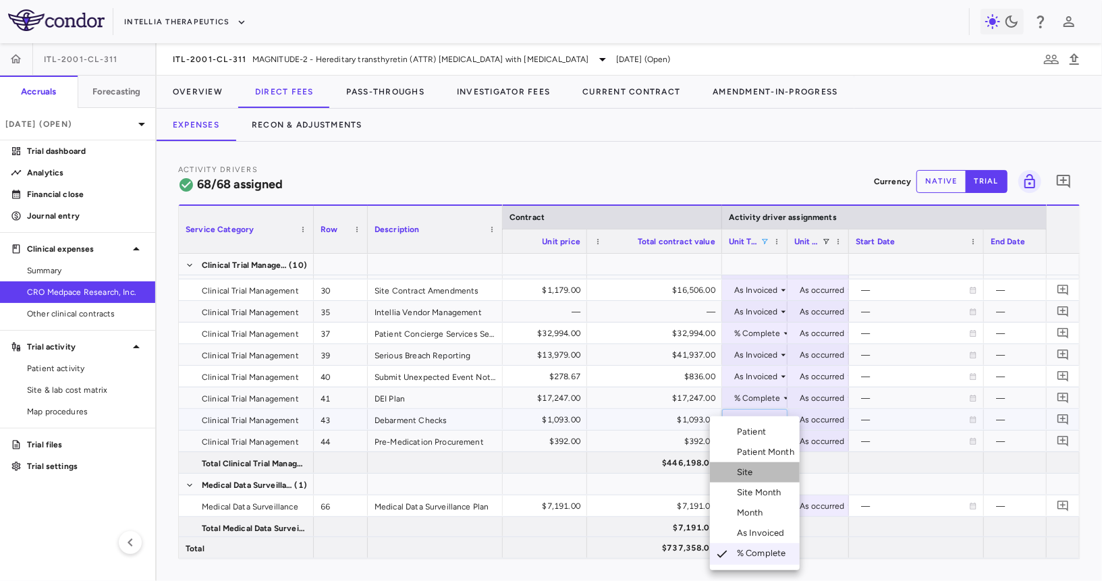
click at [763, 471] on li "Site" at bounding box center [755, 472] width 90 height 20
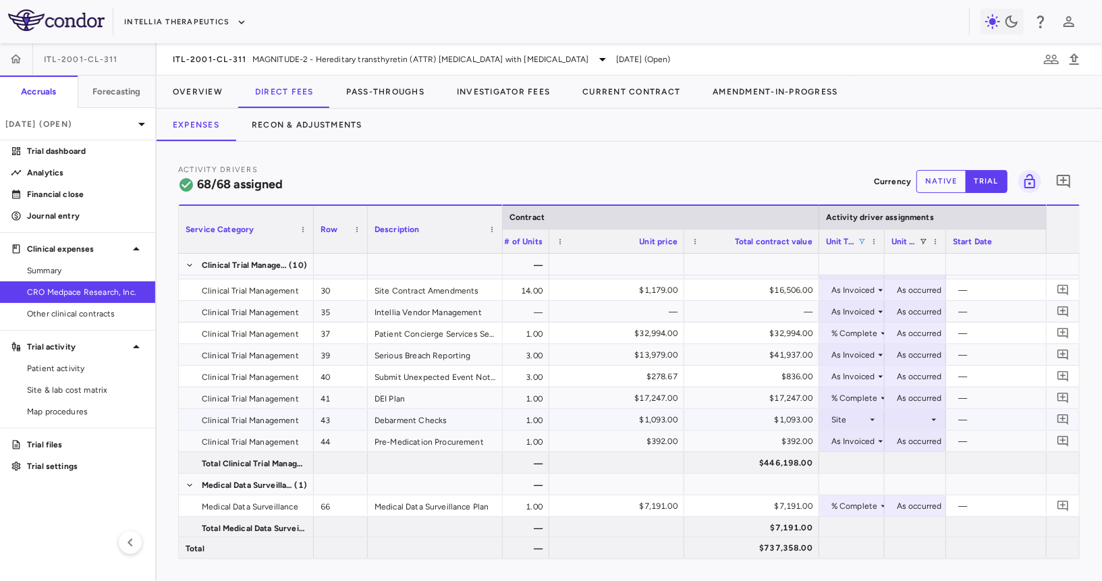
click at [789, 415] on div at bounding box center [915, 420] width 48 height 20
click at [789, 465] on div "Initiated" at bounding box center [925, 464] width 39 height 12
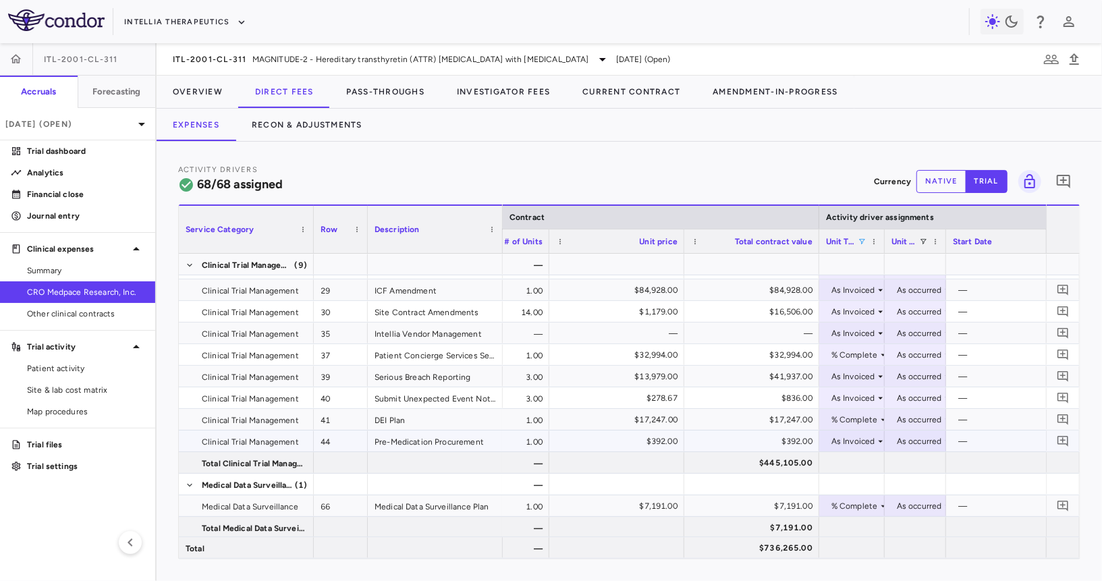
click at [789, 443] on div "As Invoiced" at bounding box center [853, 442] width 44 height 22
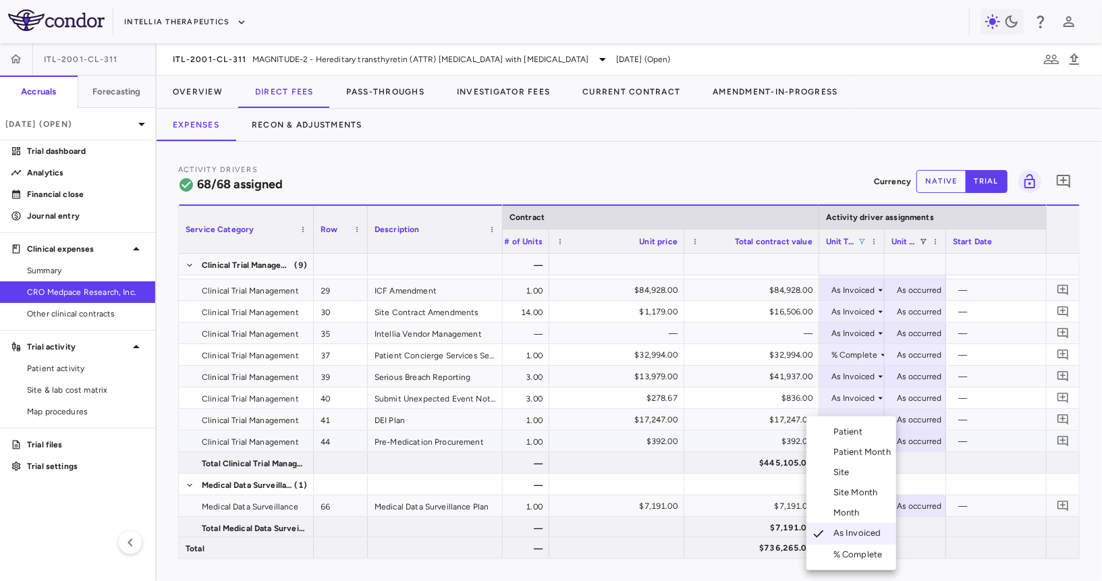
click at [725, 472] on div at bounding box center [551, 290] width 1102 height 581
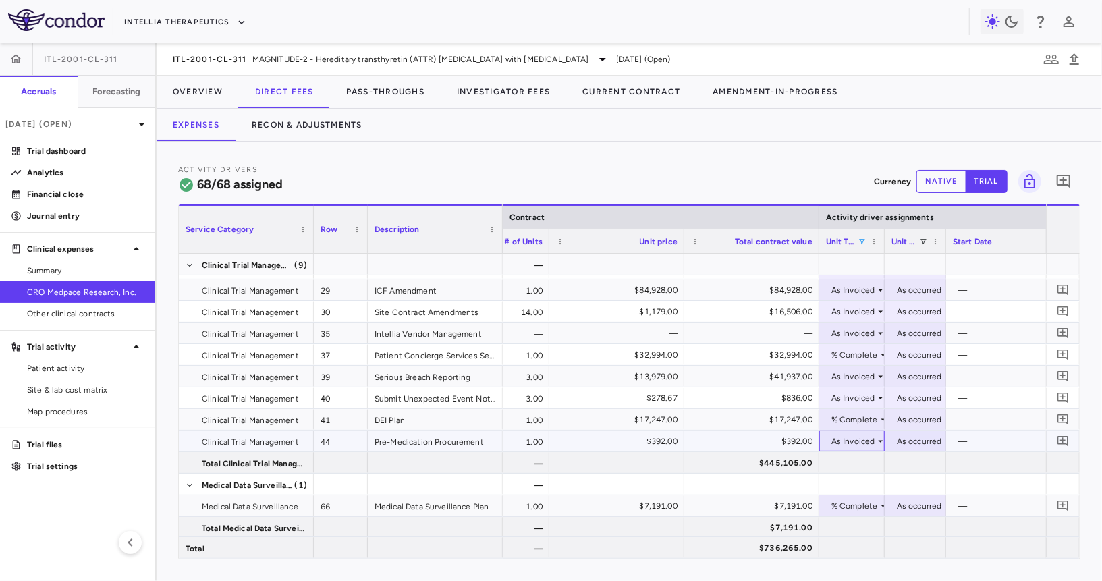
click at [789, 443] on div "As Invoiced" at bounding box center [853, 442] width 44 height 22
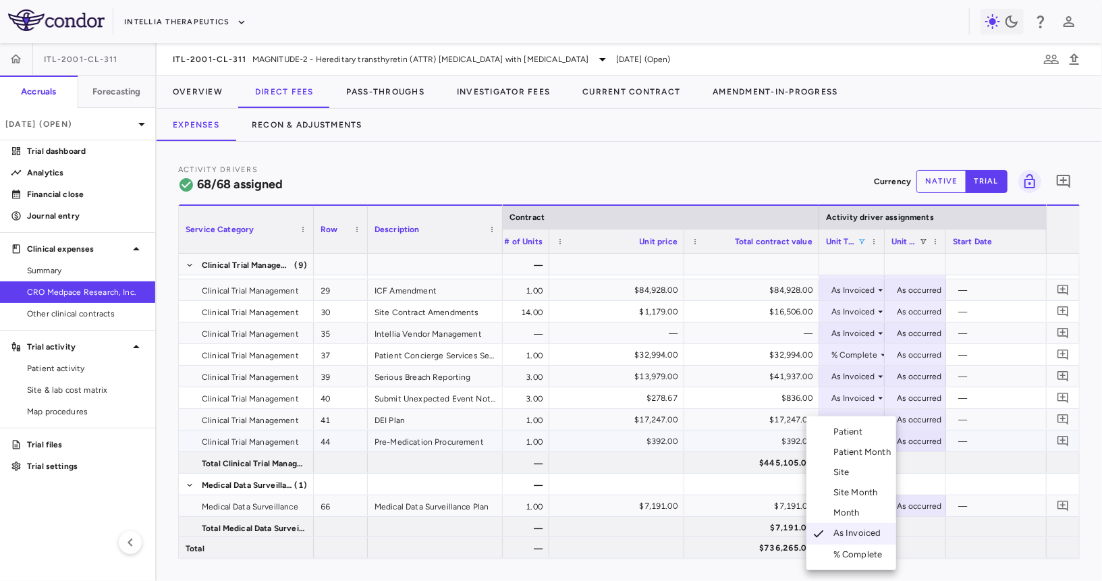
click at [789, 512] on div "Month" at bounding box center [849, 513] width 32 height 12
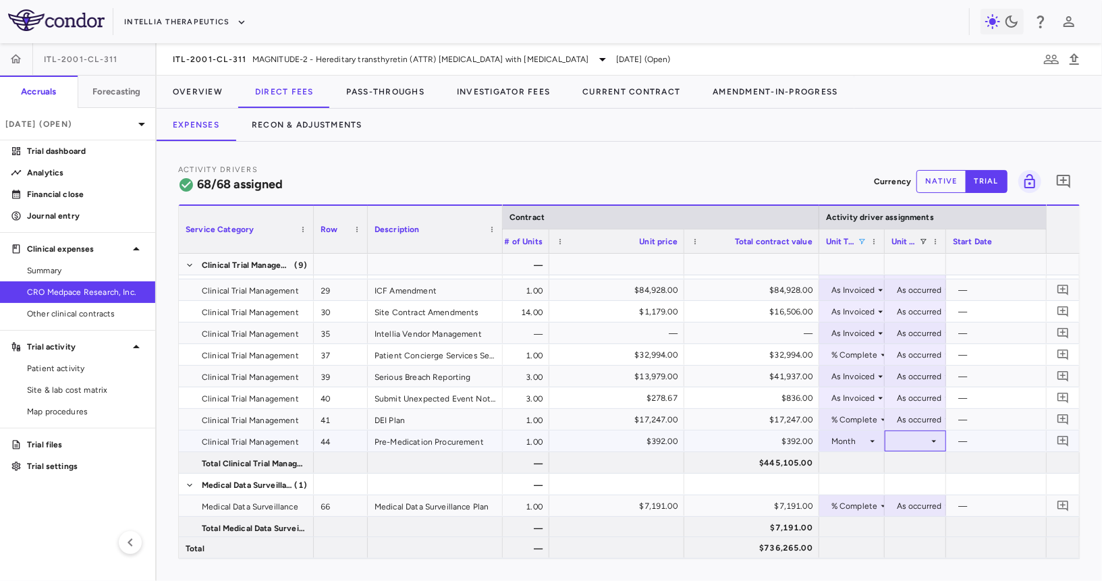
click at [789, 443] on div at bounding box center [915, 441] width 48 height 20
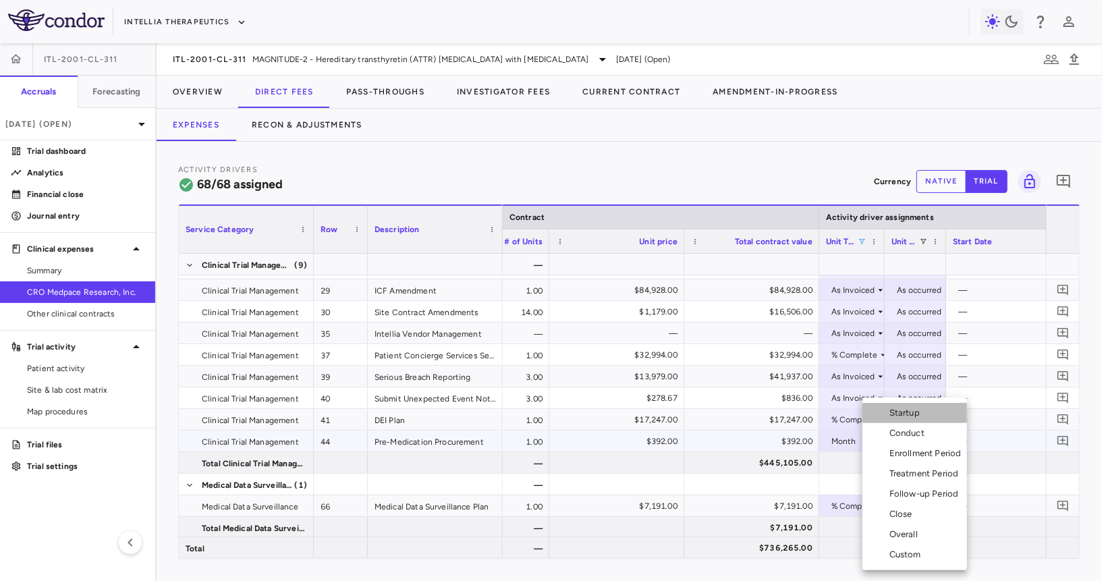
click at [789, 412] on div "Startup" at bounding box center [907, 413] width 36 height 12
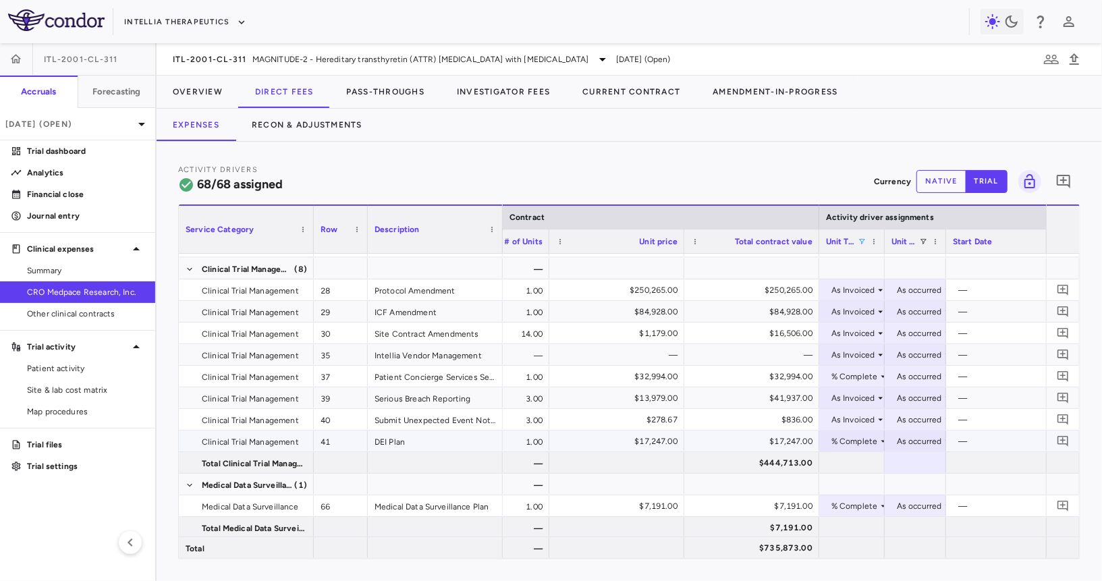
click at [789, 440] on div "% Complete" at bounding box center [854, 442] width 47 height 22
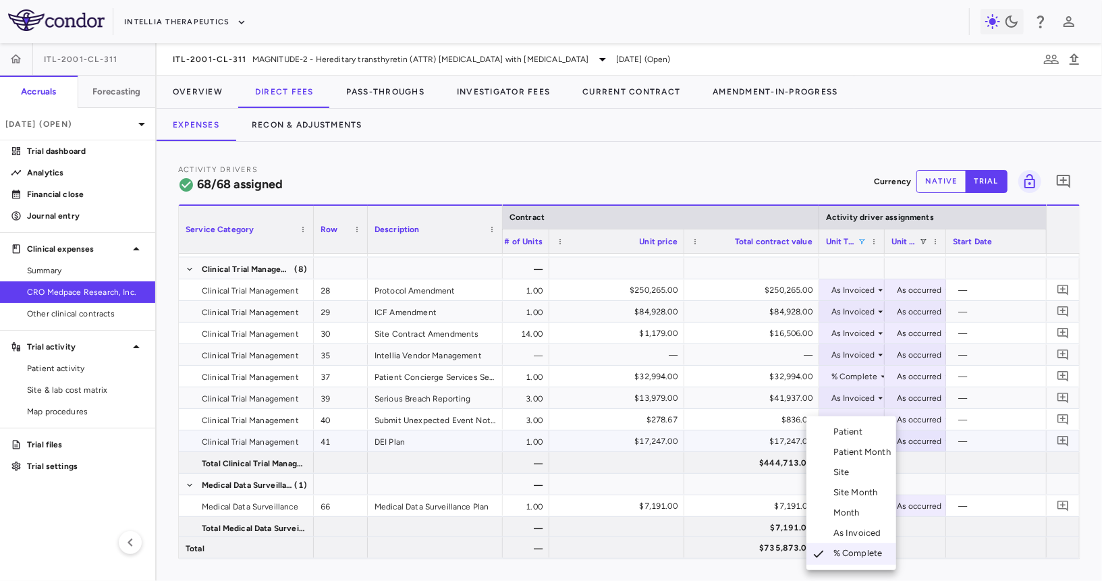
click at [789, 514] on div "Month" at bounding box center [849, 513] width 32 height 12
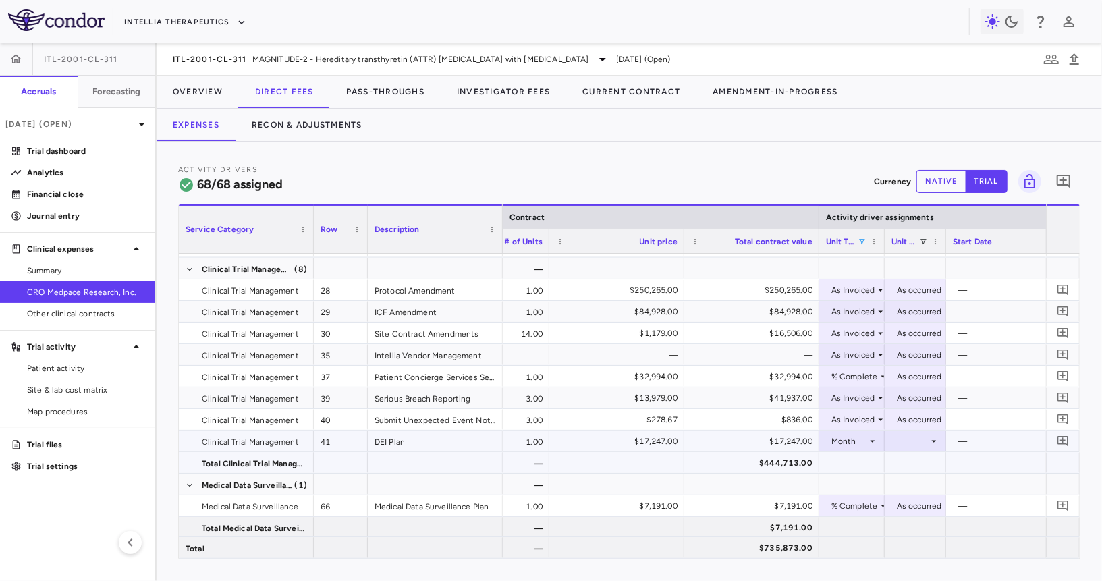
click at [789, 445] on div at bounding box center [915, 441] width 48 height 20
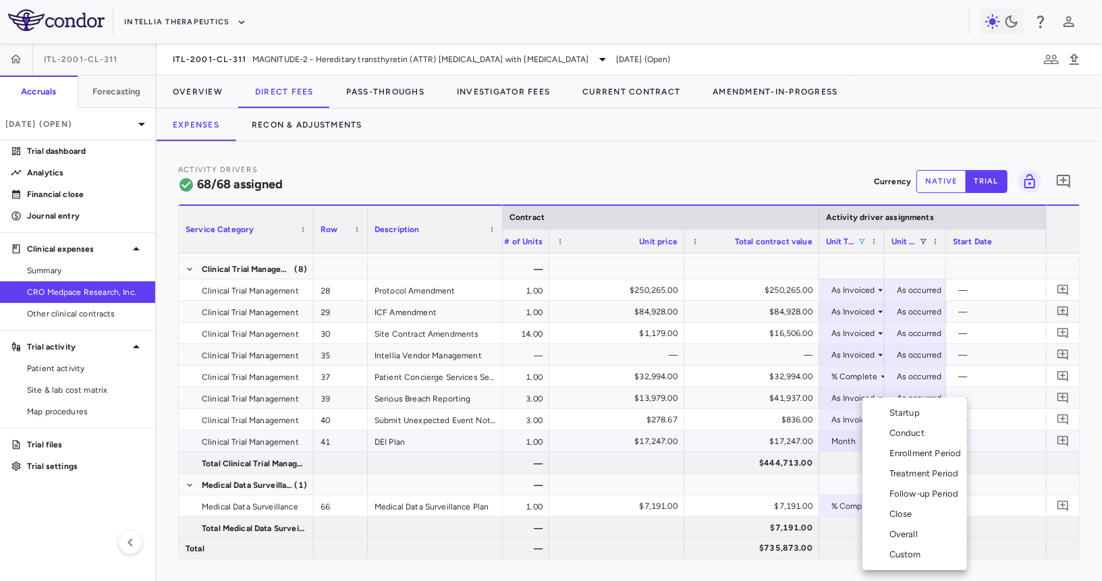
click at [789, 405] on li "Startup" at bounding box center [914, 413] width 105 height 20
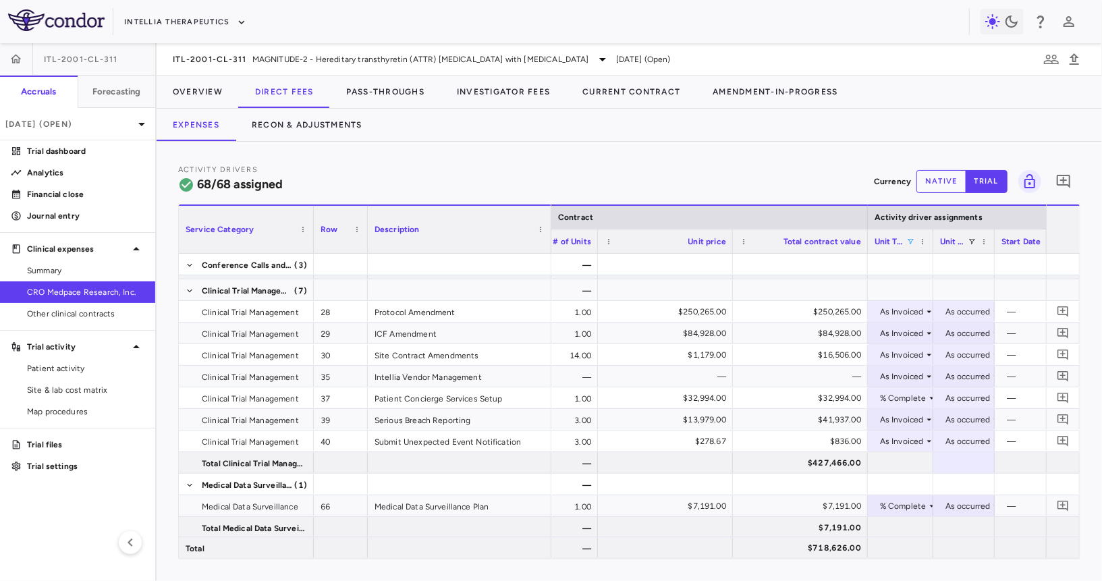
drag, startPoint x: 501, startPoint y: 239, endPoint x: 549, endPoint y: 248, distance: 48.7
click at [549, 248] on div at bounding box center [550, 229] width 5 height 47
click at [789, 400] on div "% Complete" at bounding box center [902, 398] width 47 height 22
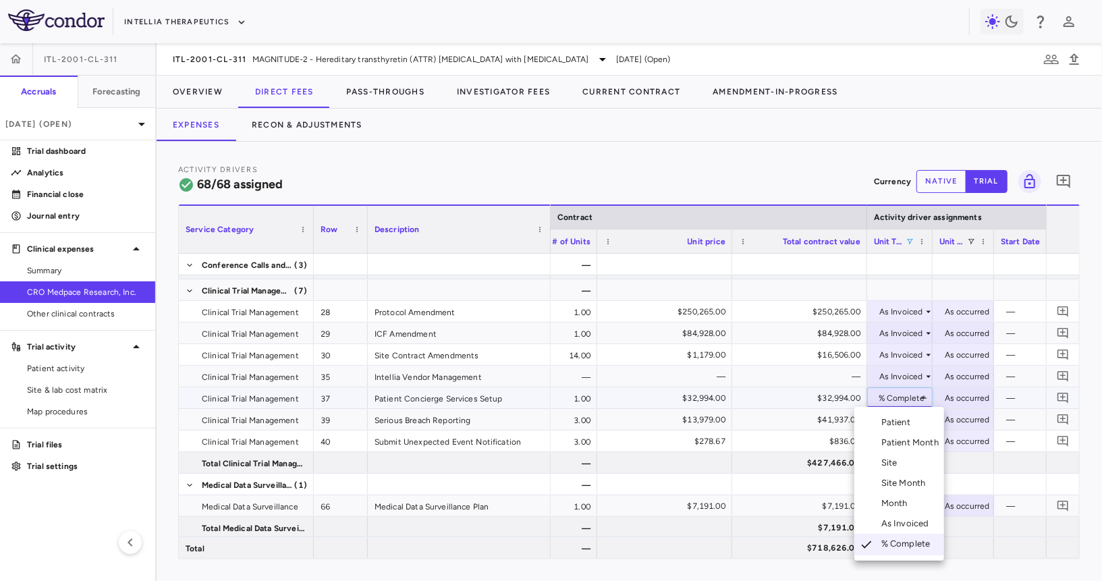
click at [789, 501] on div "Month" at bounding box center [897, 503] width 32 height 12
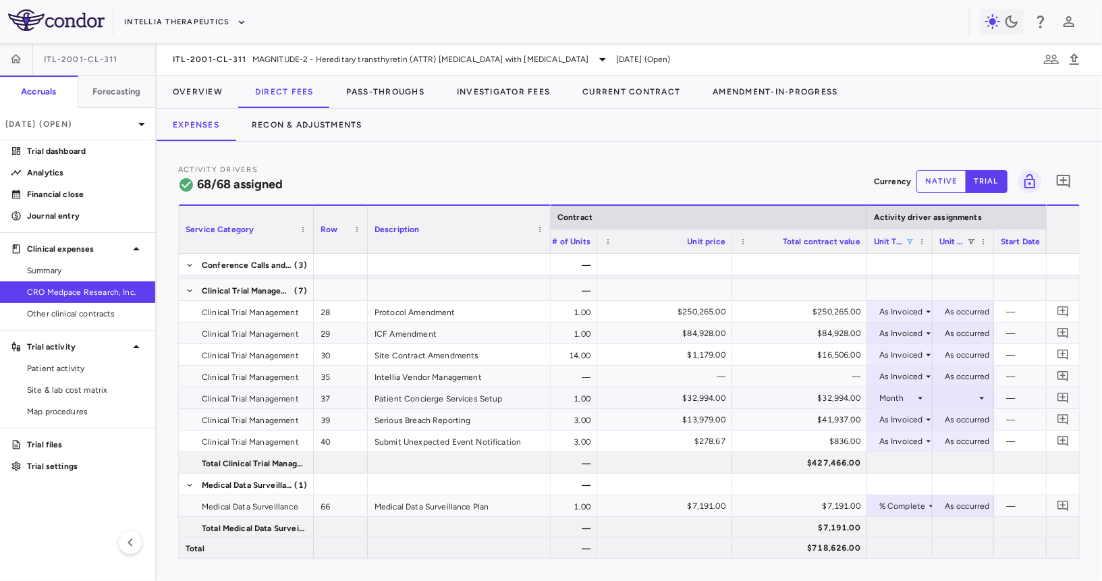
click at [789, 395] on div at bounding box center [963, 398] width 48 height 20
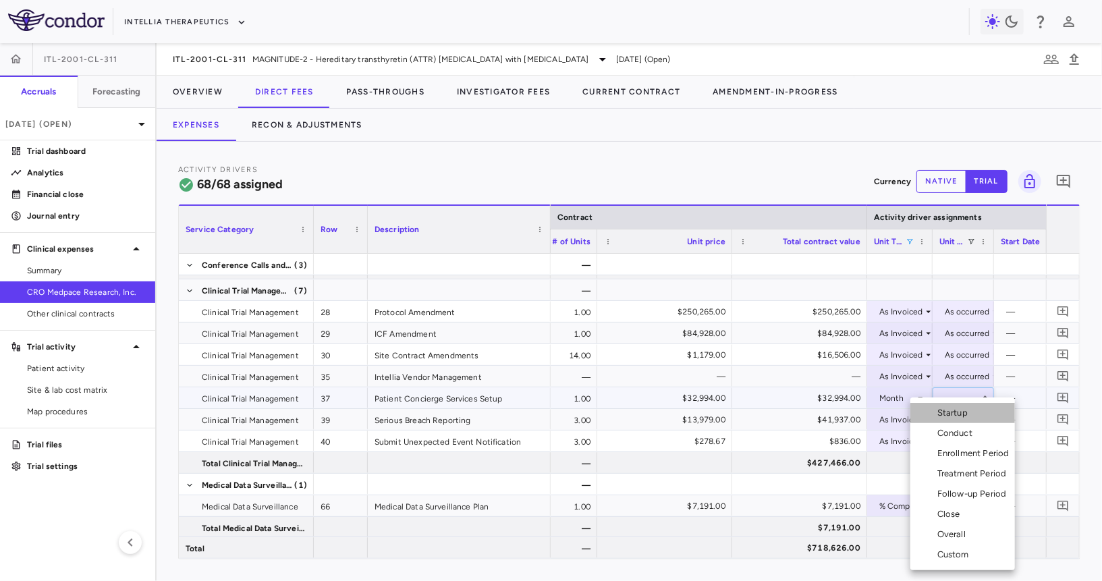
click at [789, 411] on div "Startup" at bounding box center [955, 413] width 36 height 12
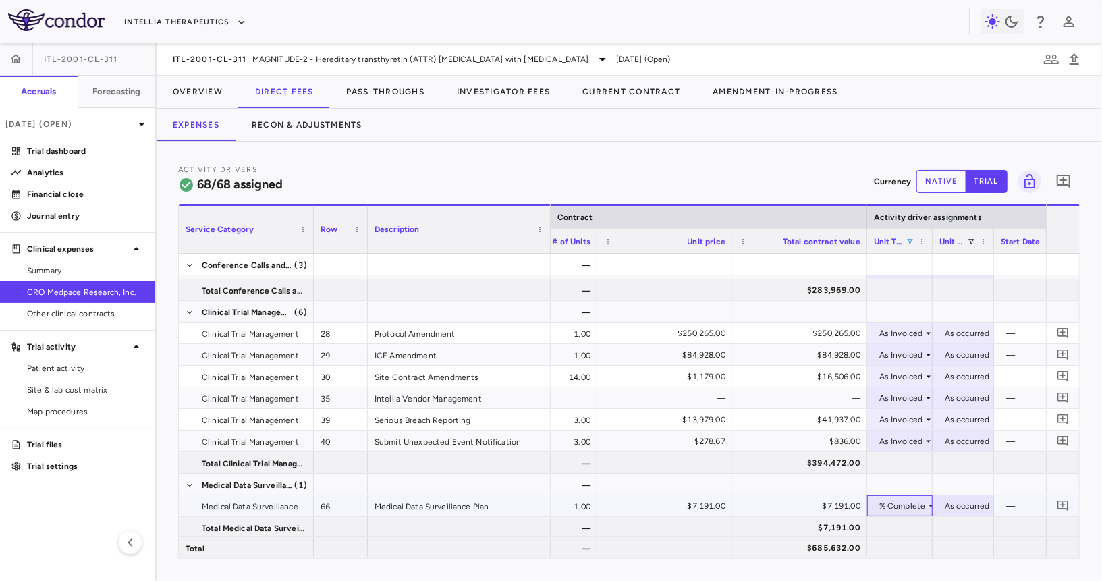
click at [789, 503] on div "% Complete" at bounding box center [902, 506] width 47 height 22
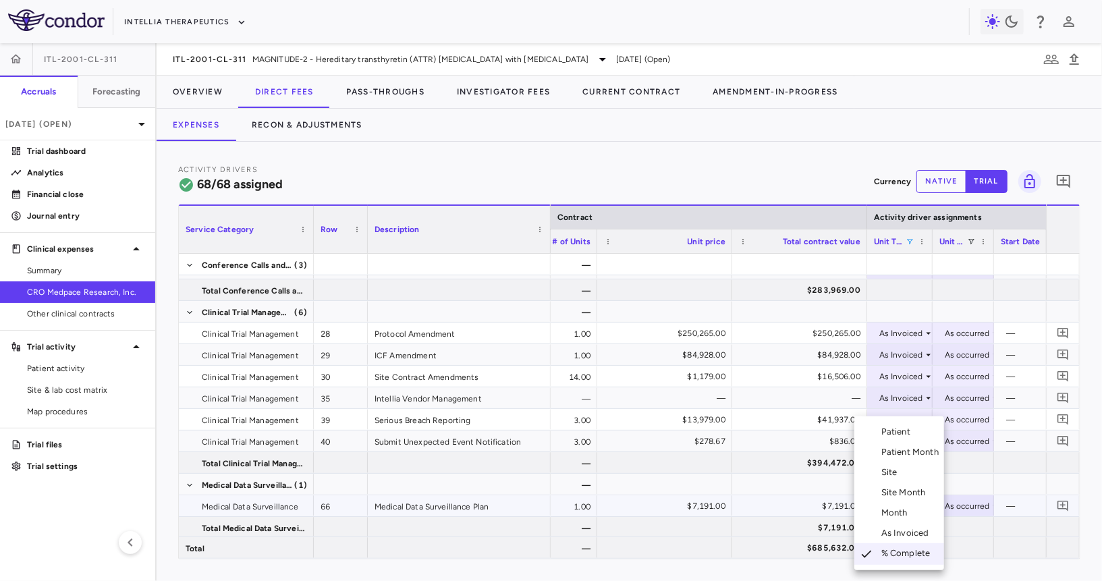
click at [789, 516] on li "Month" at bounding box center [899, 513] width 90 height 20
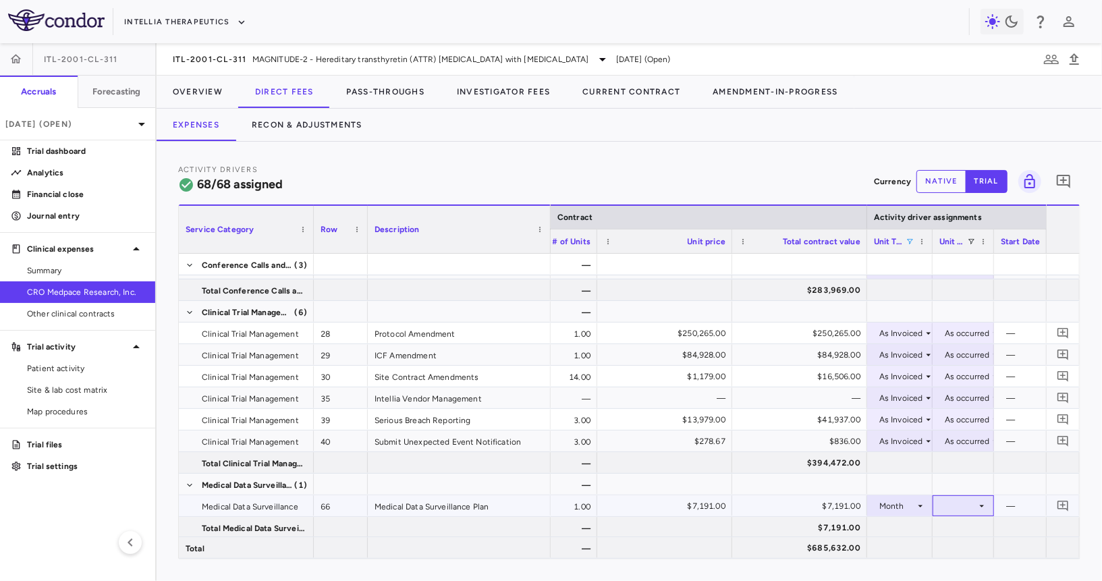
click at [789, 502] on div at bounding box center [963, 506] width 48 height 20
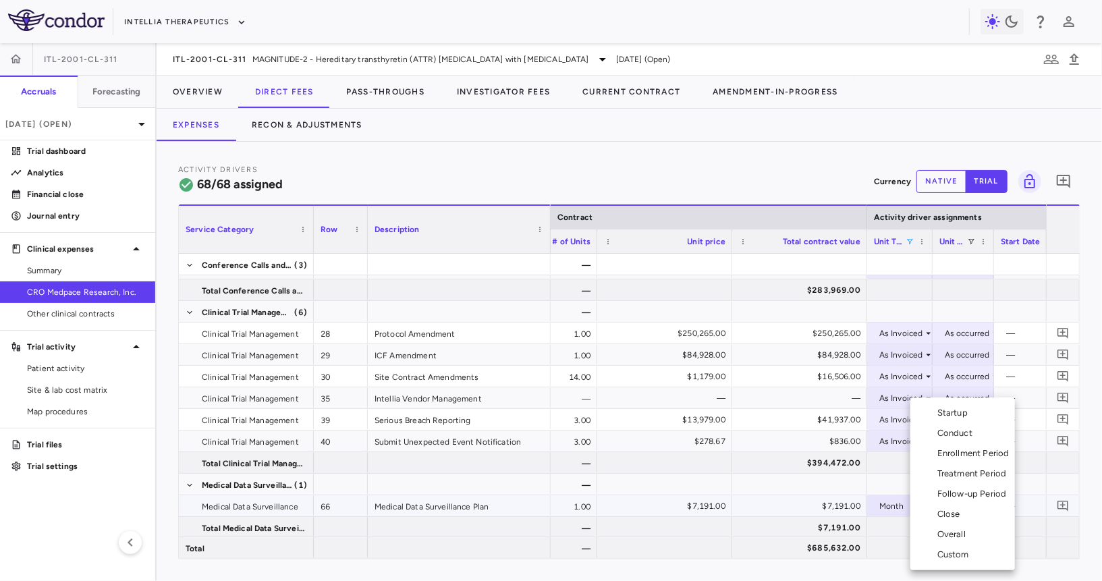
click at [789, 415] on div "Startup" at bounding box center [955, 413] width 36 height 12
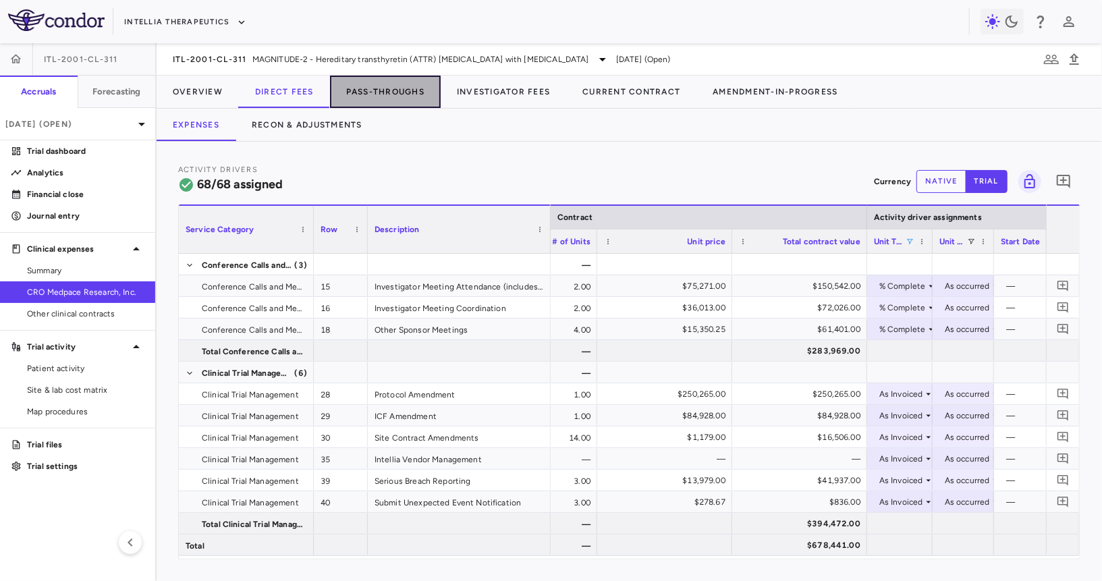
click at [356, 90] on button "Pass-Throughs" at bounding box center [385, 92] width 111 height 32
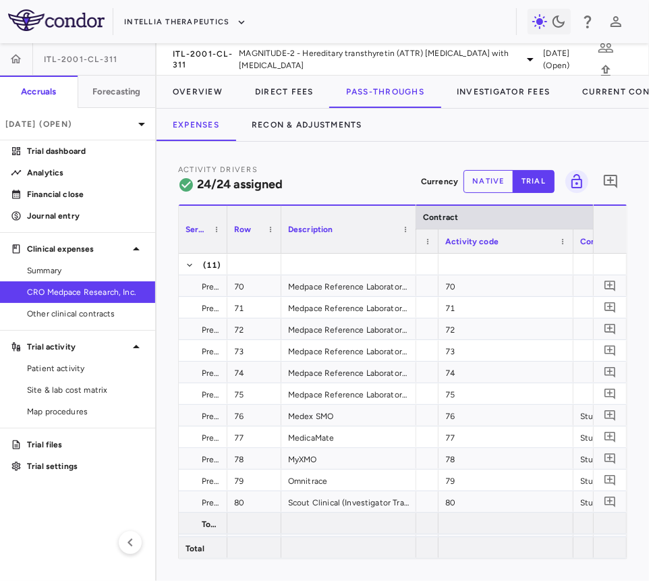
drag, startPoint x: 310, startPoint y: 241, endPoint x: 221, endPoint y: 250, distance: 89.6
click at [224, 250] on div at bounding box center [226, 229] width 5 height 47
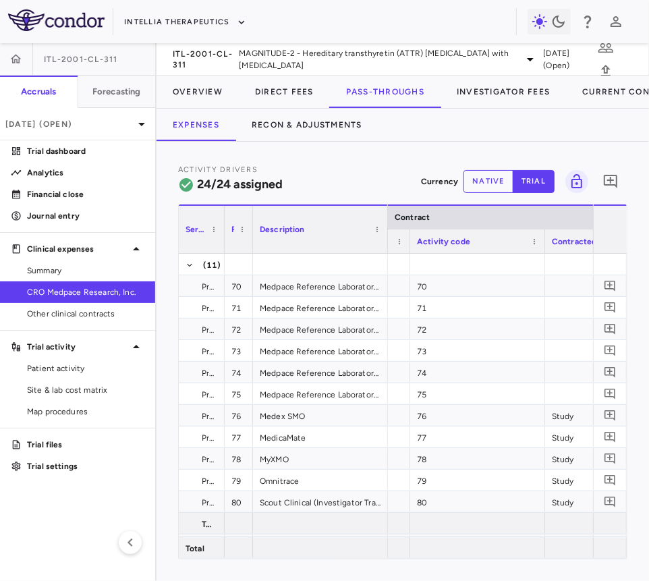
drag, startPoint x: 276, startPoint y: 242, endPoint x: 250, endPoint y: 242, distance: 25.7
click at [250, 242] on div at bounding box center [252, 229] width 5 height 47
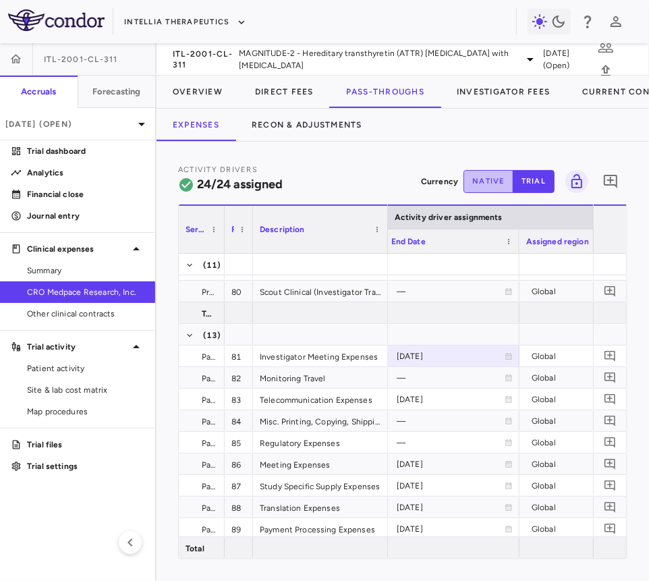
click at [488, 175] on button "native" at bounding box center [489, 181] width 50 height 23
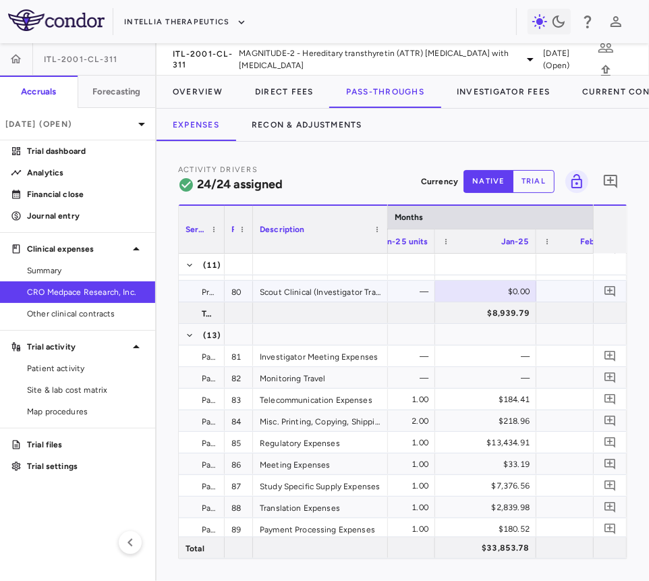
click at [493, 294] on div "$0.00" at bounding box center [488, 292] width 82 height 22
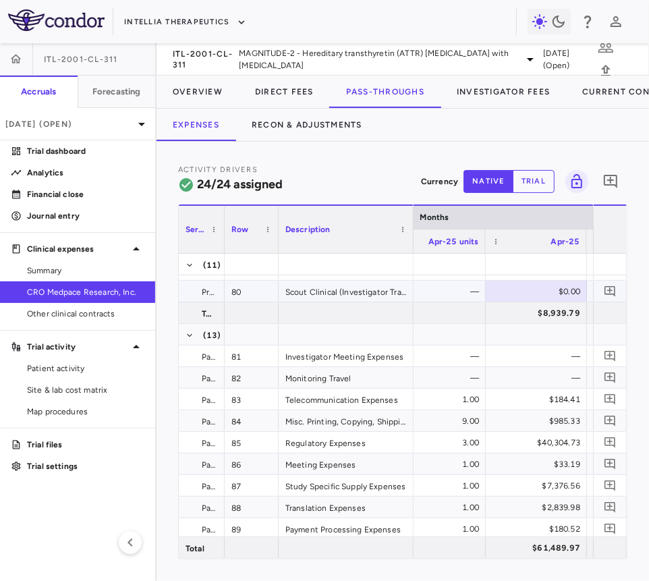
click at [531, 290] on div "$0.00" at bounding box center [539, 292] width 82 height 22
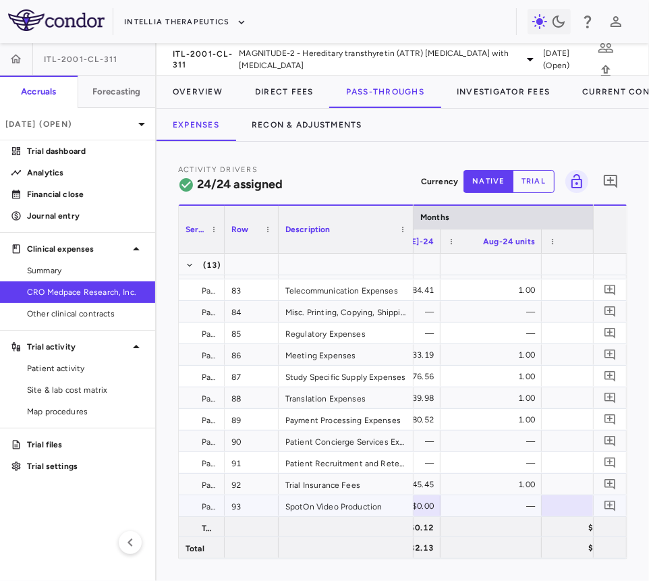
click at [560, 505] on div "$0.00" at bounding box center [595, 506] width 82 height 22
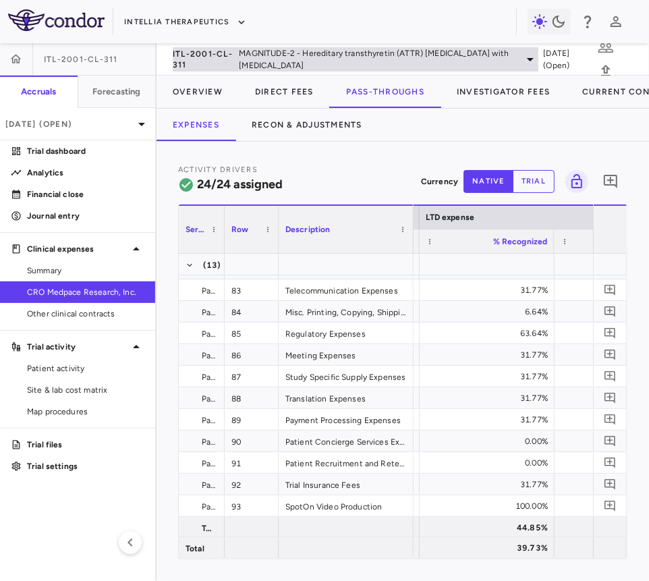
click at [315, 61] on span "MAGNITUDE-2 - Hereditary transthyretin (ATTR) amyloidosis with polyneuropathy" at bounding box center [377, 59] width 277 height 24
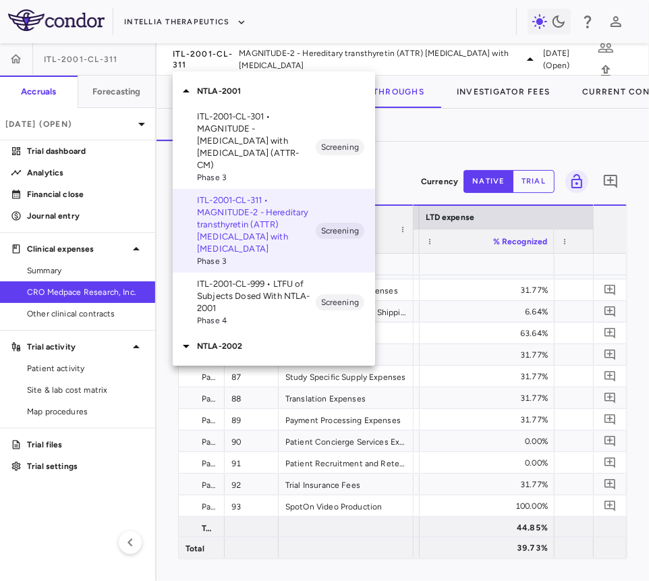
click at [239, 332] on div "NTLA-2002" at bounding box center [274, 346] width 202 height 28
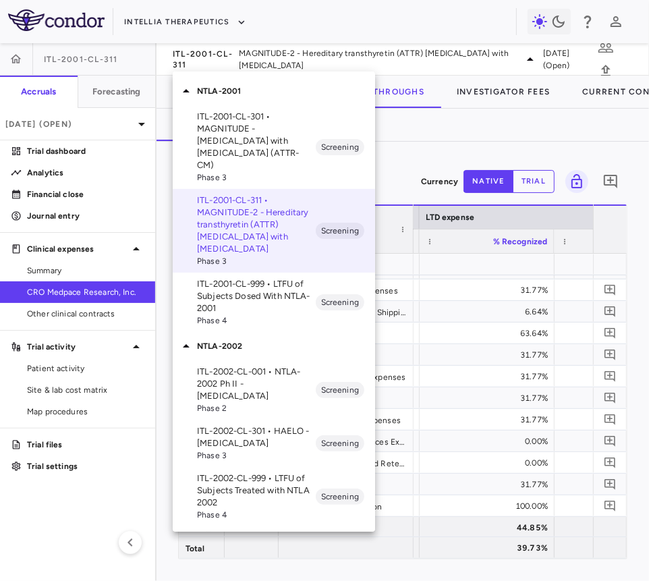
click at [254, 425] on p "ITL-2002-CL-301 • HAELO - Hereditary Angioedema" at bounding box center [256, 437] width 119 height 24
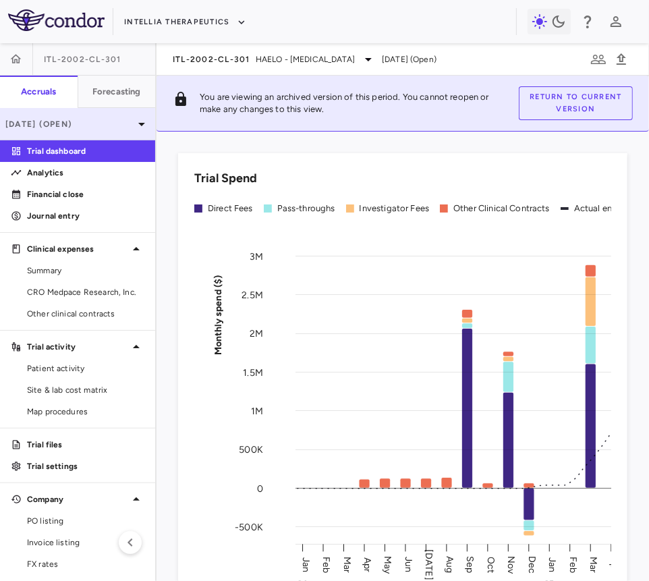
click at [107, 126] on p "[DATE] (Open)" at bounding box center [69, 124] width 128 height 12
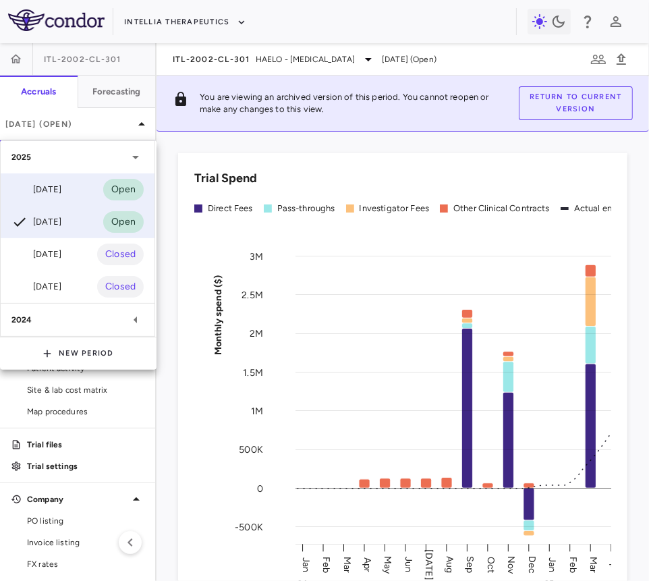
click at [86, 186] on div "[DATE] Open" at bounding box center [78, 189] width 154 height 32
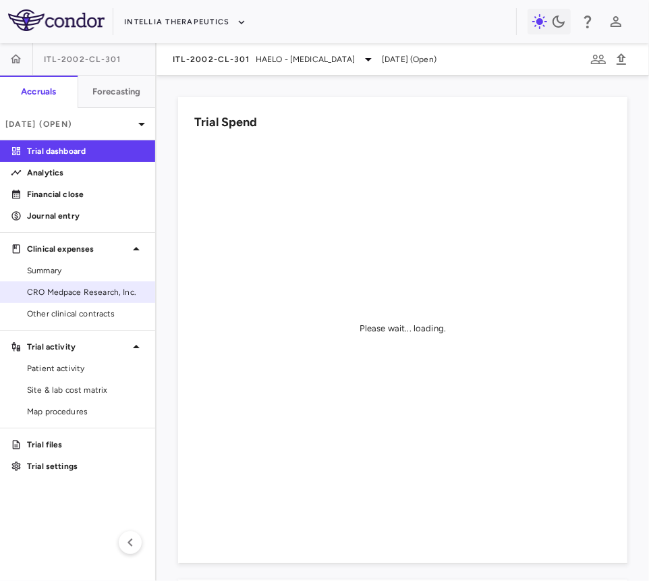
click at [67, 290] on span "CRO Medpace Research, Inc." at bounding box center [85, 292] width 117 height 12
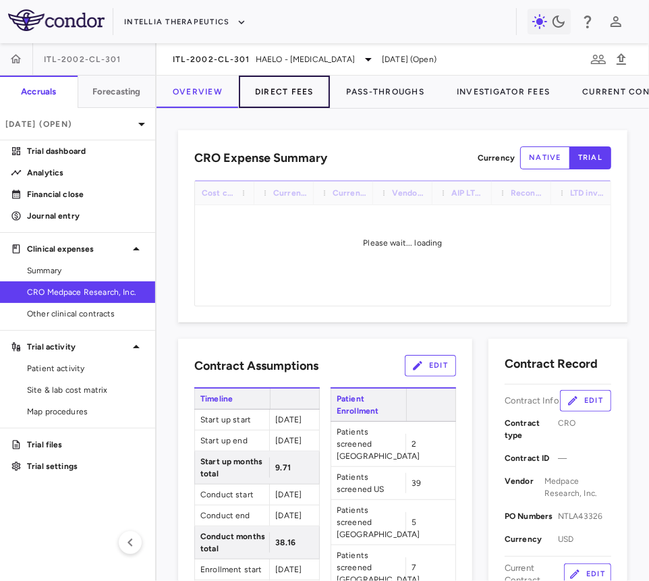
click at [290, 88] on button "Direct Fees" at bounding box center [284, 92] width 91 height 32
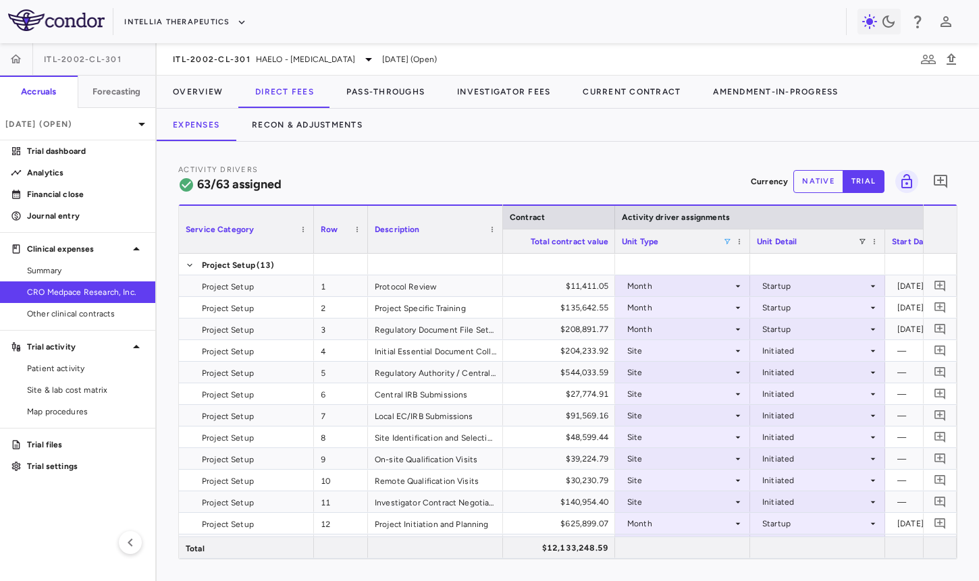
click at [728, 244] on span at bounding box center [727, 242] width 8 height 8
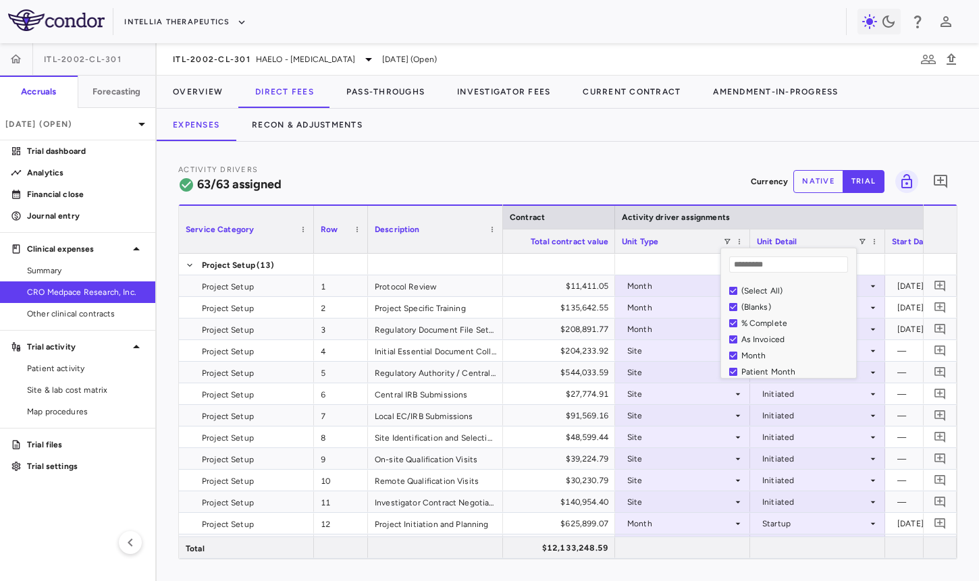
click at [752, 287] on div "(Select All)" at bounding box center [796, 290] width 111 height 9
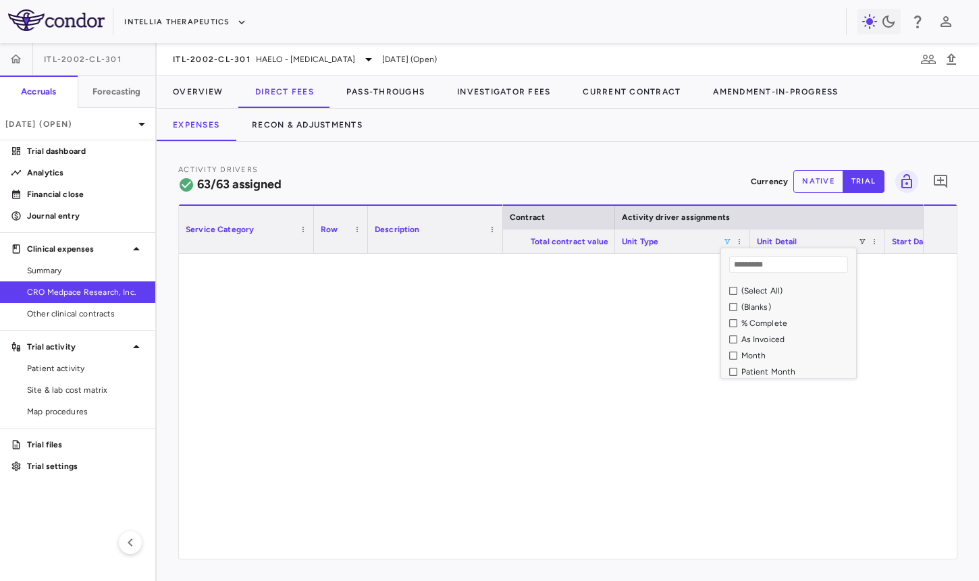
click at [754, 319] on div "% Complete" at bounding box center [796, 323] width 111 height 9
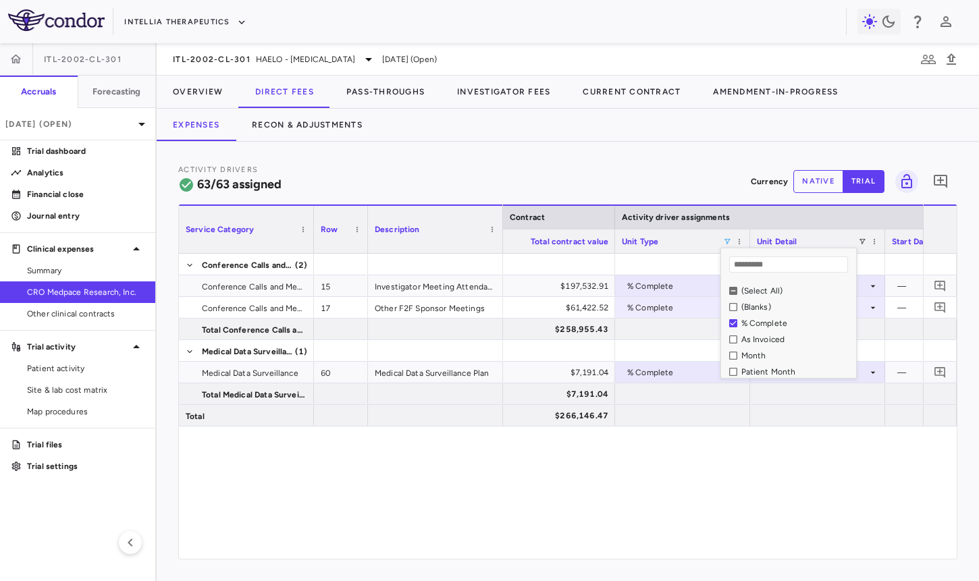
click at [754, 339] on div "As Invoiced" at bounding box center [796, 339] width 111 height 9
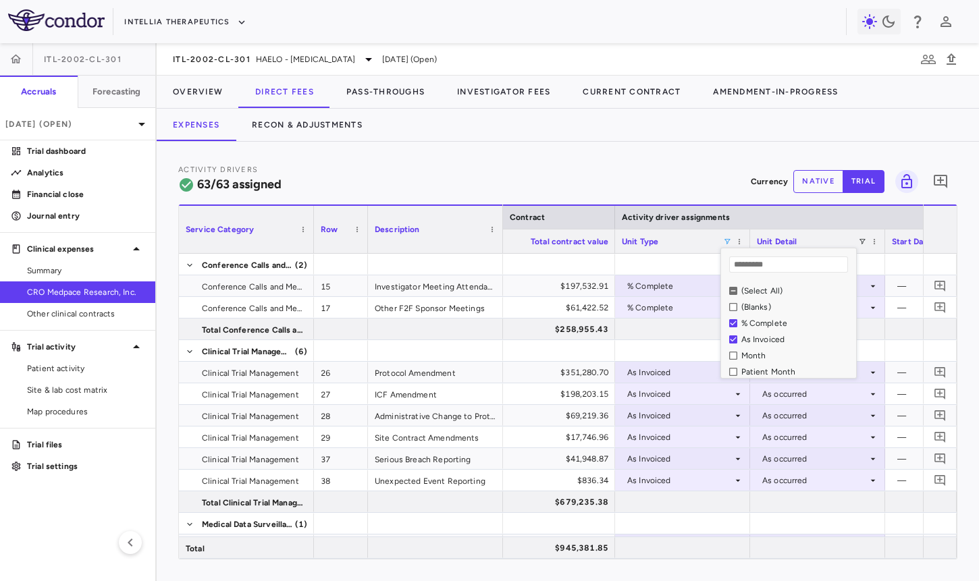
click at [638, 167] on div "Activity Drivers 63/63 assigned Currency native trial 0" at bounding box center [567, 181] width 779 height 36
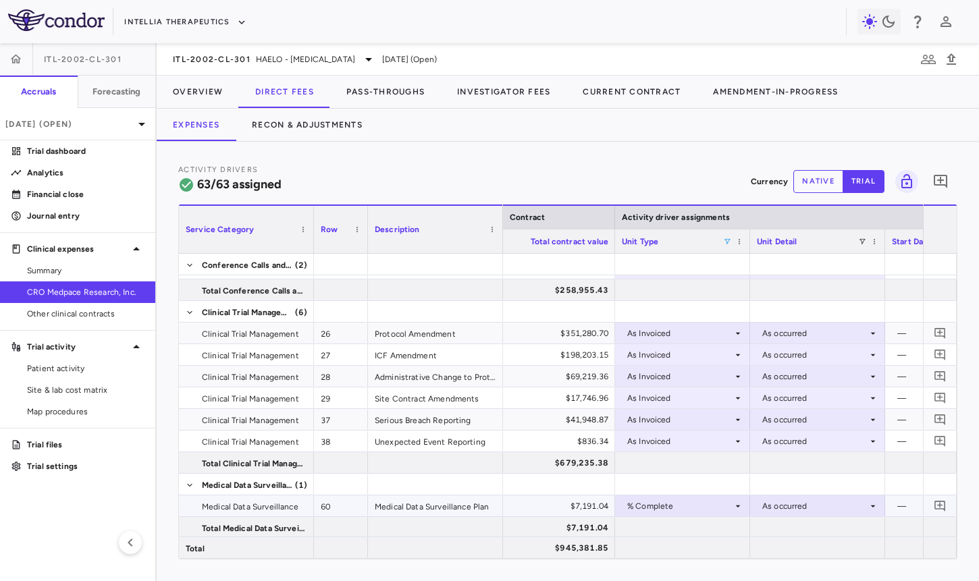
click at [699, 505] on div "% Complete" at bounding box center [679, 506] width 105 height 22
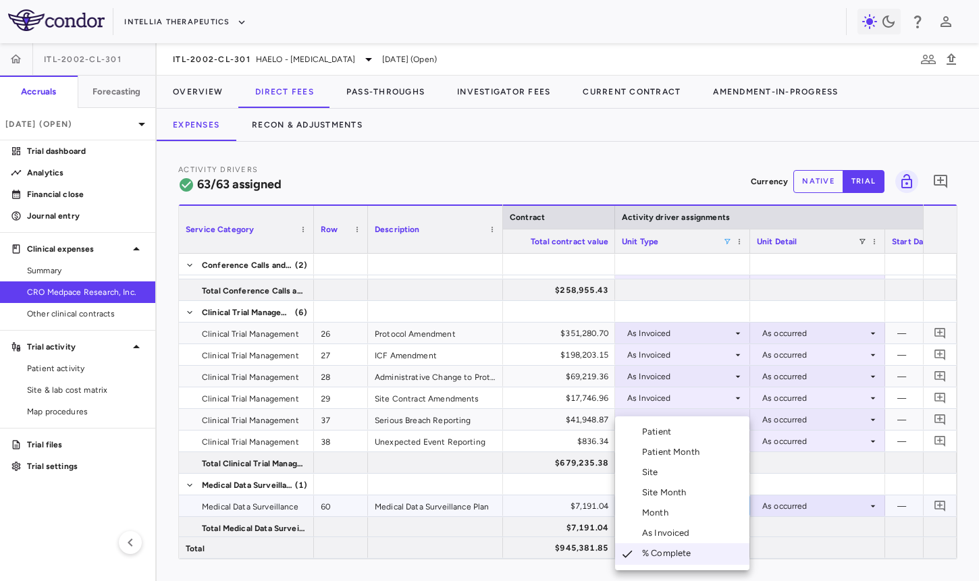
click at [689, 517] on li "Month" at bounding box center [682, 513] width 134 height 20
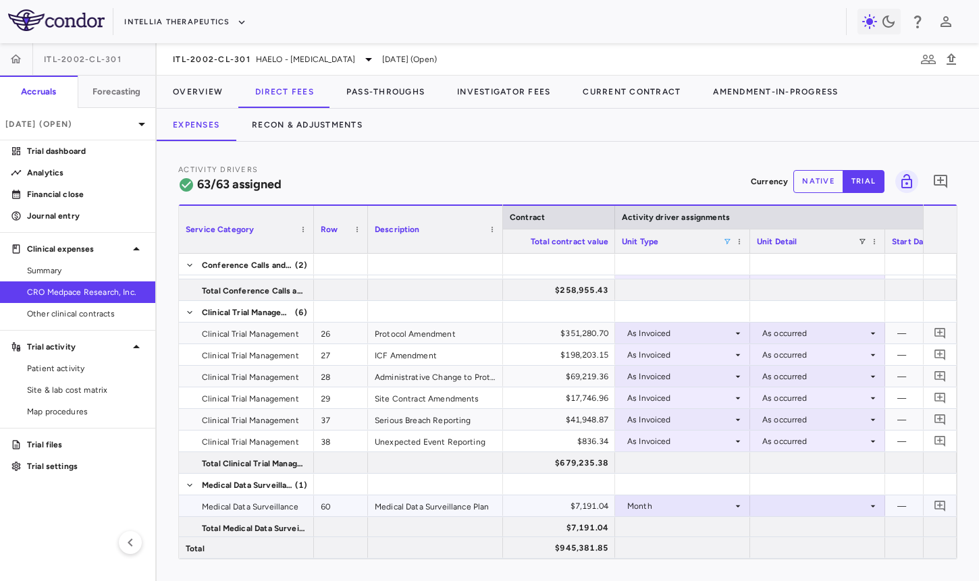
click at [789, 505] on div at bounding box center [817, 506] width 121 height 20
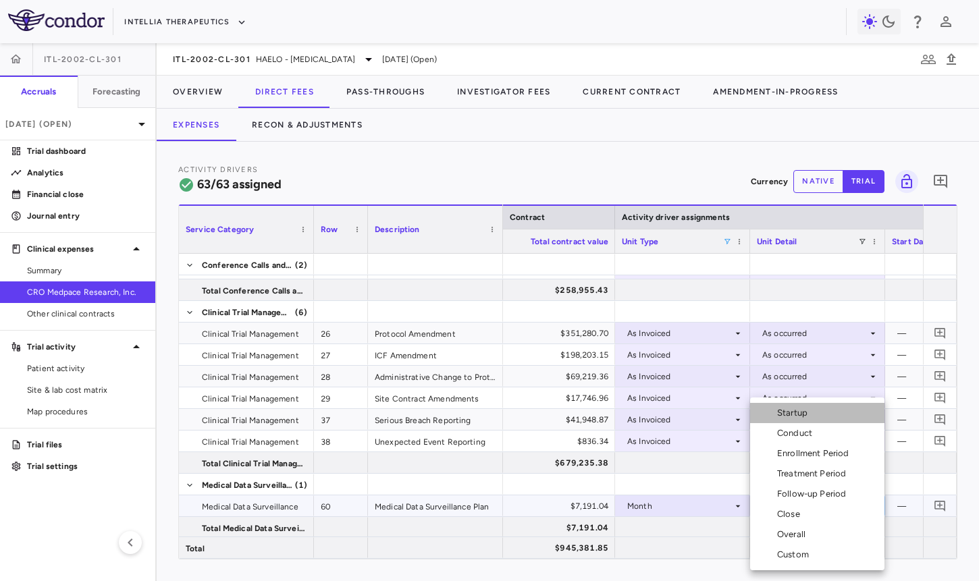
click at [789, 414] on div "Startup" at bounding box center [795, 413] width 36 height 12
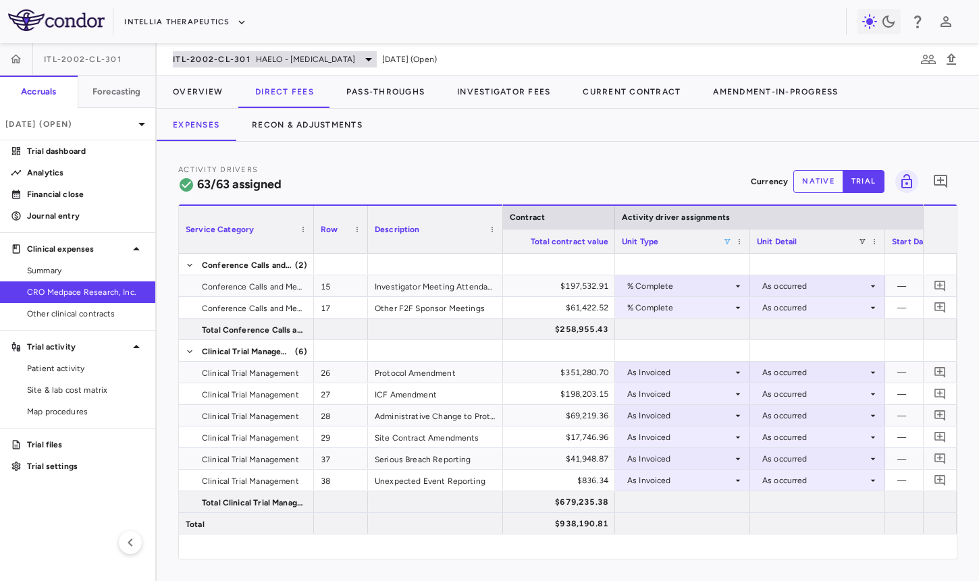
click at [269, 51] on div "ITL-2002-CL-301 HAELO - Hereditary Angioedema" at bounding box center [275, 59] width 204 height 16
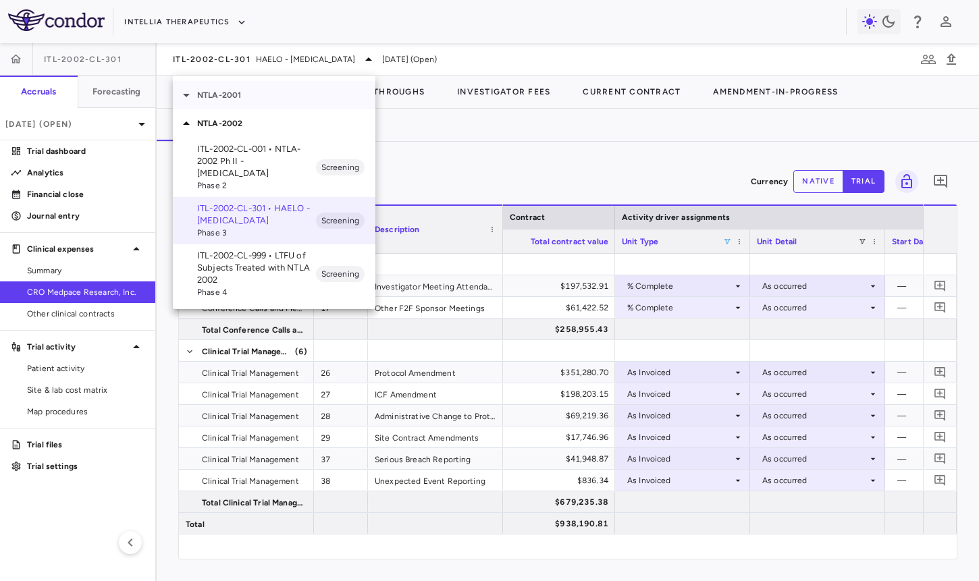
click at [264, 98] on p "NTLA-2001" at bounding box center [286, 95] width 178 height 12
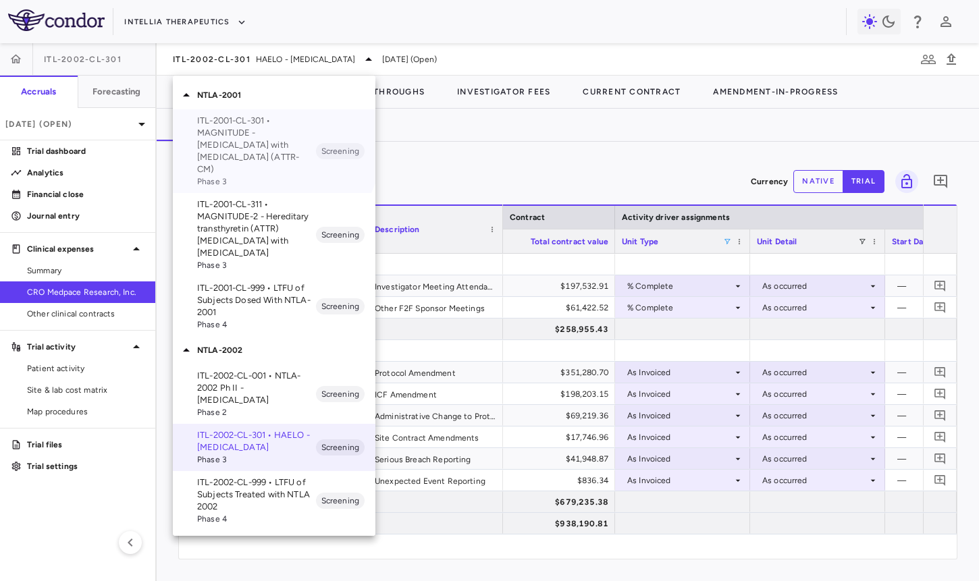
click at [260, 138] on p "ITL-2001-CL-301 • MAGNITUDE - Transthyretin Amyloidosis with Cardiomyopathy (AT…" at bounding box center [256, 145] width 119 height 61
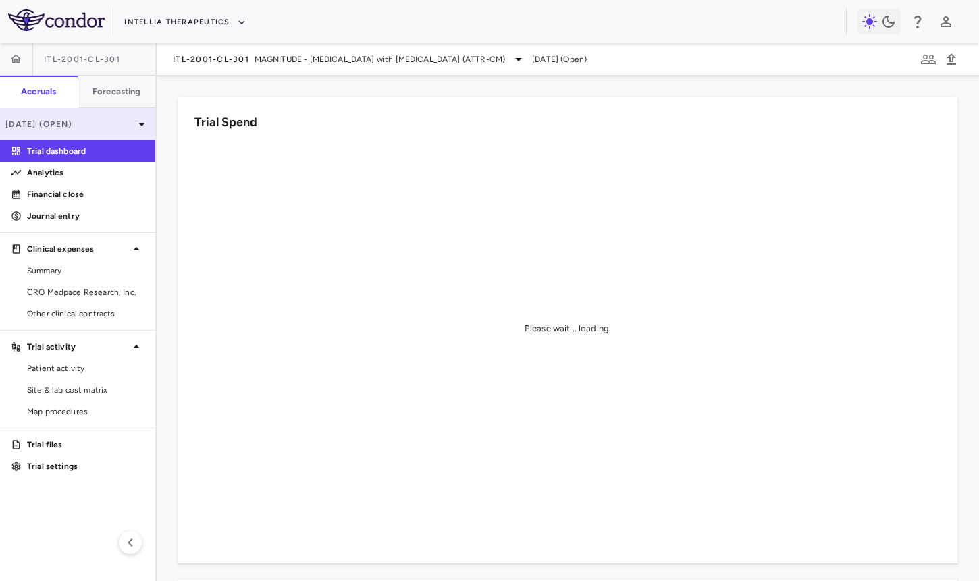
click at [80, 133] on div "[DATE] (Open)" at bounding box center [77, 124] width 155 height 32
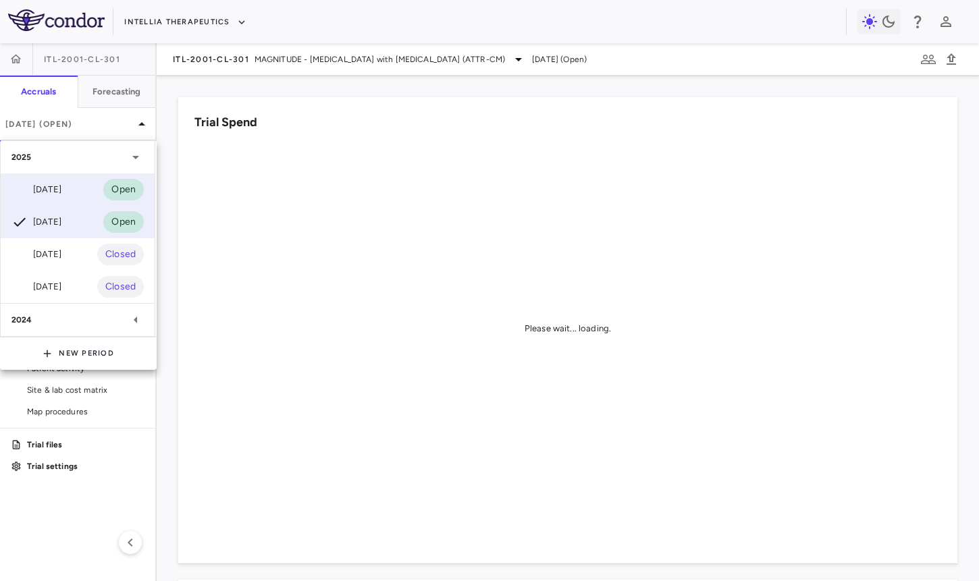
click at [64, 178] on div "[DATE] Open" at bounding box center [78, 189] width 154 height 32
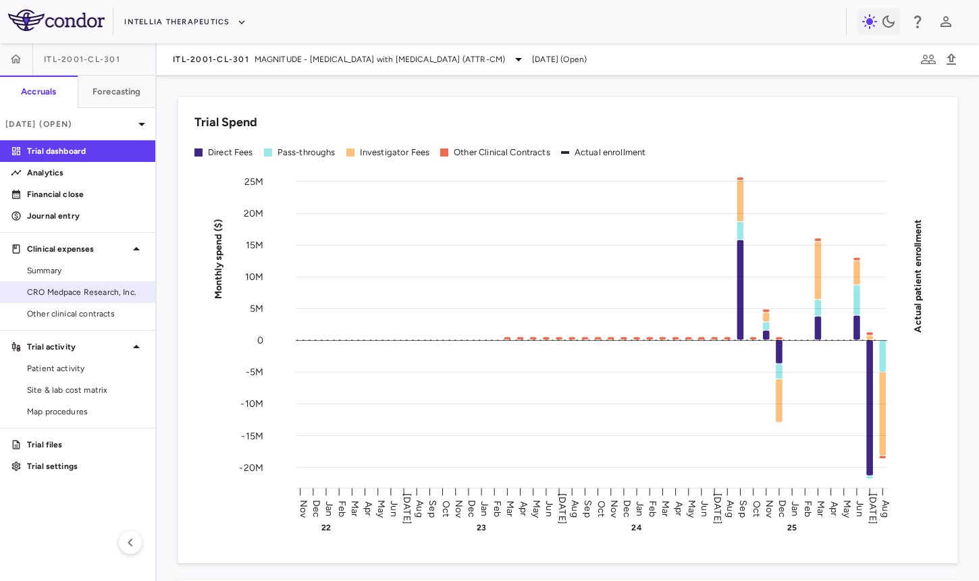
click at [82, 293] on span "CRO Medpace Research, Inc." at bounding box center [85, 292] width 117 height 12
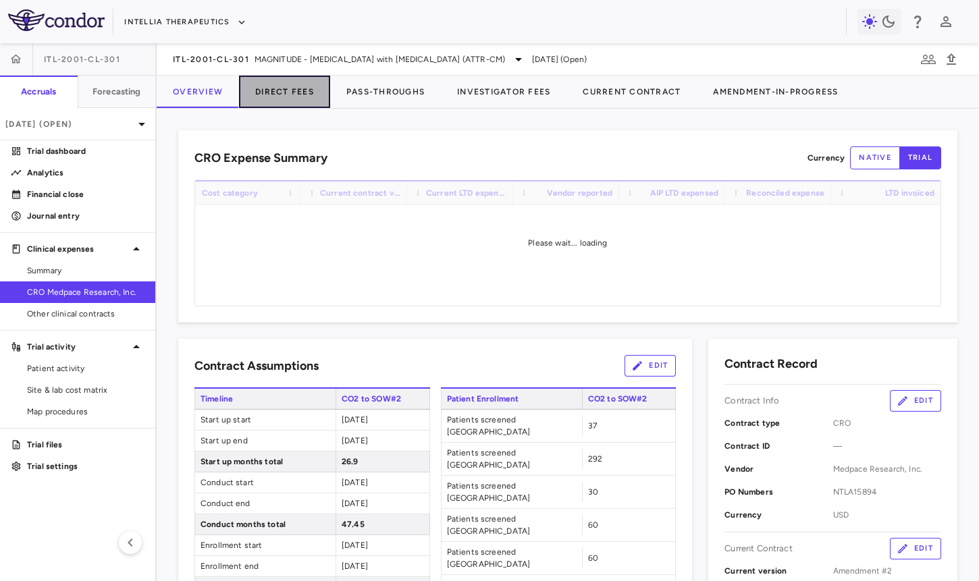
click at [287, 93] on button "Direct Fees" at bounding box center [284, 92] width 91 height 32
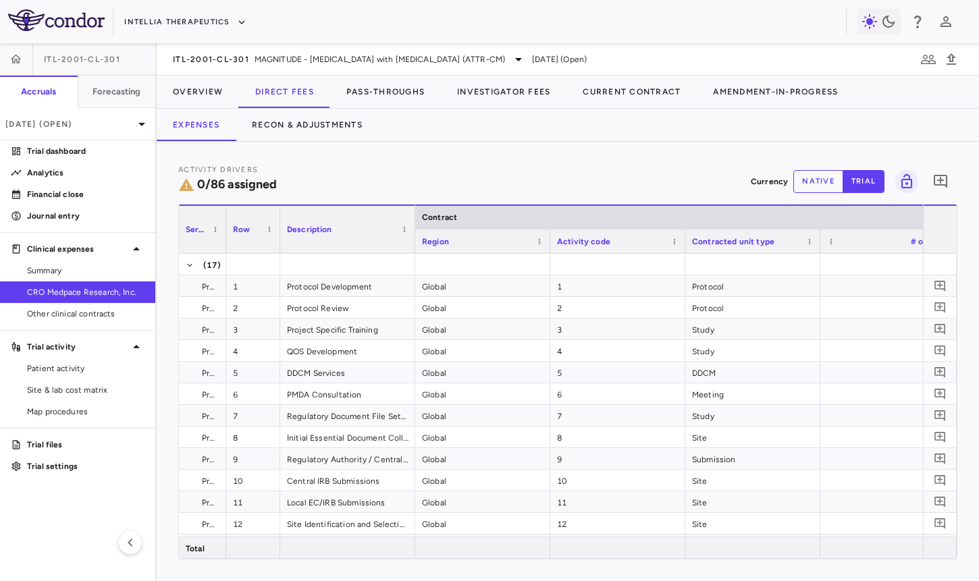
drag, startPoint x: 312, startPoint y: 225, endPoint x: 225, endPoint y: 244, distance: 89.1
click at [225, 244] on div at bounding box center [225, 229] width 5 height 47
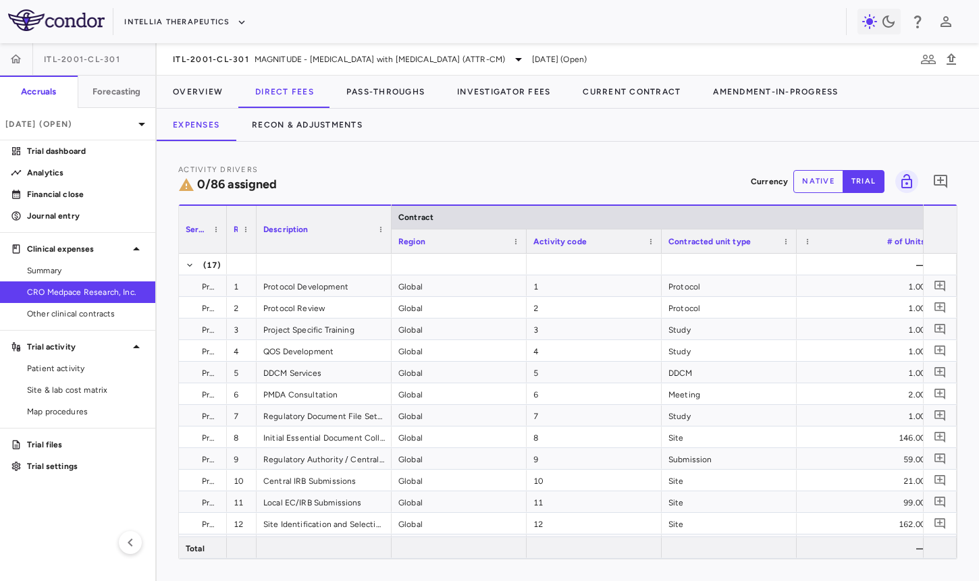
drag, startPoint x: 279, startPoint y: 236, endPoint x: 251, endPoint y: 238, distance: 27.7
click at [253, 238] on div at bounding box center [255, 229] width 5 height 47
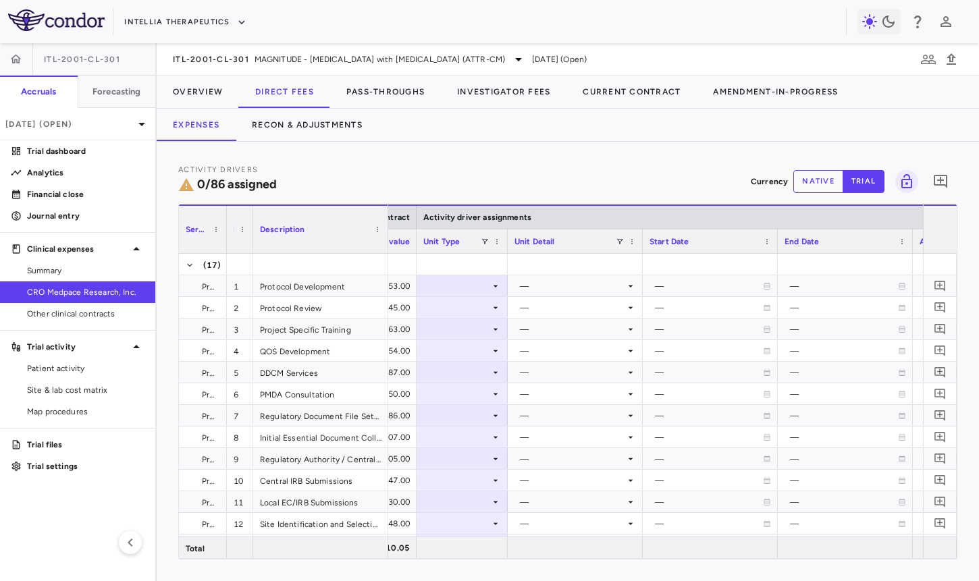
drag, startPoint x: 549, startPoint y: 247, endPoint x: 496, endPoint y: 250, distance: 53.4
click at [504, 250] on div at bounding box center [506, 241] width 5 height 24
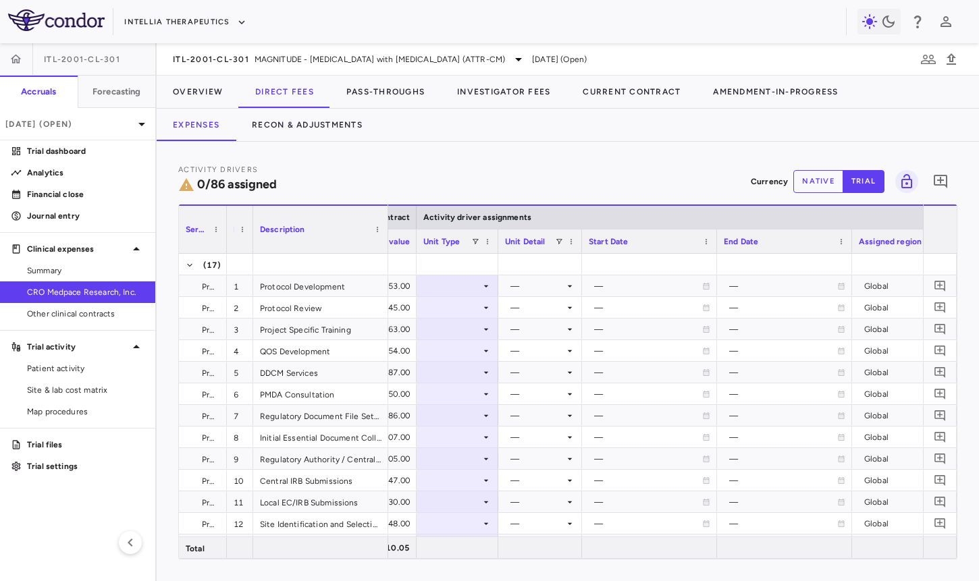
drag, startPoint x: 629, startPoint y: 249, endPoint x: 578, endPoint y: 253, distance: 51.4
click at [578, 253] on div "Service Category Row Description Contract Activity driver assignments 1" at bounding box center [567, 381] width 777 height 354
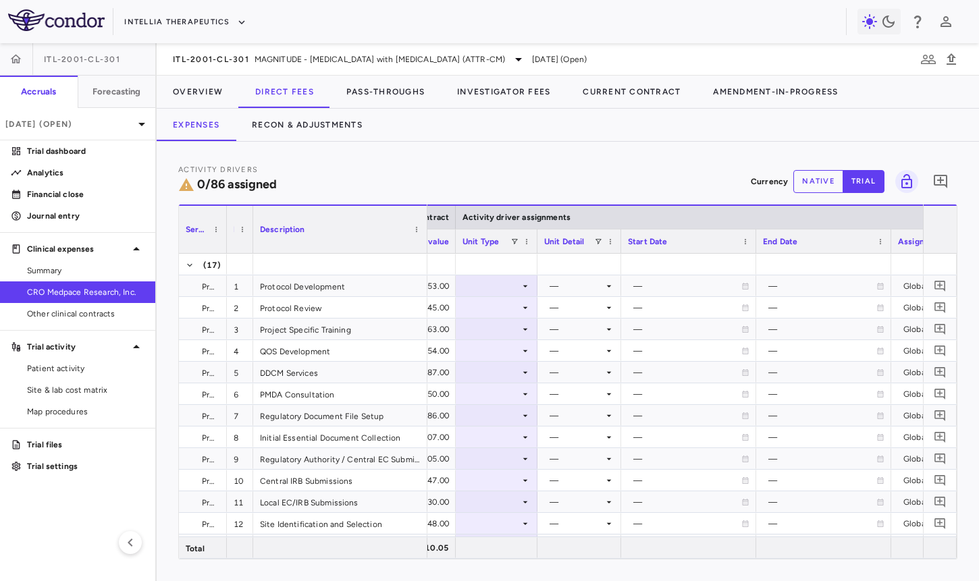
drag, startPoint x: 385, startPoint y: 239, endPoint x: 427, endPoint y: 240, distance: 41.9
click at [427, 240] on div at bounding box center [426, 229] width 5 height 47
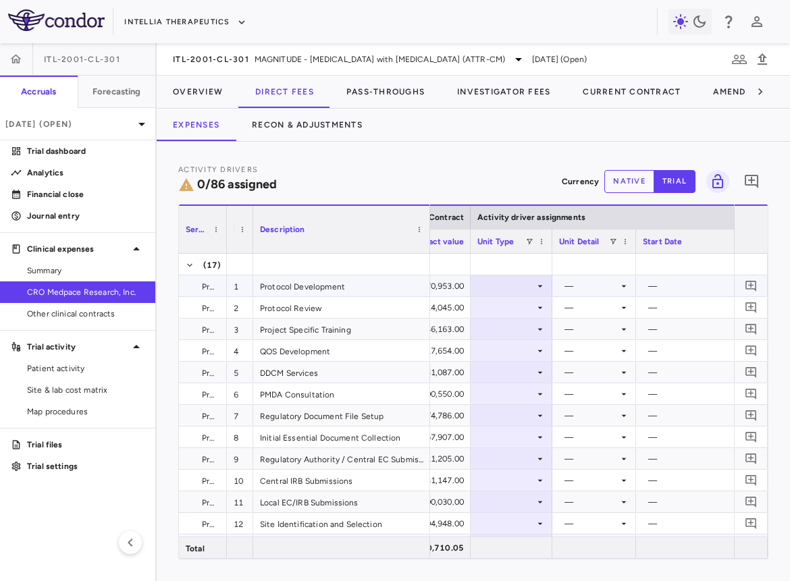
click at [512, 292] on div at bounding box center [511, 286] width 68 height 20
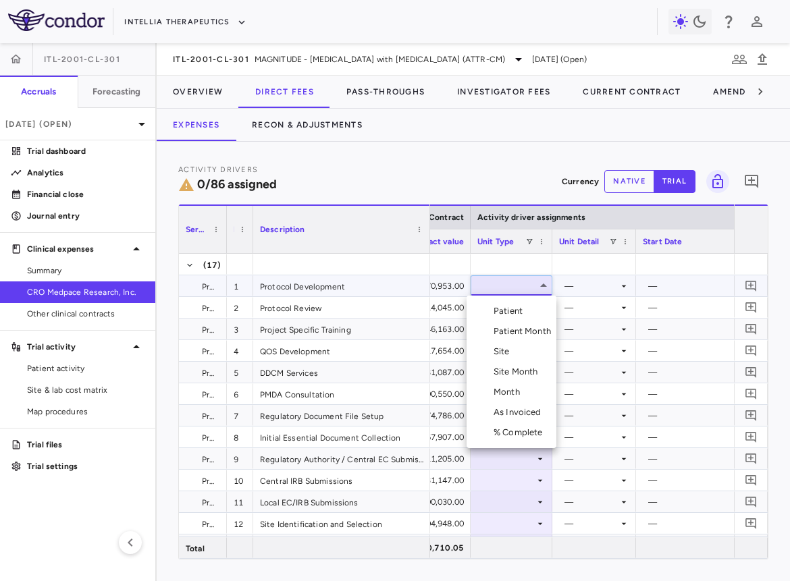
click at [518, 390] on div "Month" at bounding box center [509, 392] width 32 height 12
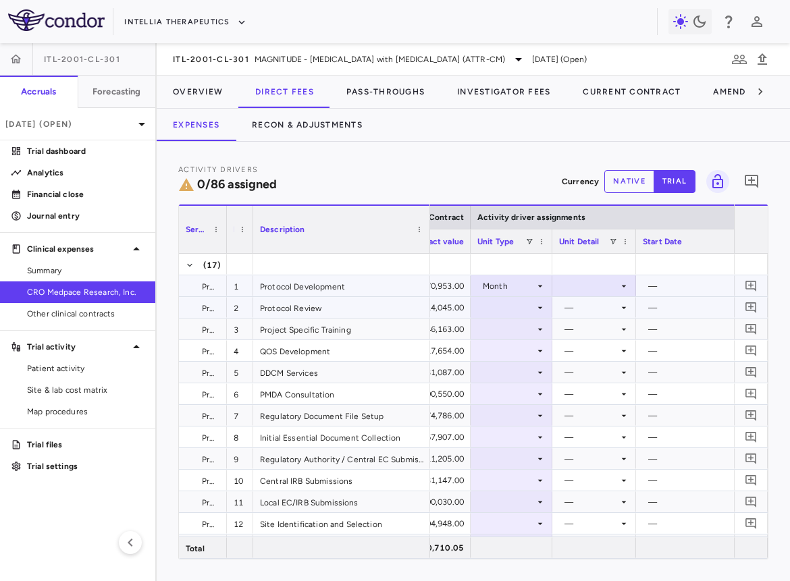
click at [593, 283] on div at bounding box center [594, 286] width 70 height 20
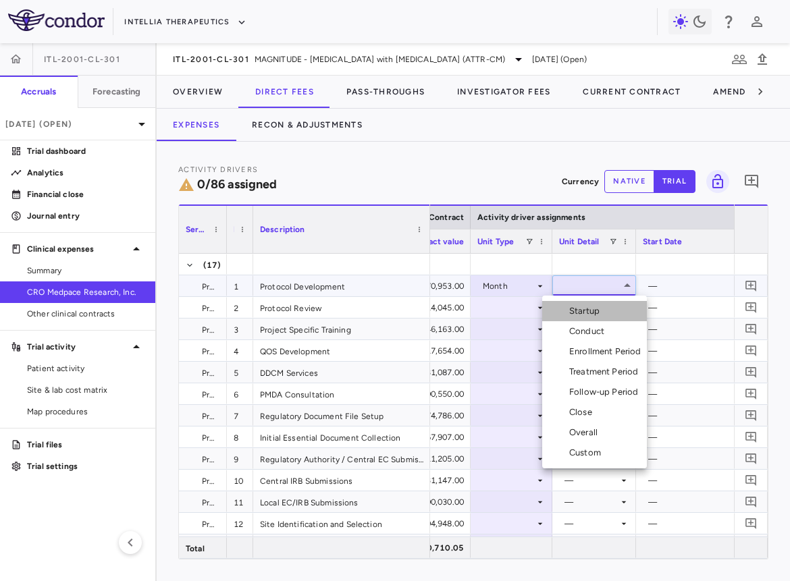
click at [588, 310] on div "Startup" at bounding box center [587, 311] width 36 height 12
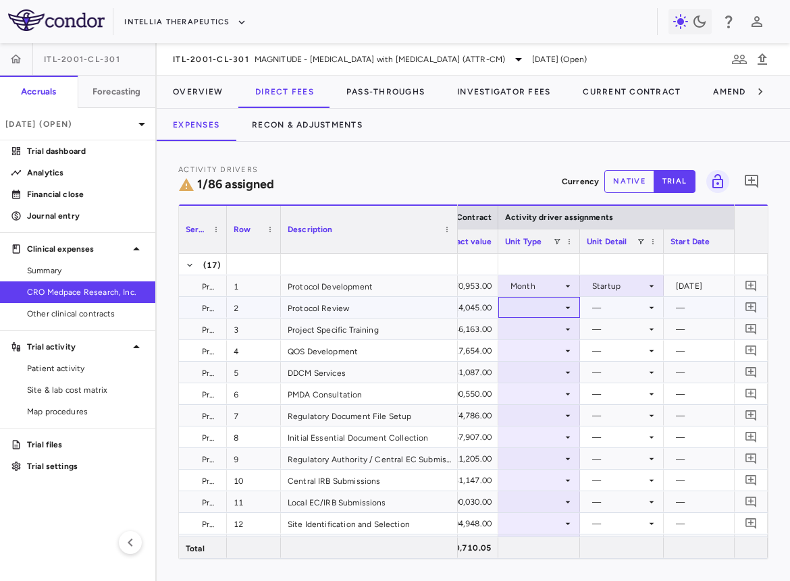
click at [533, 308] on div at bounding box center [539, 308] width 68 height 20
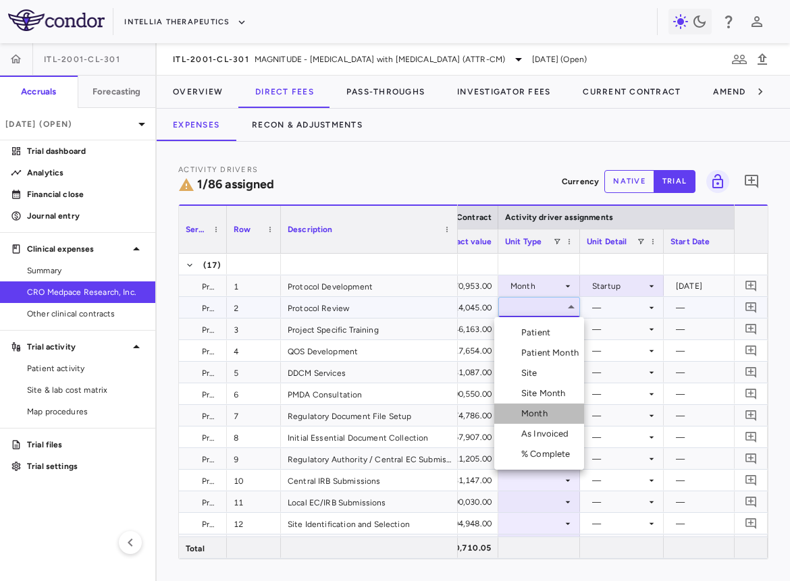
click at [537, 413] on div "Month" at bounding box center [537, 414] width 32 height 12
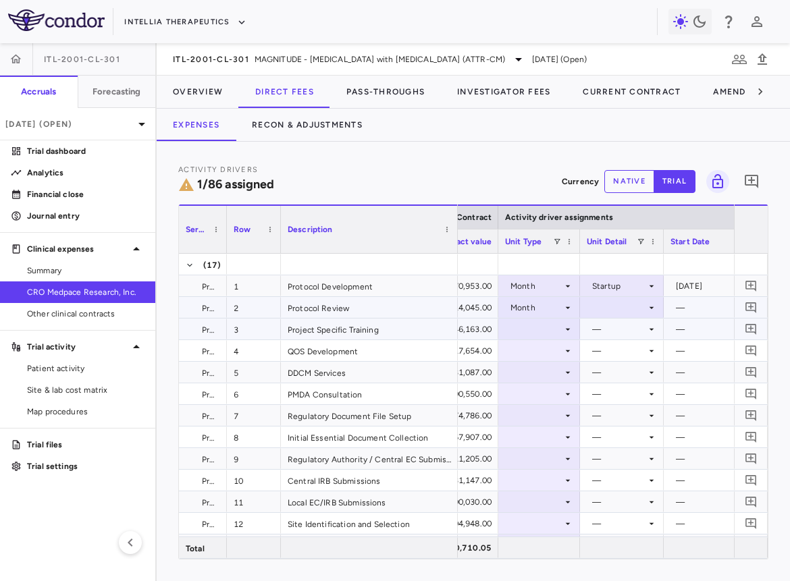
click at [611, 310] on div at bounding box center [621, 308] width 70 height 20
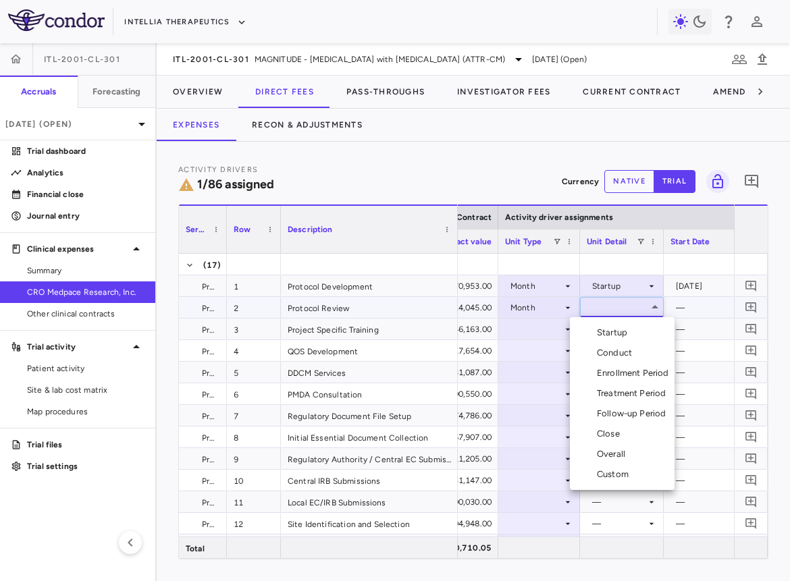
click at [610, 327] on div "Startup" at bounding box center [615, 333] width 36 height 12
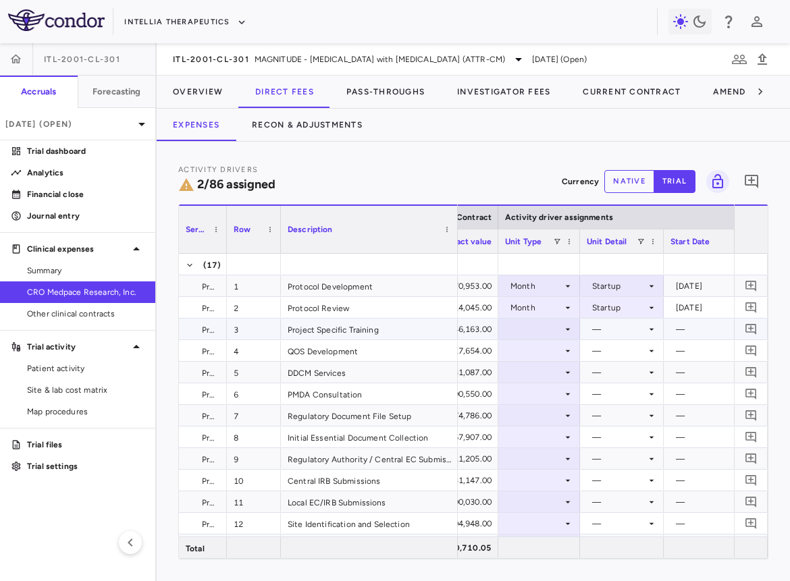
click at [548, 332] on div at bounding box center [539, 329] width 68 height 20
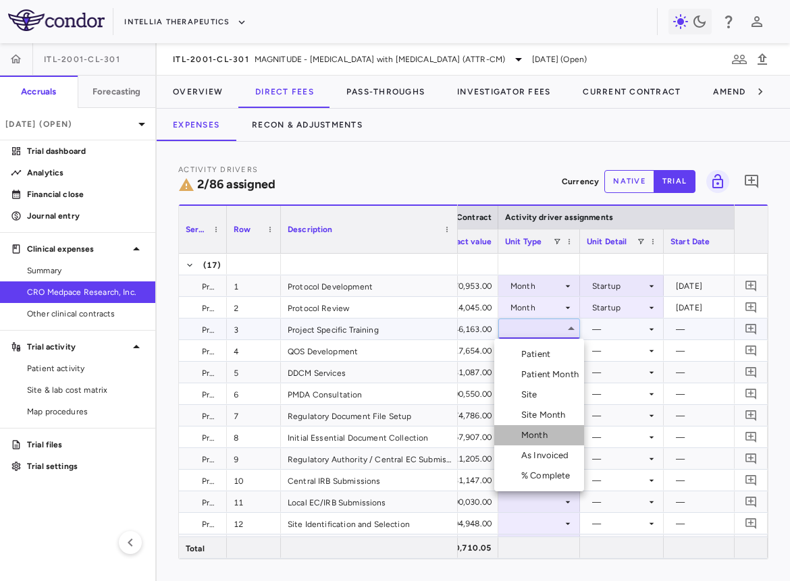
click at [535, 437] on div "Month" at bounding box center [537, 435] width 32 height 12
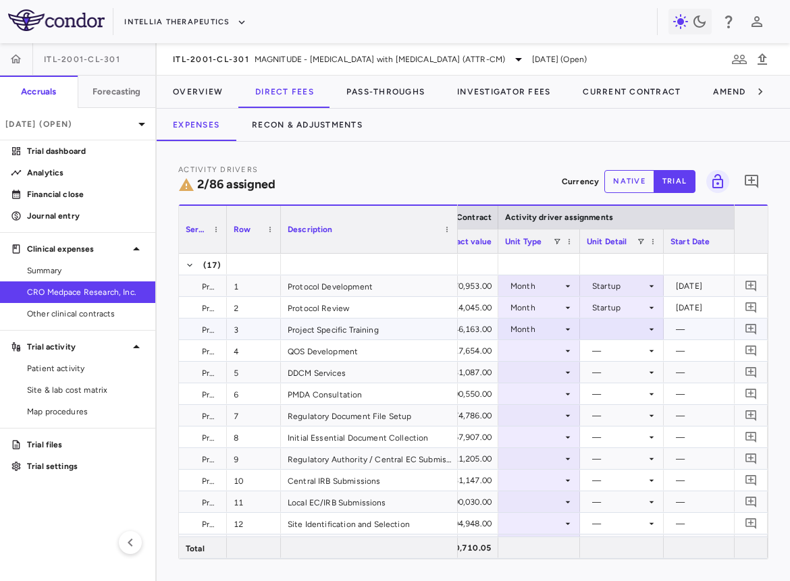
click at [626, 322] on div at bounding box center [621, 329] width 70 height 20
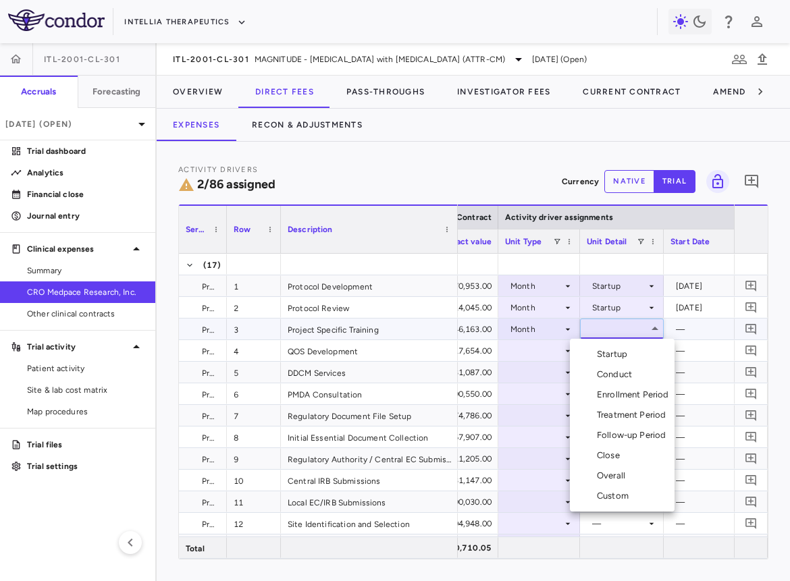
click at [620, 352] on div "Startup" at bounding box center [615, 354] width 36 height 12
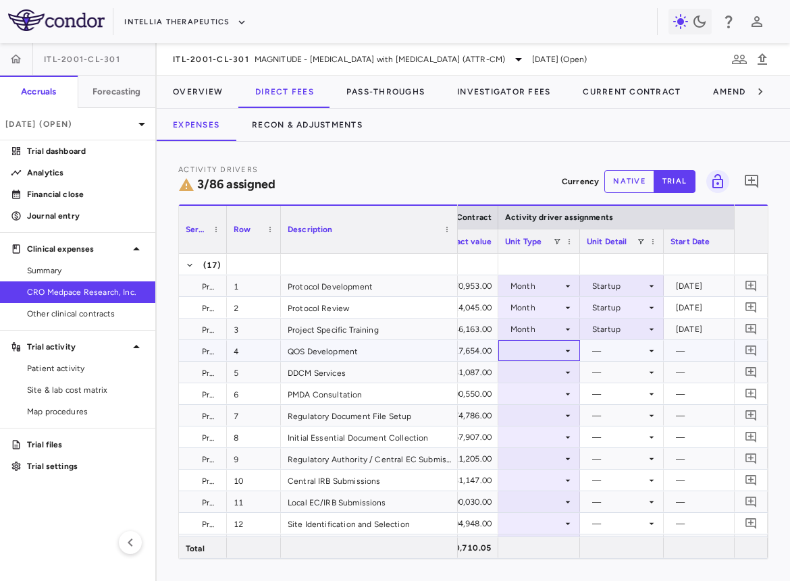
click at [535, 352] on div at bounding box center [539, 351] width 68 height 20
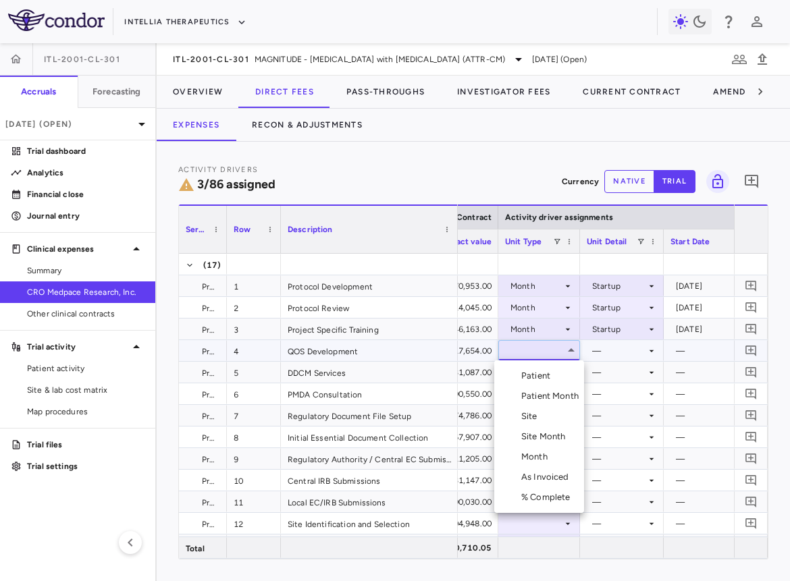
click at [535, 463] on li "Month" at bounding box center [539, 457] width 90 height 20
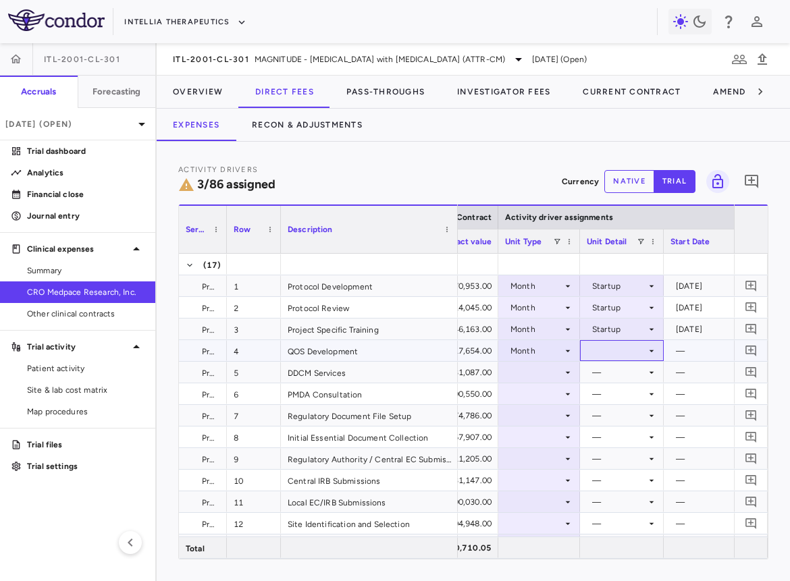
click at [604, 352] on div at bounding box center [621, 351] width 70 height 20
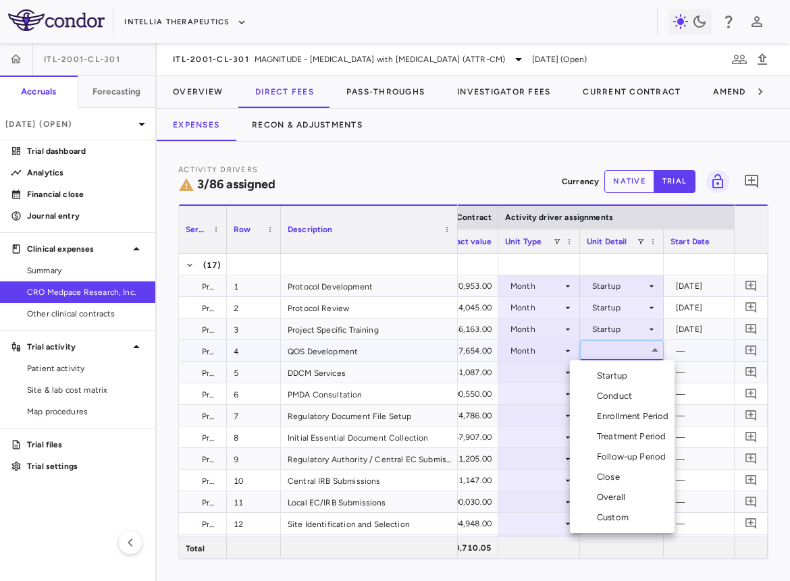
click at [604, 366] on li "Startup" at bounding box center [622, 376] width 105 height 20
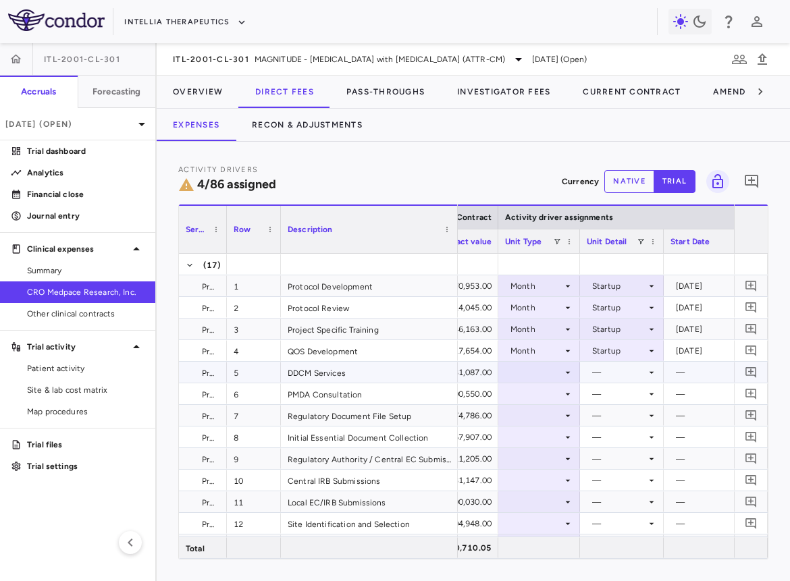
click at [543, 375] on div at bounding box center [539, 372] width 68 height 20
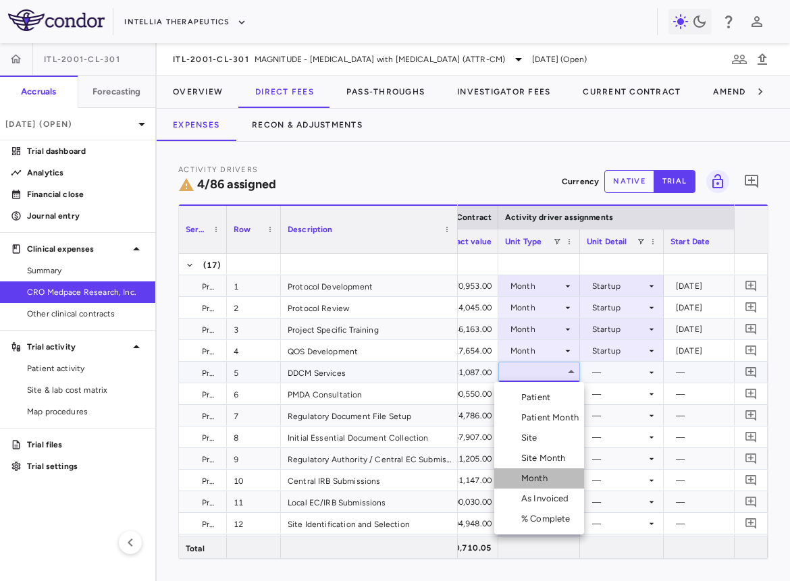
click at [551, 474] on div "Month" at bounding box center [537, 478] width 32 height 12
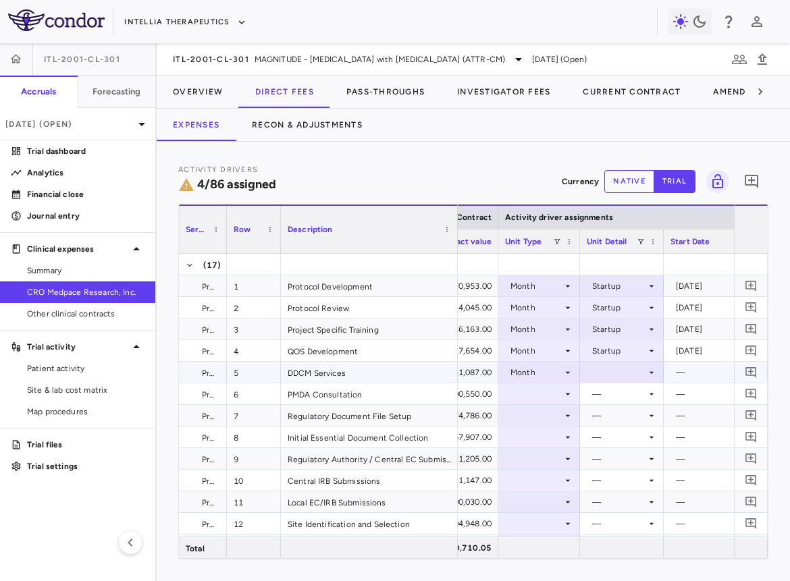
click at [621, 372] on div at bounding box center [621, 372] width 70 height 20
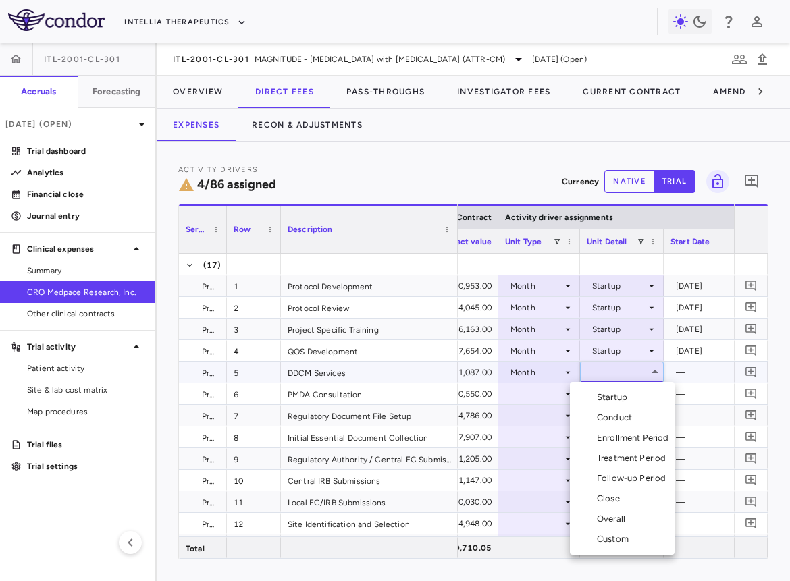
click at [618, 395] on div "Startup" at bounding box center [615, 397] width 36 height 12
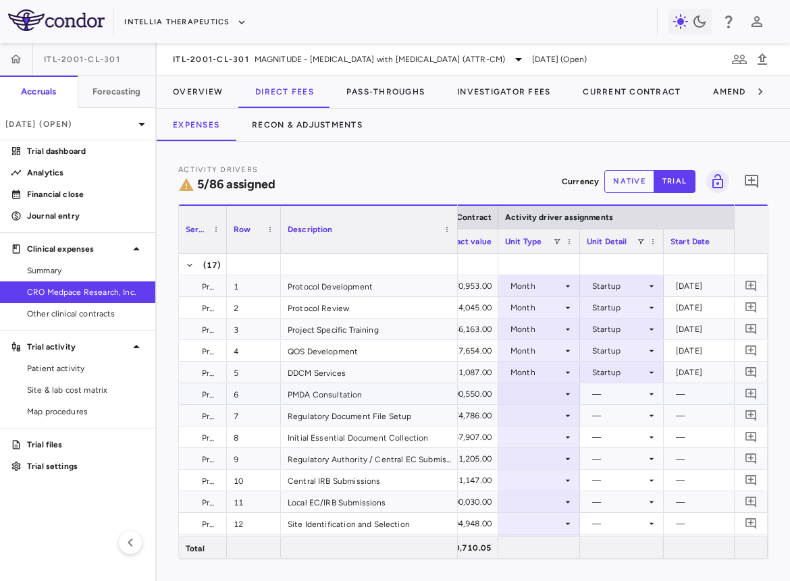
click at [540, 393] on div at bounding box center [539, 394] width 68 height 20
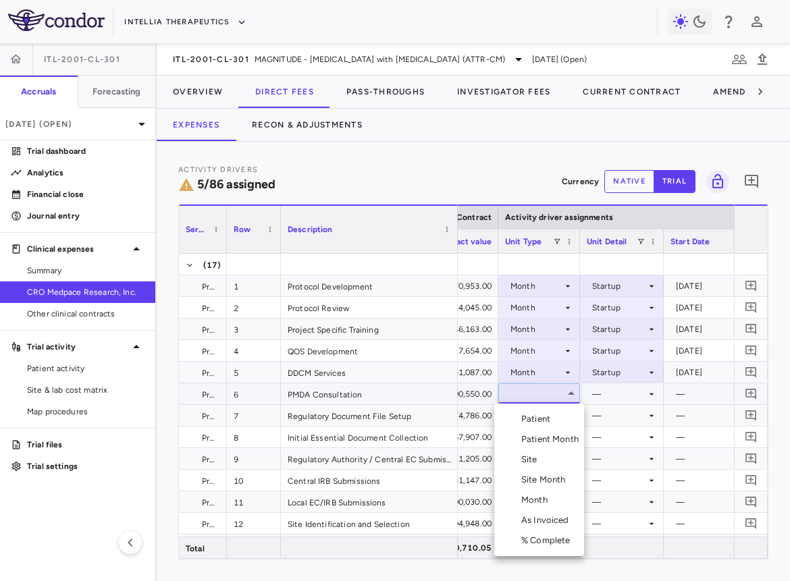
click at [530, 496] on div "Month" at bounding box center [537, 500] width 32 height 12
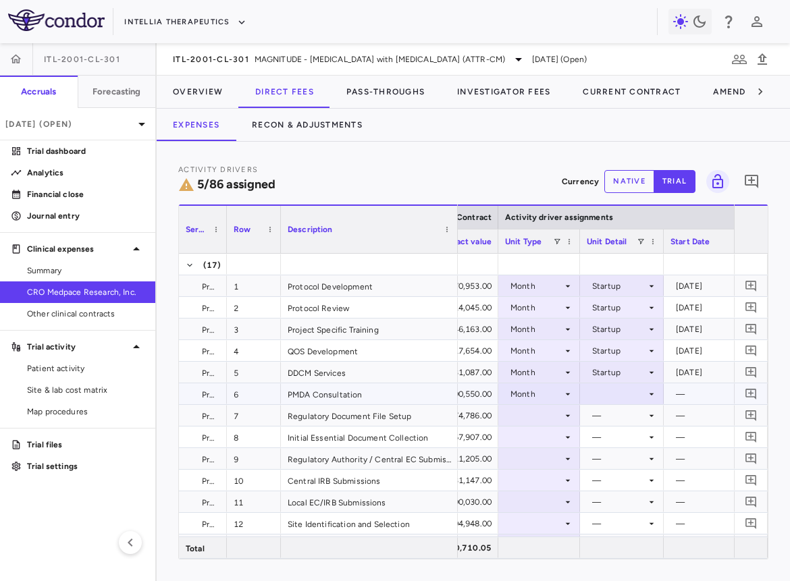
click at [618, 385] on div at bounding box center [621, 394] width 70 height 20
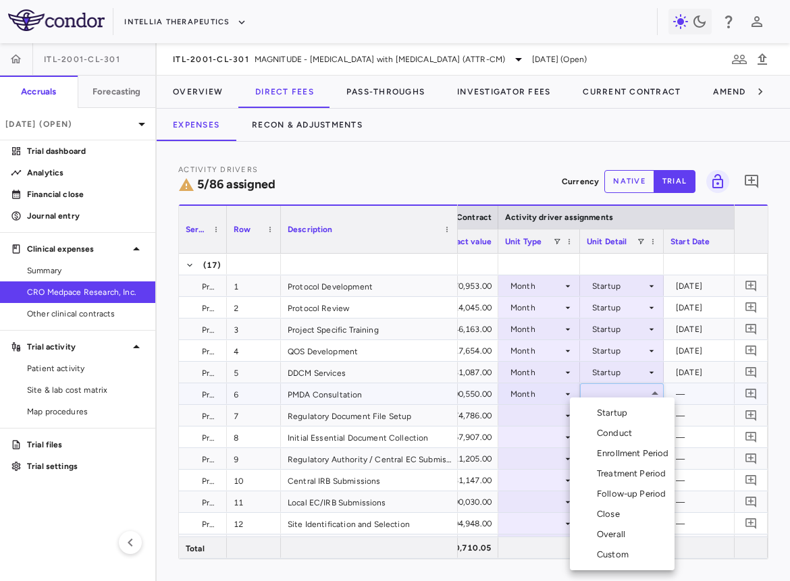
click at [617, 414] on div "Startup" at bounding box center [615, 413] width 36 height 12
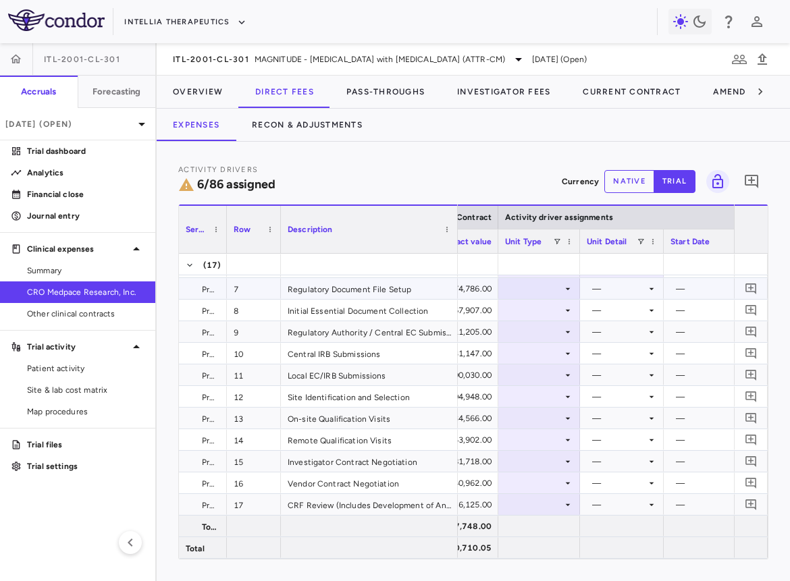
click at [528, 285] on div at bounding box center [539, 289] width 68 height 20
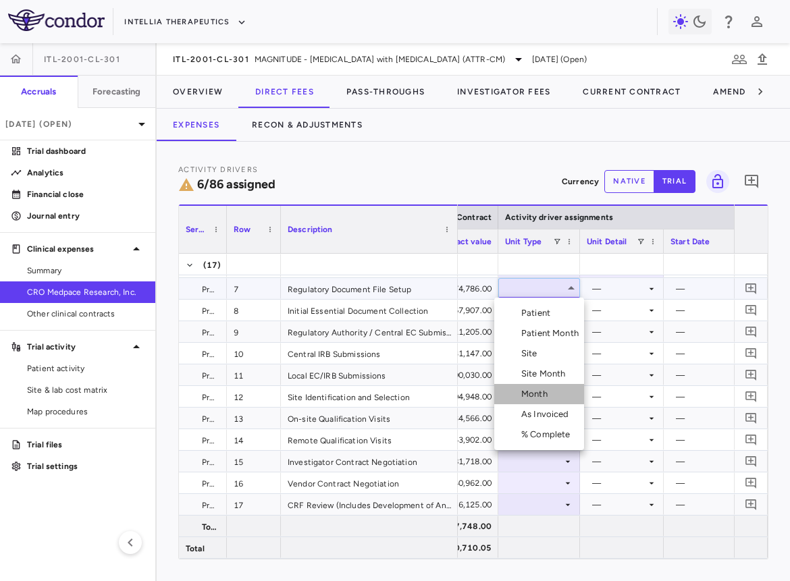
click at [541, 398] on div "Month" at bounding box center [537, 394] width 32 height 12
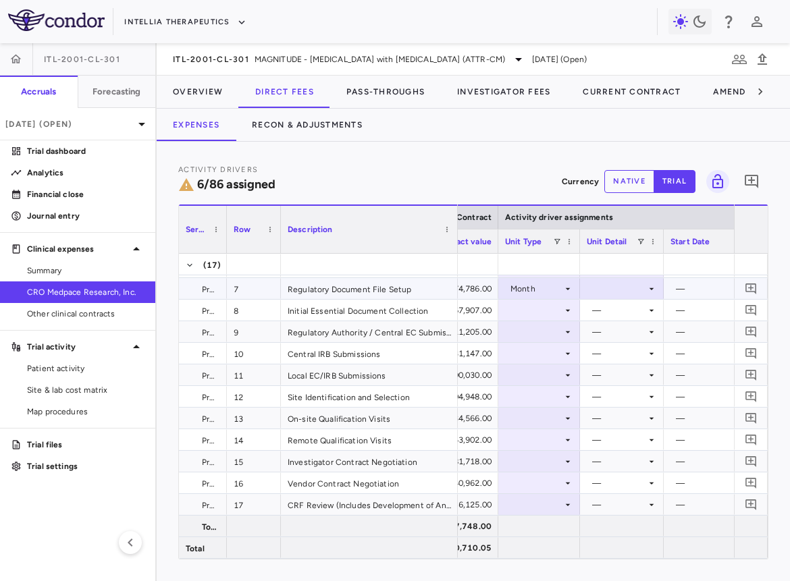
click at [621, 282] on div at bounding box center [621, 289] width 70 height 20
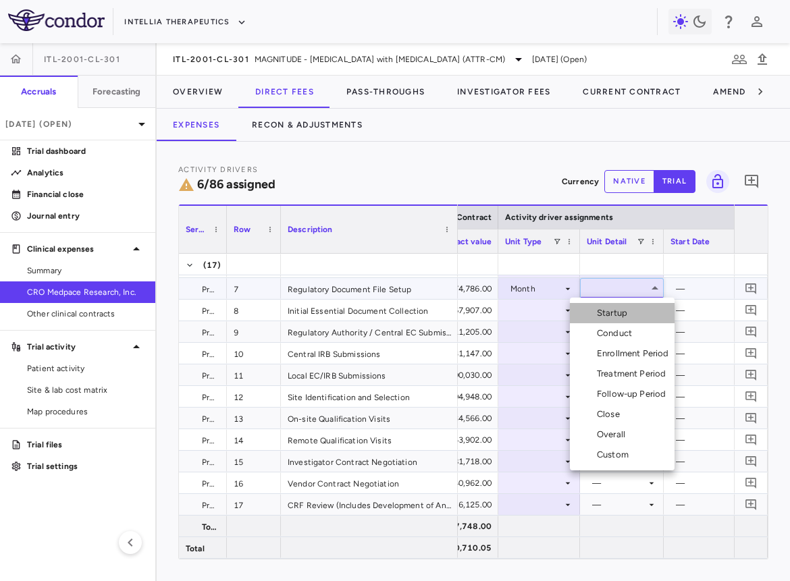
click at [618, 307] on div "Startup" at bounding box center [615, 313] width 36 height 12
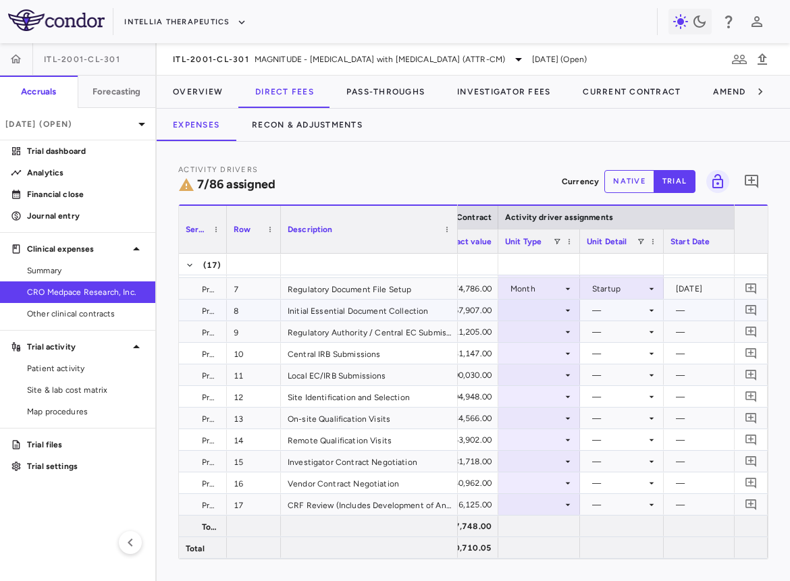
click at [524, 310] on div at bounding box center [539, 310] width 68 height 20
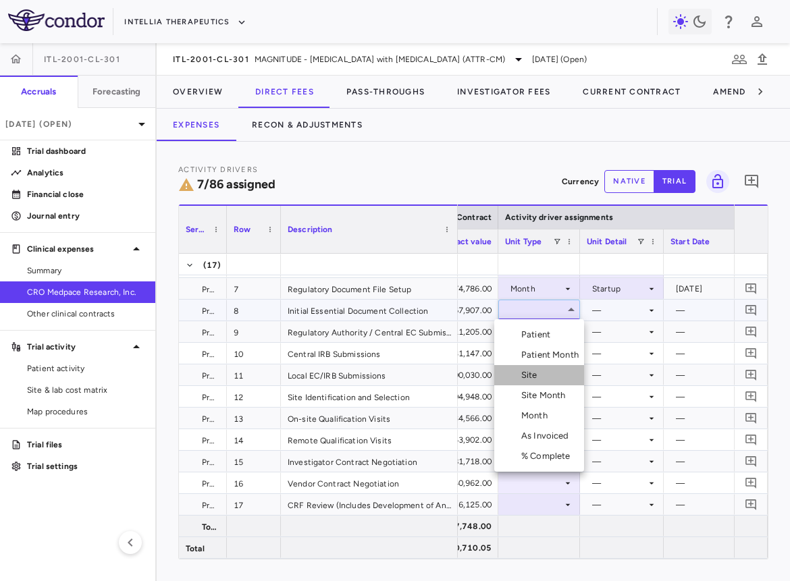
click at [541, 383] on li "Site" at bounding box center [539, 375] width 90 height 20
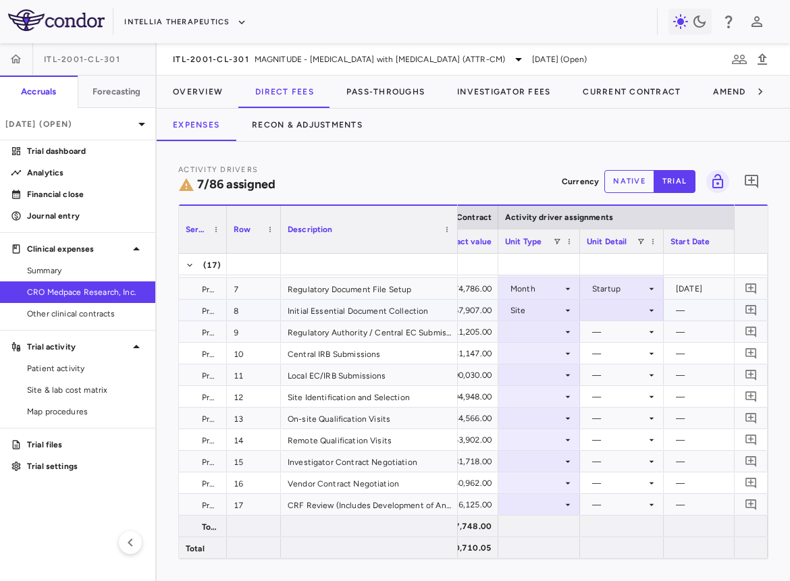
click at [620, 306] on div at bounding box center [621, 310] width 70 height 20
click at [619, 353] on div "Initiated" at bounding box center [626, 355] width 39 height 12
click at [537, 329] on div at bounding box center [539, 332] width 68 height 20
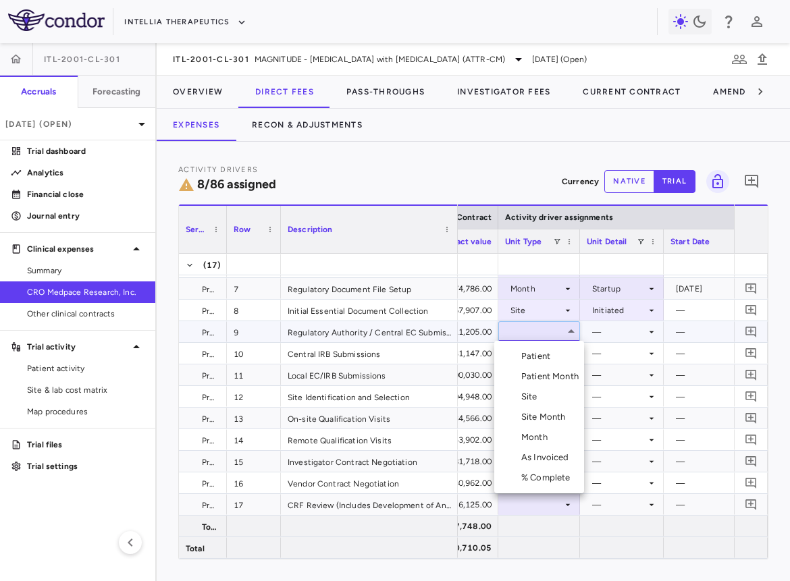
click at [530, 395] on div "Site" at bounding box center [532, 397] width 22 height 12
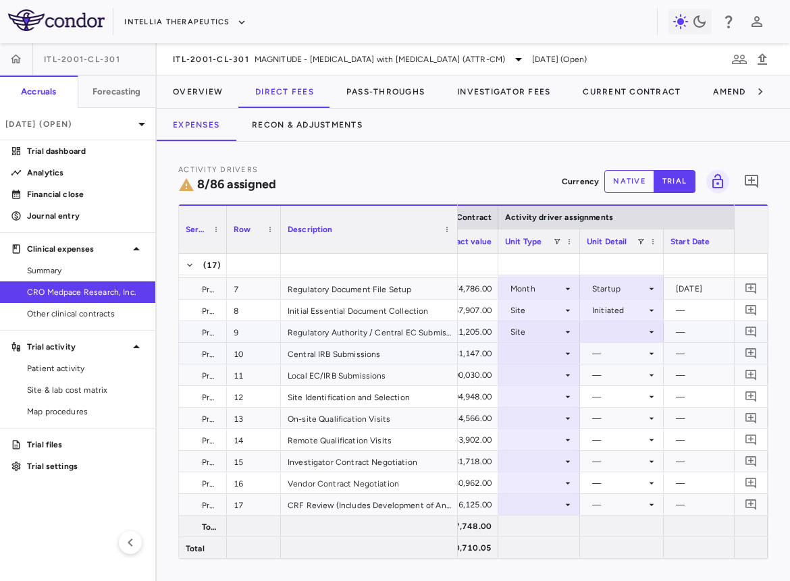
click at [612, 340] on div at bounding box center [621, 332] width 70 height 20
drag, startPoint x: 612, startPoint y: 365, endPoint x: 611, endPoint y: 377, distance: 11.6
click at [611, 377] on ul "Select Recruited Initiated Close" at bounding box center [621, 377] width 83 height 72
click at [611, 377] on div "Initiated" at bounding box center [626, 377] width 39 height 12
click at [539, 353] on div at bounding box center [539, 354] width 68 height 20
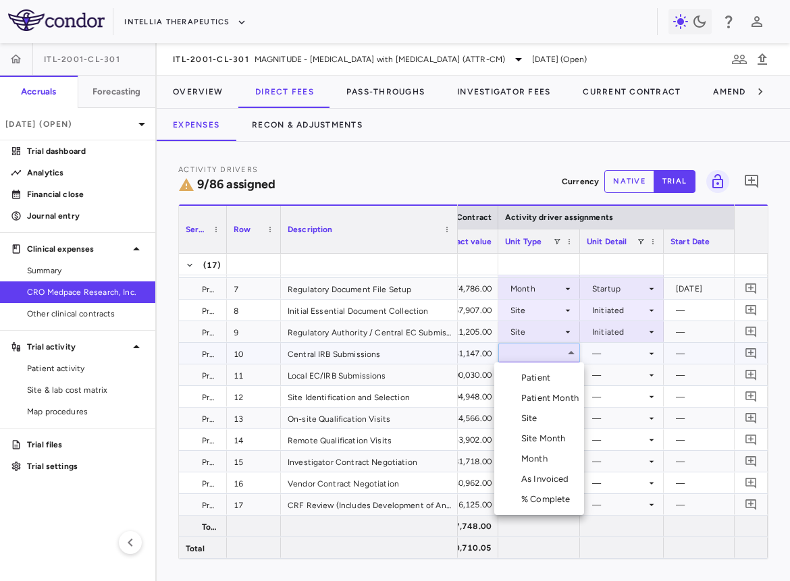
click at [536, 422] on div "Site" at bounding box center [532, 418] width 22 height 12
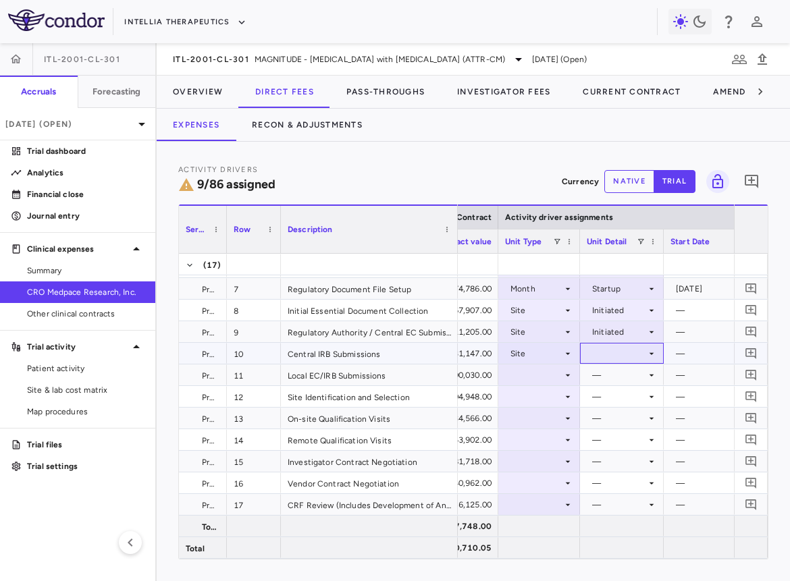
click at [608, 362] on div at bounding box center [621, 354] width 70 height 20
click at [613, 390] on li "Initiated" at bounding box center [621, 398] width 83 height 20
click at [551, 375] on div at bounding box center [539, 375] width 68 height 20
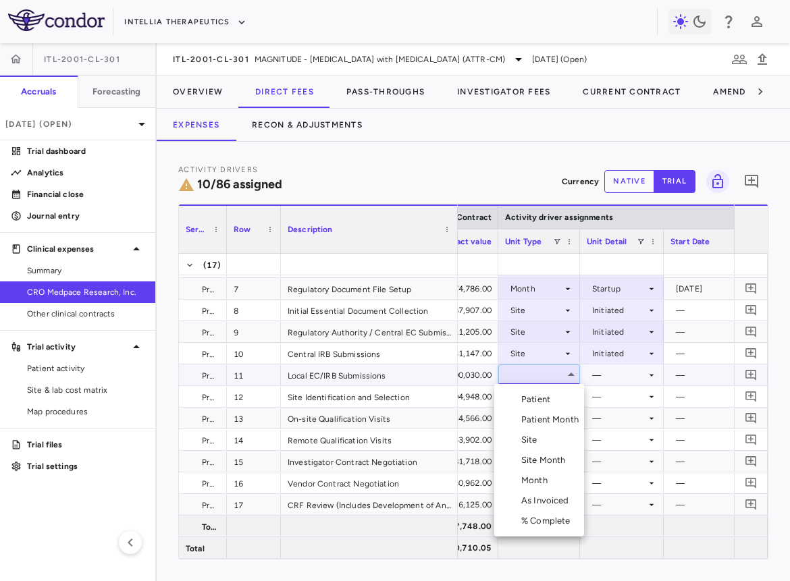
click at [545, 437] on li "Site" at bounding box center [539, 440] width 90 height 20
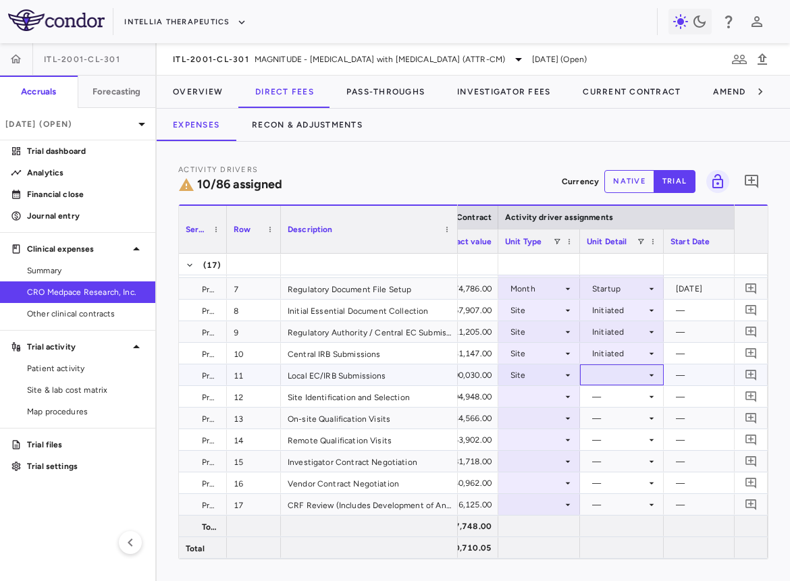
click at [601, 383] on div at bounding box center [621, 375] width 70 height 20
click at [611, 418] on div "Initiated" at bounding box center [626, 420] width 39 height 12
click at [556, 391] on div at bounding box center [539, 397] width 68 height 20
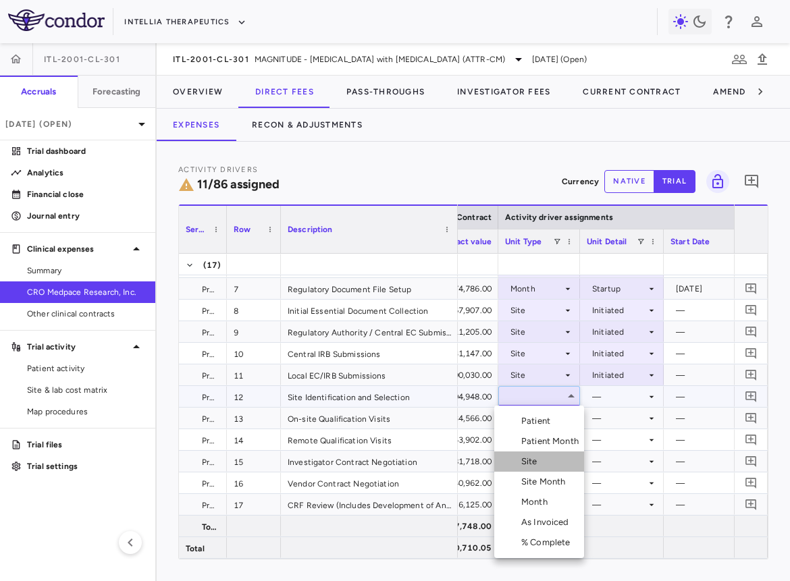
click at [547, 466] on li "Site" at bounding box center [539, 461] width 90 height 20
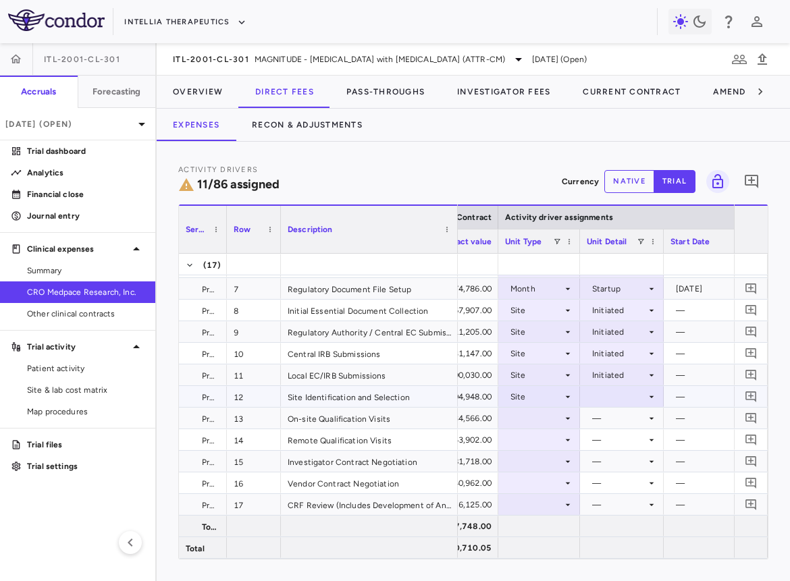
click at [632, 397] on div at bounding box center [621, 397] width 70 height 20
click at [631, 422] on div "Recruited" at bounding box center [629, 421] width 44 height 12
click at [543, 417] on div at bounding box center [539, 418] width 68 height 20
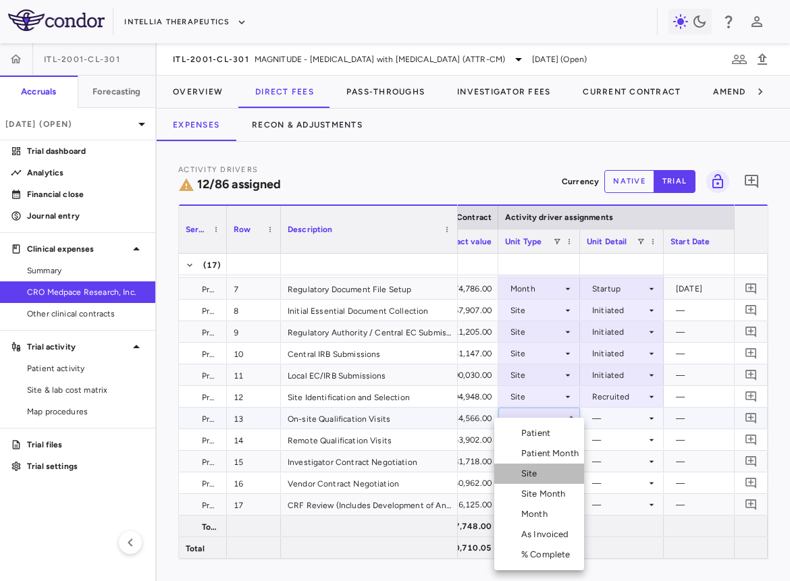
click at [534, 473] on div "Site" at bounding box center [532, 474] width 22 height 12
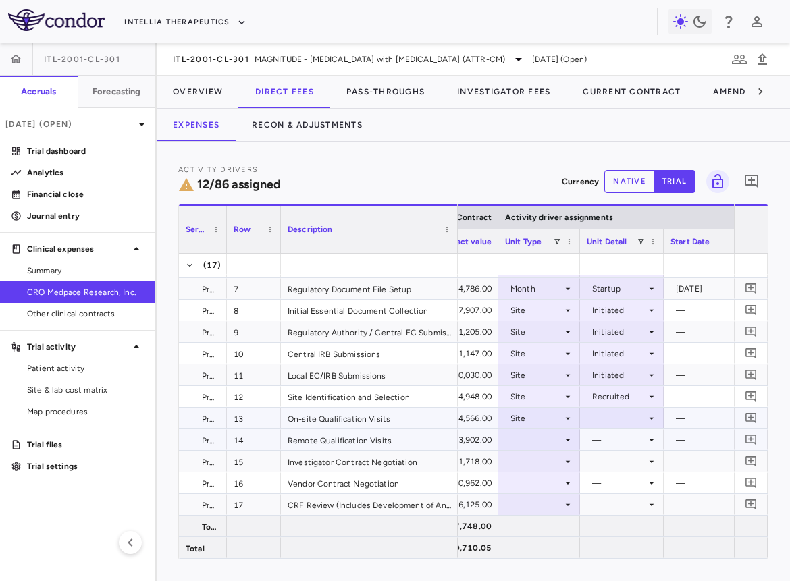
click at [616, 424] on div at bounding box center [621, 418] width 70 height 20
click at [619, 447] on div "Recruited" at bounding box center [629, 443] width 44 height 12
click at [556, 437] on div at bounding box center [539, 440] width 68 height 20
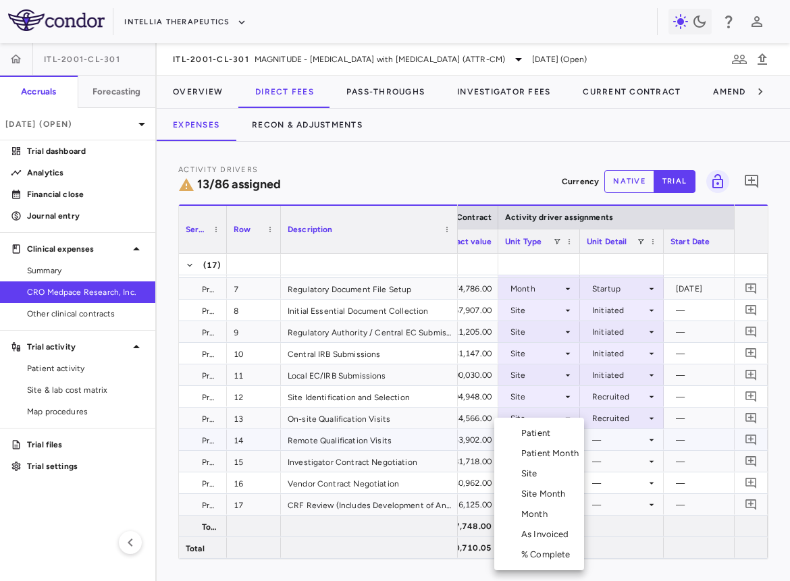
click at [548, 476] on li "Site" at bounding box center [539, 474] width 90 height 20
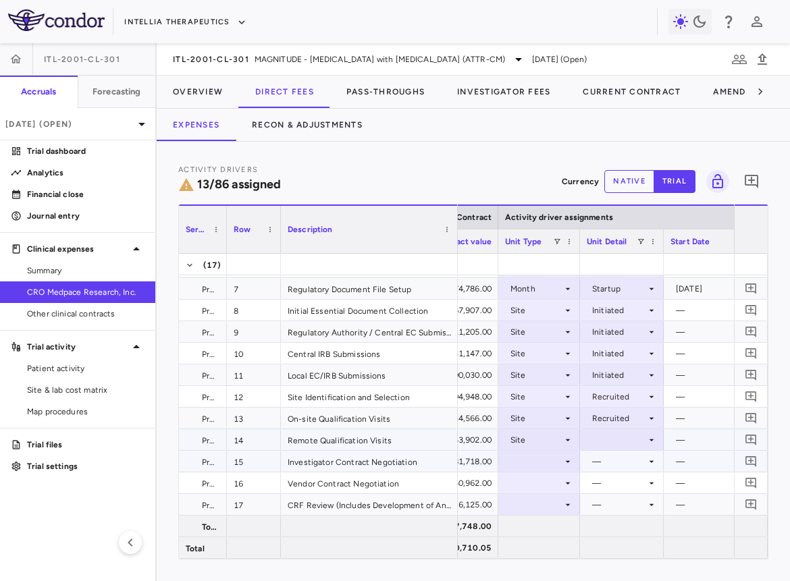
click at [608, 448] on div at bounding box center [621, 440] width 70 height 20
click at [608, 459] on div "Recruited" at bounding box center [629, 464] width 44 height 12
click at [543, 461] on div at bounding box center [539, 461] width 68 height 20
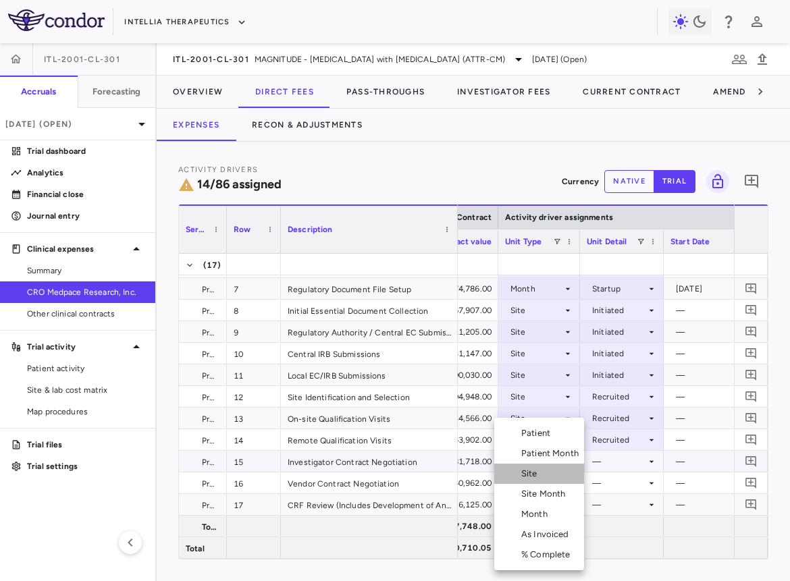
click at [547, 472] on li "Site" at bounding box center [539, 474] width 90 height 20
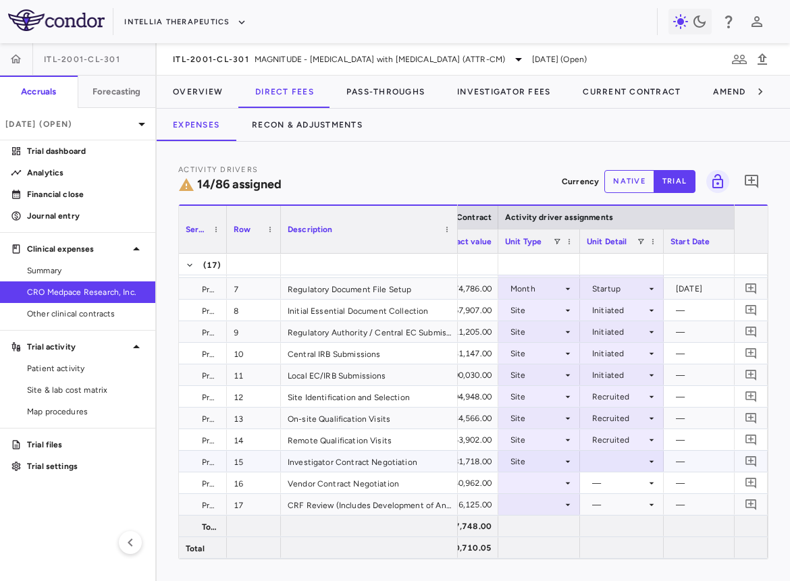
click at [611, 454] on div at bounding box center [621, 461] width 70 height 20
click at [613, 500] on div "Initiated" at bounding box center [626, 506] width 39 height 12
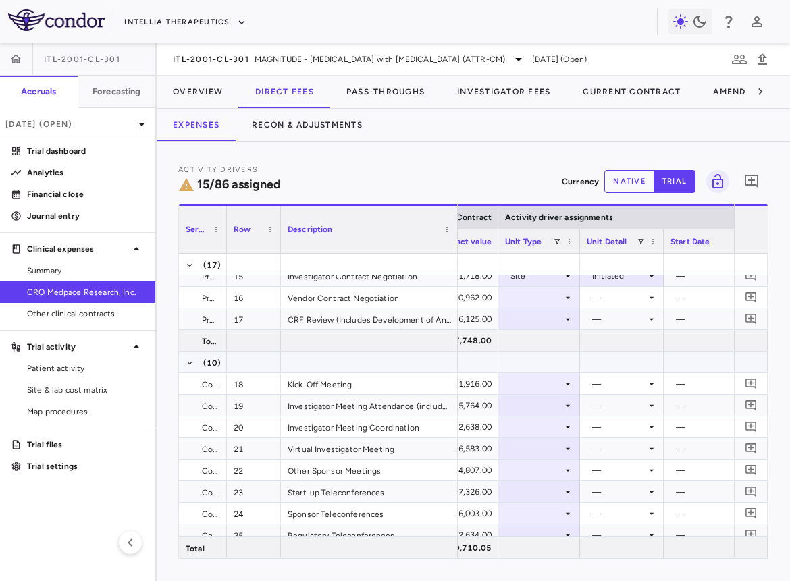
scroll to position [321, 0]
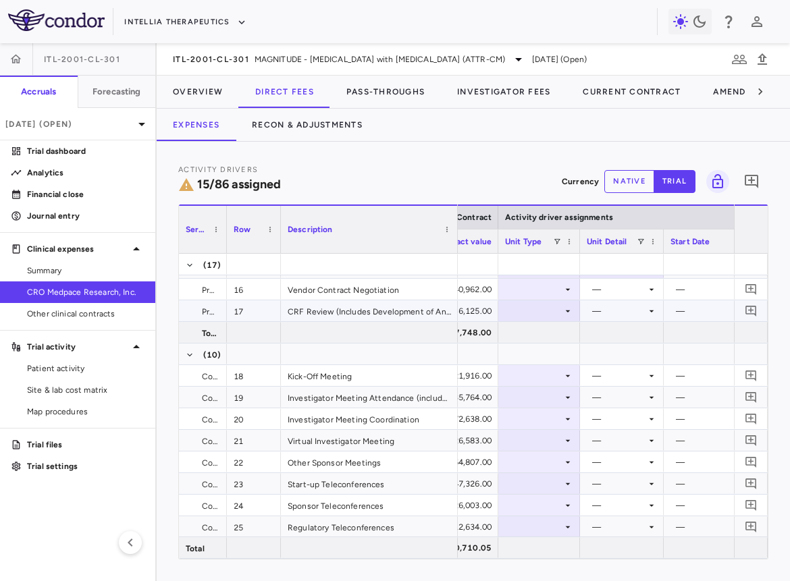
click at [555, 292] on div at bounding box center [539, 289] width 68 height 20
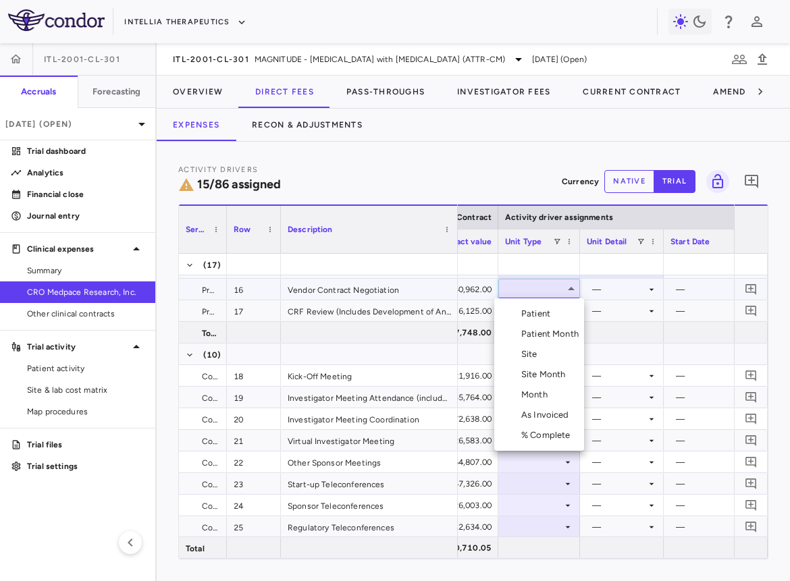
click at [541, 400] on div "Month" at bounding box center [537, 395] width 32 height 12
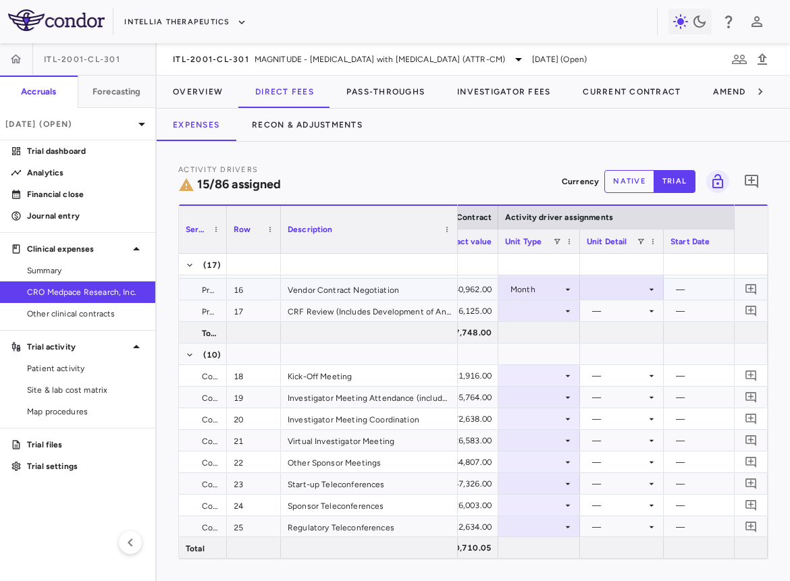
click at [621, 282] on div at bounding box center [621, 289] width 70 height 20
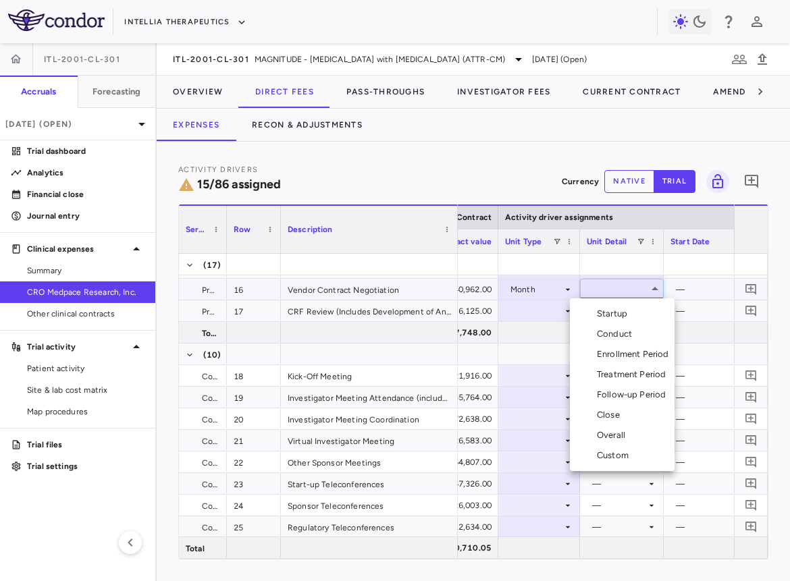
click at [621, 309] on div "Startup" at bounding box center [615, 314] width 36 height 12
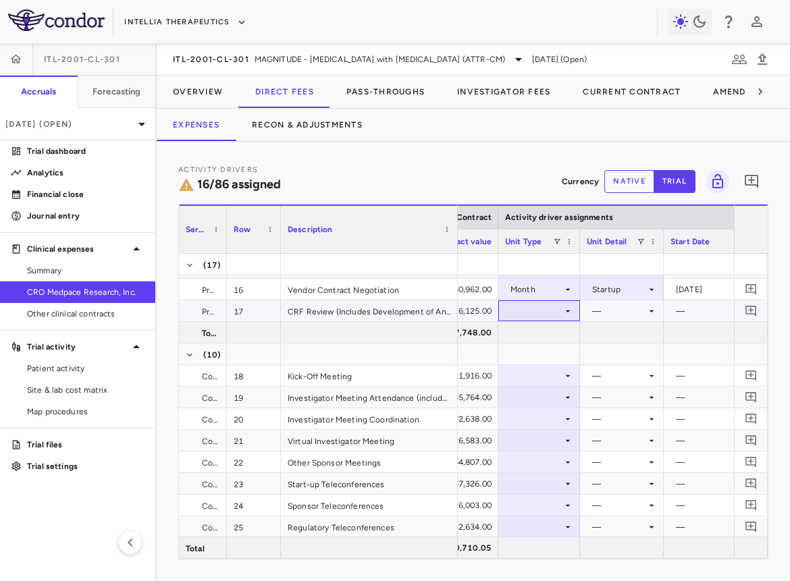
click at [532, 314] on div at bounding box center [539, 311] width 68 height 20
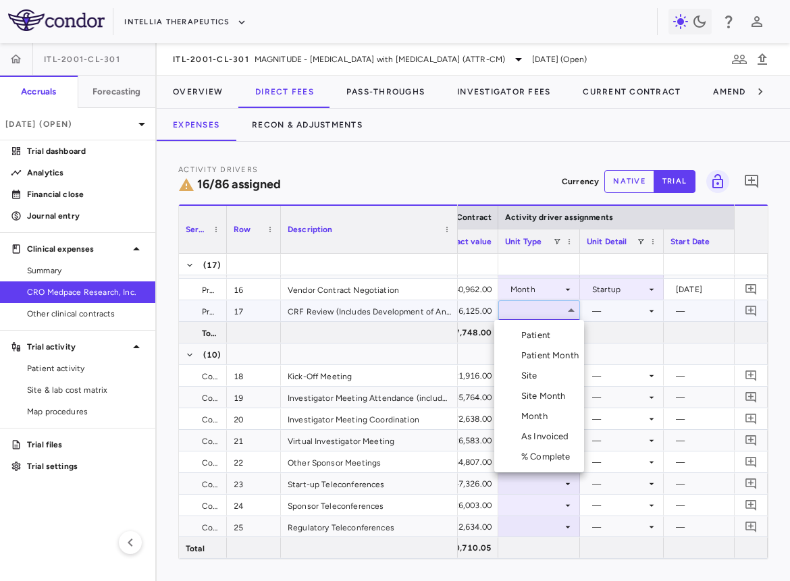
drag, startPoint x: 535, startPoint y: 428, endPoint x: 537, endPoint y: 415, distance: 13.0
click at [537, 415] on ul "Select Patient Patient Month Site Site Month Month As Invoiced % Complete" at bounding box center [539, 396] width 90 height 153
click at [537, 415] on div "Month" at bounding box center [537, 416] width 32 height 12
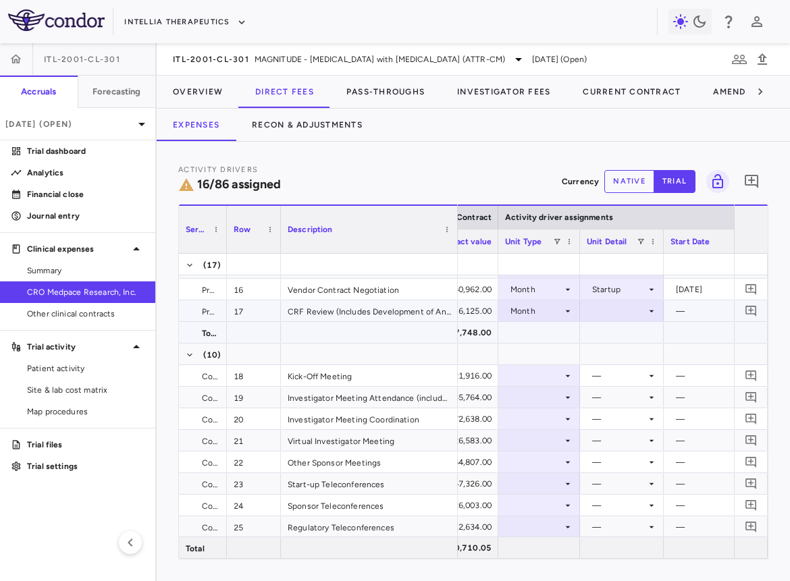
click at [630, 307] on div at bounding box center [621, 311] width 70 height 20
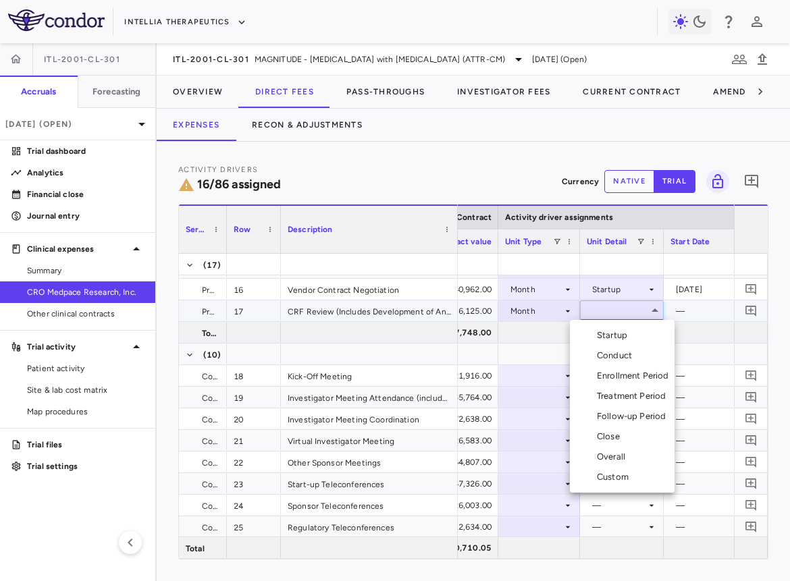
click at [628, 335] on div "Startup" at bounding box center [615, 335] width 36 height 12
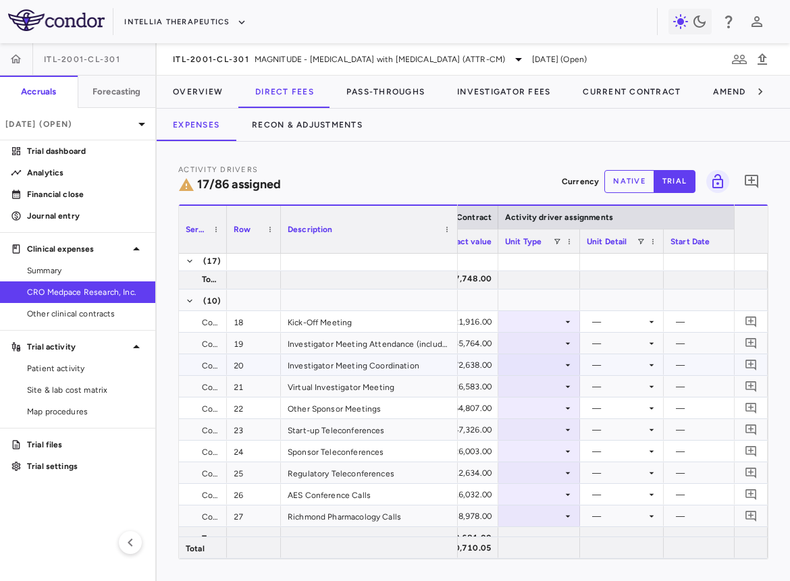
scroll to position [396, 0]
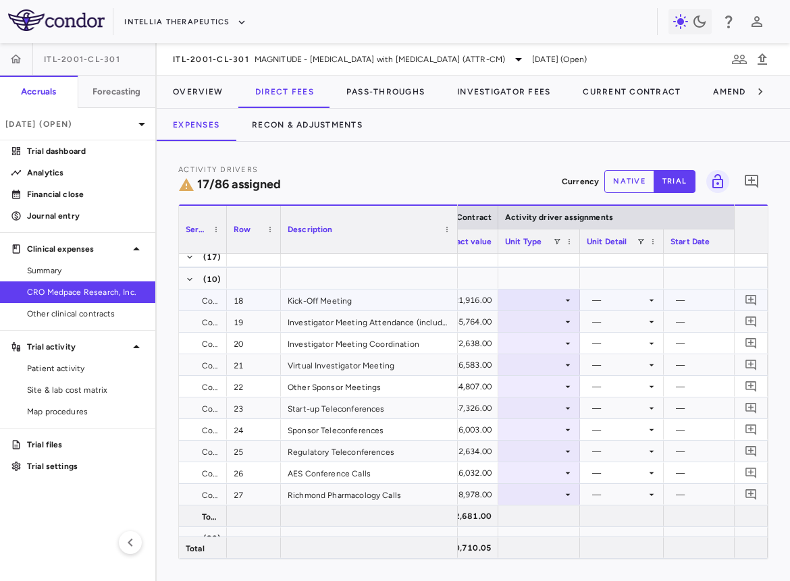
click at [558, 302] on div at bounding box center [539, 300] width 68 height 20
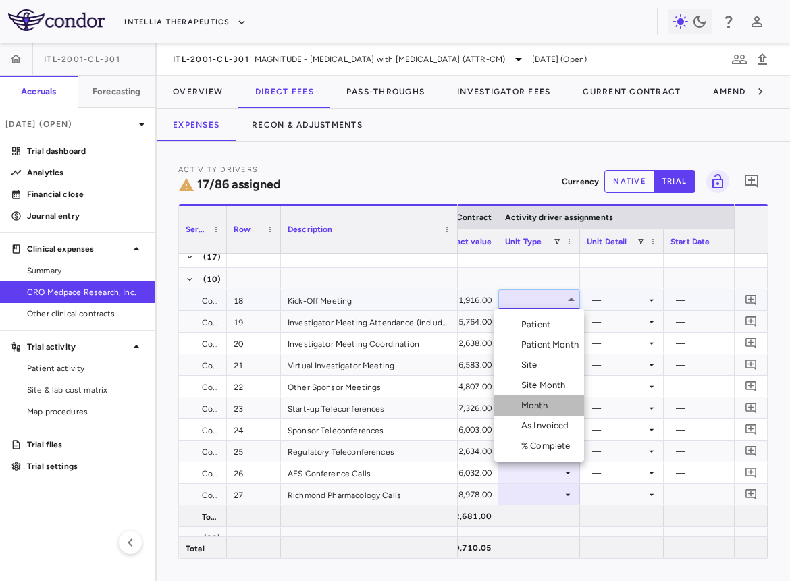
click at [539, 404] on div "Month" at bounding box center [537, 406] width 32 height 12
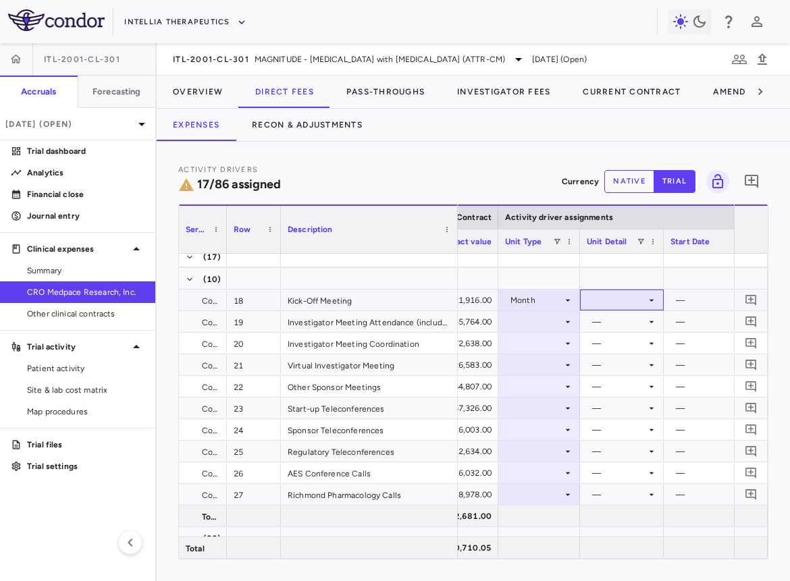
click at [618, 293] on div at bounding box center [621, 300] width 70 height 20
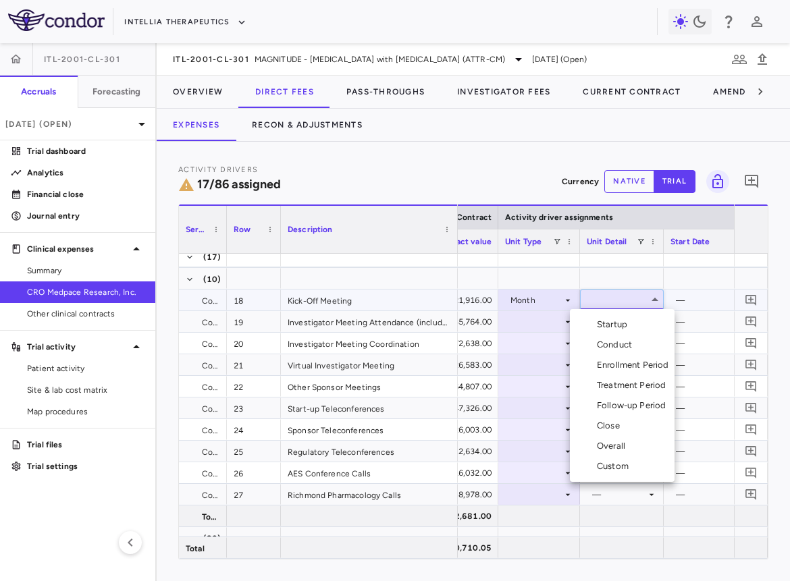
click at [628, 466] on div "Custom" at bounding box center [615, 466] width 37 height 12
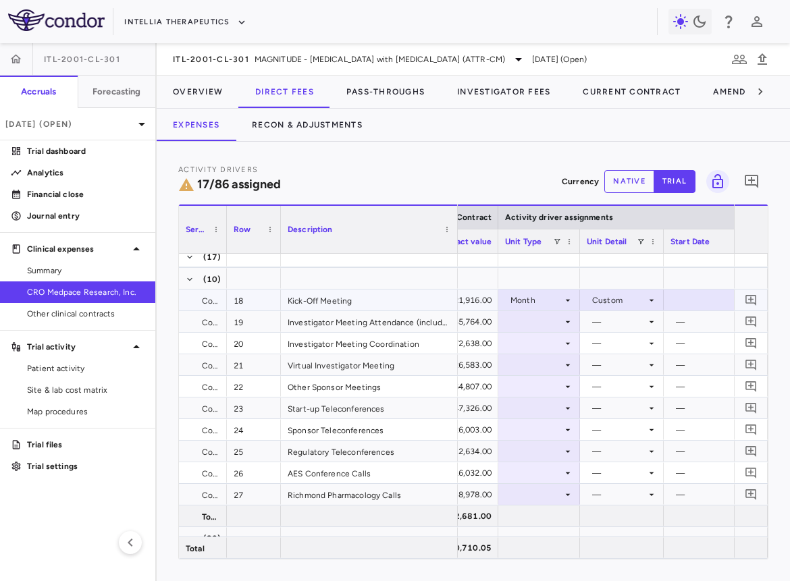
scroll to position [0, 823]
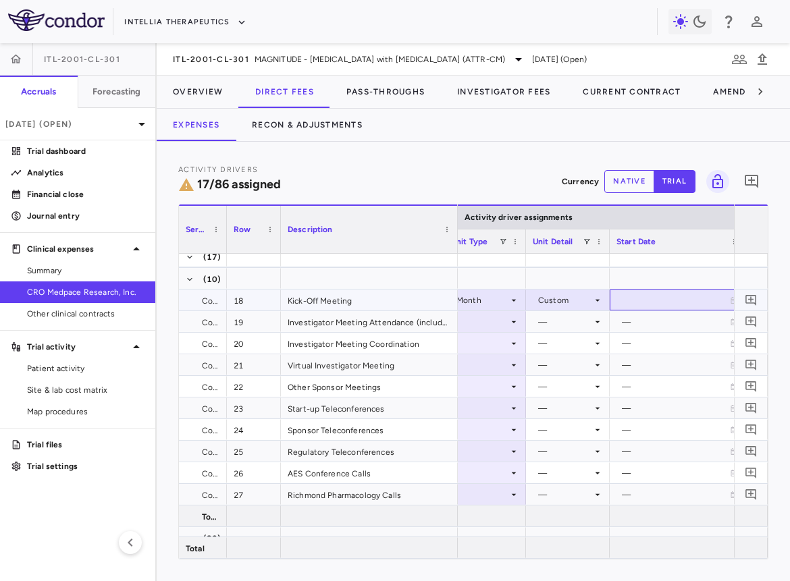
click at [660, 300] on div at bounding box center [676, 300] width 121 height 20
click at [647, 300] on input "**********" at bounding box center [664, 301] width 109 height 22
type input "**********"
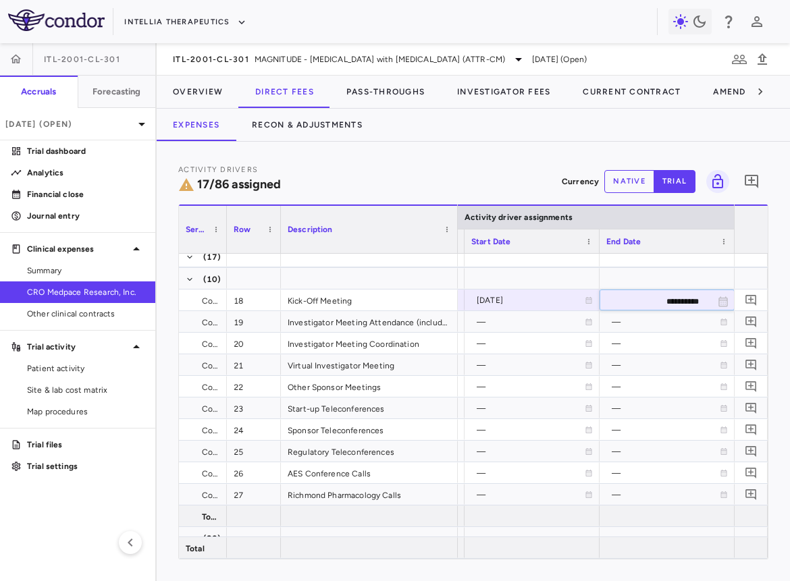
type input "**********"
click at [649, 385] on div "—" at bounding box center [665, 387] width 108 height 22
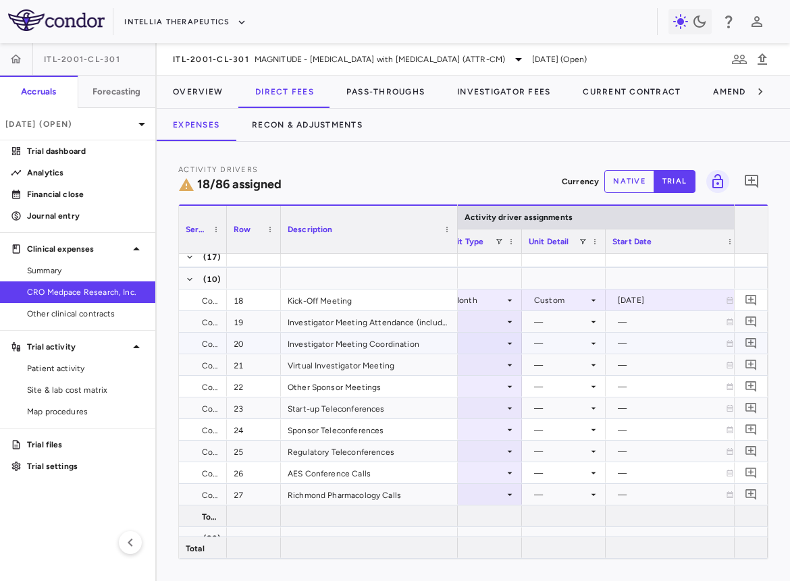
scroll to position [0, 802]
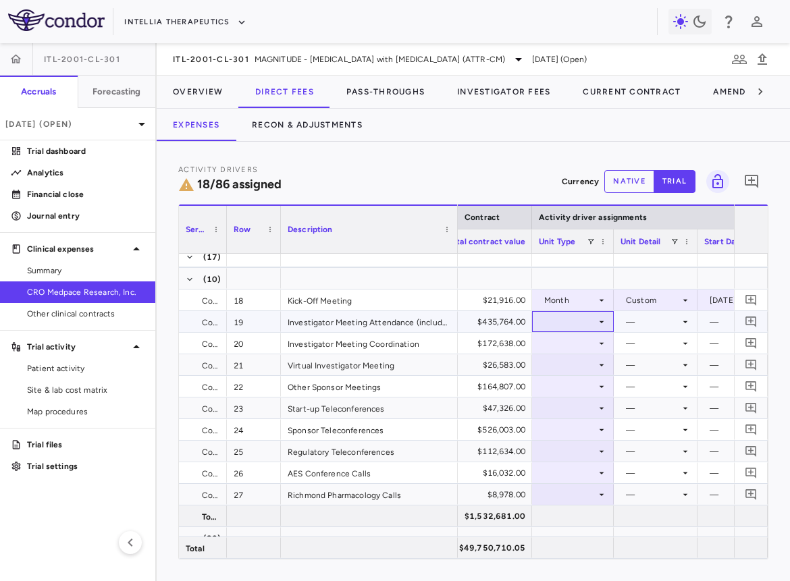
click at [582, 317] on div at bounding box center [573, 322] width 68 height 20
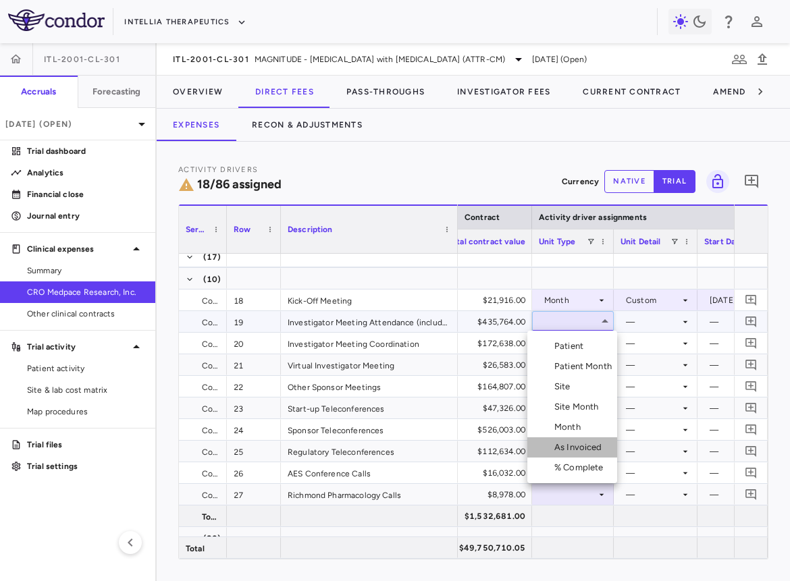
drag, startPoint x: 578, startPoint y: 452, endPoint x: 576, endPoint y: 469, distance: 17.0
click at [576, 469] on ul "Select Patient Patient Month Site Site Month Month As Invoiced % Complete" at bounding box center [572, 407] width 90 height 153
click at [576, 469] on div "% Complete" at bounding box center [581, 468] width 55 height 12
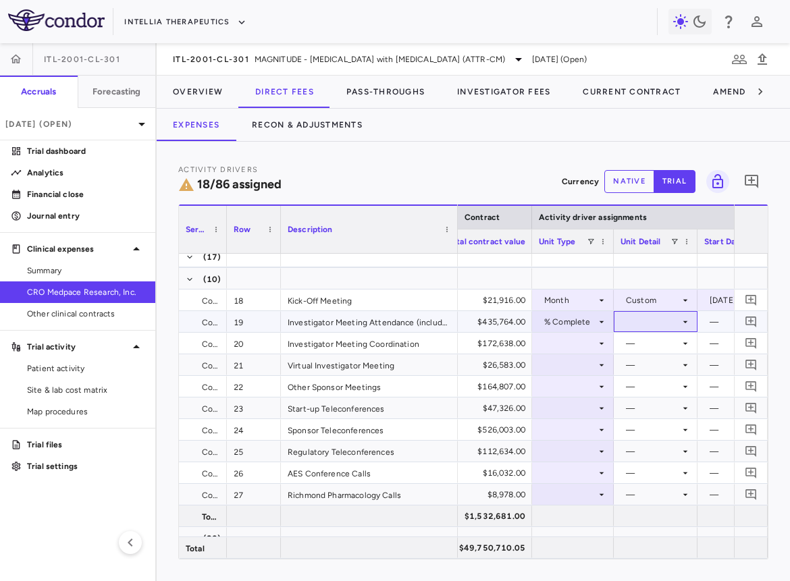
click at [672, 323] on div at bounding box center [655, 322] width 70 height 20
click at [667, 346] on div "As occurred" at bounding box center [667, 346] width 54 height 12
click at [569, 345] on div at bounding box center [573, 343] width 68 height 20
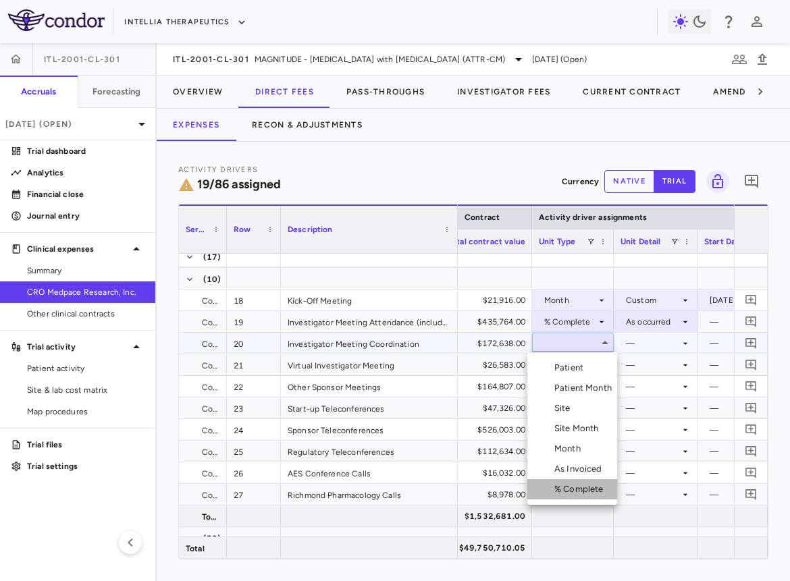
click at [572, 484] on div "% Complete" at bounding box center [581, 489] width 55 height 12
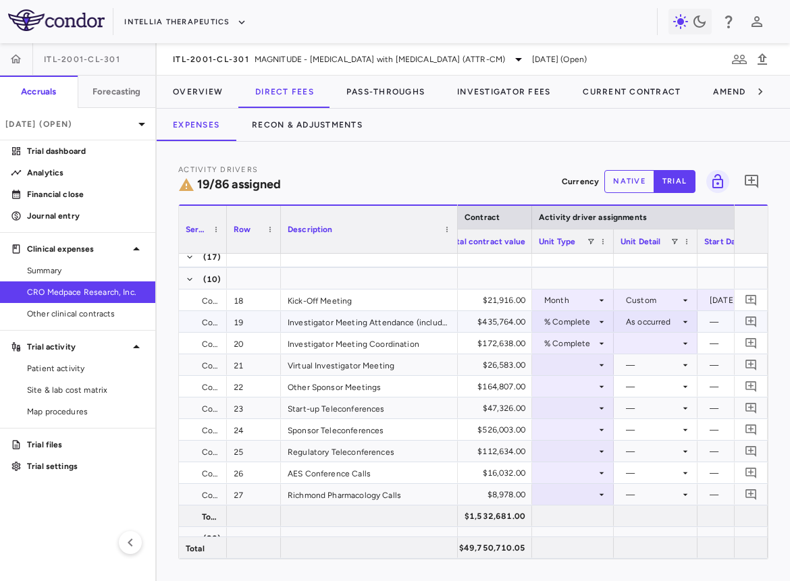
click at [642, 343] on div at bounding box center [655, 343] width 70 height 20
click at [644, 369] on div "As occurred" at bounding box center [667, 368] width 54 height 12
click at [584, 363] on div at bounding box center [573, 365] width 68 height 20
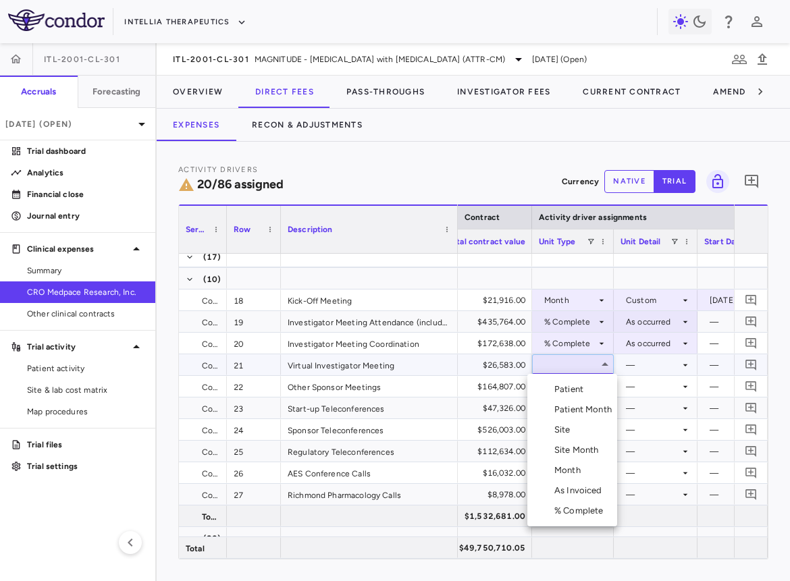
click at [571, 509] on div "% Complete" at bounding box center [581, 511] width 55 height 12
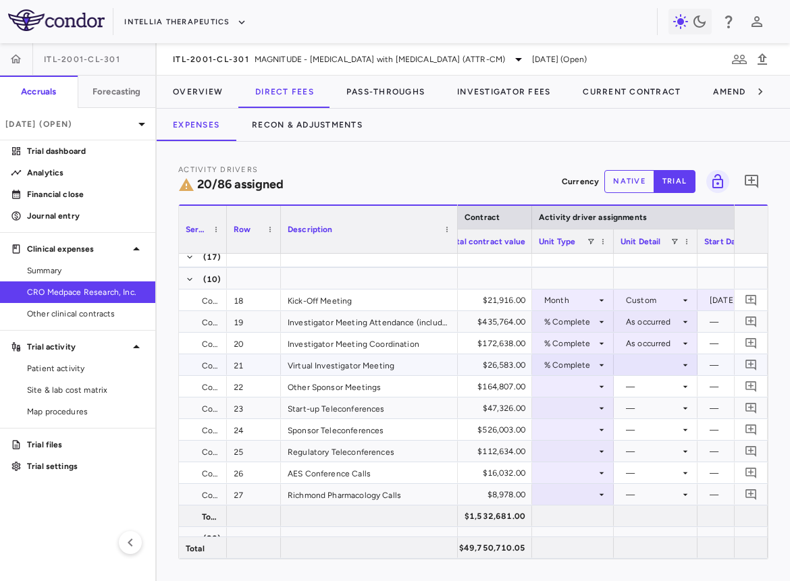
click at [632, 368] on div at bounding box center [655, 365] width 70 height 20
click at [632, 385] on div at bounding box center [626, 389] width 16 height 12
click at [585, 381] on div at bounding box center [573, 387] width 68 height 20
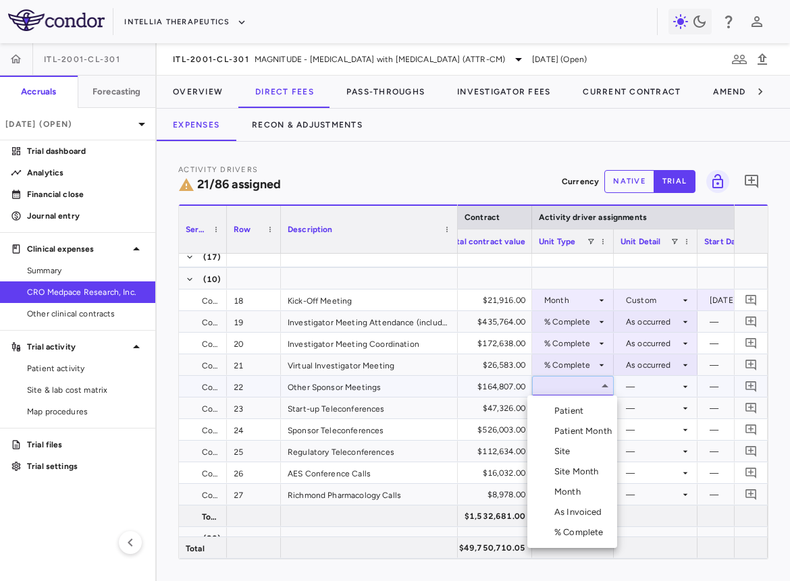
click at [574, 528] on div "% Complete" at bounding box center [581, 532] width 55 height 12
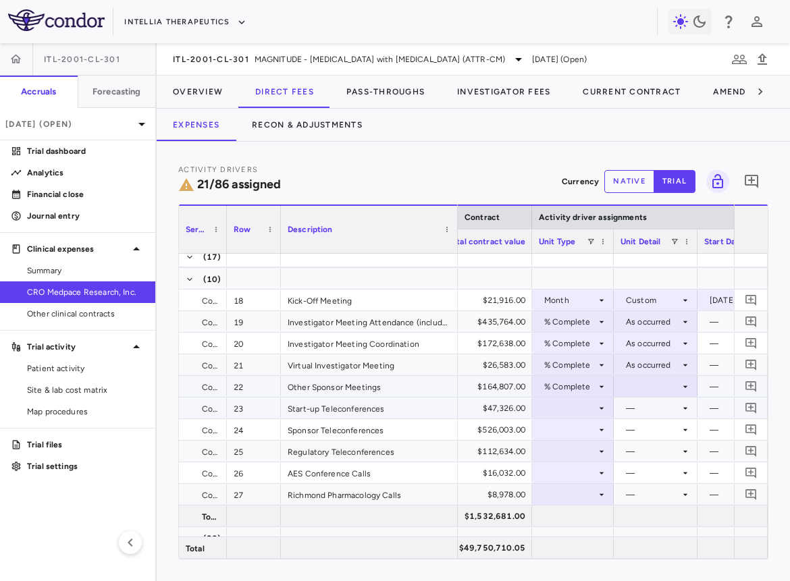
click at [649, 387] on div at bounding box center [655, 387] width 70 height 20
click at [649, 412] on div "As occurred" at bounding box center [667, 411] width 54 height 12
click at [574, 410] on div at bounding box center [573, 408] width 68 height 20
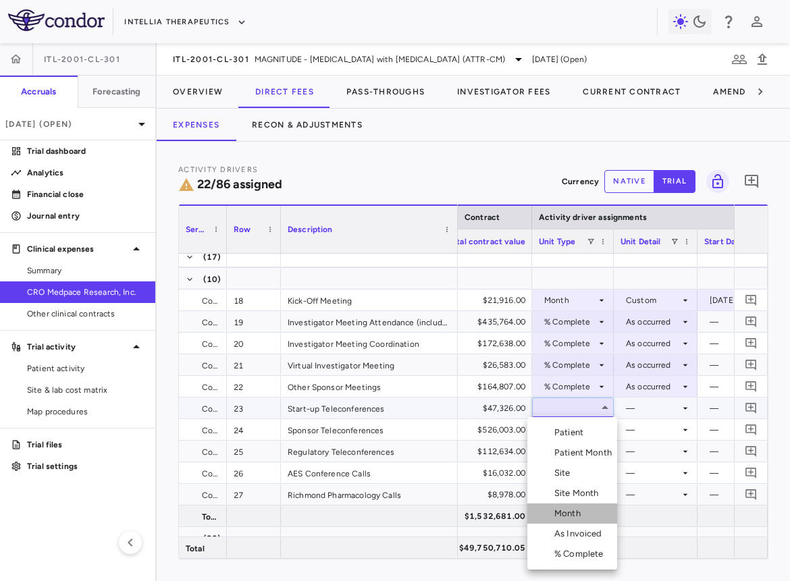
click at [566, 511] on div "Month" at bounding box center [570, 513] width 32 height 12
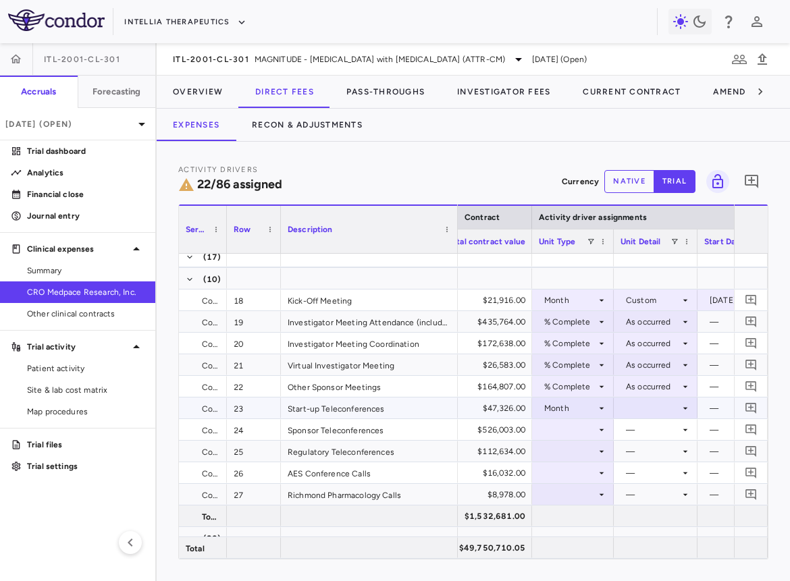
click at [639, 408] on div at bounding box center [655, 408] width 70 height 20
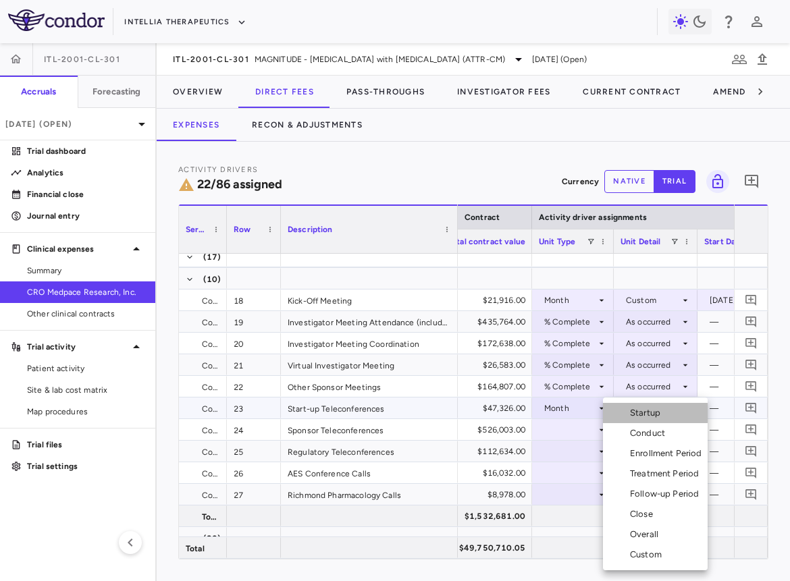
click at [641, 413] on div "Startup" at bounding box center [648, 413] width 36 height 12
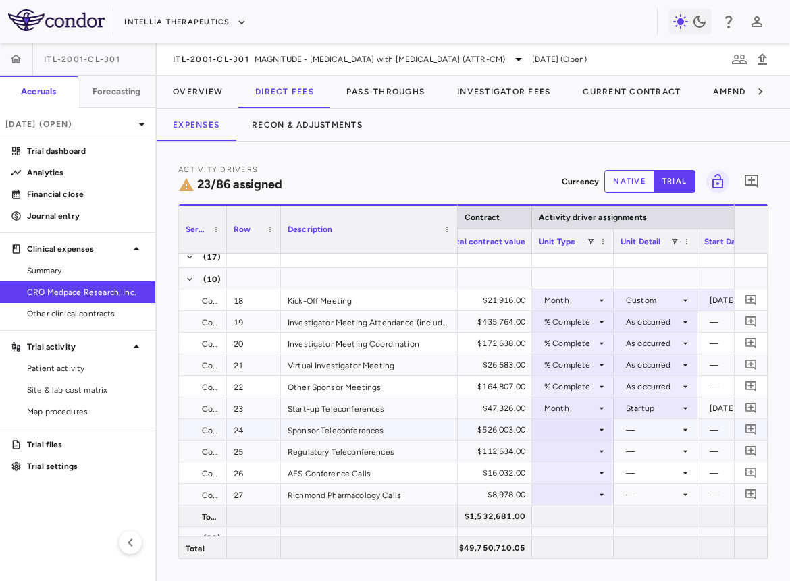
click at [577, 434] on div at bounding box center [573, 430] width 68 height 20
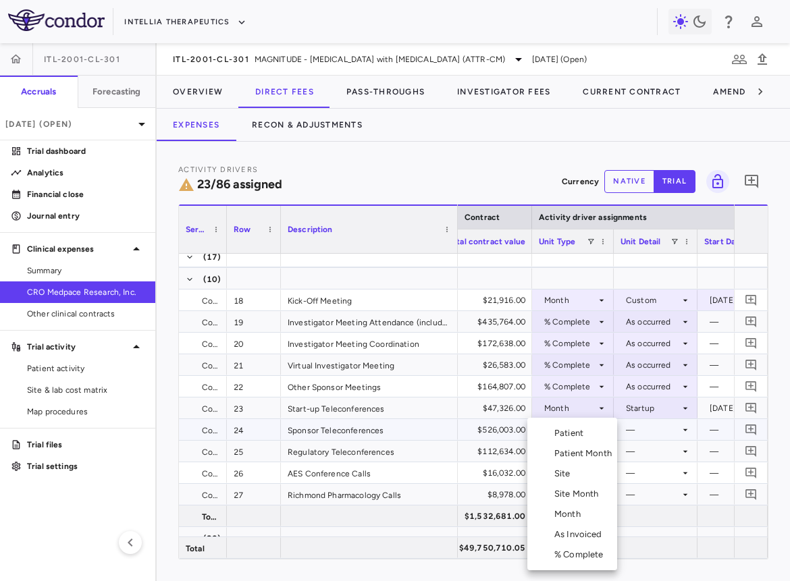
click at [574, 512] on div "Month" at bounding box center [570, 514] width 32 height 12
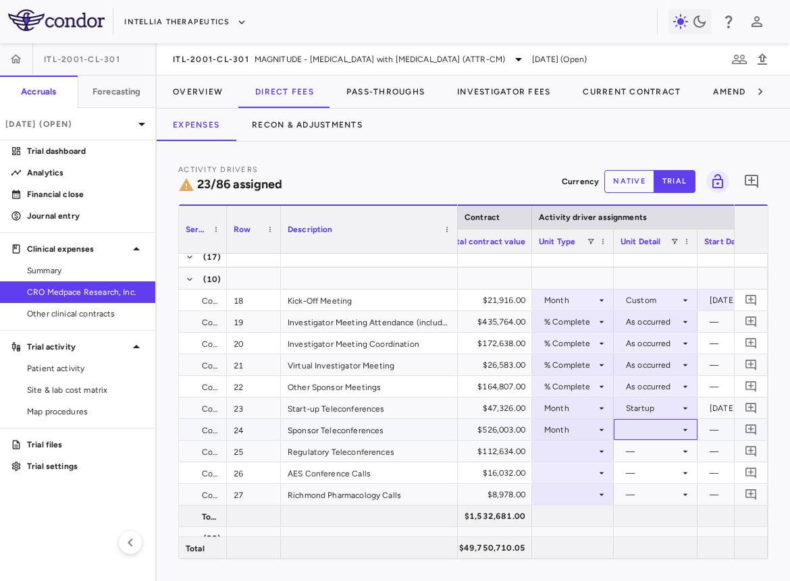
click at [627, 433] on div at bounding box center [655, 430] width 70 height 20
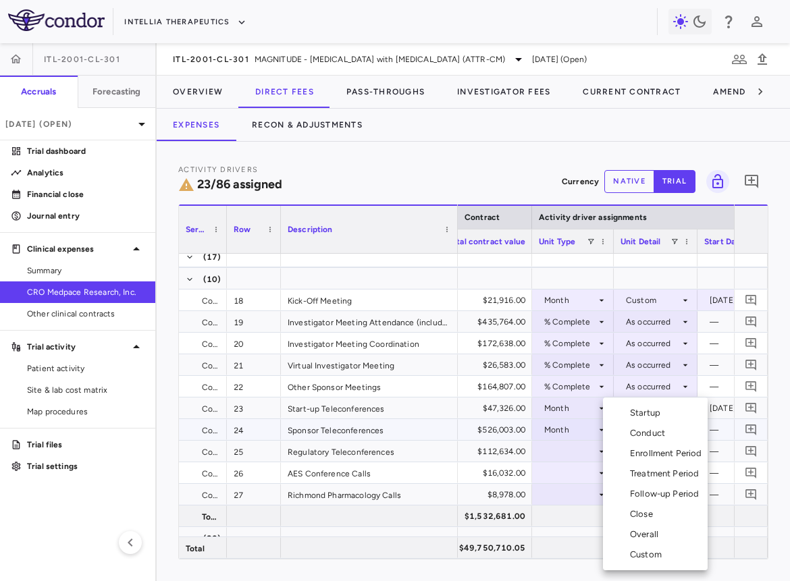
click at [642, 532] on div "Overall" at bounding box center [647, 534] width 34 height 12
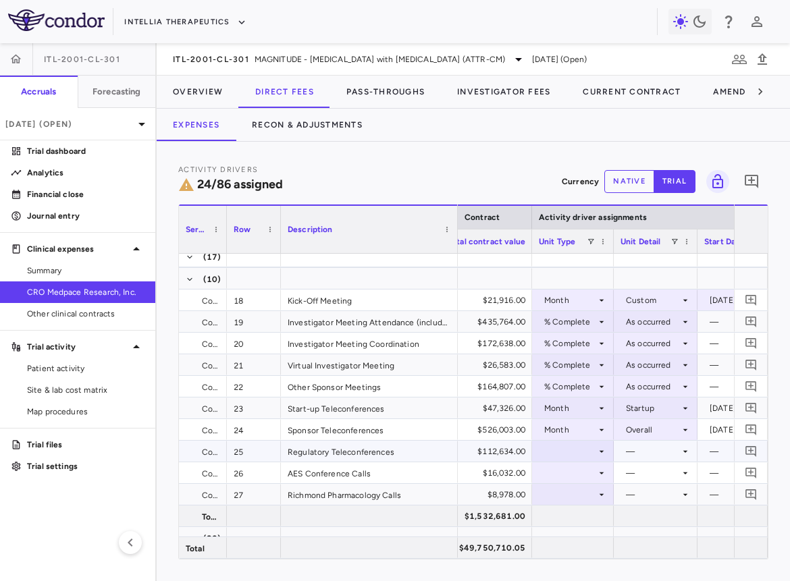
click at [588, 453] on div at bounding box center [573, 451] width 68 height 20
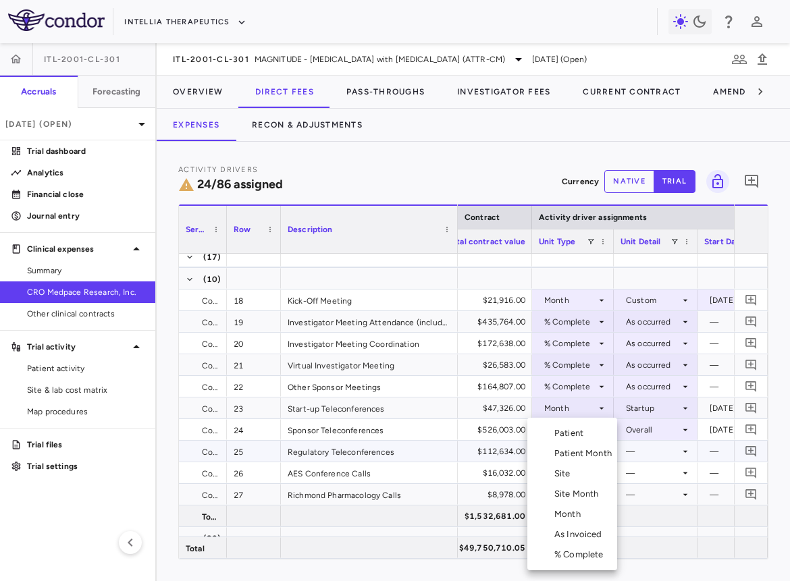
click at [583, 520] on li "Month" at bounding box center [572, 514] width 90 height 20
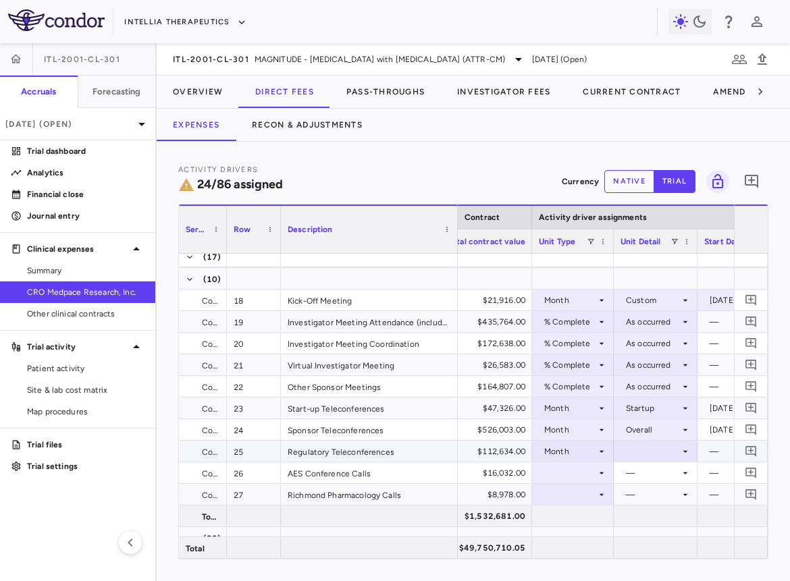
click at [637, 454] on div at bounding box center [655, 451] width 70 height 20
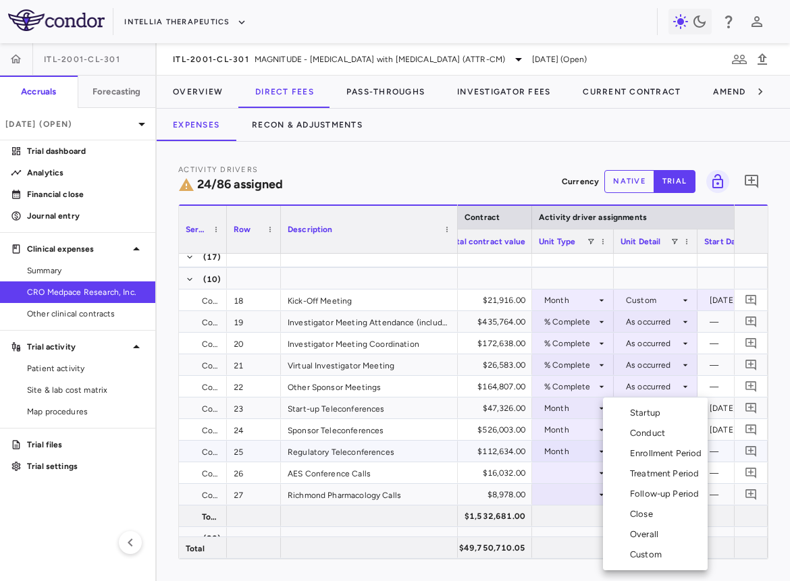
click at [642, 531] on div "Overall" at bounding box center [647, 534] width 34 height 12
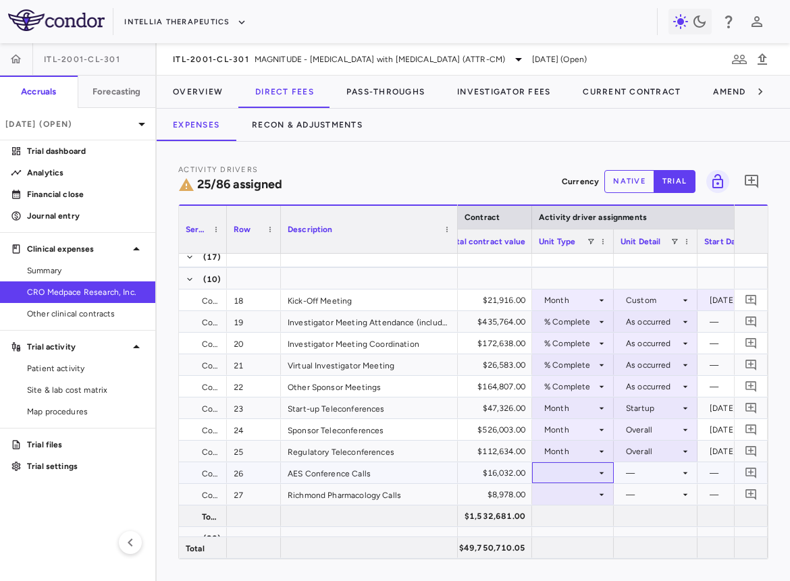
click at [582, 470] on div at bounding box center [573, 473] width 68 height 20
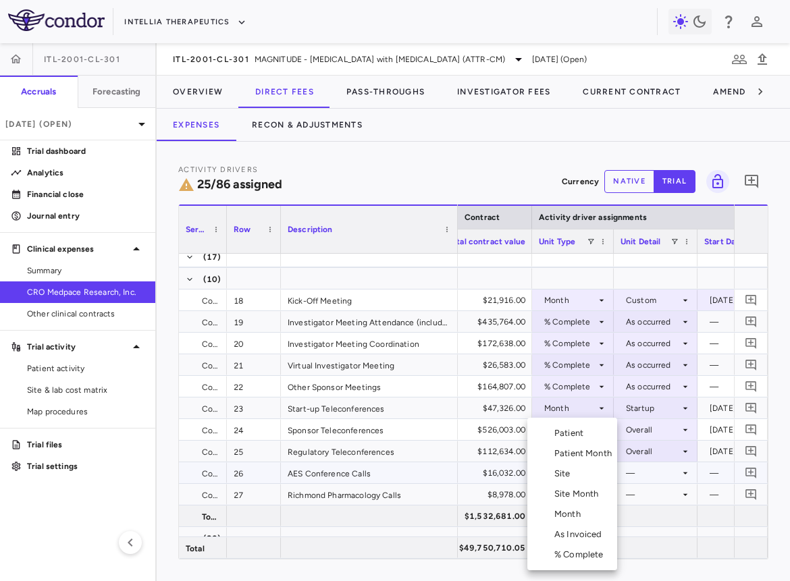
click at [574, 492] on div "Site Month" at bounding box center [579, 494] width 50 height 12
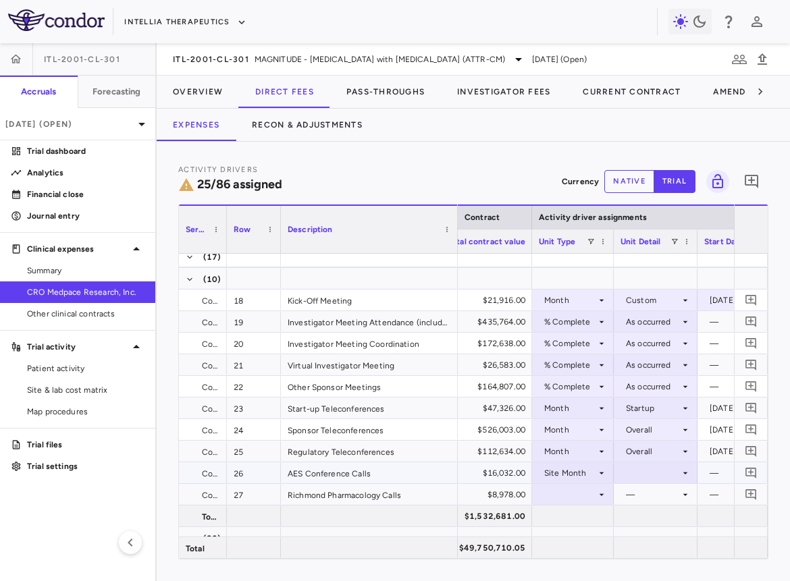
click at [657, 474] on div at bounding box center [655, 473] width 70 height 20
click at [657, 488] on li "As Initiated" at bounding box center [655, 497] width 84 height 20
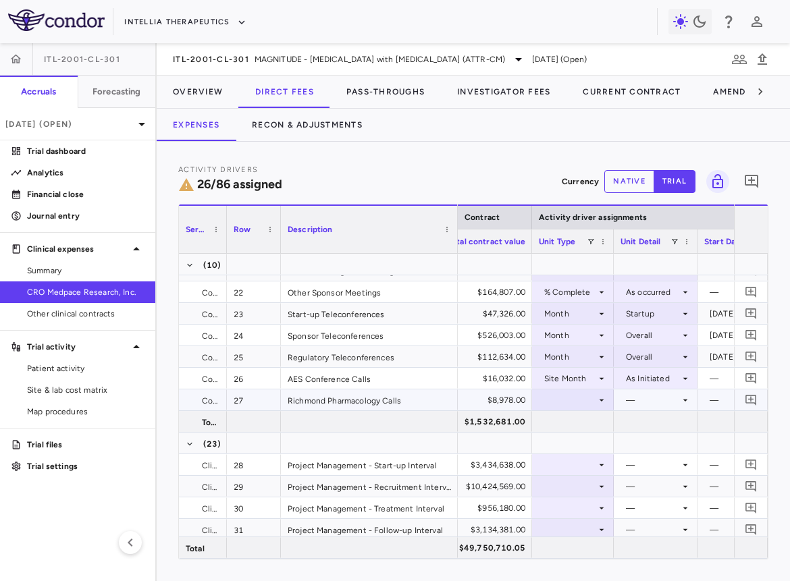
click at [582, 399] on div at bounding box center [573, 400] width 68 height 20
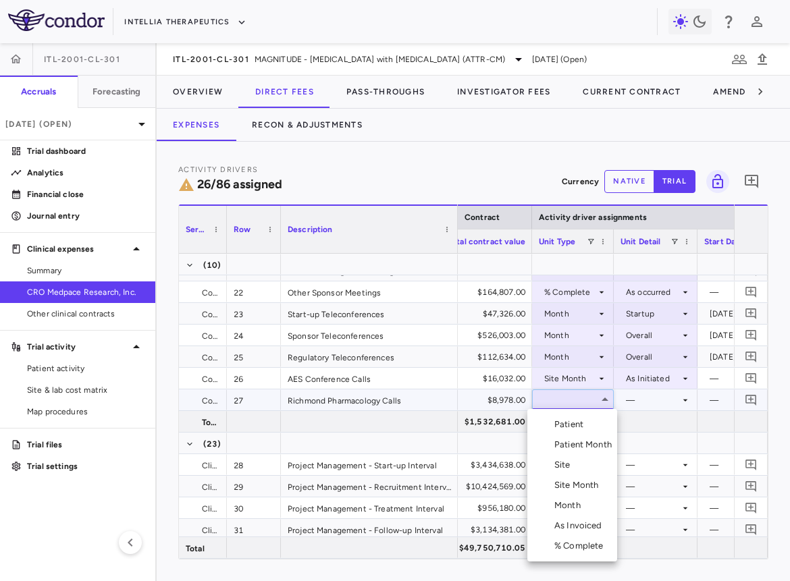
click at [577, 485] on div "Site Month" at bounding box center [579, 485] width 50 height 12
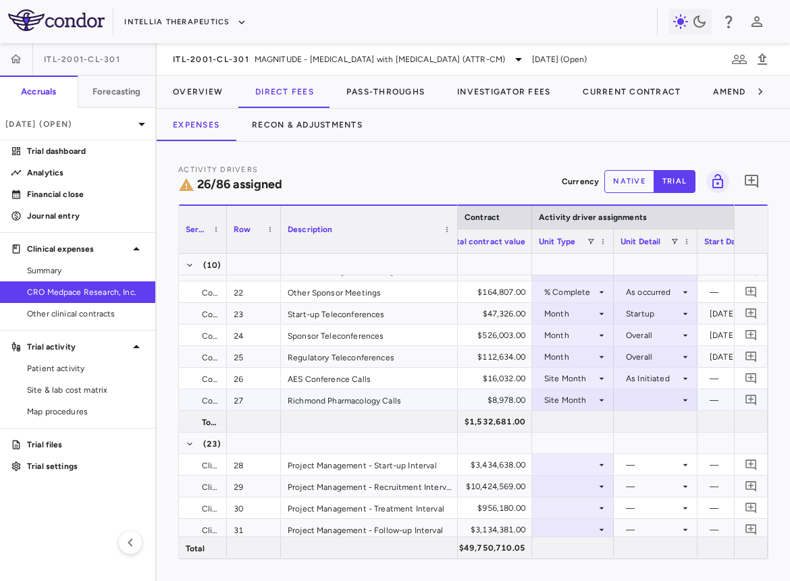
click at [651, 392] on div at bounding box center [655, 400] width 70 height 20
click at [651, 418] on li "As Initiated" at bounding box center [655, 424] width 84 height 20
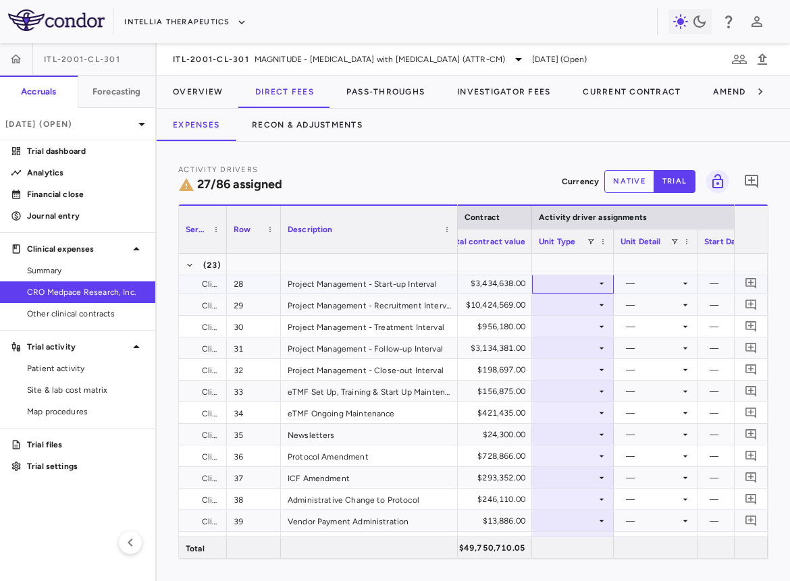
click at [572, 286] on div at bounding box center [573, 283] width 68 height 20
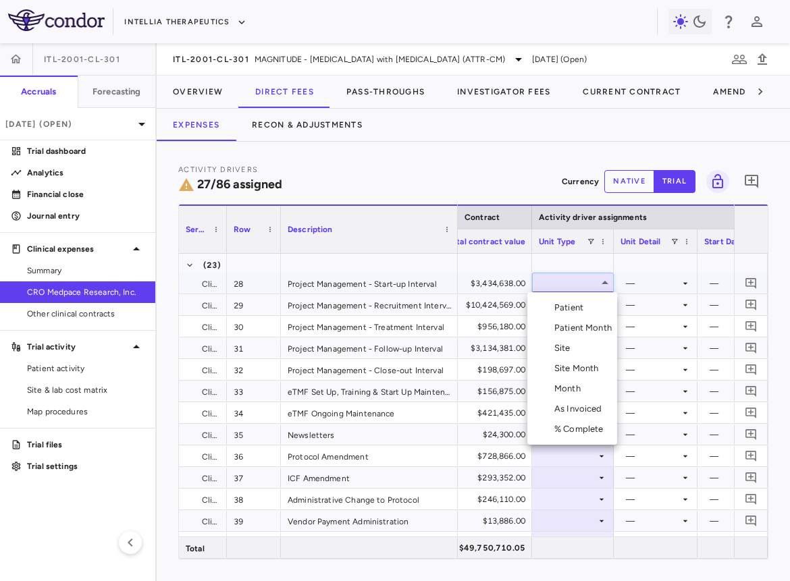
click at [574, 386] on div "Month" at bounding box center [570, 389] width 32 height 12
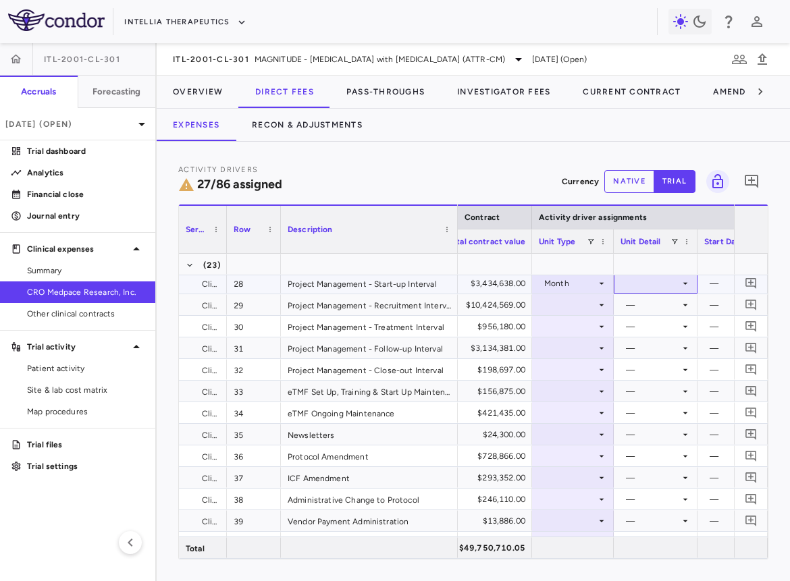
click at [647, 278] on div at bounding box center [655, 283] width 70 height 20
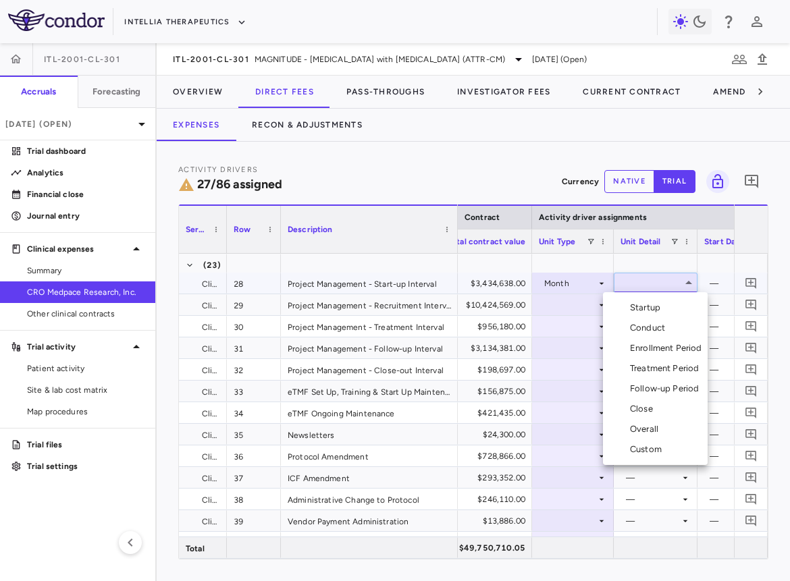
click at [647, 306] on div "Startup" at bounding box center [648, 308] width 36 height 12
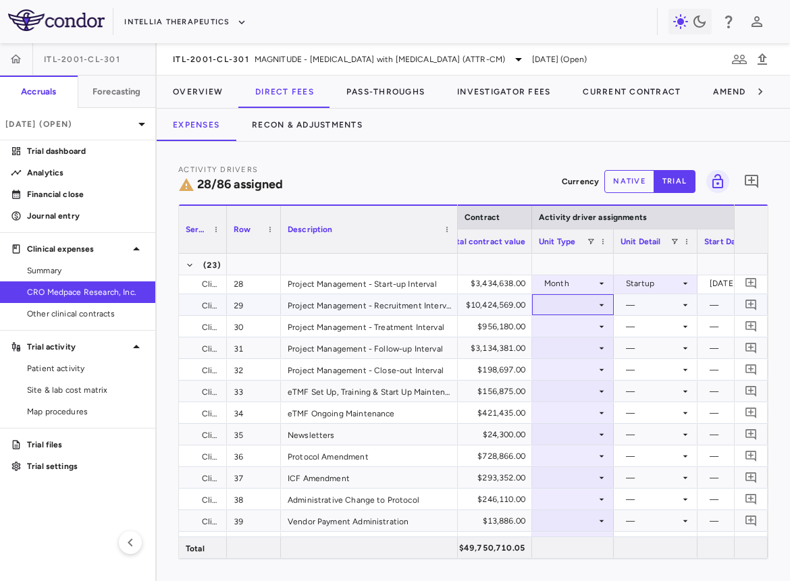
click at [576, 310] on div at bounding box center [573, 305] width 68 height 20
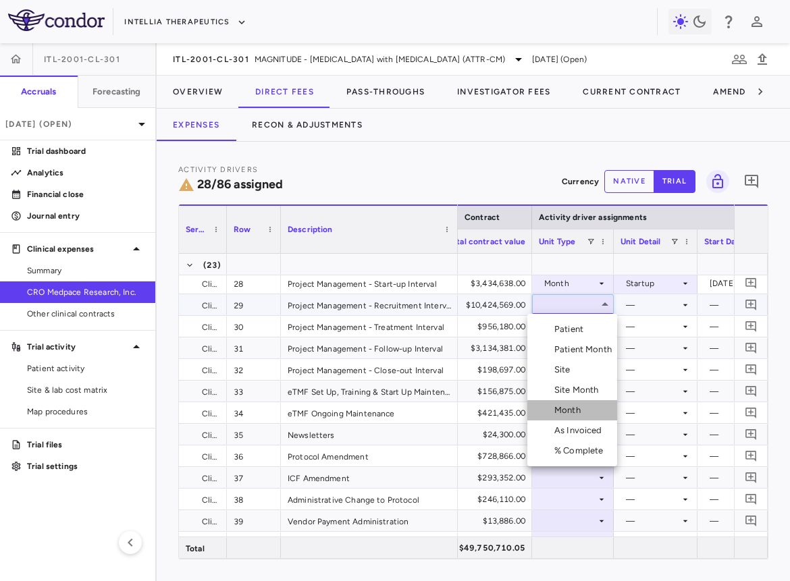
click at [578, 406] on div "Month" at bounding box center [570, 410] width 32 height 12
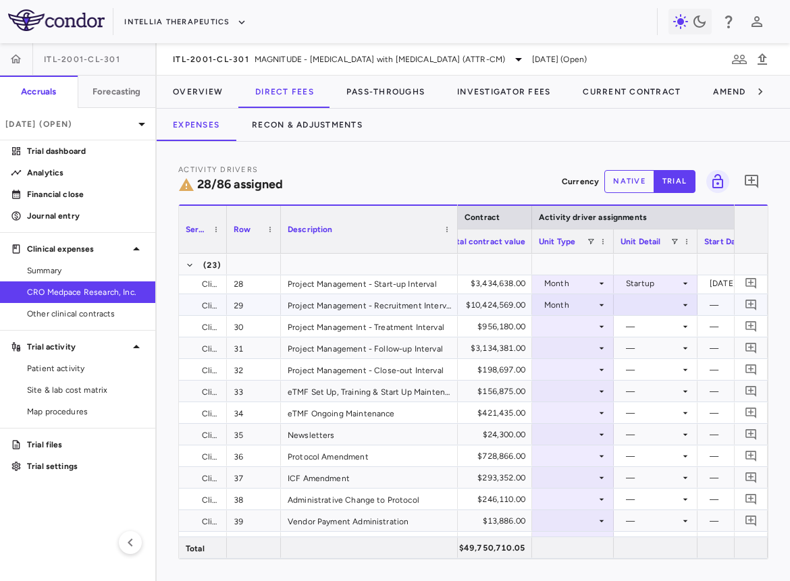
click at [642, 308] on div at bounding box center [655, 305] width 70 height 20
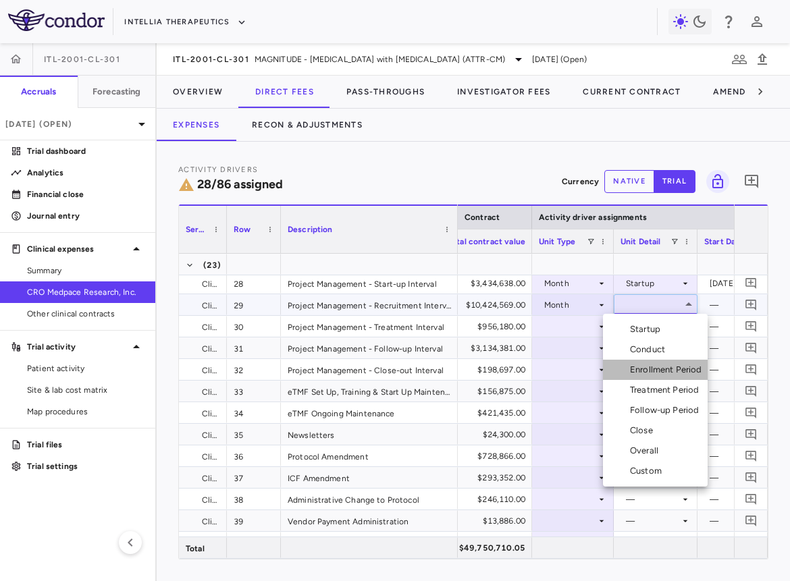
click at [657, 367] on div "Enrollment Period" at bounding box center [669, 370] width 78 height 12
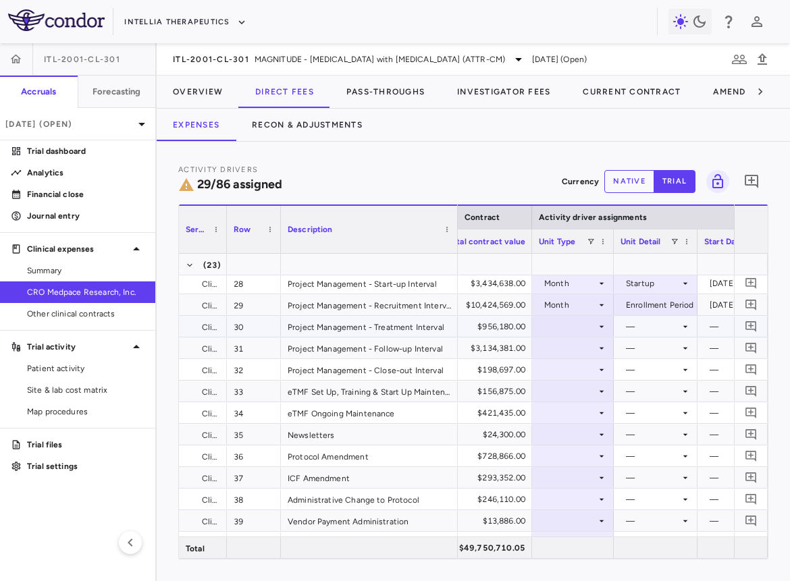
click at [578, 329] on div at bounding box center [573, 327] width 68 height 20
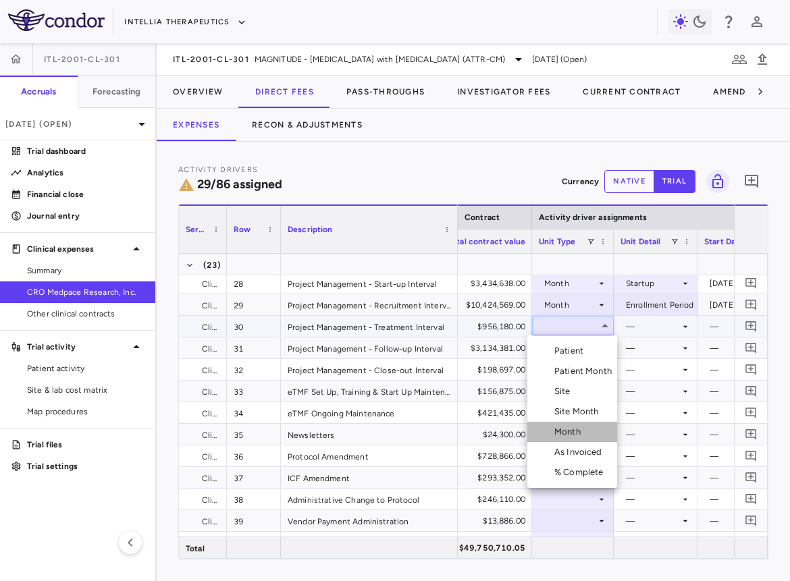
click at [578, 437] on div "Month" at bounding box center [570, 432] width 32 height 12
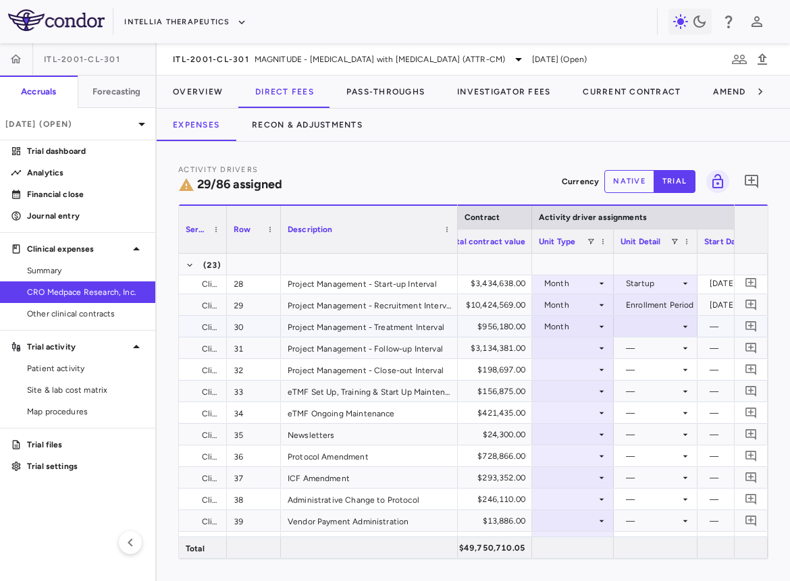
click at [655, 327] on div at bounding box center [655, 327] width 70 height 20
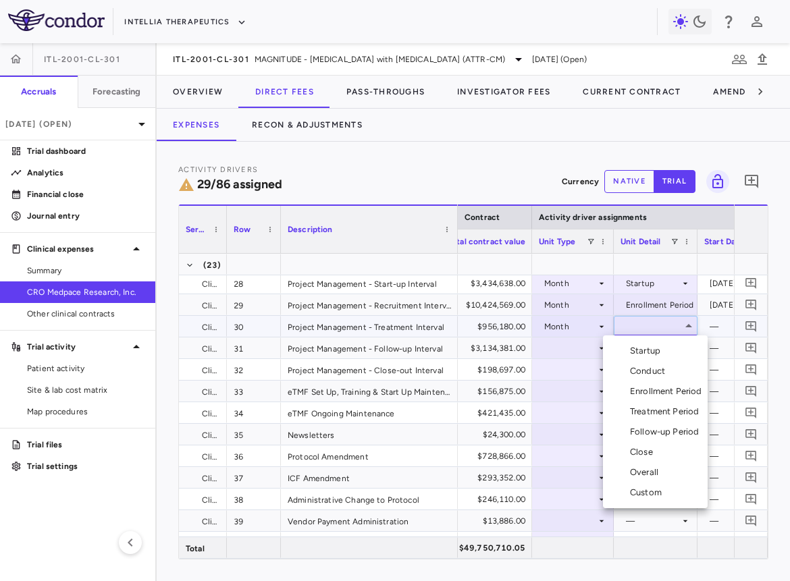
click at [652, 412] on div "Treatment Period" at bounding box center [667, 412] width 74 height 12
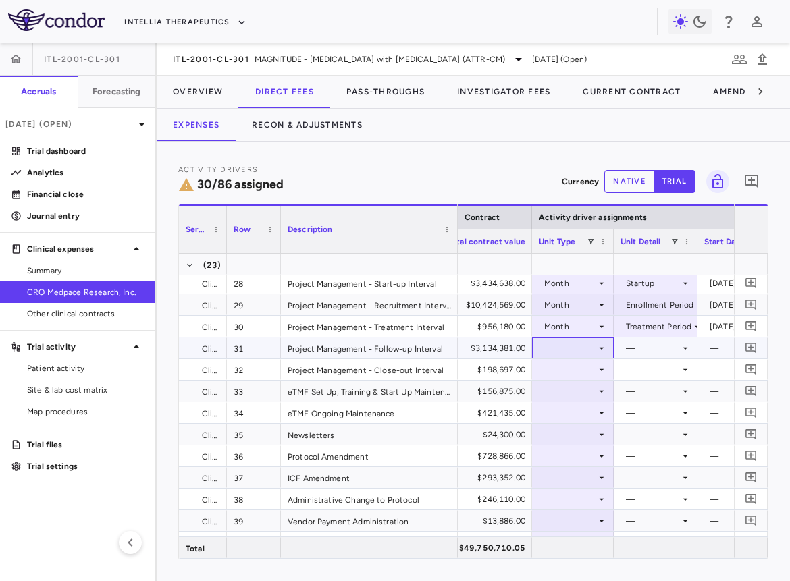
click at [588, 348] on div at bounding box center [573, 348] width 68 height 20
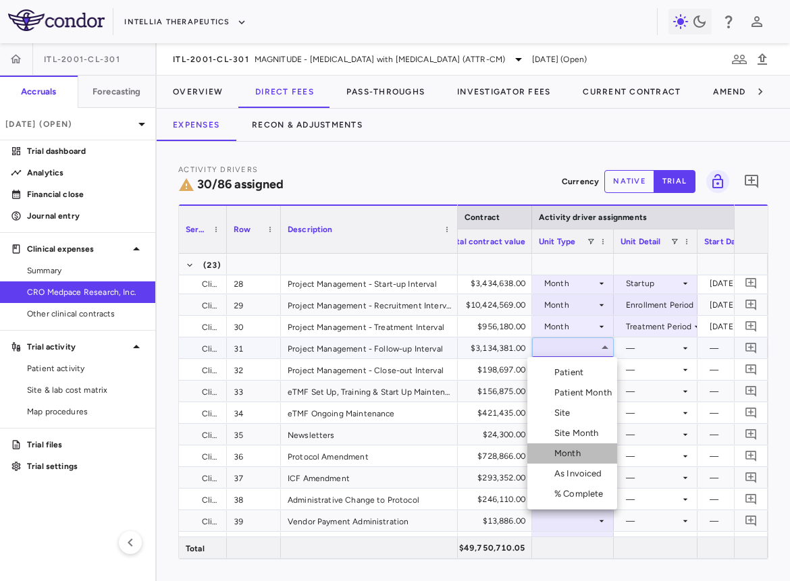
click at [591, 453] on li "Month" at bounding box center [572, 453] width 90 height 20
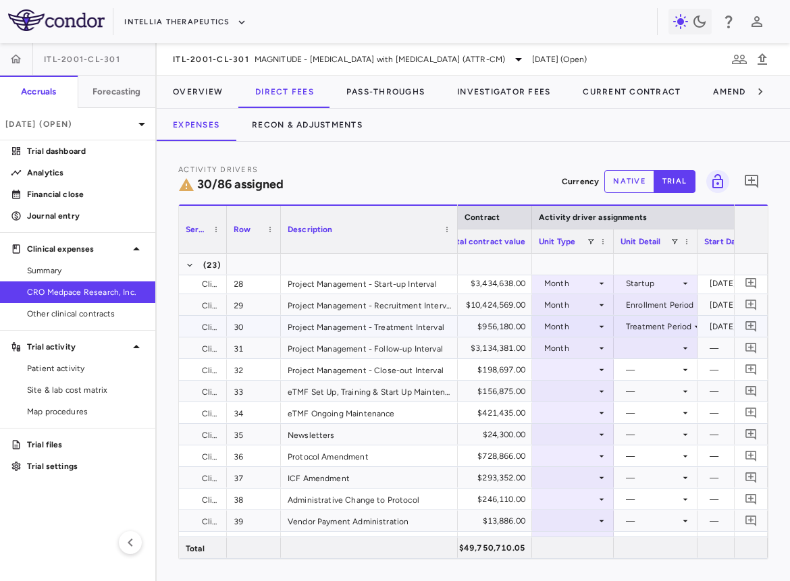
click at [651, 345] on div at bounding box center [655, 348] width 70 height 20
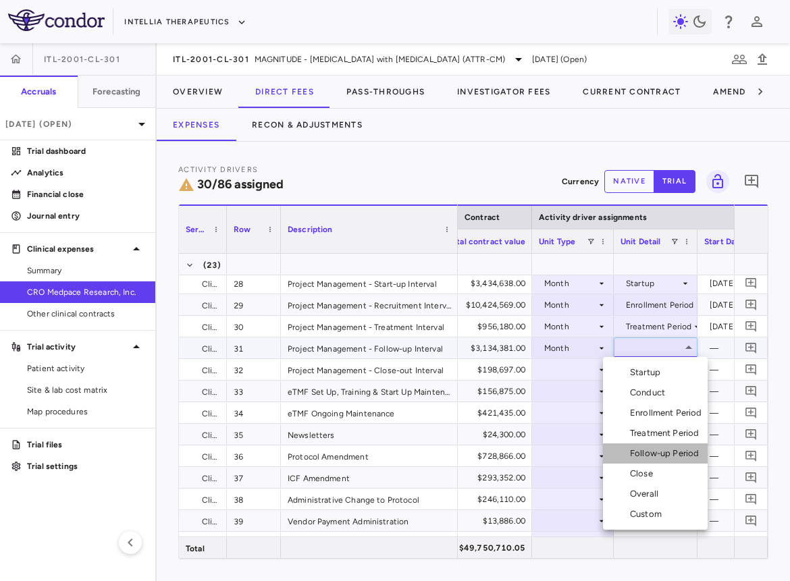
click at [653, 451] on div "Follow-up Period" at bounding box center [667, 453] width 74 height 12
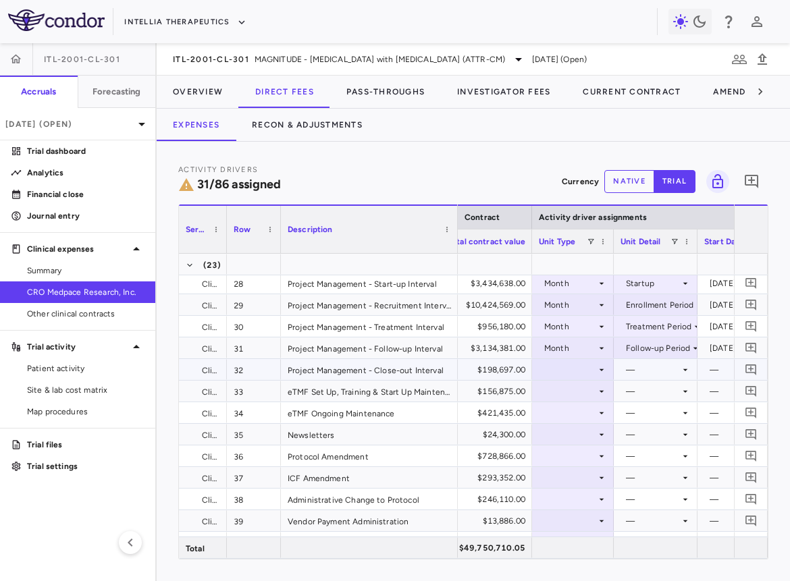
click at [574, 367] on div at bounding box center [573, 370] width 68 height 20
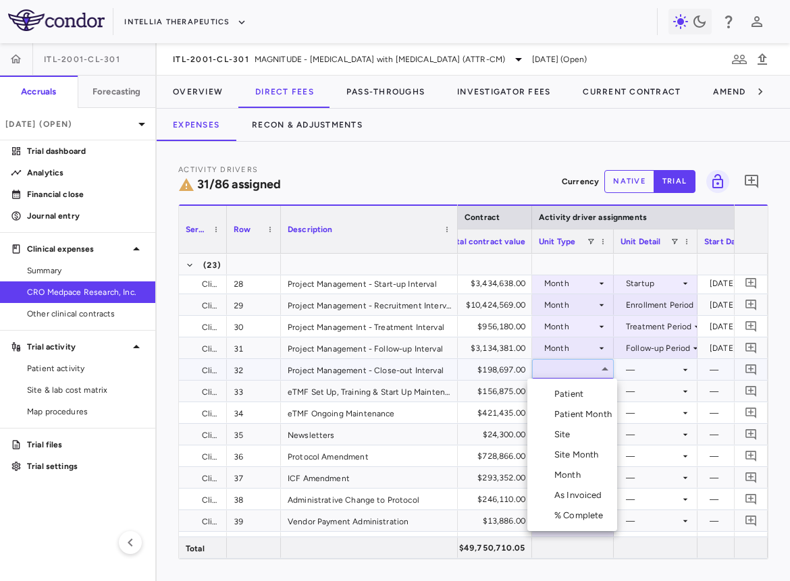
click at [579, 474] on div "Month" at bounding box center [570, 475] width 32 height 12
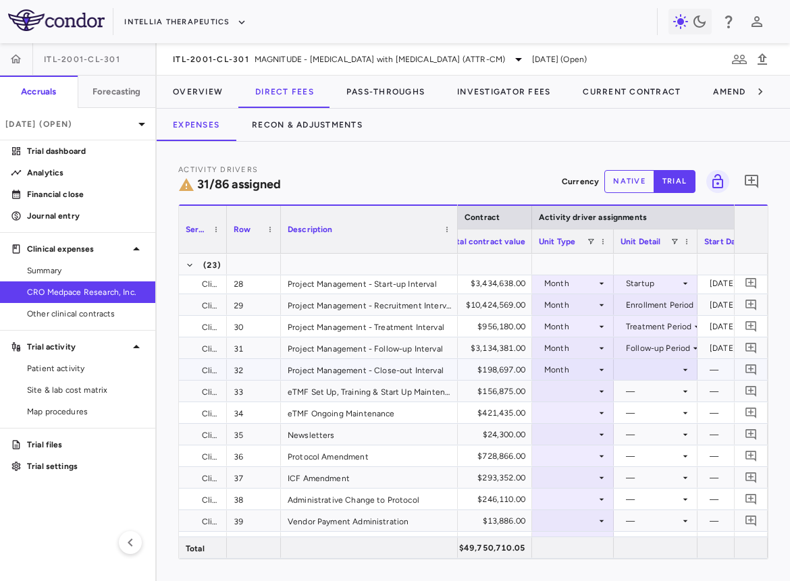
click at [640, 375] on div at bounding box center [655, 370] width 70 height 20
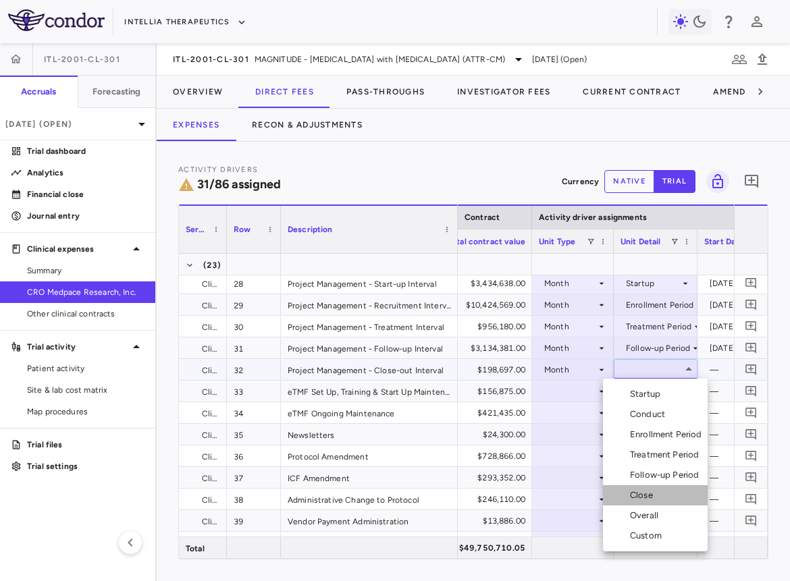
click at [653, 491] on div "Close" at bounding box center [644, 495] width 28 height 12
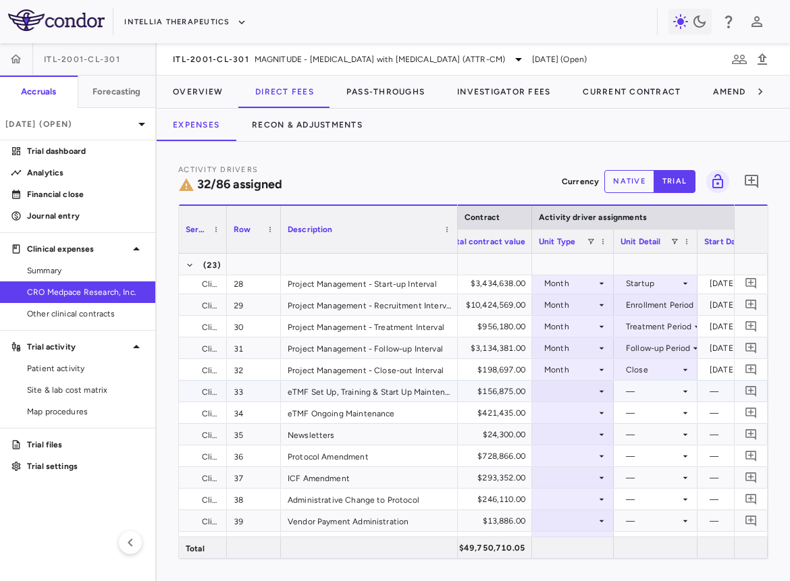
click at [572, 386] on div at bounding box center [573, 391] width 68 height 20
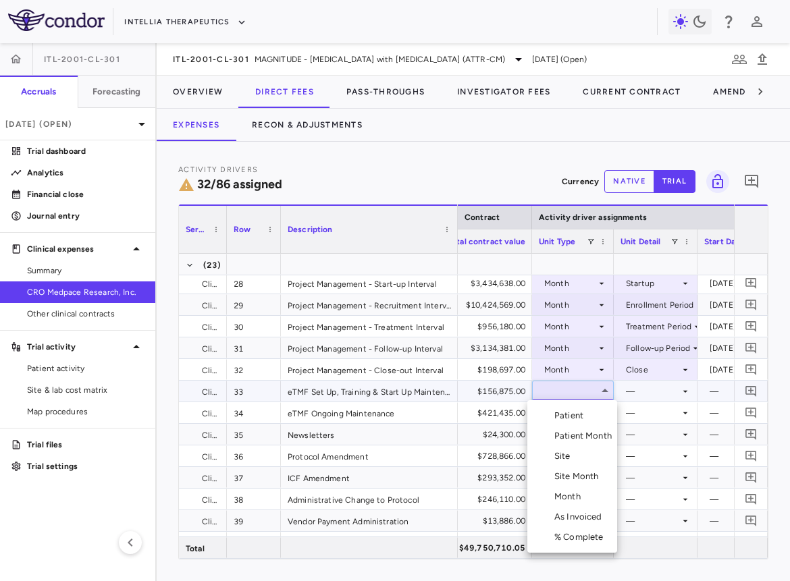
click at [582, 488] on li "Month" at bounding box center [572, 497] width 90 height 20
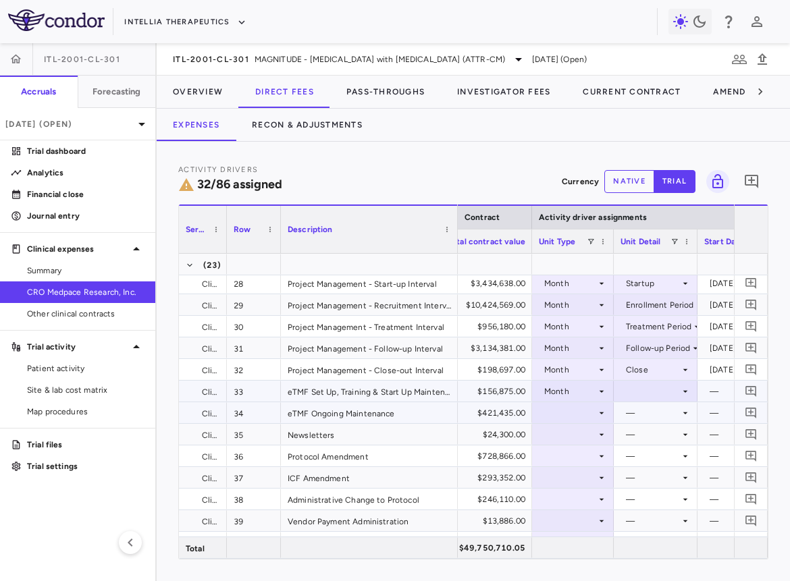
click at [651, 387] on div at bounding box center [655, 391] width 70 height 20
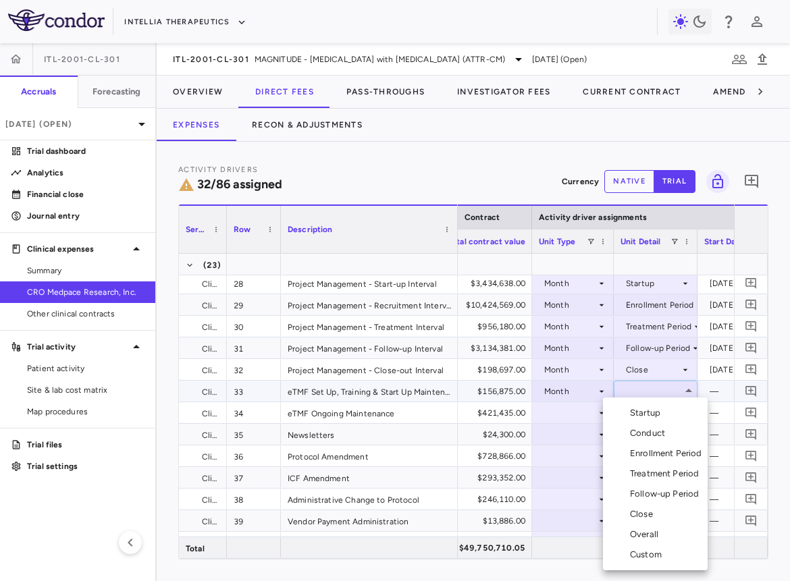
click at [650, 414] on div "Startup" at bounding box center [648, 413] width 36 height 12
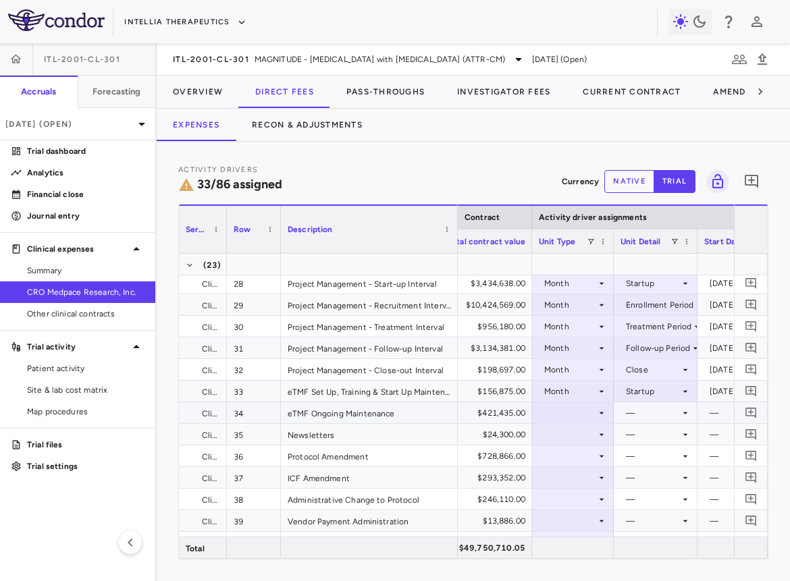
click at [576, 414] on div at bounding box center [573, 413] width 68 height 20
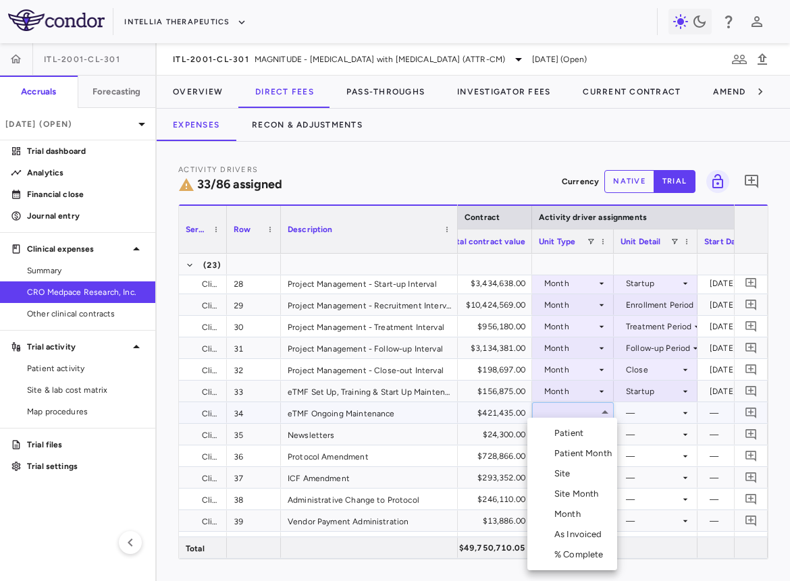
click at [576, 512] on div "Month" at bounding box center [570, 514] width 32 height 12
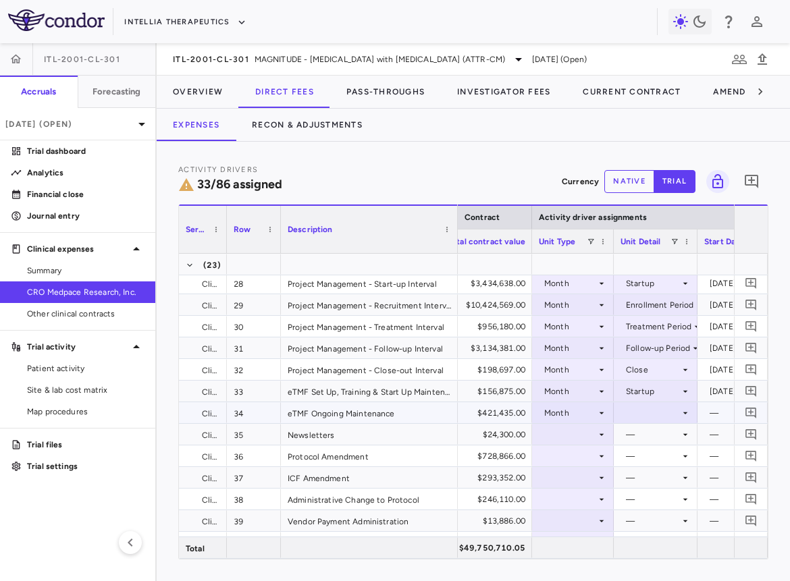
click at [637, 413] on div at bounding box center [655, 413] width 70 height 20
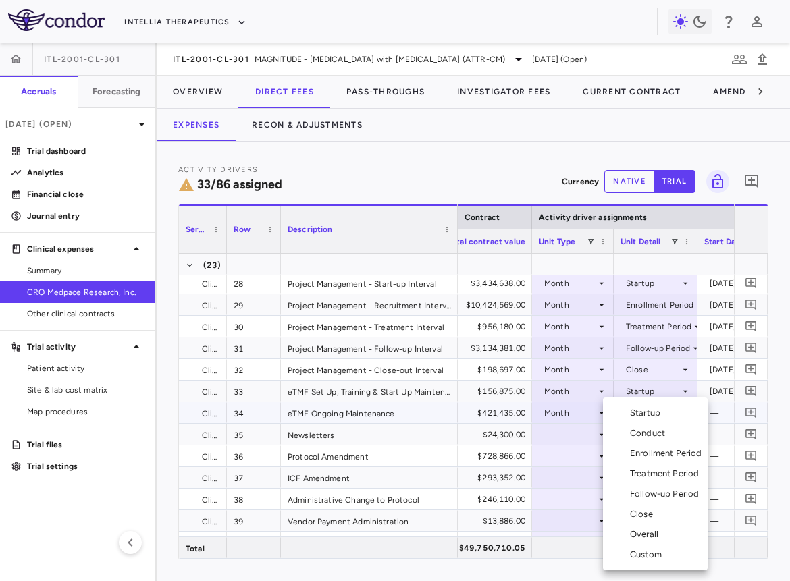
click at [659, 555] on div "Custom" at bounding box center [648, 555] width 37 height 12
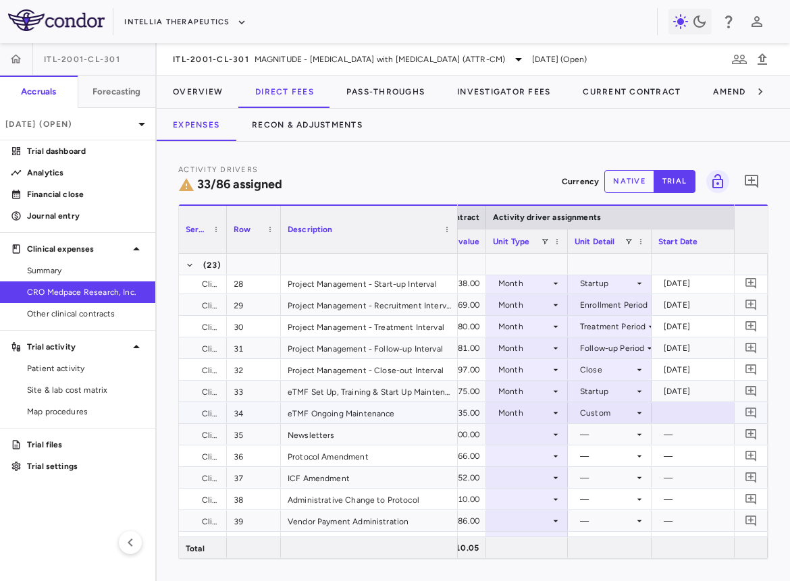
scroll to position [0, 815]
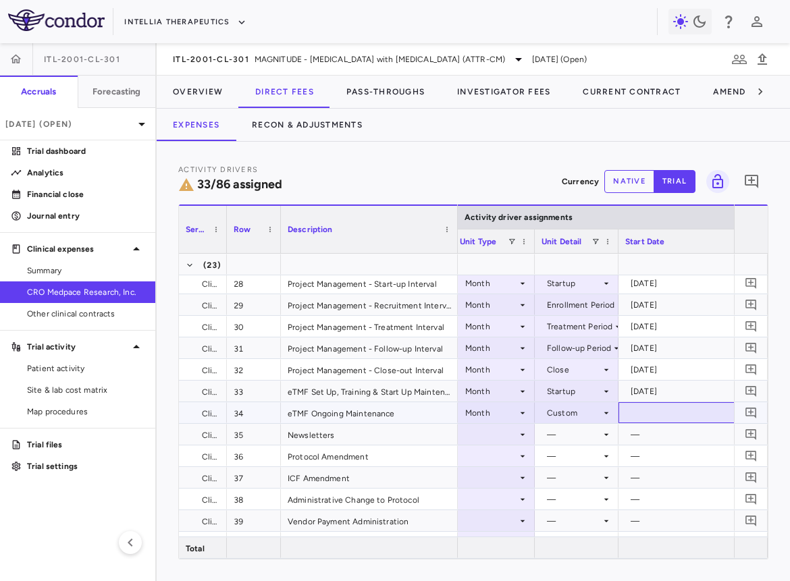
click at [642, 413] on div at bounding box center [685, 413] width 121 height 20
click at [642, 413] on input "**********" at bounding box center [673, 414] width 109 height 22
type input "**********"
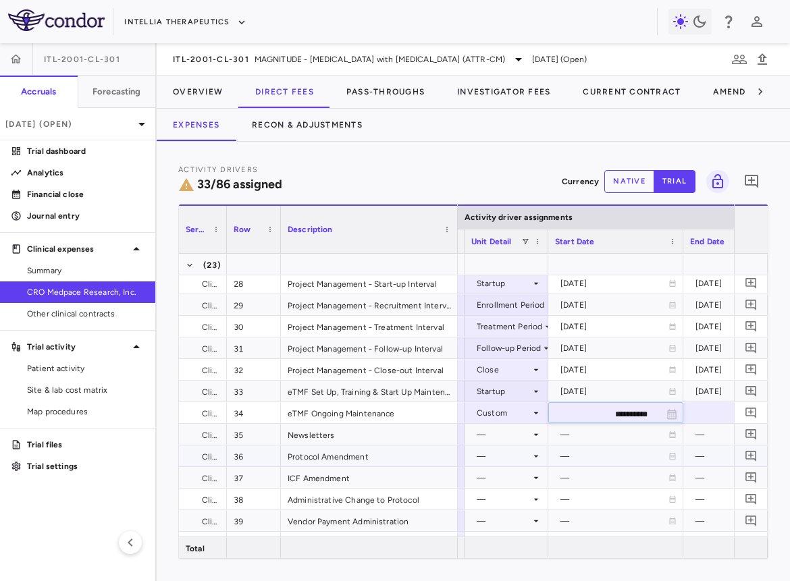
scroll to position [0, 912]
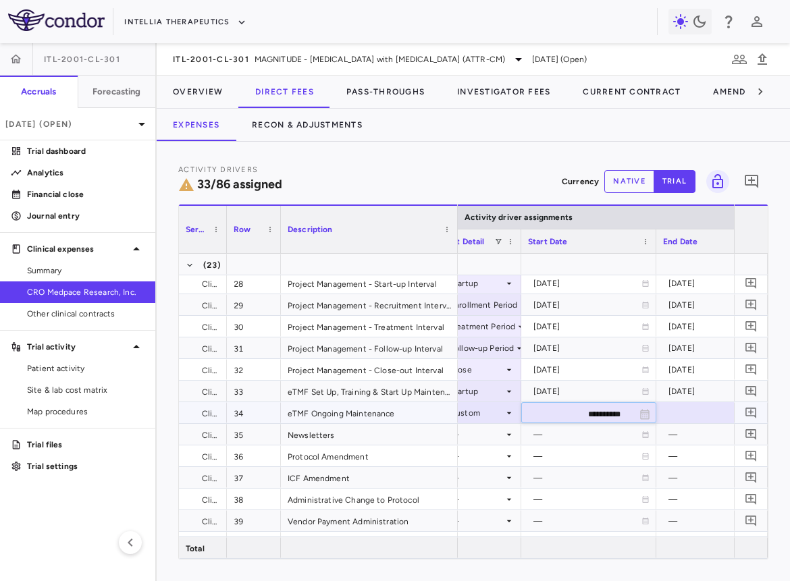
click at [684, 408] on div at bounding box center [723, 413] width 121 height 20
click at [687, 412] on input "**********" at bounding box center [711, 414] width 109 height 22
type input "**********"
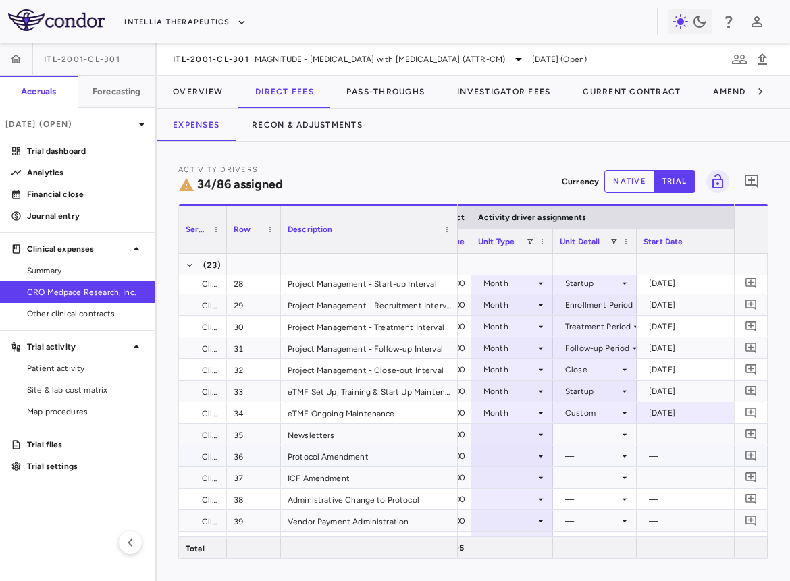
click at [533, 435] on div at bounding box center [512, 434] width 68 height 20
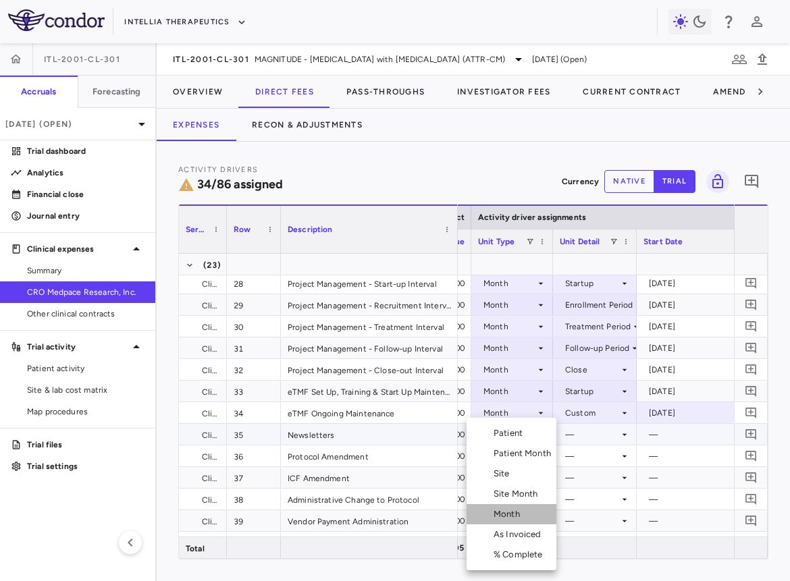
click at [520, 512] on div "Month" at bounding box center [509, 514] width 32 height 12
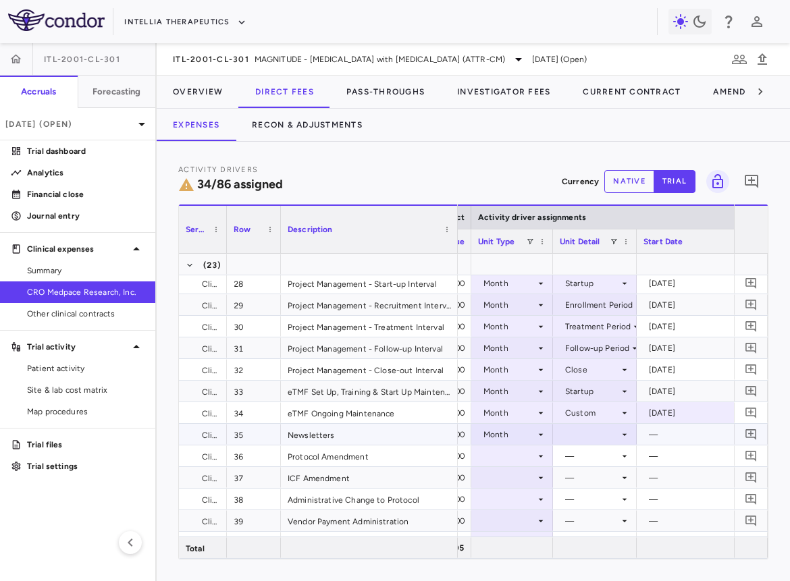
click at [582, 431] on div at bounding box center [594, 434] width 70 height 20
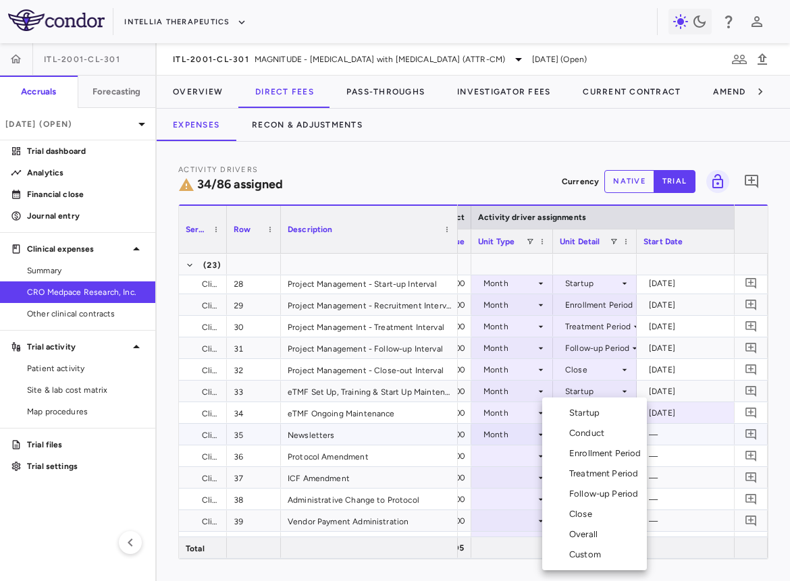
click at [597, 536] on div "Overall" at bounding box center [586, 534] width 34 height 12
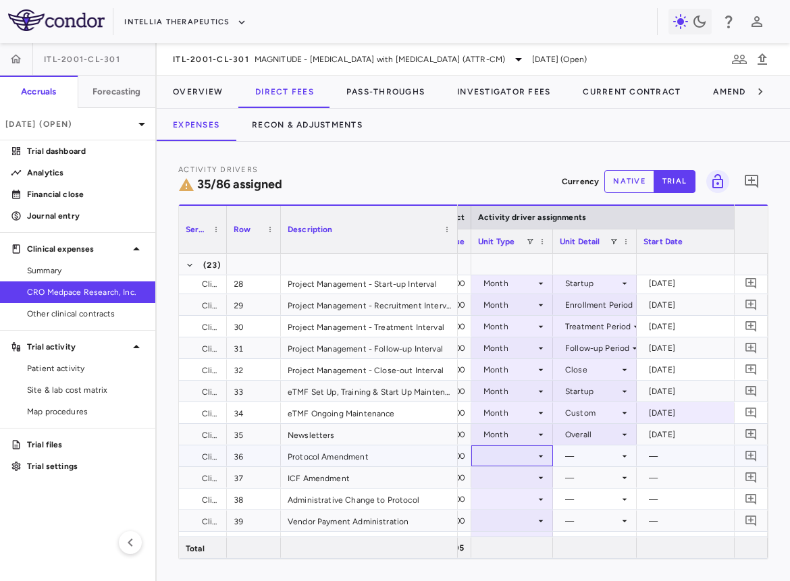
click at [499, 462] on div at bounding box center [512, 456] width 68 height 20
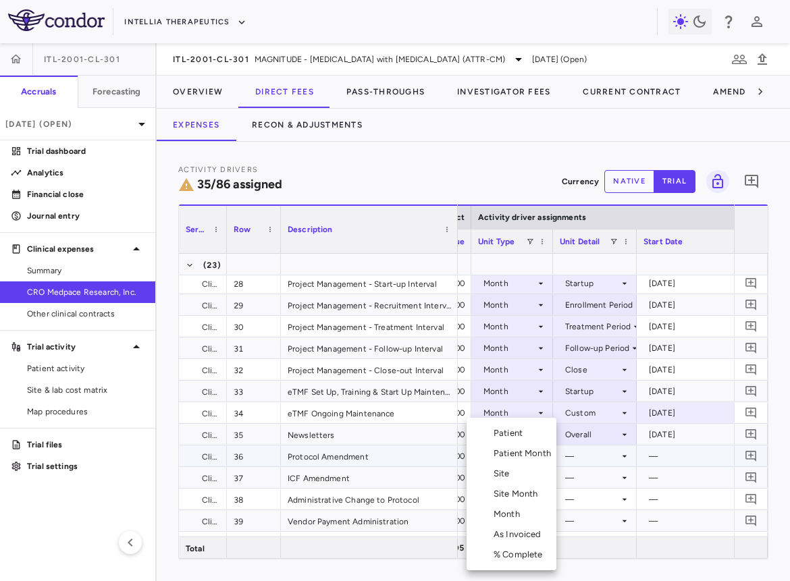
click at [518, 552] on div "% Complete" at bounding box center [520, 555] width 55 height 12
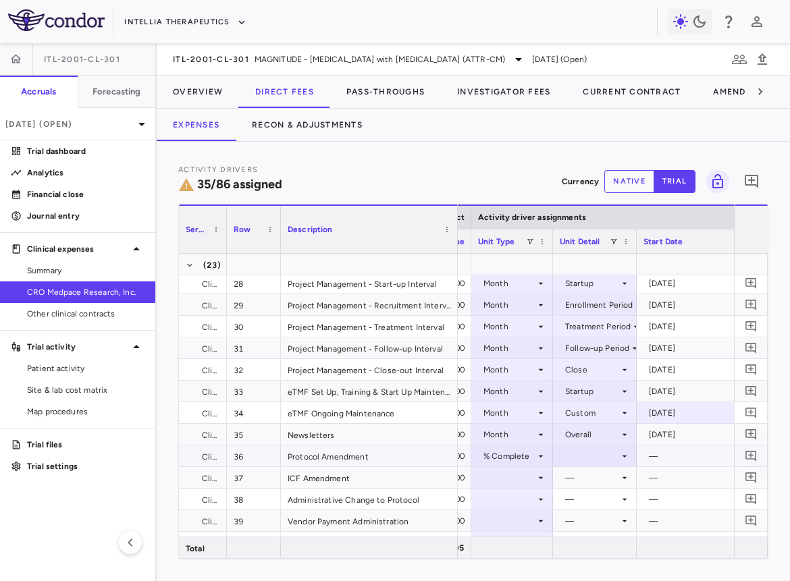
click at [590, 458] on div at bounding box center [594, 456] width 70 height 20
click at [594, 485] on div "As occurred" at bounding box center [606, 480] width 54 height 12
click at [521, 482] on div at bounding box center [512, 478] width 68 height 20
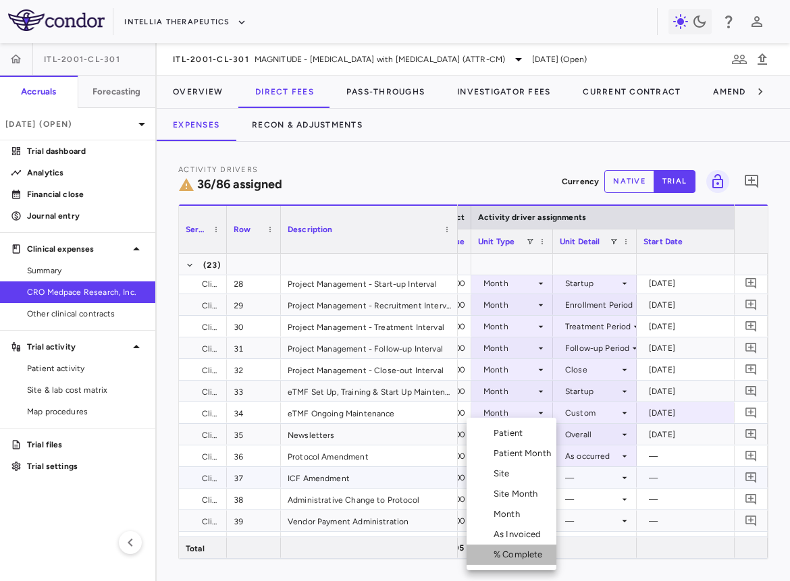
click at [520, 550] on div "% Complete" at bounding box center [520, 555] width 55 height 12
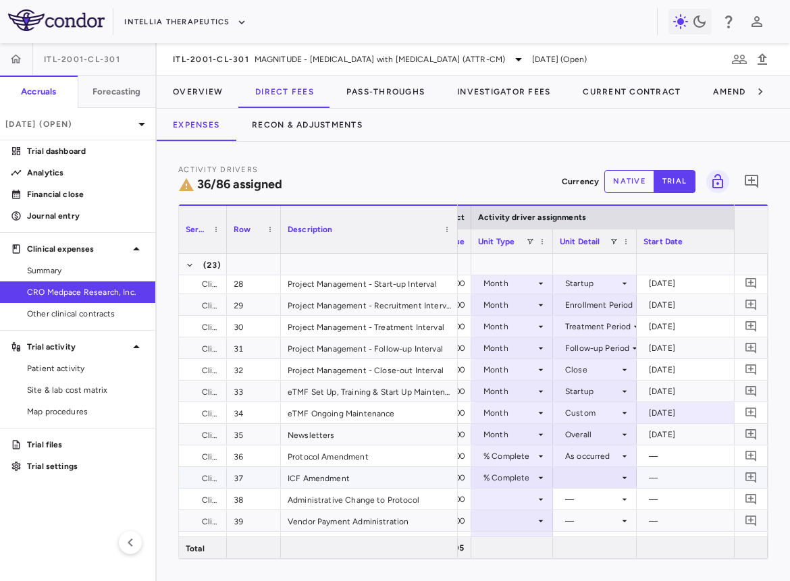
click at [589, 473] on div at bounding box center [594, 478] width 70 height 20
click at [589, 498] on div "As occurred" at bounding box center [606, 502] width 54 height 12
click at [518, 499] on div at bounding box center [512, 499] width 68 height 20
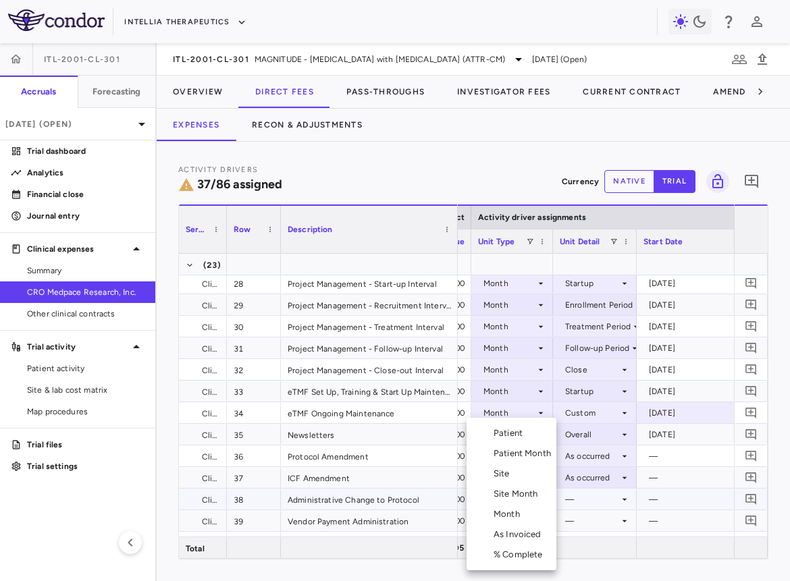
click at [512, 557] on div "% Complete" at bounding box center [520, 555] width 55 height 12
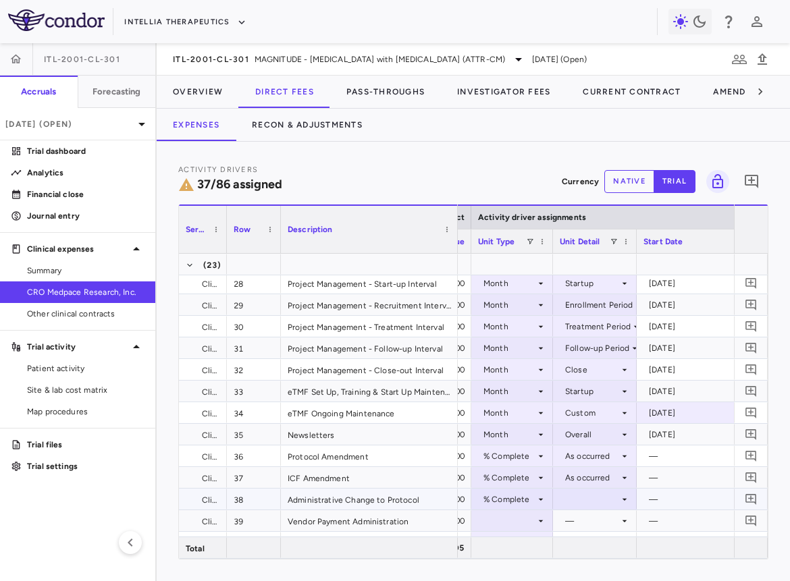
click at [579, 494] on div at bounding box center [594, 499] width 70 height 20
click at [582, 516] on li "As occurred" at bounding box center [593, 524] width 83 height 20
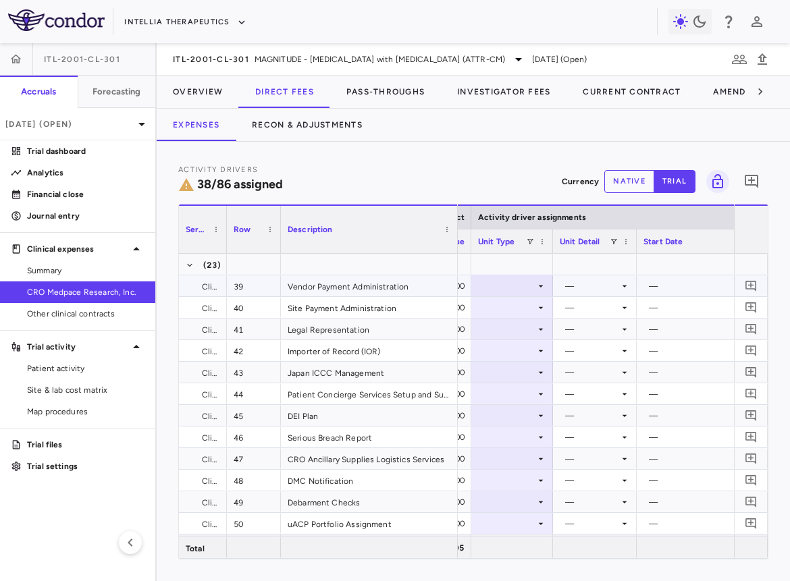
click at [507, 282] on div at bounding box center [512, 286] width 68 height 20
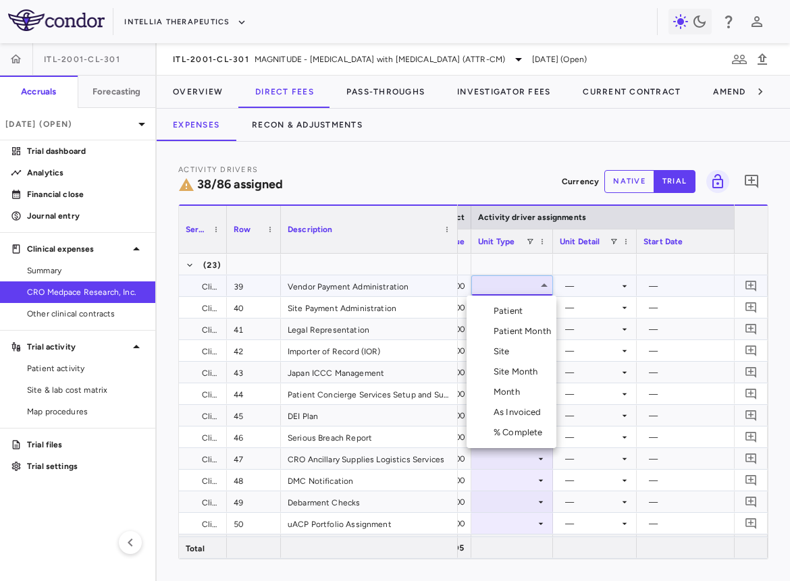
click at [520, 386] on div "Month" at bounding box center [509, 392] width 32 height 12
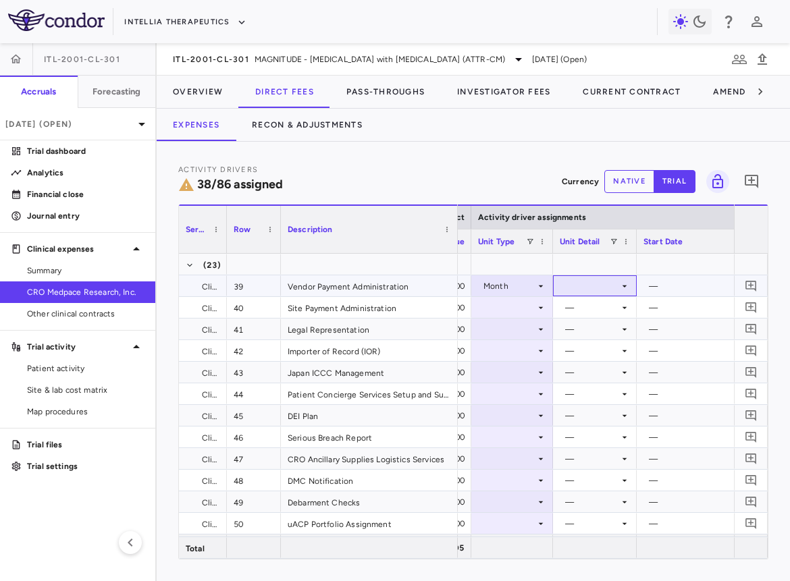
click at [593, 278] on div at bounding box center [594, 286] width 70 height 20
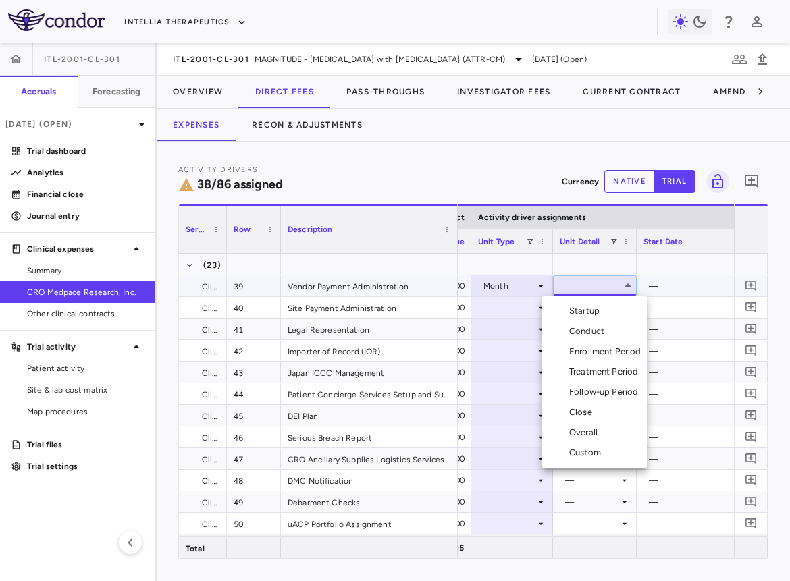
click at [586, 430] on div "Overall" at bounding box center [586, 433] width 34 height 12
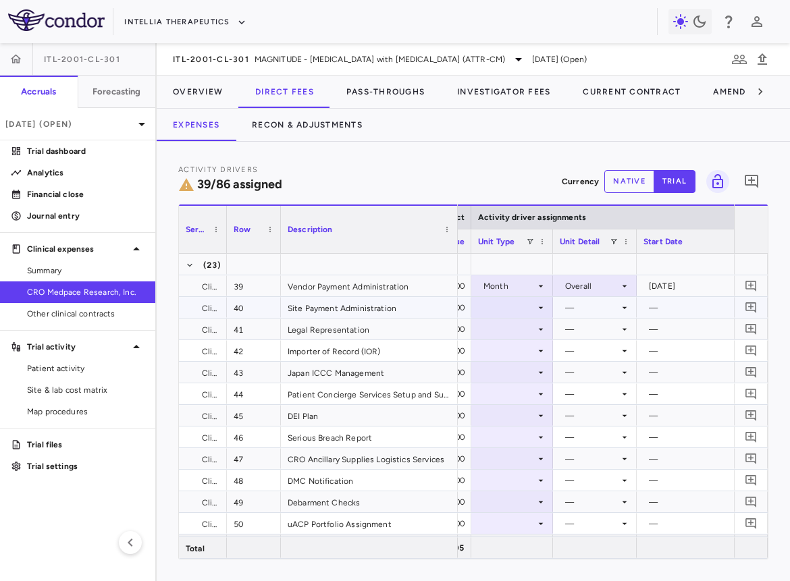
click at [522, 311] on div at bounding box center [512, 308] width 68 height 20
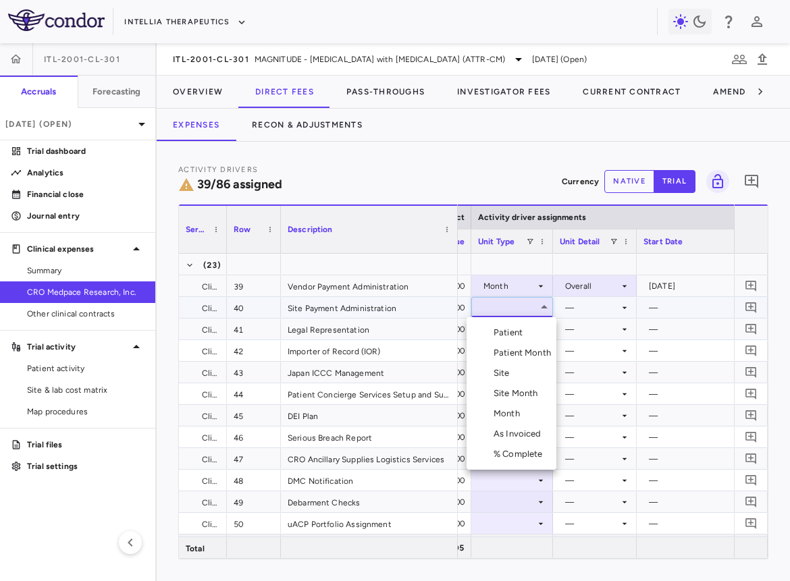
click at [529, 386] on li "Site Month" at bounding box center [511, 393] width 90 height 20
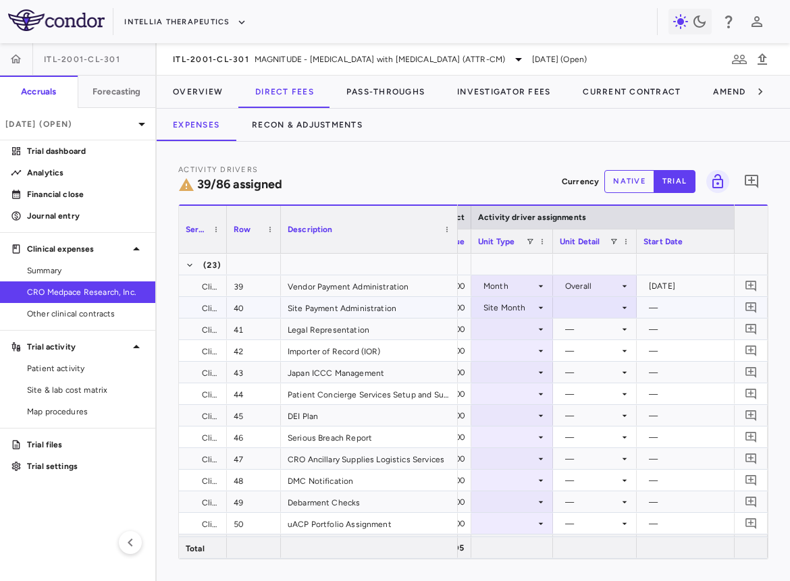
click at [577, 316] on div at bounding box center [594, 308] width 70 height 20
click at [581, 331] on div "As Initiated" at bounding box center [605, 333] width 52 height 12
click at [520, 327] on div at bounding box center [512, 329] width 68 height 20
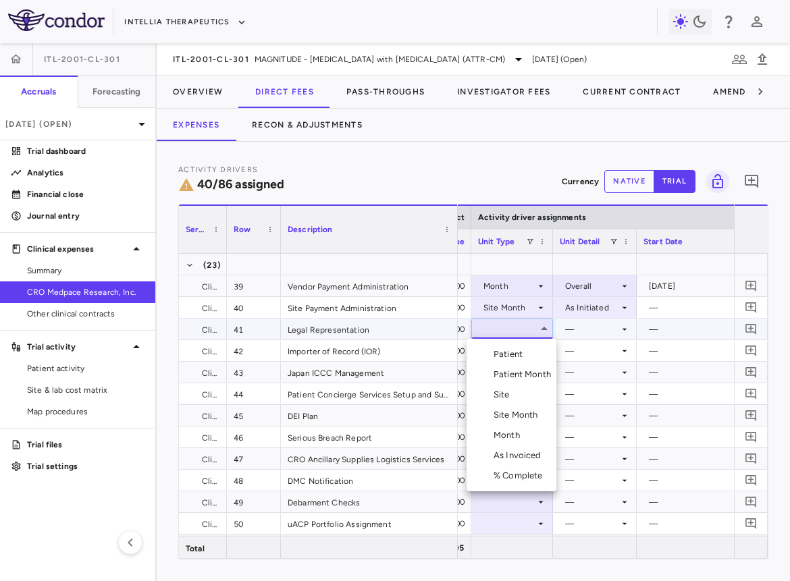
click at [526, 438] on li "Month" at bounding box center [511, 435] width 90 height 20
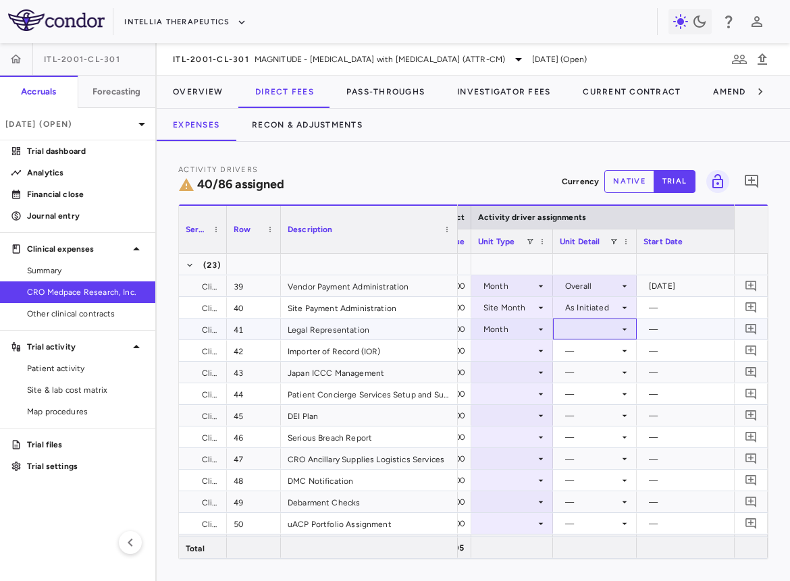
click at [594, 327] on div at bounding box center [594, 329] width 70 height 20
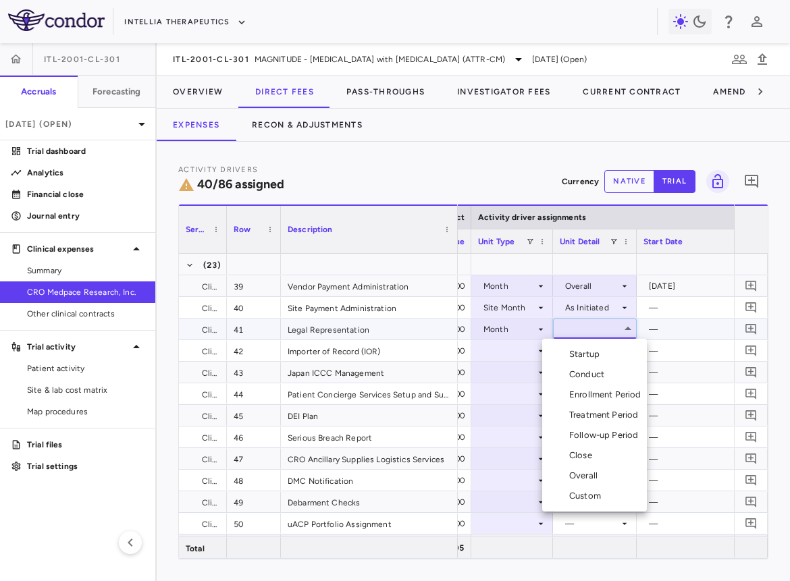
click at [587, 474] on div "Overall" at bounding box center [586, 476] width 34 height 12
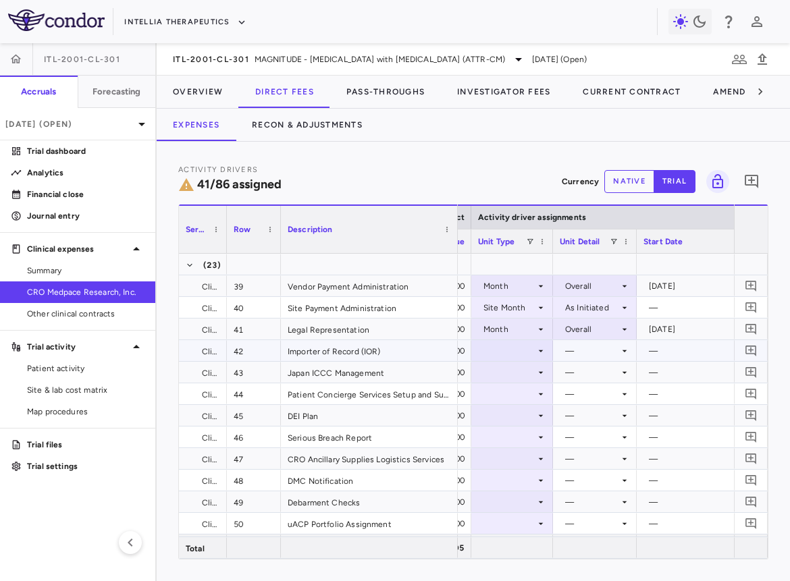
click at [524, 358] on div at bounding box center [512, 351] width 68 height 20
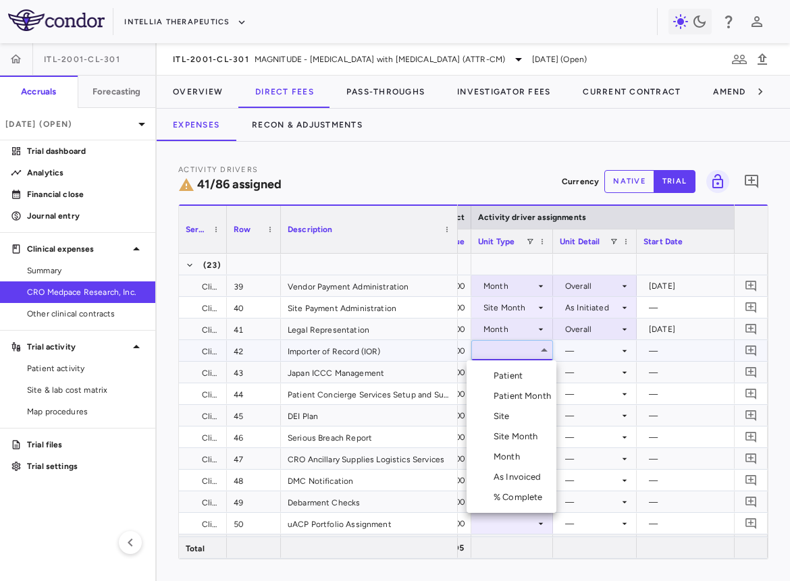
click at [525, 464] on li "Month" at bounding box center [511, 457] width 90 height 20
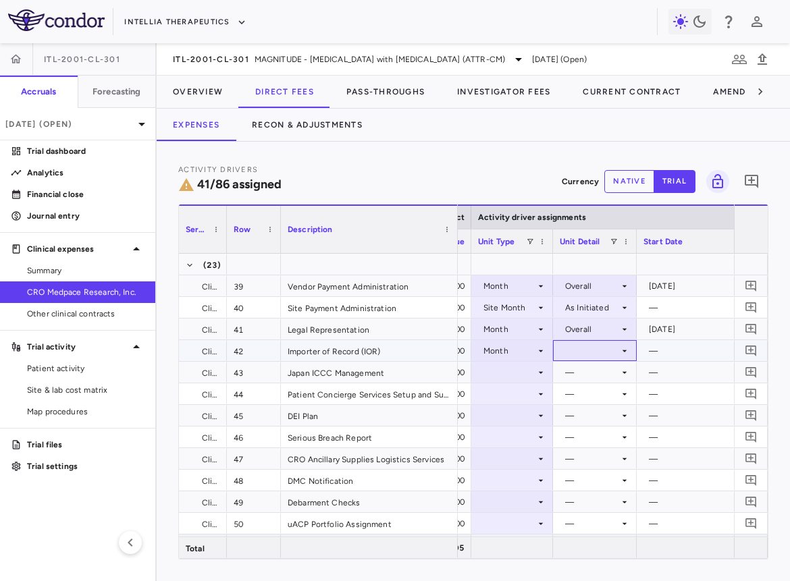
click at [588, 354] on div at bounding box center [594, 351] width 70 height 20
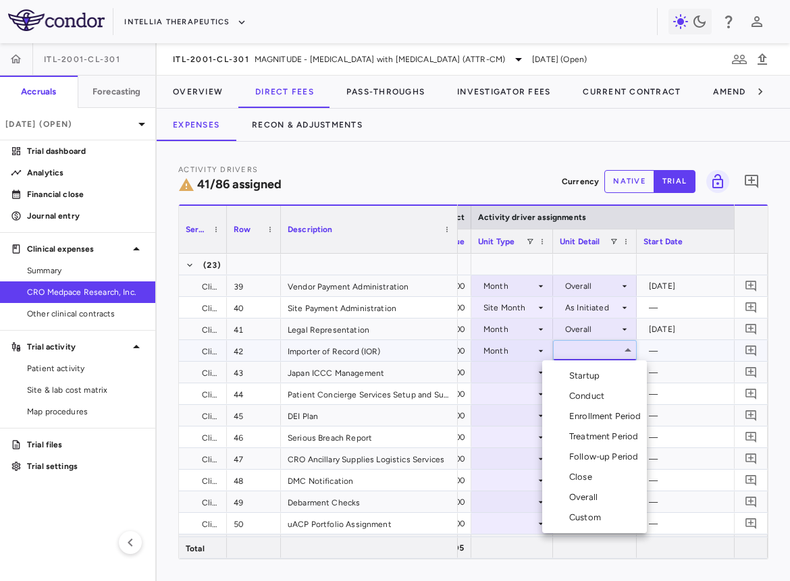
click at [591, 512] on div "Custom" at bounding box center [587, 518] width 37 height 12
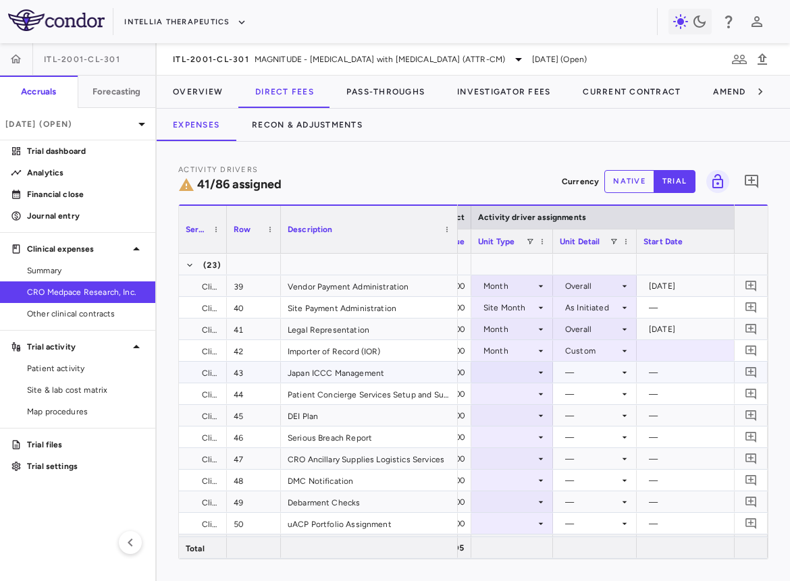
click at [522, 366] on div at bounding box center [512, 372] width 68 height 20
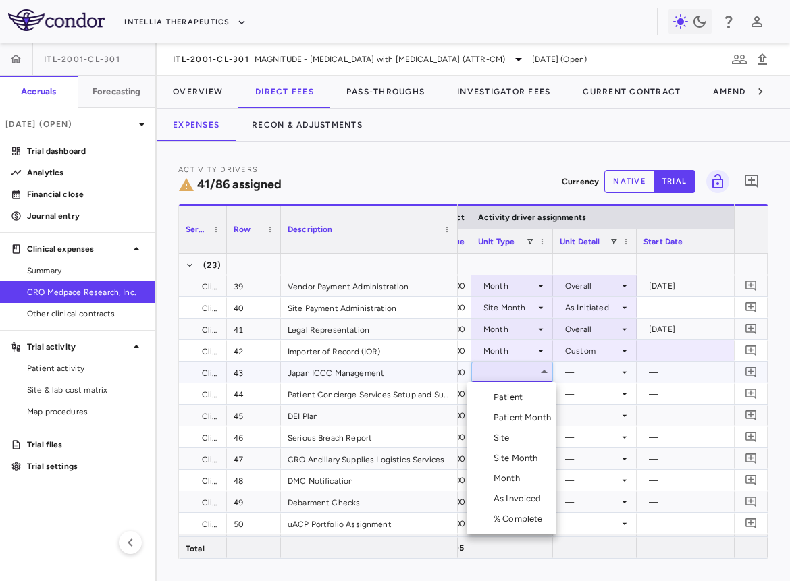
click at [535, 484] on li "Month" at bounding box center [511, 478] width 90 height 20
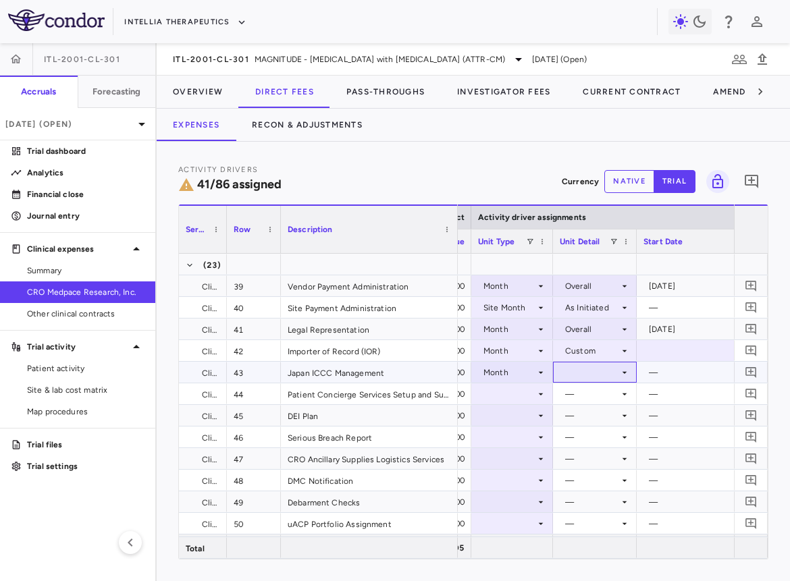
click at [597, 377] on div at bounding box center [594, 372] width 70 height 20
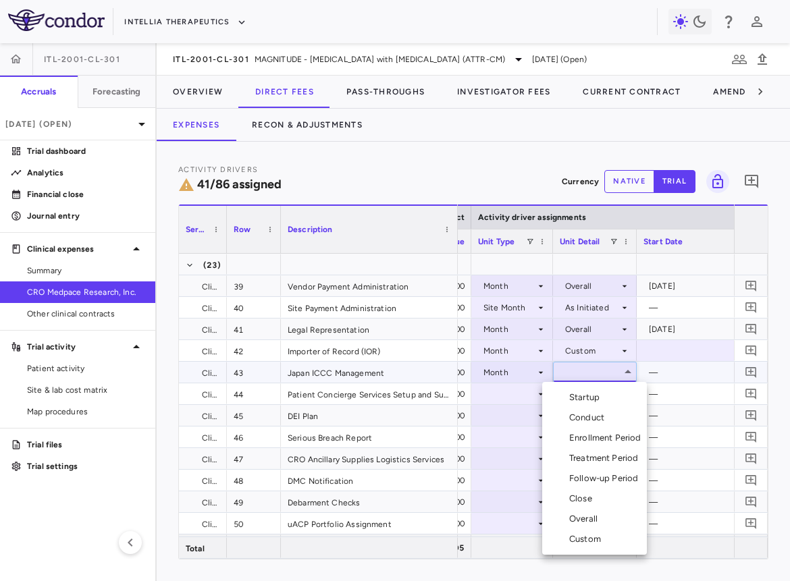
click at [587, 534] on div "Custom" at bounding box center [587, 539] width 37 height 12
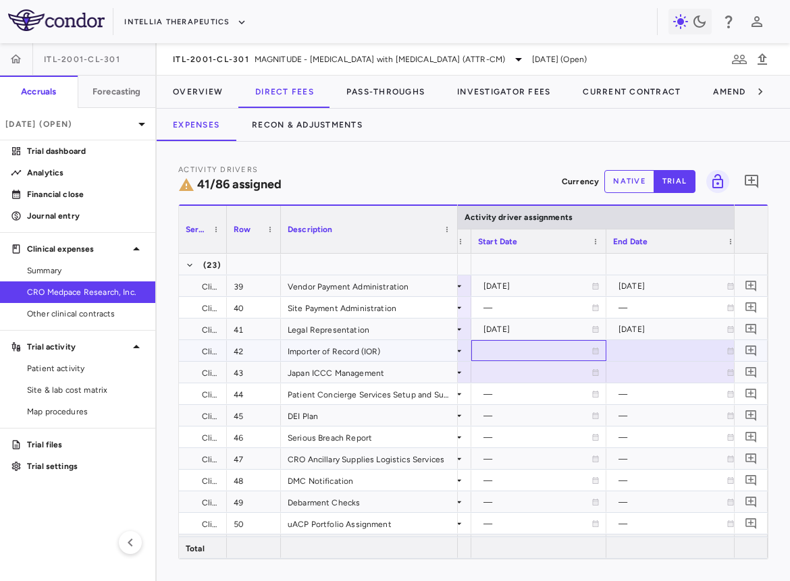
click at [533, 347] on div at bounding box center [538, 351] width 121 height 20
click at [530, 356] on input "**********" at bounding box center [526, 352] width 109 height 22
type input "**********"
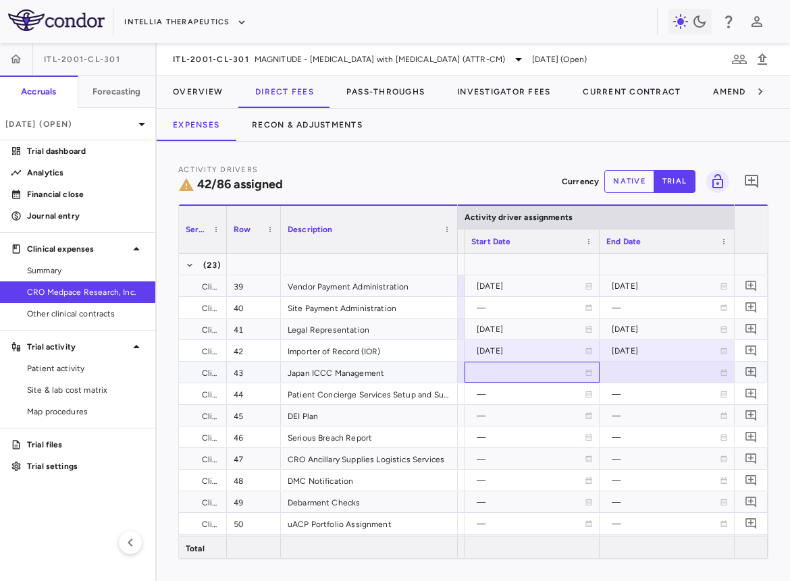
click at [485, 373] on div at bounding box center [531, 372] width 121 height 20
click at [496, 379] on input "**********" at bounding box center [519, 373] width 109 height 22
type input "**********"
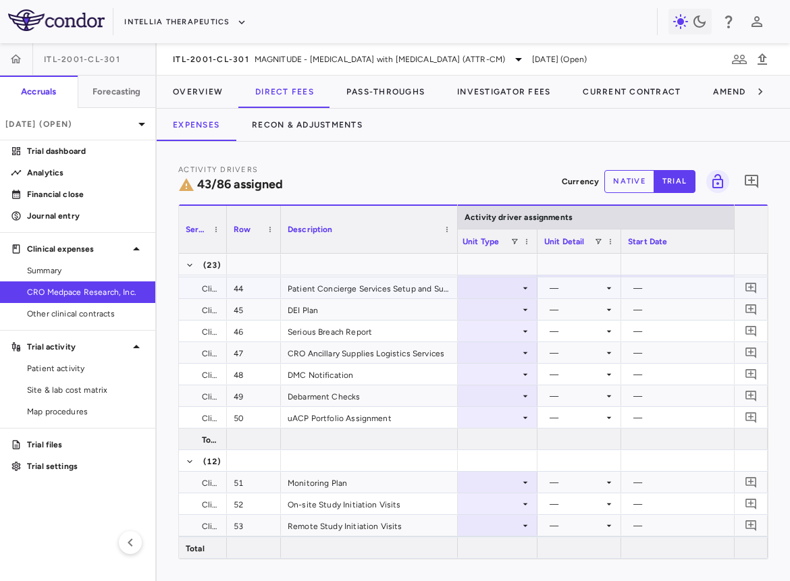
click at [497, 285] on div at bounding box center [496, 288] width 68 height 20
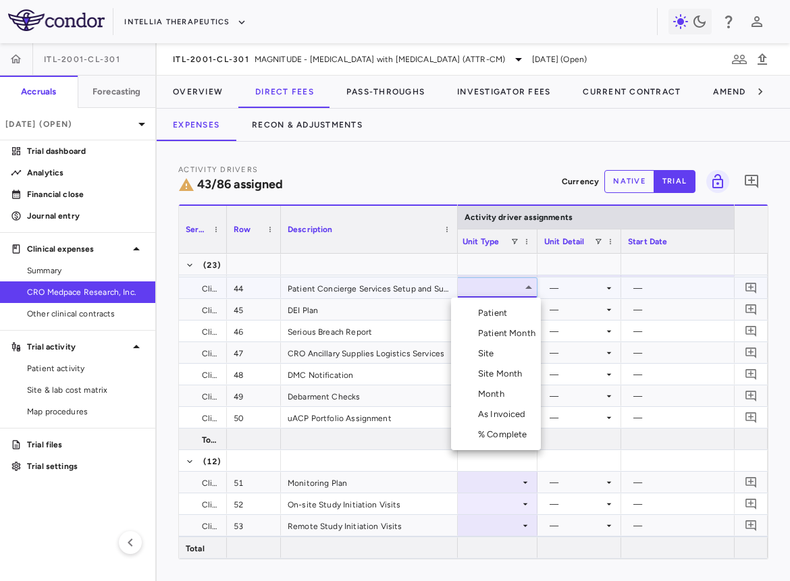
click at [489, 396] on div "Month" at bounding box center [494, 394] width 32 height 12
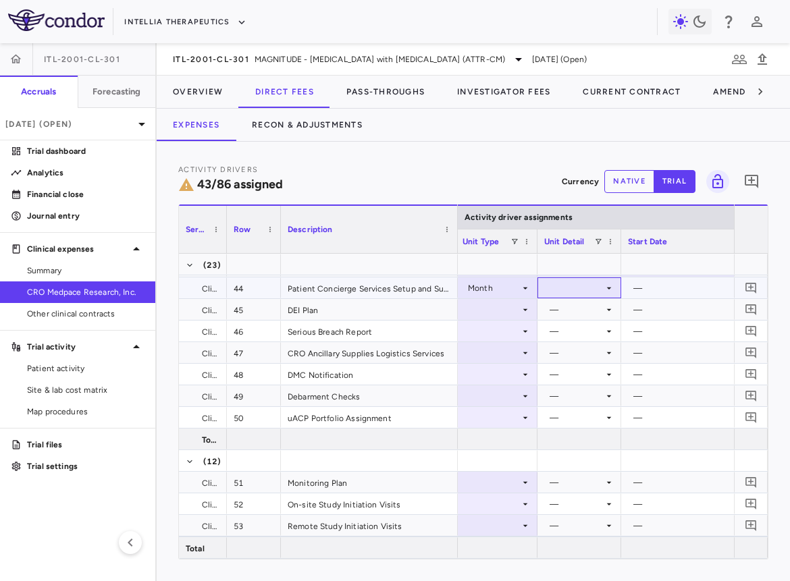
click at [578, 285] on div at bounding box center [579, 288] width 70 height 20
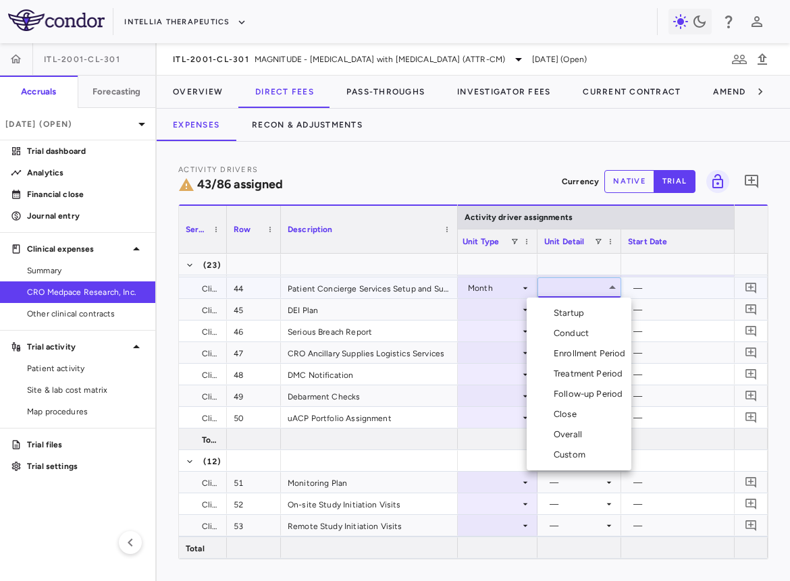
click at [578, 327] on li "Conduct" at bounding box center [578, 333] width 105 height 20
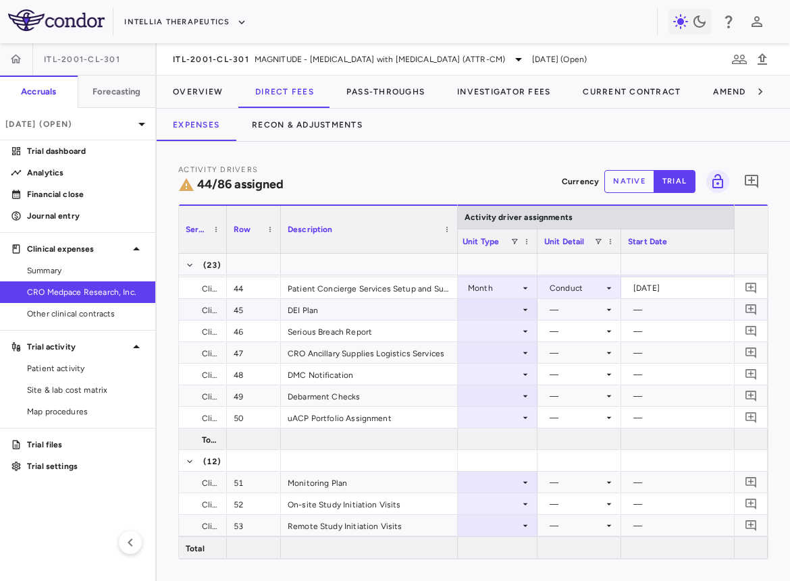
click at [495, 310] on div at bounding box center [496, 310] width 68 height 20
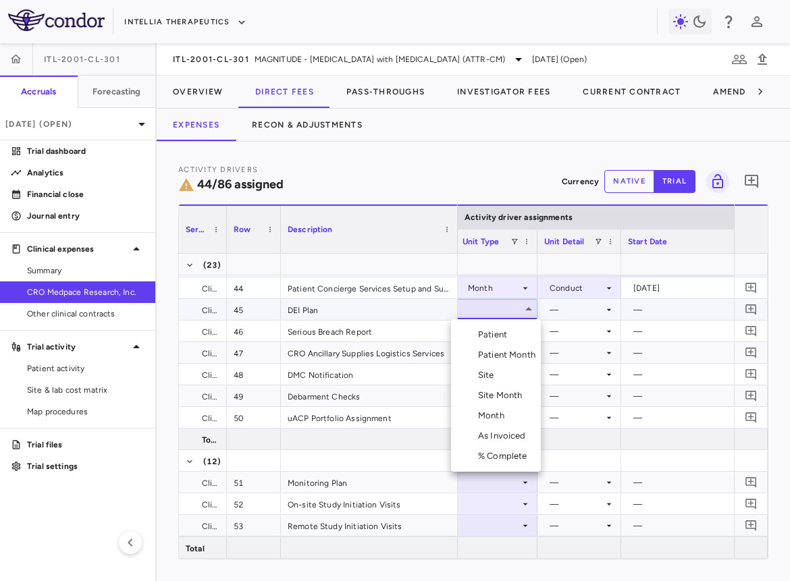
click at [497, 420] on div "Month" at bounding box center [494, 416] width 32 height 12
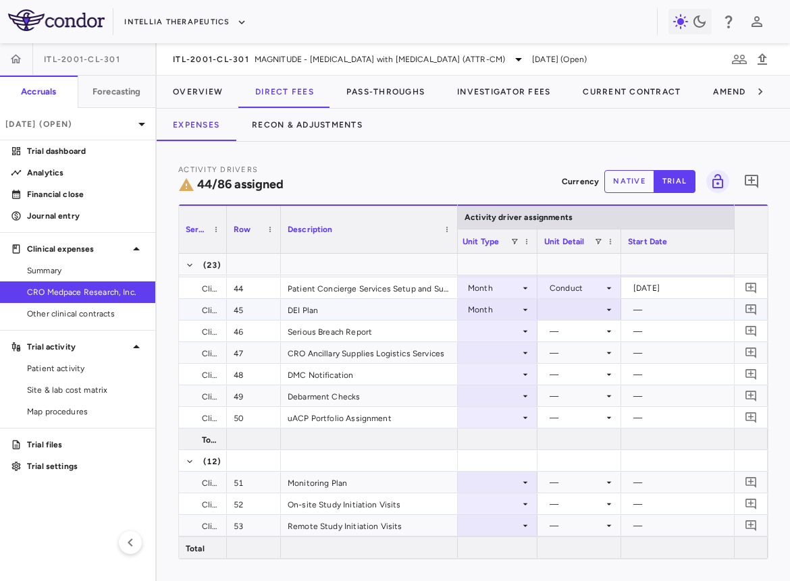
click at [577, 311] on div at bounding box center [579, 310] width 70 height 20
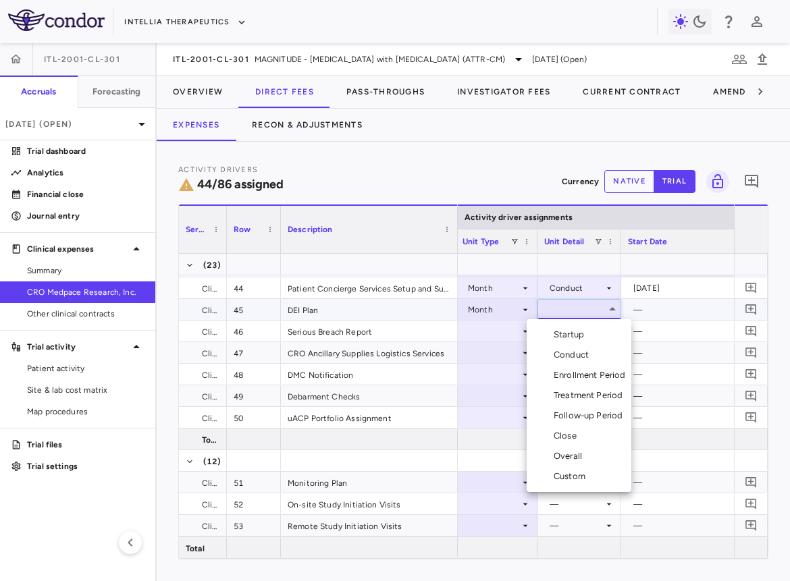
click at [576, 331] on div "Startup" at bounding box center [571, 335] width 36 height 12
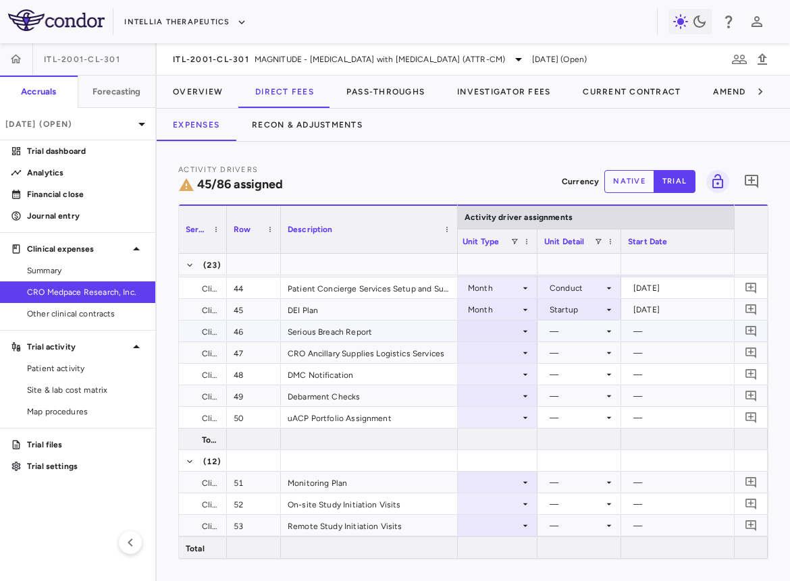
click at [508, 331] on div at bounding box center [496, 331] width 68 height 20
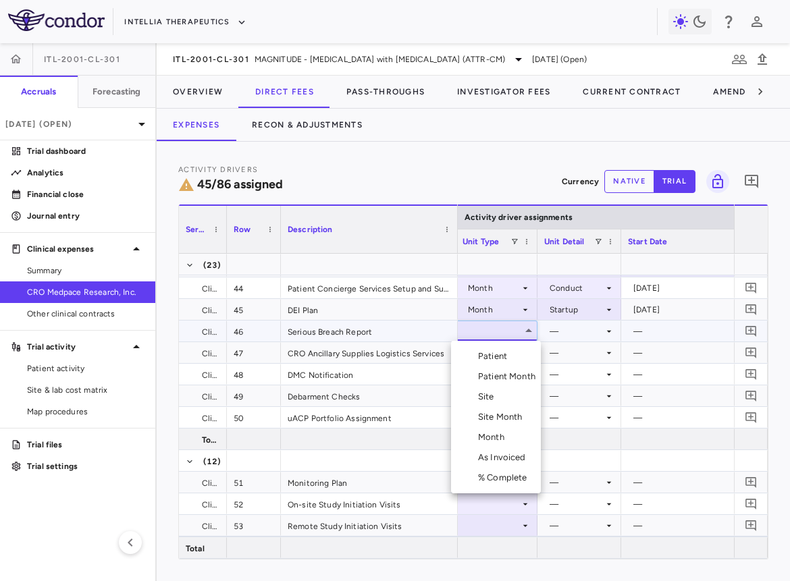
click at [507, 451] on li "As Invoiced" at bounding box center [496, 457] width 90 height 20
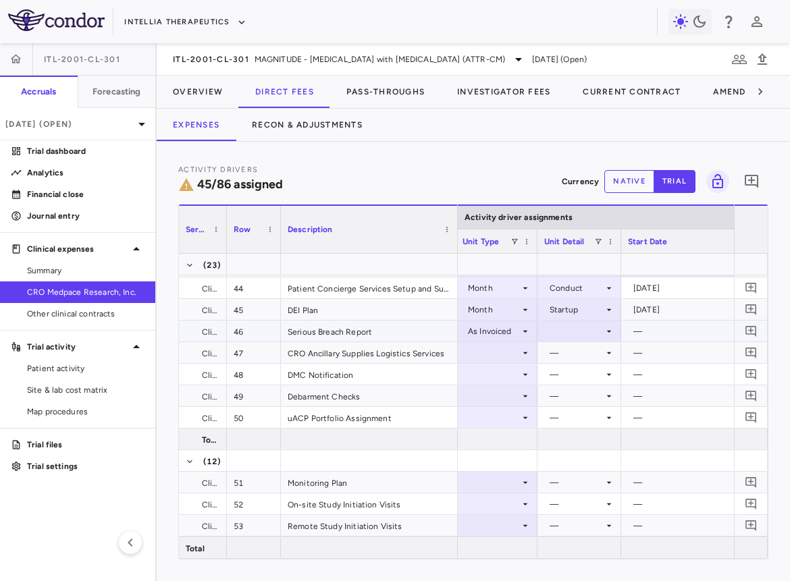
click at [568, 335] on div at bounding box center [579, 331] width 70 height 20
click at [568, 354] on div "As occurred" at bounding box center [591, 356] width 54 height 12
click at [510, 354] on div at bounding box center [496, 353] width 68 height 20
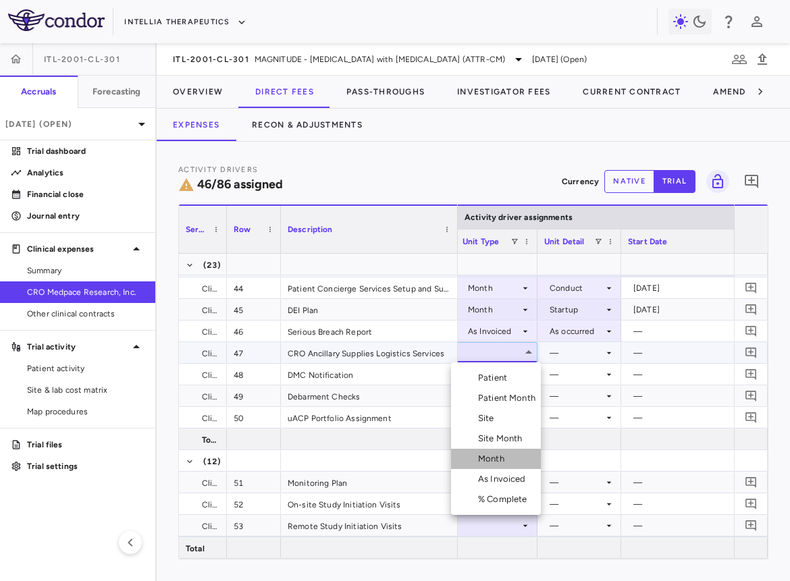
click at [504, 458] on div "Month" at bounding box center [494, 459] width 32 height 12
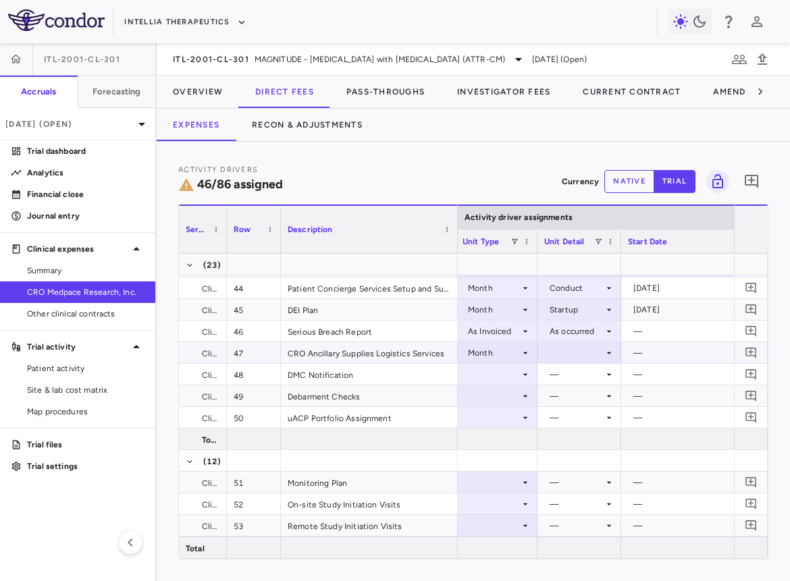
click at [572, 356] on div at bounding box center [579, 353] width 70 height 20
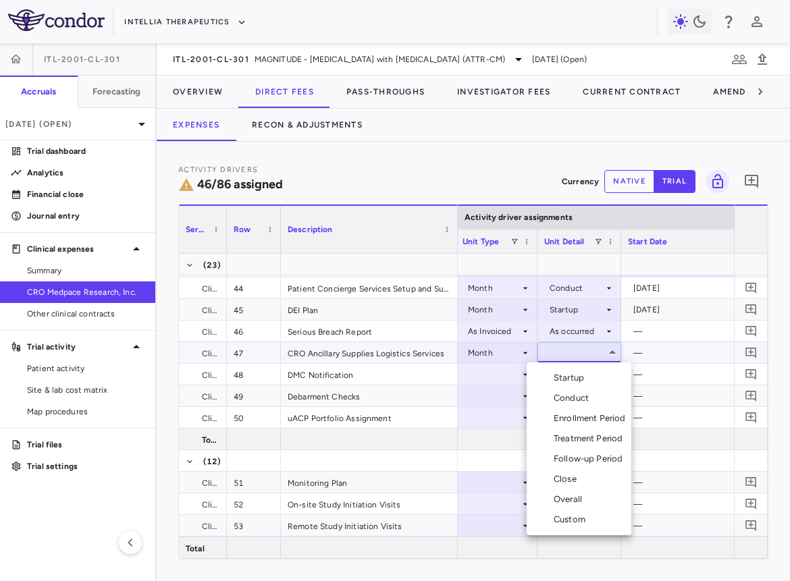
click at [571, 390] on li "Conduct" at bounding box center [578, 398] width 105 height 20
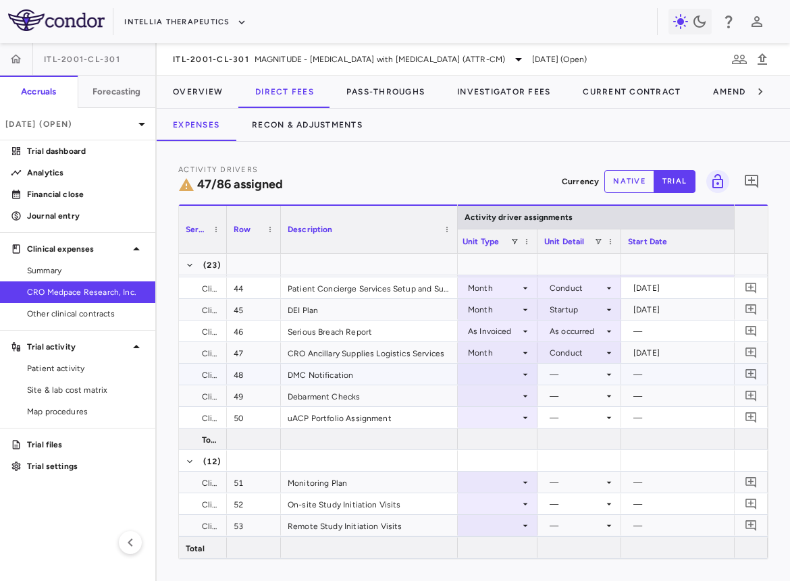
click at [507, 378] on div at bounding box center [496, 374] width 68 height 20
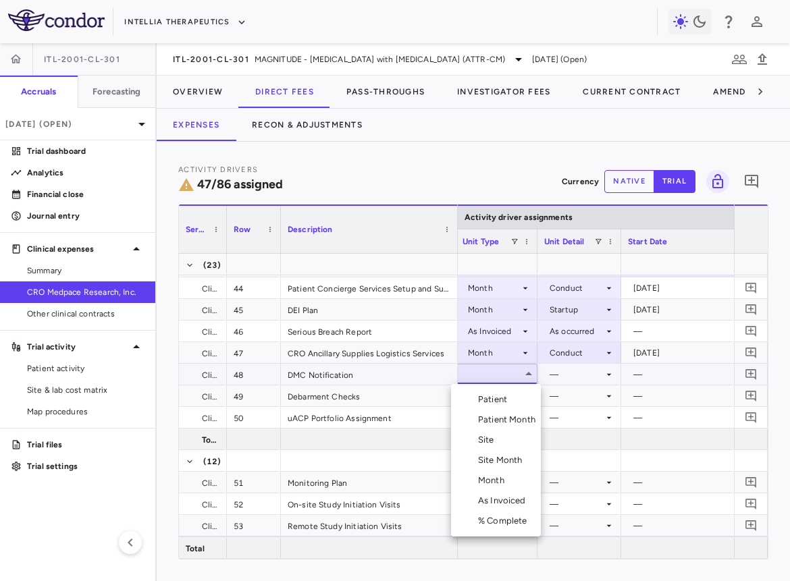
click at [501, 475] on div "Month" at bounding box center [494, 480] width 32 height 12
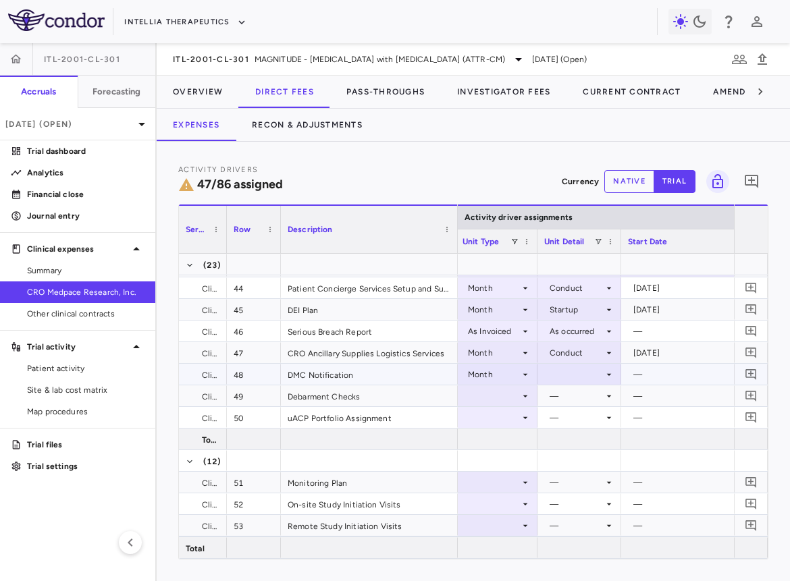
click at [568, 374] on div at bounding box center [579, 374] width 70 height 20
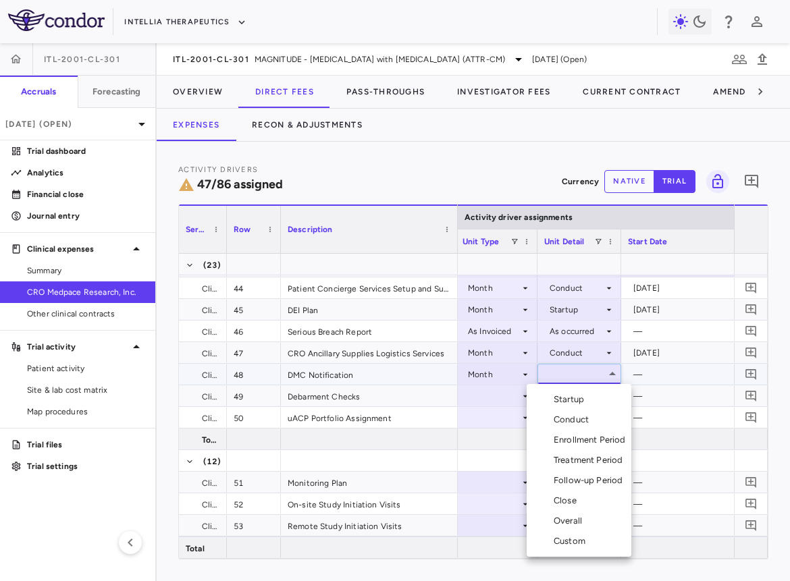
click at [578, 435] on div "Enrollment Period" at bounding box center [592, 440] width 78 height 12
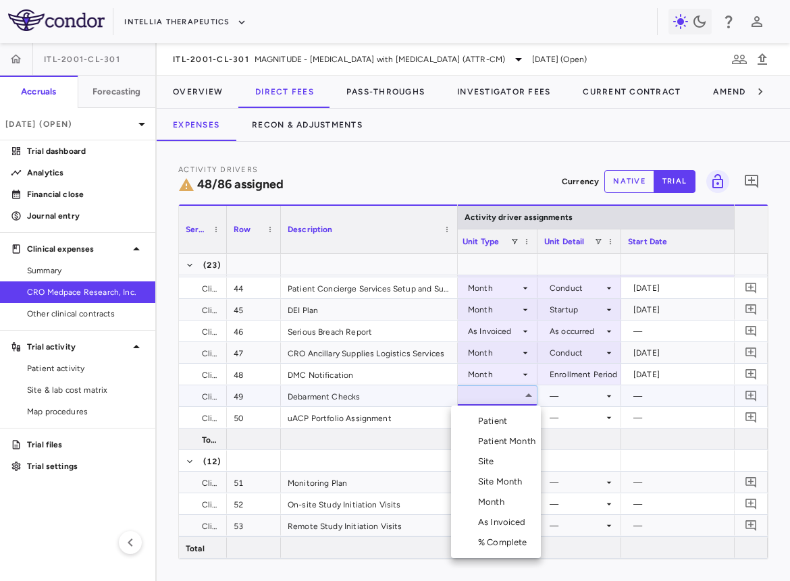
click at [503, 504] on div "Month" at bounding box center [494, 502] width 32 height 12
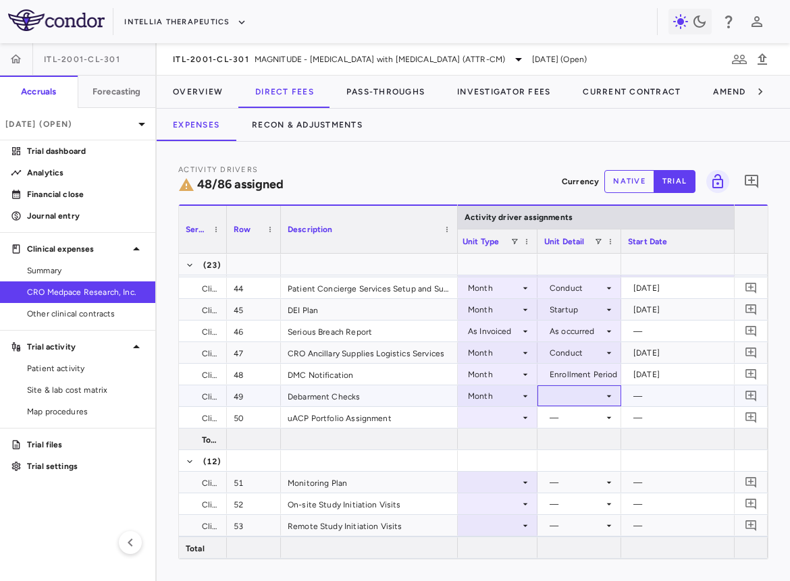
click at [572, 399] on div at bounding box center [579, 396] width 70 height 20
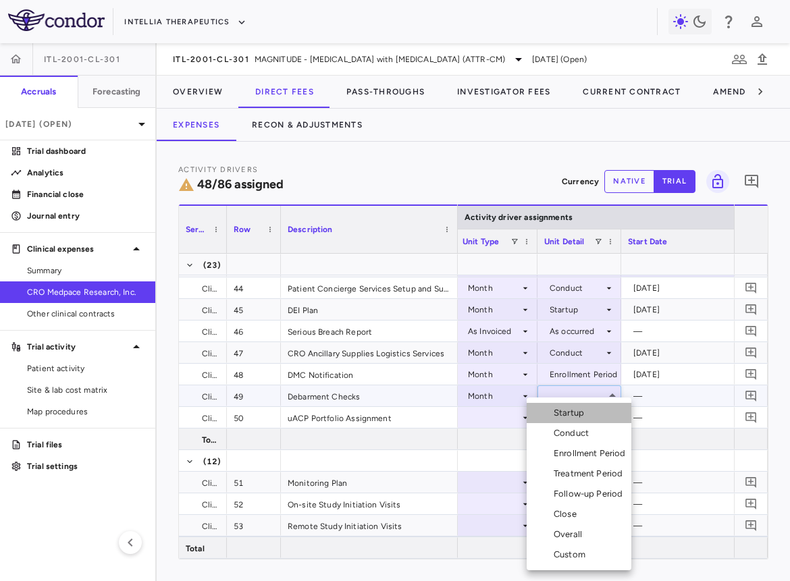
click at [571, 413] on div "Startup" at bounding box center [571, 413] width 36 height 12
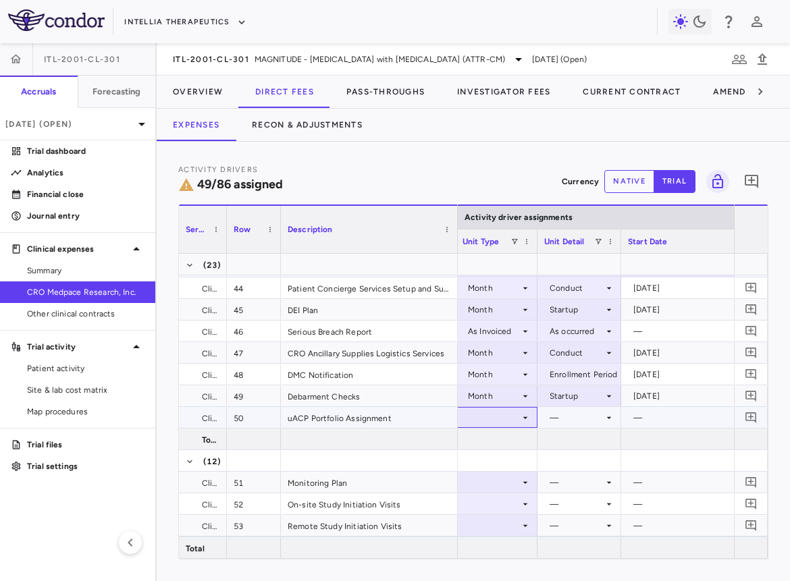
click at [495, 412] on div at bounding box center [496, 418] width 68 height 20
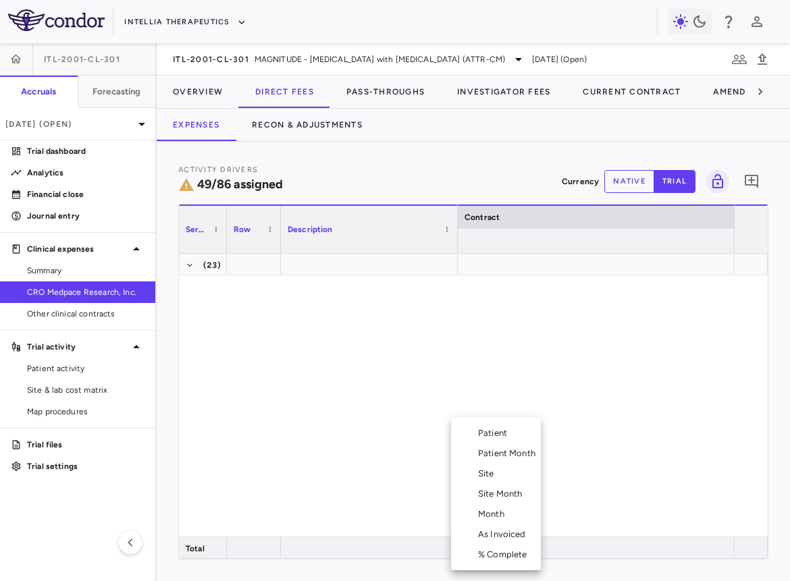
scroll to position [0, 812]
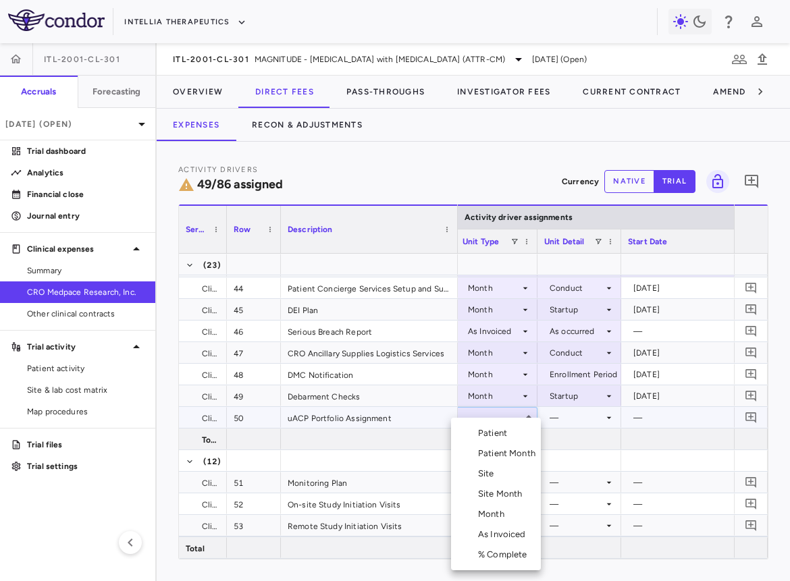
click at [491, 509] on div "Month" at bounding box center [494, 514] width 32 height 12
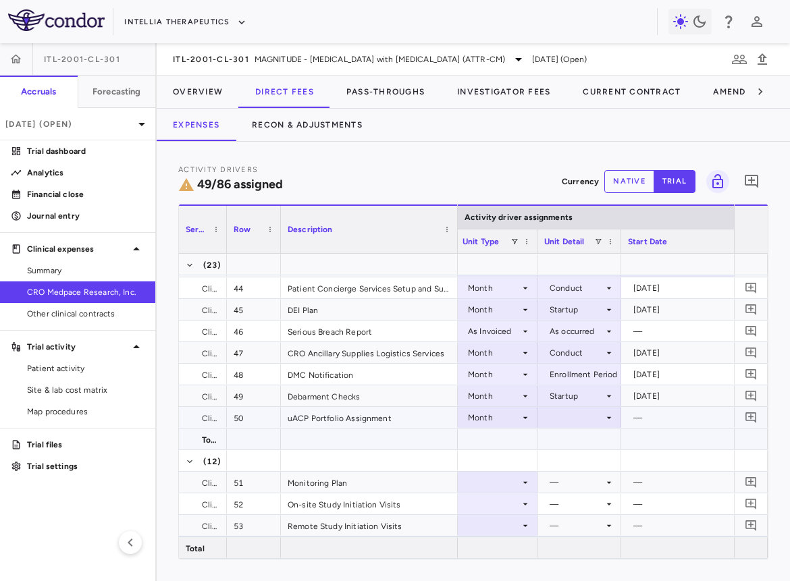
click at [564, 422] on div at bounding box center [579, 418] width 70 height 20
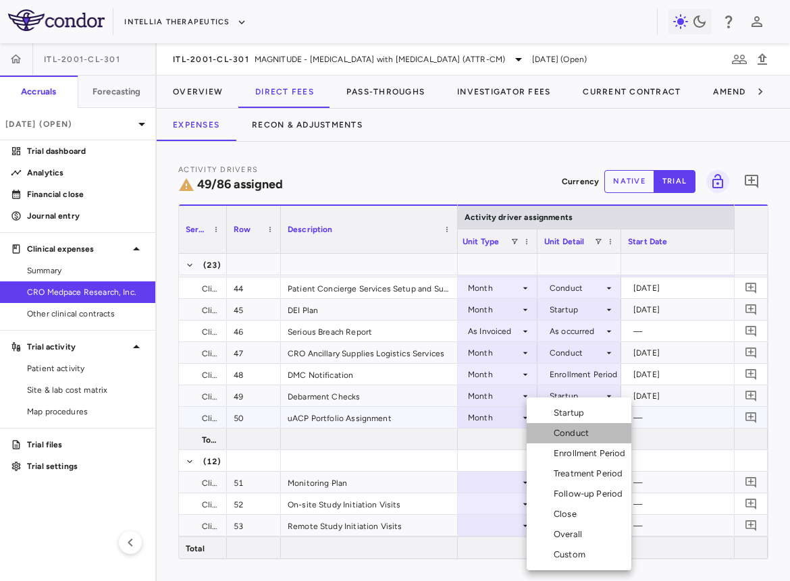
click at [568, 434] on div "Conduct" at bounding box center [573, 433] width 40 height 12
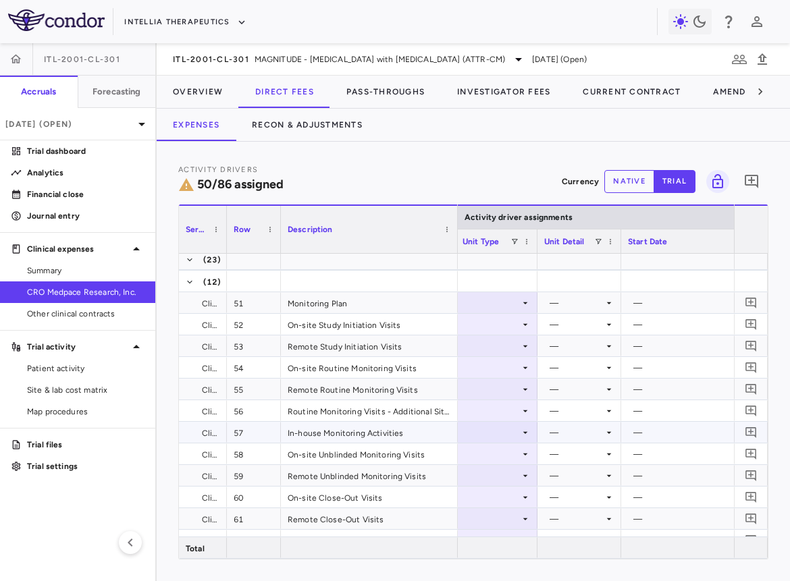
scroll to position [1197, 0]
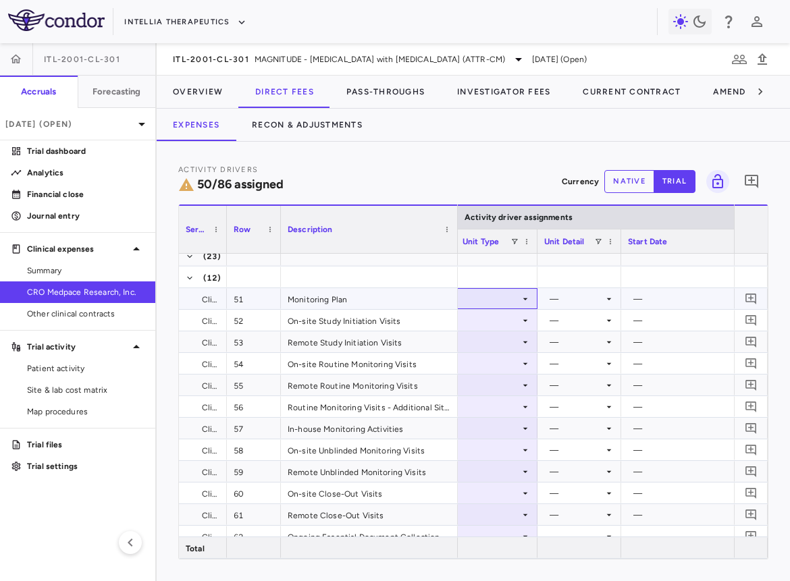
click at [485, 301] on div at bounding box center [496, 299] width 68 height 20
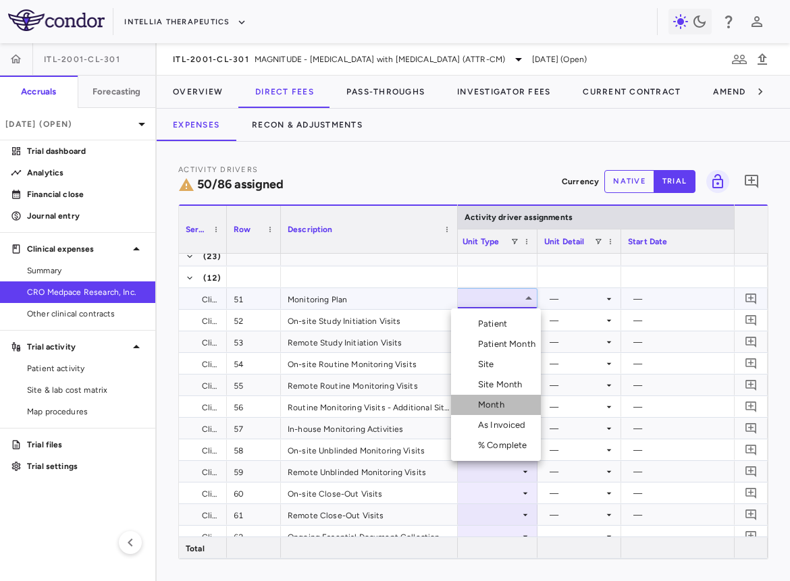
click at [487, 401] on div "Month" at bounding box center [494, 405] width 32 height 12
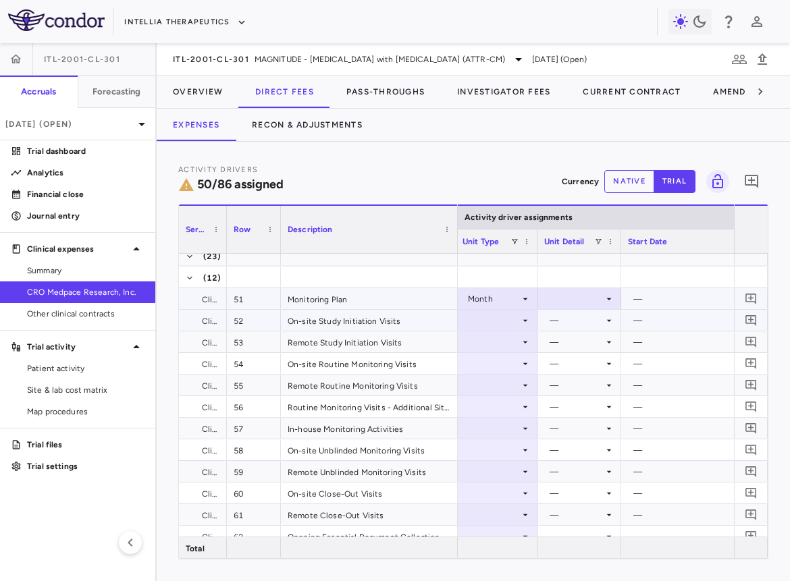
click at [567, 294] on div at bounding box center [579, 299] width 70 height 20
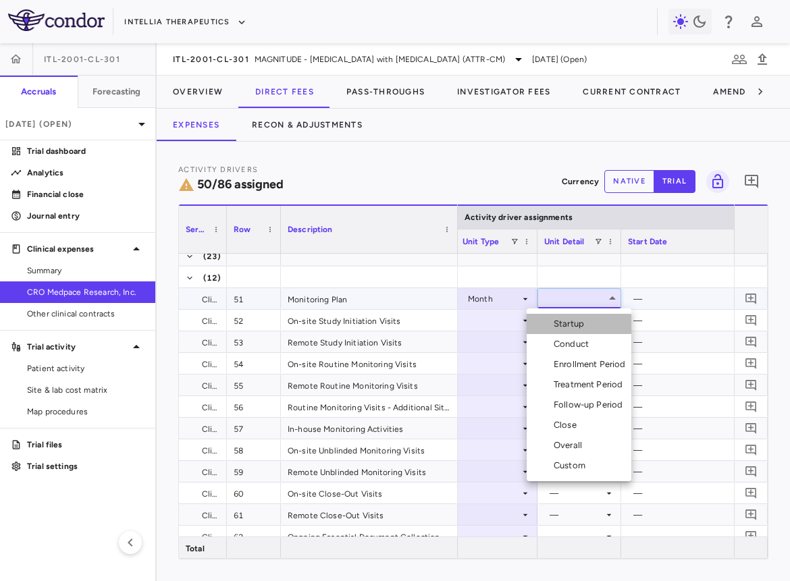
click at [566, 325] on div "Startup" at bounding box center [571, 324] width 36 height 12
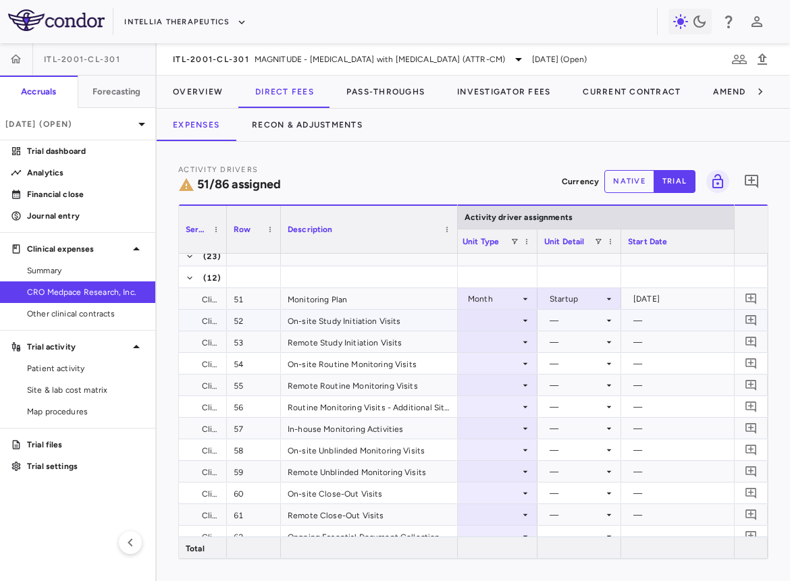
click at [497, 324] on div at bounding box center [496, 320] width 68 height 20
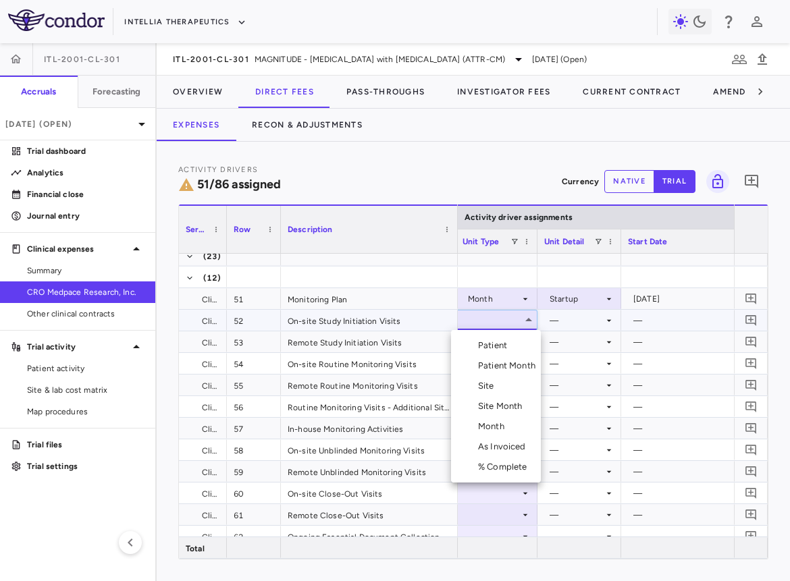
click at [500, 388] on li "Site" at bounding box center [496, 386] width 90 height 20
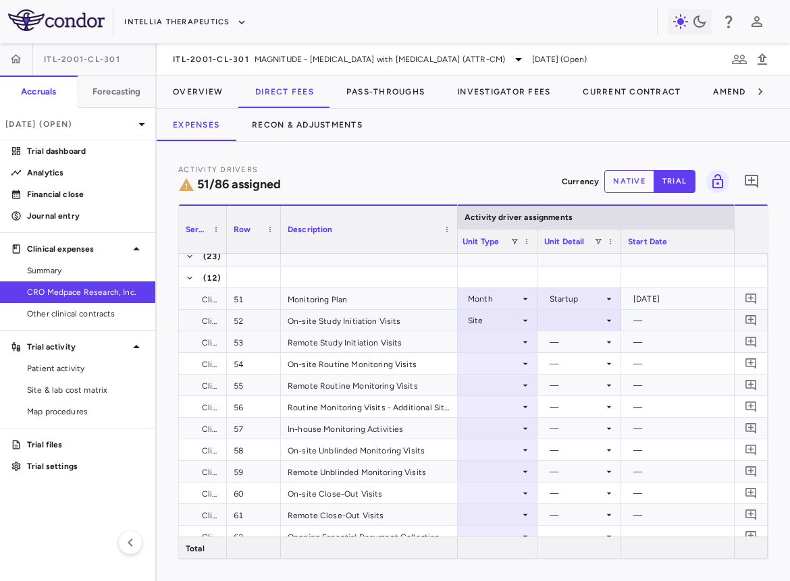
click at [570, 325] on div at bounding box center [579, 320] width 70 height 20
click at [574, 360] on div "Initiated" at bounding box center [583, 366] width 39 height 12
click at [515, 344] on div at bounding box center [496, 342] width 68 height 20
click at [517, 339] on div at bounding box center [496, 342] width 68 height 20
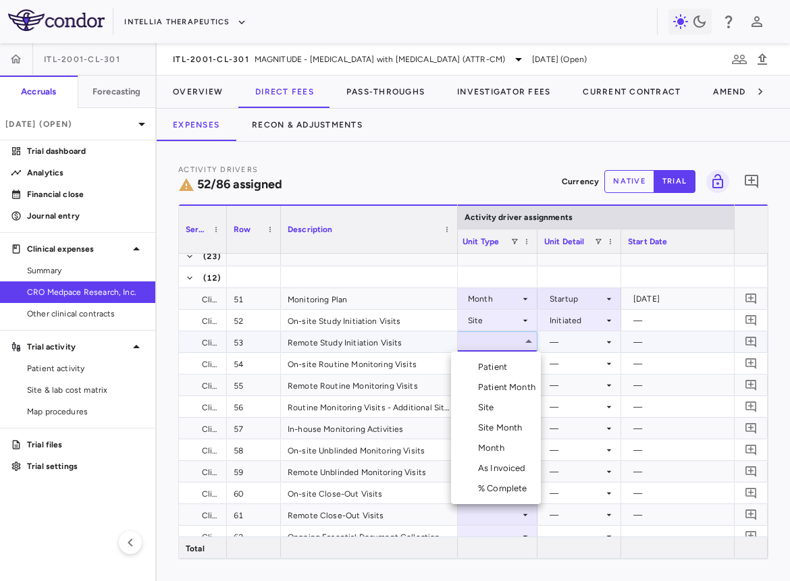
click at [504, 404] on li "Site" at bounding box center [496, 407] width 90 height 20
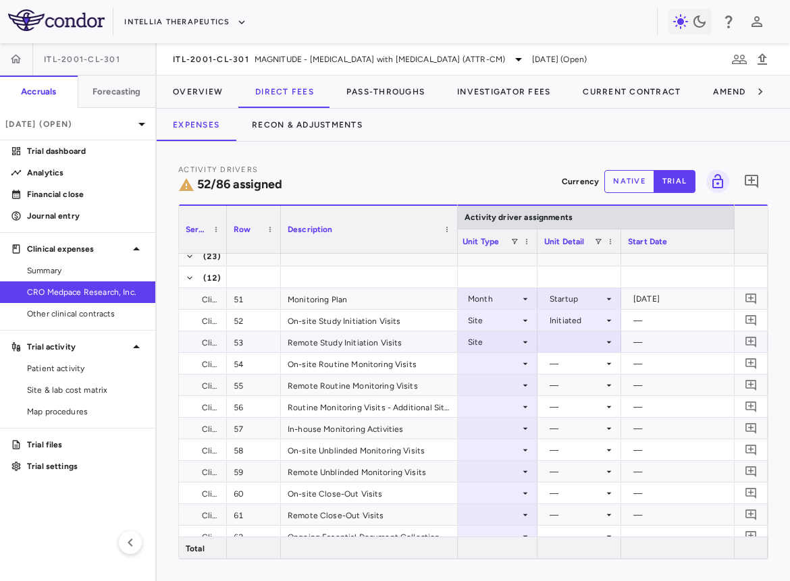
click at [558, 343] on div at bounding box center [579, 342] width 70 height 20
click at [564, 387] on div "Initiated" at bounding box center [583, 387] width 39 height 12
click at [505, 364] on div at bounding box center [496, 364] width 68 height 20
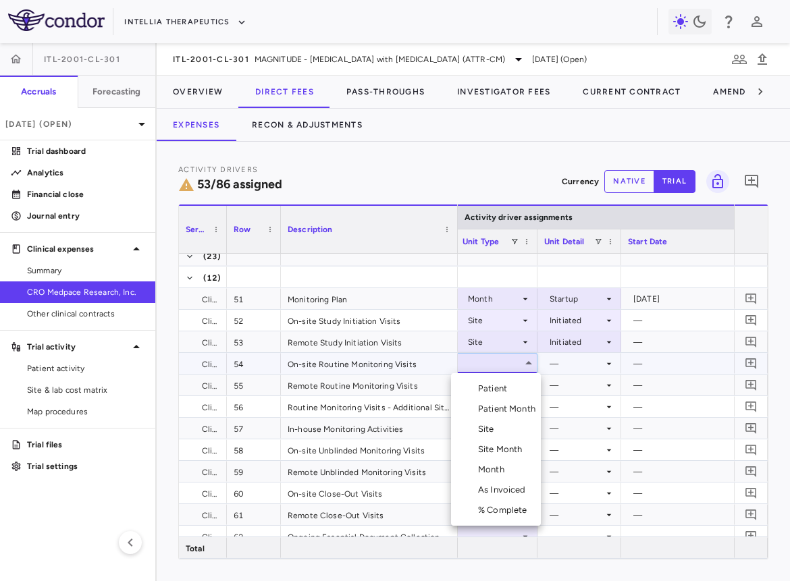
click at [506, 404] on div "Patient Month" at bounding box center [509, 409] width 63 height 12
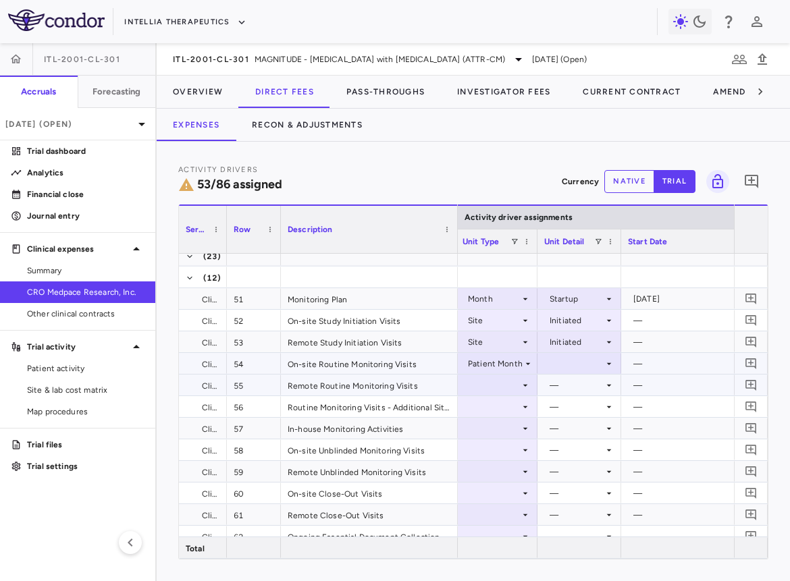
click at [557, 373] on div at bounding box center [579, 363] width 84 height 21
click at [558, 384] on div "As occurred" at bounding box center [577, 389] width 81 height 12
click at [507, 384] on div at bounding box center [496, 385] width 68 height 20
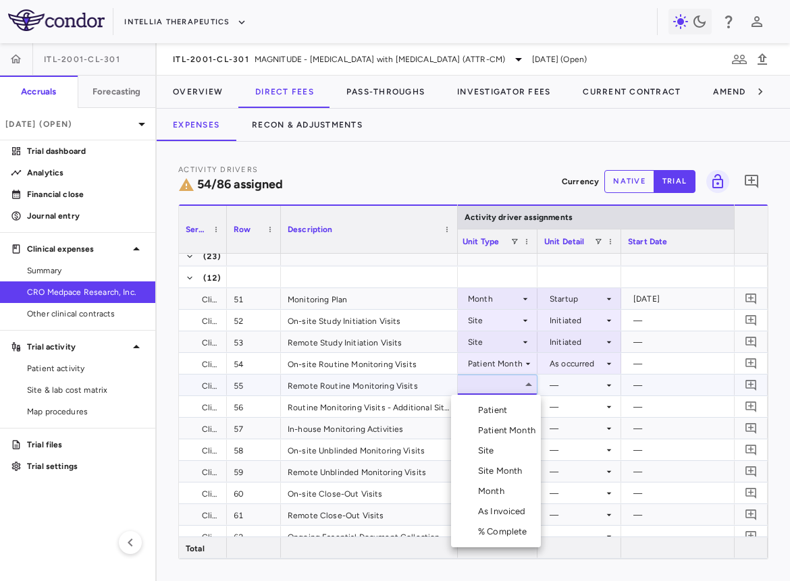
click at [506, 428] on div "Patient Month" at bounding box center [509, 430] width 63 height 12
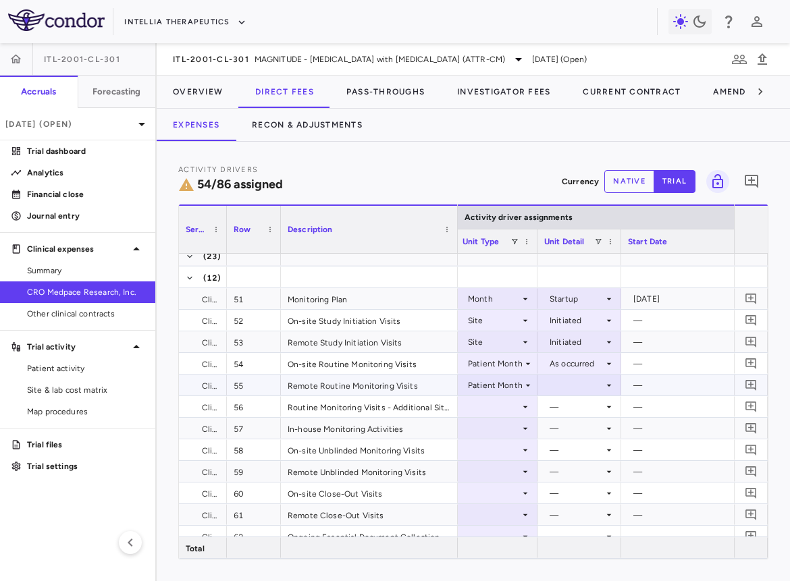
click at [570, 385] on div at bounding box center [579, 385] width 70 height 20
click at [570, 403] on li "As occurred" at bounding box center [578, 410] width 83 height 20
click at [499, 404] on div at bounding box center [496, 407] width 68 height 20
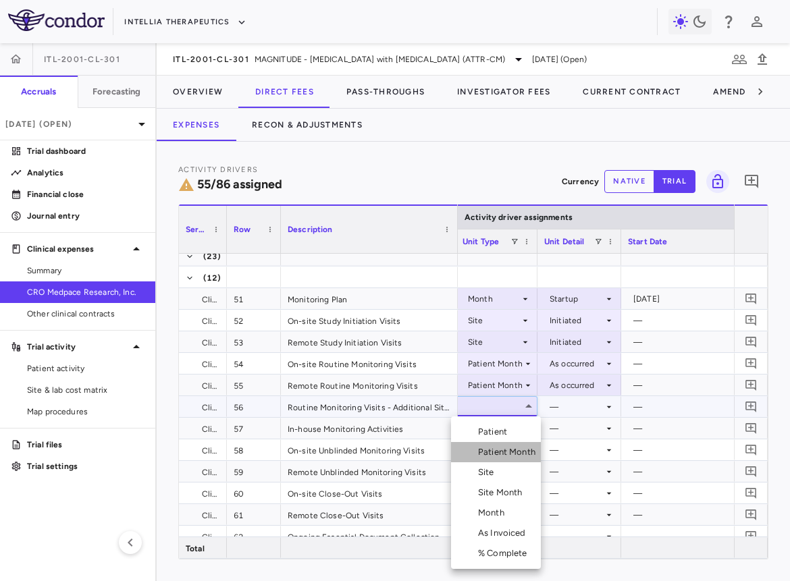
click at [497, 451] on div "Patient Month" at bounding box center [509, 452] width 63 height 12
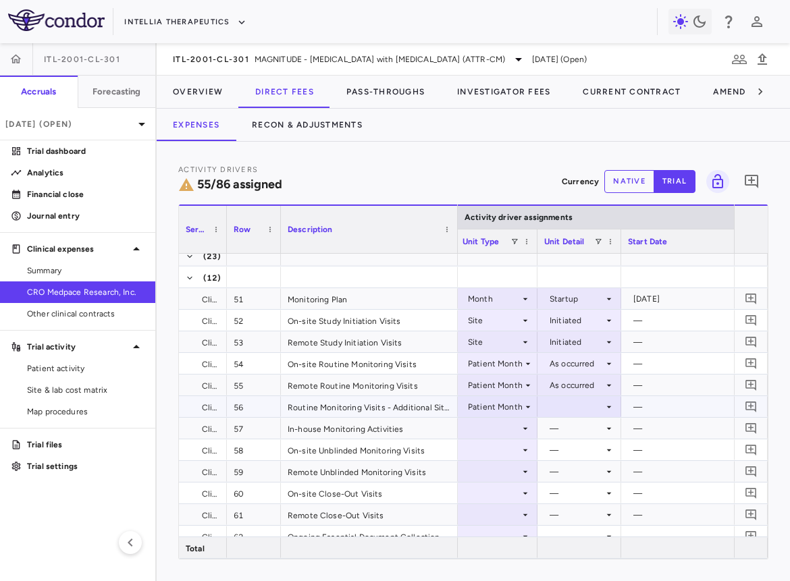
click at [560, 409] on div at bounding box center [579, 407] width 70 height 20
click at [560, 429] on div "As occurred" at bounding box center [577, 432] width 81 height 12
click at [506, 427] on div at bounding box center [496, 428] width 68 height 20
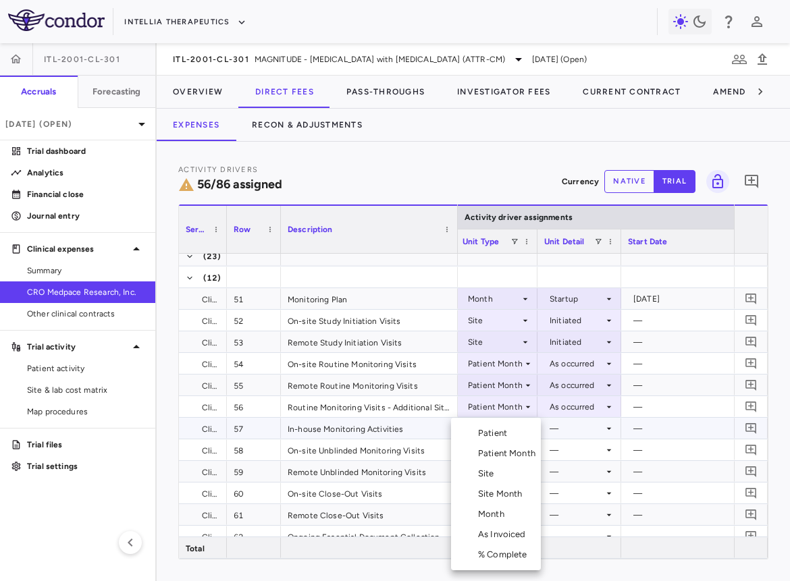
click at [495, 510] on div "Month" at bounding box center [494, 514] width 32 height 12
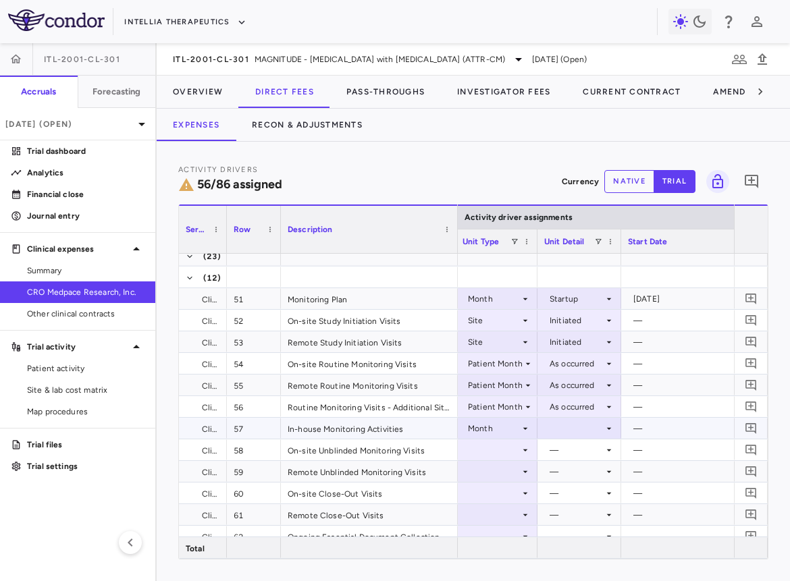
click at [577, 426] on div at bounding box center [579, 428] width 70 height 20
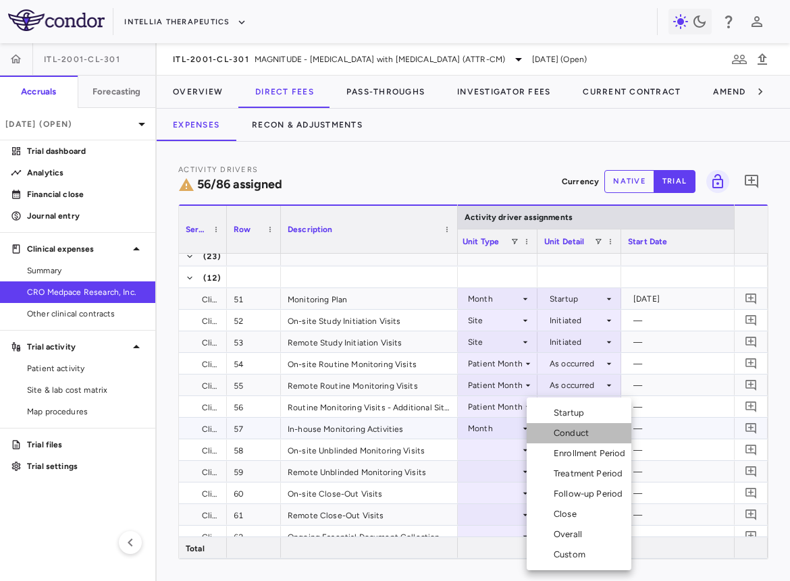
click at [580, 437] on div "Conduct" at bounding box center [573, 433] width 40 height 12
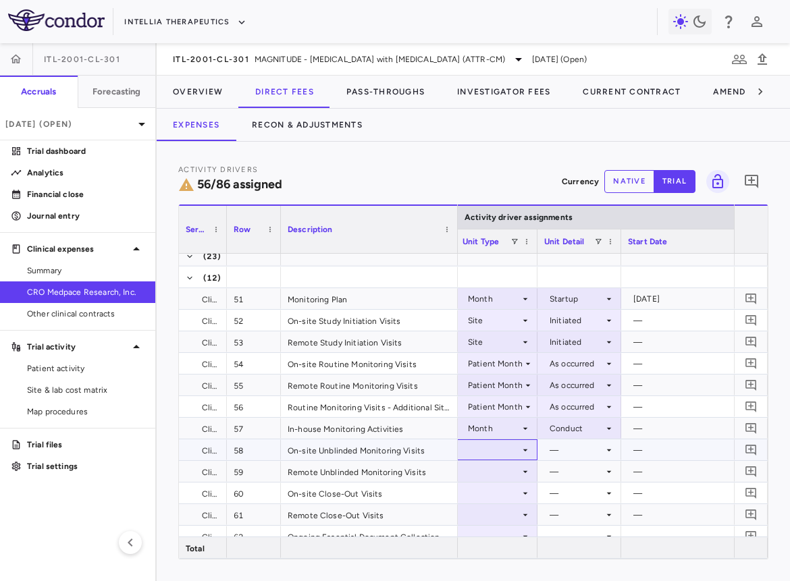
click at [491, 451] on div at bounding box center [496, 450] width 68 height 20
click at [501, 454] on div at bounding box center [496, 450] width 68 height 20
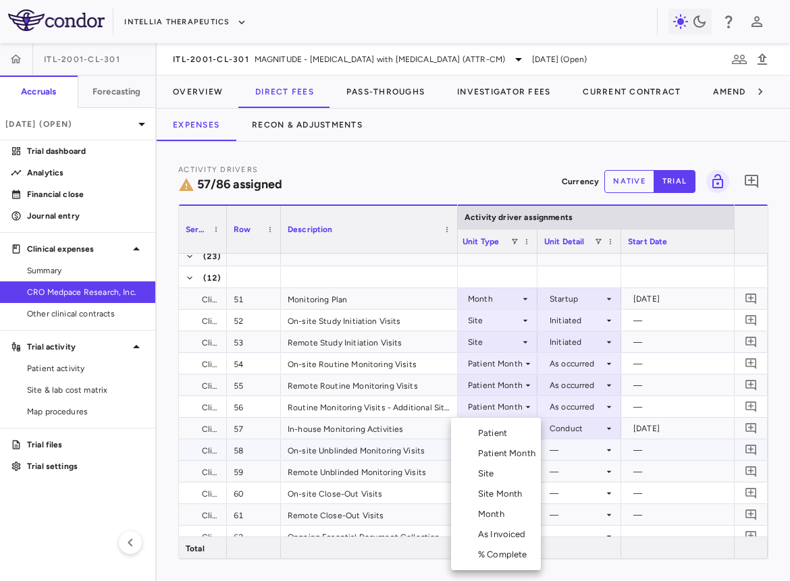
click at [508, 451] on div "Patient Month" at bounding box center [509, 453] width 63 height 12
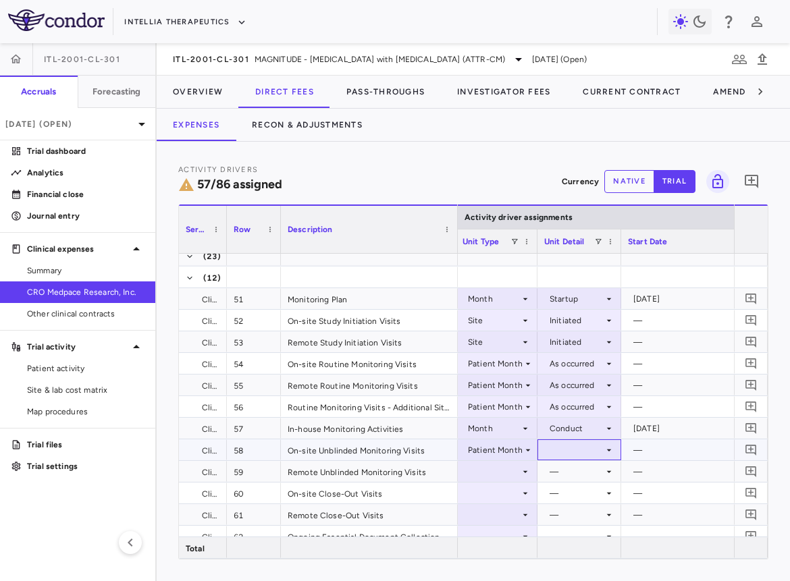
click at [569, 445] on div at bounding box center [579, 450] width 70 height 20
click at [574, 469] on div "As occurred" at bounding box center [591, 475] width 54 height 12
click at [493, 469] on div at bounding box center [496, 472] width 68 height 20
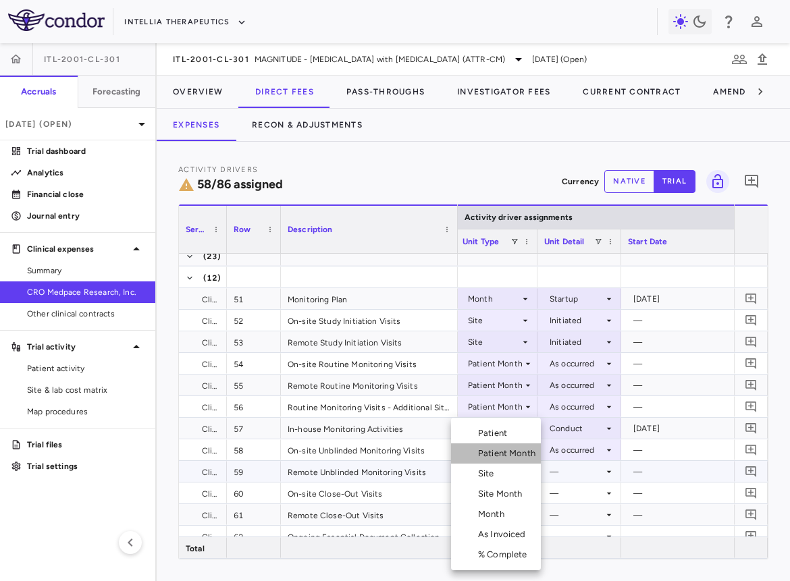
click at [501, 449] on div "Patient Month" at bounding box center [509, 453] width 63 height 12
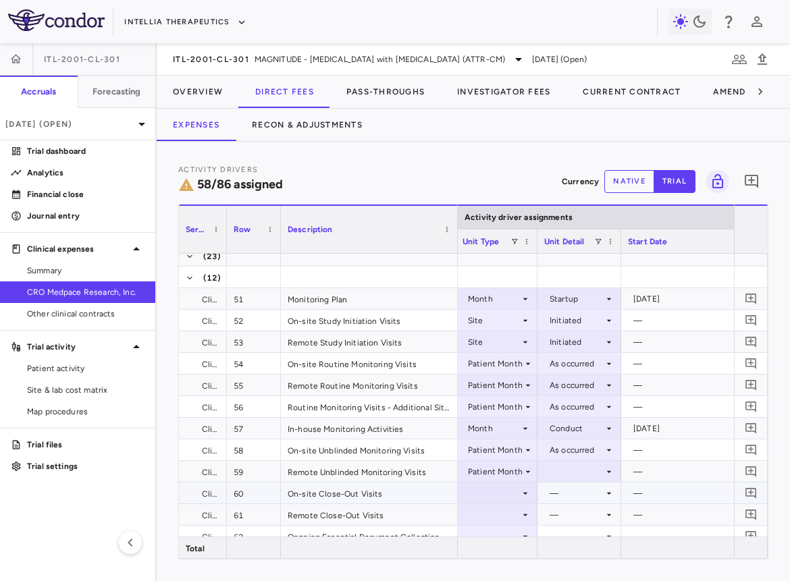
click at [567, 469] on div at bounding box center [579, 472] width 70 height 20
click at [568, 489] on li "As occurred" at bounding box center [578, 497] width 83 height 20
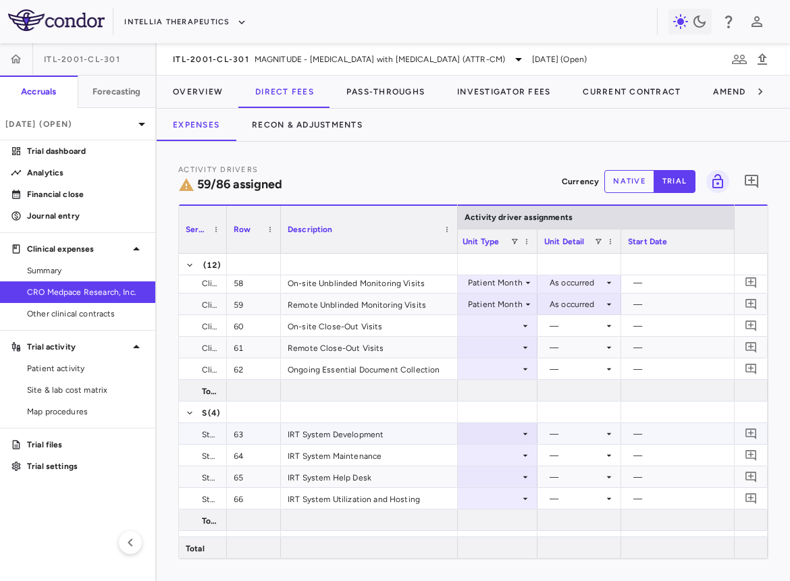
scroll to position [1388, 0]
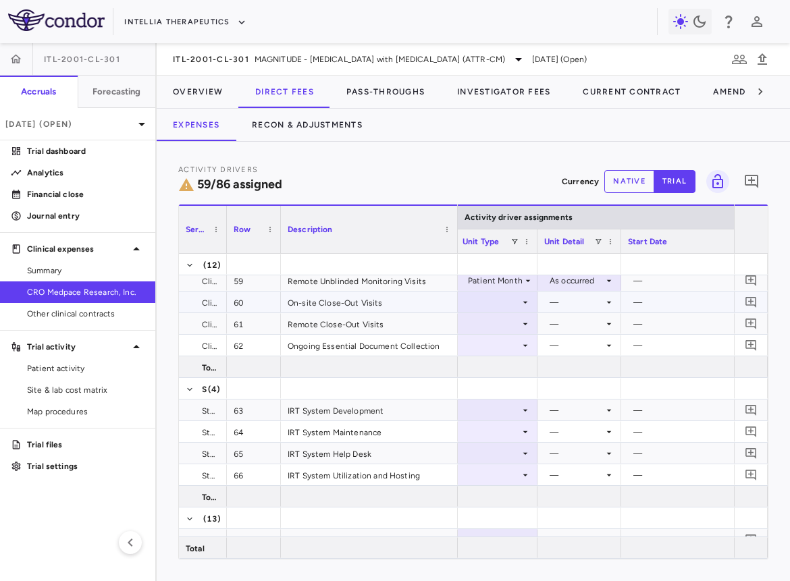
click at [526, 305] on icon at bounding box center [525, 302] width 11 height 11
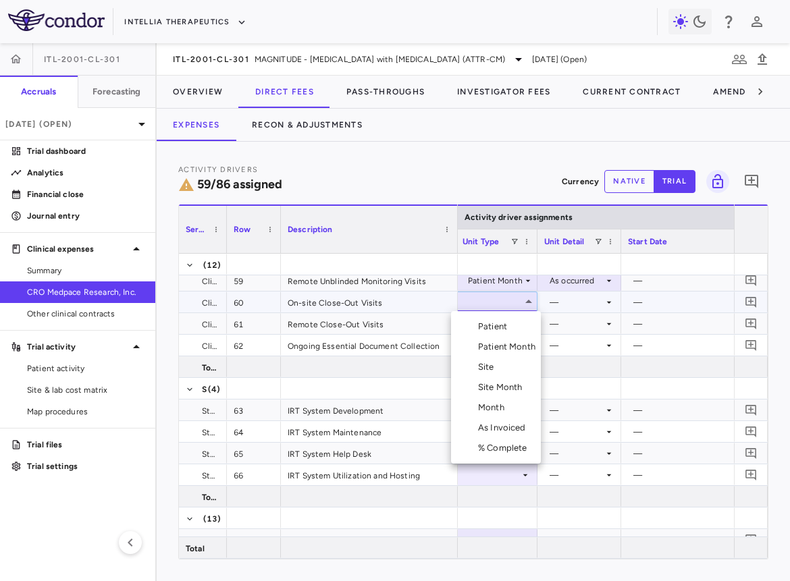
click at [516, 372] on li "Site" at bounding box center [496, 367] width 90 height 20
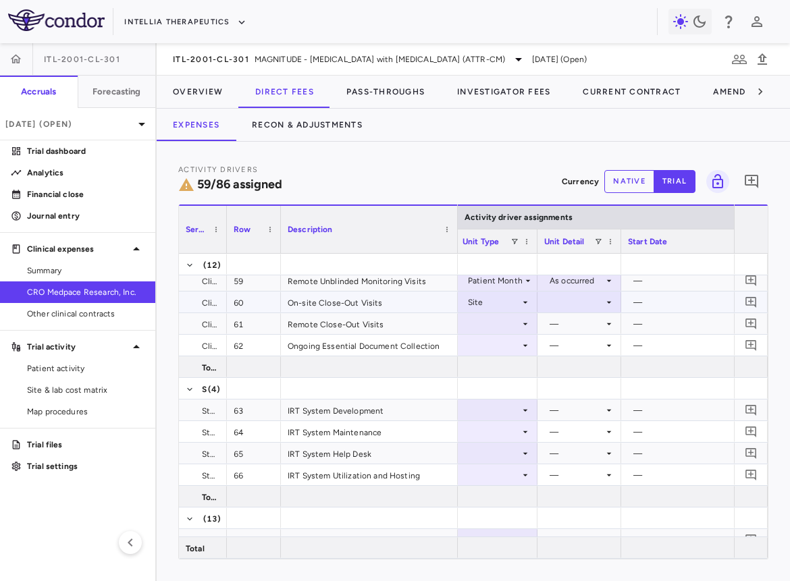
click at [582, 293] on div at bounding box center [579, 302] width 70 height 20
click at [582, 370] on div "Close" at bounding box center [578, 367] width 28 height 12
click at [498, 319] on div at bounding box center [496, 324] width 68 height 20
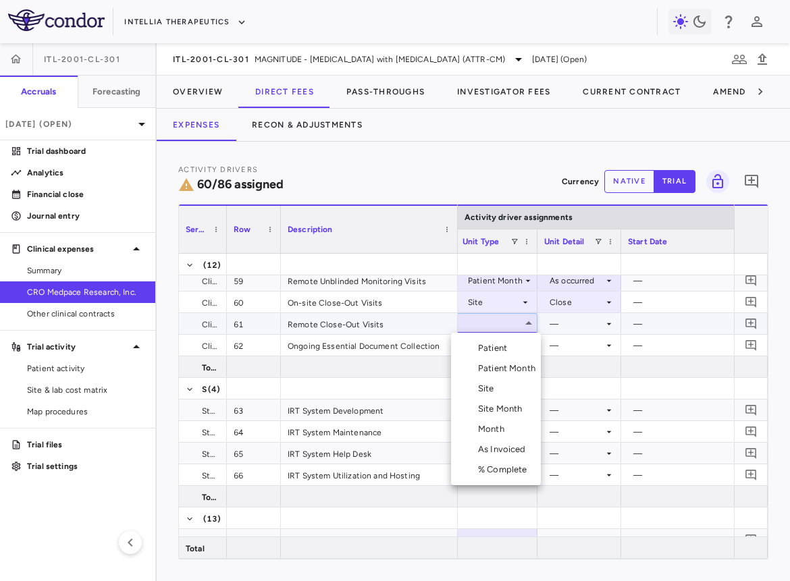
click at [487, 387] on div "Site" at bounding box center [489, 389] width 22 height 12
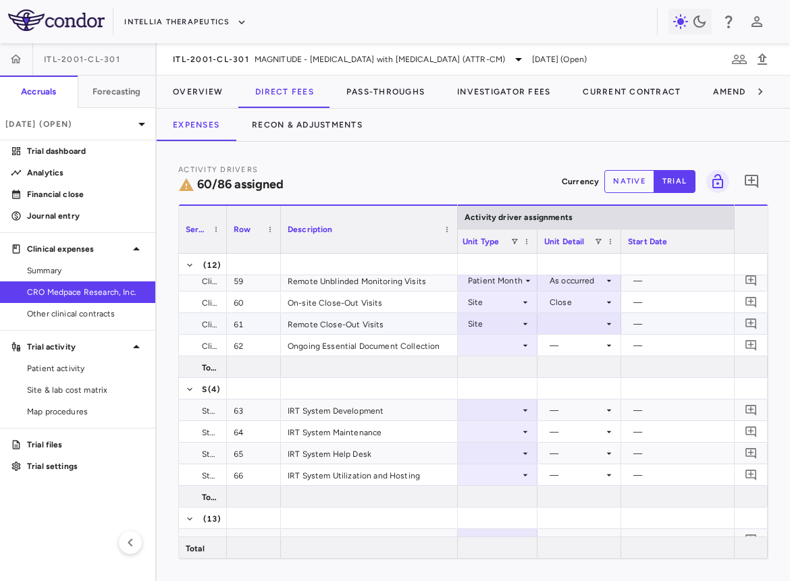
click at [581, 320] on div at bounding box center [579, 324] width 70 height 20
click at [589, 392] on div "Close" at bounding box center [578, 389] width 28 height 12
click at [498, 342] on div at bounding box center [496, 345] width 68 height 20
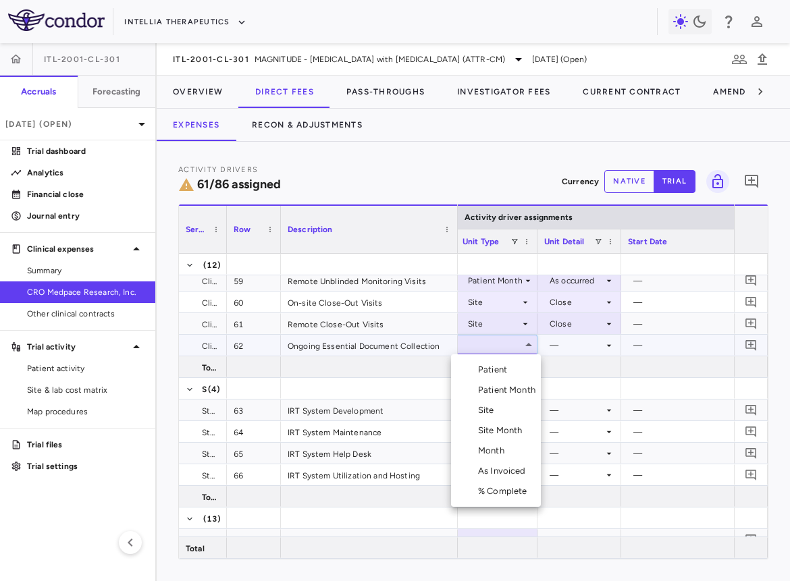
click at [498, 447] on div "Month" at bounding box center [494, 451] width 32 height 12
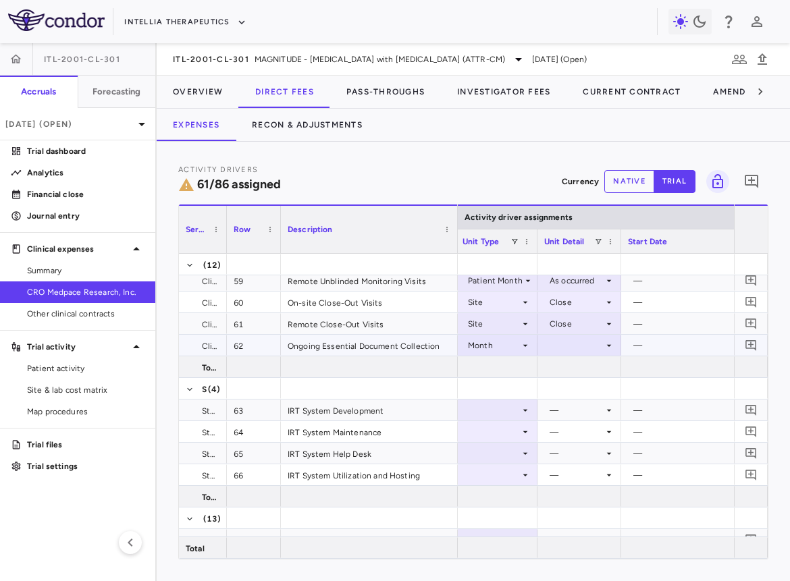
click at [576, 344] on div at bounding box center [579, 345] width 70 height 20
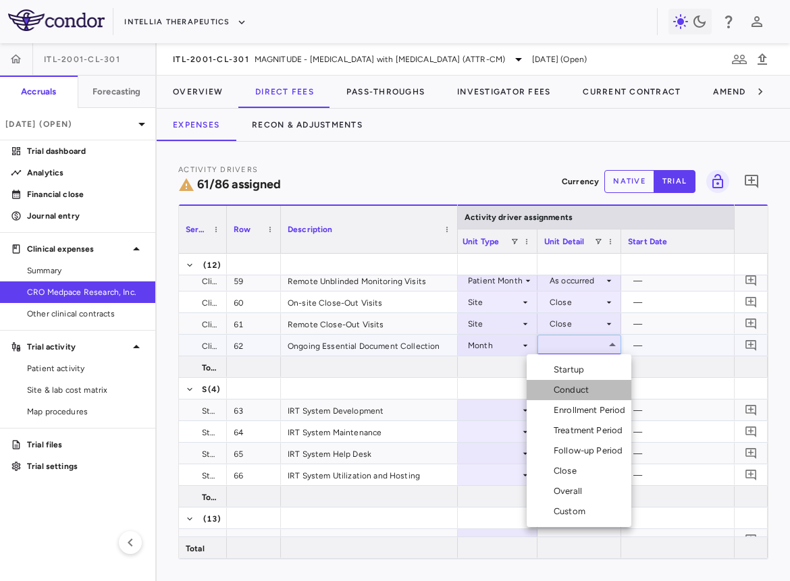
click at [574, 387] on div "Conduct" at bounding box center [573, 390] width 40 height 12
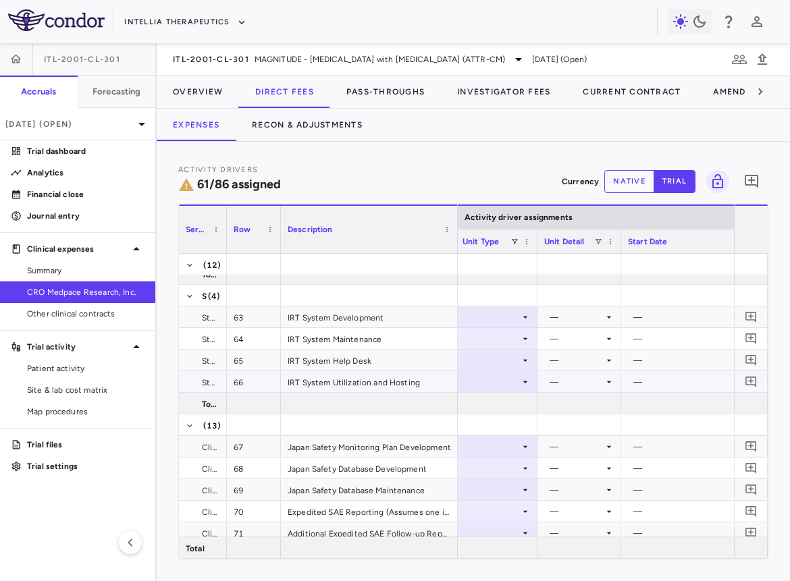
scroll to position [0, 0]
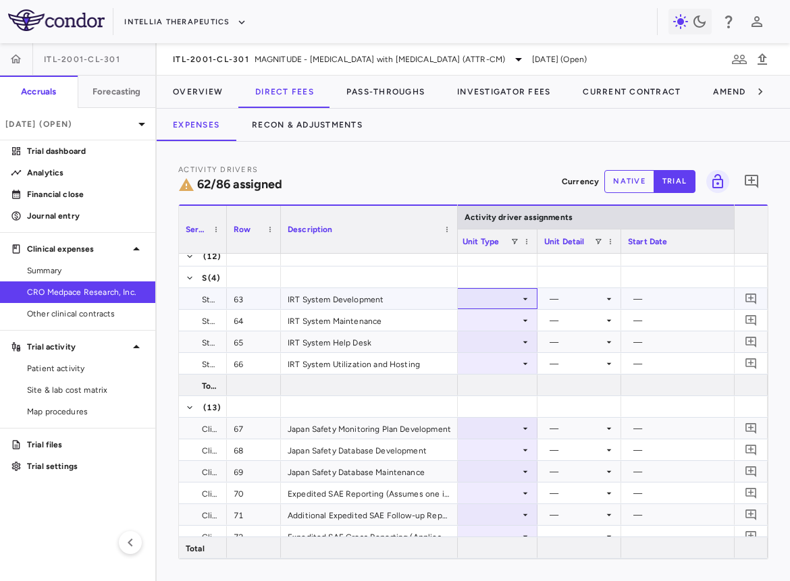
click at [515, 306] on div at bounding box center [496, 299] width 68 height 20
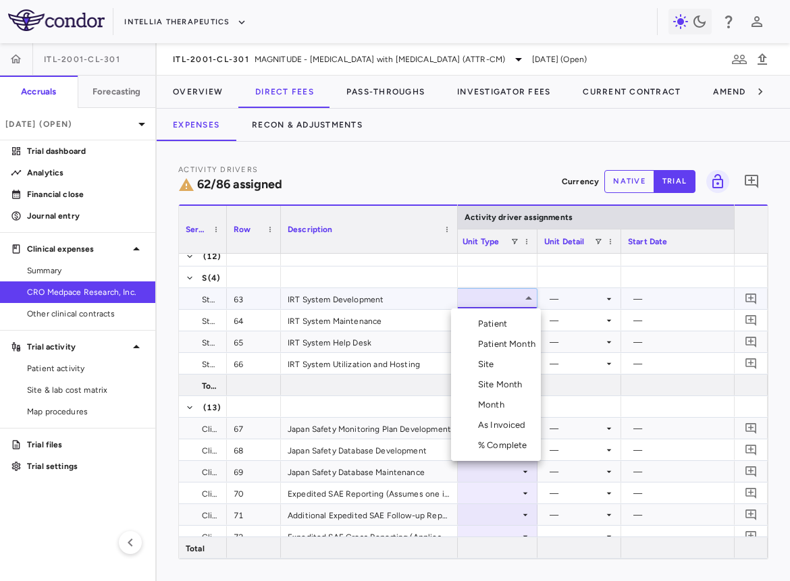
click at [507, 405] on div "Month" at bounding box center [494, 405] width 32 height 12
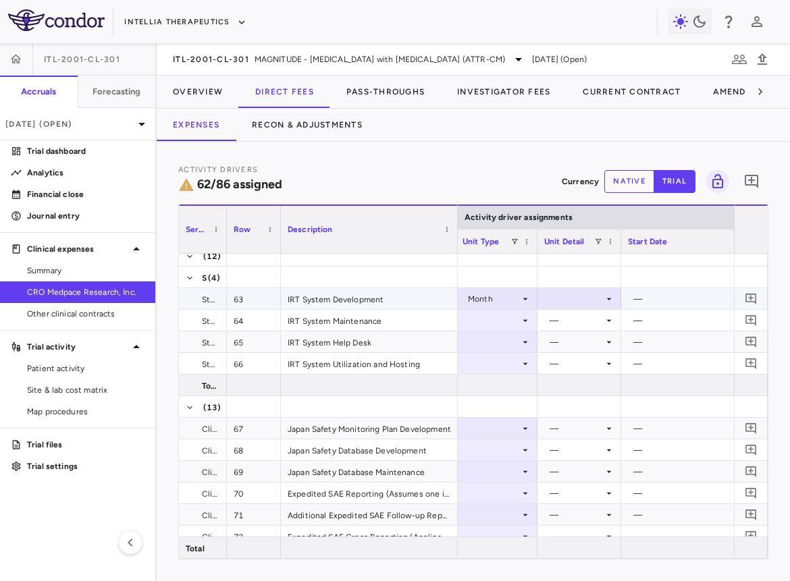
click at [572, 293] on div at bounding box center [579, 299] width 70 height 20
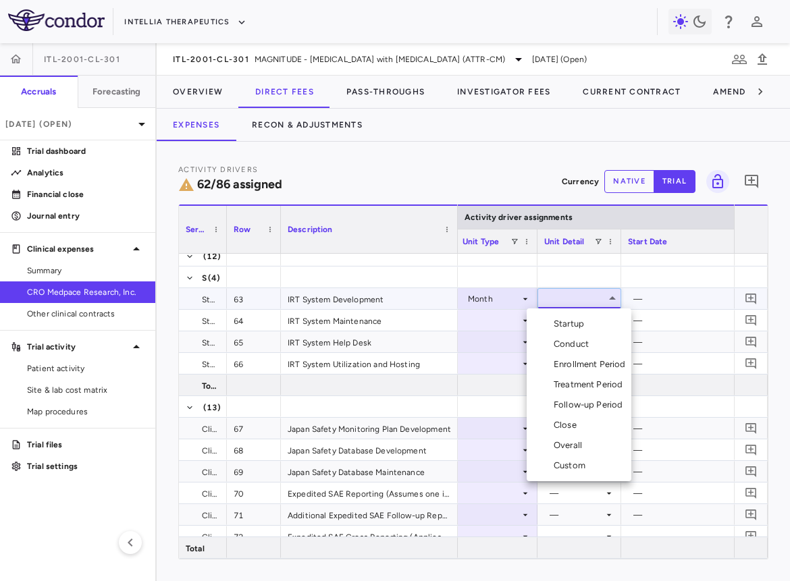
click at [572, 326] on div "Startup" at bounding box center [571, 324] width 36 height 12
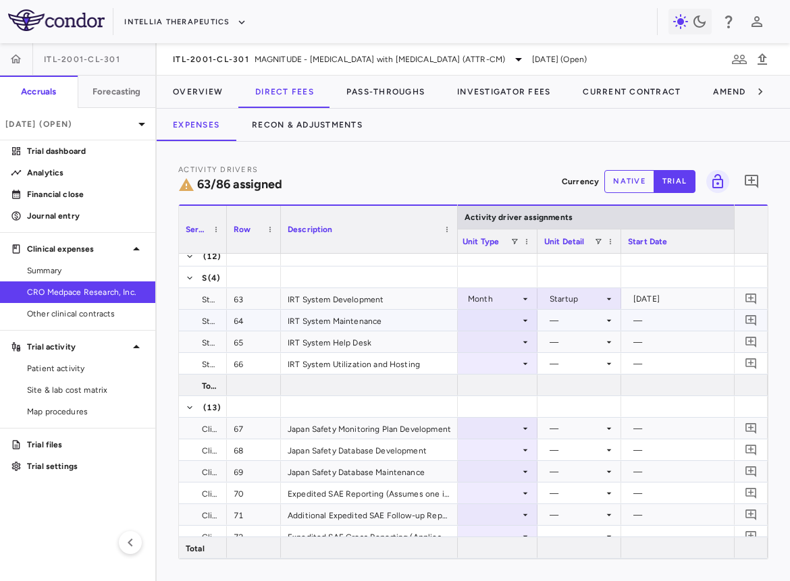
click at [484, 323] on div at bounding box center [496, 320] width 68 height 20
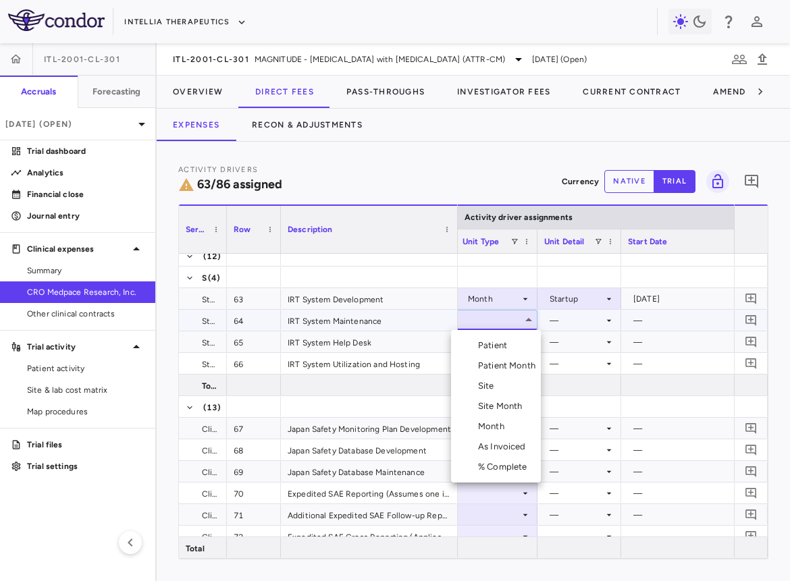
click at [495, 426] on div "Month" at bounding box center [494, 426] width 32 height 12
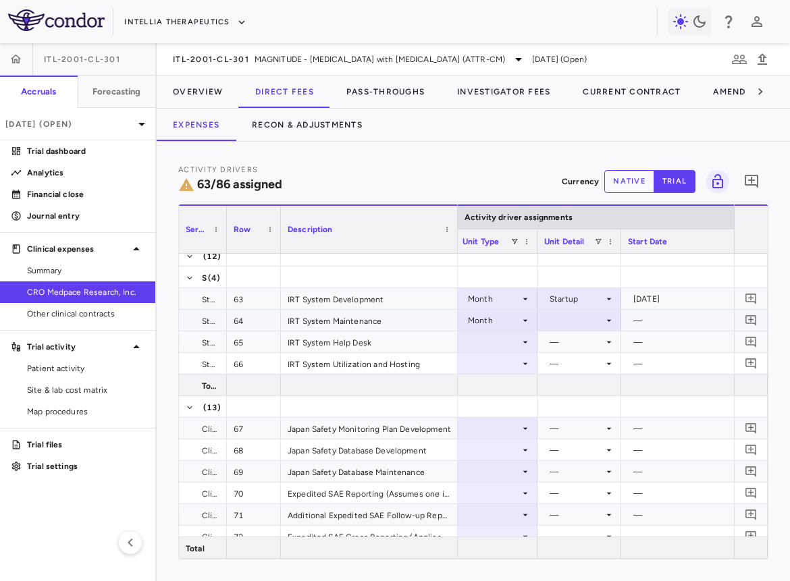
click at [563, 316] on div at bounding box center [579, 320] width 70 height 20
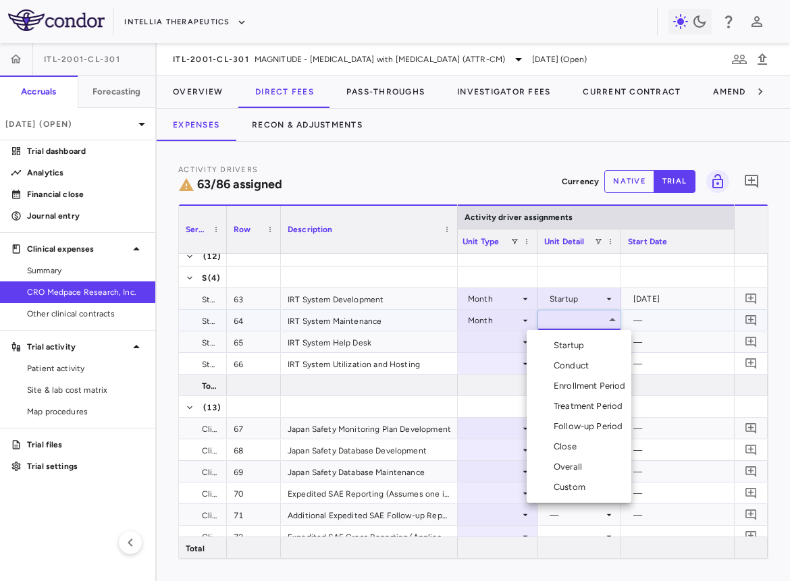
click at [574, 490] on div "Custom" at bounding box center [571, 487] width 37 height 12
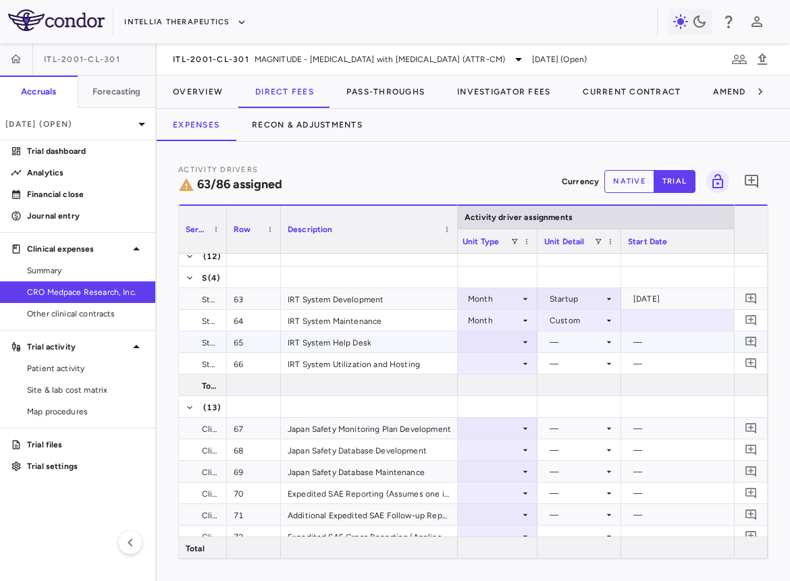
click at [508, 341] on div at bounding box center [496, 342] width 68 height 20
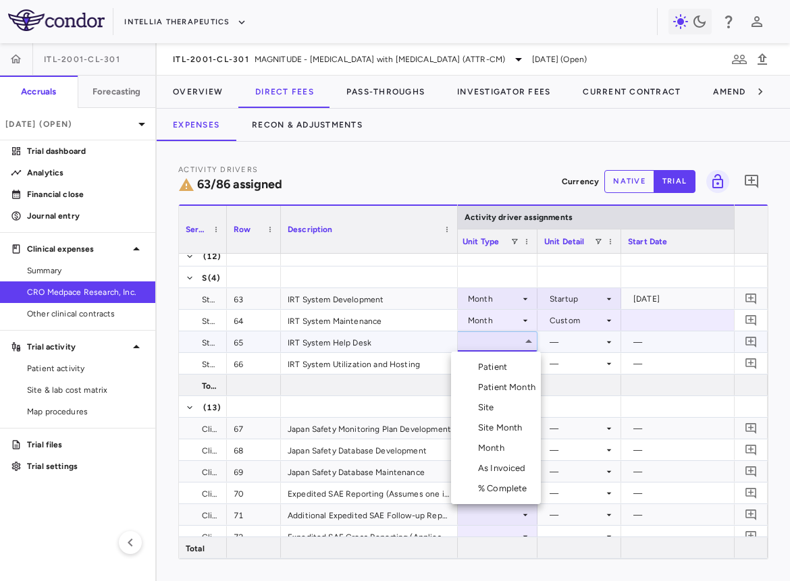
click at [513, 448] on li "Month" at bounding box center [496, 448] width 90 height 20
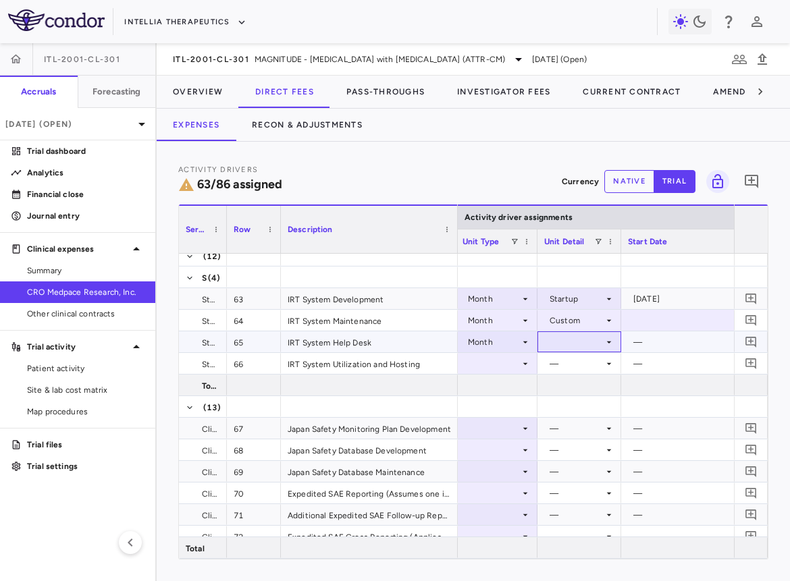
click at [566, 347] on div at bounding box center [579, 342] width 70 height 20
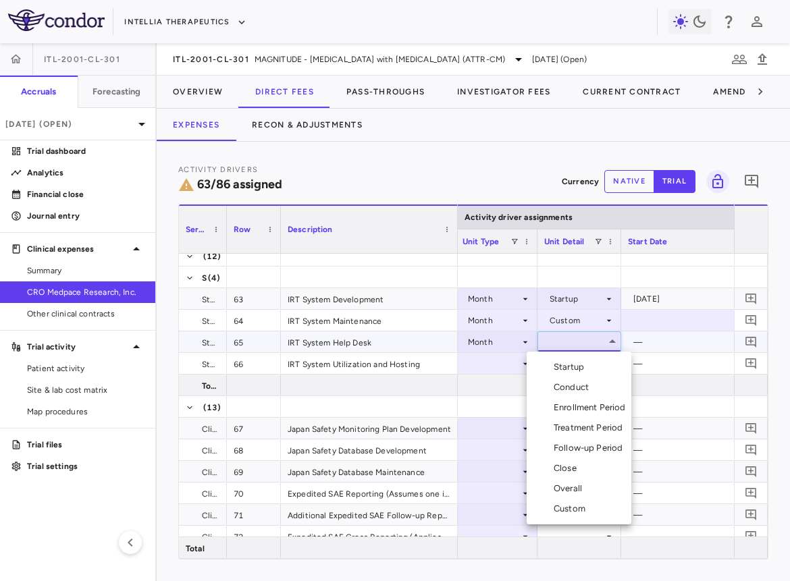
click at [566, 505] on div "Custom" at bounding box center [571, 509] width 37 height 12
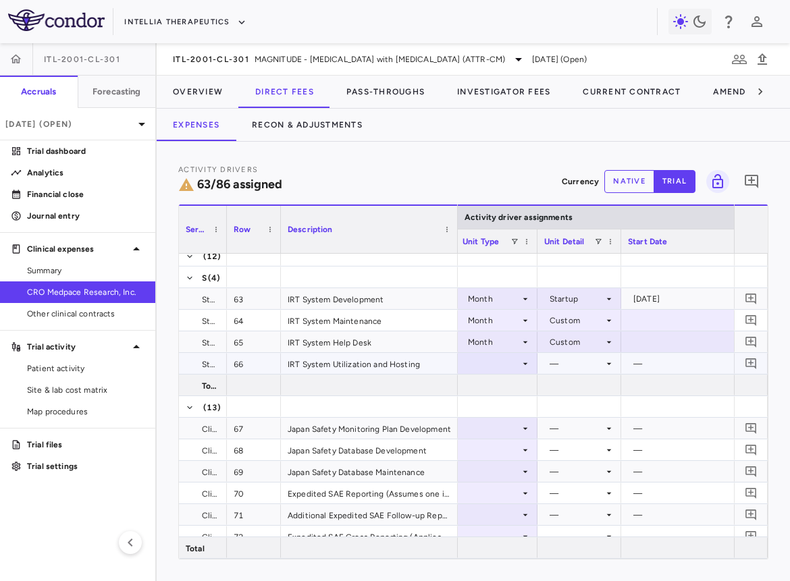
click at [514, 360] on div at bounding box center [496, 364] width 68 height 20
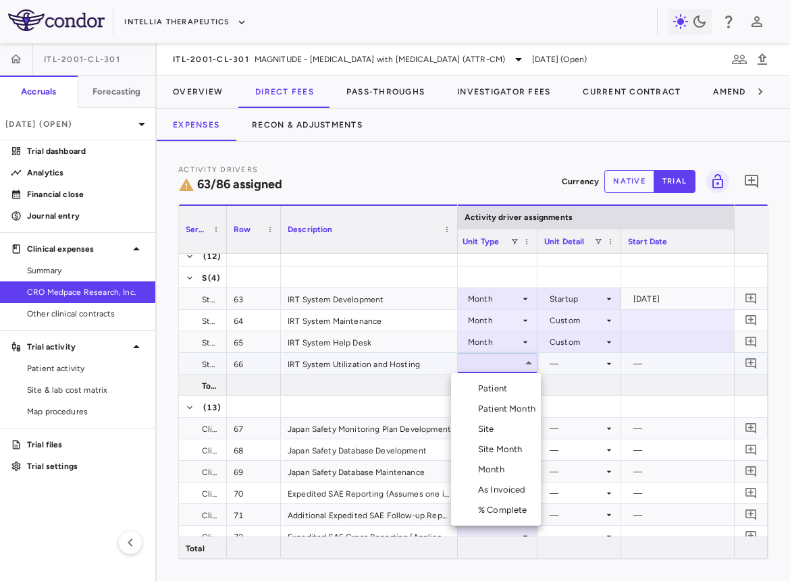
click at [508, 464] on div "Month" at bounding box center [494, 470] width 32 height 12
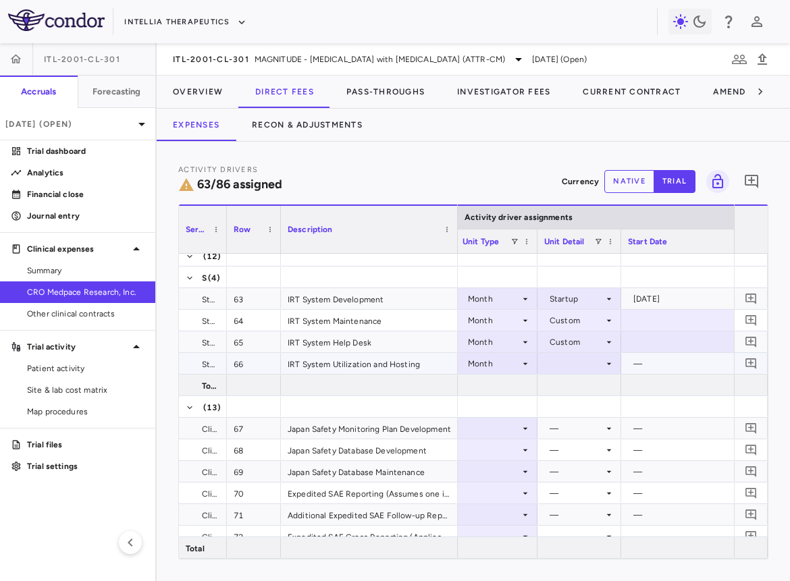
click at [568, 354] on div at bounding box center [579, 364] width 70 height 20
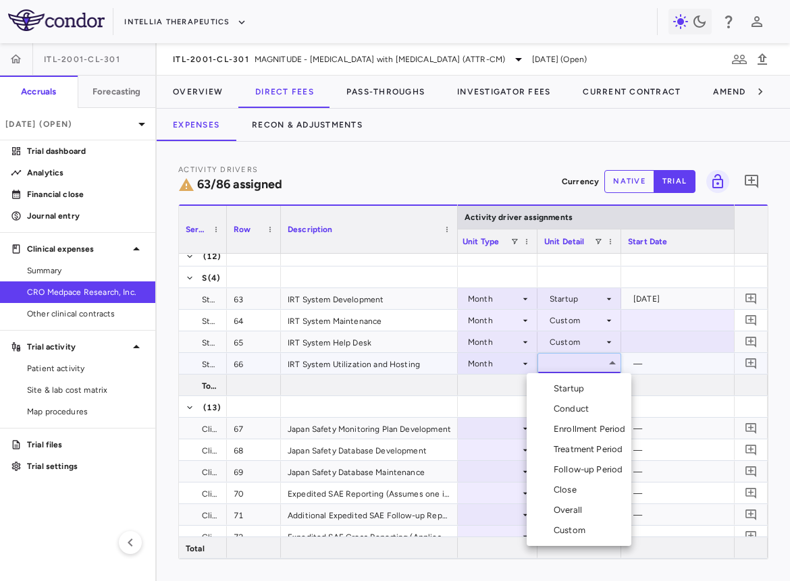
click at [576, 528] on div "Custom" at bounding box center [571, 530] width 37 height 12
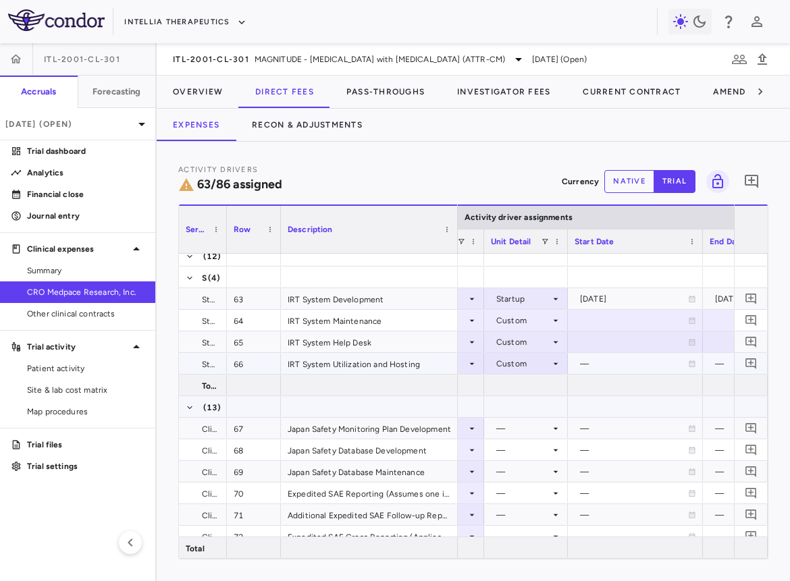
scroll to position [0, 891]
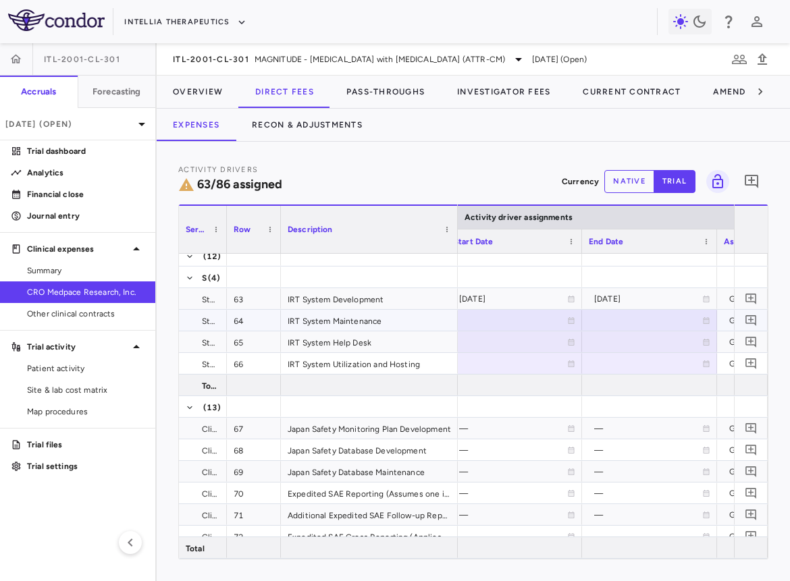
click at [528, 332] on div at bounding box center [514, 342] width 121 height 20
click at [521, 322] on div at bounding box center [514, 320] width 121 height 20
click at [505, 323] on input "**********" at bounding box center [501, 321] width 109 height 22
type input "**********"
click at [617, 327] on input "**********" at bounding box center [636, 321] width 109 height 22
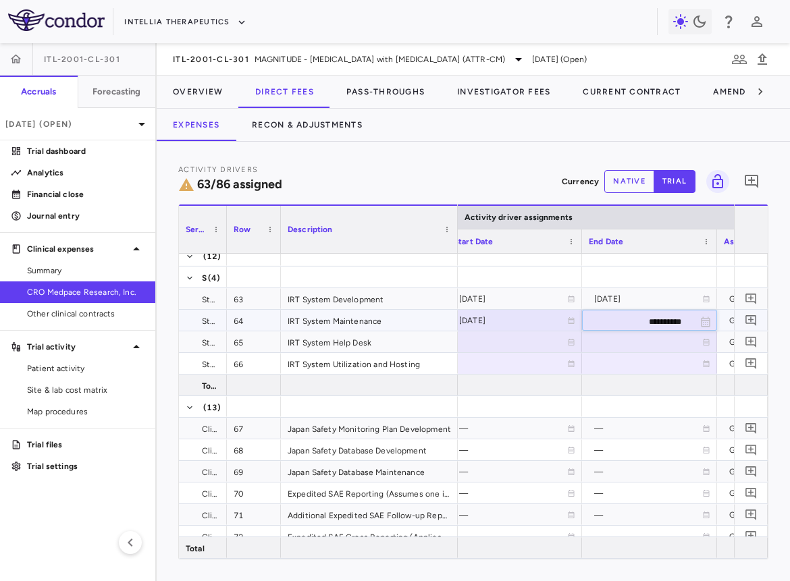
type input "**********"
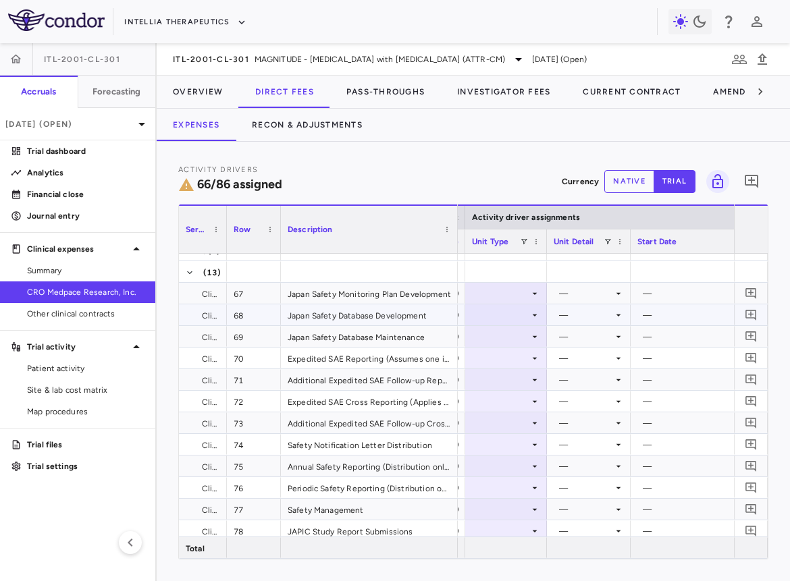
click at [518, 295] on div at bounding box center [506, 293] width 68 height 20
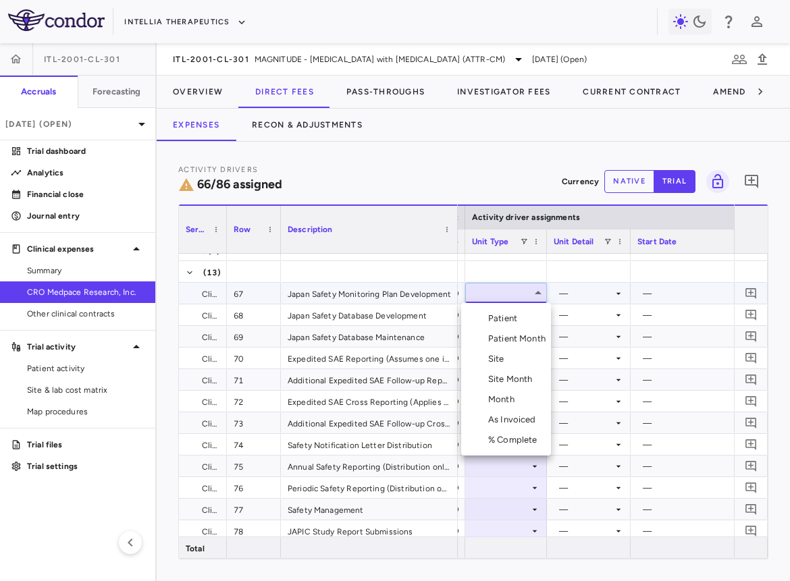
click at [518, 391] on li "Month" at bounding box center [506, 399] width 90 height 20
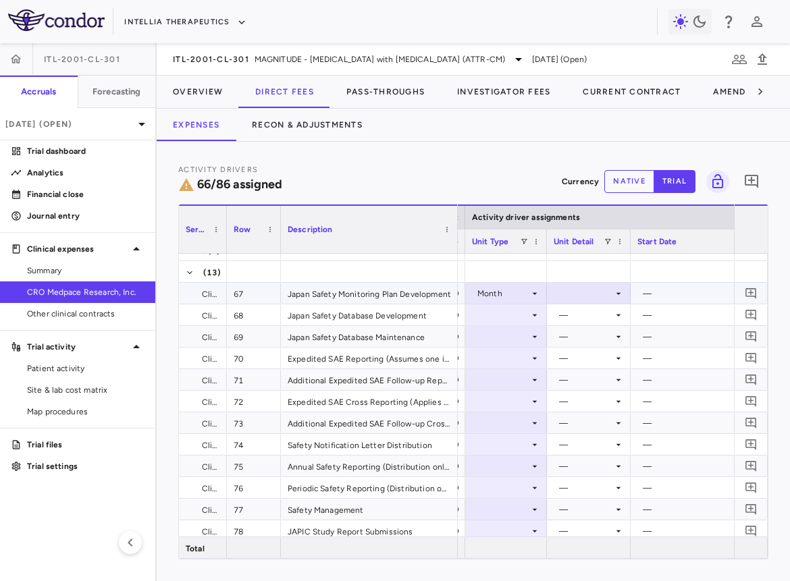
click at [584, 285] on div at bounding box center [588, 293] width 70 height 20
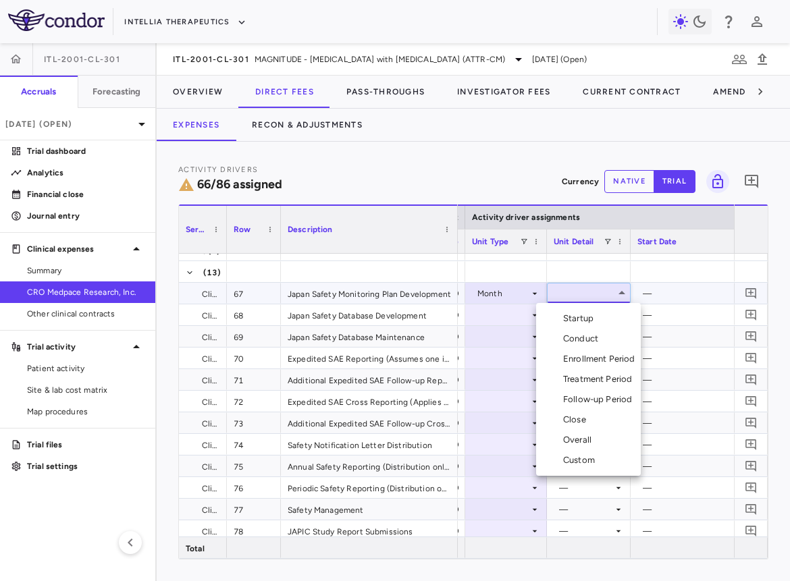
click at [588, 307] on ul "Select Startup Conduct Enrollment Period Treatment Period Follow-up Period Clos…" at bounding box center [588, 389] width 105 height 173
click at [586, 314] on div "Startup" at bounding box center [581, 318] width 36 height 12
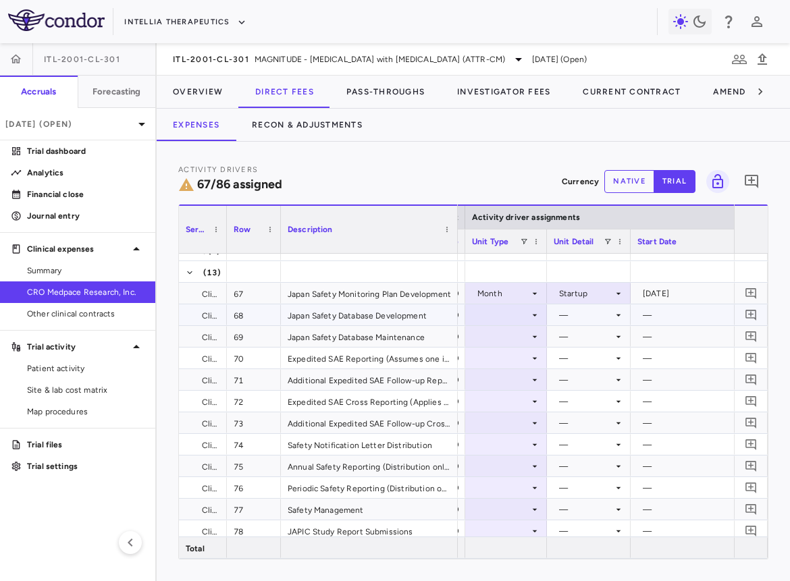
click at [527, 308] on div at bounding box center [506, 315] width 68 height 20
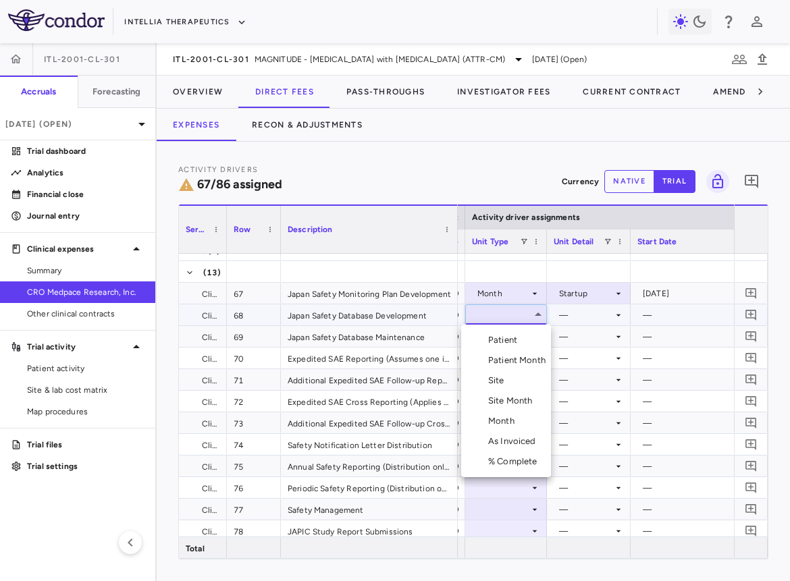
click at [510, 425] on div "Month" at bounding box center [504, 421] width 32 height 12
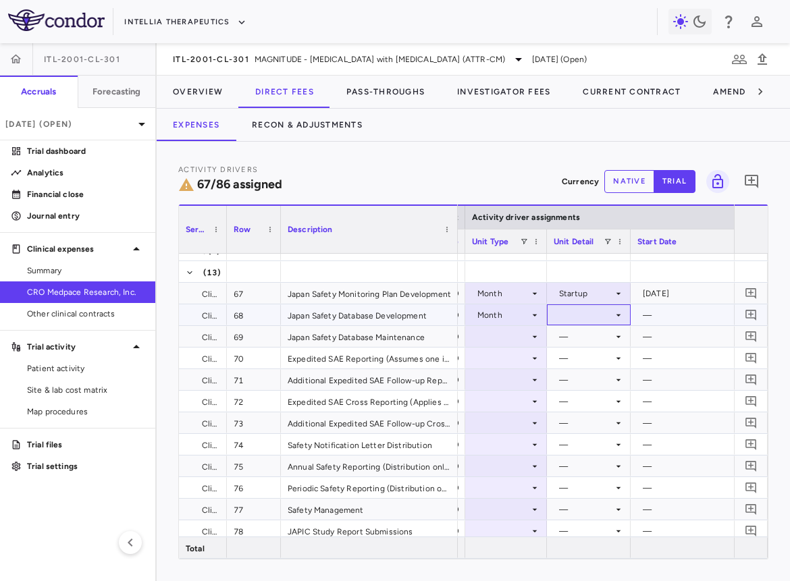
click at [591, 315] on div at bounding box center [588, 315] width 70 height 20
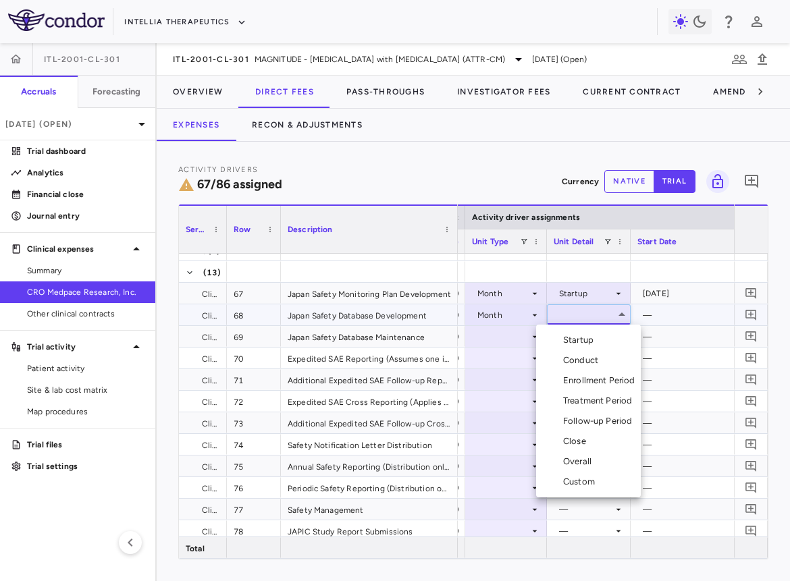
click at [588, 335] on div "Startup" at bounding box center [581, 340] width 36 height 12
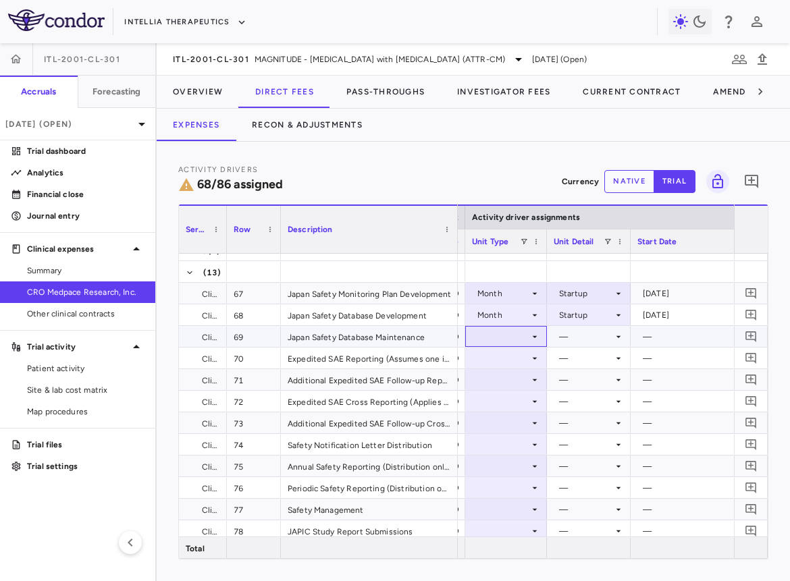
click at [514, 337] on div at bounding box center [506, 337] width 68 height 20
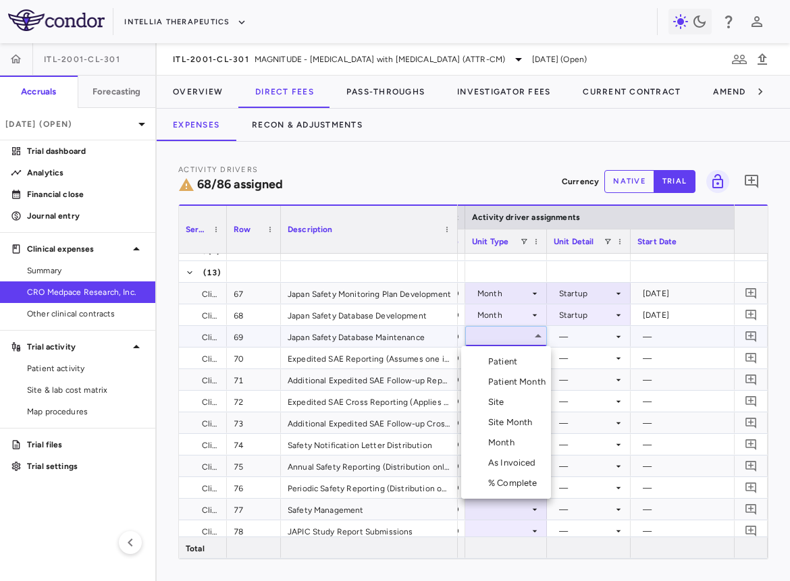
click at [511, 435] on li "Month" at bounding box center [506, 443] width 90 height 20
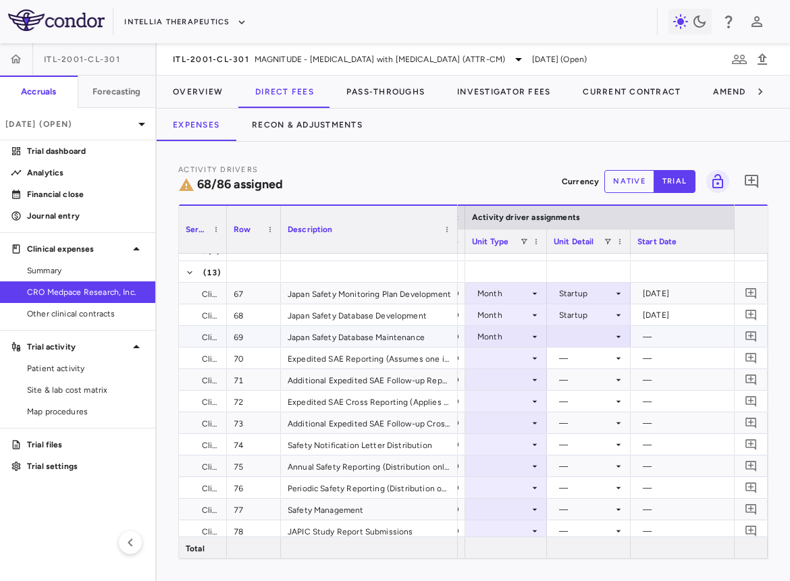
click at [576, 329] on div at bounding box center [588, 337] width 70 height 20
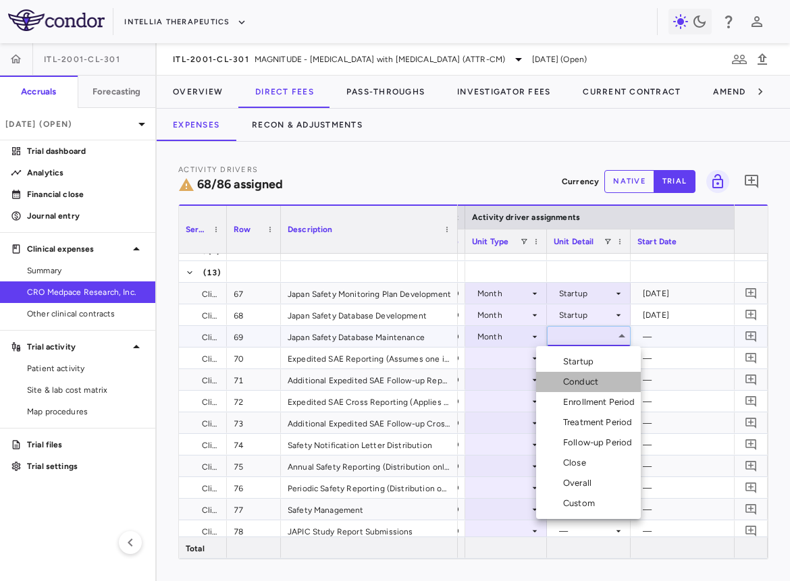
click at [576, 390] on li "Conduct" at bounding box center [588, 382] width 105 height 20
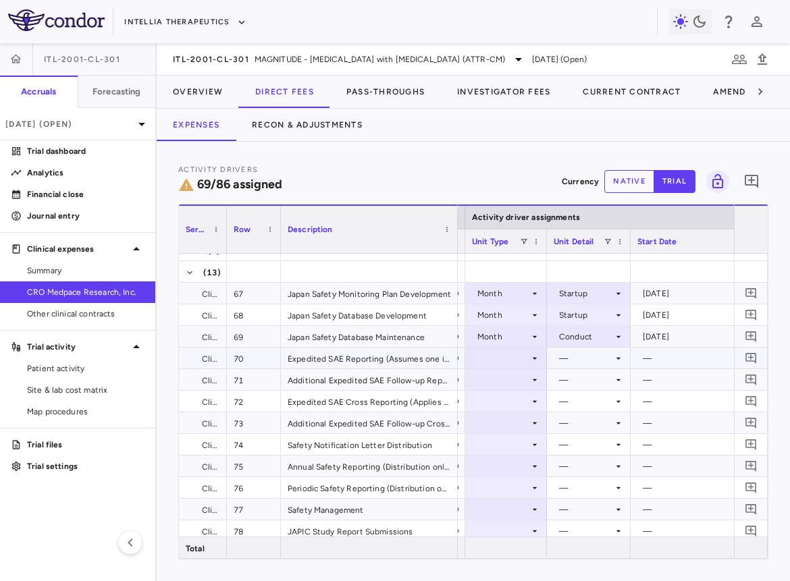
click at [520, 362] on div at bounding box center [506, 358] width 68 height 20
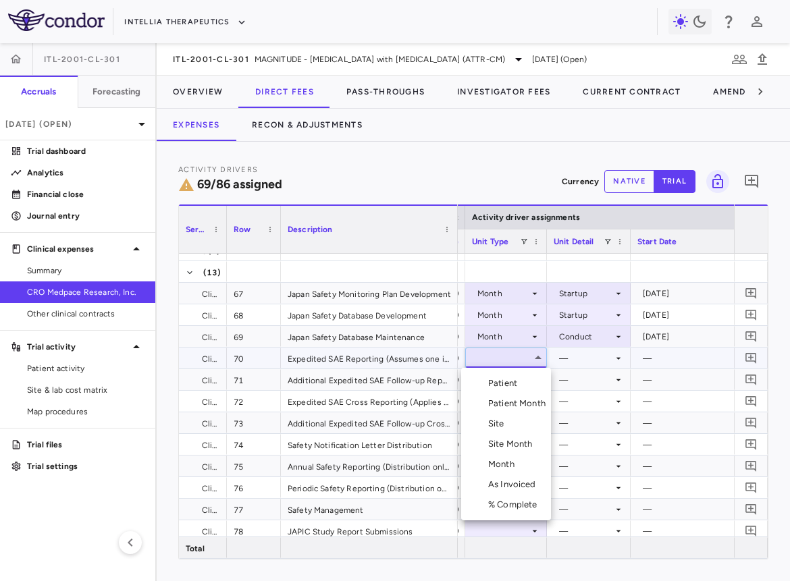
click at [527, 403] on div "Patient Month" at bounding box center [519, 403] width 63 height 12
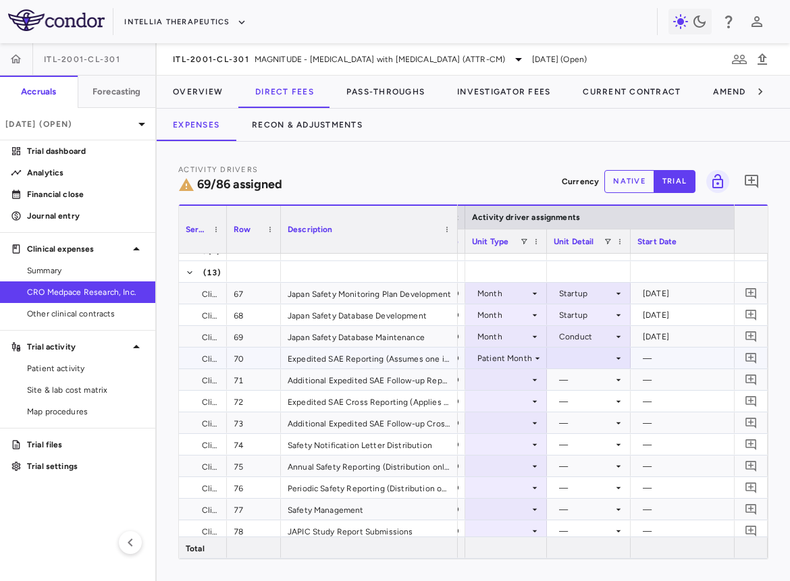
click at [581, 357] on div at bounding box center [588, 358] width 70 height 20
click at [581, 373] on li "As occurred" at bounding box center [588, 383] width 83 height 20
click at [526, 381] on div at bounding box center [506, 380] width 68 height 20
click at [586, 369] on div "—" at bounding box center [586, 380] width 54 height 22
click at [506, 383] on div at bounding box center [506, 380] width 68 height 20
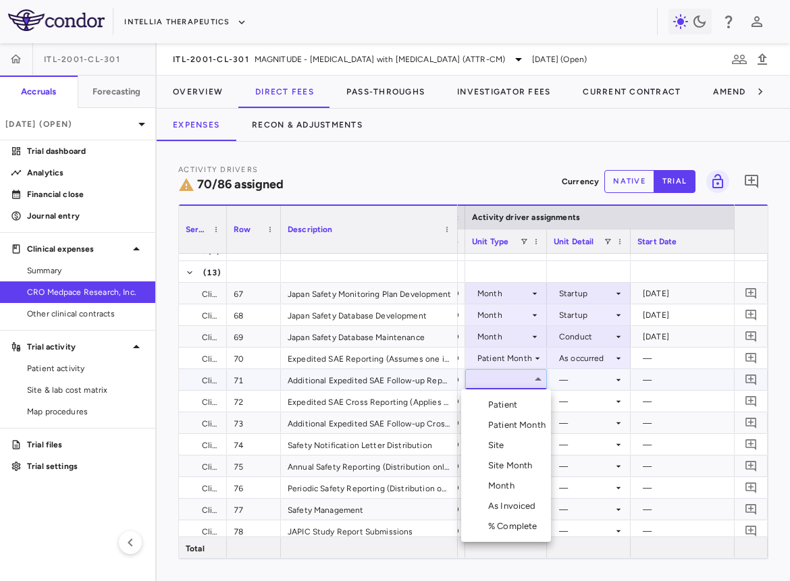
click at [504, 420] on div "Patient Month" at bounding box center [519, 425] width 63 height 12
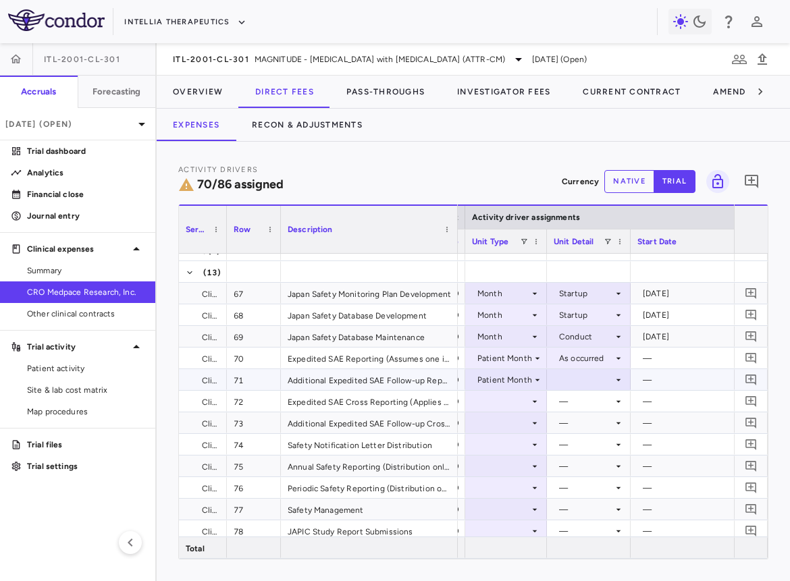
click at [586, 378] on div at bounding box center [588, 380] width 70 height 20
click at [586, 397] on li "As occurred" at bounding box center [588, 405] width 83 height 20
click at [516, 397] on div at bounding box center [506, 401] width 68 height 20
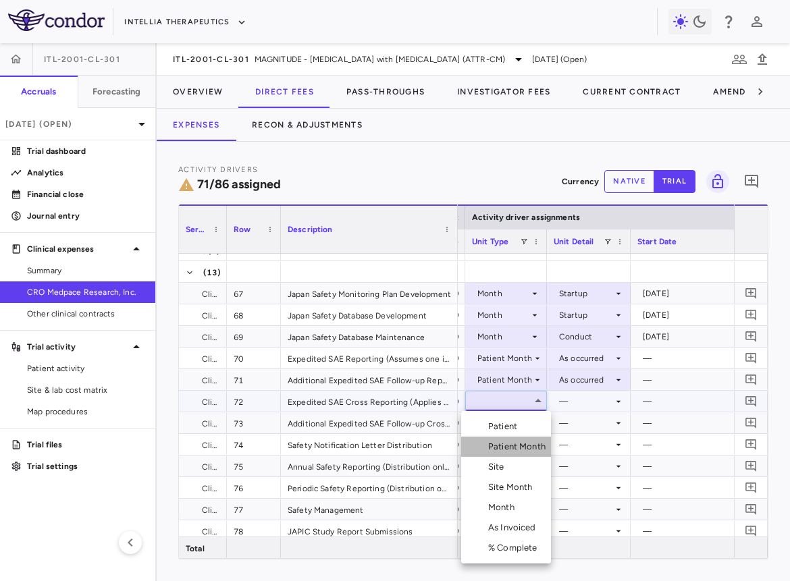
click at [512, 446] on div "Patient Month" at bounding box center [519, 447] width 63 height 12
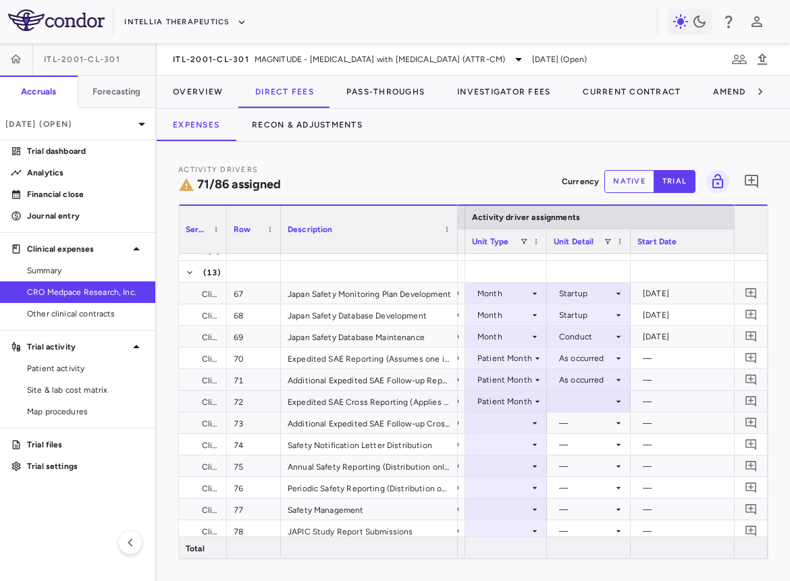
click at [575, 405] on div at bounding box center [588, 401] width 70 height 20
click at [578, 426] on div "As occurred" at bounding box center [601, 426] width 54 height 12
click at [523, 424] on div at bounding box center [506, 423] width 68 height 20
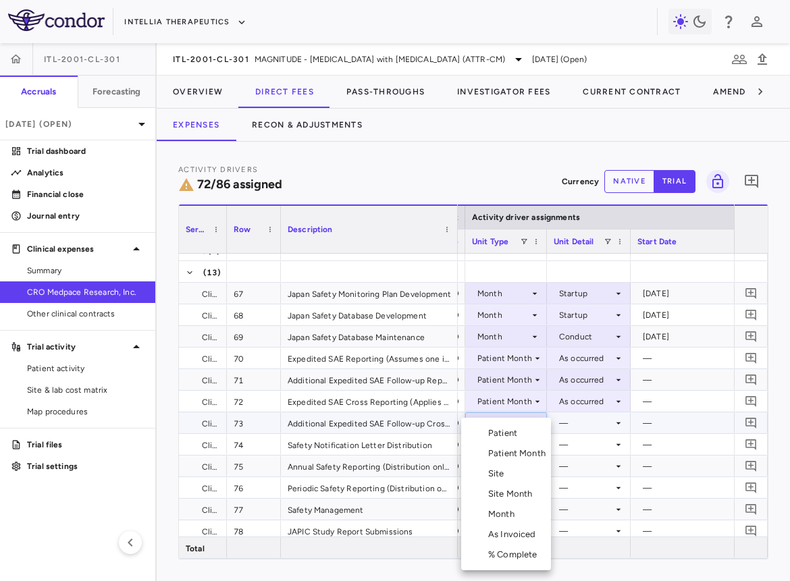
click at [522, 456] on div "Patient Month" at bounding box center [519, 453] width 63 height 12
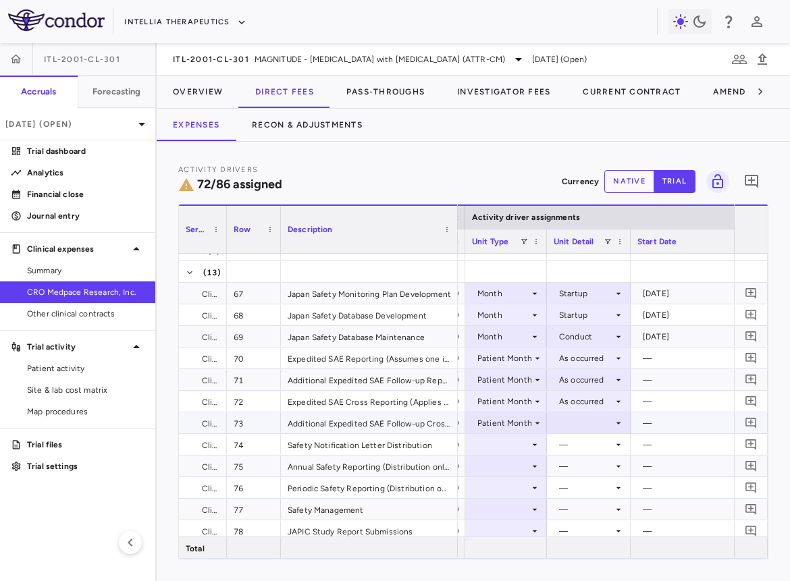
click at [579, 422] on div at bounding box center [588, 423] width 70 height 20
click at [579, 449] on div "As occurred" at bounding box center [601, 448] width 54 height 12
click at [536, 448] on icon at bounding box center [534, 444] width 11 height 11
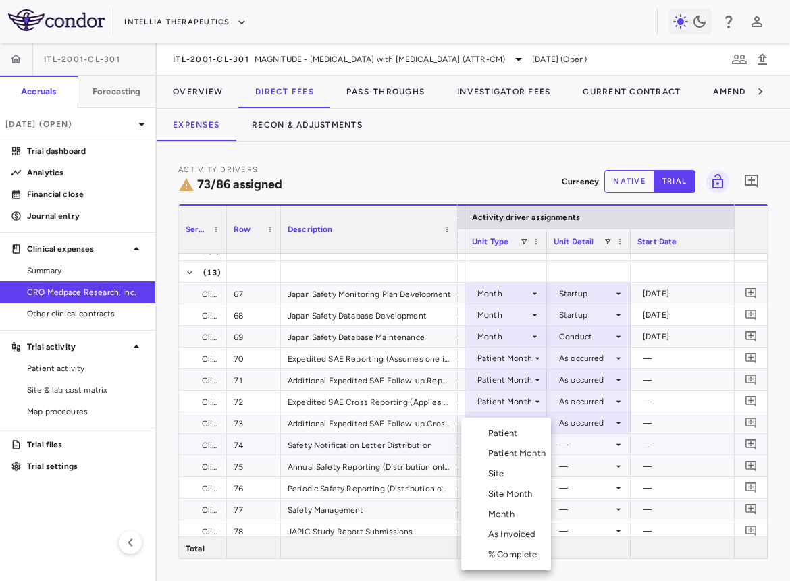
click at [514, 507] on li "Month" at bounding box center [506, 514] width 90 height 20
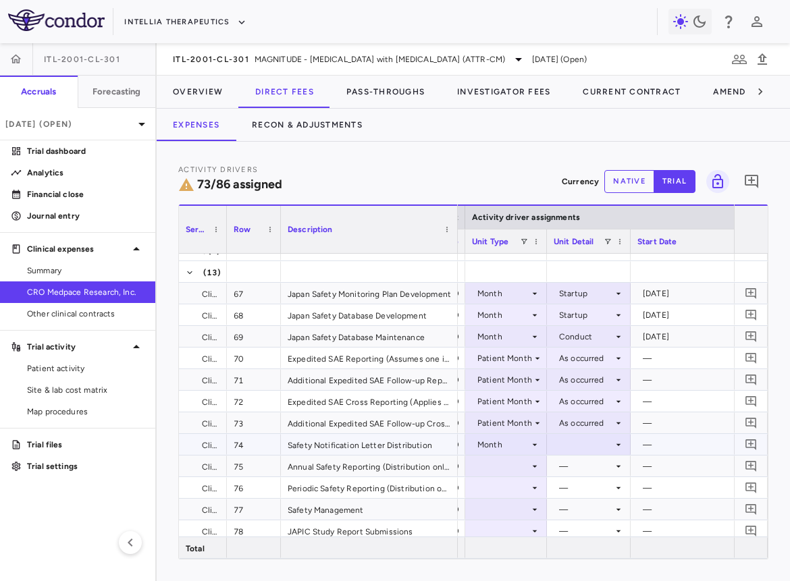
click at [596, 443] on div at bounding box center [588, 445] width 70 height 20
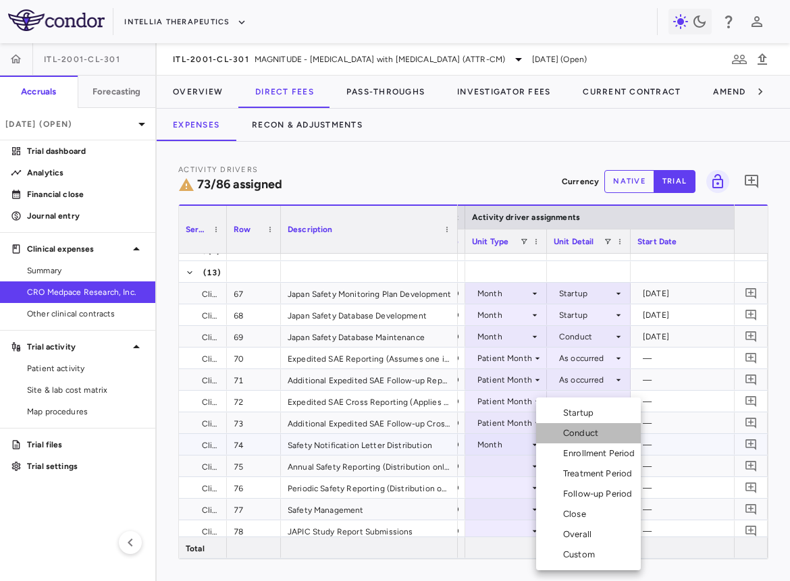
click at [598, 435] on div "Conduct" at bounding box center [583, 433] width 40 height 12
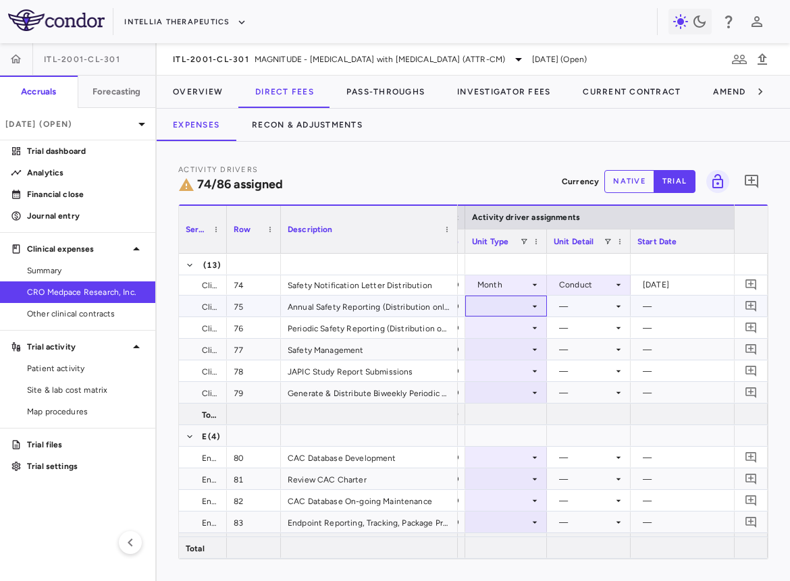
click at [520, 298] on div at bounding box center [506, 306] width 68 height 20
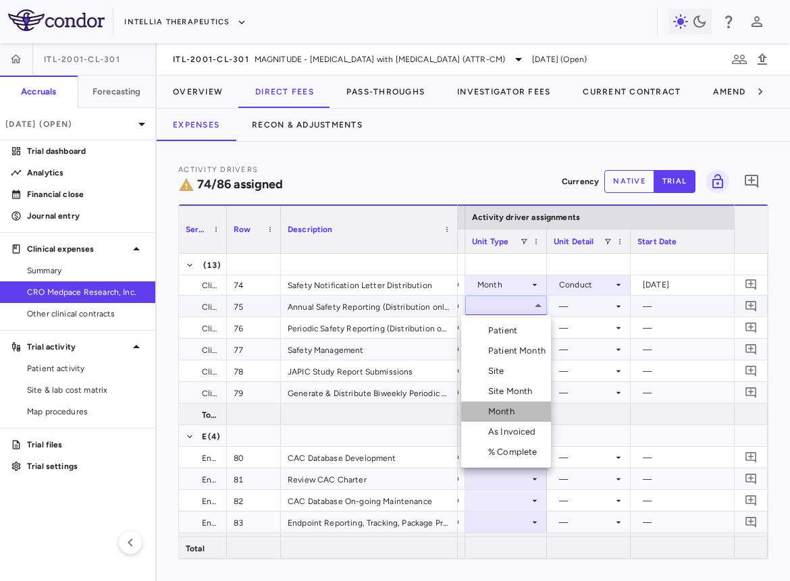
click at [509, 407] on div "Month" at bounding box center [504, 412] width 32 height 12
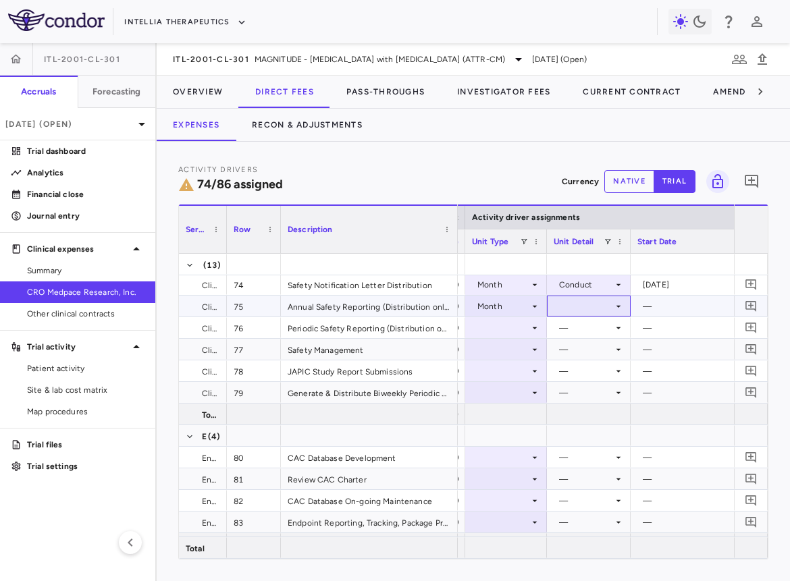
click at [584, 303] on div at bounding box center [588, 306] width 70 height 20
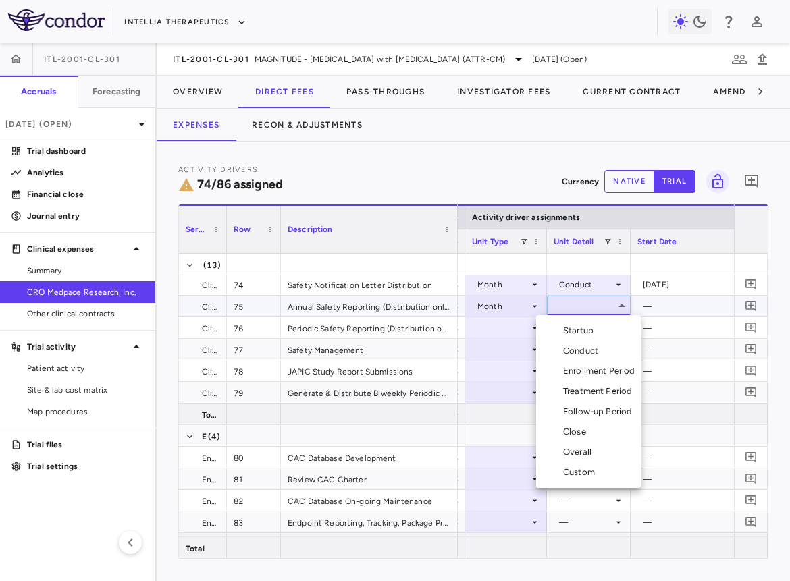
click at [581, 355] on div "Conduct" at bounding box center [583, 351] width 40 height 12
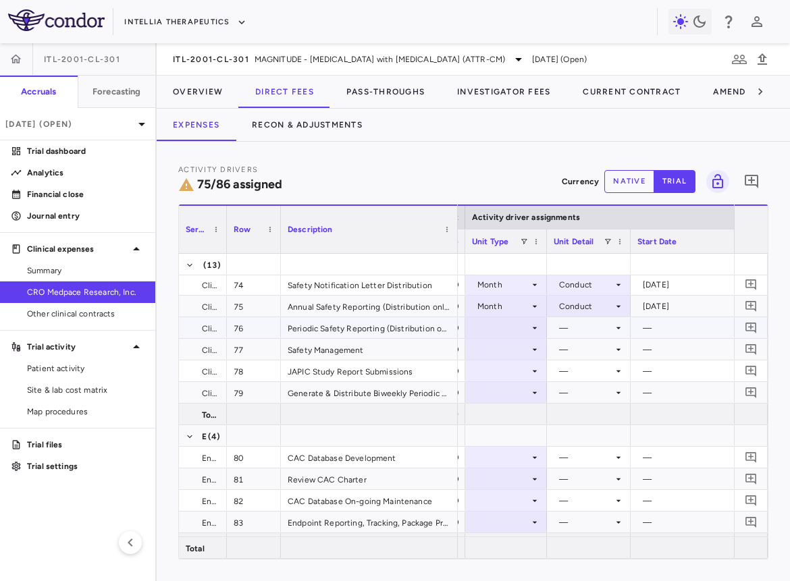
click at [509, 325] on div at bounding box center [506, 328] width 68 height 20
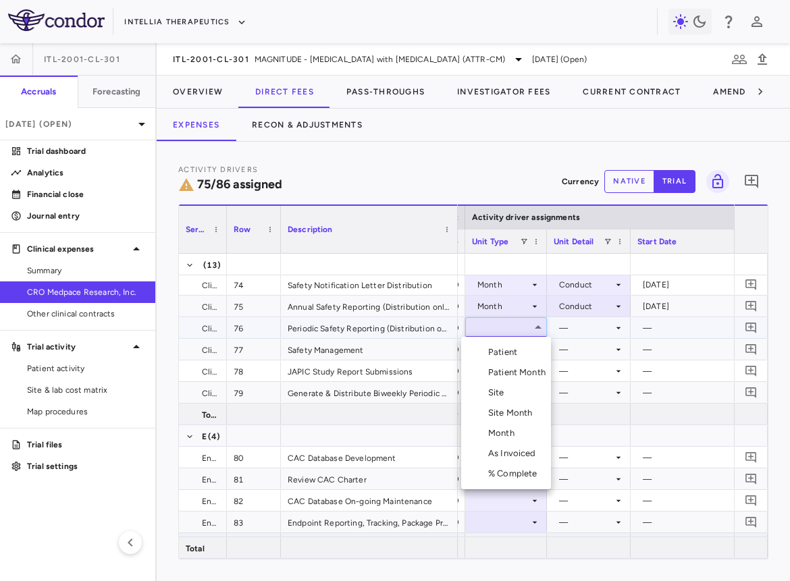
click at [508, 371] on div "Patient Month" at bounding box center [519, 372] width 63 height 12
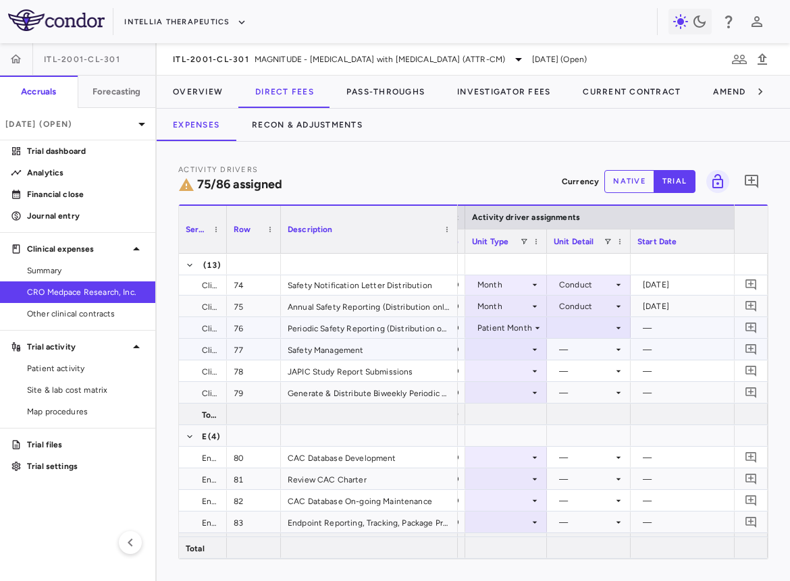
click at [580, 328] on div at bounding box center [588, 328] width 70 height 20
click at [579, 346] on div "As occurred" at bounding box center [601, 352] width 54 height 12
click at [512, 344] on div at bounding box center [506, 349] width 68 height 20
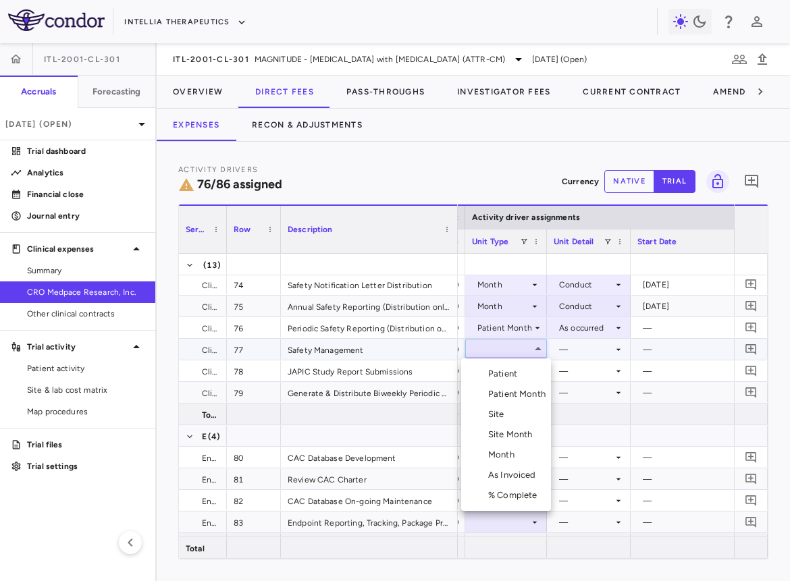
click at [501, 451] on div "Month" at bounding box center [504, 455] width 32 height 12
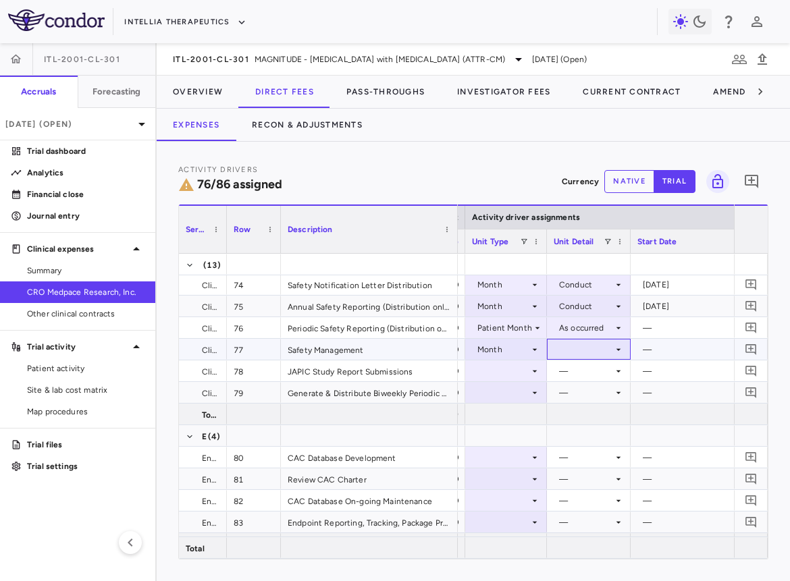
click at [573, 352] on div at bounding box center [588, 349] width 70 height 20
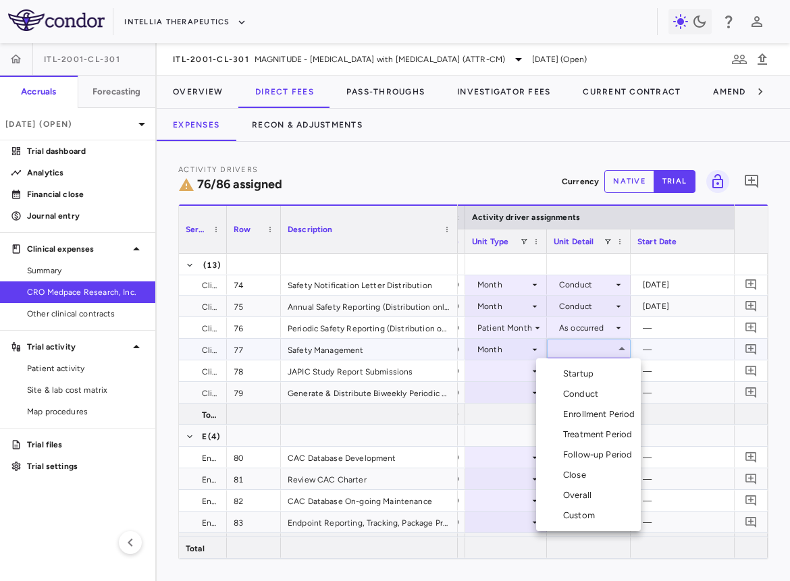
click at [574, 389] on div "Conduct" at bounding box center [583, 394] width 40 height 12
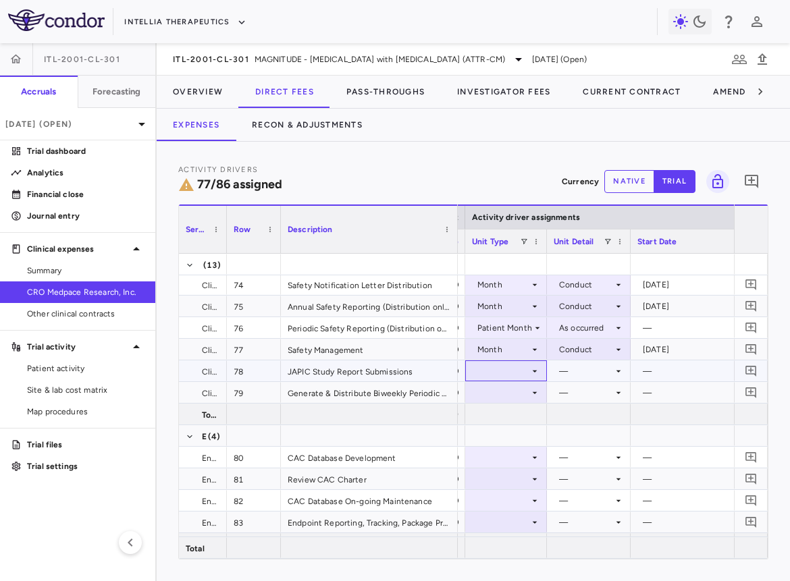
click at [525, 370] on div at bounding box center [506, 371] width 68 height 20
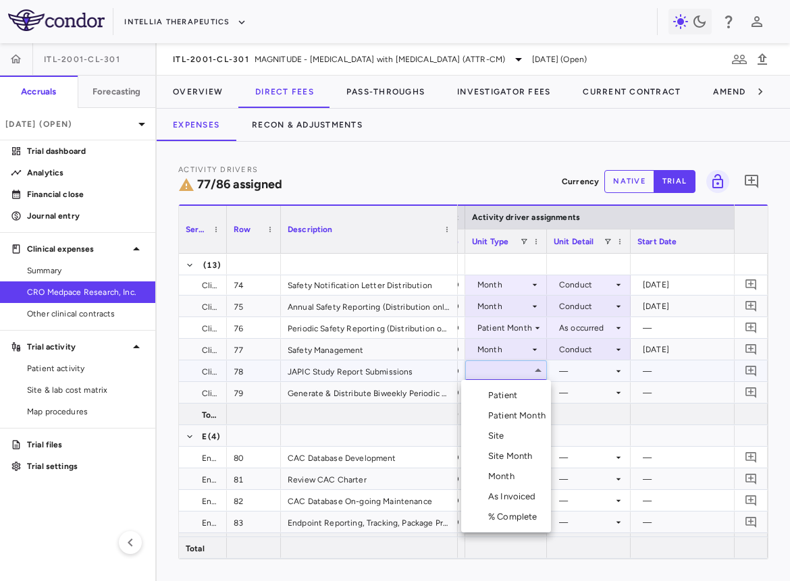
click at [516, 474] on div "Month" at bounding box center [504, 476] width 32 height 12
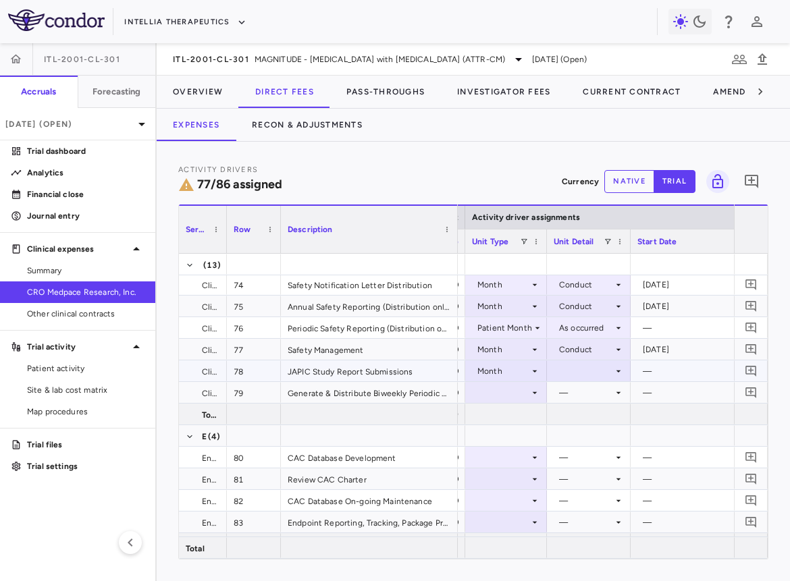
click at [578, 374] on div at bounding box center [588, 371] width 70 height 20
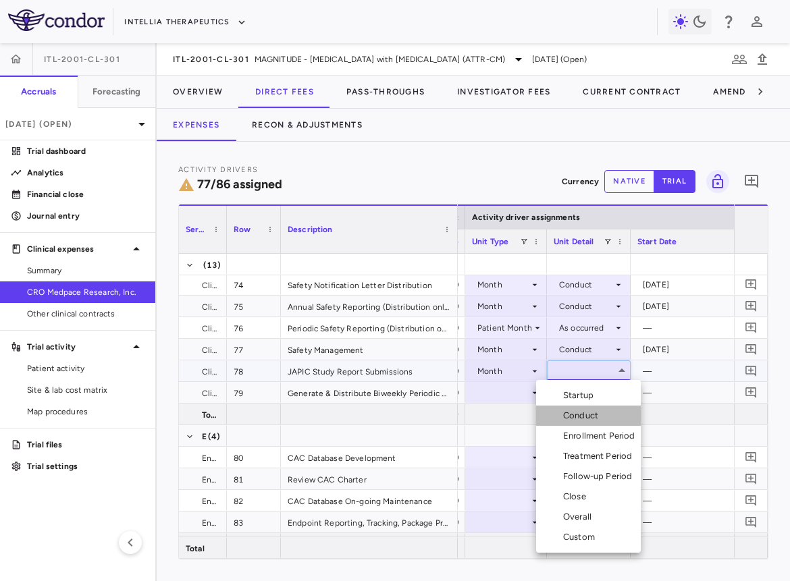
click at [578, 415] on div "Conduct" at bounding box center [583, 416] width 40 height 12
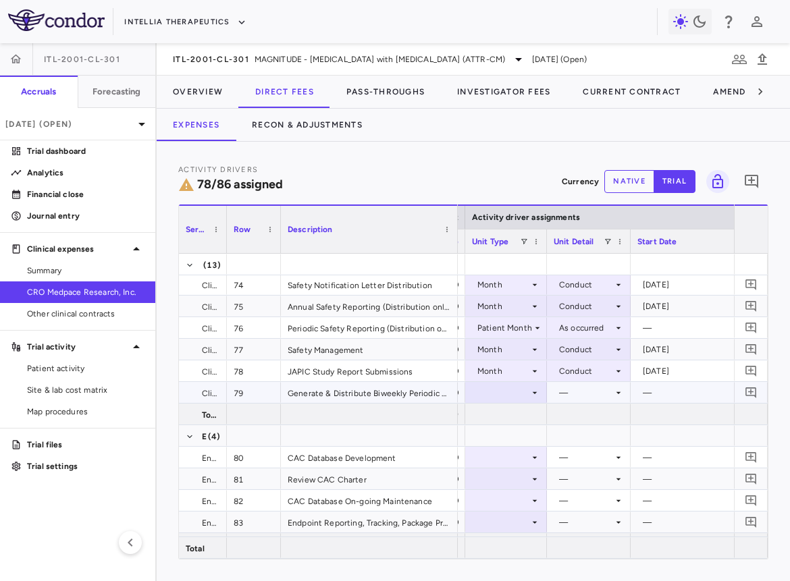
click at [507, 389] on div at bounding box center [506, 393] width 68 height 20
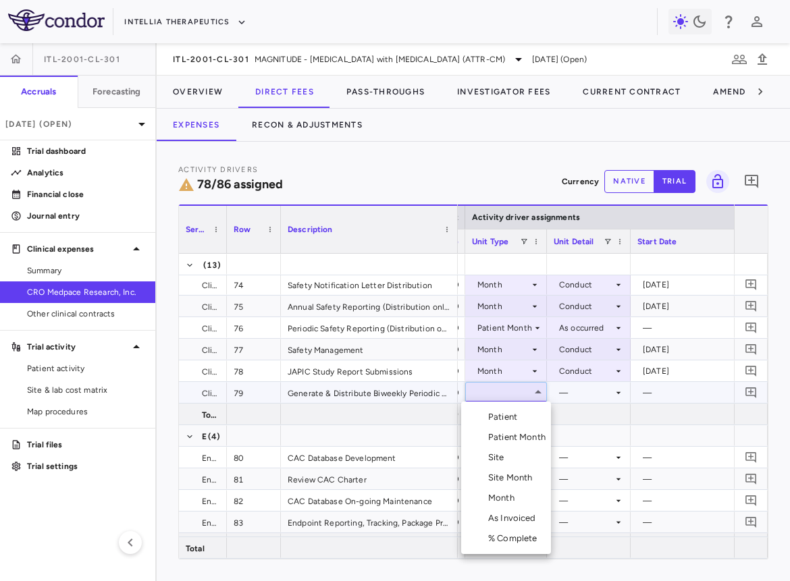
click at [499, 491] on li "Month" at bounding box center [506, 498] width 90 height 20
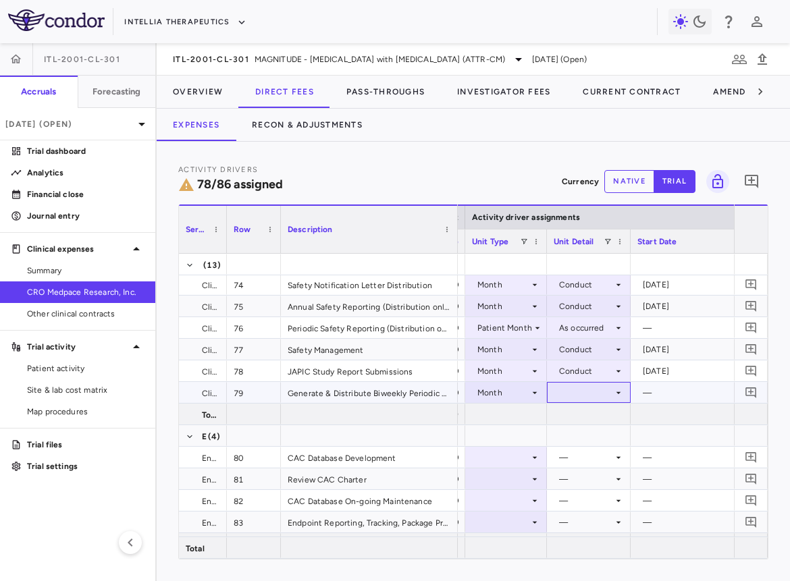
click at [588, 389] on div at bounding box center [588, 393] width 70 height 20
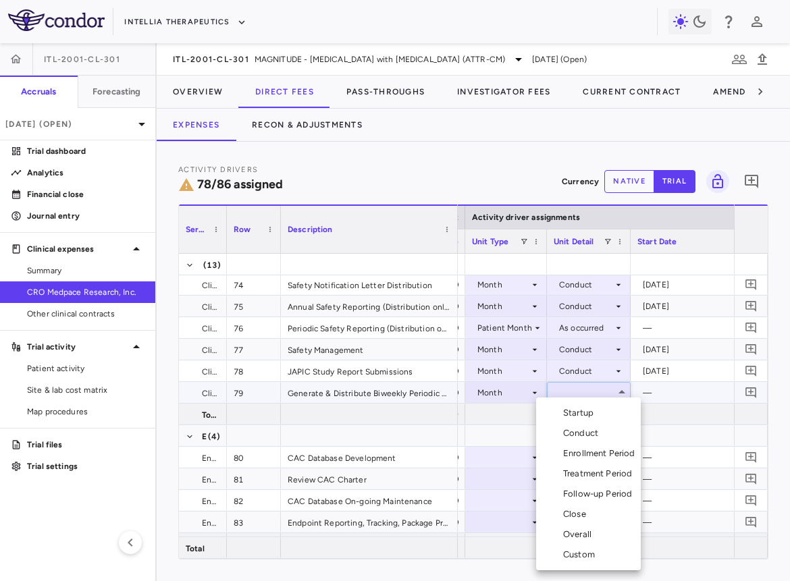
click at [587, 431] on div "Conduct" at bounding box center [583, 433] width 40 height 12
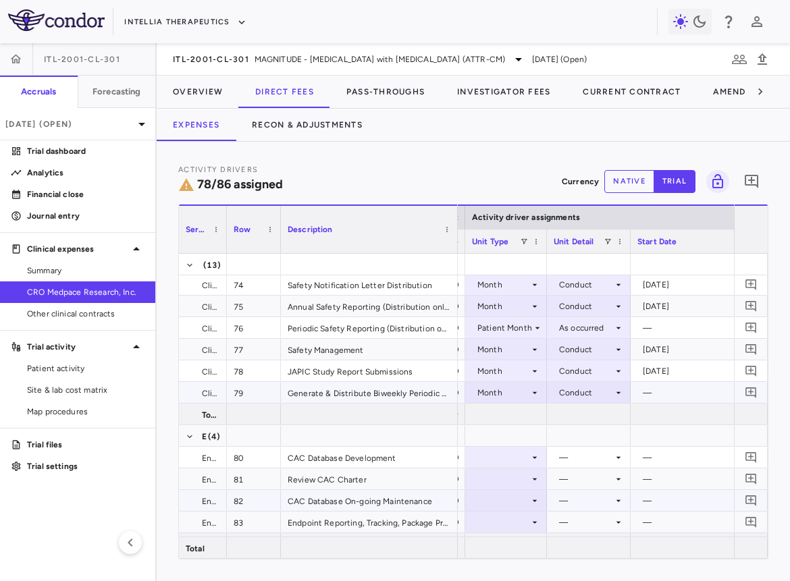
scroll to position [1935, 0]
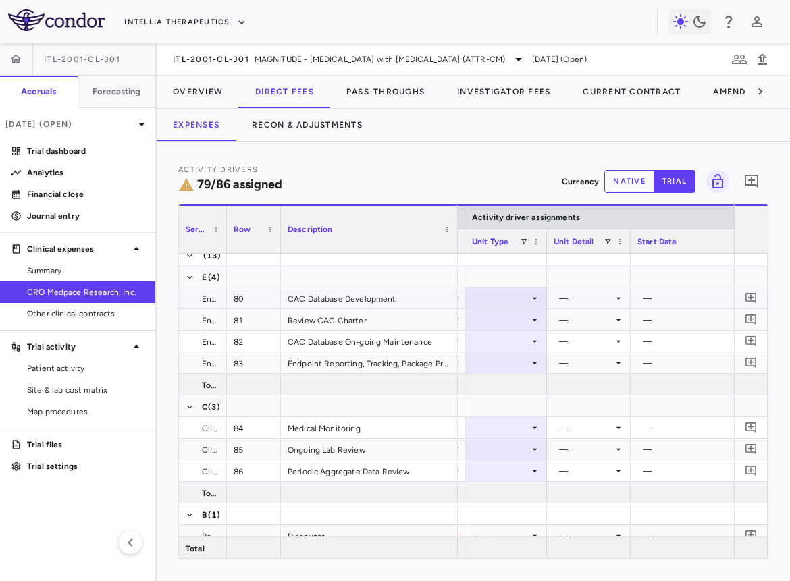
click at [516, 296] on div at bounding box center [506, 298] width 68 height 20
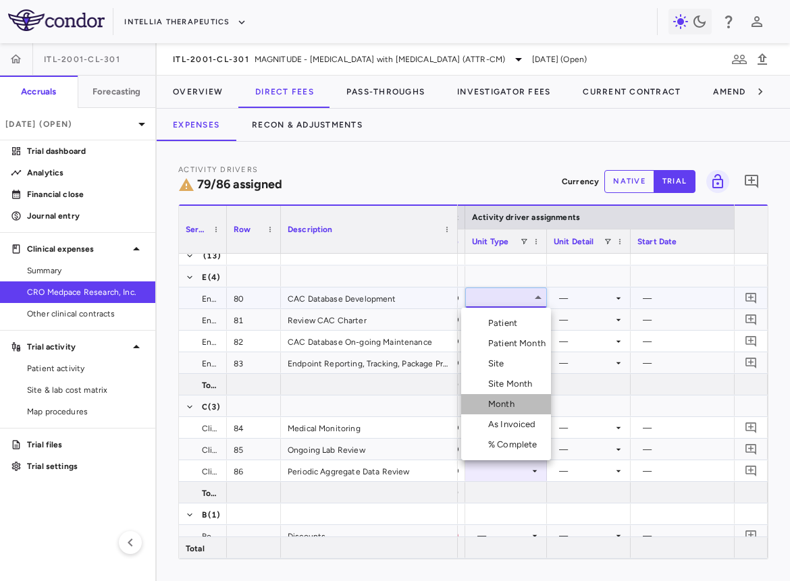
click at [513, 398] on div "Month" at bounding box center [504, 404] width 32 height 12
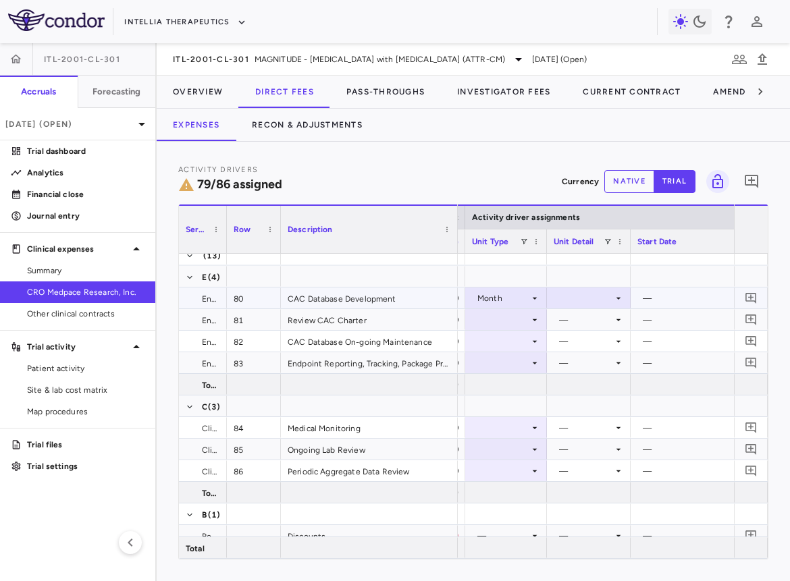
click at [579, 294] on div at bounding box center [588, 298] width 70 height 20
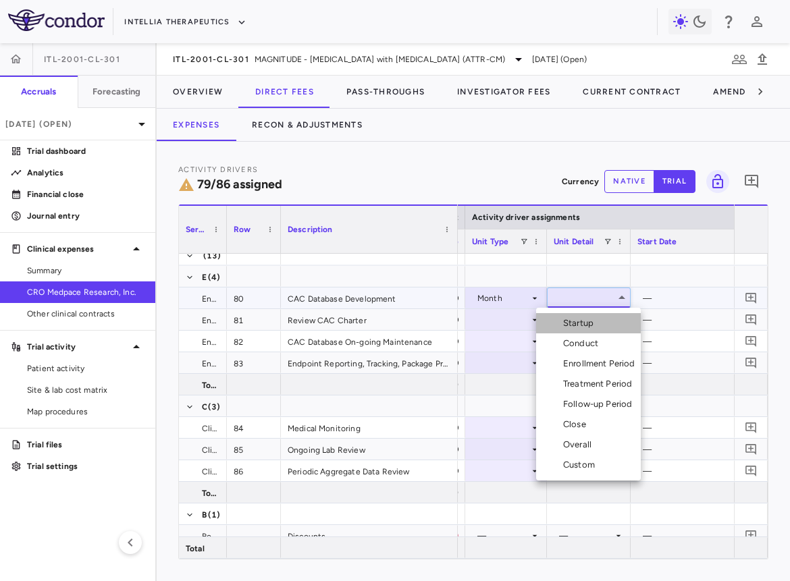
click at [579, 328] on div "Startup" at bounding box center [581, 323] width 36 height 12
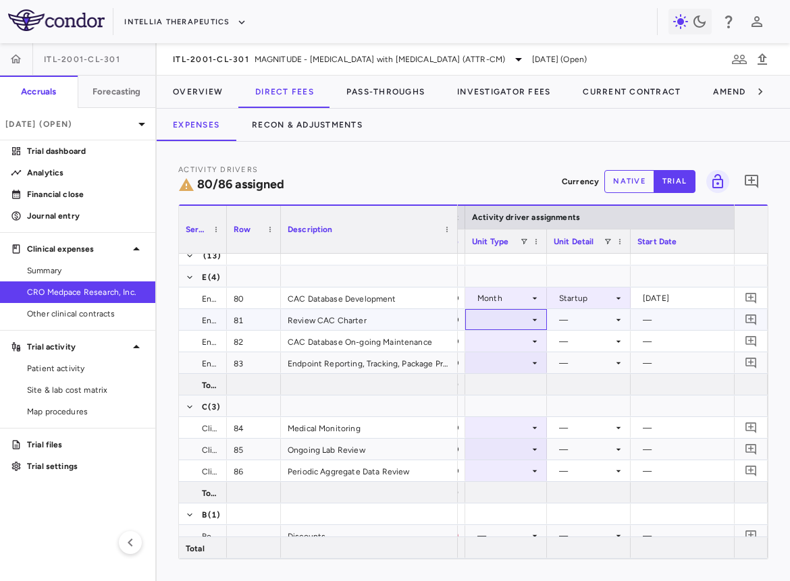
click at [507, 328] on div at bounding box center [506, 320] width 68 height 20
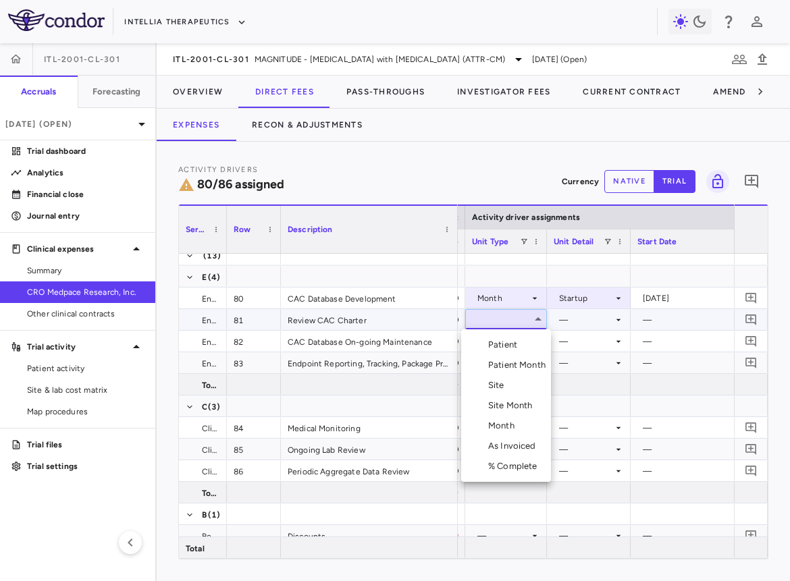
click at [499, 421] on div "Month" at bounding box center [504, 426] width 32 height 12
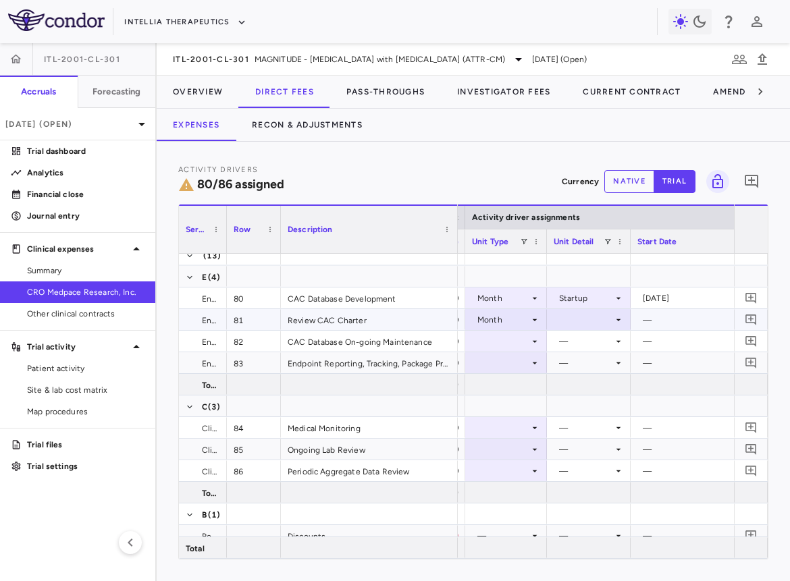
click at [585, 323] on div at bounding box center [588, 320] width 70 height 20
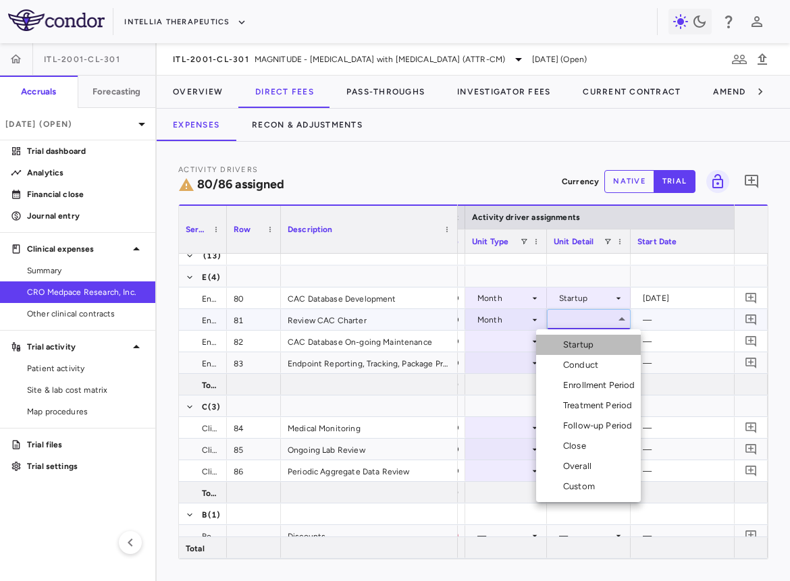
click at [579, 343] on div "Startup" at bounding box center [581, 345] width 36 height 12
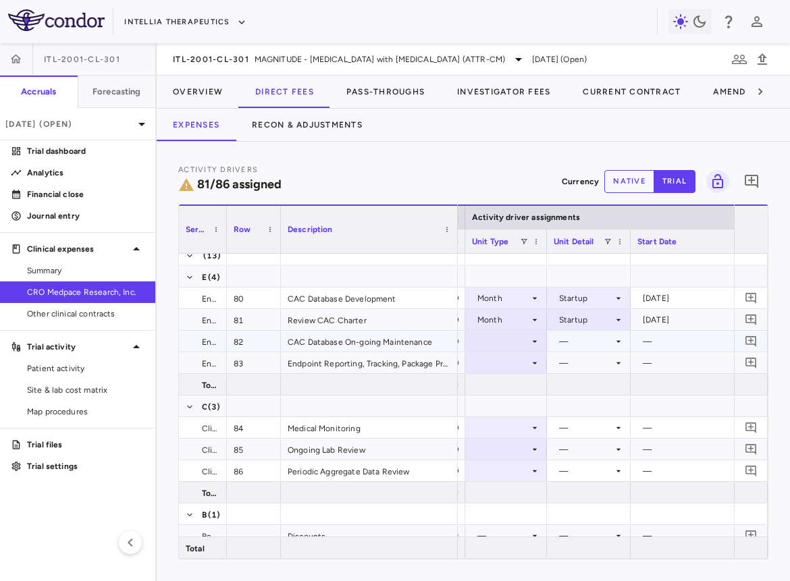
click at [519, 339] on div at bounding box center [506, 341] width 68 height 20
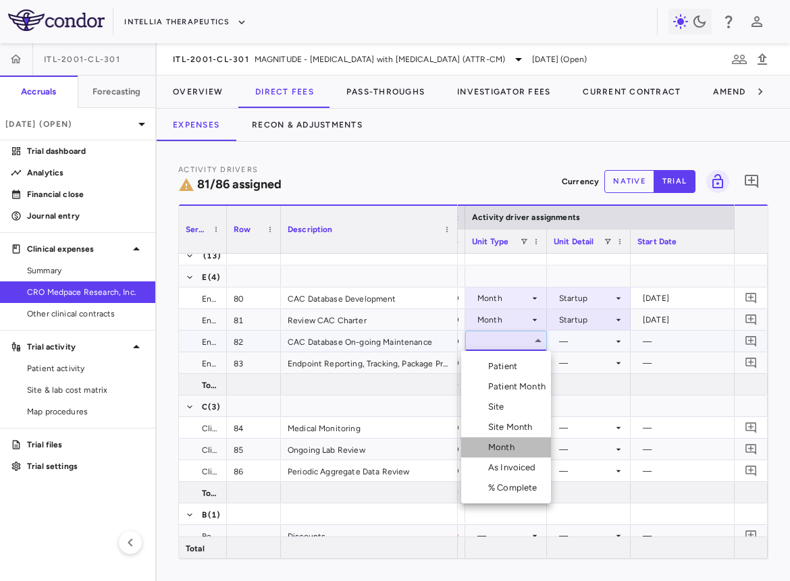
click at [530, 446] on li "Month" at bounding box center [506, 447] width 90 height 20
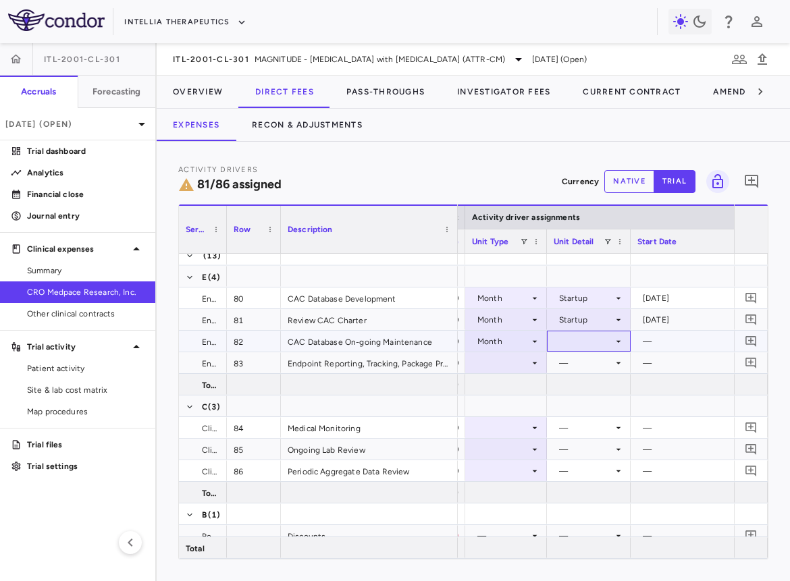
click at [588, 335] on div at bounding box center [588, 341] width 70 height 20
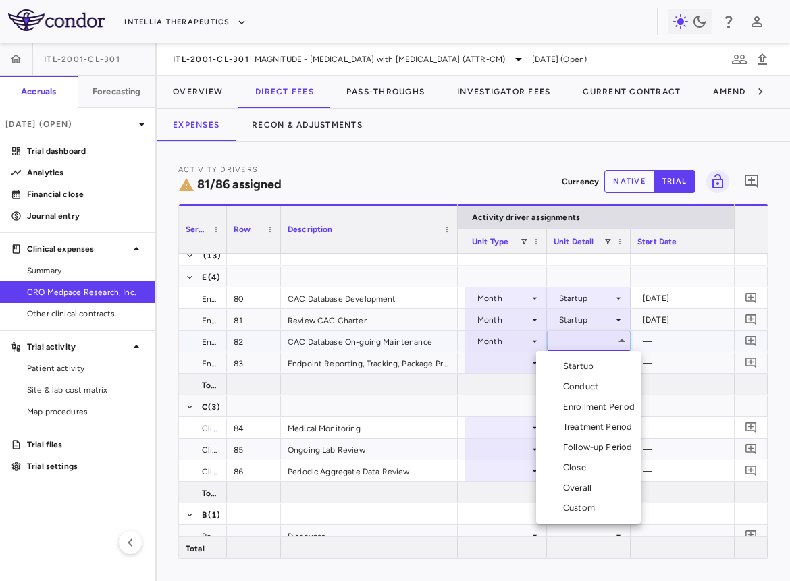
click at [586, 379] on li "Conduct" at bounding box center [588, 387] width 105 height 20
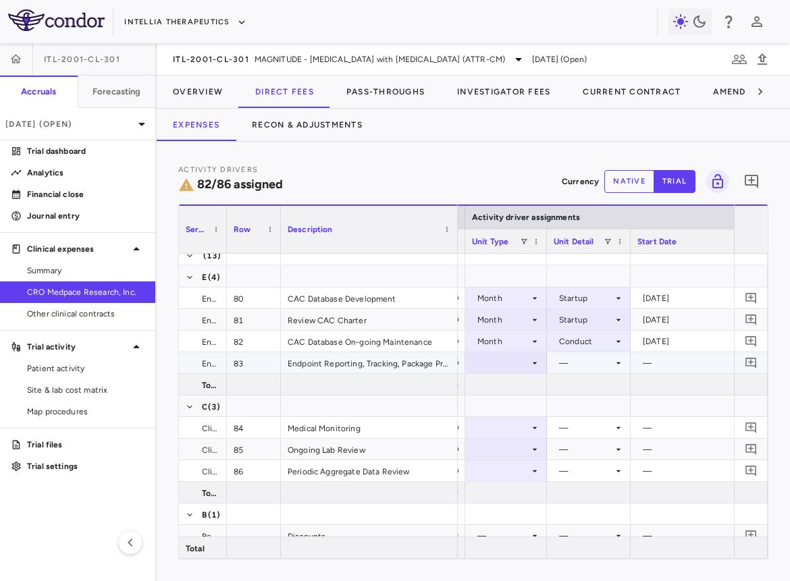
click at [526, 365] on div at bounding box center [506, 363] width 68 height 20
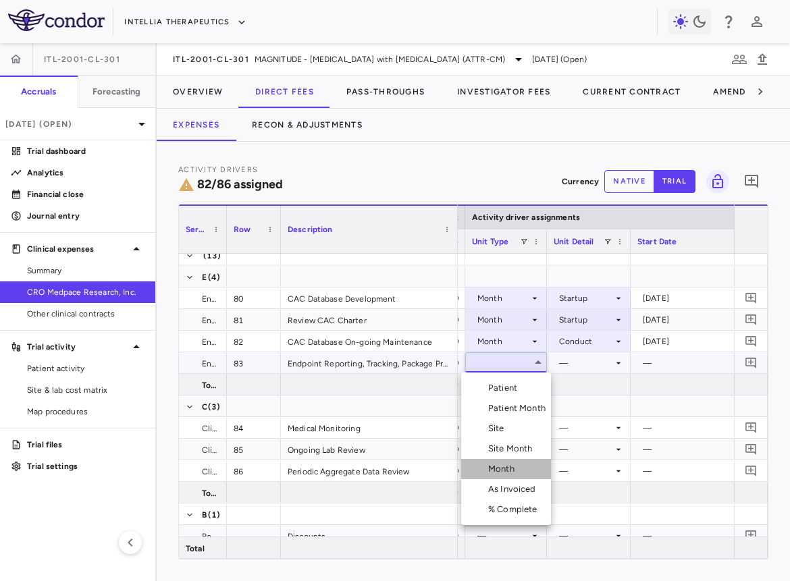
click at [520, 469] on li "Month" at bounding box center [506, 469] width 90 height 20
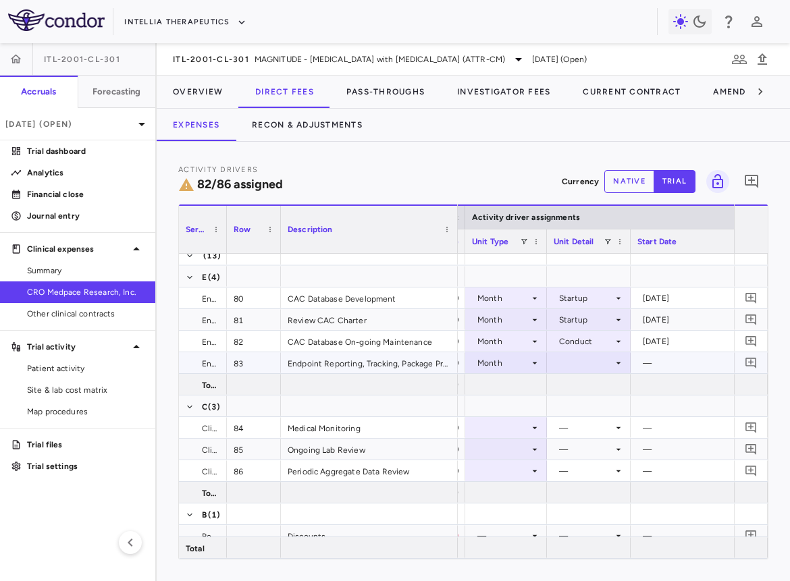
click at [595, 368] on div at bounding box center [588, 363] width 70 height 20
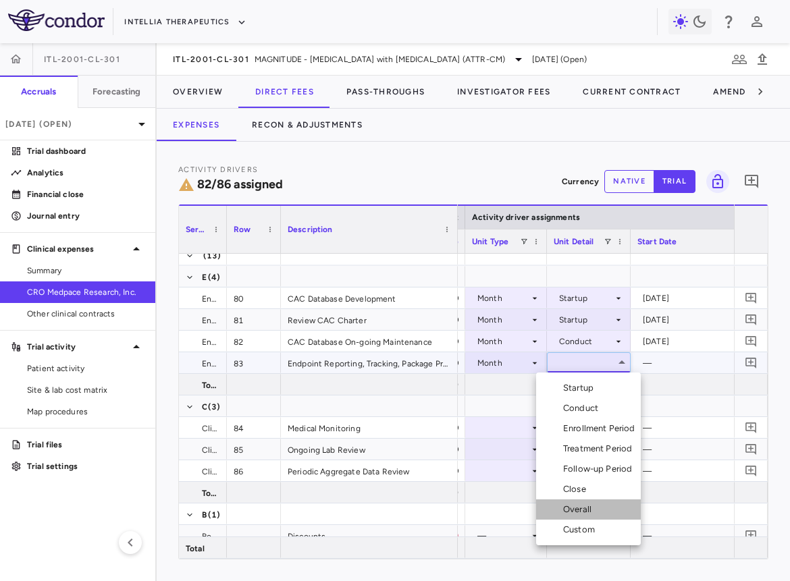
click at [581, 508] on div "Overall" at bounding box center [580, 509] width 34 height 12
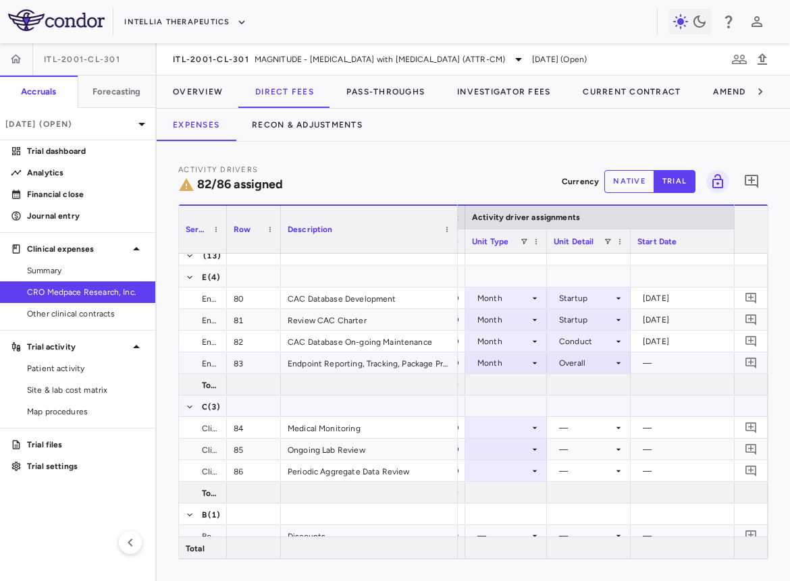
scroll to position [1983, 0]
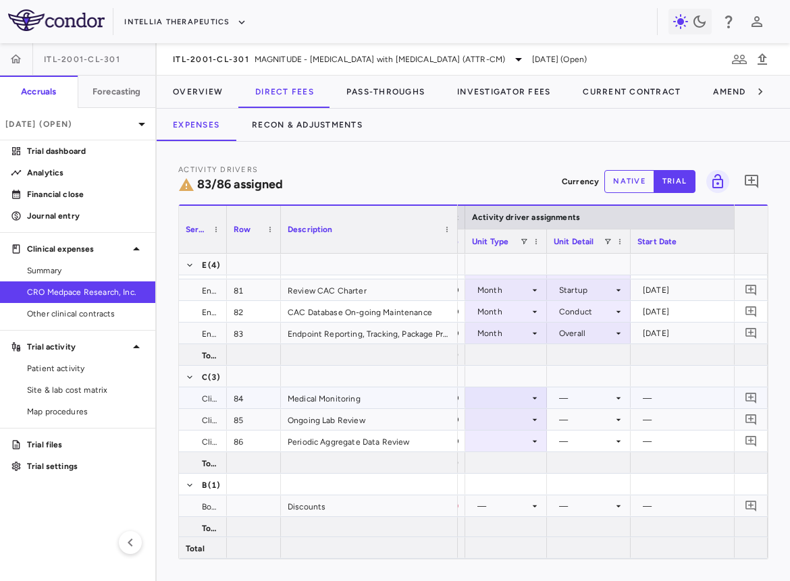
click at [514, 400] on div at bounding box center [506, 398] width 68 height 20
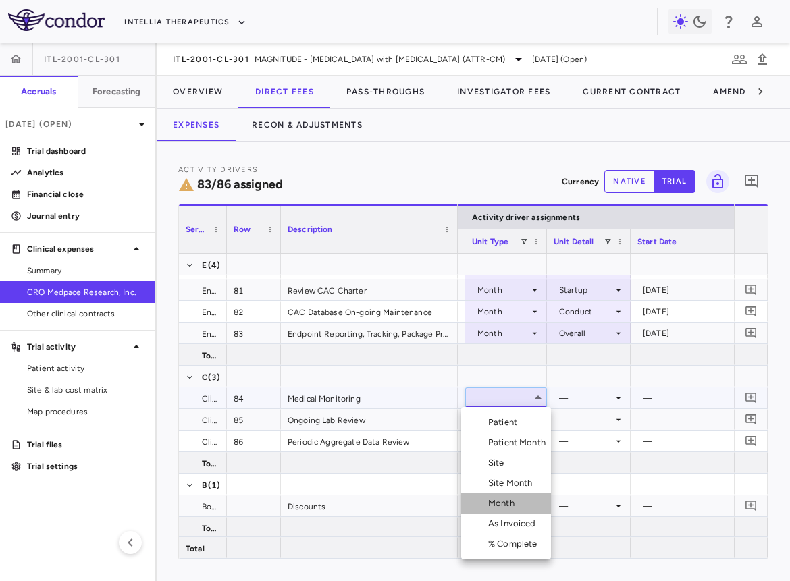
click at [499, 497] on li "Month" at bounding box center [506, 503] width 90 height 20
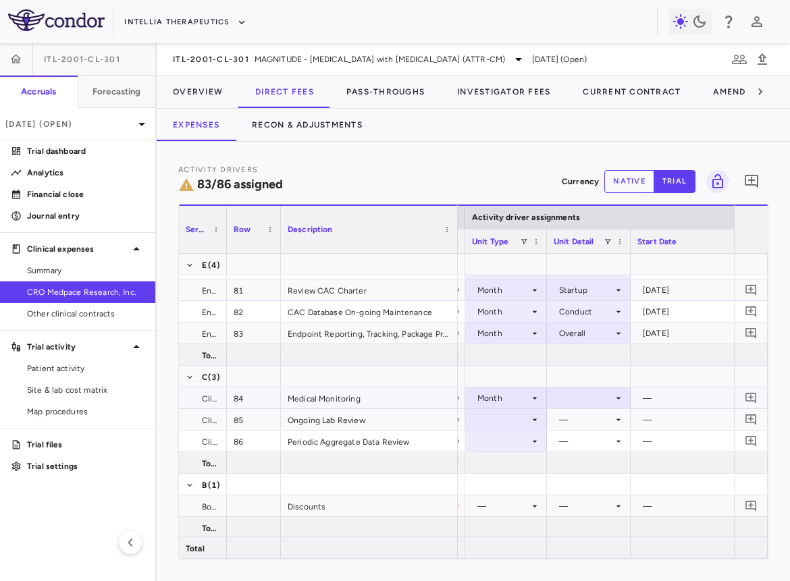
click at [582, 396] on div at bounding box center [588, 398] width 70 height 20
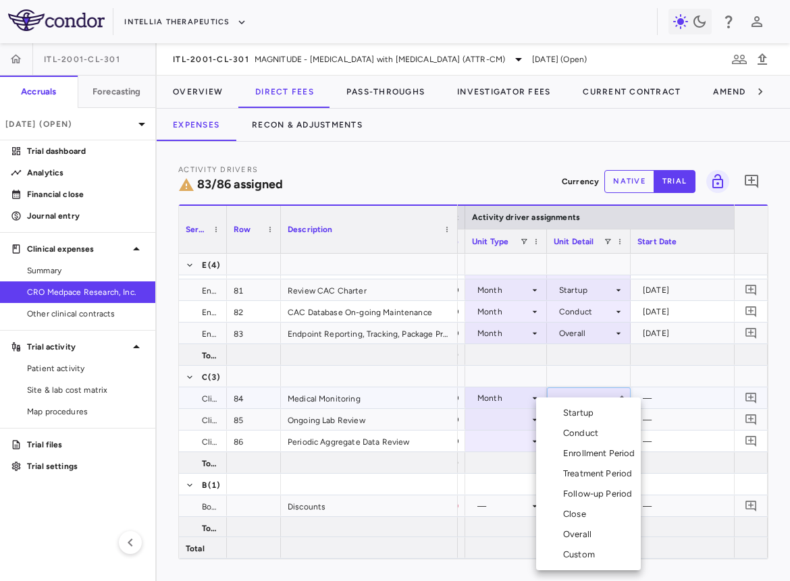
click at [578, 439] on div "Conduct" at bounding box center [583, 433] width 40 height 12
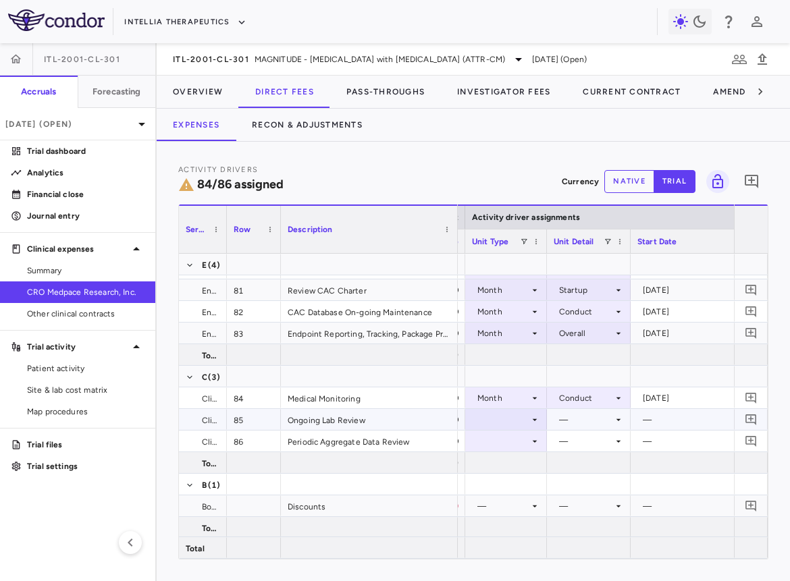
click at [507, 424] on div at bounding box center [506, 420] width 68 height 20
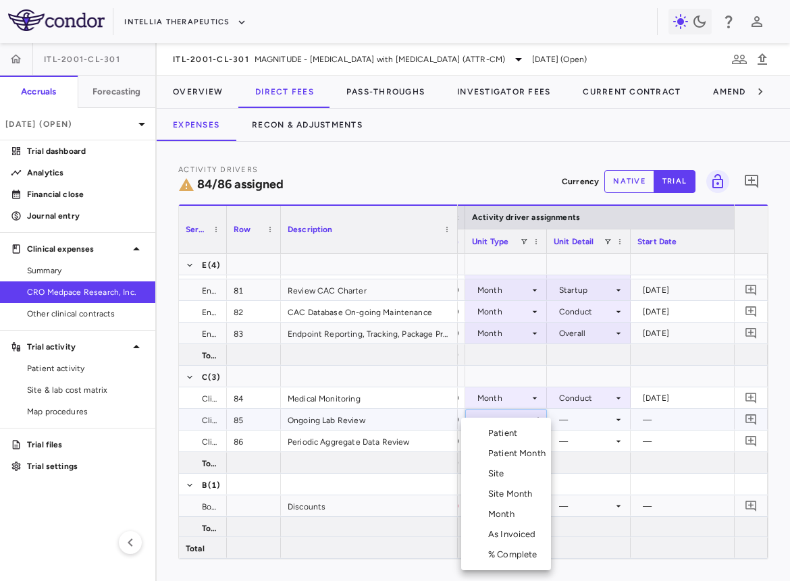
click at [510, 513] on div "Month" at bounding box center [504, 514] width 32 height 12
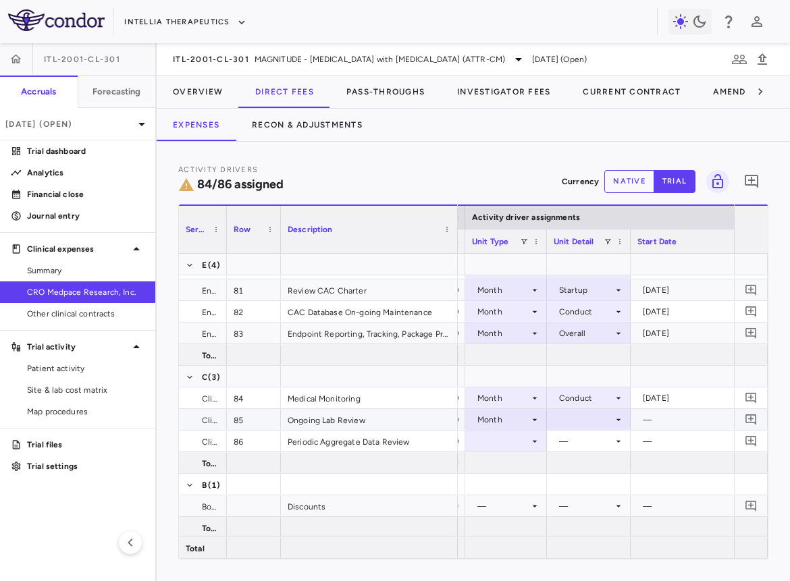
click at [574, 418] on div at bounding box center [588, 420] width 70 height 20
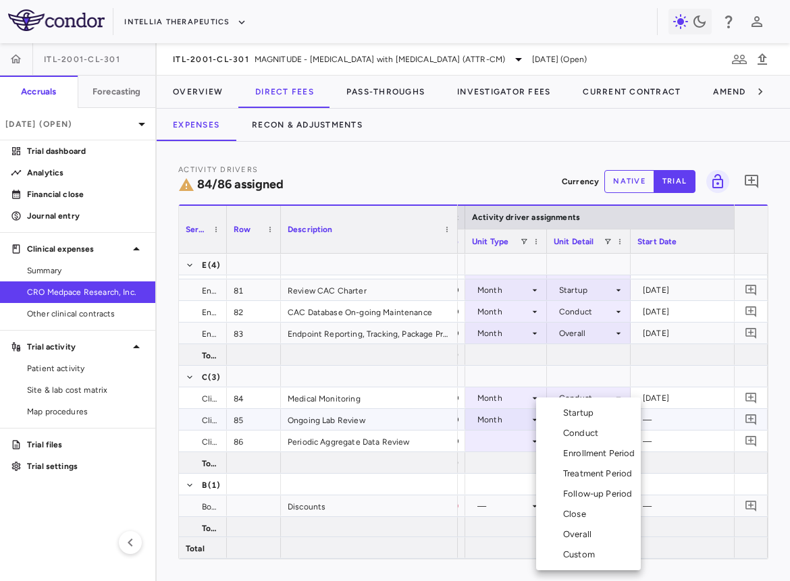
drag, startPoint x: 574, startPoint y: 449, endPoint x: 576, endPoint y: 429, distance: 19.7
click at [576, 429] on ul "Select Startup Conduct Enrollment Period Treatment Period Follow-up Period Clos…" at bounding box center [588, 483] width 105 height 173
click at [576, 429] on div "Conduct" at bounding box center [583, 433] width 40 height 12
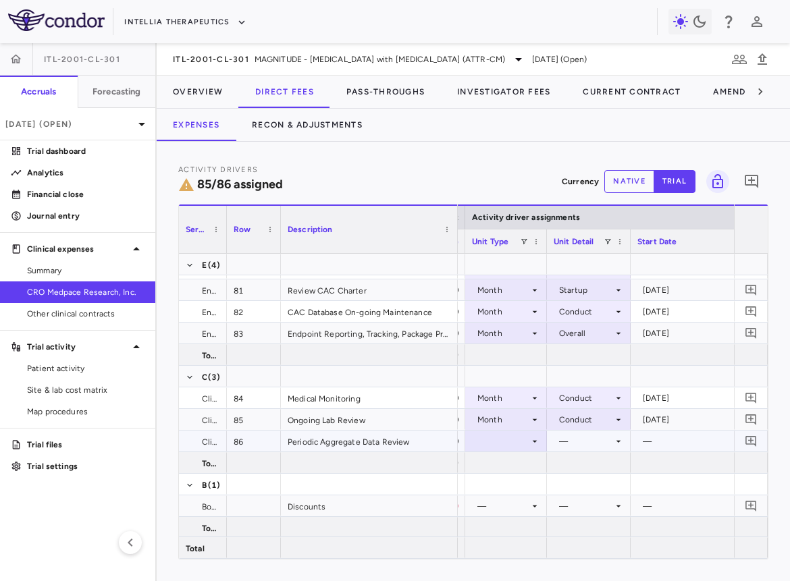
click at [522, 439] on div at bounding box center [506, 441] width 68 height 20
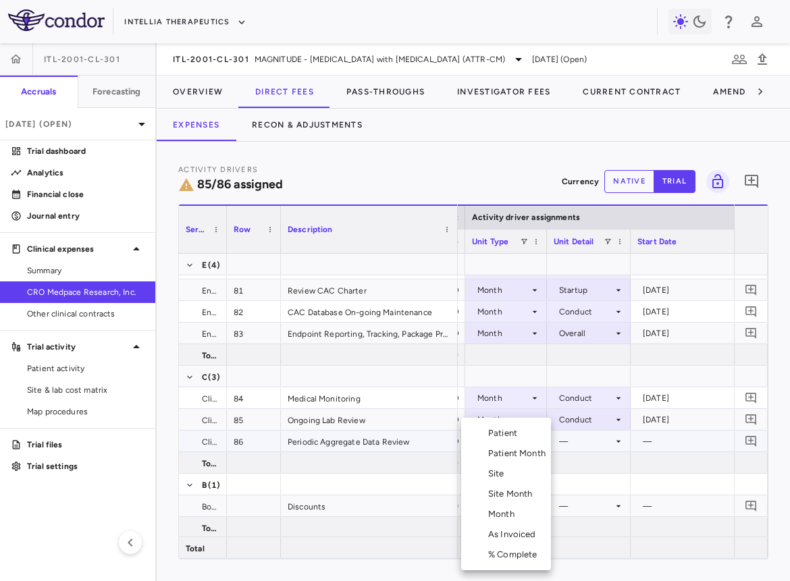
click at [520, 510] on li "Month" at bounding box center [506, 514] width 90 height 20
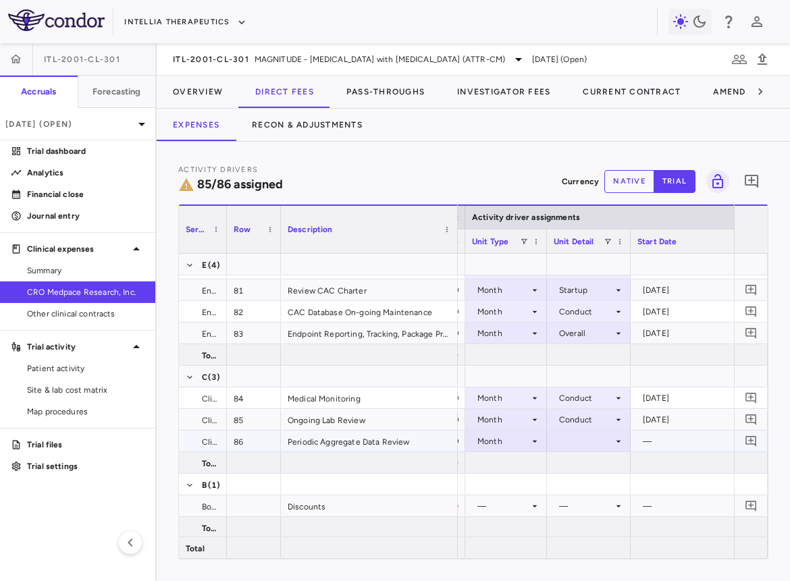
click at [574, 445] on div at bounding box center [588, 441] width 70 height 20
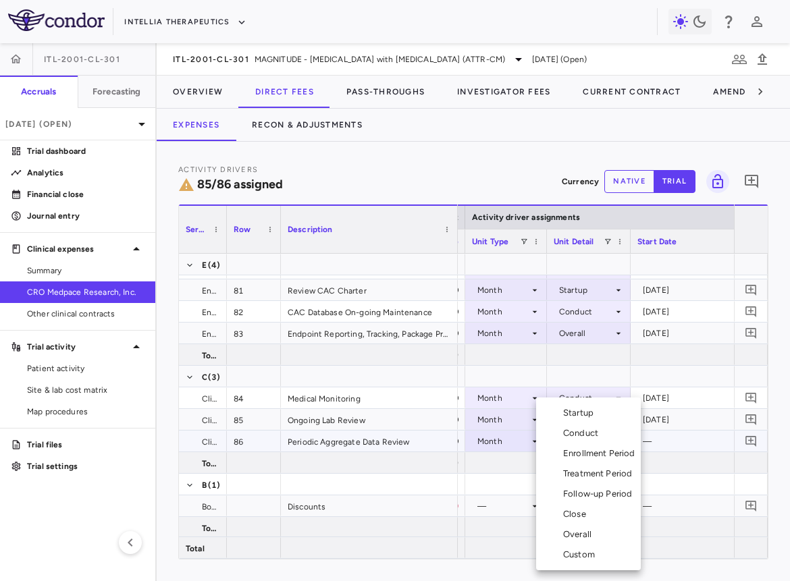
click at [585, 434] on div "Conduct" at bounding box center [583, 433] width 40 height 12
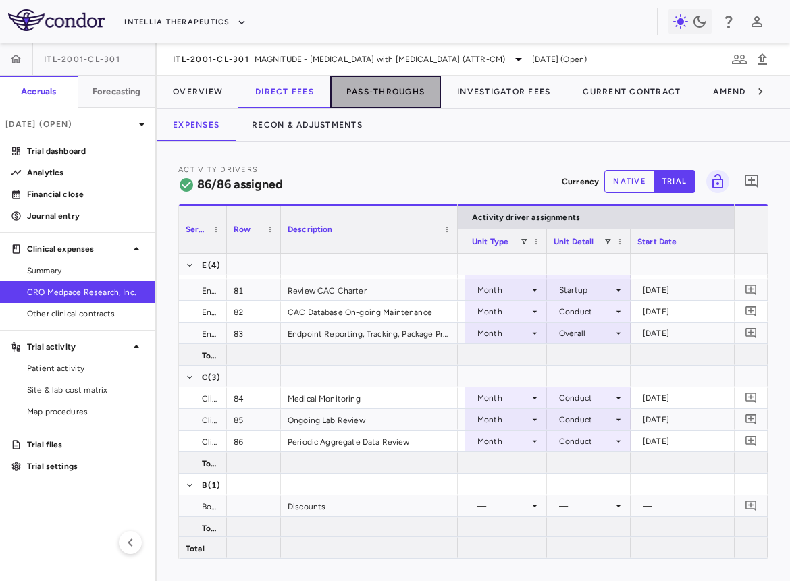
click at [396, 96] on button "Pass-Throughs" at bounding box center [385, 92] width 111 height 32
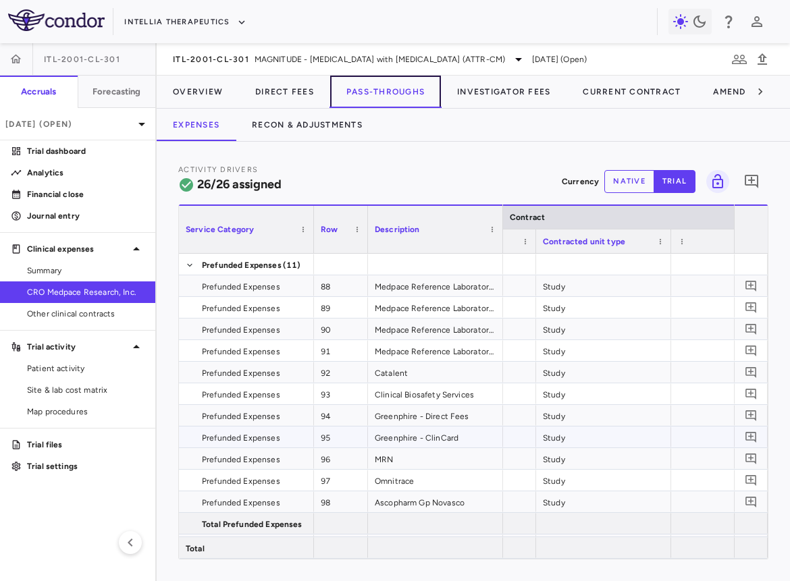
scroll to position [0, 362]
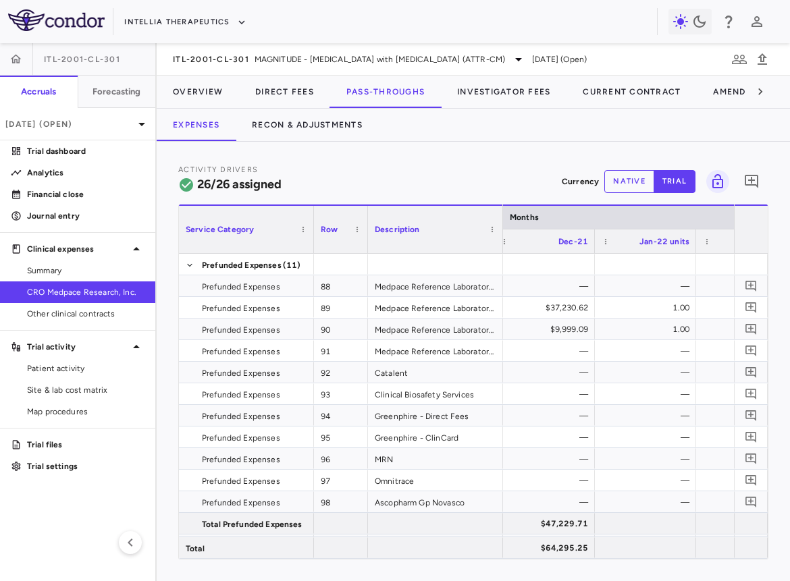
click at [637, 181] on button "native" at bounding box center [629, 181] width 50 height 23
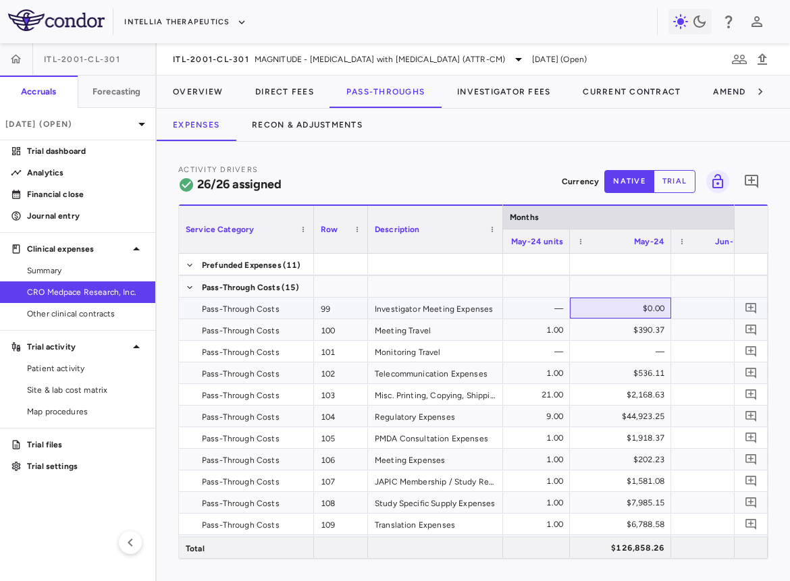
click at [638, 306] on div "$0.00" at bounding box center [623, 309] width 82 height 22
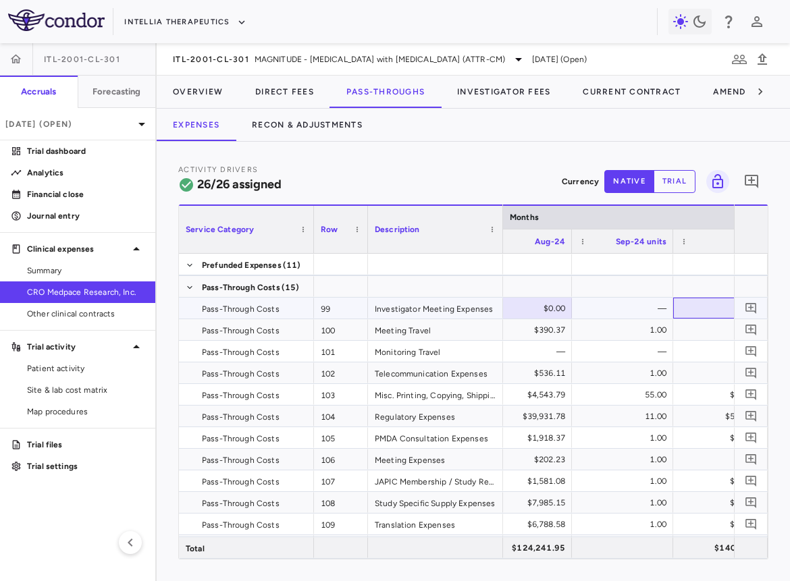
click at [694, 307] on div "$0.00" at bounding box center [726, 309] width 82 height 22
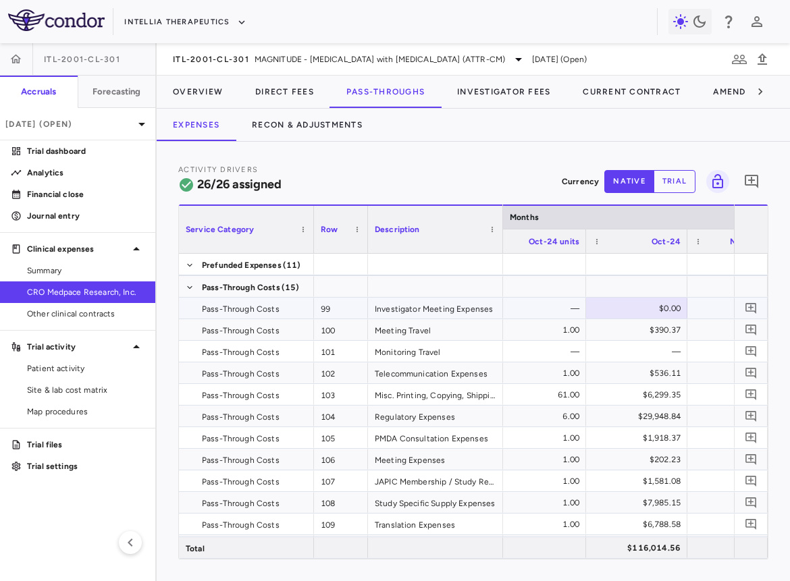
click at [636, 302] on div "$0.00" at bounding box center [639, 309] width 82 height 22
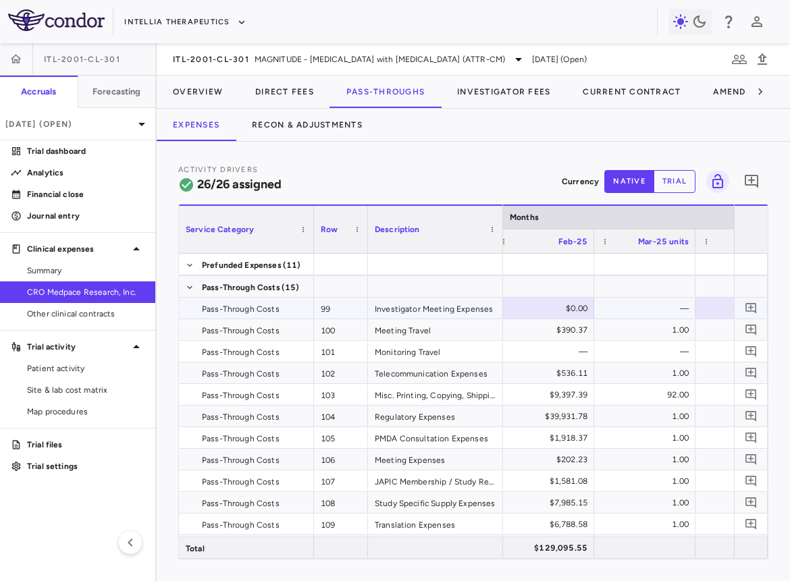
click at [554, 314] on div "$0.00" at bounding box center [546, 309] width 82 height 22
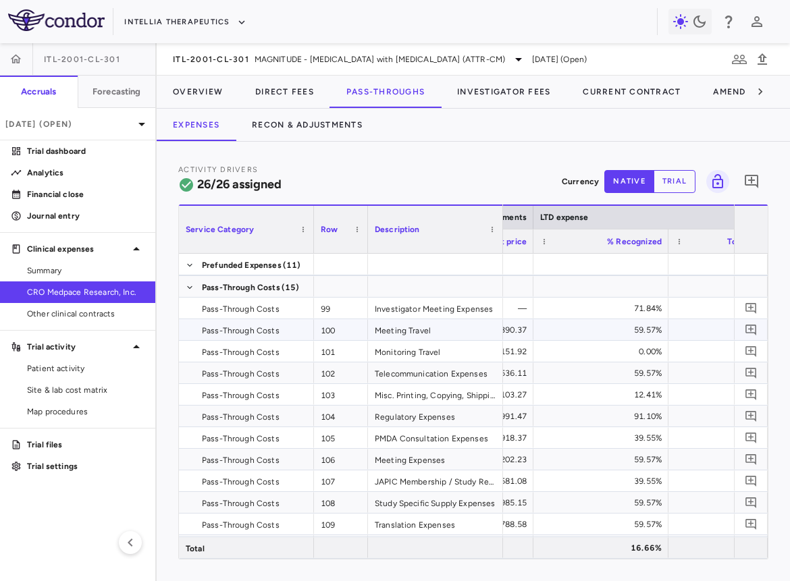
scroll to position [0, 1637]
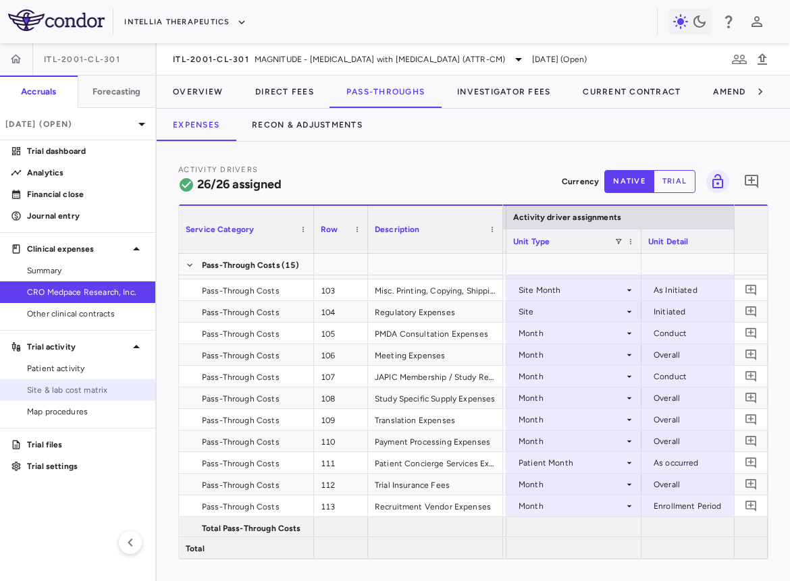
click at [76, 389] on span "Site & lab cost matrix" at bounding box center [85, 390] width 117 height 12
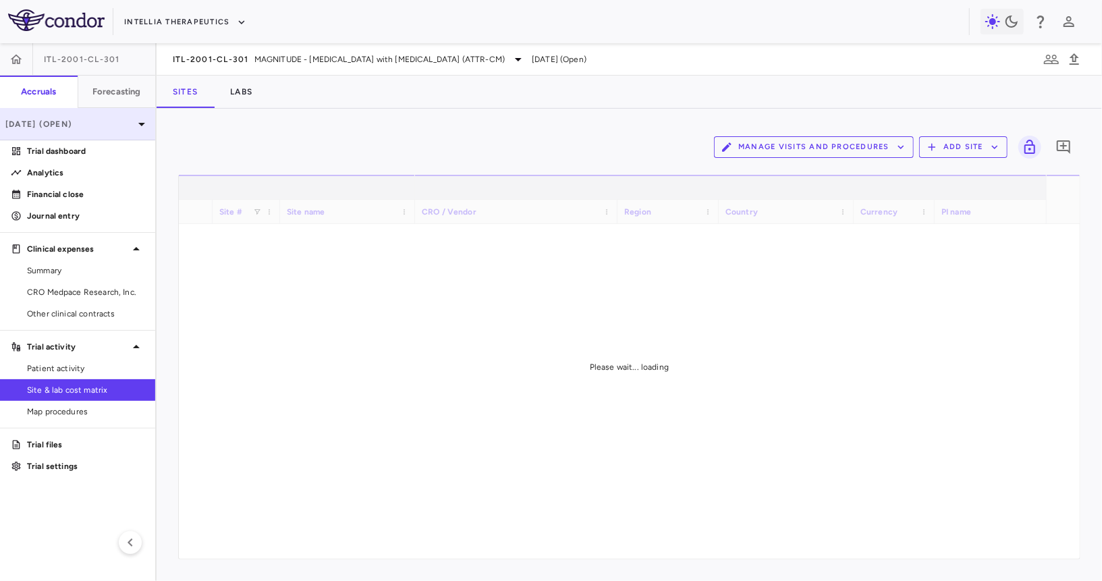
click at [77, 127] on p "[DATE] (Open)" at bounding box center [69, 124] width 128 height 12
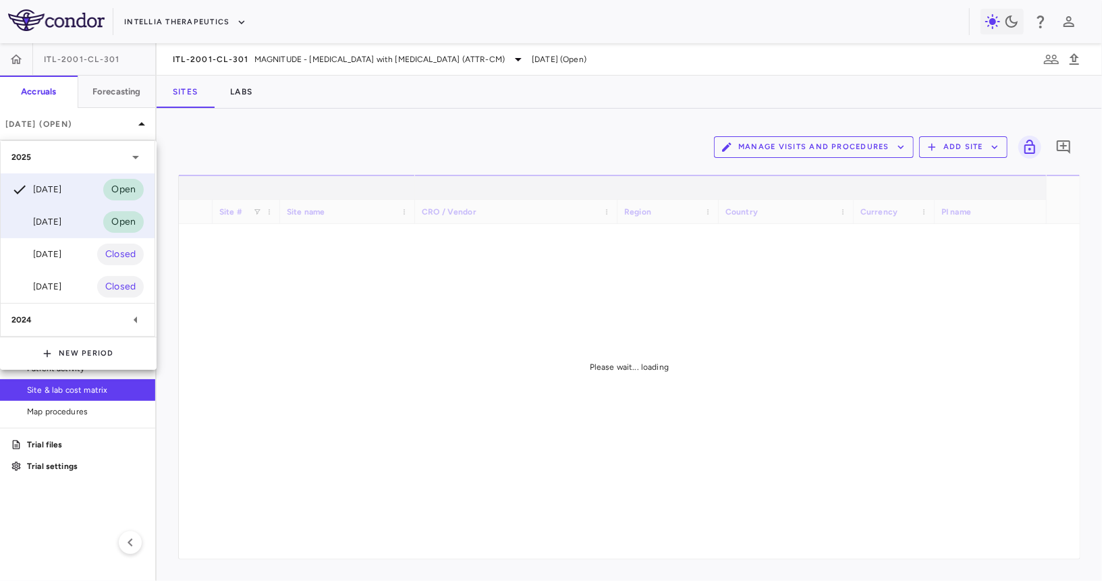
click at [54, 217] on div "[DATE]" at bounding box center [36, 222] width 50 height 16
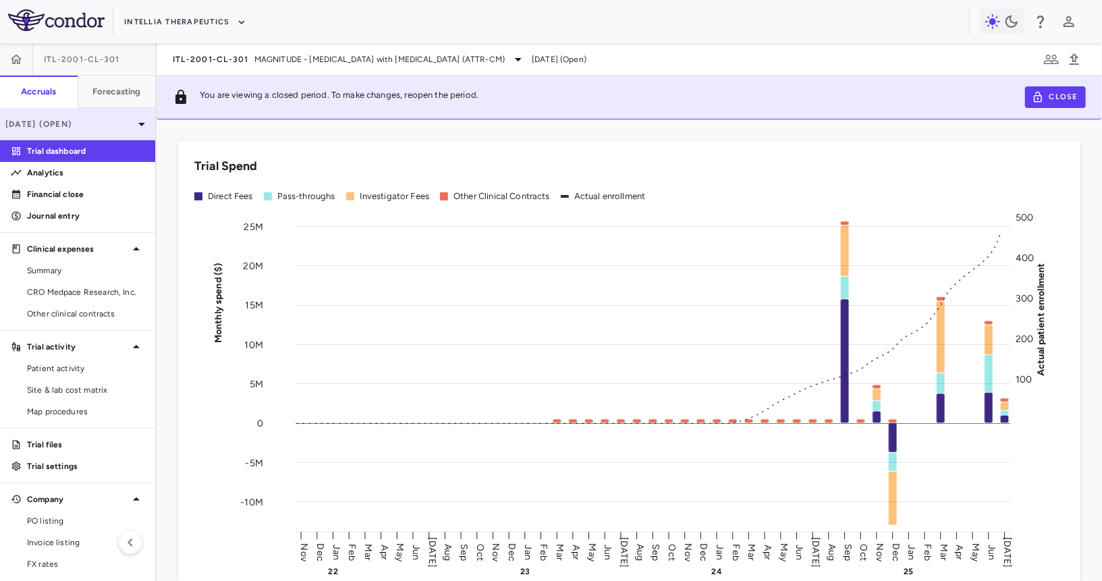
click at [85, 123] on p "[DATE] (Open)" at bounding box center [69, 124] width 128 height 12
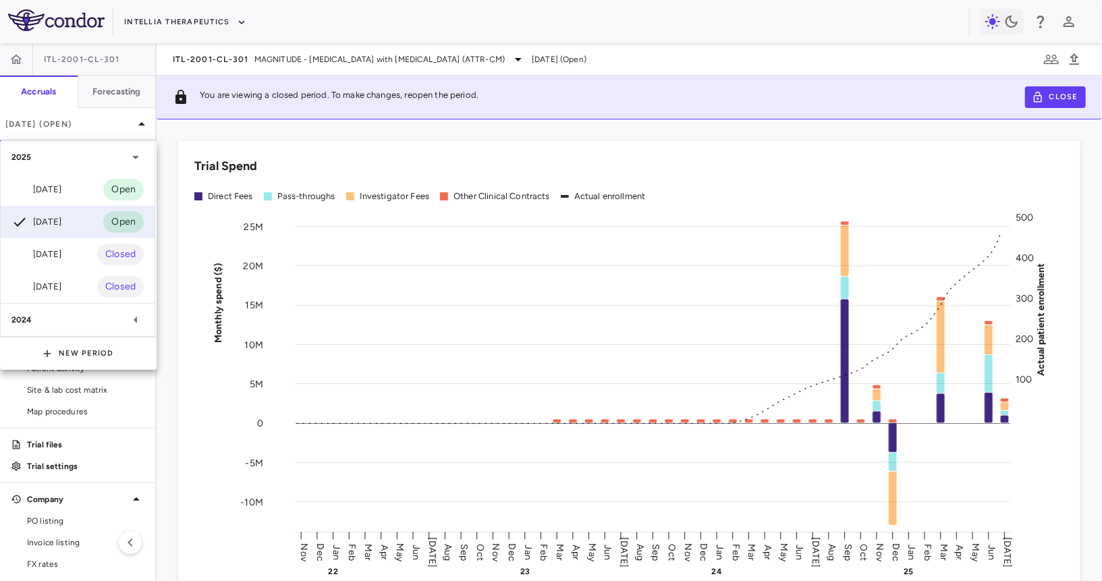
click at [166, 145] on div at bounding box center [551, 290] width 1102 height 581
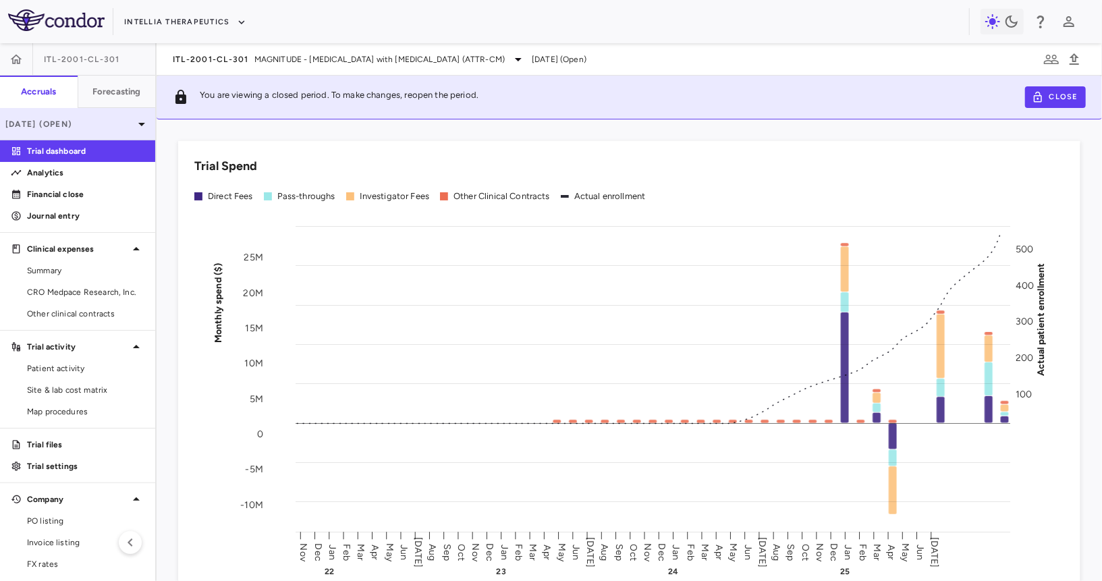
click at [125, 118] on p "[DATE] (Open)" at bounding box center [69, 124] width 128 height 12
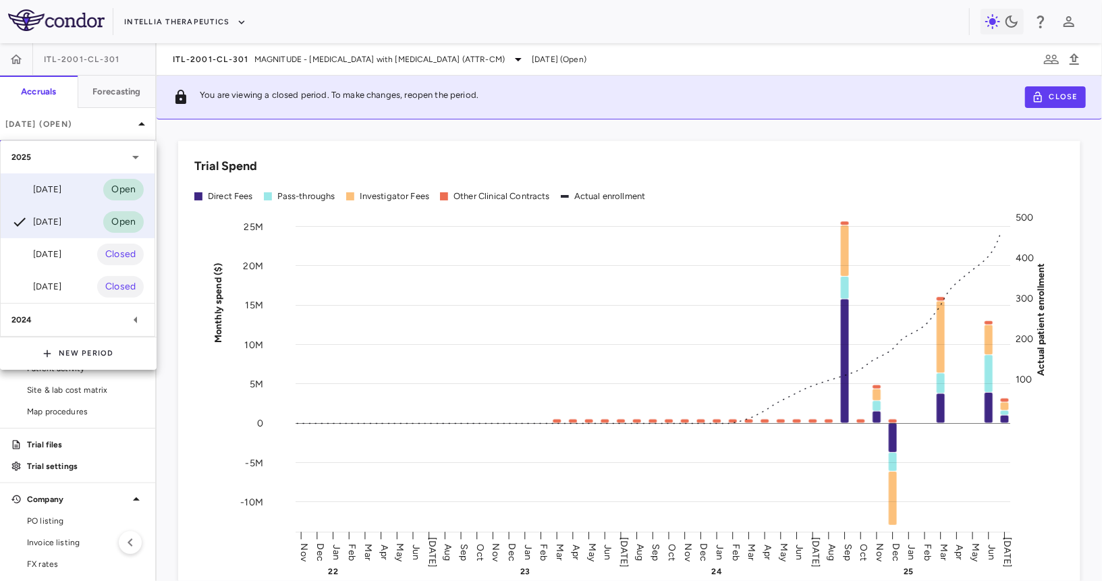
click at [61, 187] on div "[DATE]" at bounding box center [36, 190] width 50 height 16
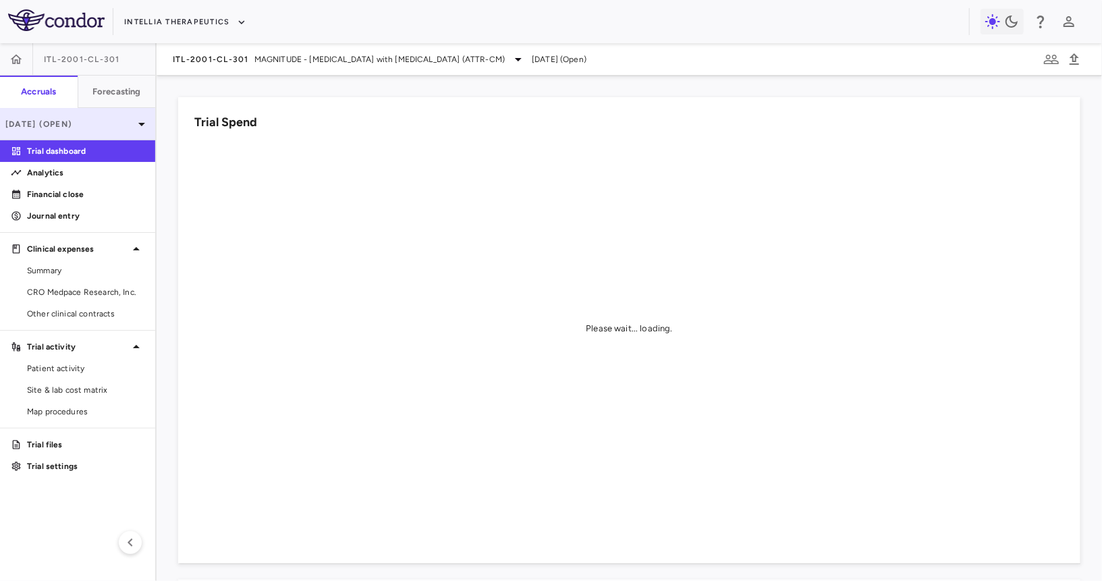
click at [105, 132] on div "[DATE] (Open)" at bounding box center [77, 124] width 155 height 32
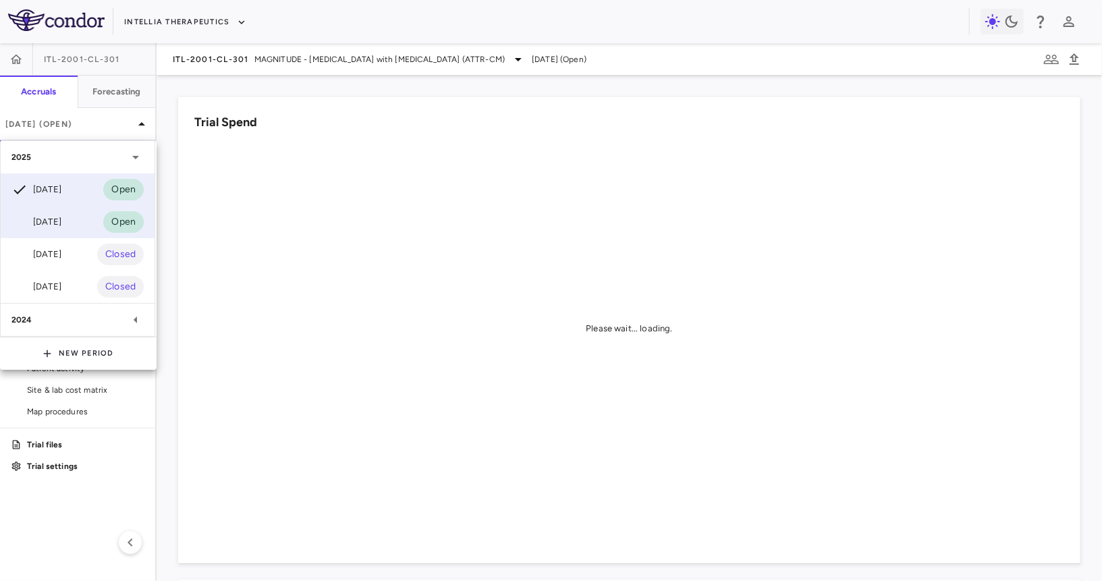
click at [61, 216] on div "[DATE]" at bounding box center [36, 222] width 50 height 16
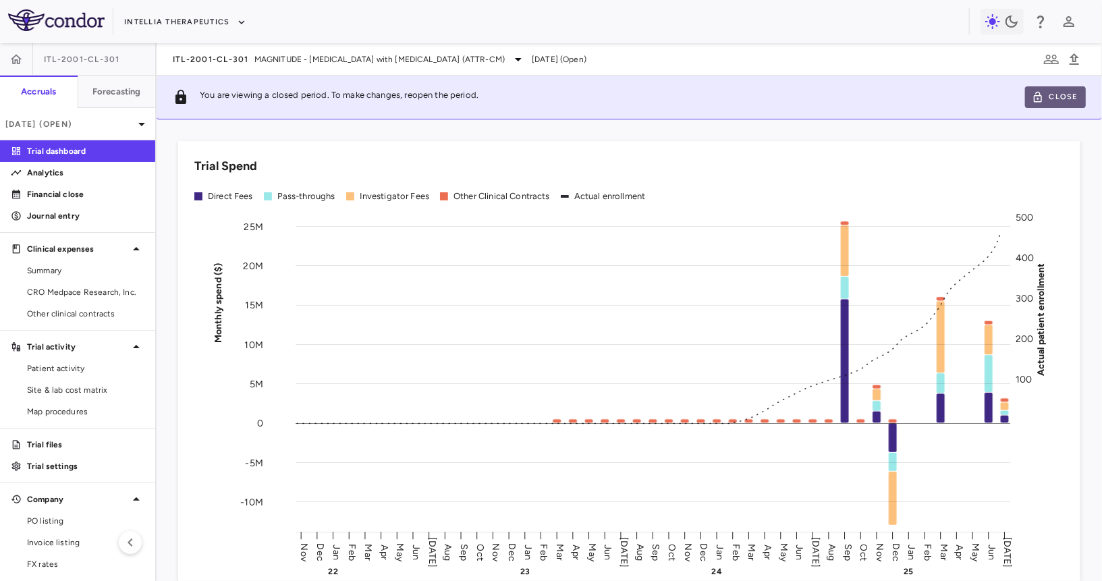
click at [1058, 104] on button "Close" at bounding box center [1055, 97] width 61 height 22
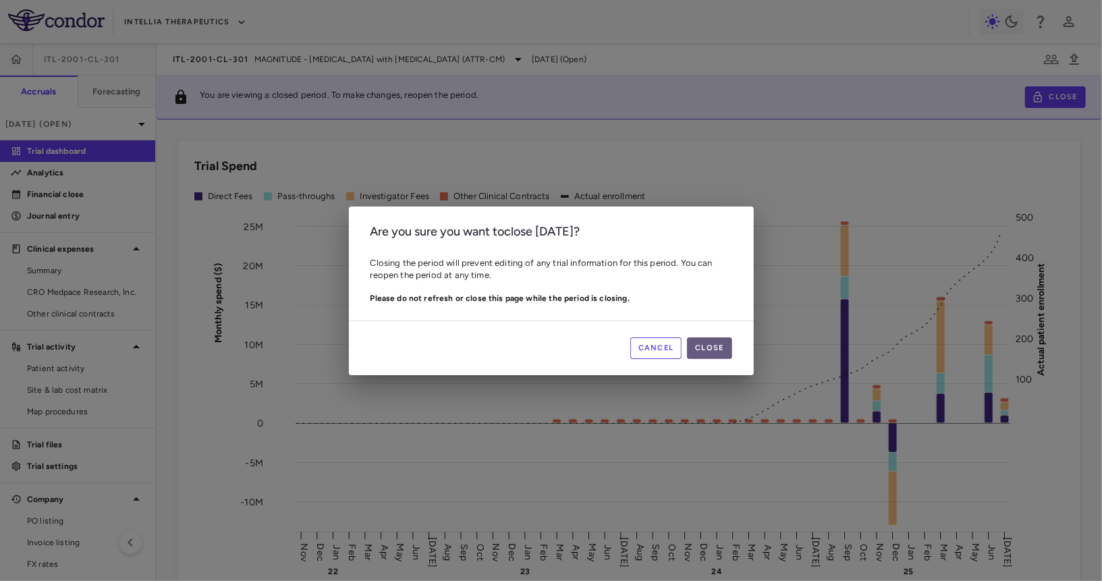
click at [713, 339] on button "Close" at bounding box center [709, 348] width 45 height 22
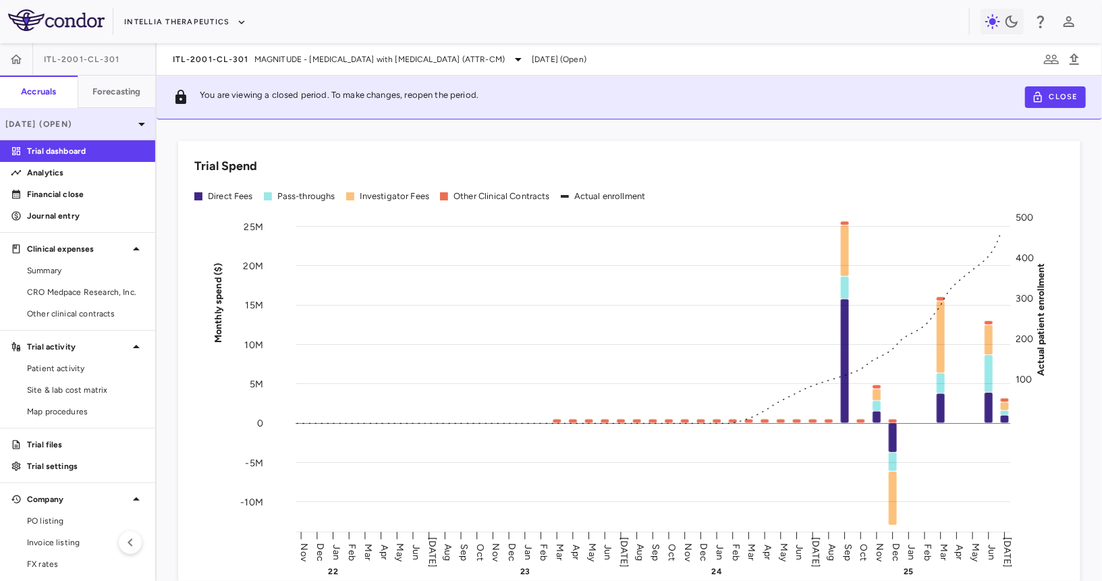
click at [94, 127] on p "[DATE] (Open)" at bounding box center [69, 124] width 128 height 12
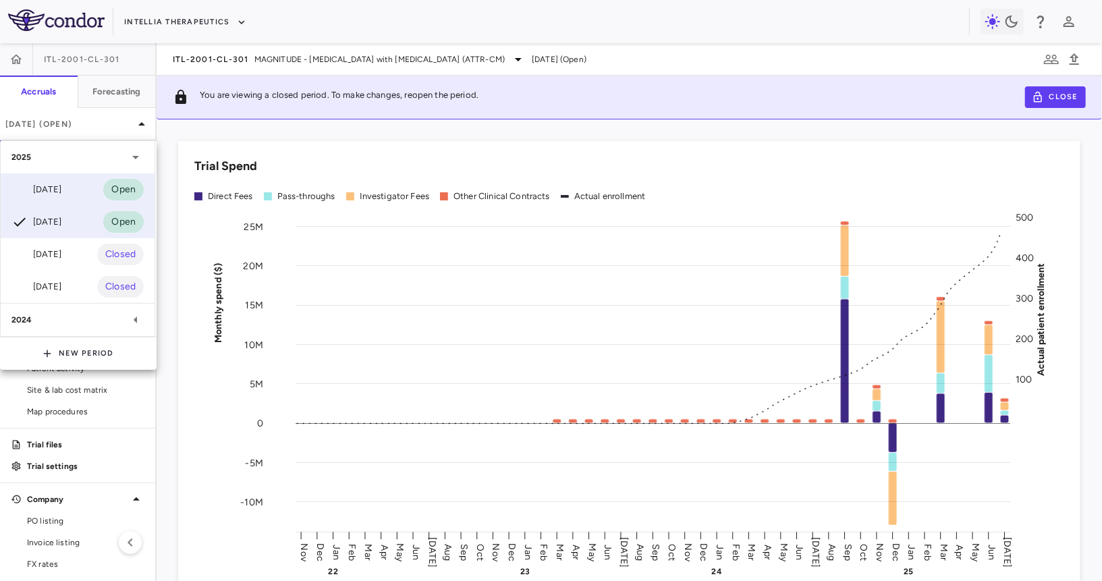
click at [77, 186] on div "[DATE] Open" at bounding box center [78, 189] width 154 height 32
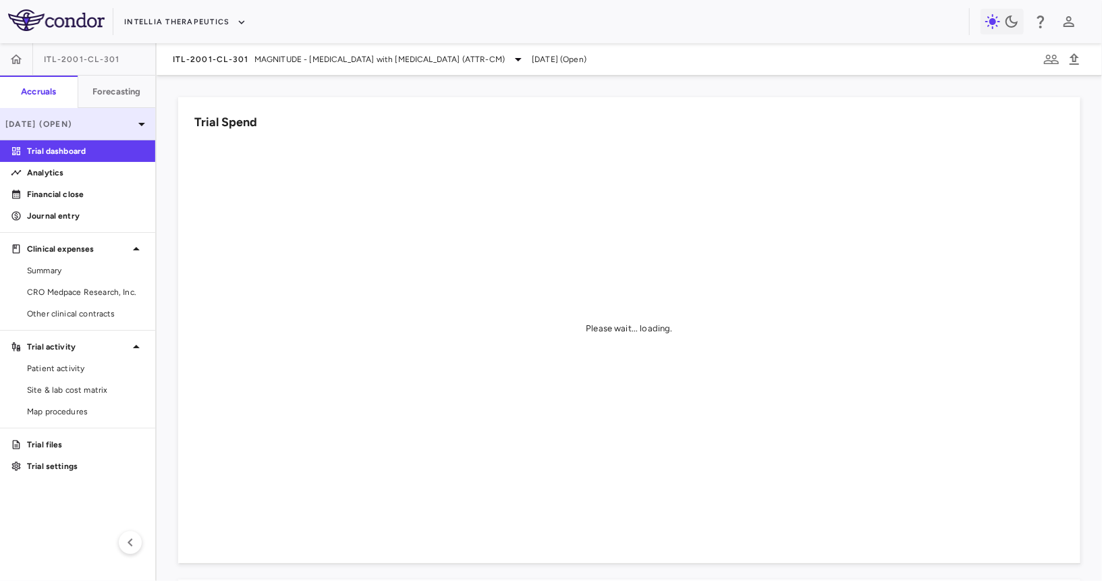
click at [109, 125] on p "[DATE] (Open)" at bounding box center [69, 124] width 128 height 12
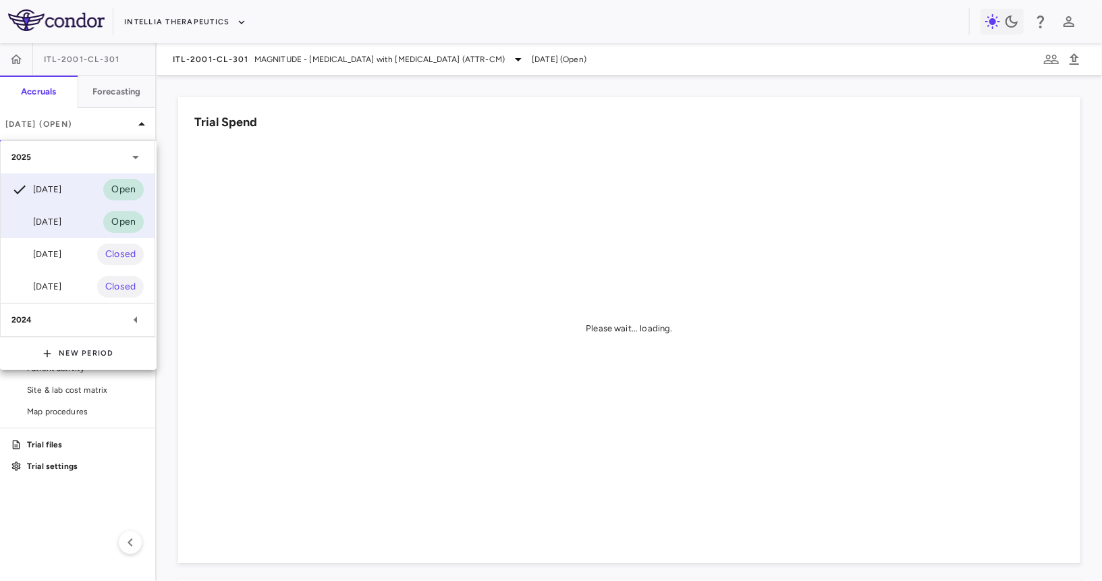
click at [74, 219] on div "[DATE] Open" at bounding box center [78, 222] width 154 height 32
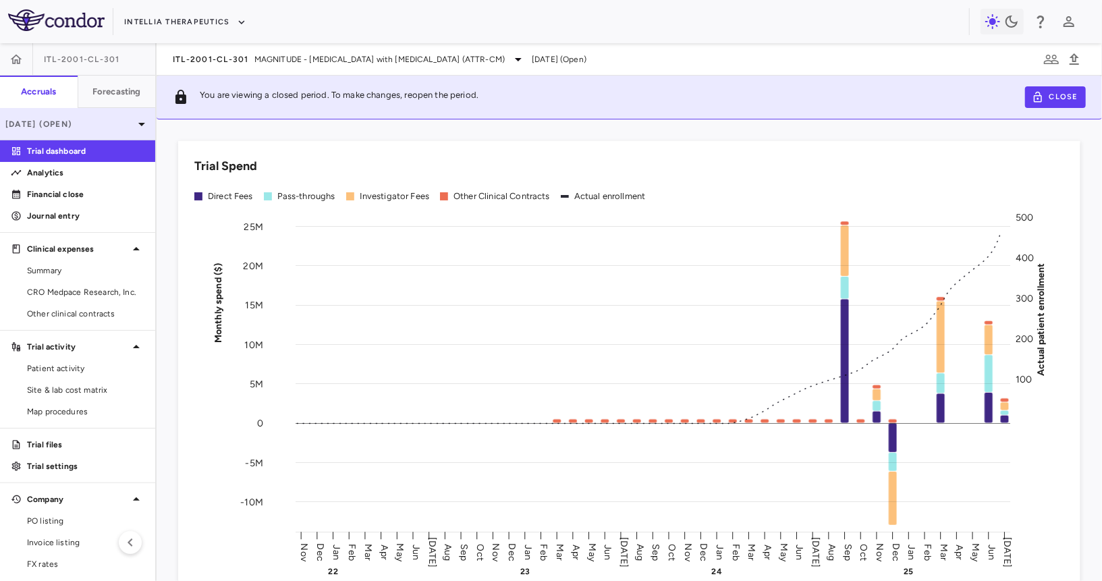
click at [117, 121] on p "[DATE] (Open)" at bounding box center [69, 124] width 128 height 12
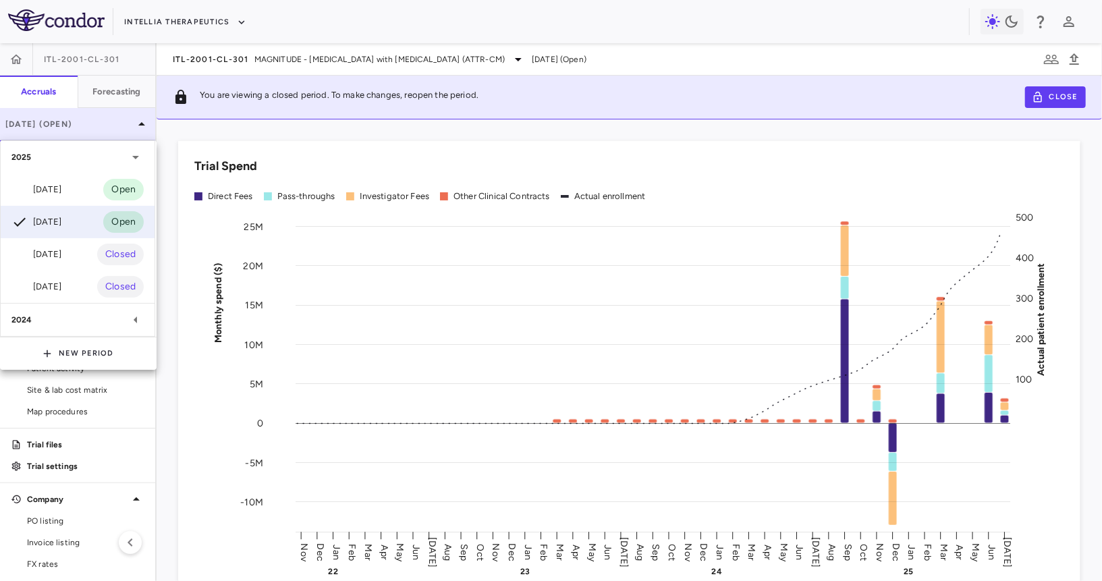
click at [117, 121] on div at bounding box center [551, 290] width 1102 height 581
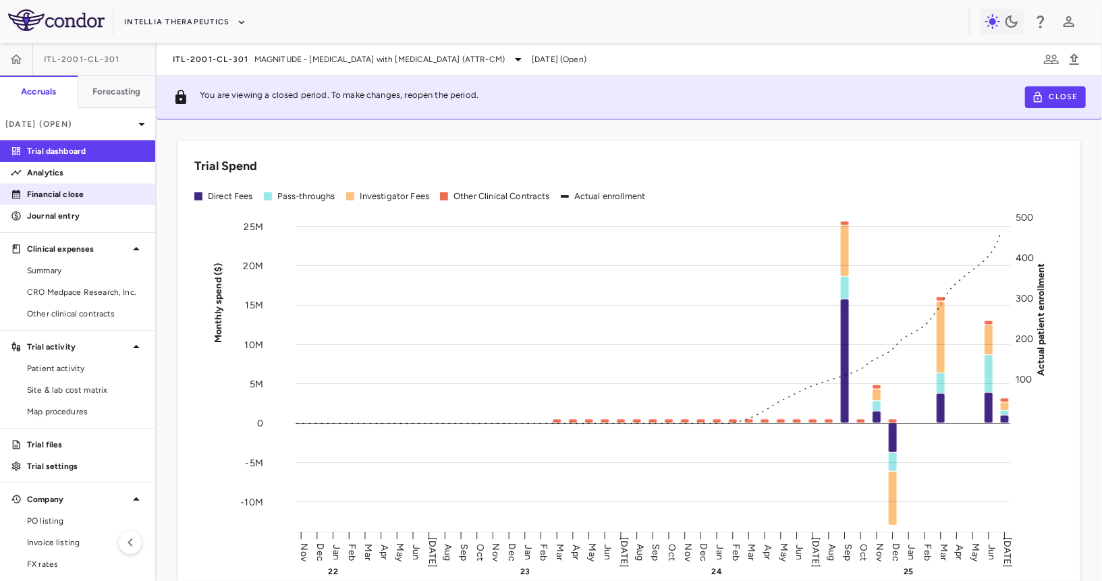
click at [100, 194] on p "Financial close" at bounding box center [85, 194] width 117 height 12
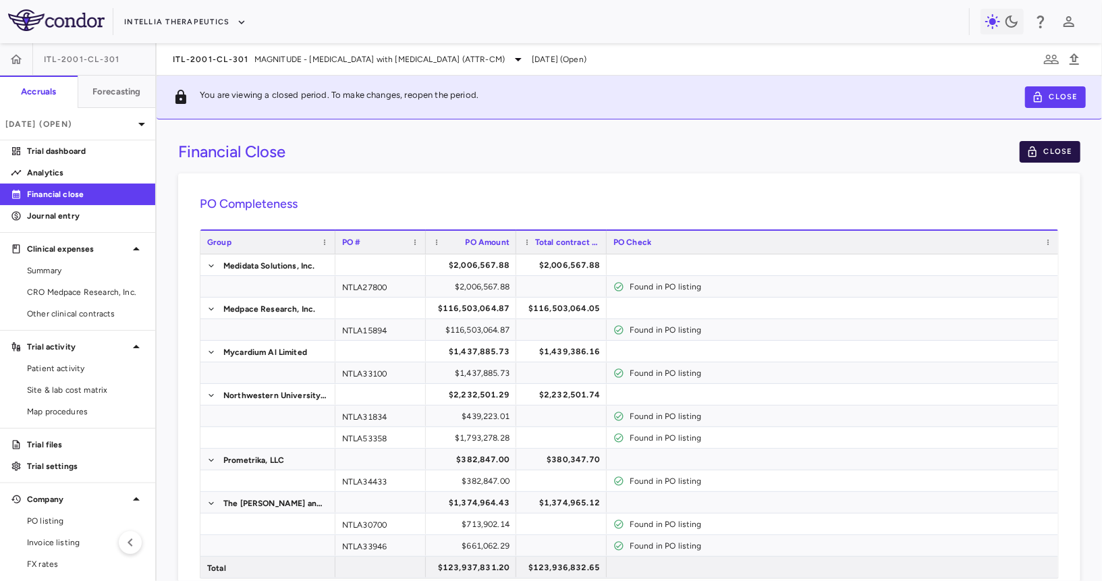
click at [1039, 157] on button "Close" at bounding box center [1050, 152] width 61 height 22
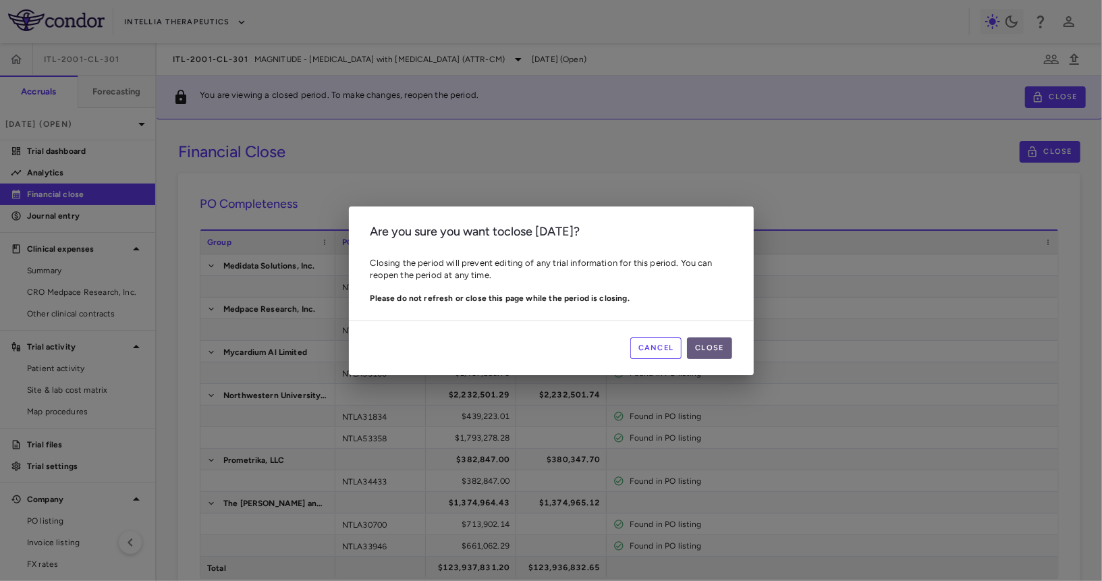
click at [706, 355] on button "Close" at bounding box center [709, 348] width 45 height 22
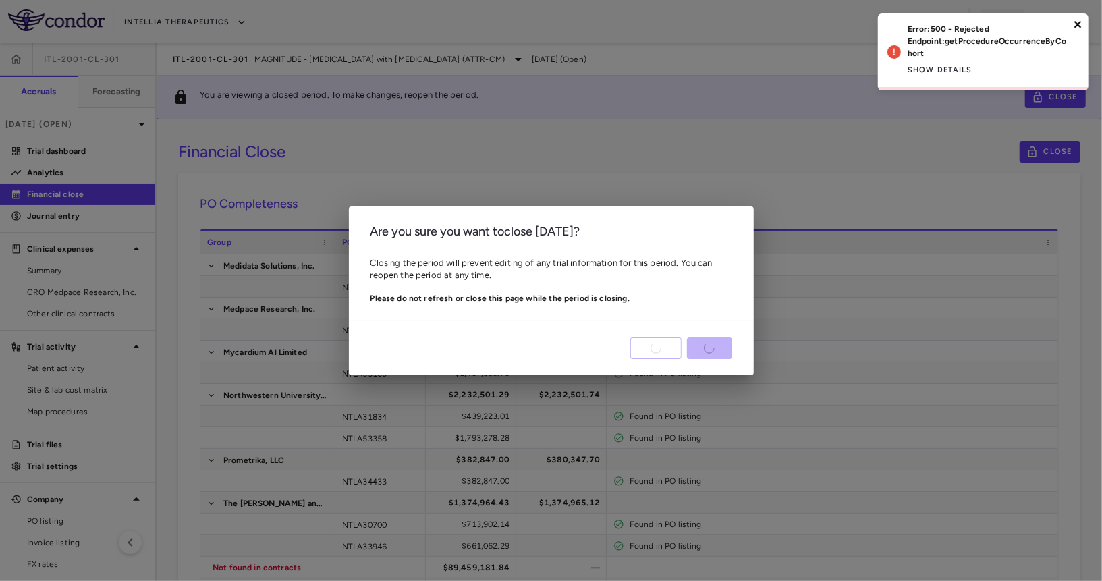
click at [1077, 24] on icon "close" at bounding box center [1077, 24] width 7 height 7
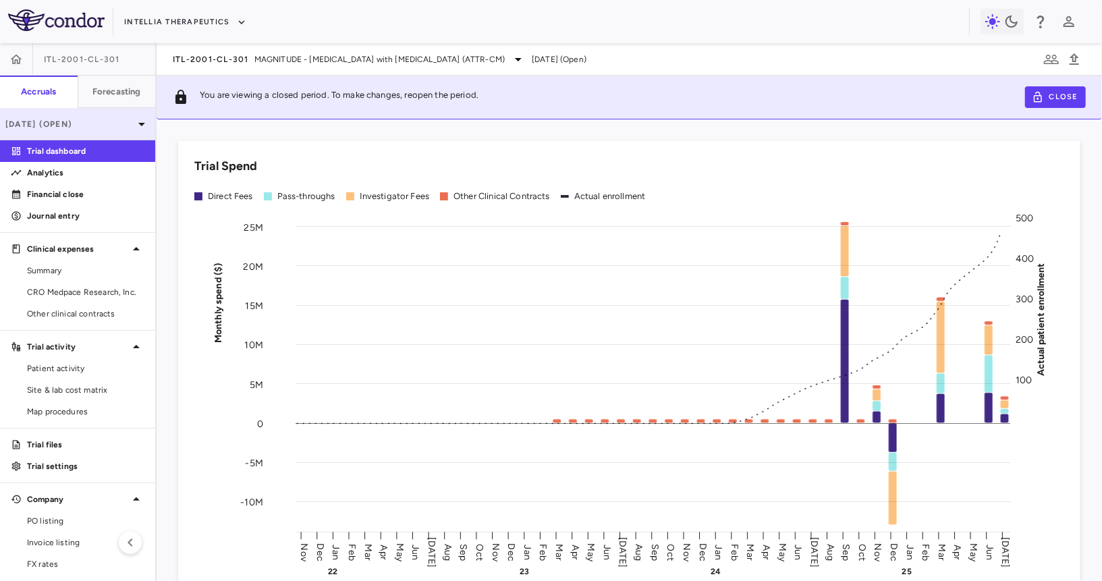
click at [117, 131] on div "[DATE] (Open)" at bounding box center [77, 124] width 155 height 32
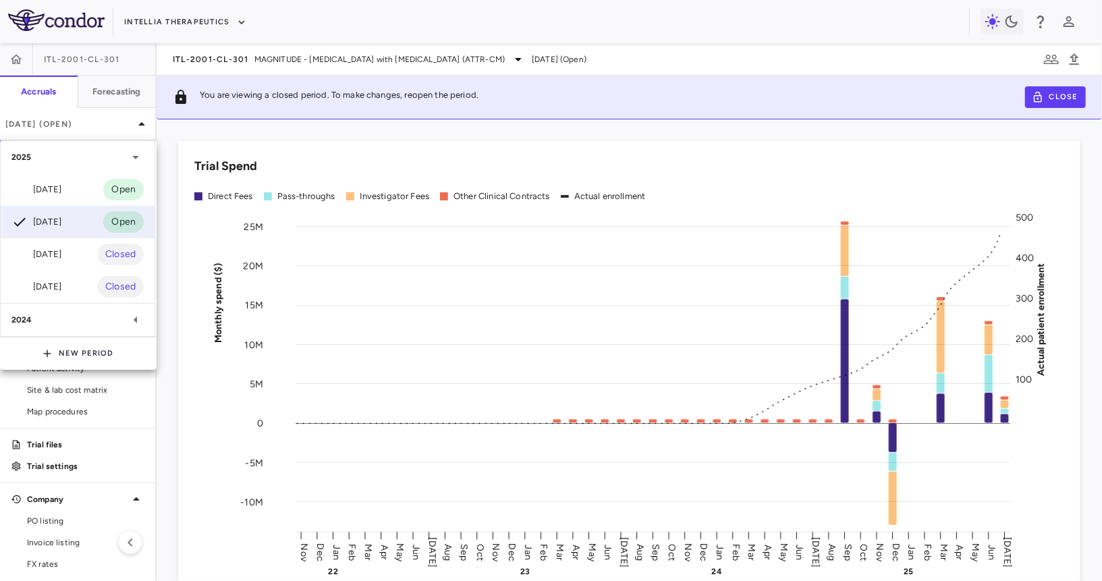
click at [117, 130] on div at bounding box center [551, 290] width 1102 height 581
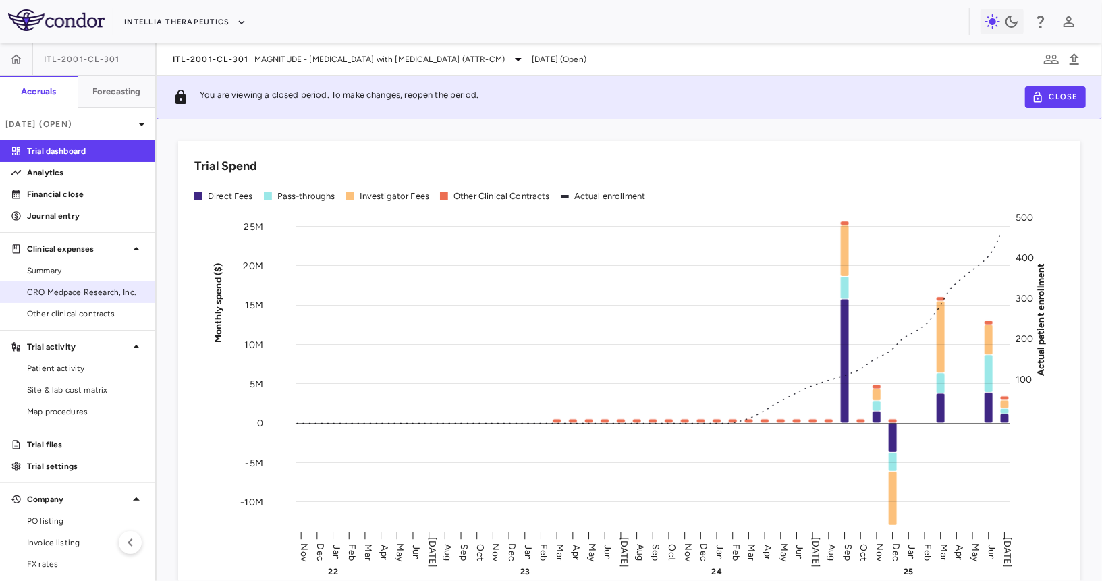
click at [63, 298] on link "CRO Medpace Research, Inc." at bounding box center [77, 292] width 155 height 20
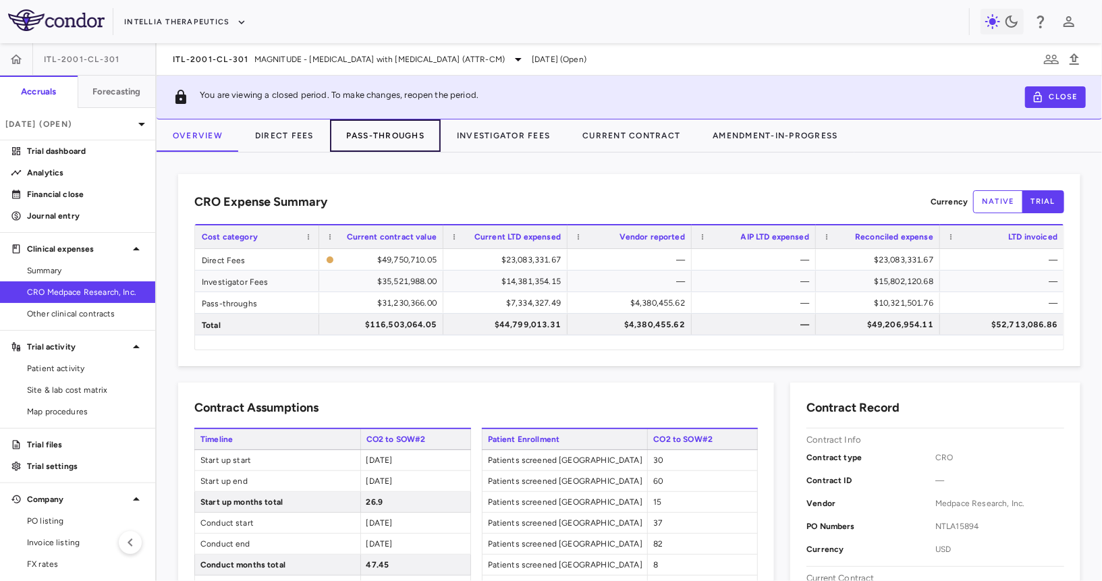
click at [377, 130] on button "Pass-Throughs" at bounding box center [385, 135] width 111 height 32
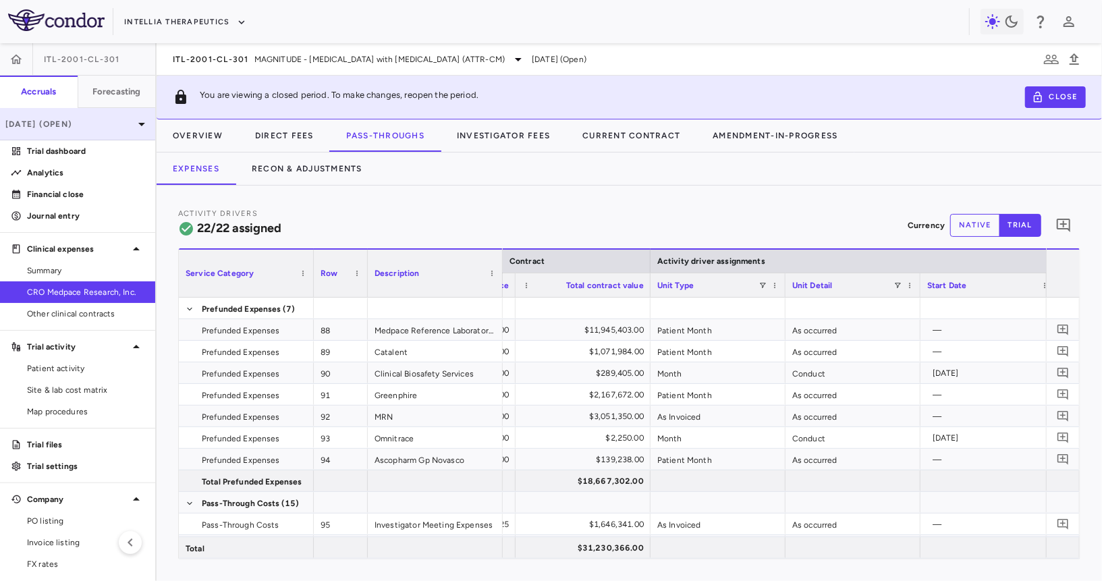
click at [133, 121] on p "[DATE] (Open)" at bounding box center [69, 124] width 128 height 12
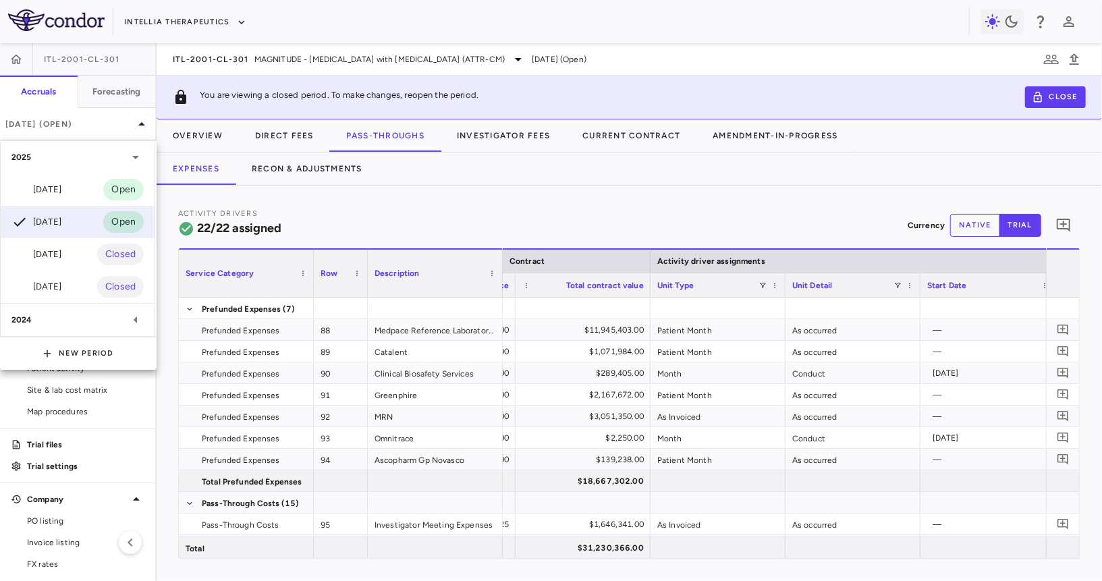
click at [134, 121] on div at bounding box center [551, 290] width 1102 height 581
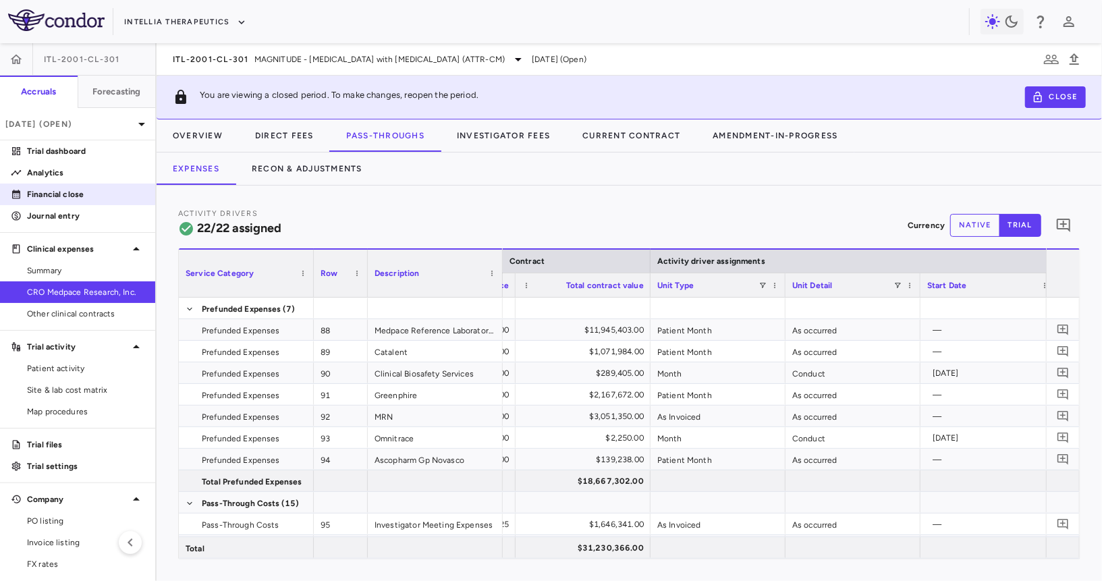
click at [98, 192] on p "Financial close" at bounding box center [85, 194] width 117 height 12
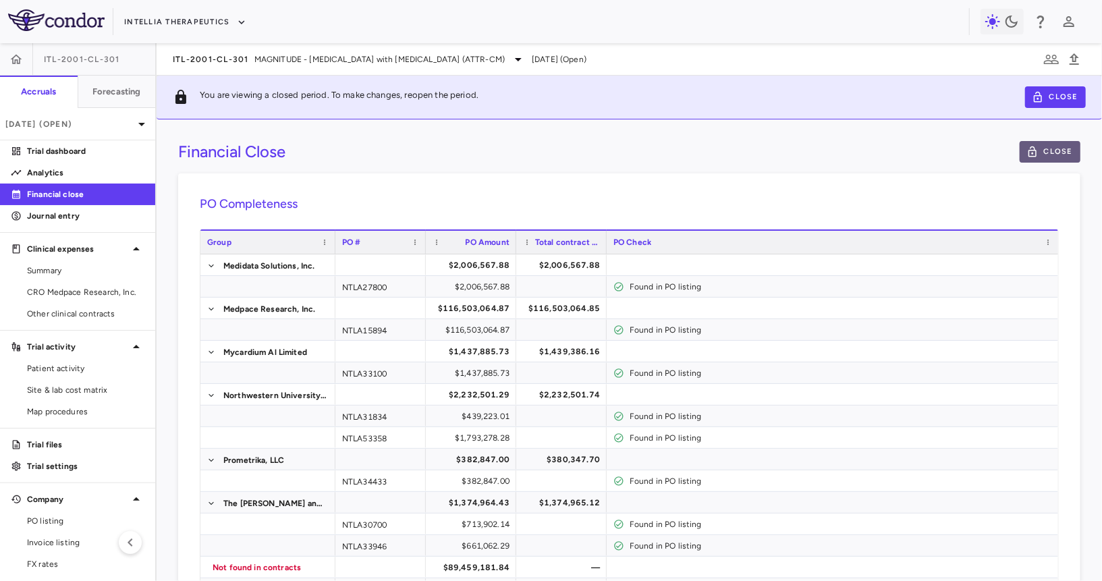
click at [1044, 148] on button "Close" at bounding box center [1050, 152] width 61 height 22
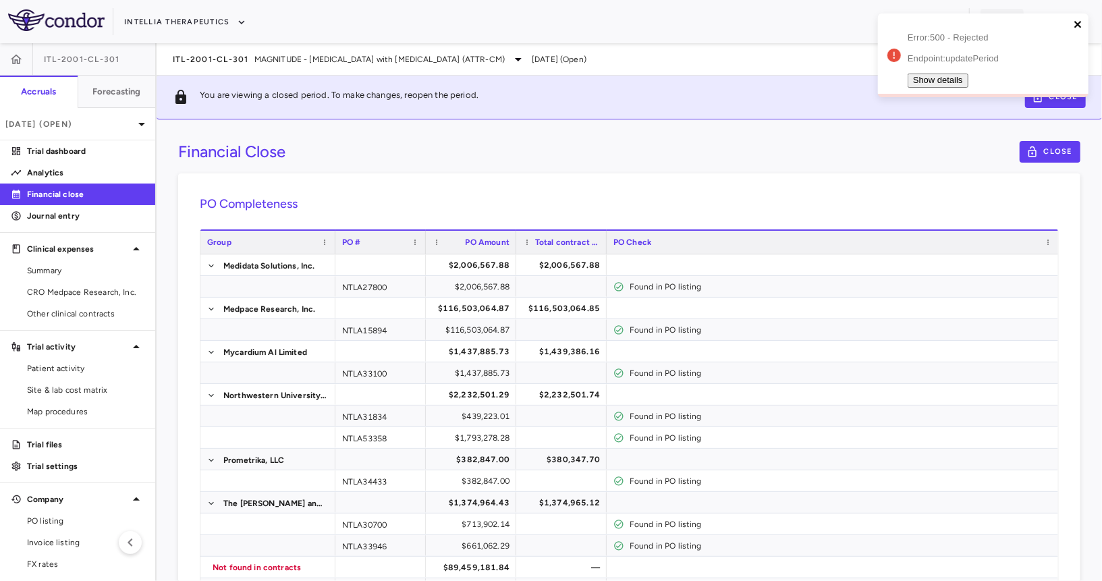
click at [1078, 20] on icon "close" at bounding box center [1078, 24] width 9 height 11
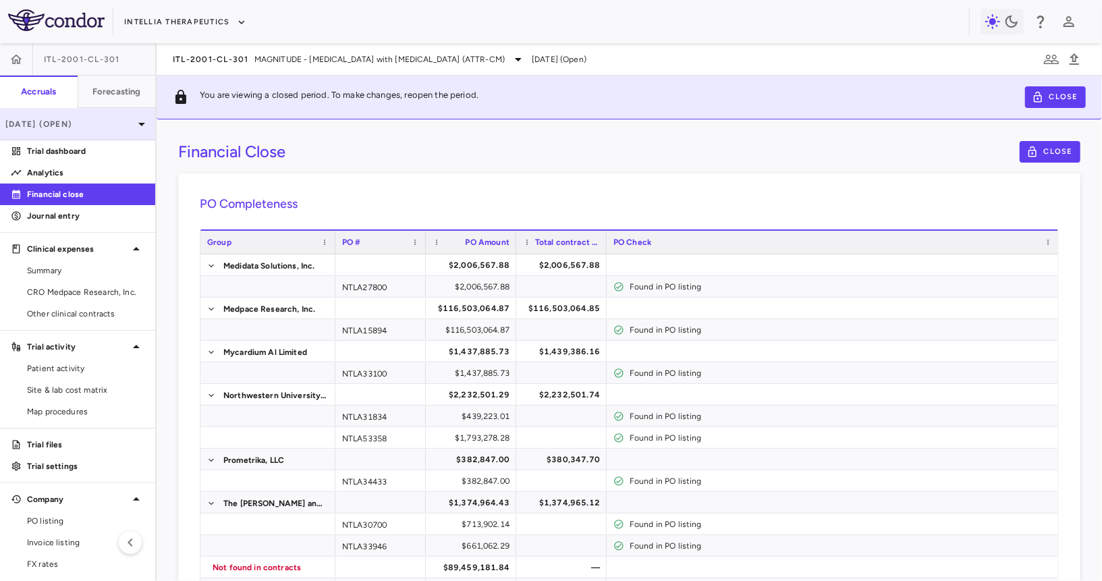
click at [134, 130] on icon at bounding box center [142, 124] width 16 height 16
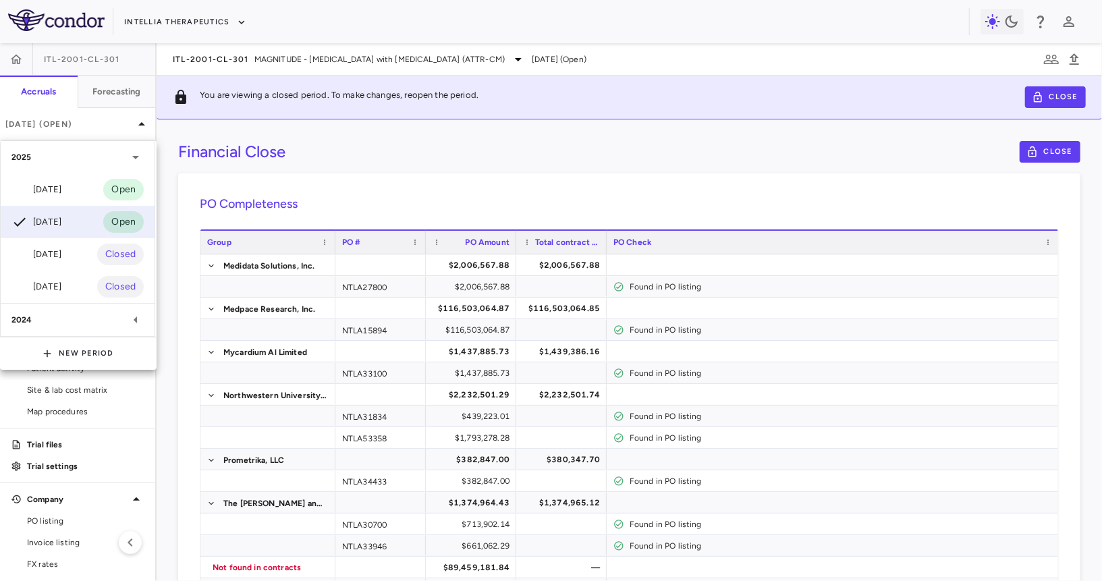
click at [412, 170] on div at bounding box center [551, 290] width 1102 height 581
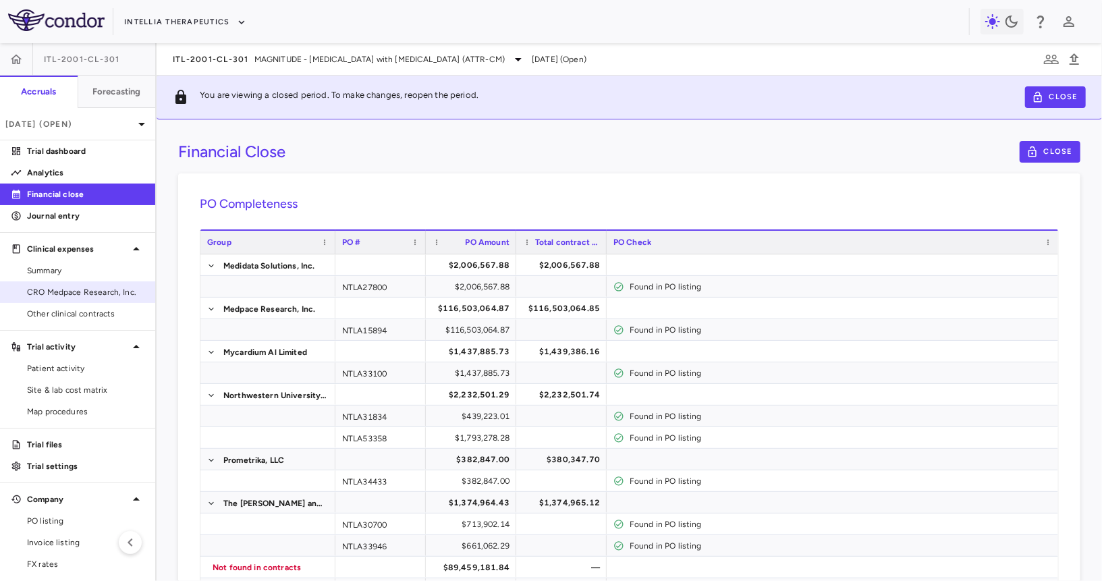
click at [85, 293] on span "CRO Medpace Research, Inc." at bounding box center [85, 292] width 117 height 12
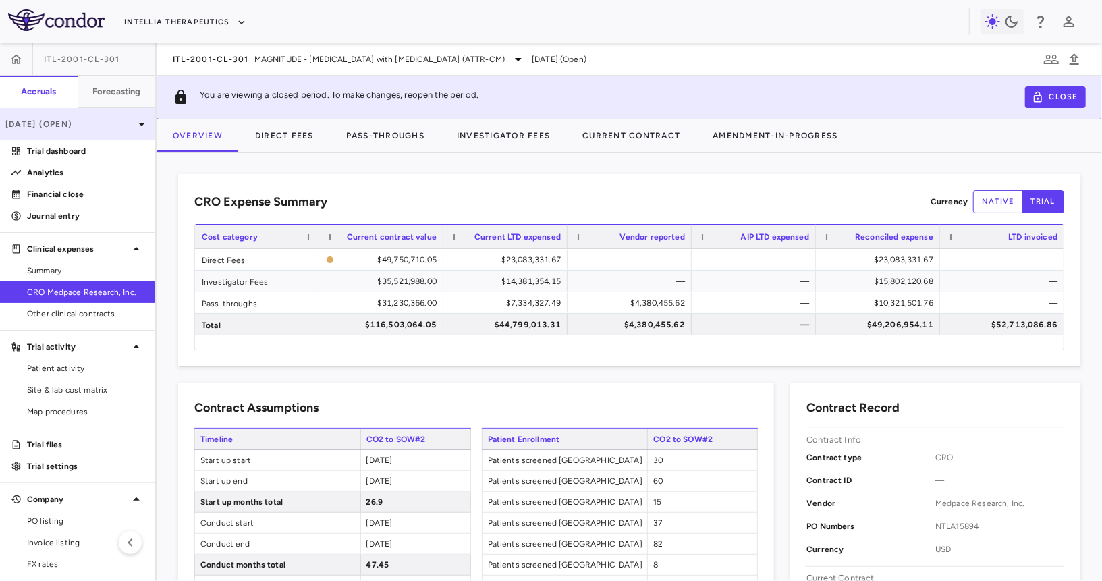
click at [132, 127] on p "[DATE] (Open)" at bounding box center [69, 124] width 128 height 12
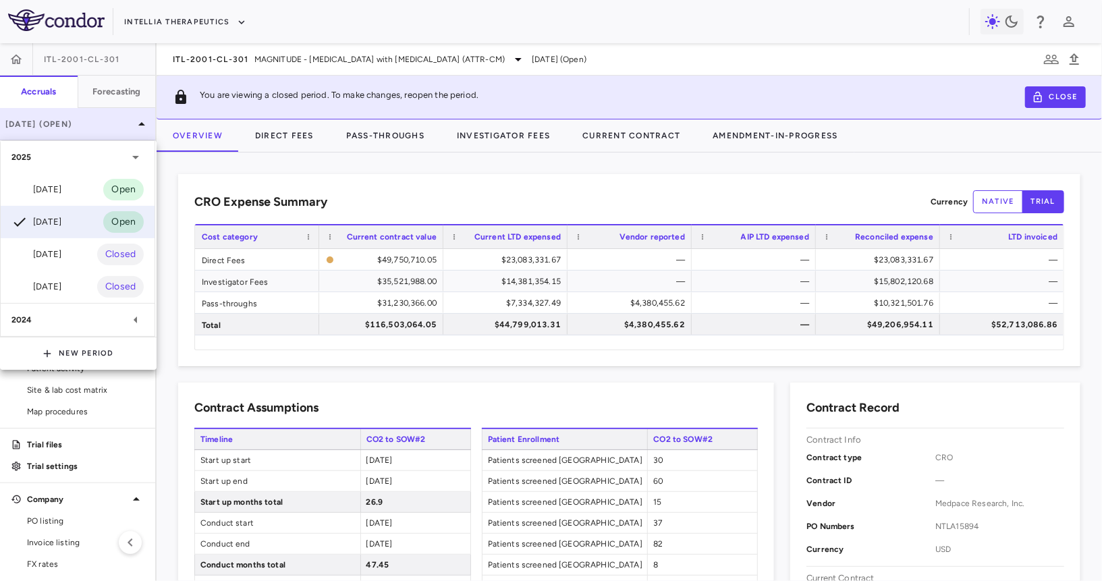
click at [132, 127] on div at bounding box center [551, 290] width 1102 height 581
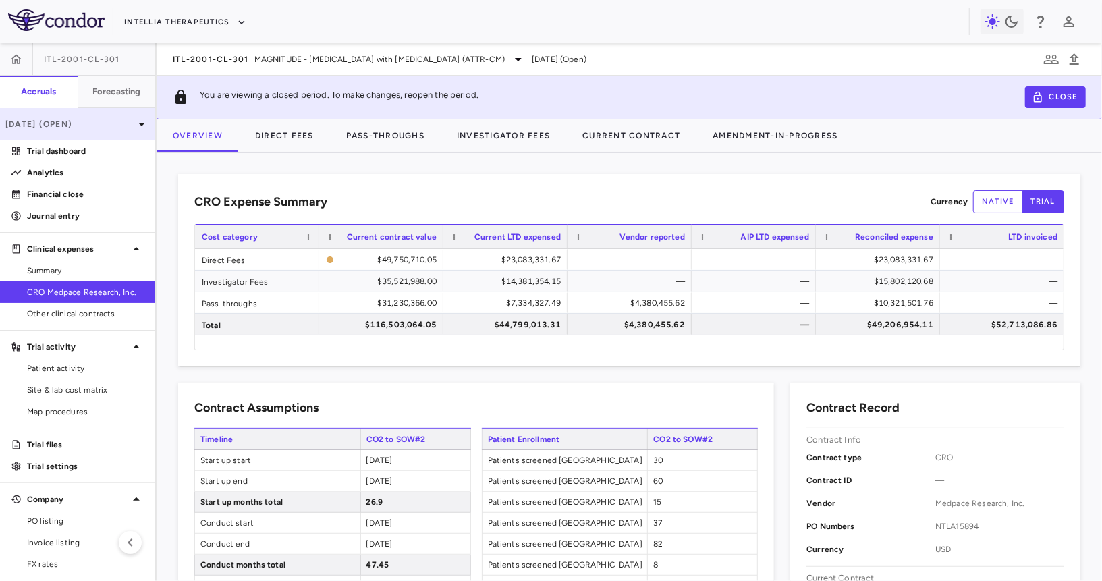
click at [121, 132] on div "[DATE] (Open)" at bounding box center [77, 124] width 155 height 32
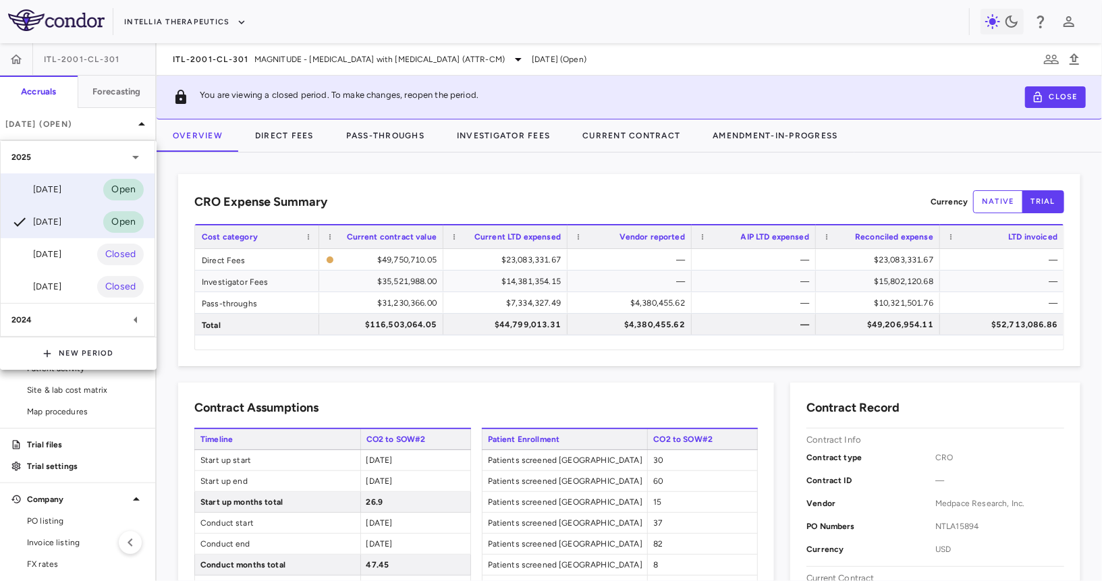
click at [88, 185] on div "[DATE] Open" at bounding box center [78, 189] width 154 height 32
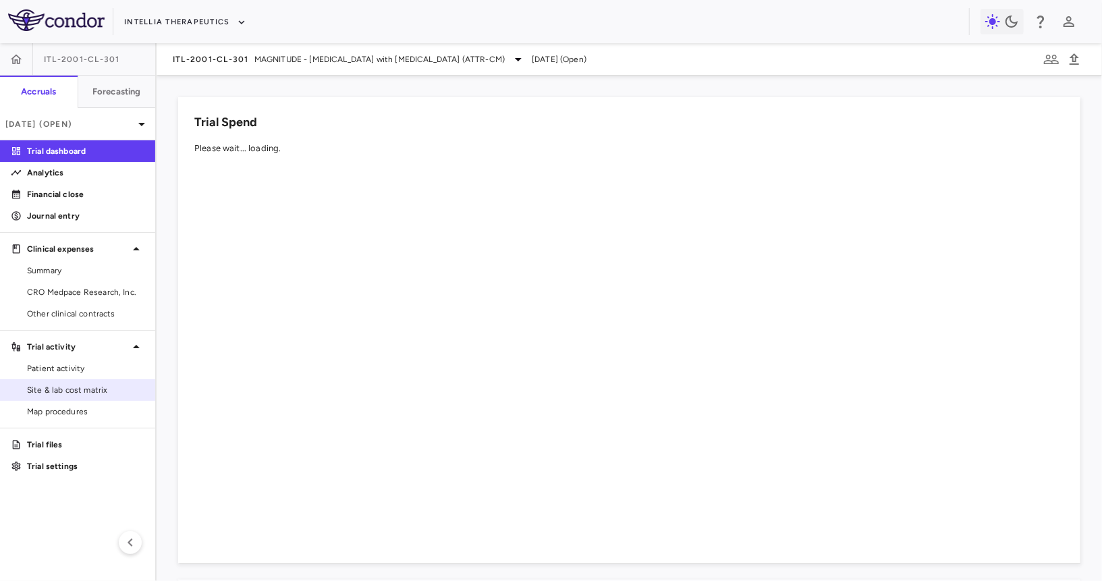
click at [86, 393] on span "Site & lab cost matrix" at bounding box center [85, 390] width 117 height 12
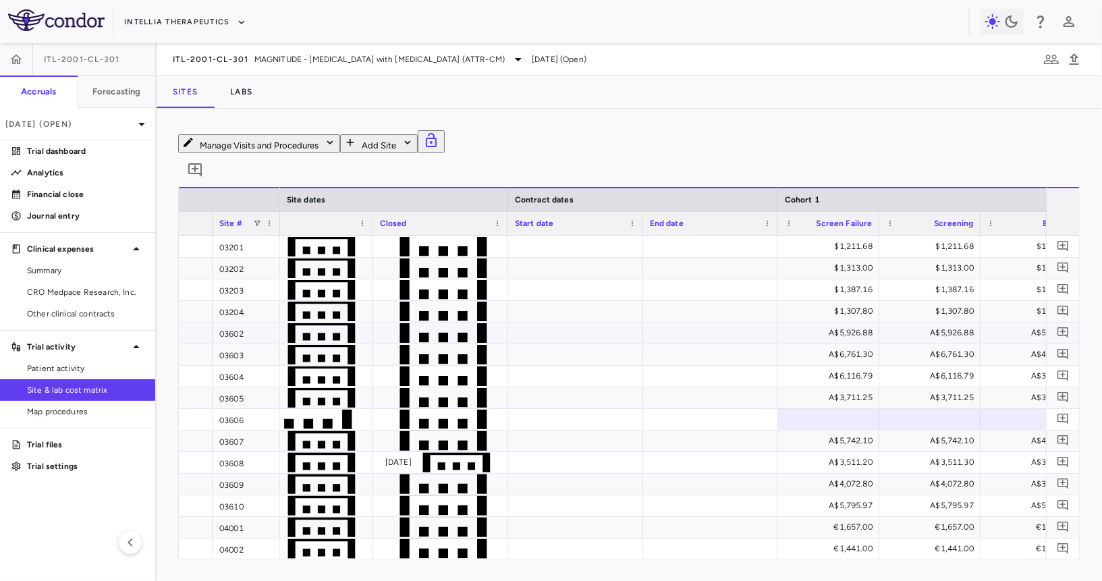
scroll to position [0, 1034]
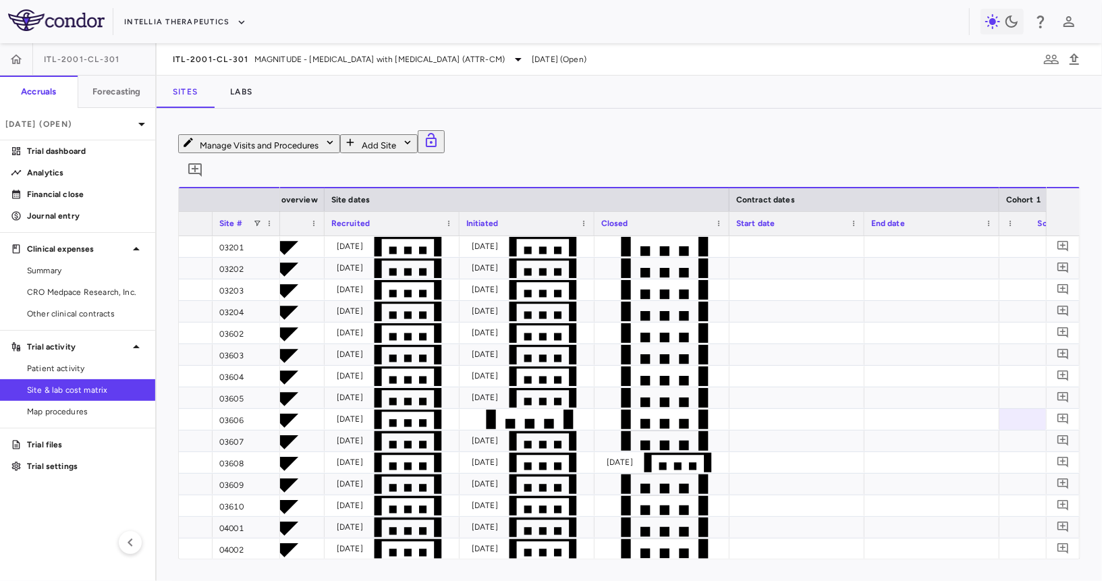
click at [539, 215] on div "Initiated" at bounding box center [520, 223] width 109 height 17
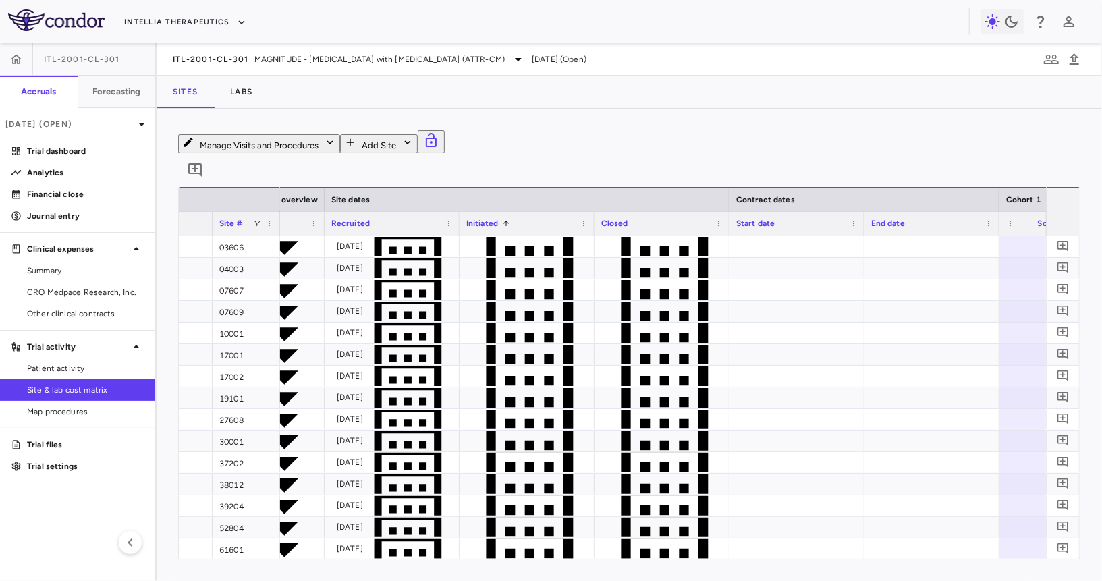
click at [539, 215] on div "Initiated 1" at bounding box center [520, 223] width 109 height 17
